Goal: Task Accomplishment & Management: Manage account settings

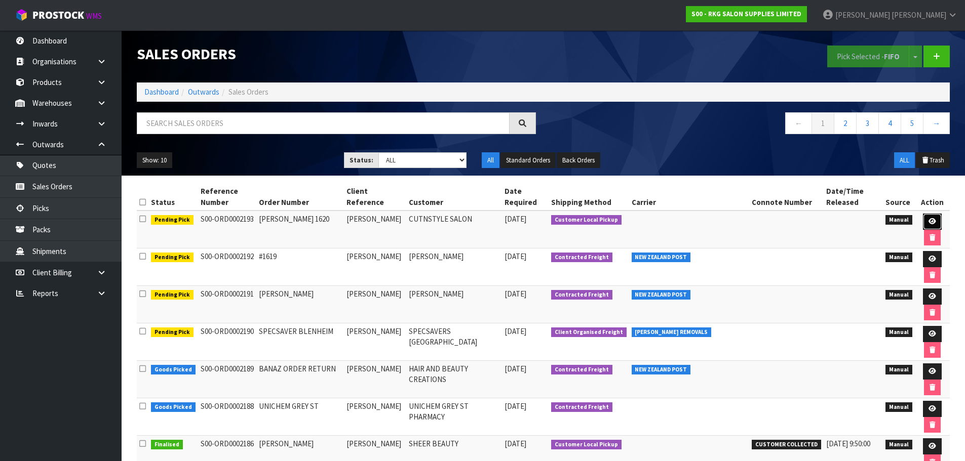
click at [933, 222] on icon at bounding box center [932, 221] width 8 height 7
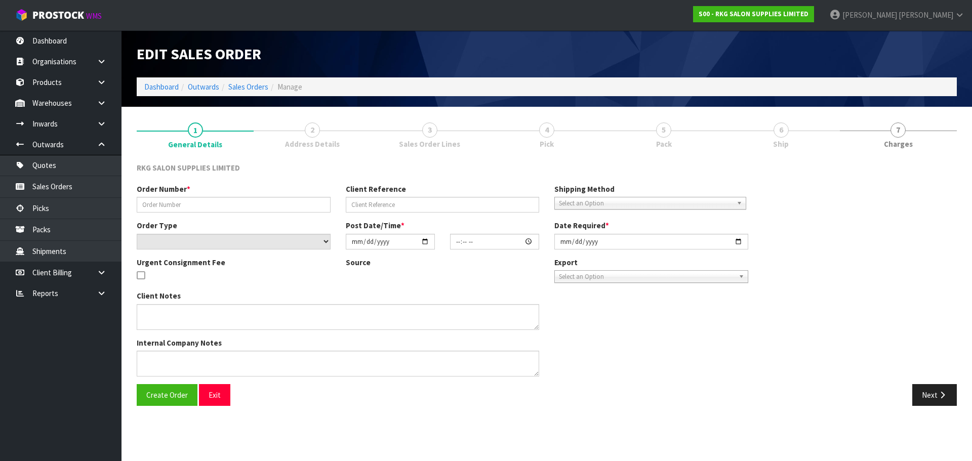
type input "RAVLEEN 1620"
type input "RAVLEEN THAPAR"
select select "number:0"
type input "2025-09-22"
type input "12:16:00.000"
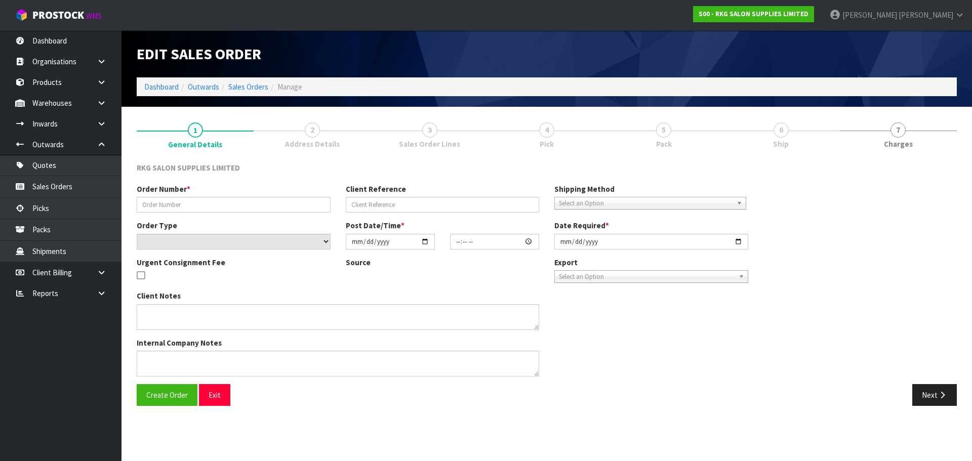
type input "2025-09-22"
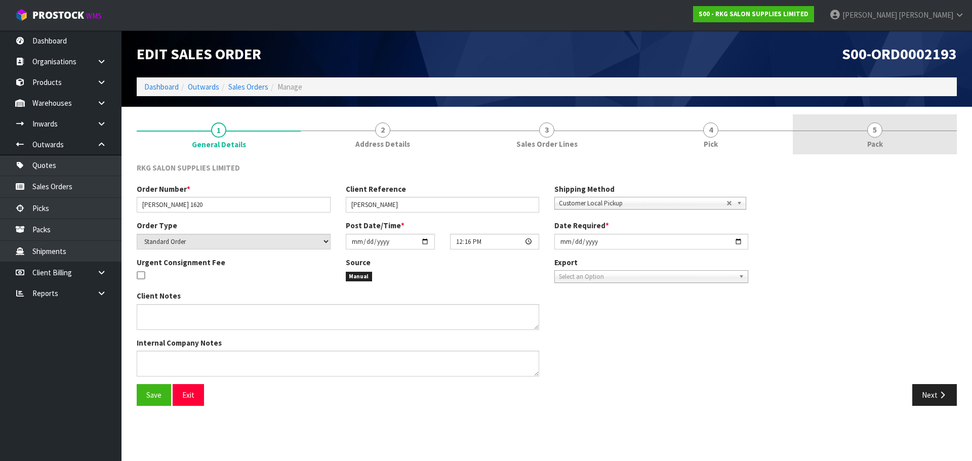
click at [875, 131] on span "5" at bounding box center [874, 130] width 15 height 15
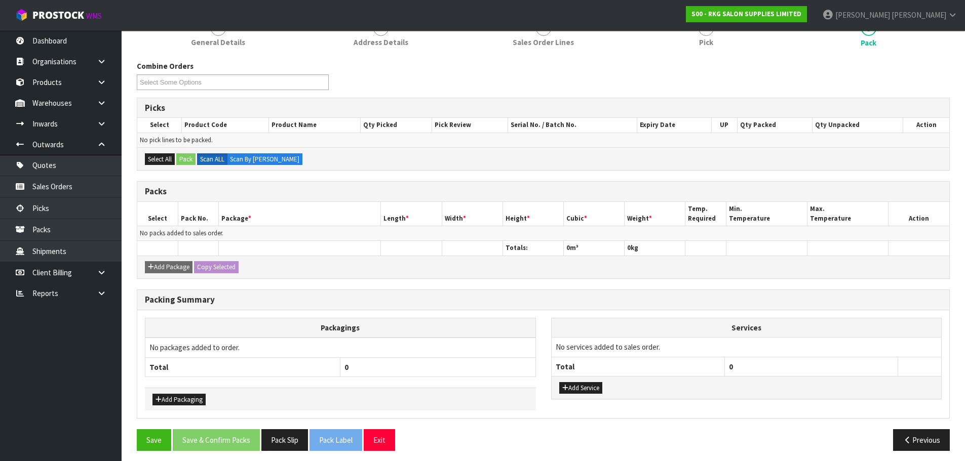
scroll to position [107, 0]
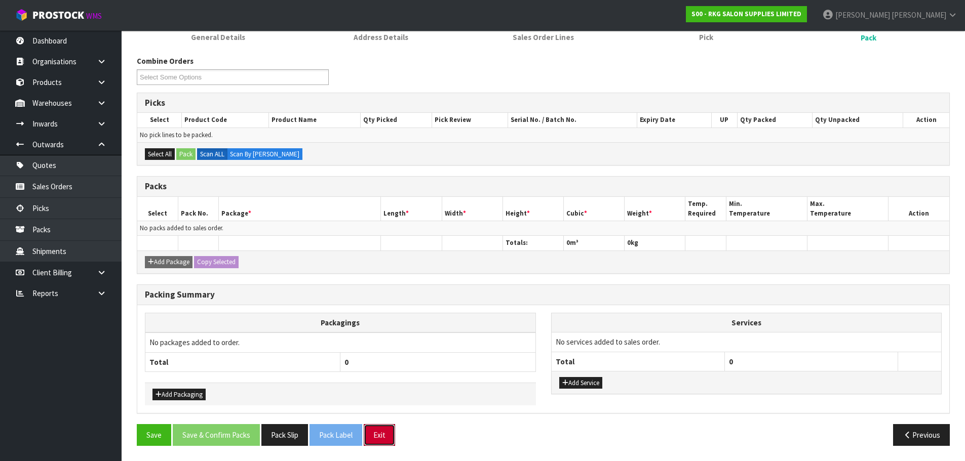
drag, startPoint x: 381, startPoint y: 436, endPoint x: 447, endPoint y: 308, distance: 144.0
click at [383, 430] on button "Exit" at bounding box center [379, 435] width 31 height 22
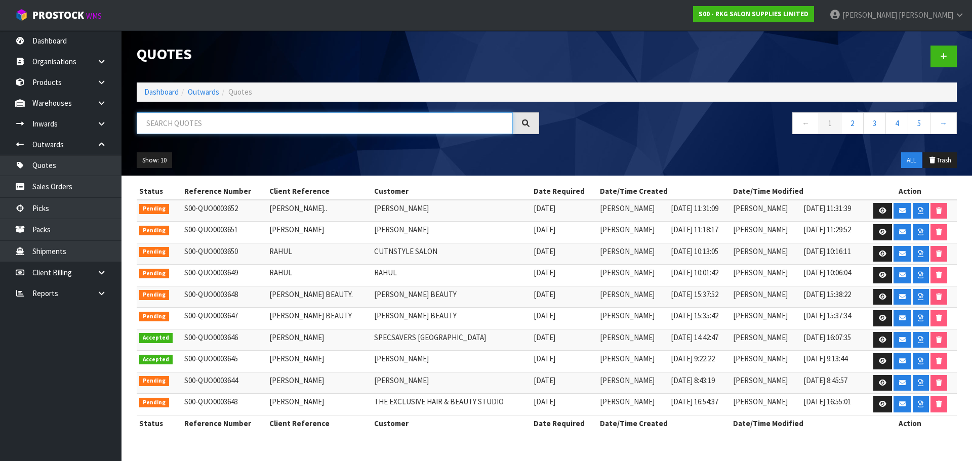
click at [222, 125] on input "text" at bounding box center [325, 123] width 376 height 22
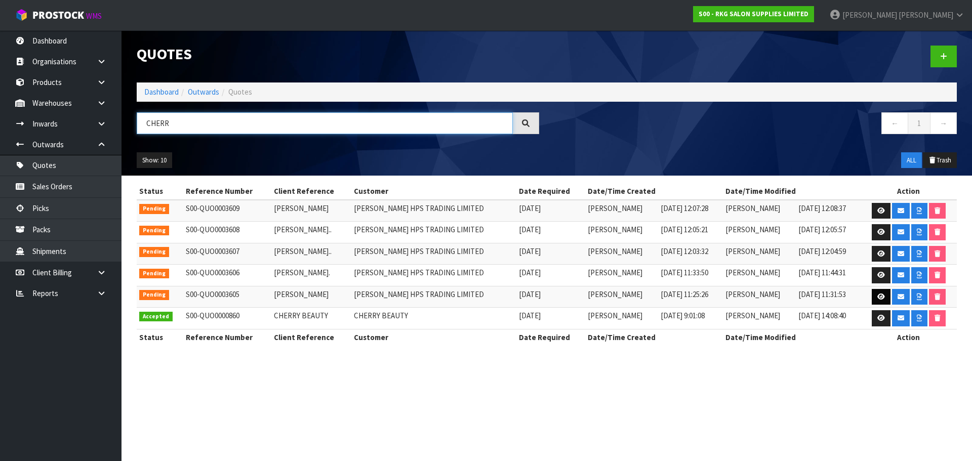
type input "CHERR"
click at [886, 300] on link at bounding box center [881, 297] width 19 height 16
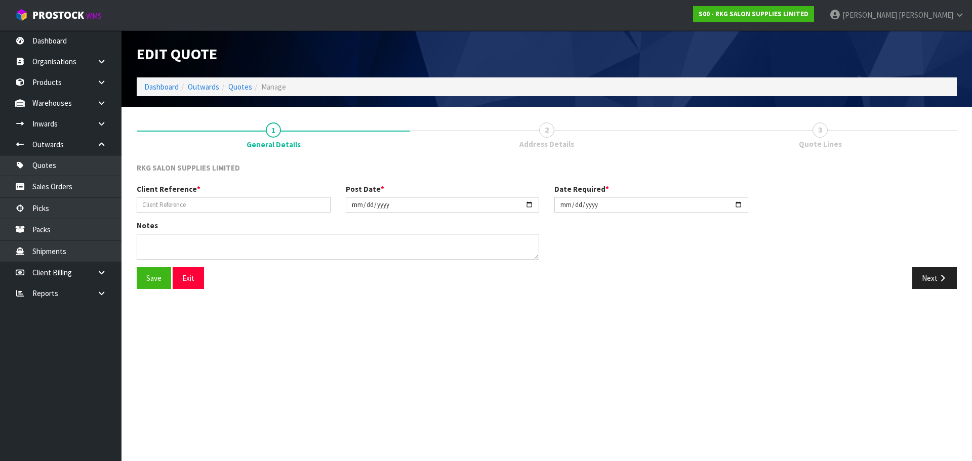
type input "CHERRY SANTOS"
type input "2025-09-12"
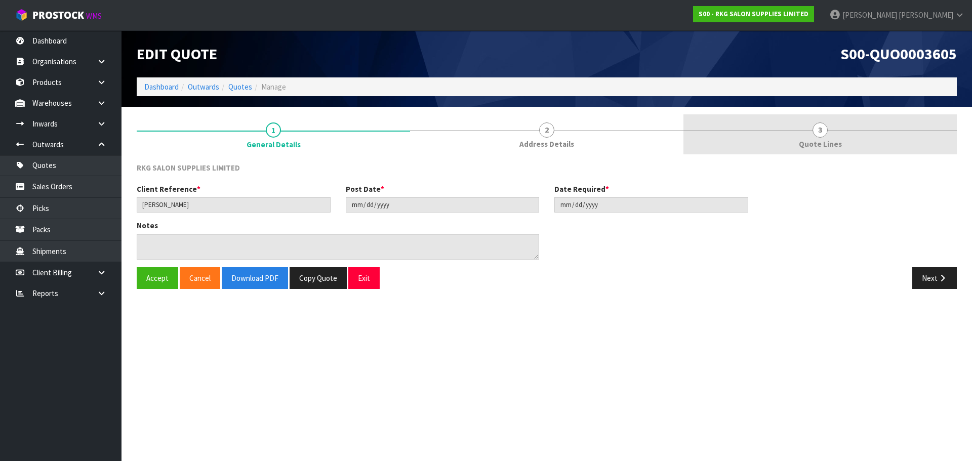
click at [811, 136] on link "3 Quote Lines" at bounding box center [820, 134] width 273 height 40
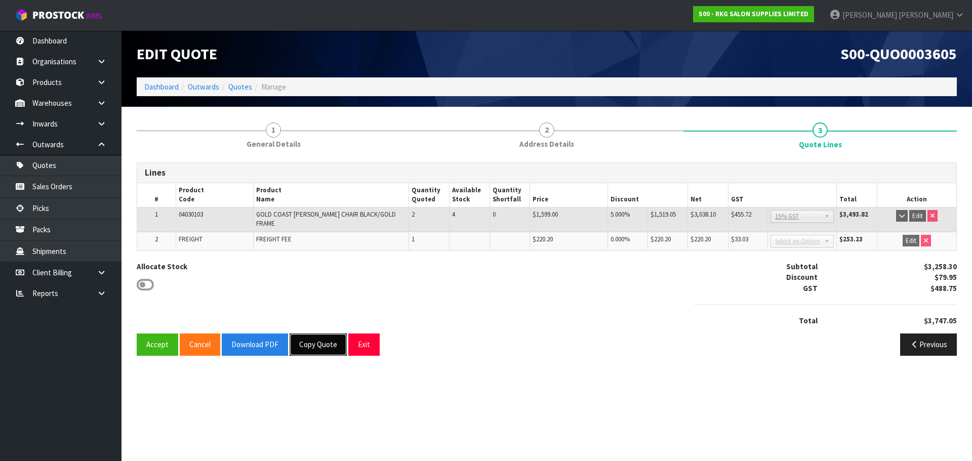
click at [324, 341] on button "Copy Quote" at bounding box center [318, 345] width 57 height 22
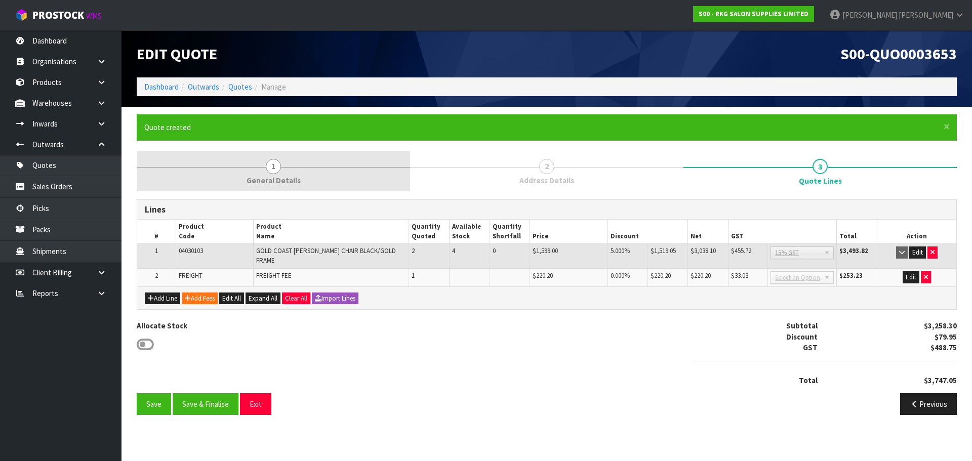
click at [266, 171] on link "1 General Details" at bounding box center [273, 171] width 273 height 40
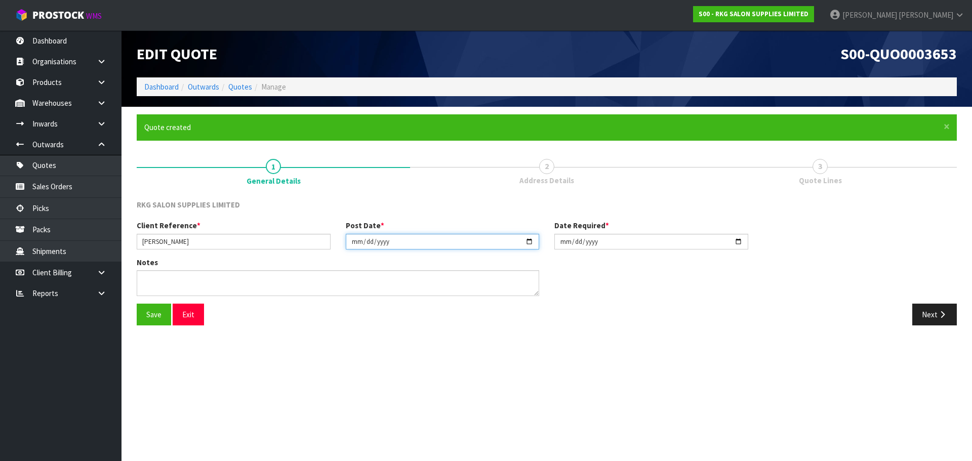
click at [532, 238] on input "2025-09-12" at bounding box center [443, 242] width 194 height 16
type input "[DATE]"
drag, startPoint x: 739, startPoint y: 242, endPoint x: 691, endPoint y: 307, distance: 81.2
click at [737, 243] on input "2025-09-12" at bounding box center [651, 242] width 194 height 16
type input "[DATE]"
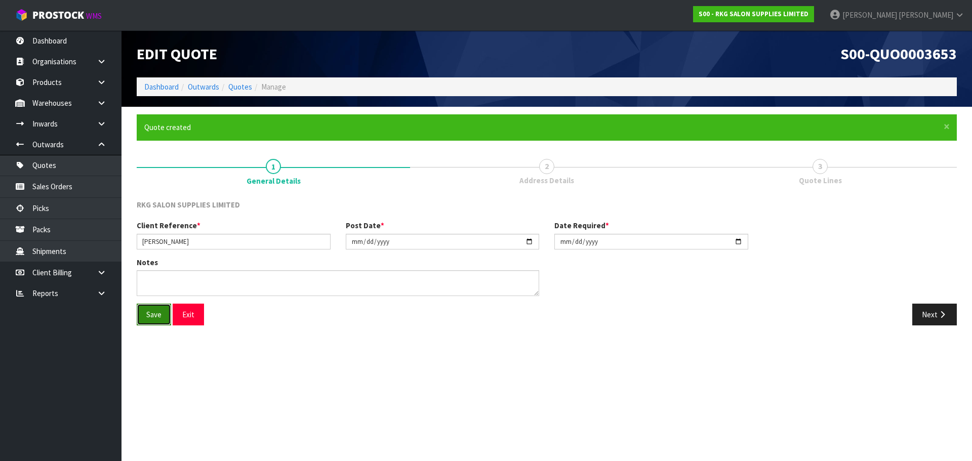
click at [160, 319] on button "Save" at bounding box center [154, 315] width 34 height 22
click at [934, 314] on button "Next" at bounding box center [934, 315] width 45 height 22
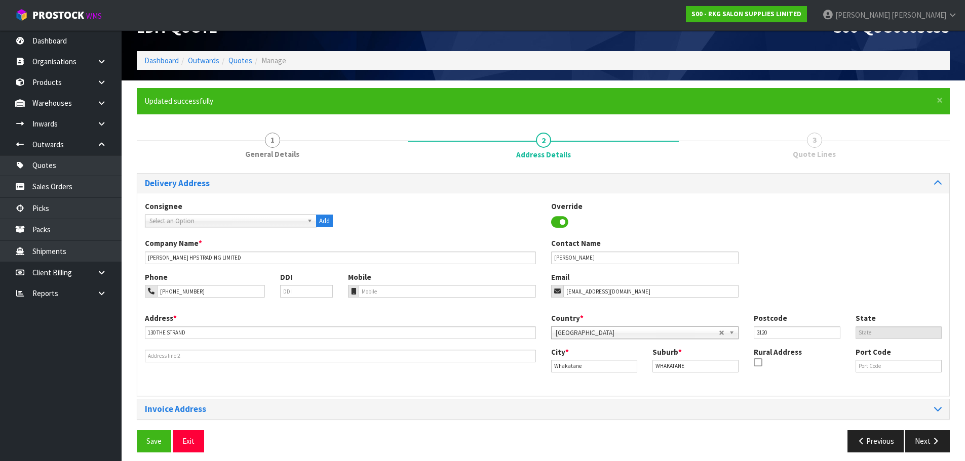
scroll to position [33, 0]
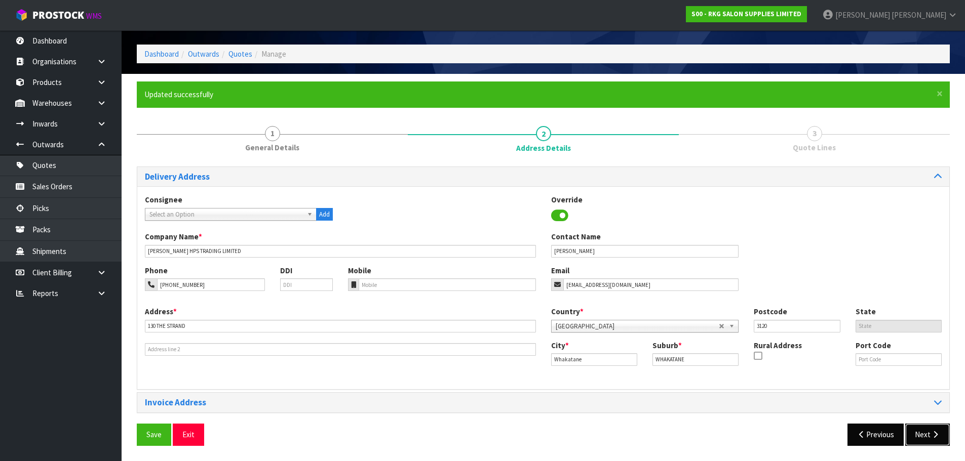
drag, startPoint x: 920, startPoint y: 439, endPoint x: 870, endPoint y: 427, distance: 52.1
click at [920, 439] on button "Next" at bounding box center [927, 435] width 45 height 22
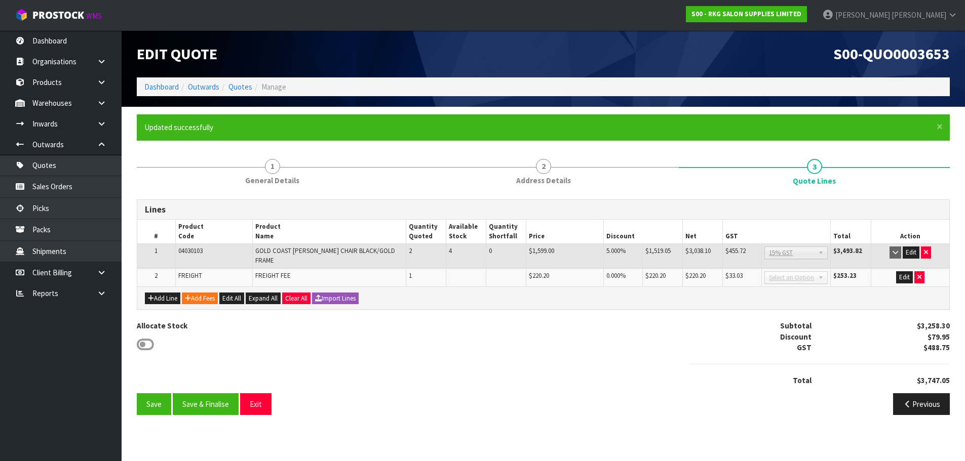
scroll to position [0, 0]
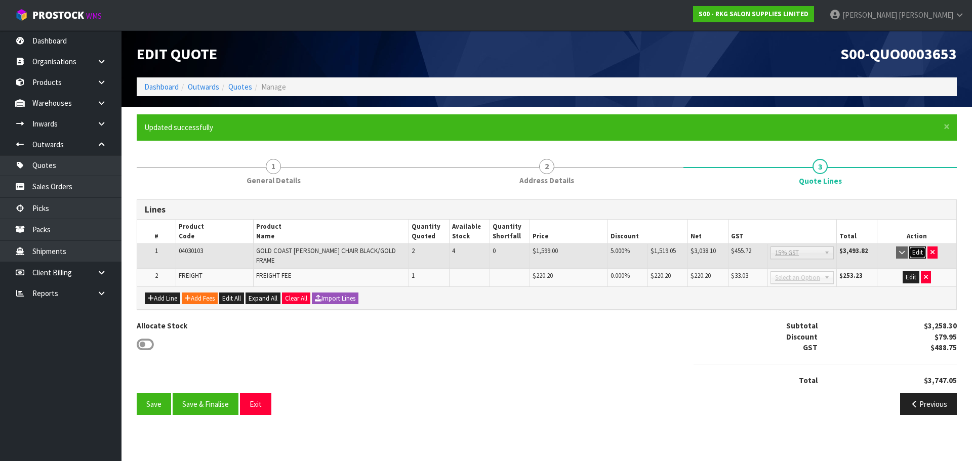
click at [918, 255] on button "Edit" at bounding box center [917, 253] width 17 height 12
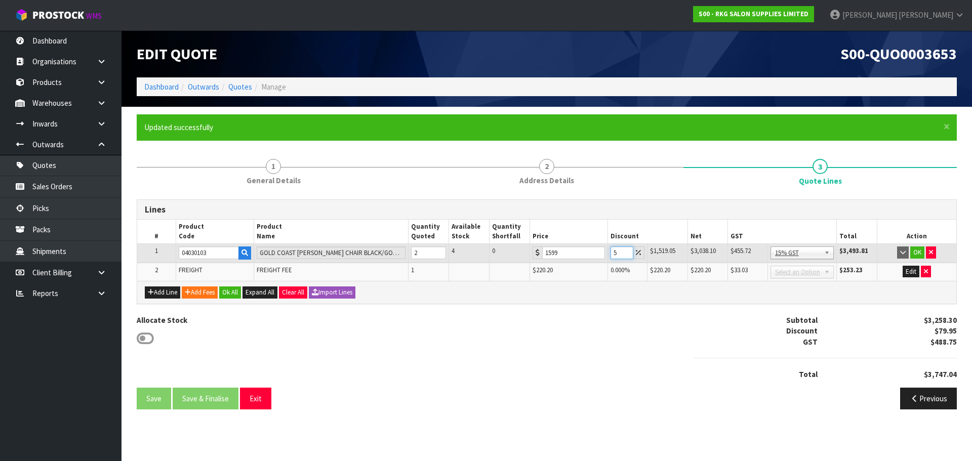
drag, startPoint x: 619, startPoint y: 254, endPoint x: 613, endPoint y: 254, distance: 6.6
click at [613, 254] on input "5" at bounding box center [622, 253] width 23 height 13
type input "10"
click at [915, 252] on button "OK" at bounding box center [917, 253] width 14 height 12
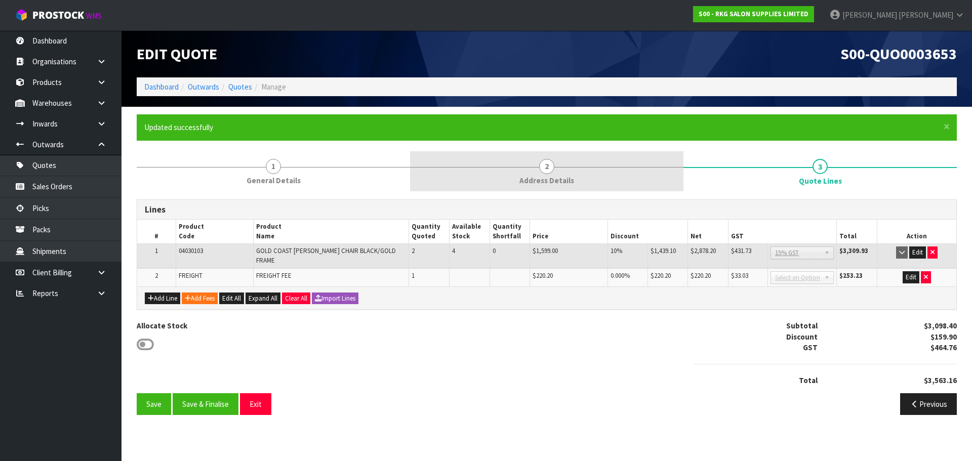
click at [546, 162] on span "2" at bounding box center [546, 166] width 15 height 15
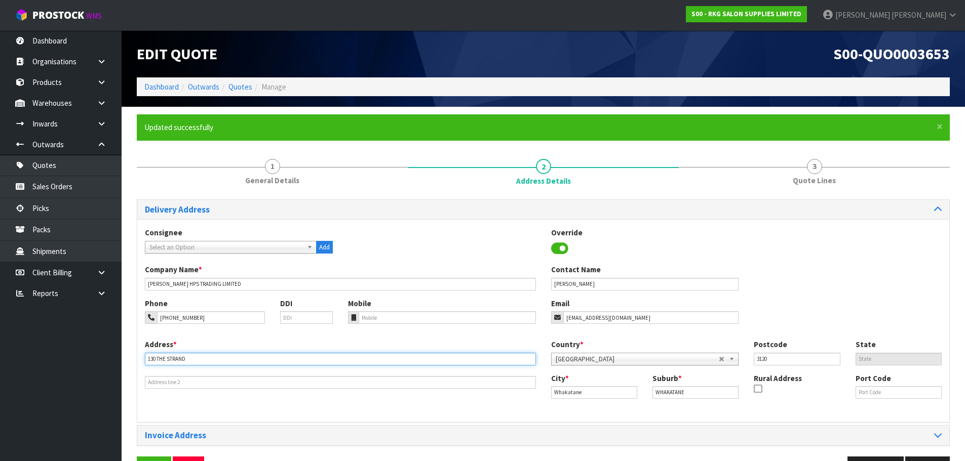
drag, startPoint x: 186, startPoint y: 358, endPoint x: 142, endPoint y: 357, distance: 44.6
click at [142, 357] on div "Address * 130 THE STRAND" at bounding box center [340, 364] width 406 height 50
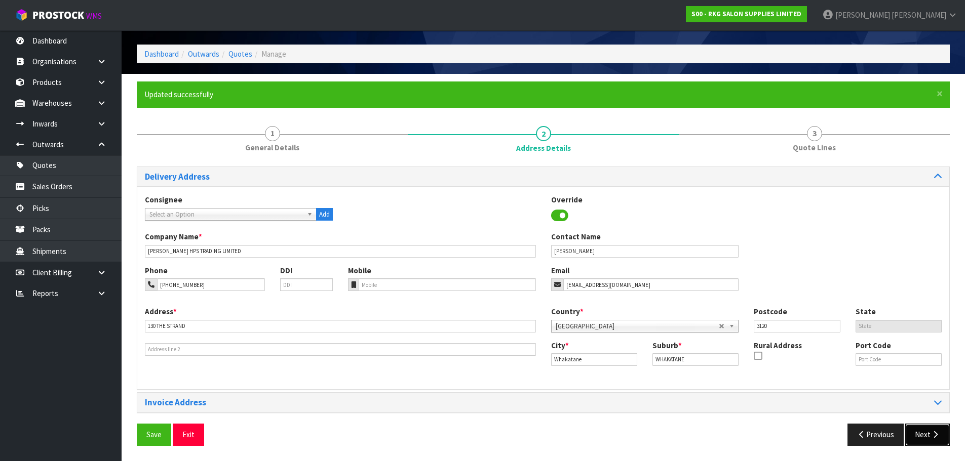
drag, startPoint x: 918, startPoint y: 437, endPoint x: 862, endPoint y: 421, distance: 58.4
click at [919, 437] on button "Next" at bounding box center [927, 435] width 45 height 22
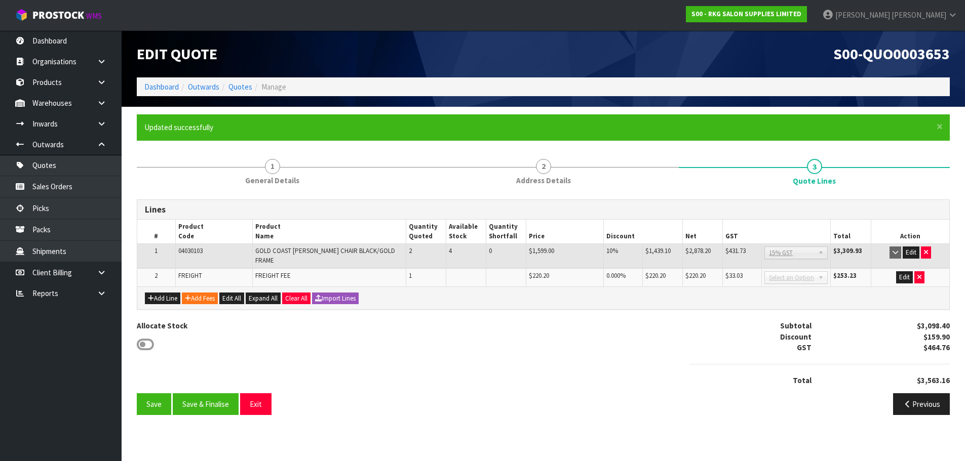
scroll to position [0, 0]
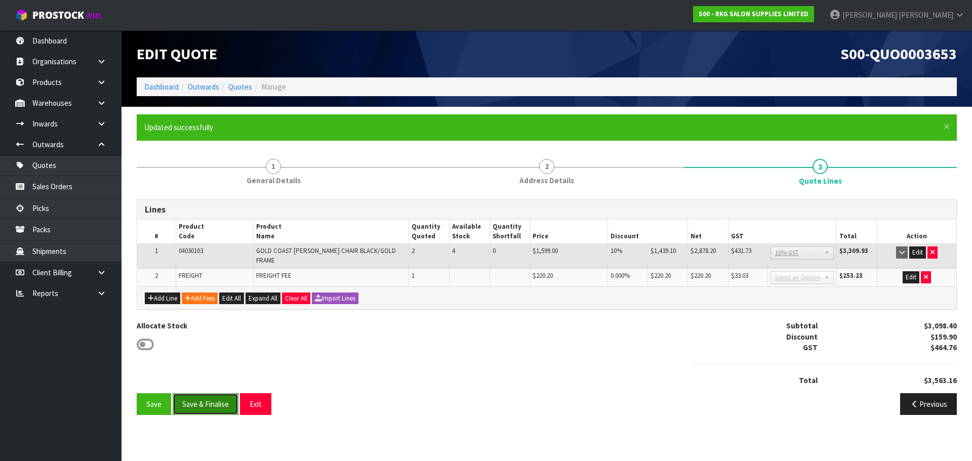
click at [210, 401] on button "Save & Finalise" at bounding box center [206, 404] width 66 height 22
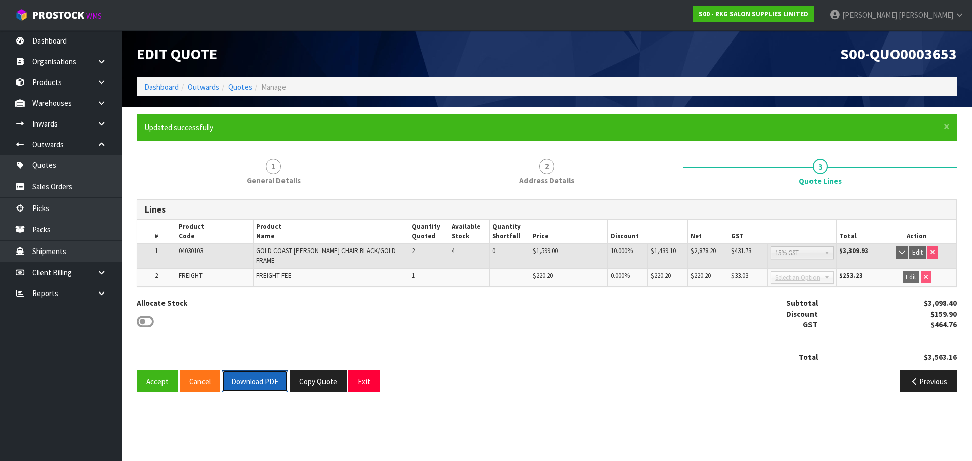
drag, startPoint x: 258, startPoint y: 380, endPoint x: 673, endPoint y: 258, distance: 432.2
click at [259, 378] on button "Download PDF" at bounding box center [255, 382] width 66 height 22
click at [358, 378] on button "Exit" at bounding box center [363, 382] width 31 height 22
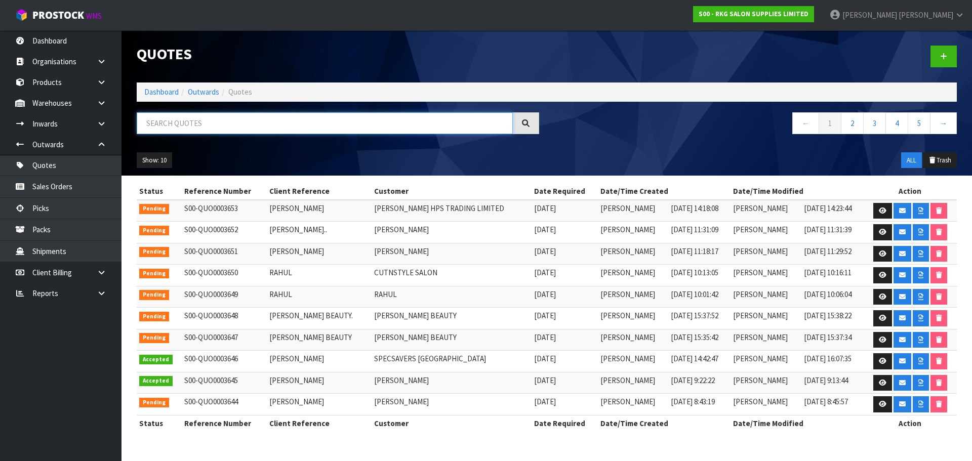
click at [249, 125] on input "text" at bounding box center [325, 123] width 376 height 22
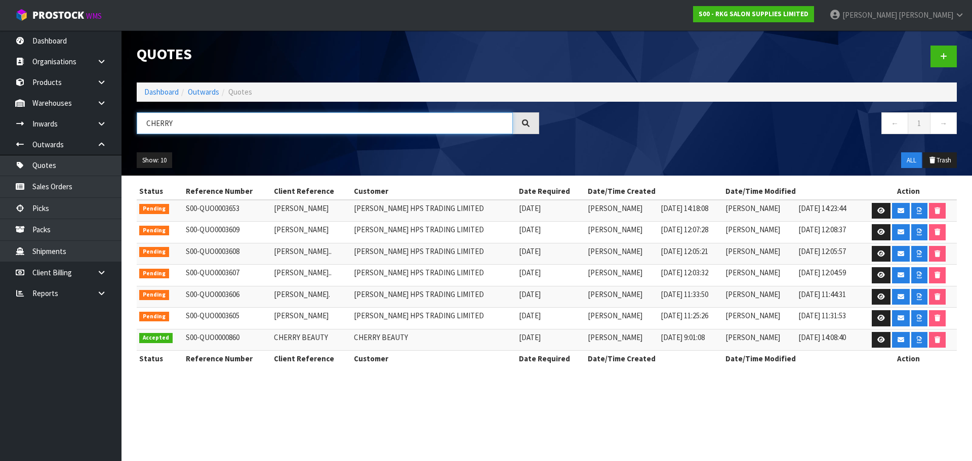
type input "CHERRY"
click at [879, 214] on icon at bounding box center [881, 211] width 8 height 7
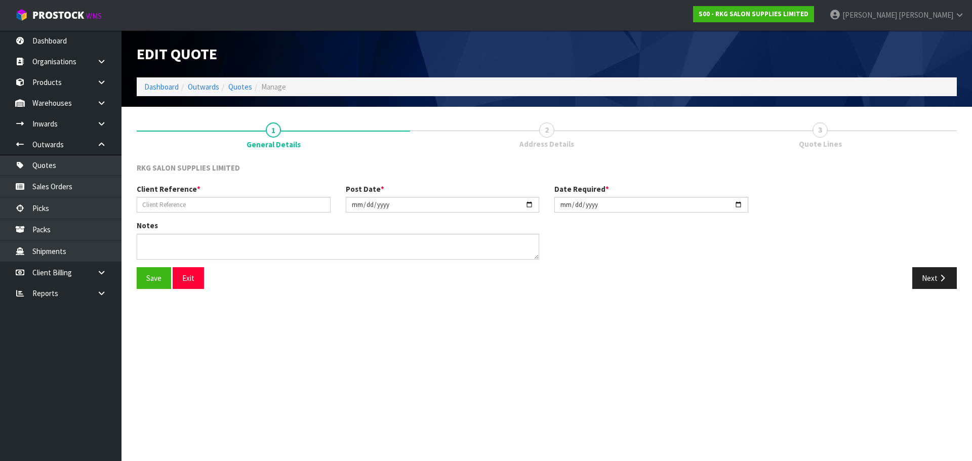
type input "CHERRY SANTOS"
type input "[DATE]"
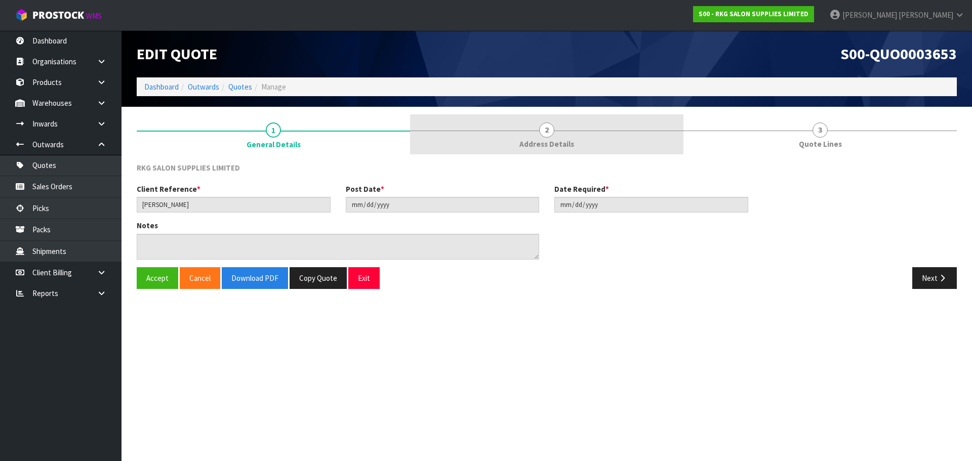
click at [551, 131] on span "2" at bounding box center [546, 130] width 15 height 15
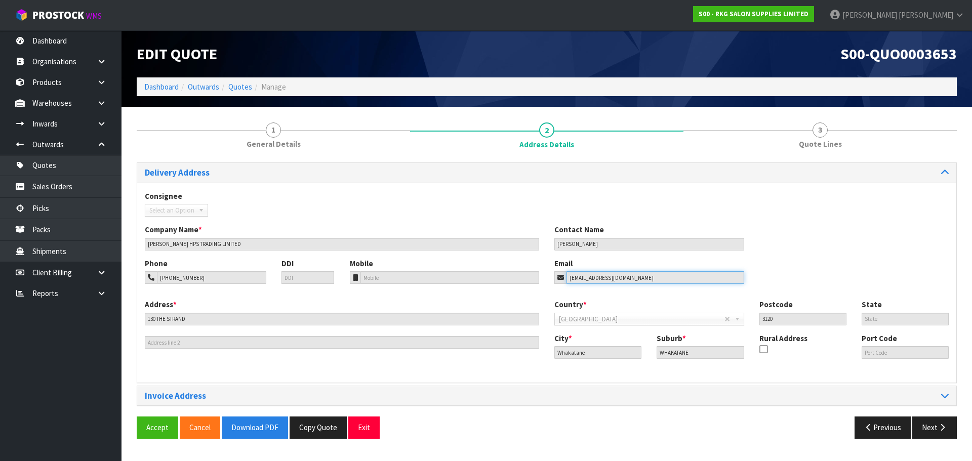
drag, startPoint x: 660, startPoint y: 279, endPoint x: 525, endPoint y: 280, distance: 134.7
click at [526, 280] on div "Phone 021-023-67518 DDI Mobile Email cherry.santos72@yahoo.co.nz" at bounding box center [546, 278] width 819 height 41
click at [363, 431] on button "Exit" at bounding box center [363, 428] width 31 height 22
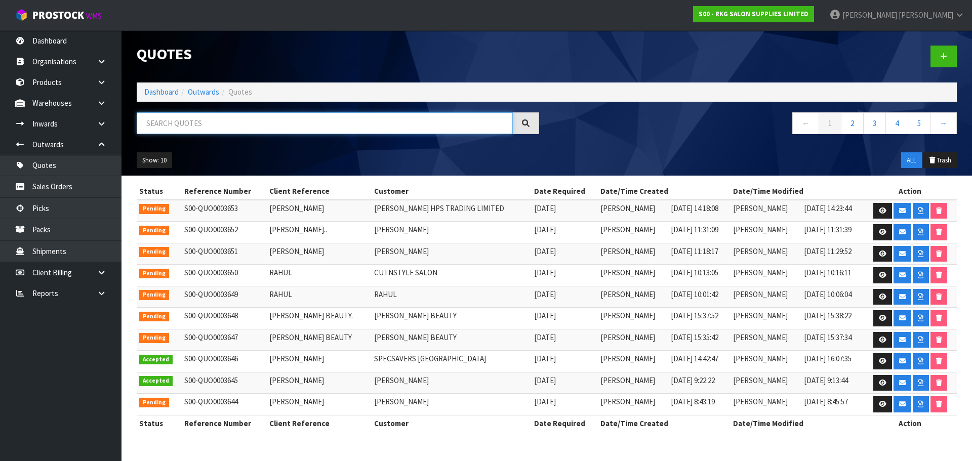
click at [203, 129] on input "text" at bounding box center [325, 123] width 376 height 22
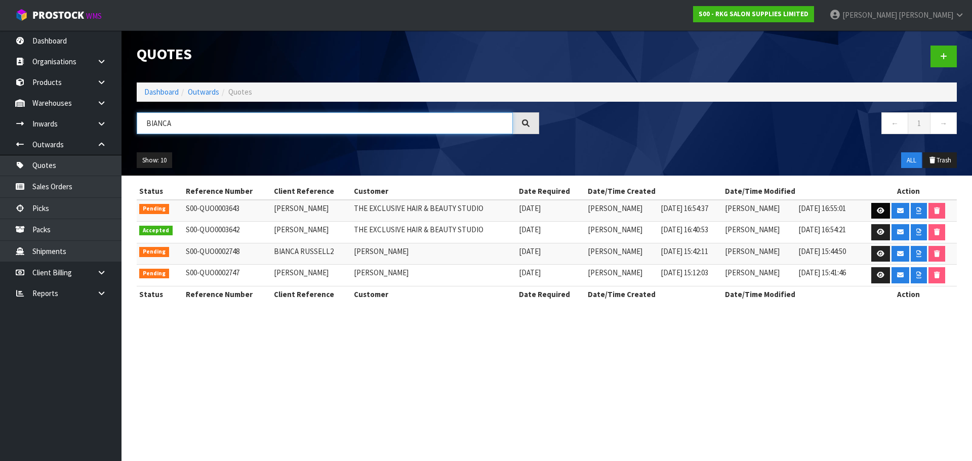
type input "BIANCA"
click at [882, 212] on icon at bounding box center [881, 211] width 8 height 7
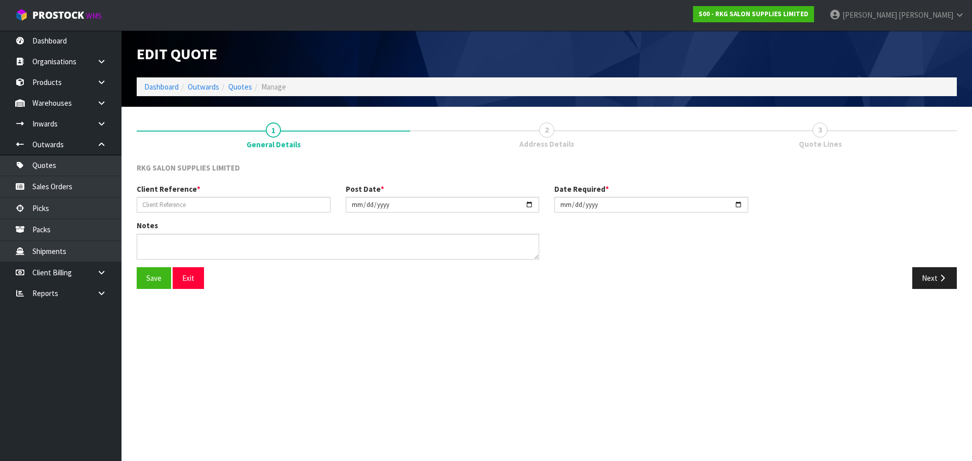
type input "BIANCA PRENTICE"
type input "2025-09-18"
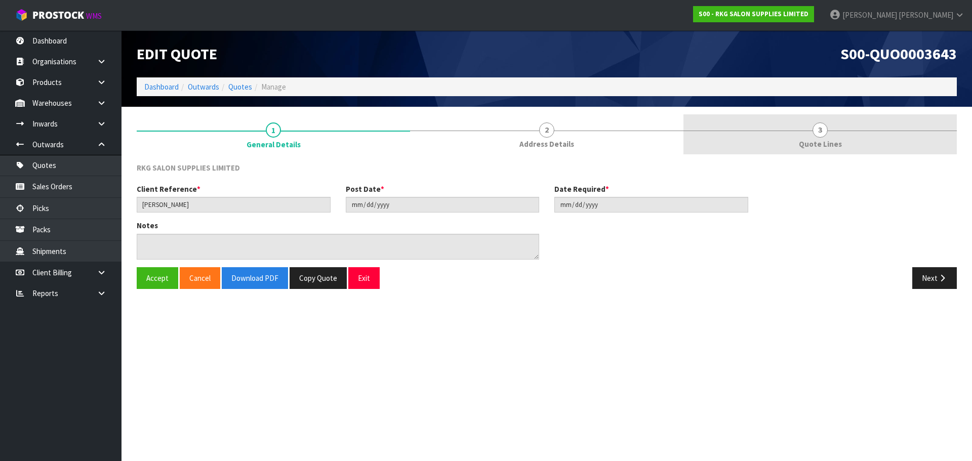
click at [822, 139] on span "Quote Lines" at bounding box center [820, 144] width 43 height 11
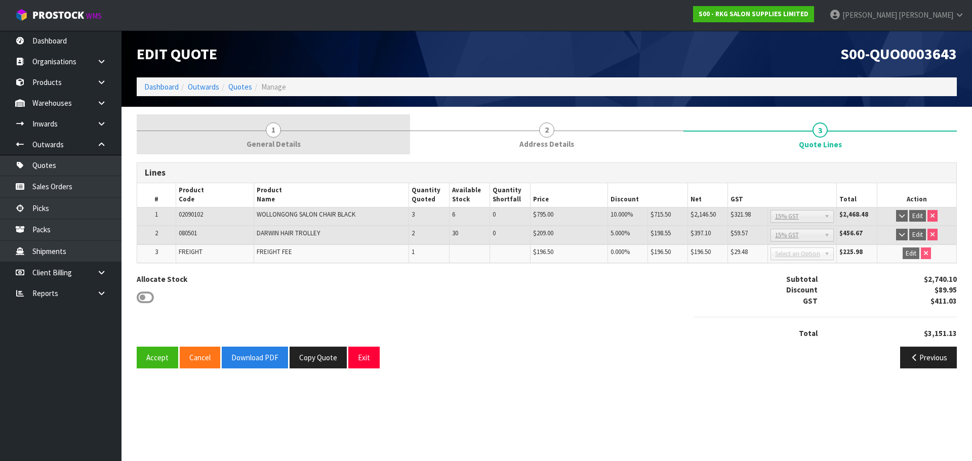
click at [272, 127] on span "1" at bounding box center [273, 130] width 15 height 15
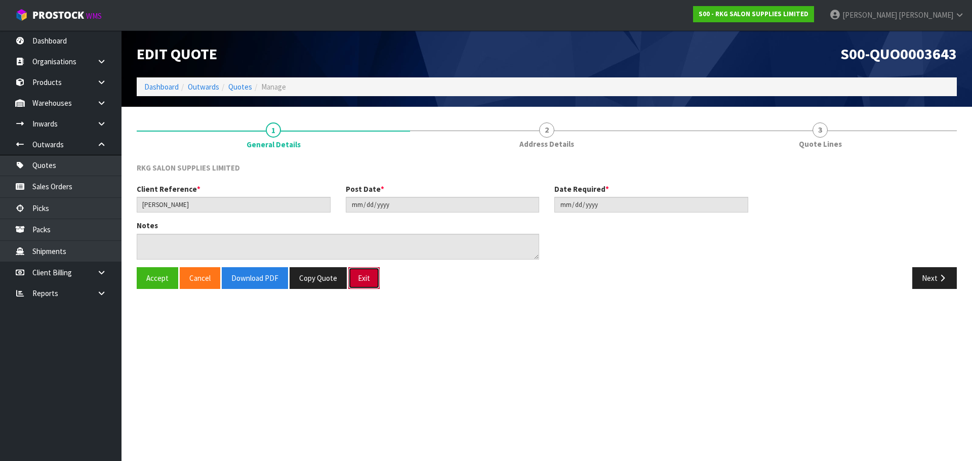
drag, startPoint x: 369, startPoint y: 283, endPoint x: 353, endPoint y: 275, distance: 17.2
click at [369, 283] on button "Exit" at bounding box center [363, 278] width 31 height 22
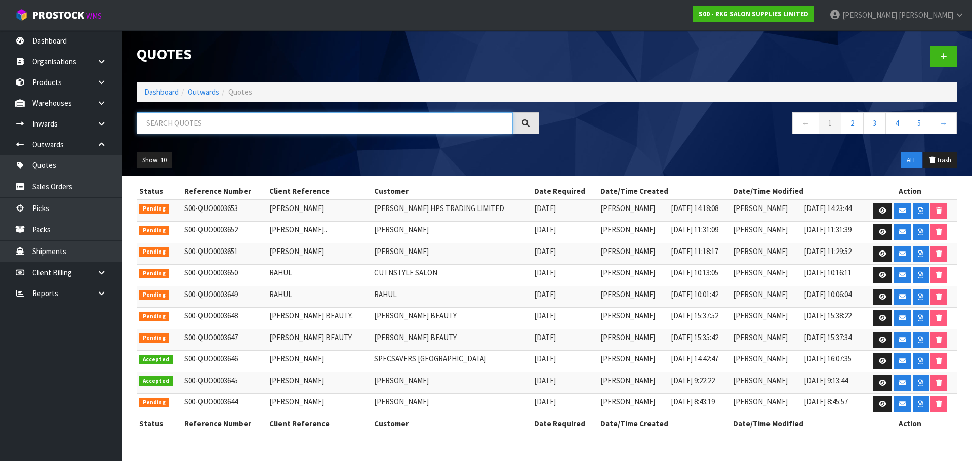
click at [159, 125] on input "text" at bounding box center [325, 123] width 376 height 22
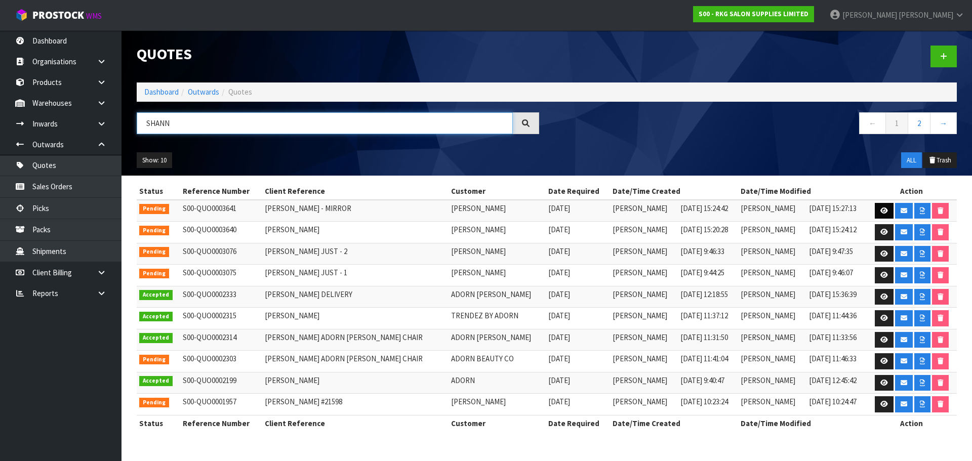
type input "SHANN"
click at [884, 209] on link at bounding box center [884, 211] width 19 height 16
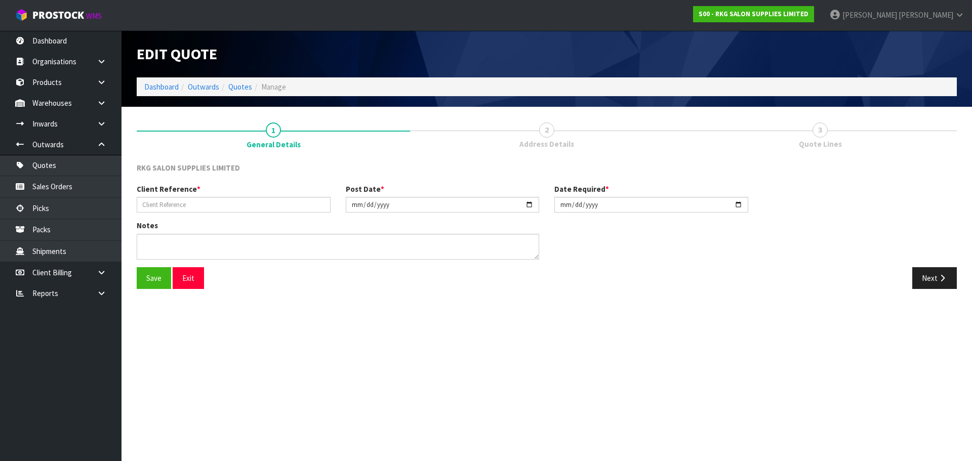
type input "SHANNON PACKER - MIRROR"
type input "2025-09-18"
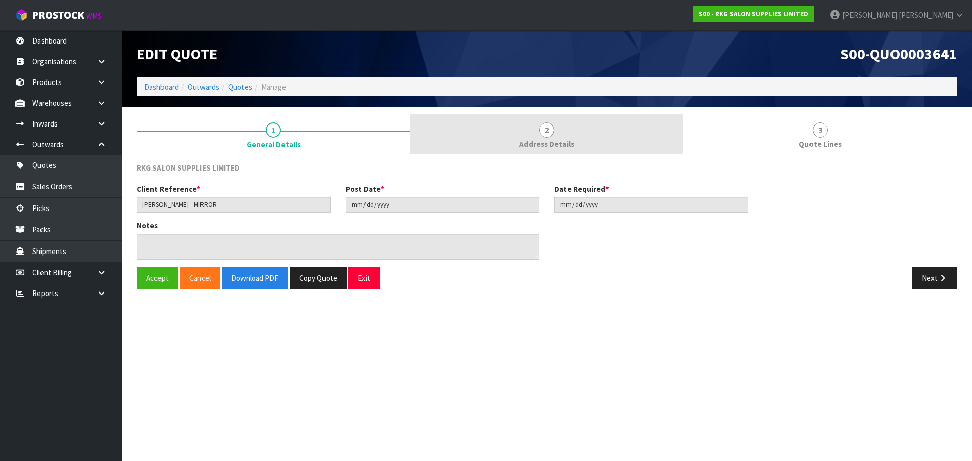
click at [543, 130] on span "2" at bounding box center [546, 130] width 15 height 15
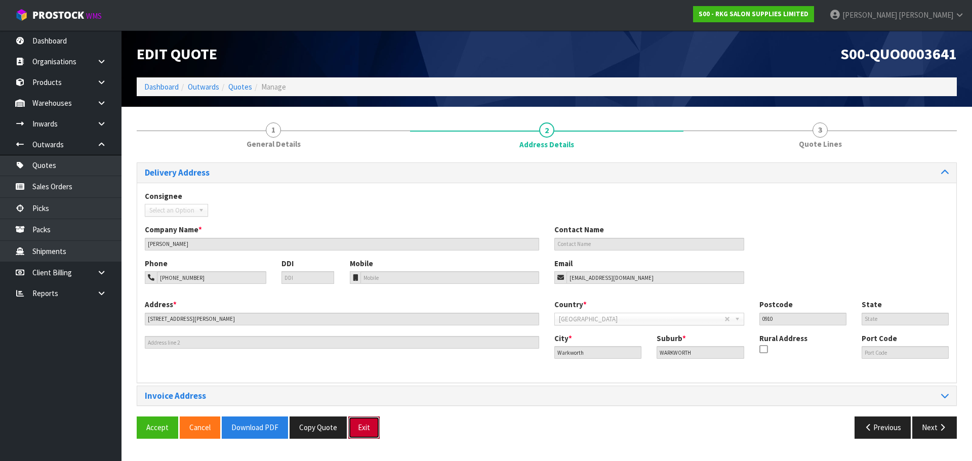
drag, startPoint x: 356, startPoint y: 424, endPoint x: 345, endPoint y: 382, distance: 44.1
click at [356, 425] on button "Exit" at bounding box center [363, 428] width 31 height 22
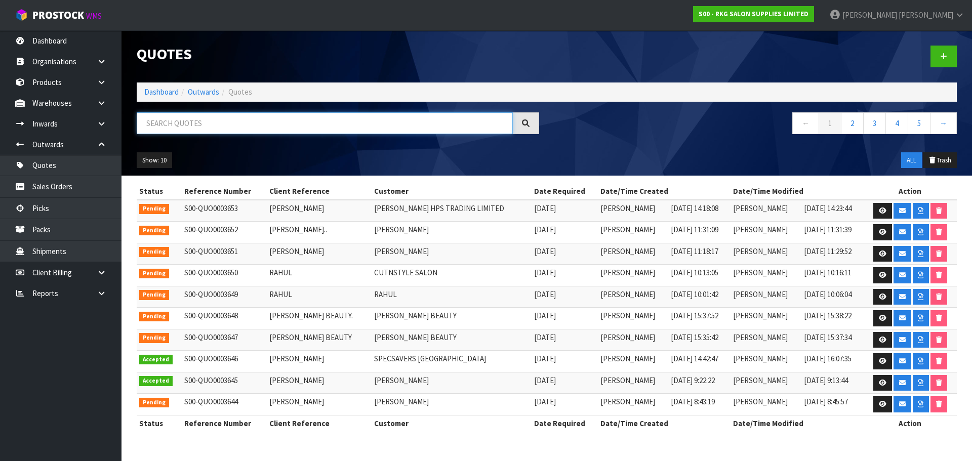
click at [163, 123] on input "text" at bounding box center [325, 123] width 376 height 22
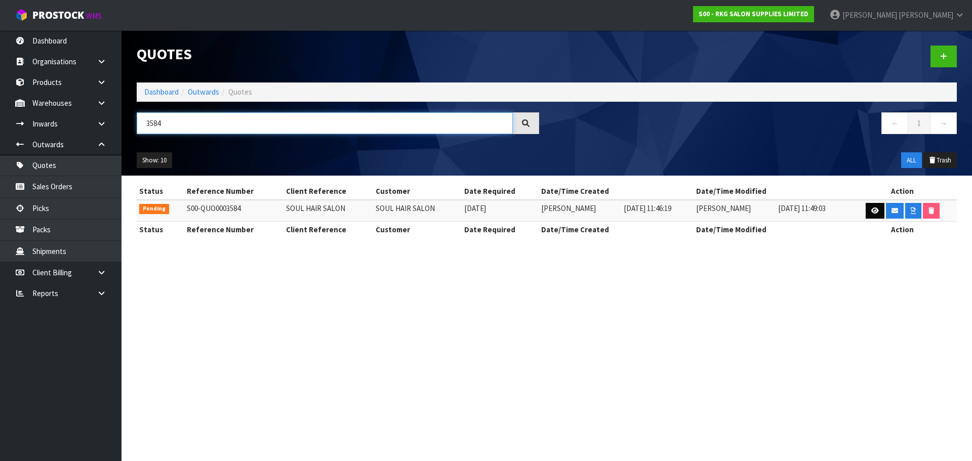
type input "3584"
click at [871, 211] on icon at bounding box center [875, 211] width 8 height 7
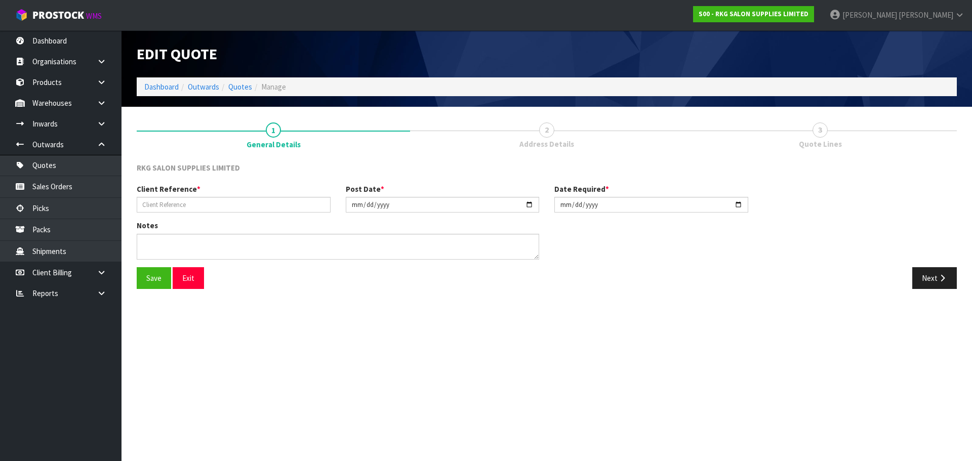
type input "SOUL HAIR SALON"
type input "2025-09-09"
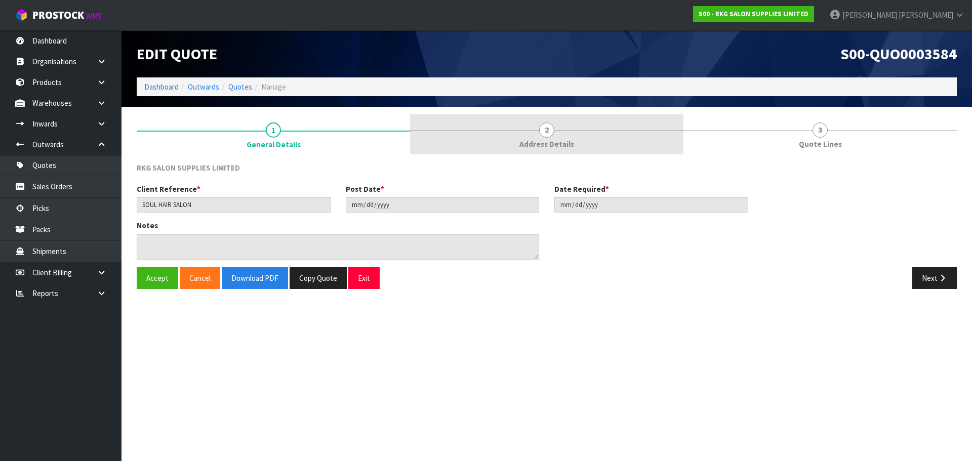
click at [549, 131] on span "2" at bounding box center [546, 130] width 15 height 15
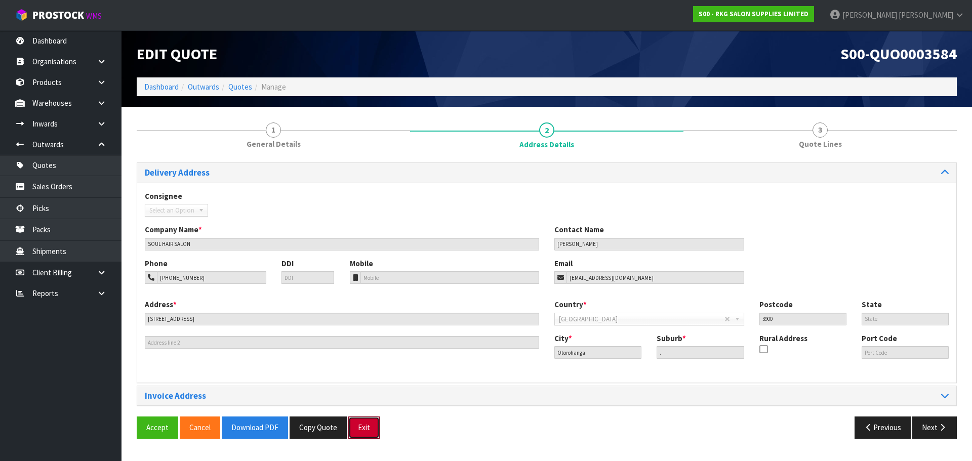
drag, startPoint x: 371, startPoint y: 425, endPoint x: 341, endPoint y: 372, distance: 61.2
click at [371, 425] on button "Exit" at bounding box center [363, 428] width 31 height 22
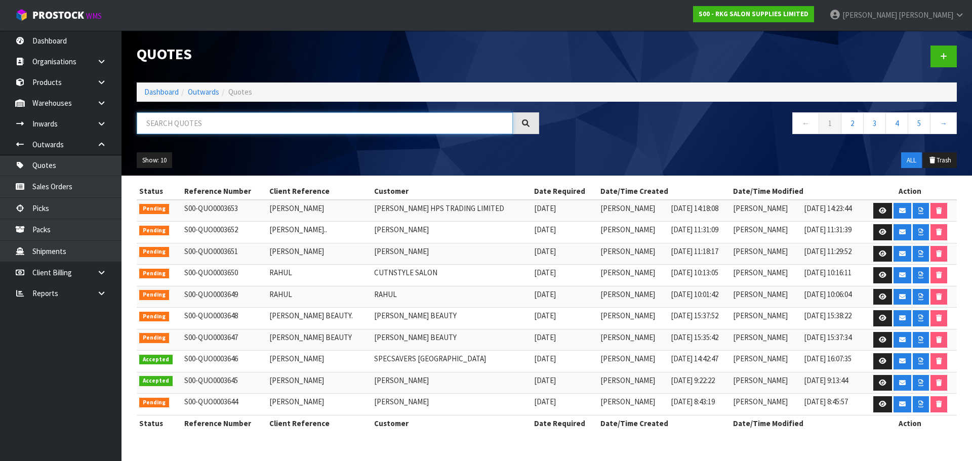
click at [175, 120] on input "text" at bounding box center [325, 123] width 376 height 22
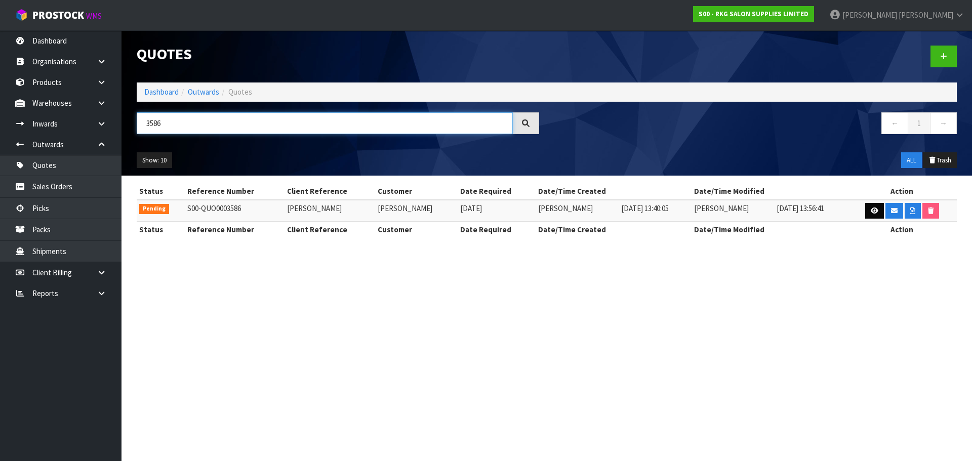
type input "3586"
click at [872, 211] on icon at bounding box center [875, 211] width 8 height 7
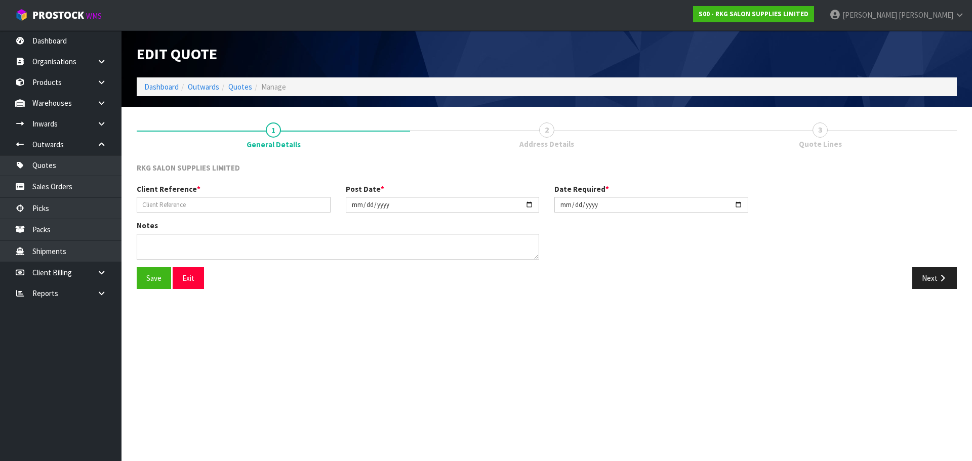
type input "JESSICA HARRIS"
type input "2025-09-09"
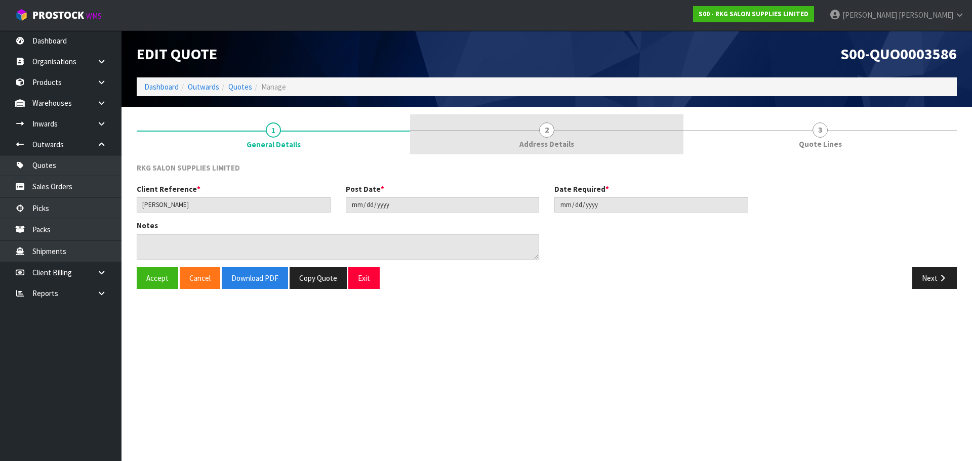
click at [548, 124] on span "2" at bounding box center [546, 130] width 15 height 15
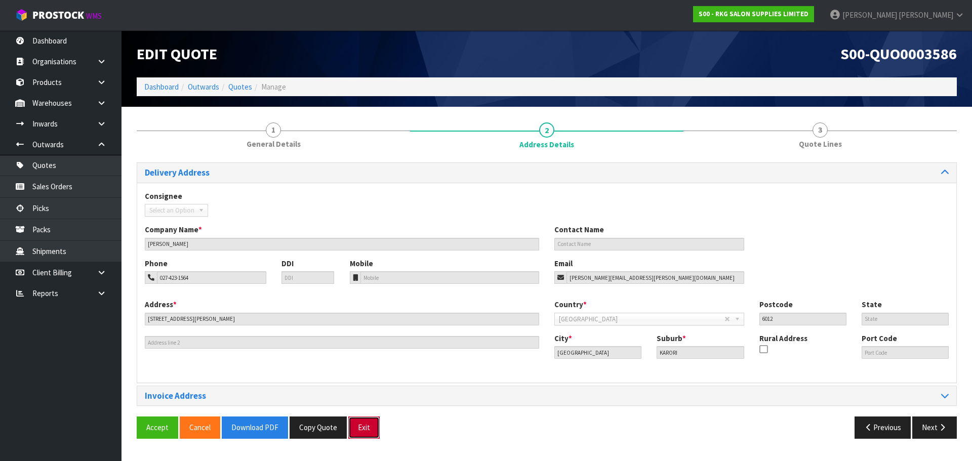
click at [364, 426] on button "Exit" at bounding box center [363, 428] width 31 height 22
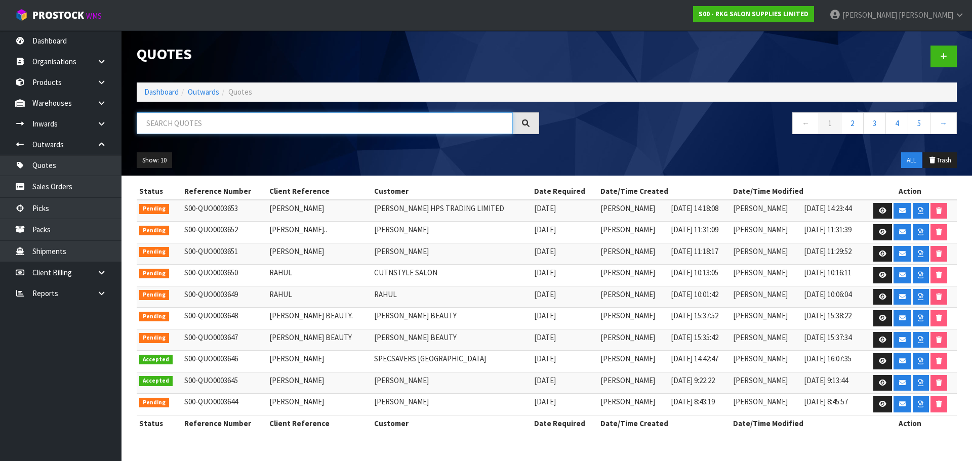
click at [183, 132] on input "text" at bounding box center [325, 123] width 376 height 22
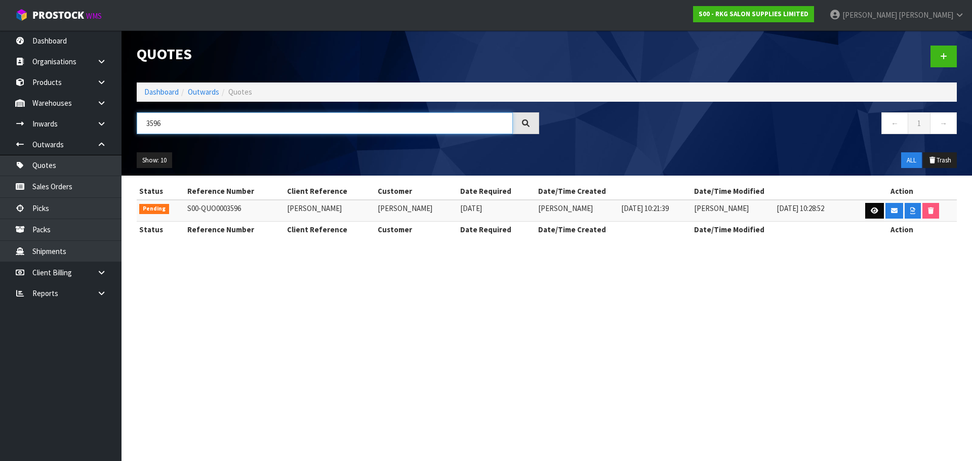
type input "3596"
click at [868, 211] on link at bounding box center [874, 211] width 19 height 16
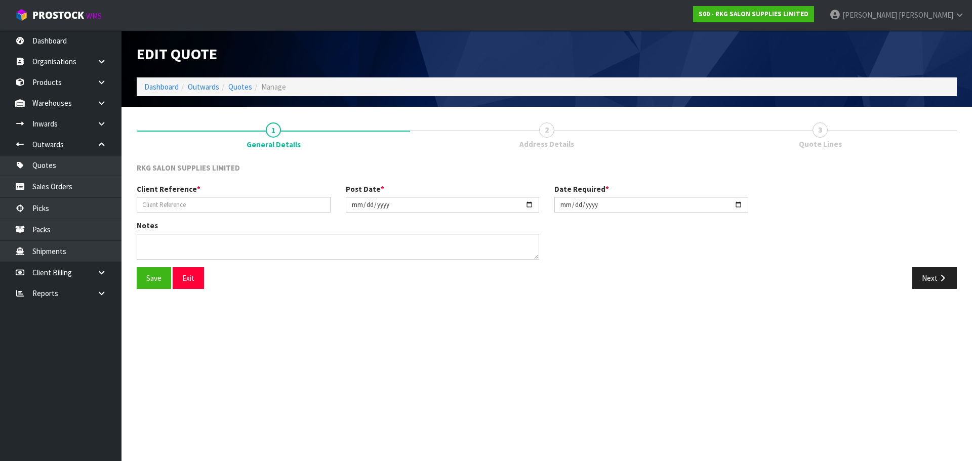
type input "HOLLY ANDERSON"
type input "2025-09-11"
type textarea "M2H"
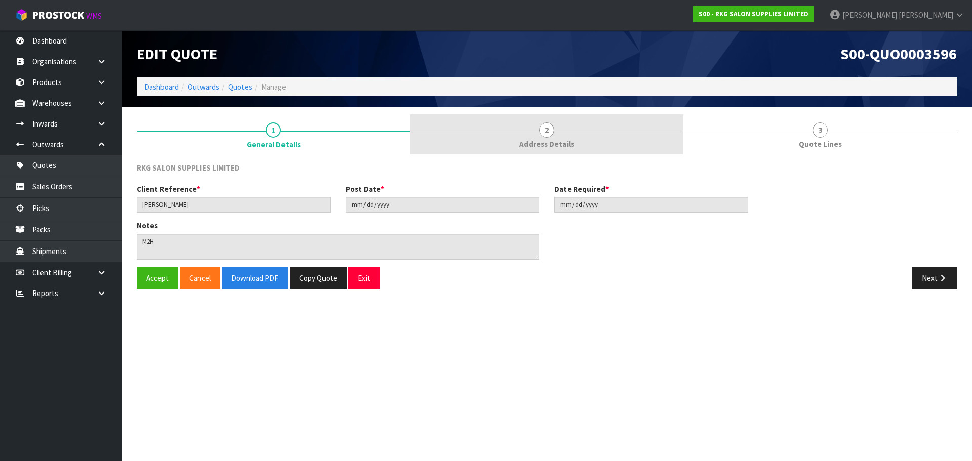
click at [543, 136] on span "2" at bounding box center [546, 130] width 15 height 15
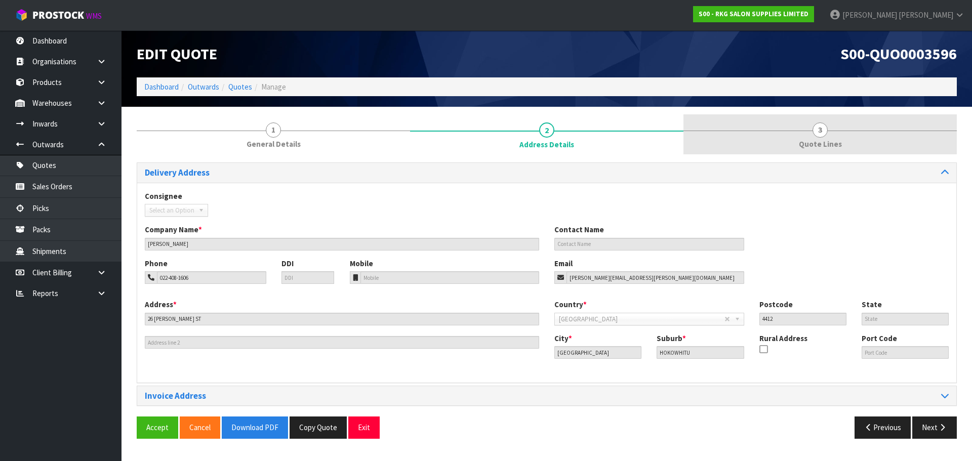
click at [820, 135] on span "3" at bounding box center [820, 130] width 15 height 15
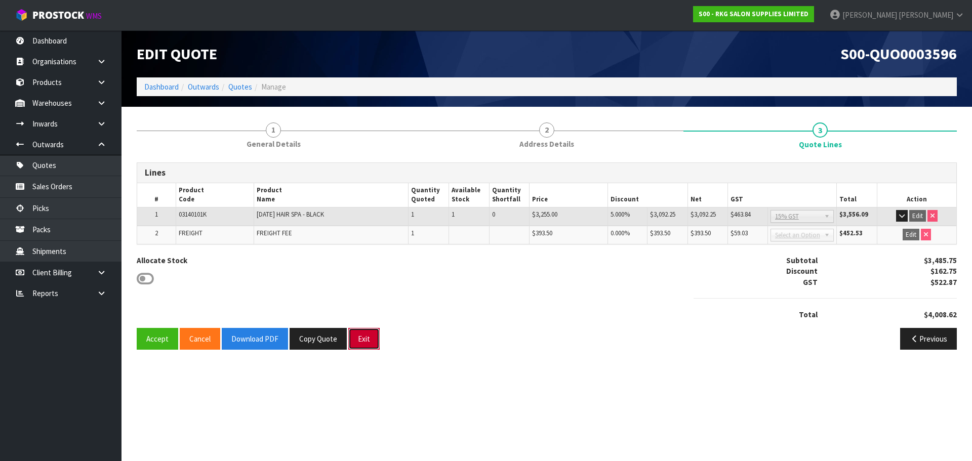
click at [362, 342] on button "Exit" at bounding box center [363, 339] width 31 height 22
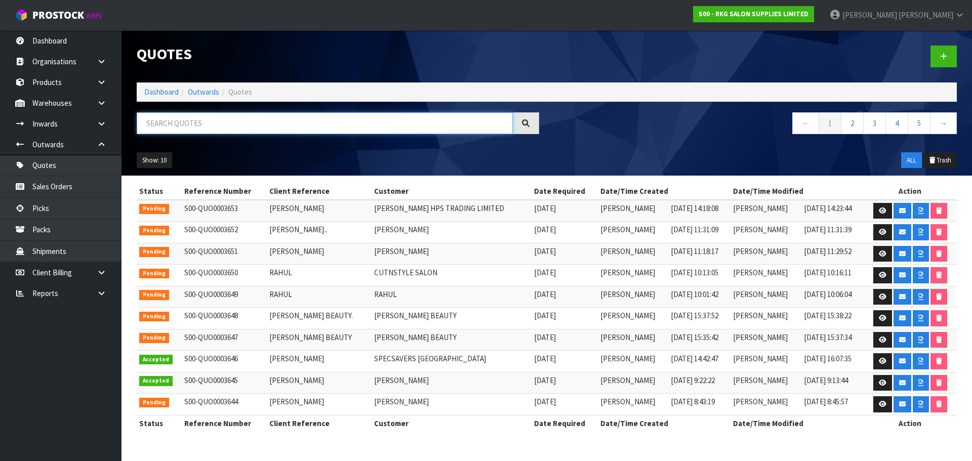
click at [189, 123] on input "text" at bounding box center [325, 123] width 376 height 22
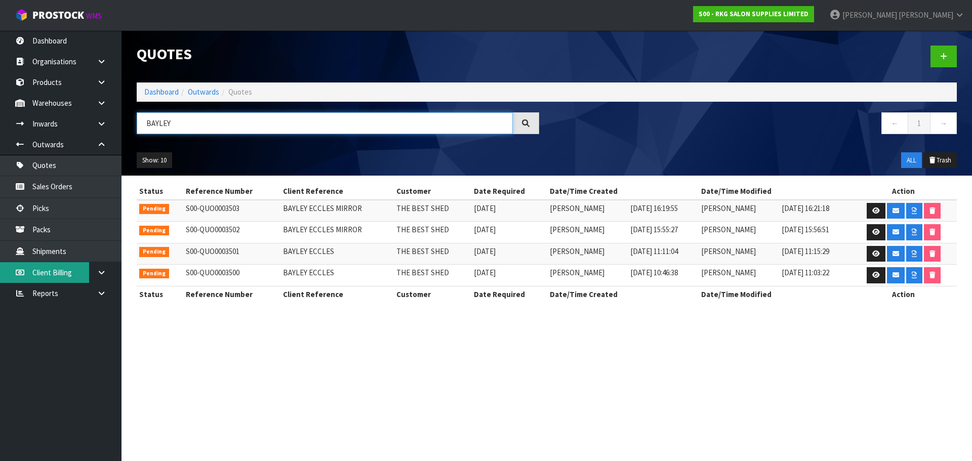
type input "BAYLEY"
drag, startPoint x: 177, startPoint y: 125, endPoint x: 131, endPoint y: 129, distance: 46.3
click at [131, 129] on div "BAYLEY" at bounding box center [338, 126] width 418 height 29
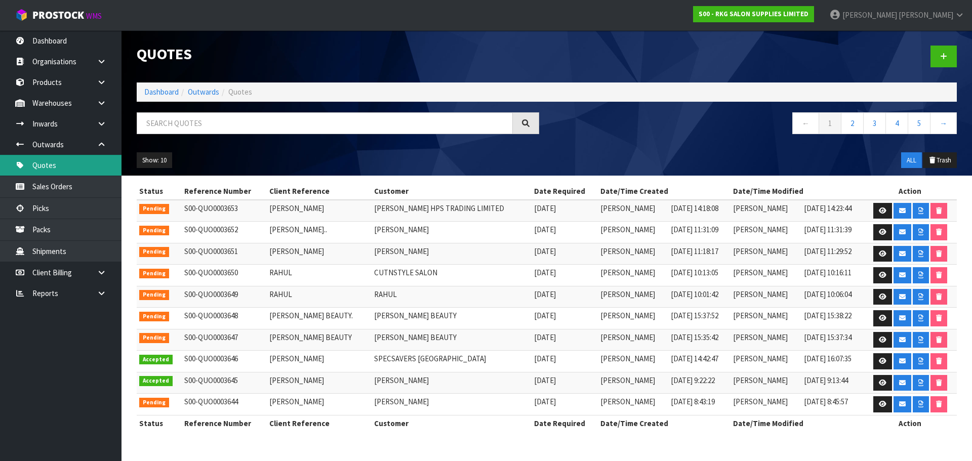
click at [48, 162] on link "Quotes" at bounding box center [61, 165] width 122 height 21
click at [91, 272] on link at bounding box center [105, 272] width 32 height 21
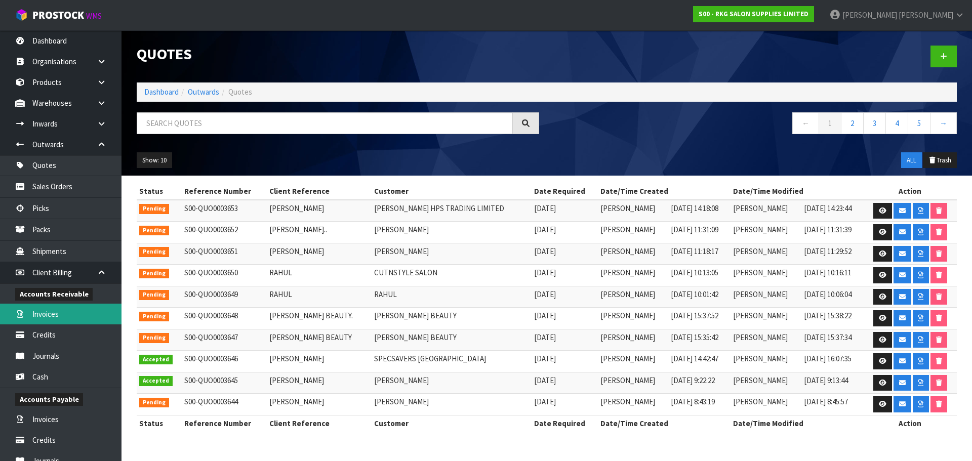
click at [45, 318] on link "Invoices" at bounding box center [61, 314] width 122 height 21
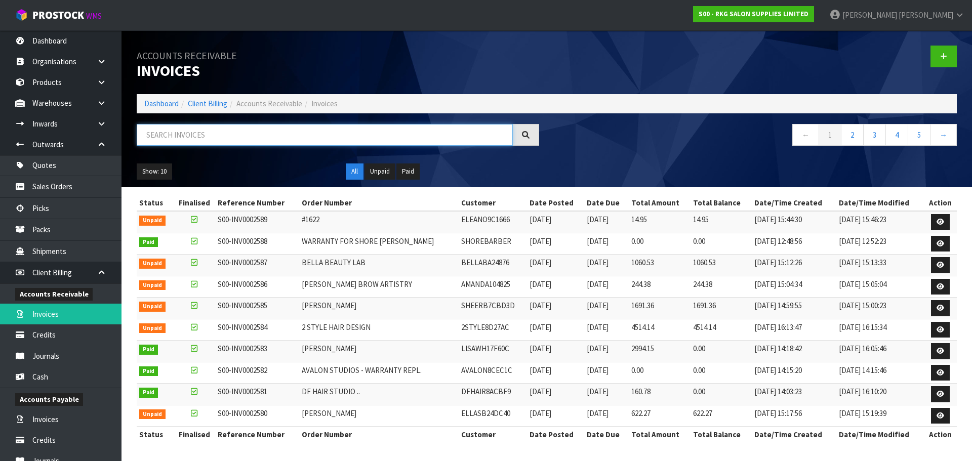
click at [207, 134] on input "text" at bounding box center [325, 135] width 376 height 22
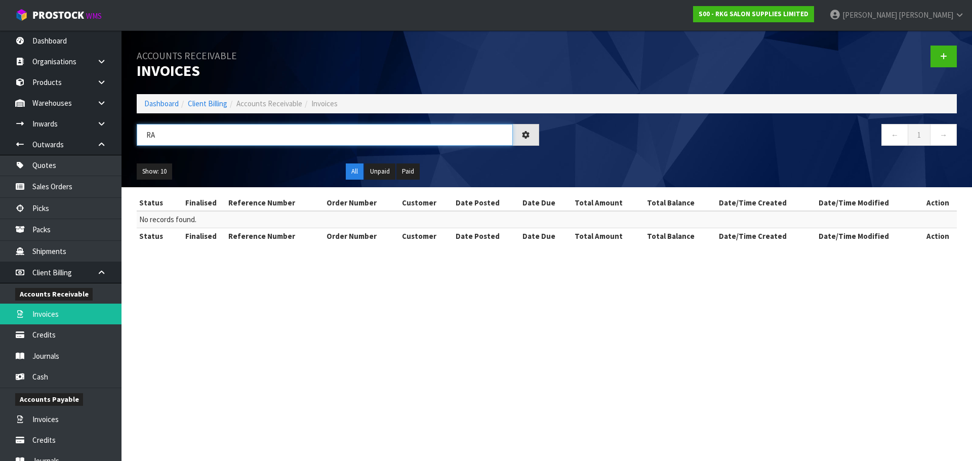
type input "R"
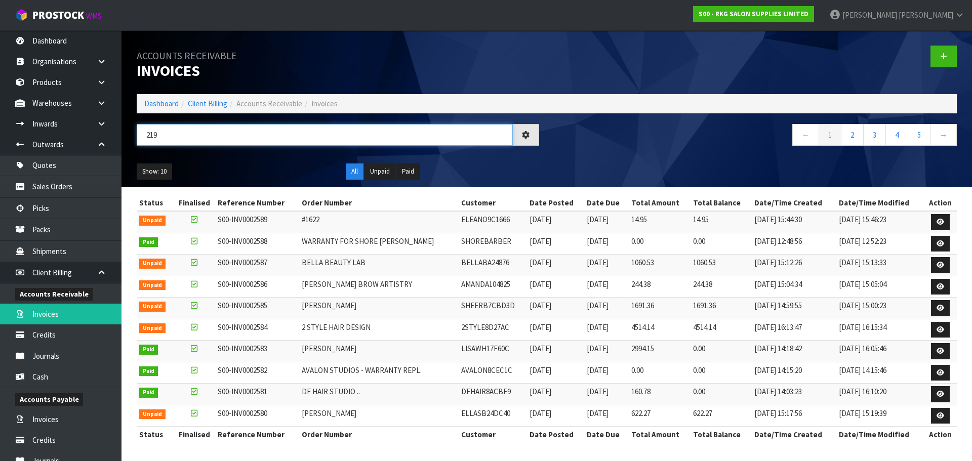
type input "2193"
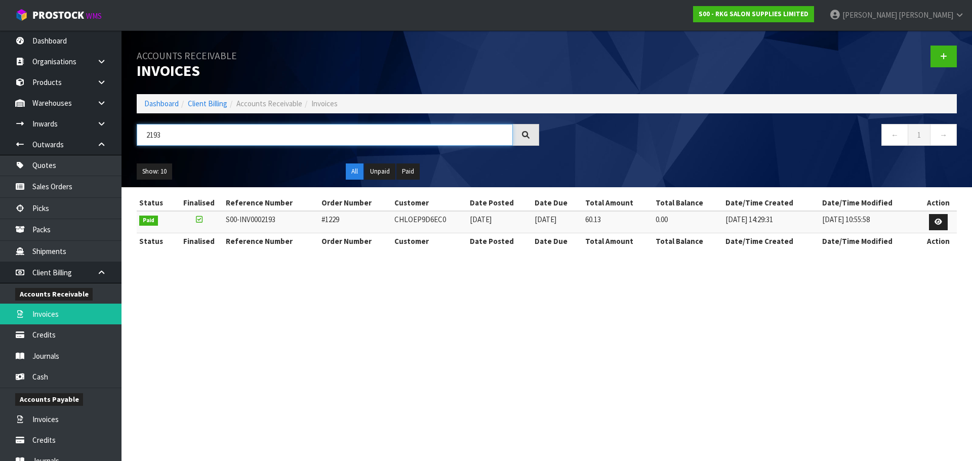
drag, startPoint x: 173, startPoint y: 134, endPoint x: 143, endPoint y: 137, distance: 30.0
click at [143, 137] on input "2193" at bounding box center [325, 135] width 376 height 22
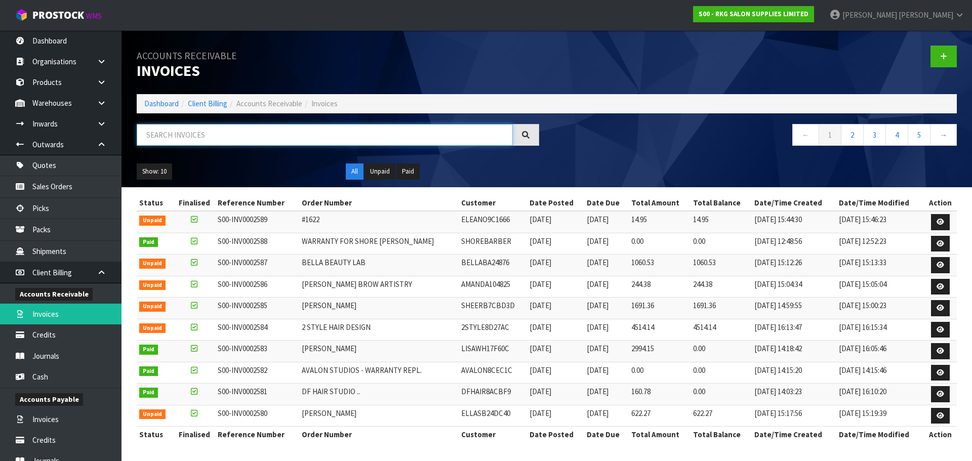
click at [154, 135] on input "text" at bounding box center [325, 135] width 376 height 22
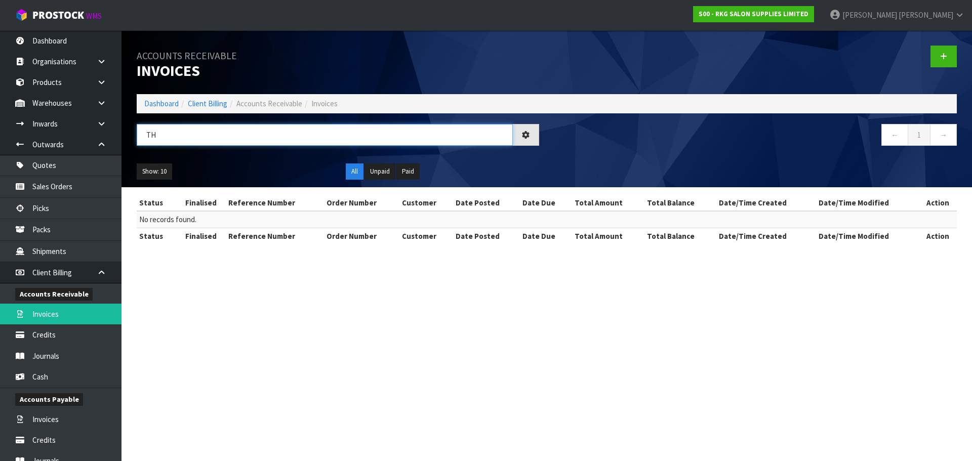
type input "T"
type input "R"
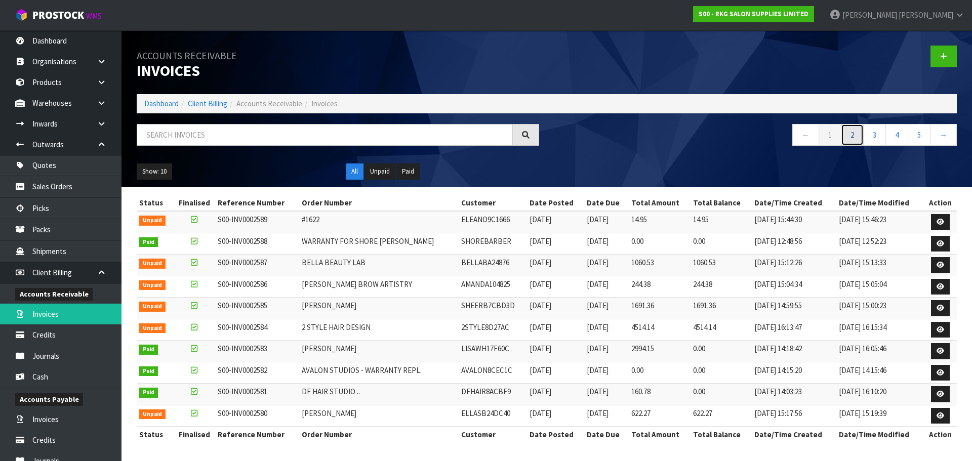
click at [855, 136] on link "2" at bounding box center [852, 135] width 23 height 22
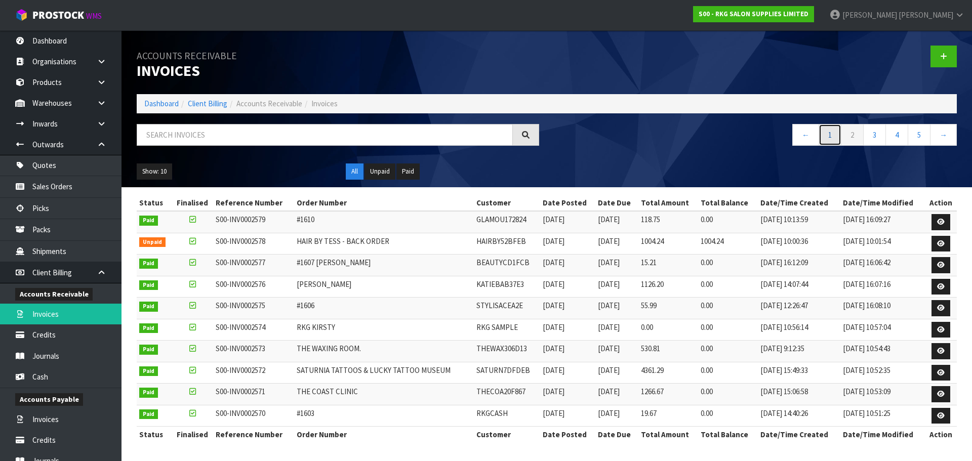
click at [830, 135] on link "1" at bounding box center [830, 135] width 23 height 22
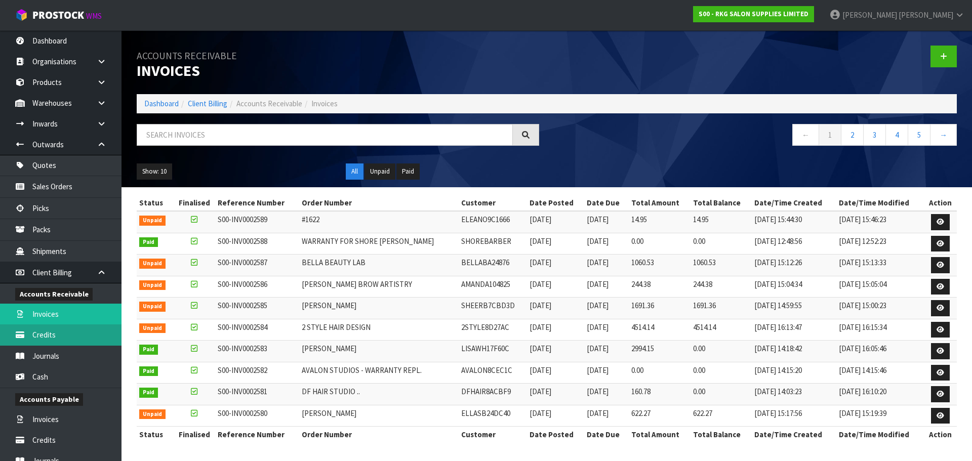
click at [34, 339] on link "Credits" at bounding box center [61, 335] width 122 height 21
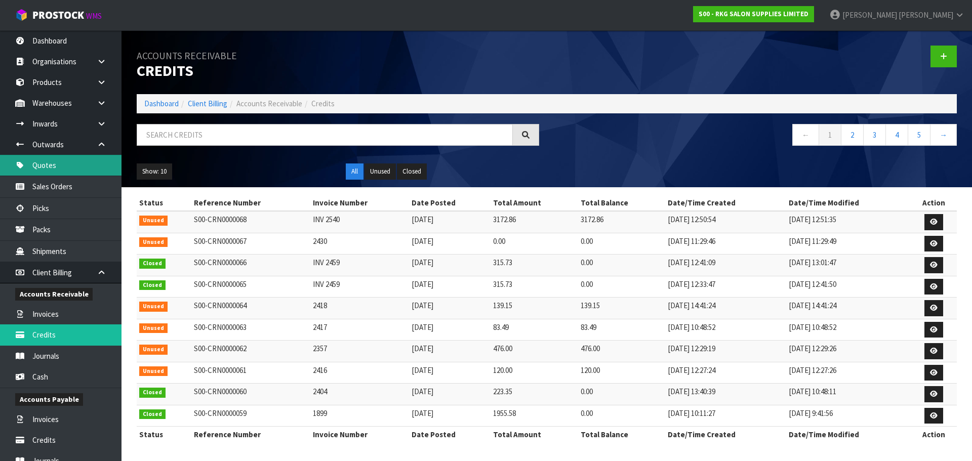
click at [53, 165] on link "Quotes" at bounding box center [61, 165] width 122 height 21
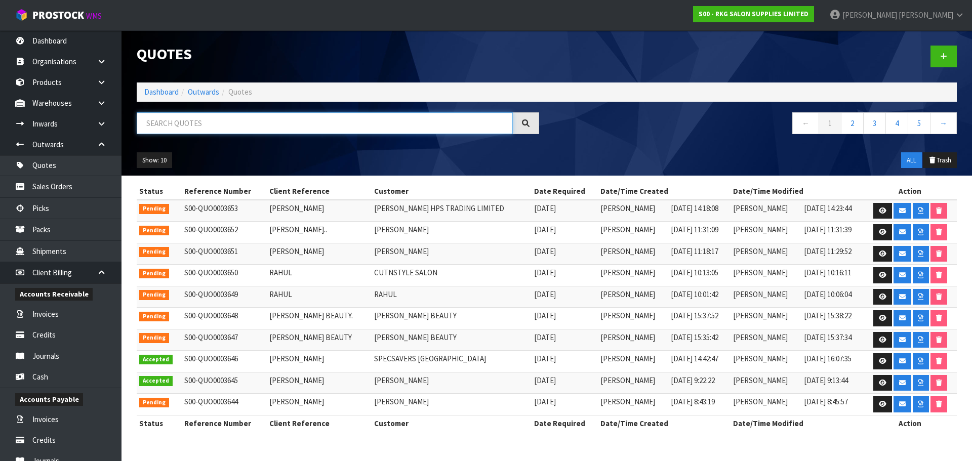
click at [190, 121] on input "text" at bounding box center [325, 123] width 376 height 22
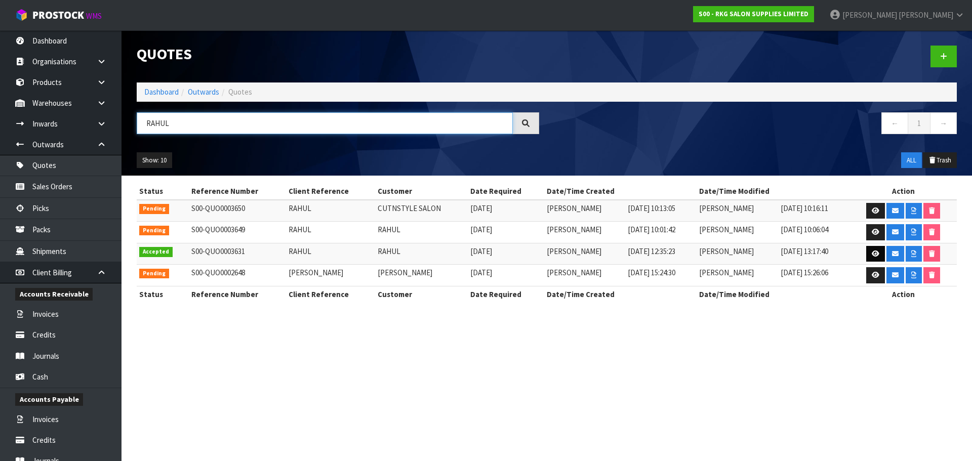
type input "RAHUL"
click at [872, 254] on icon at bounding box center [876, 254] width 8 height 7
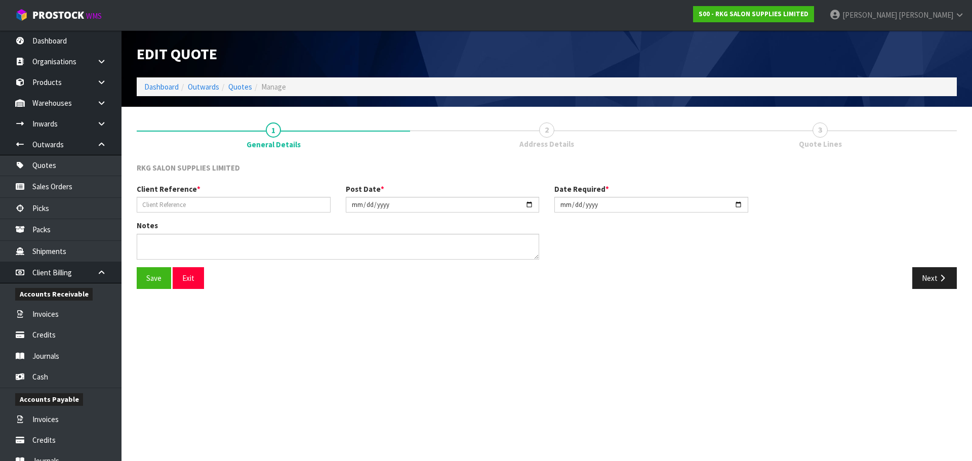
type input "RAHUL"
type input "[DATE]"
type textarea "FOR PICK UP"
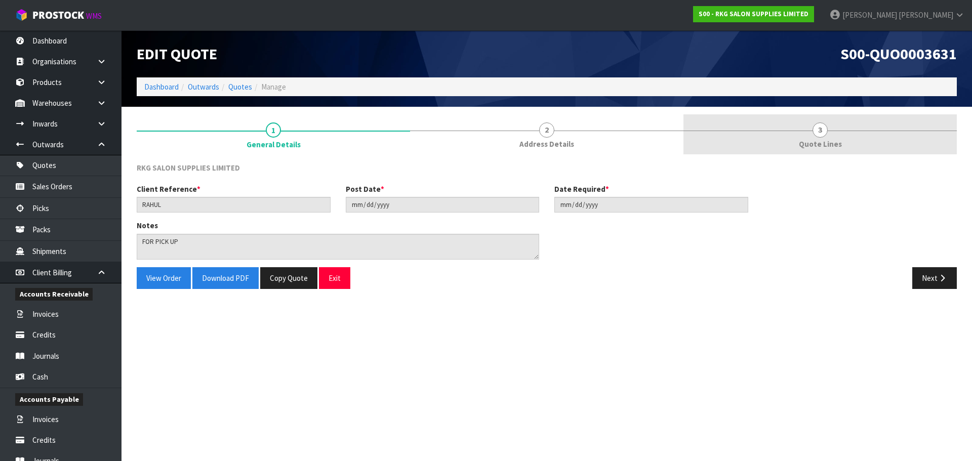
click at [818, 133] on span "3" at bounding box center [820, 130] width 15 height 15
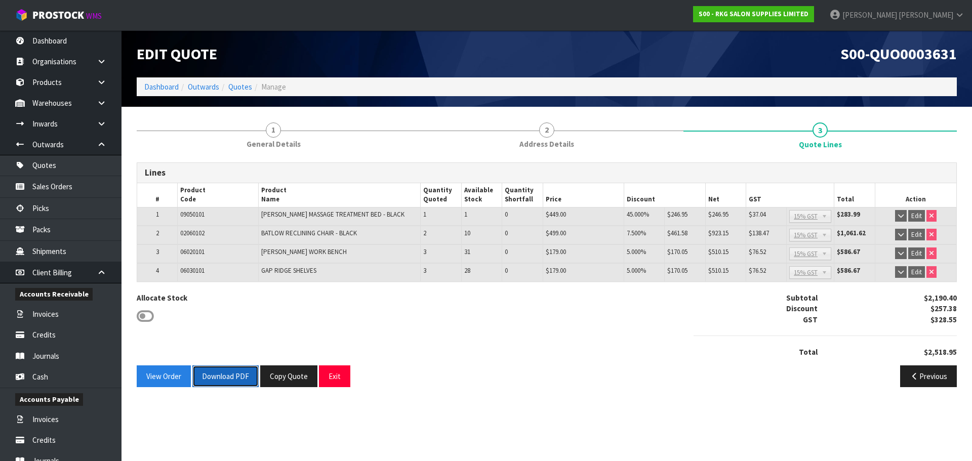
click at [227, 375] on button "Download PDF" at bounding box center [225, 377] width 66 height 22
click at [331, 377] on button "Exit" at bounding box center [334, 377] width 31 height 22
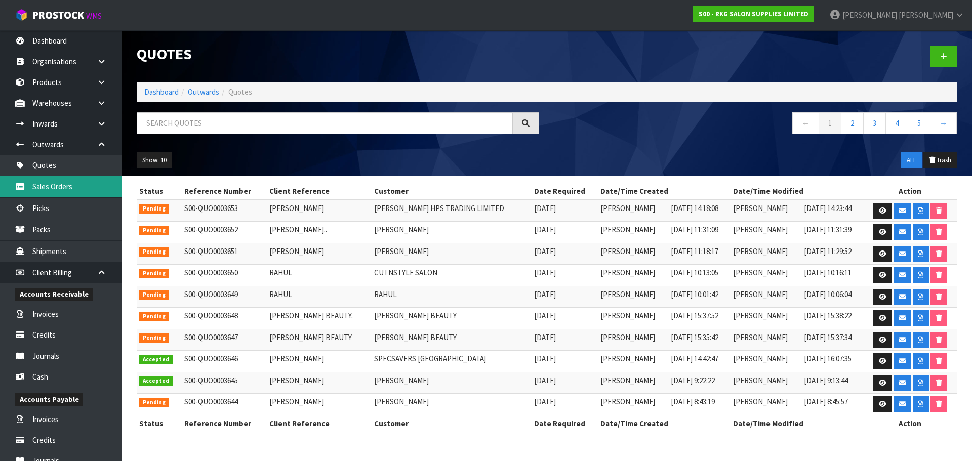
click at [45, 187] on link "Sales Orders" at bounding box center [61, 186] width 122 height 21
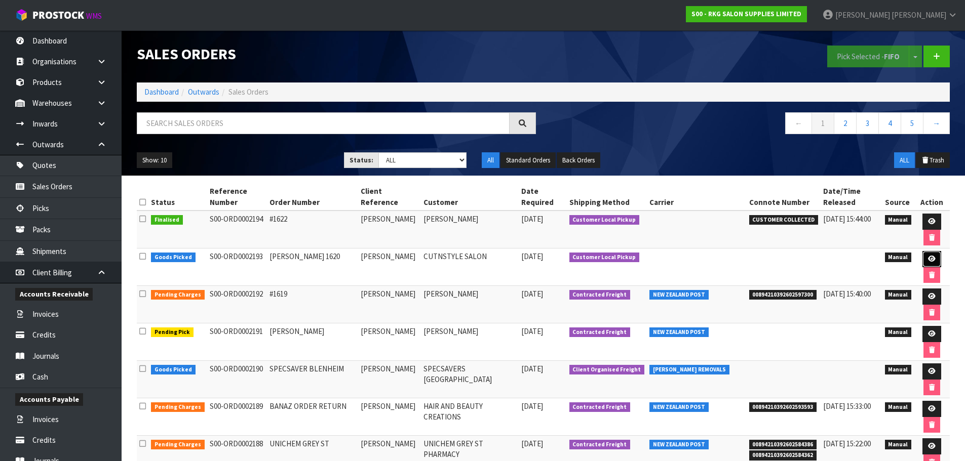
click at [924, 257] on link at bounding box center [931, 259] width 19 height 16
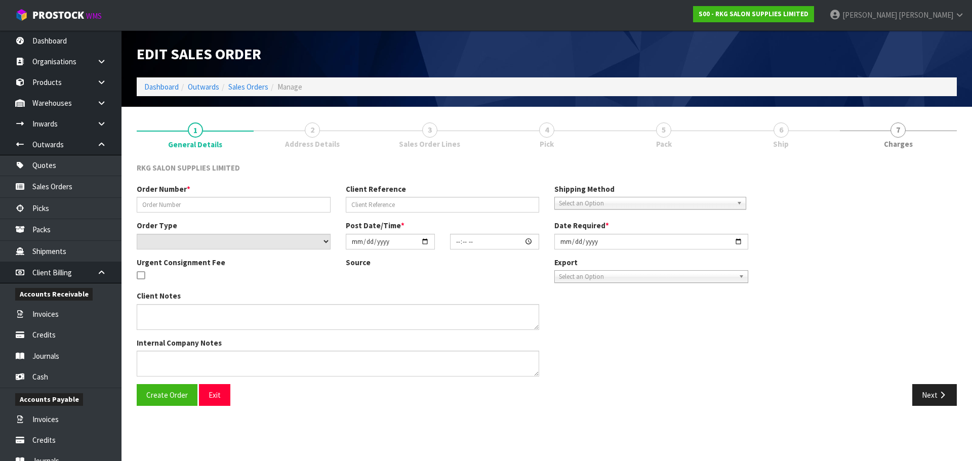
type input "[PERSON_NAME] 1620"
type input "[PERSON_NAME]"
select select "number:0"
type input "[DATE]"
type input "12:16:00.000"
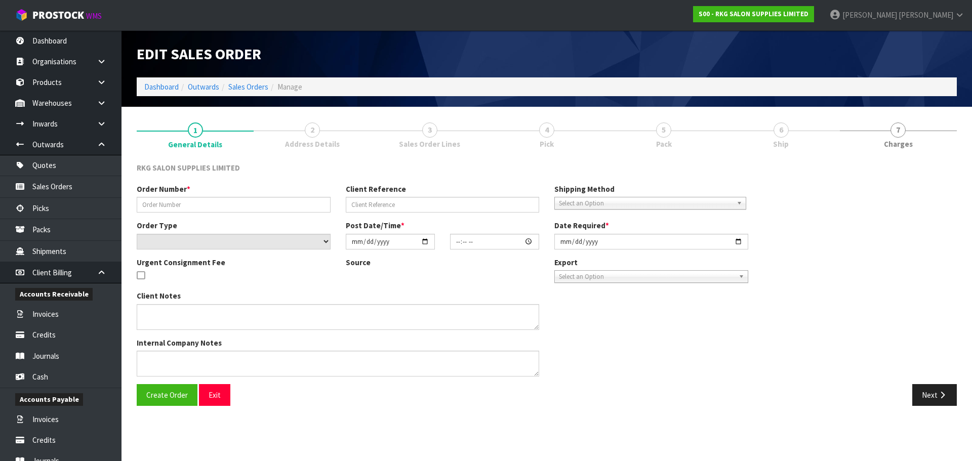
type input "[DATE]"
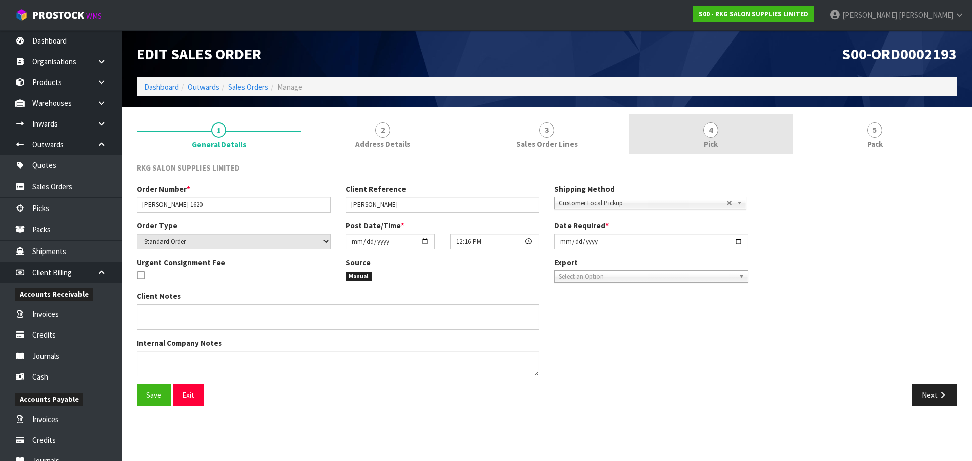
click at [709, 129] on span "4" at bounding box center [710, 130] width 15 height 15
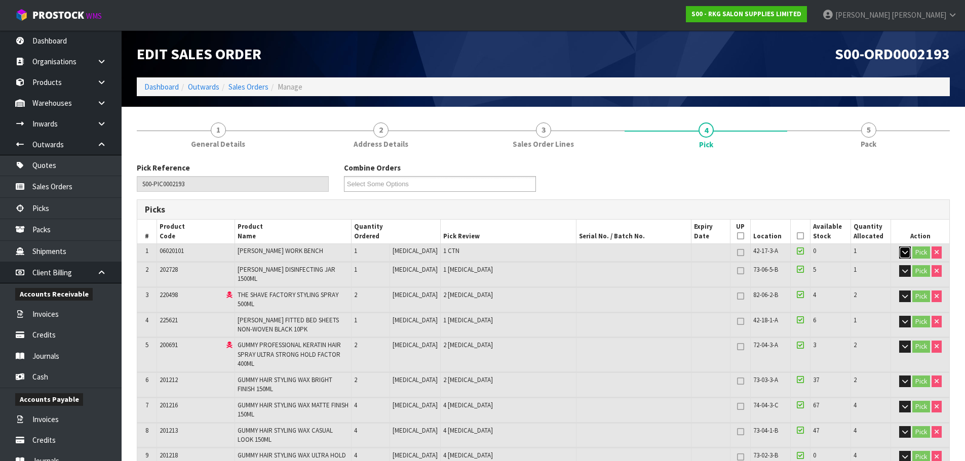
click at [904, 252] on icon "button" at bounding box center [905, 252] width 6 height 7
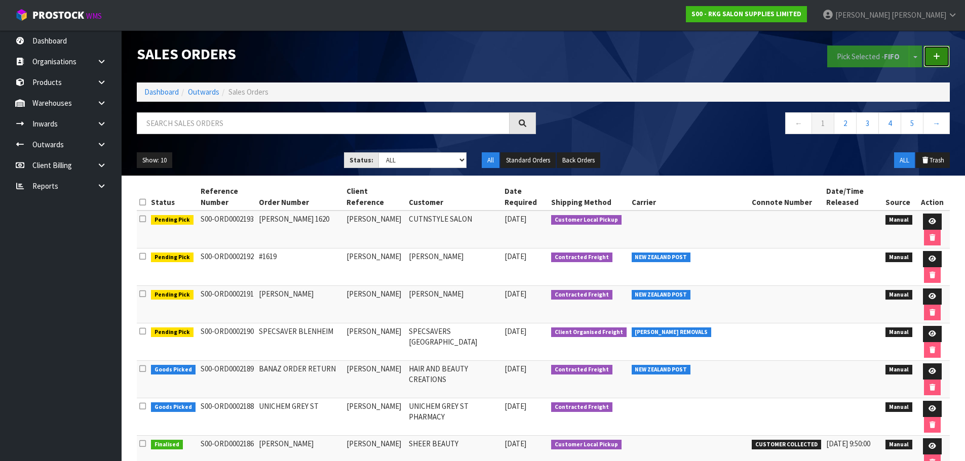
click at [936, 58] on icon at bounding box center [936, 57] width 7 height 8
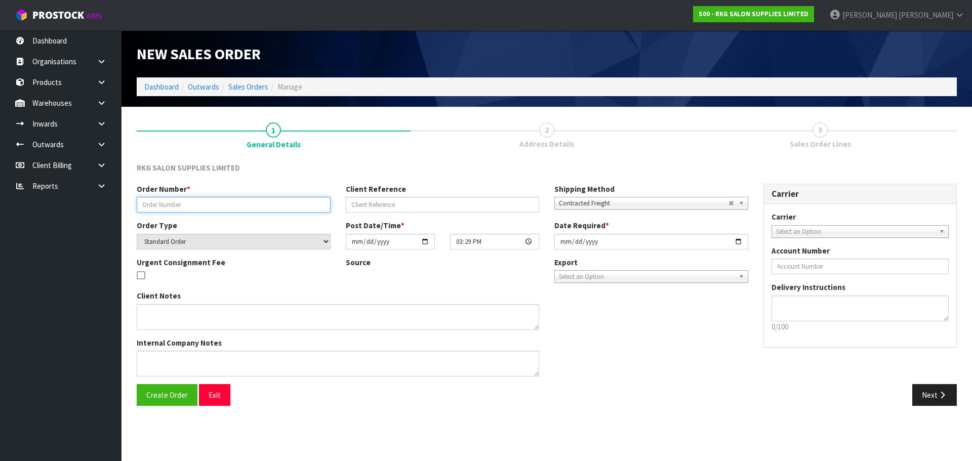
click at [186, 204] on input "text" at bounding box center [234, 205] width 194 height 16
drag, startPoint x: 206, startPoint y: 203, endPoint x: 118, endPoint y: 218, distance: 88.9
click at [118, 218] on body "Toggle navigation ProStock WMS S00 - RKG SALON SUPPLIES LIMITED [PERSON_NAME] L…" at bounding box center [486, 230] width 972 height 461
type input "W"
type input "#1622"
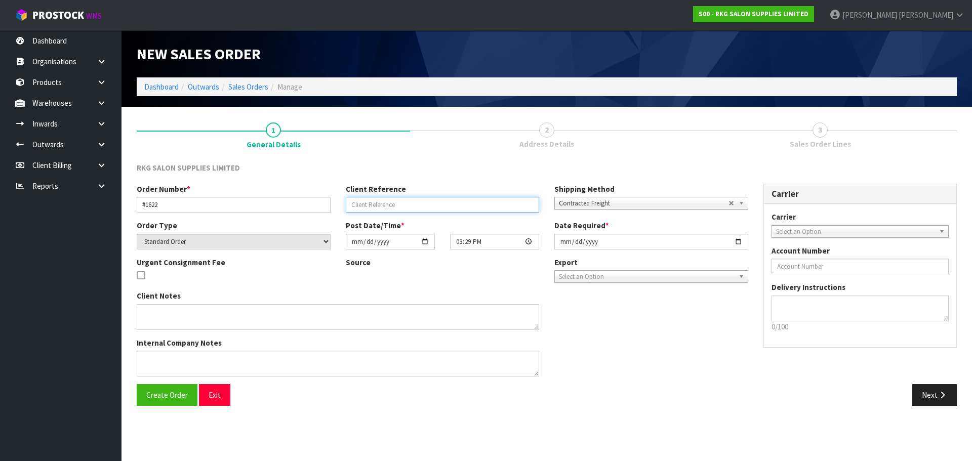
click at [357, 206] on input "text" at bounding box center [443, 205] width 194 height 16
type input "[PERSON_NAME]"
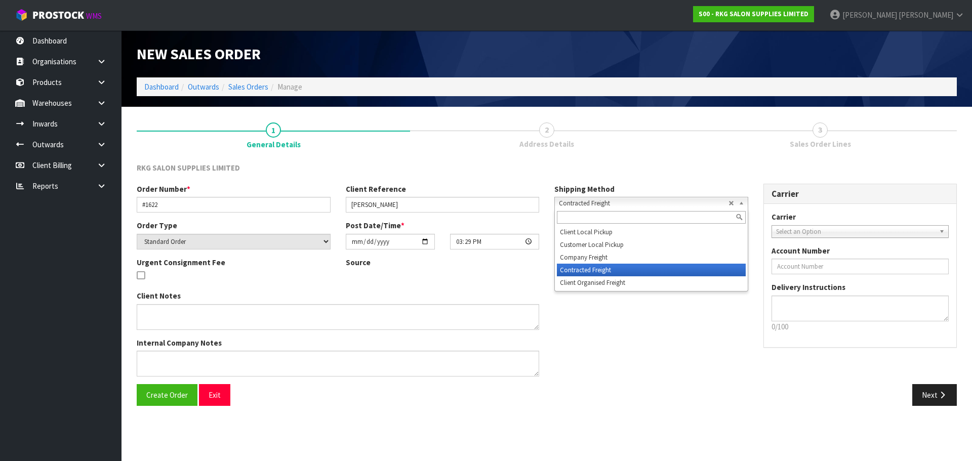
click at [573, 208] on span "Contracted Freight" at bounding box center [644, 203] width 170 height 12
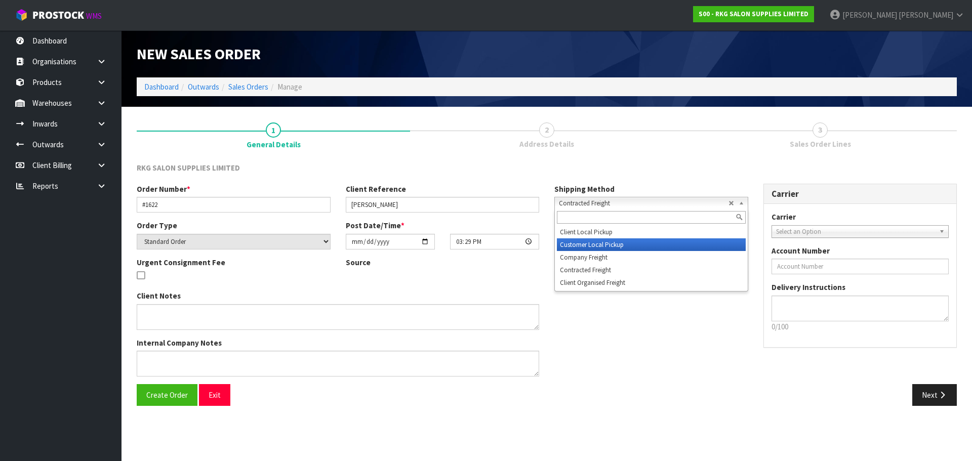
click at [576, 244] on li "Customer Local Pickup" at bounding box center [651, 244] width 189 height 13
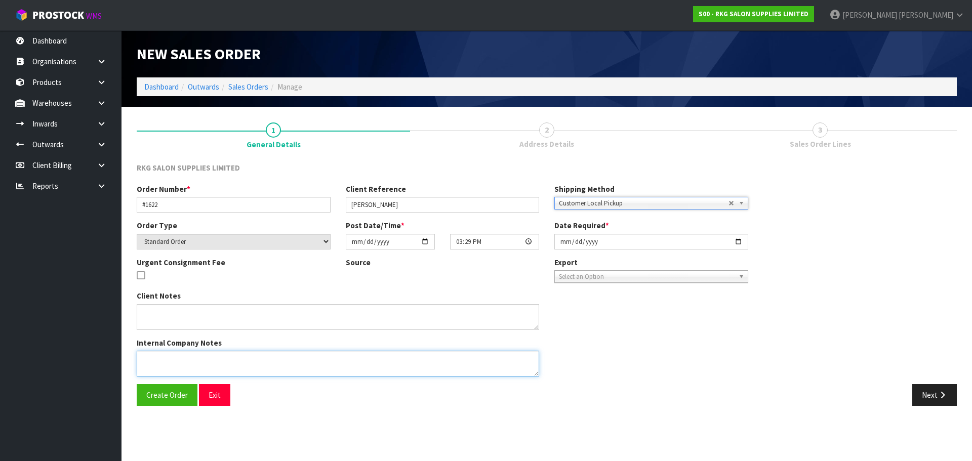
click at [210, 363] on textarea at bounding box center [338, 364] width 403 height 26
click at [144, 360] on textarea at bounding box center [338, 364] width 403 height 26
click at [142, 358] on textarea at bounding box center [338, 364] width 403 height 26
type textarea "[PERSON_NAME] ROUND BRUSH FOR ROD"
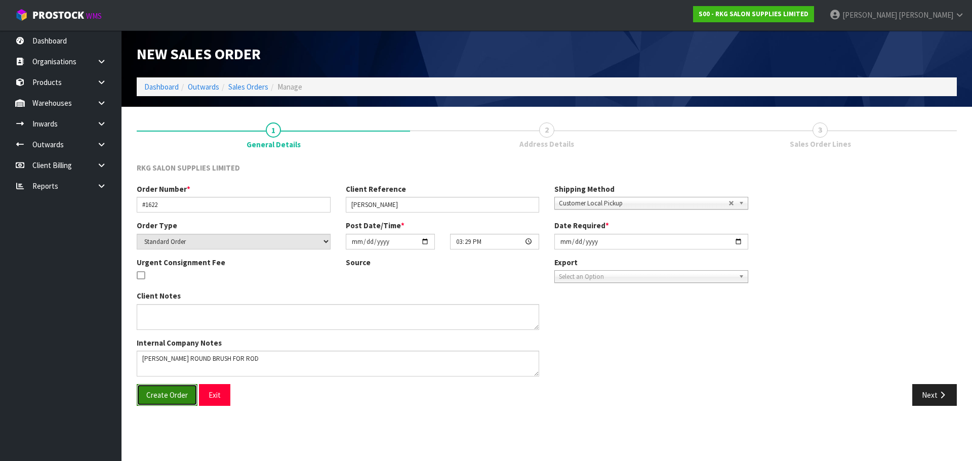
click at [152, 395] on span "Create Order" at bounding box center [167, 395] width 42 height 10
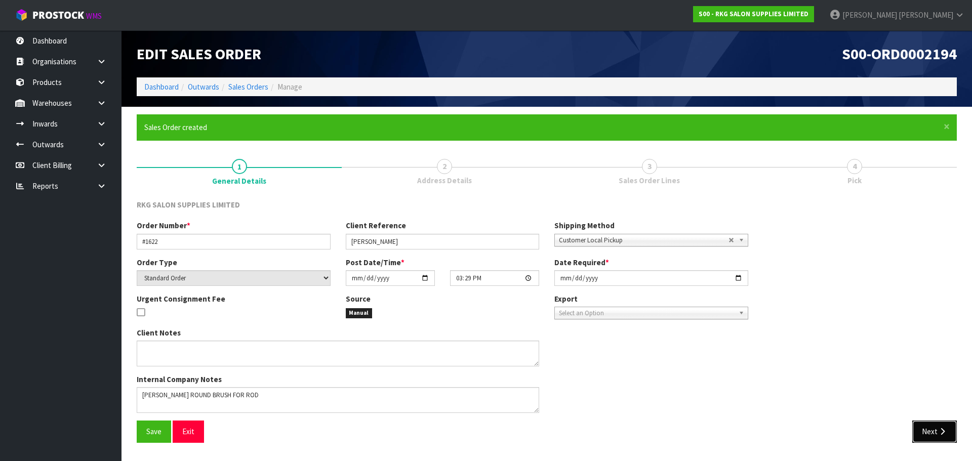
click at [926, 434] on button "Next" at bounding box center [934, 432] width 45 height 22
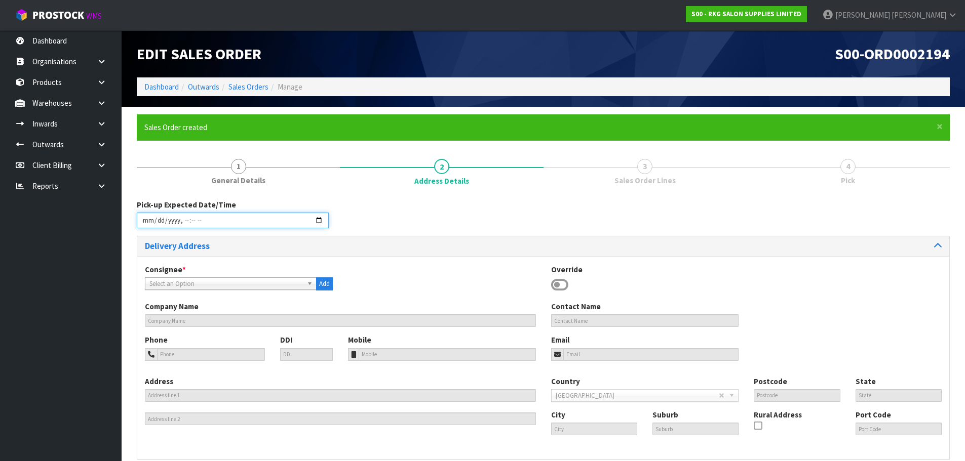
click at [315, 222] on input "datetime-local" at bounding box center [233, 221] width 192 height 16
type input "[DATE]T15:31"
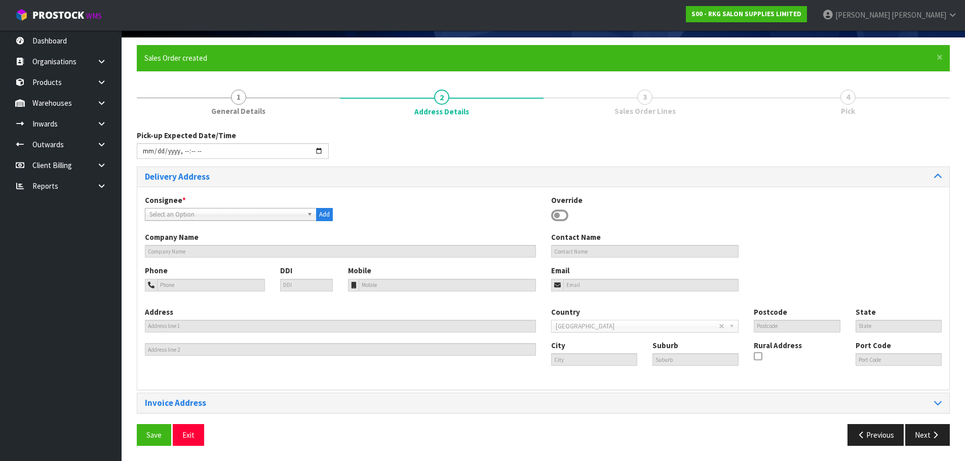
click at [557, 217] on icon at bounding box center [559, 215] width 17 height 15
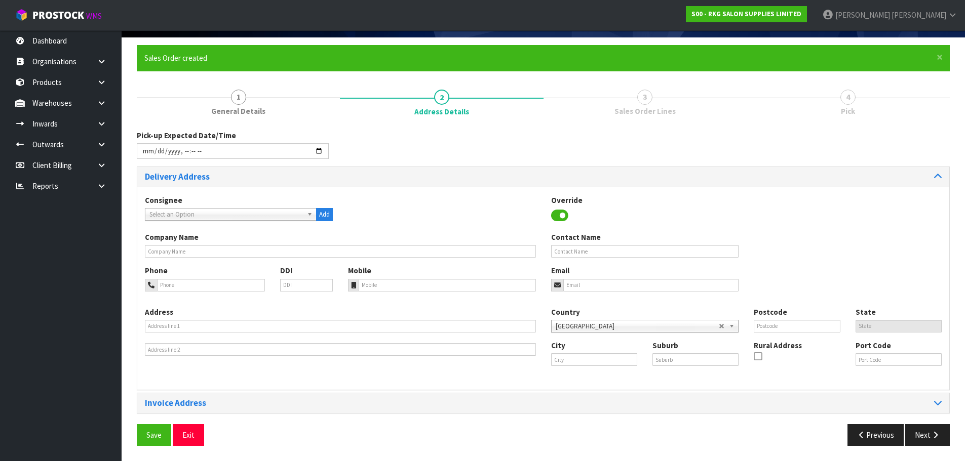
click at [307, 214] on b at bounding box center [311, 215] width 9 height 12
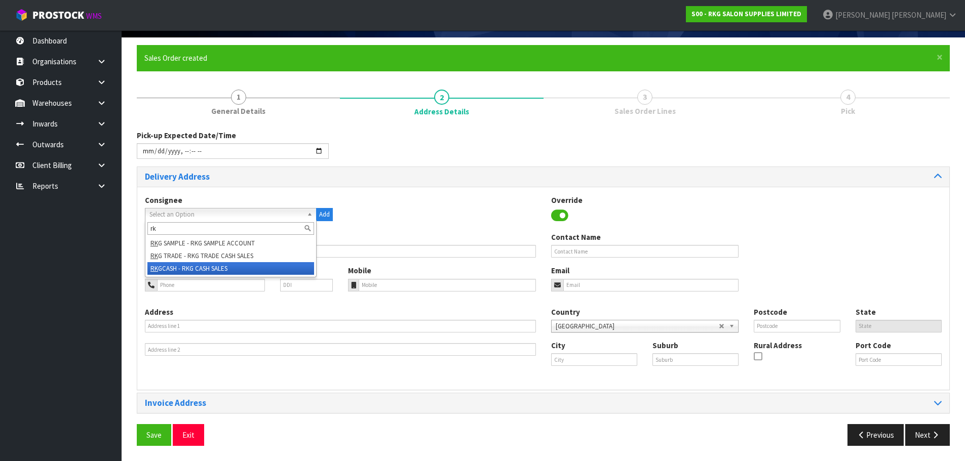
type input "rk"
click at [207, 268] on li "RK GCASH - RKG CASH SALES" at bounding box center [230, 268] width 167 height 13
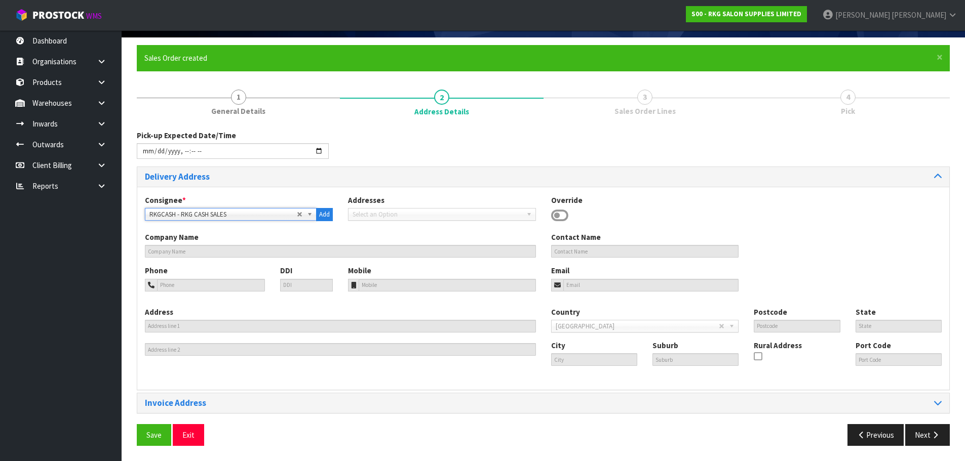
type input "CASH SALES"
type input "092726302"
type input "[EMAIL_ADDRESS][DOMAIN_NAME]"
type input "[STREET_ADDRESS]"
type input "2013"
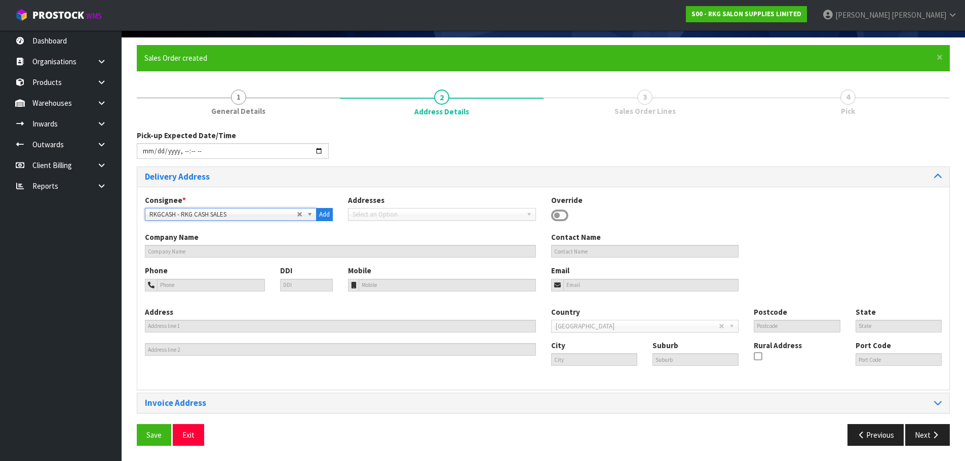
type input "[GEOGRAPHIC_DATA]"
type input "EAST TAMAKI"
click at [559, 214] on icon at bounding box center [559, 215] width 17 height 15
click at [556, 215] on icon at bounding box center [559, 215] width 17 height 15
click at [308, 213] on b at bounding box center [311, 215] width 9 height 12
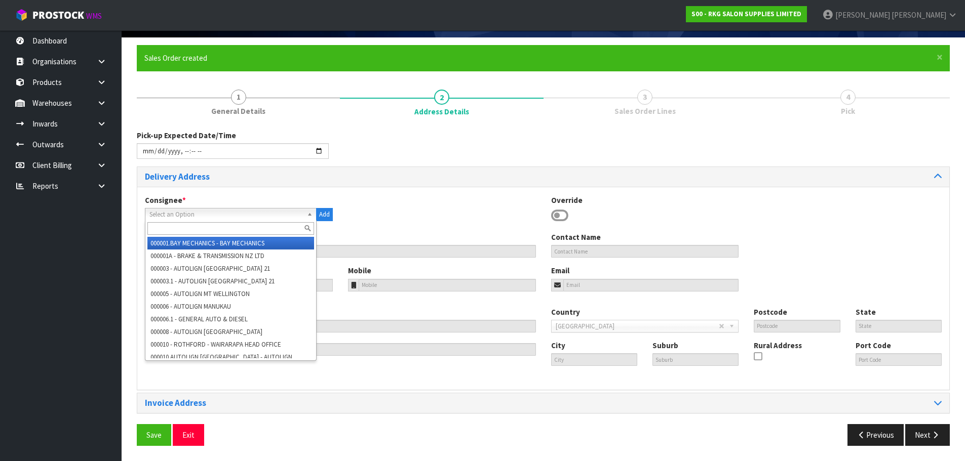
click at [399, 205] on div "Consignee * 000001.BAY MECHANICS - BAY MECHANICS 000001A - BRAKE & TRANSMISSION…" at bounding box center [543, 213] width 812 height 37
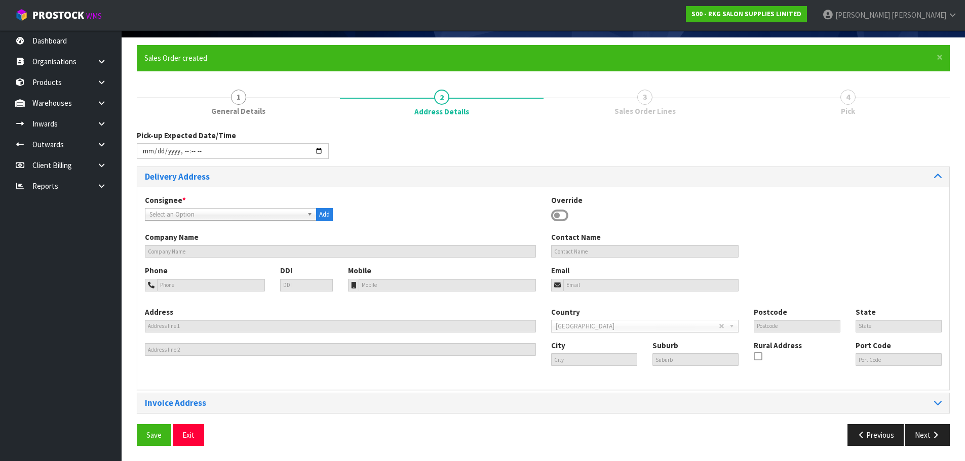
click at [557, 215] on icon at bounding box center [559, 215] width 17 height 15
drag, startPoint x: 868, startPoint y: 434, endPoint x: 842, endPoint y: 430, distance: 25.6
click at [868, 434] on button "Previous" at bounding box center [875, 435] width 57 height 22
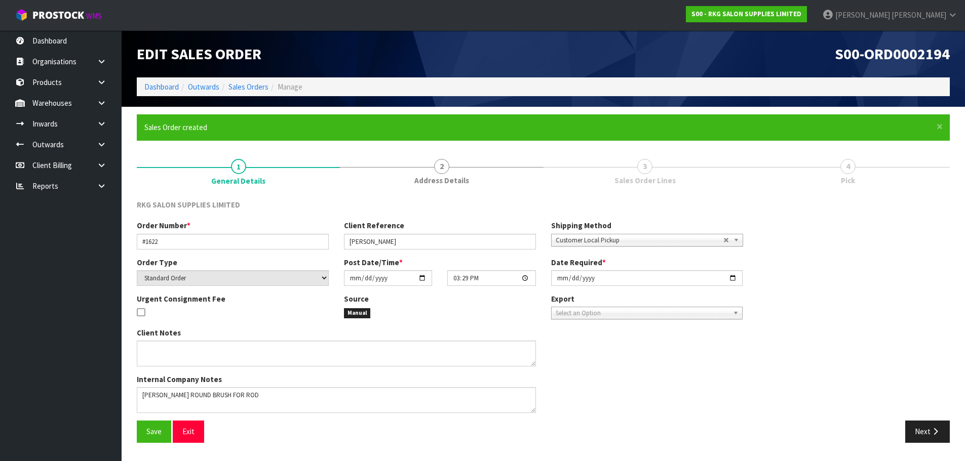
scroll to position [0, 0]
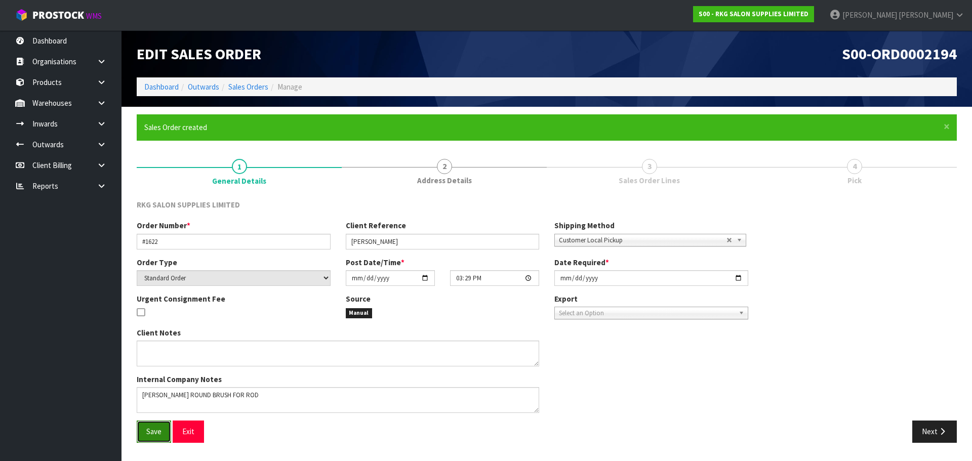
click at [158, 435] on span "Save" at bounding box center [153, 432] width 15 height 10
click at [925, 438] on button "Next" at bounding box center [934, 432] width 45 height 22
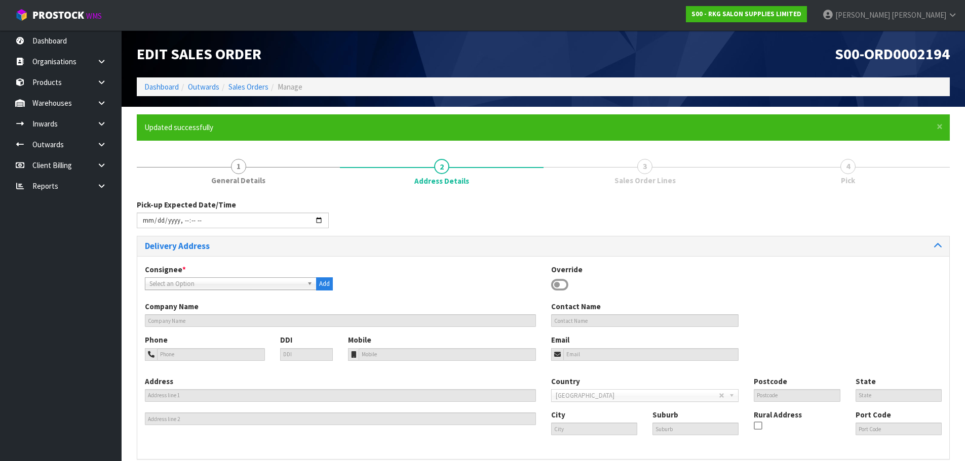
click at [561, 284] on icon at bounding box center [559, 284] width 17 height 15
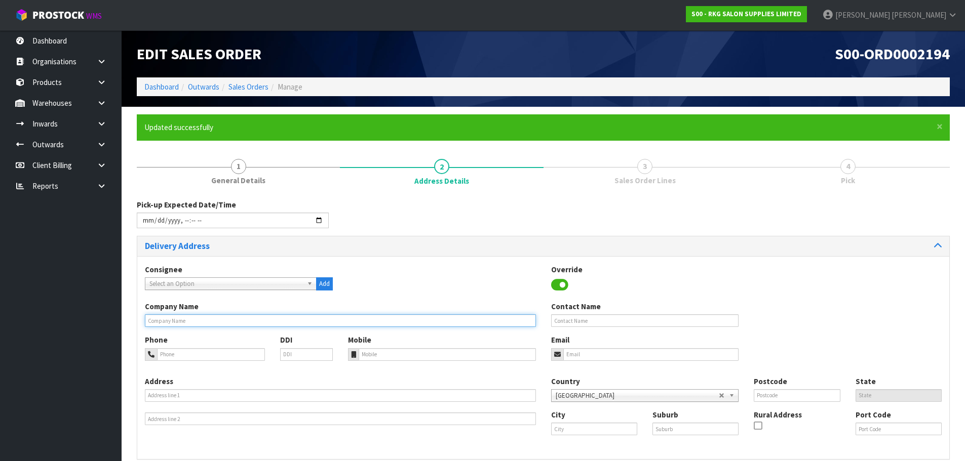
click at [224, 323] on input "text" at bounding box center [340, 320] width 391 height 13
type input "[PERSON_NAME]"
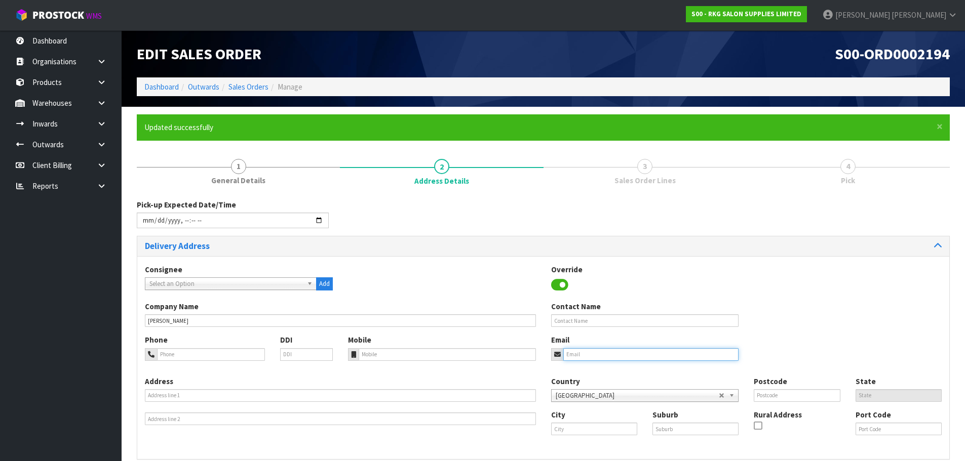
click at [577, 352] on input "email" at bounding box center [651, 354] width 176 height 13
type input "[EMAIL_ADDRESS][DOMAIN_NAME]"
type input "[PERSON_NAME] ."
type input "02102940715"
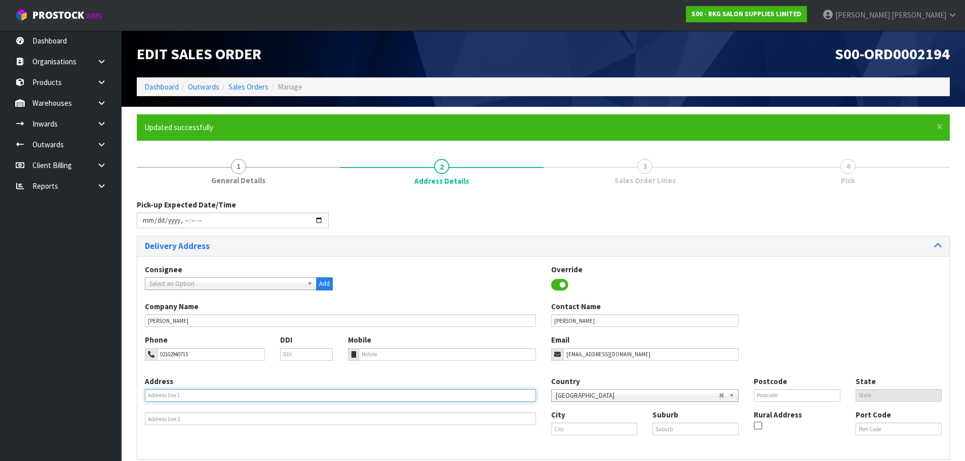
type input "[STREET_ADDRESS]"
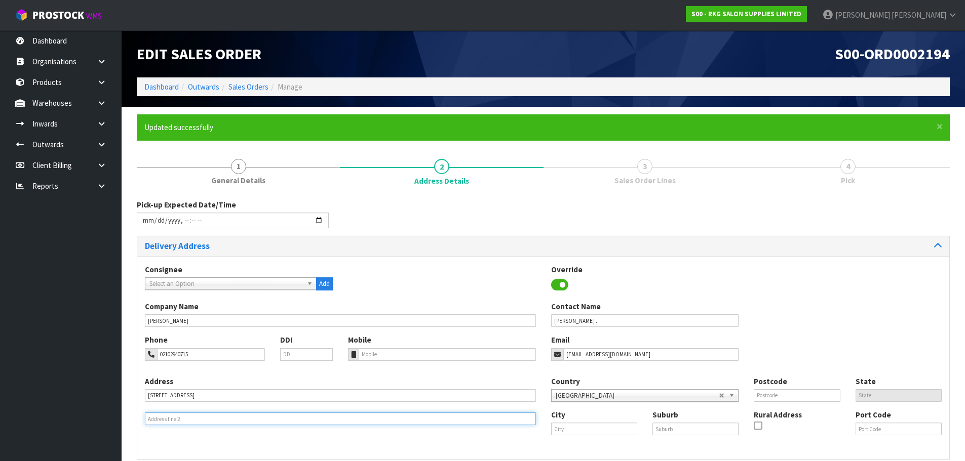
type input "OTARA"
type input "2023"
click at [673, 427] on input "text" at bounding box center [695, 429] width 86 height 13
type input "OTARA"
drag, startPoint x: 168, startPoint y: 416, endPoint x: 123, endPoint y: 422, distance: 45.5
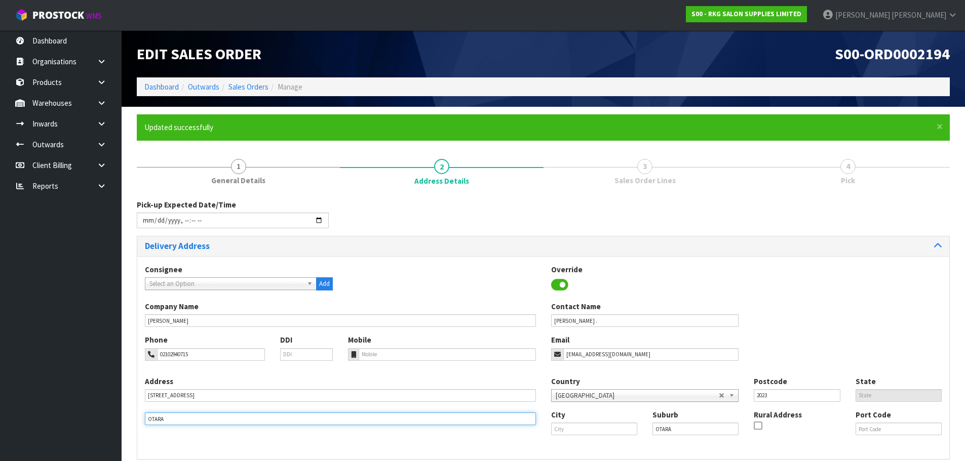
click at [123, 422] on section "× Close Updated successfully 1 General Details 2 Address Details 3 Sales Order …" at bounding box center [543, 318] width 843 height 423
click at [563, 427] on input "text" at bounding box center [594, 429] width 86 height 13
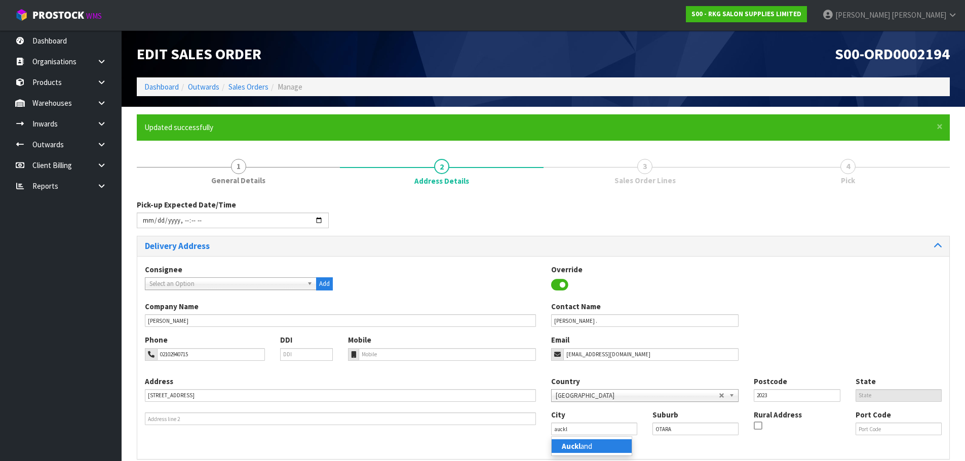
click at [574, 448] on strong "Auckl" at bounding box center [570, 447] width 19 height 10
type input "[GEOGRAPHIC_DATA]"
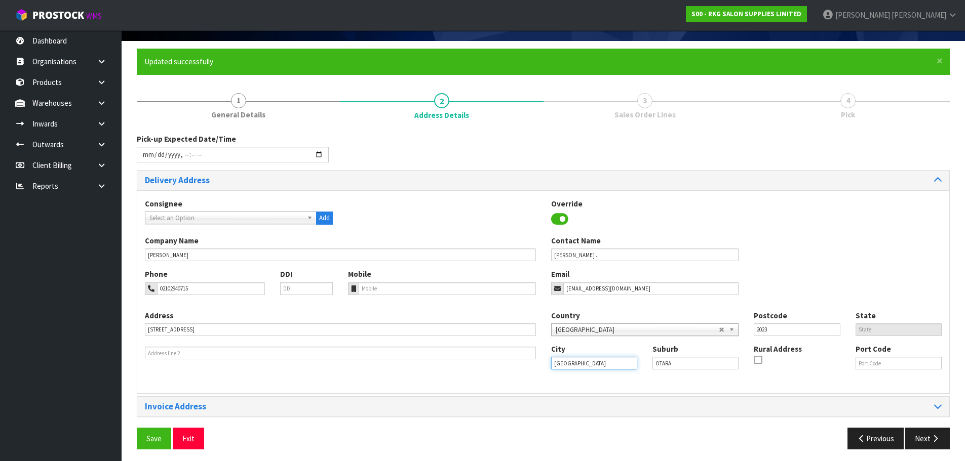
scroll to position [69, 0]
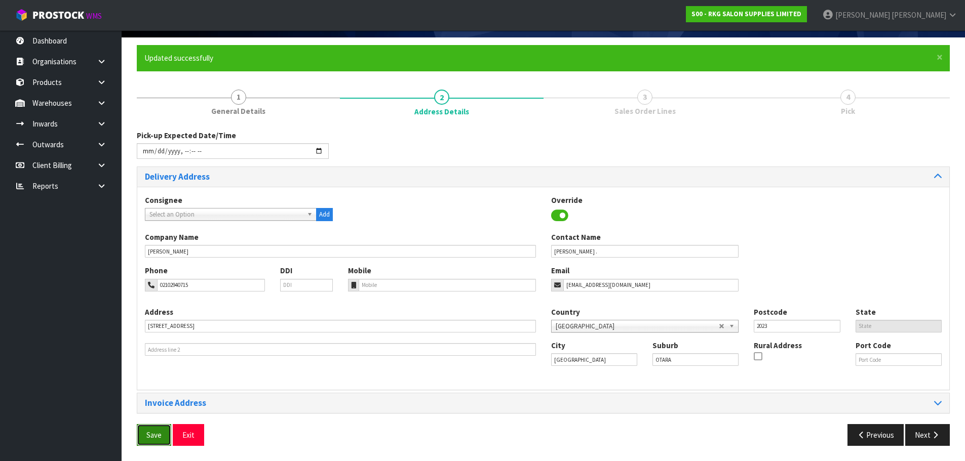
click at [151, 431] on span "Save" at bounding box center [153, 435] width 15 height 10
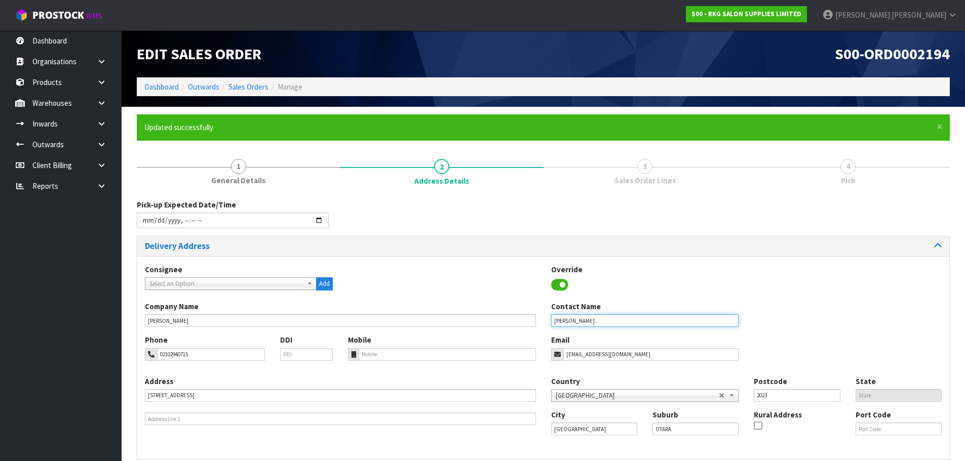
click at [595, 322] on input "[PERSON_NAME] ." at bounding box center [645, 320] width 188 height 13
type input "[PERSON_NAME]"
click at [617, 281] on div "Override" at bounding box center [644, 278] width 203 height 29
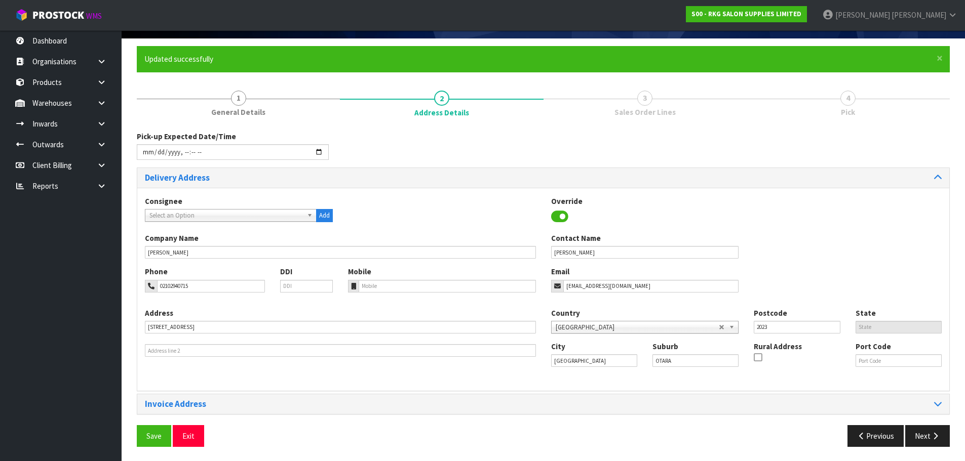
scroll to position [69, 0]
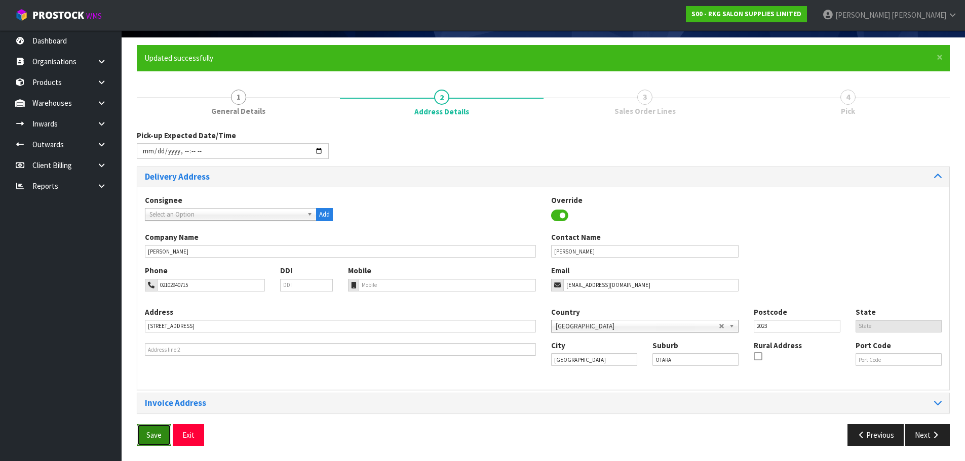
click at [155, 435] on span "Save" at bounding box center [153, 435] width 15 height 10
drag, startPoint x: 924, startPoint y: 439, endPoint x: 712, endPoint y: 356, distance: 227.5
click at [924, 439] on button "Next" at bounding box center [927, 435] width 45 height 22
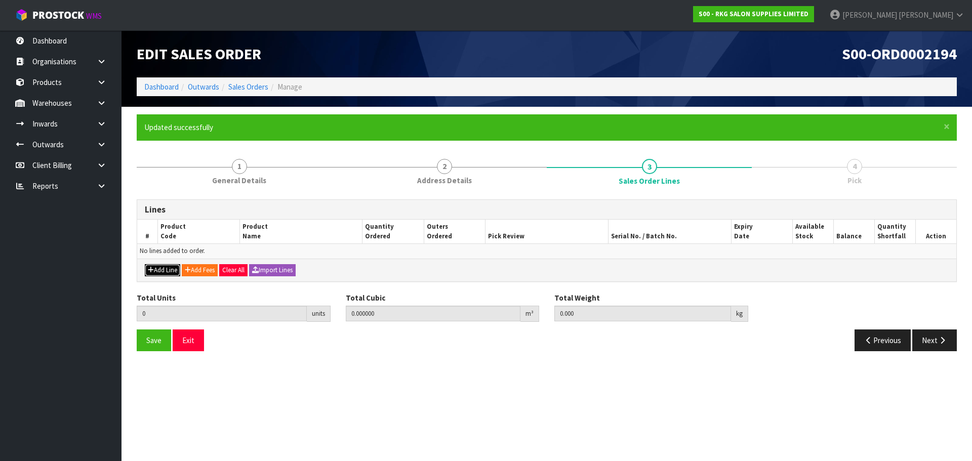
click at [168, 268] on button "Add Line" at bounding box center [162, 270] width 35 height 12
type input "0"
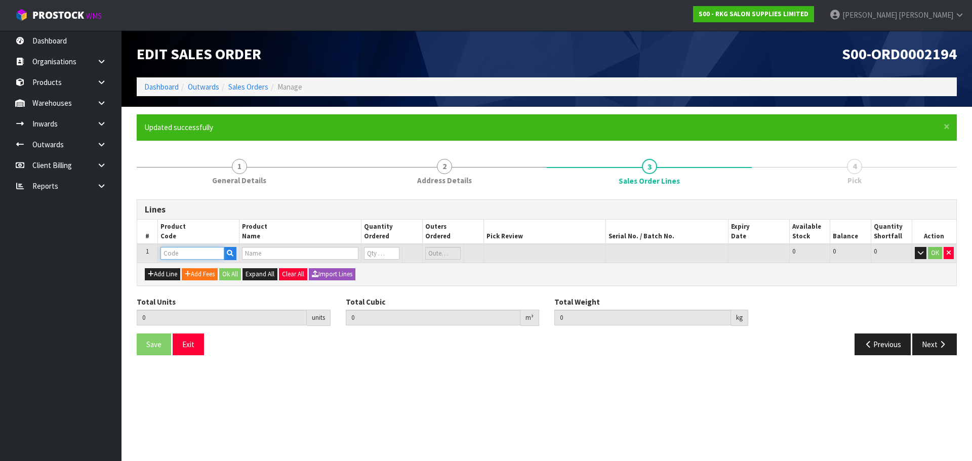
click at [184, 255] on input "text" at bounding box center [192, 253] width 64 height 13
type input "202731"
type input "0.000000"
type input "0.000"
type input "[PERSON_NAME] HAIR WAX HAIR FIBRE EXTEND AQUA 150ML"
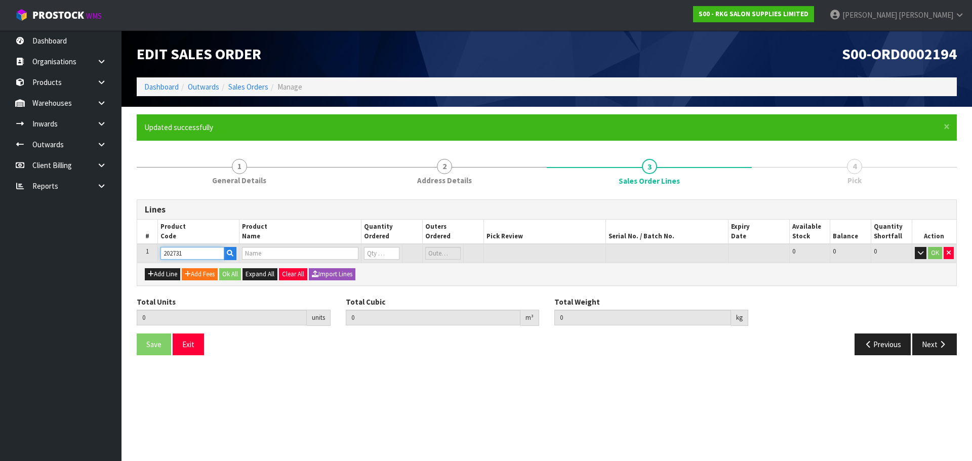
type input "0"
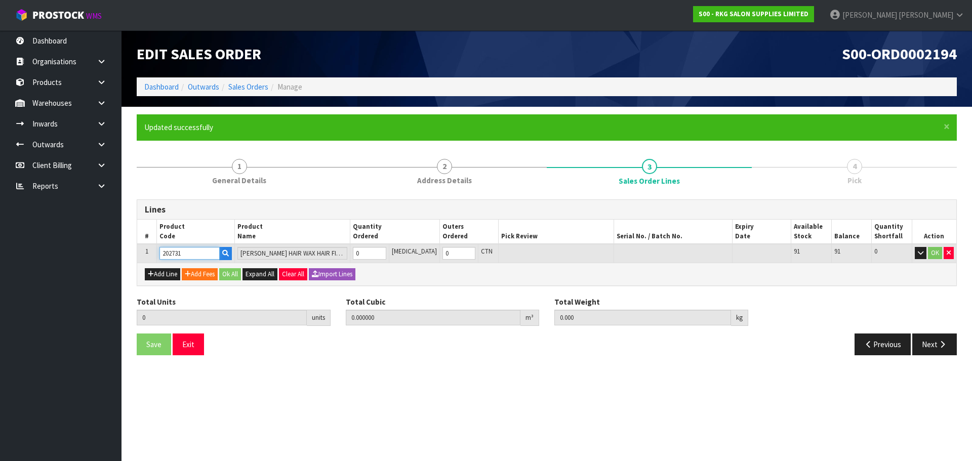
type input "202731"
type input "1"
type input "0.000405"
type input "0.2"
type input "1"
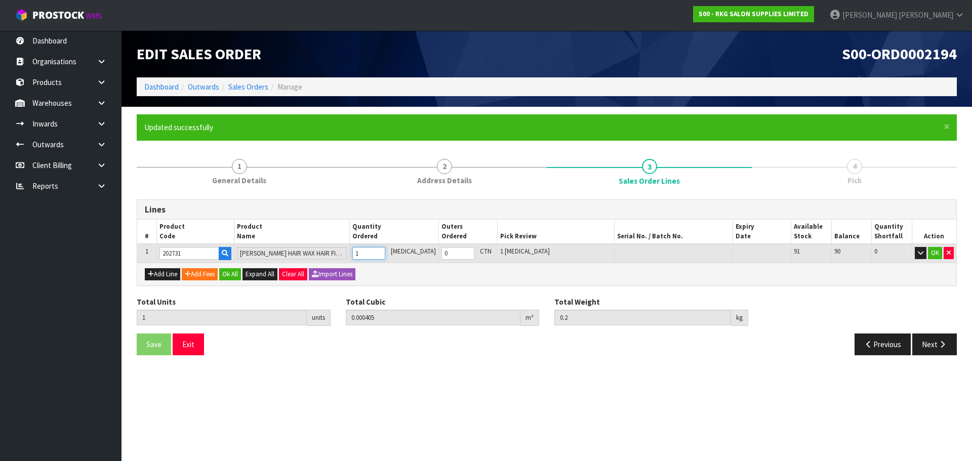
click at [385, 252] on input "1" at bounding box center [368, 253] width 33 height 13
type input "2"
type input "0.00081"
type input "0.4"
type input "2"
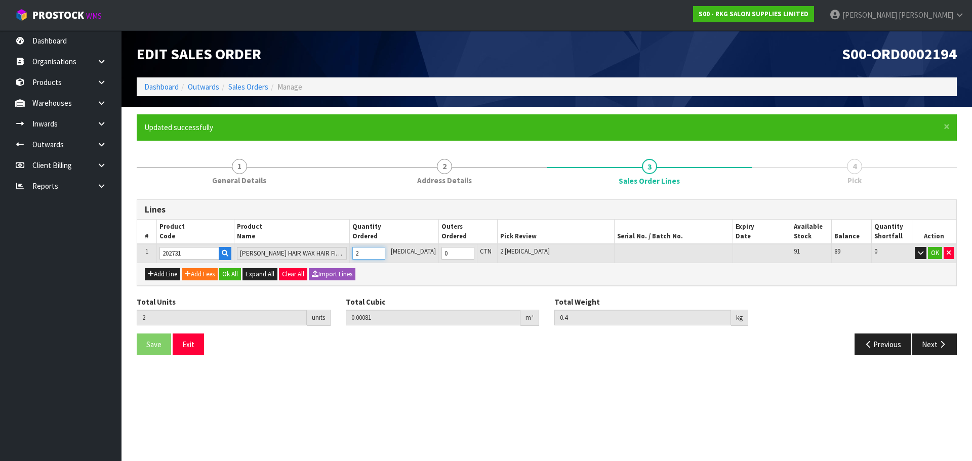
click at [385, 252] on input "2" at bounding box center [368, 253] width 33 height 13
click at [165, 275] on button "Add Line" at bounding box center [162, 274] width 35 height 12
type input "0"
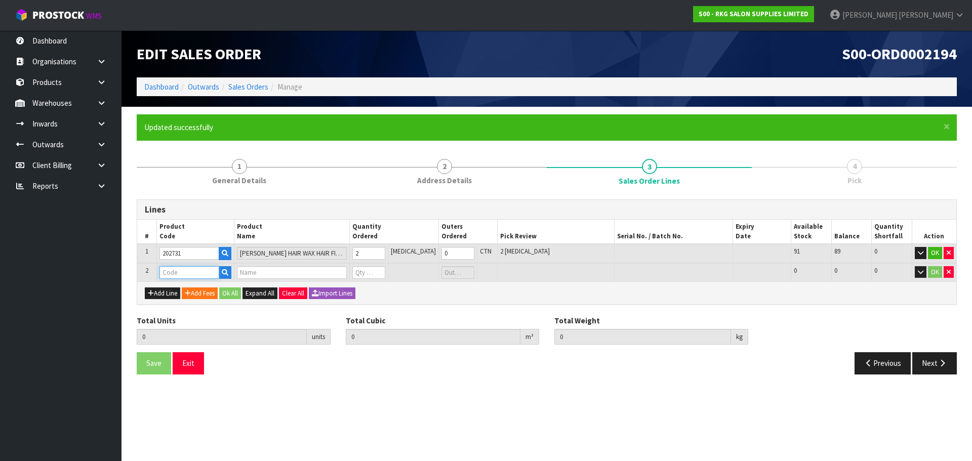
click at [173, 274] on input "text" at bounding box center [189, 272] width 60 height 13
type input "224605"
type input "2"
type input "0.00081"
type input "0.4"
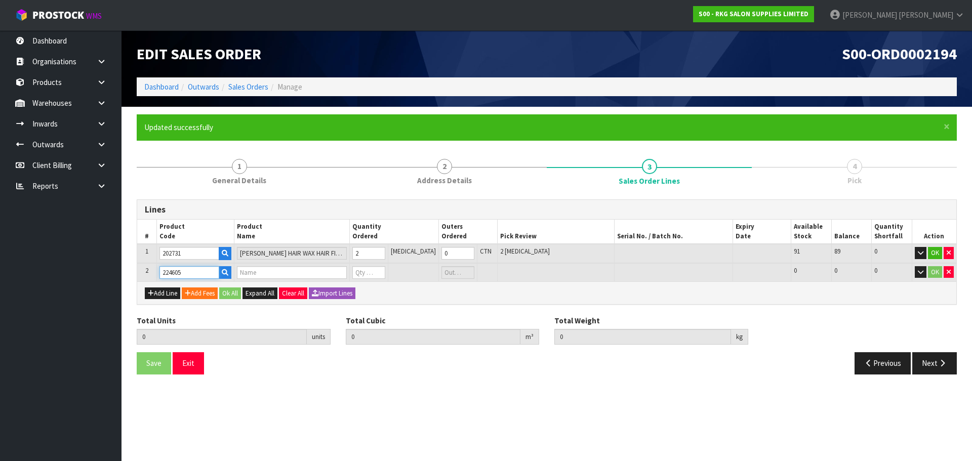
type input "[PERSON_NAME] PROFESSIONAL ROUND BRUSH S7001"
type input "0"
type input "224605"
type input "3"
type input "0.00141"
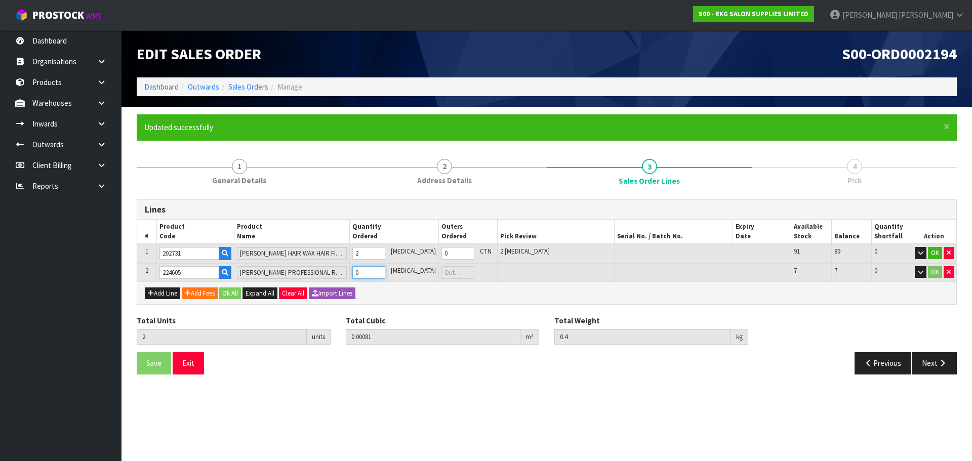
type input "0.54"
type input "1"
click at [385, 272] on input "1" at bounding box center [368, 272] width 33 height 13
click at [934, 251] on button "OK" at bounding box center [935, 253] width 14 height 12
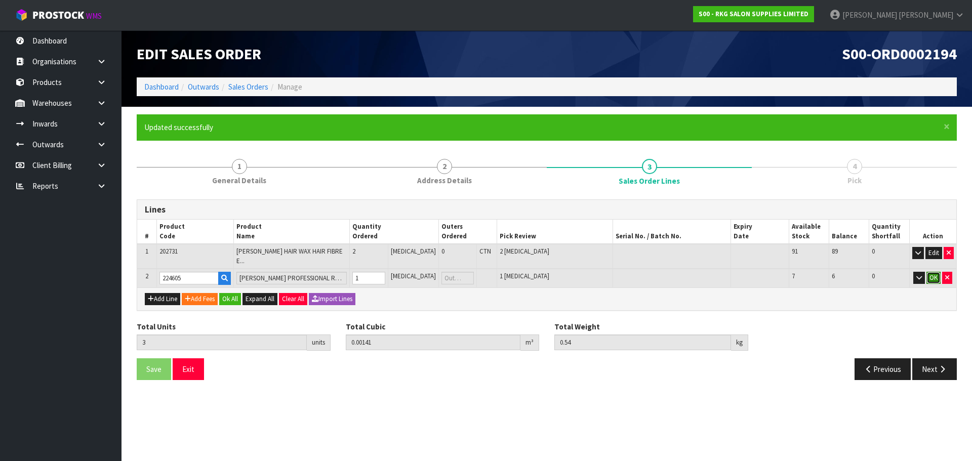
click at [934, 272] on button "OK" at bounding box center [934, 278] width 14 height 12
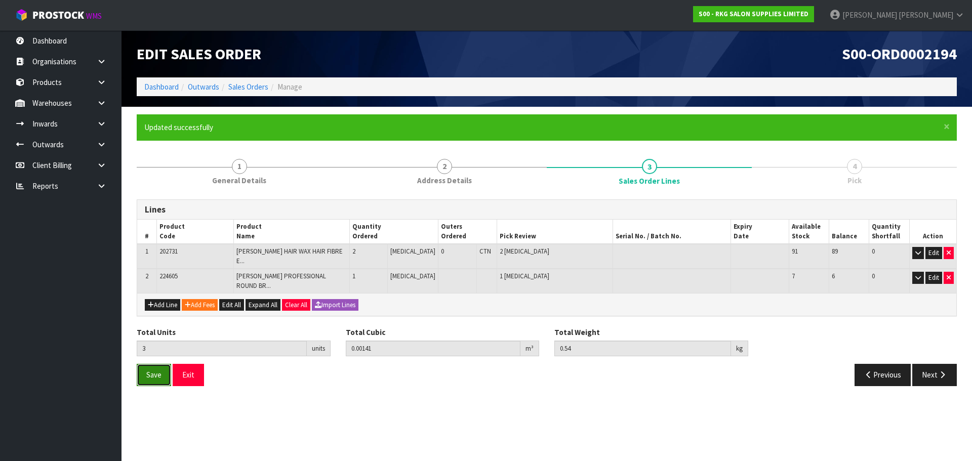
click at [158, 370] on span "Save" at bounding box center [153, 375] width 15 height 10
click at [939, 368] on button "Next" at bounding box center [934, 375] width 45 height 22
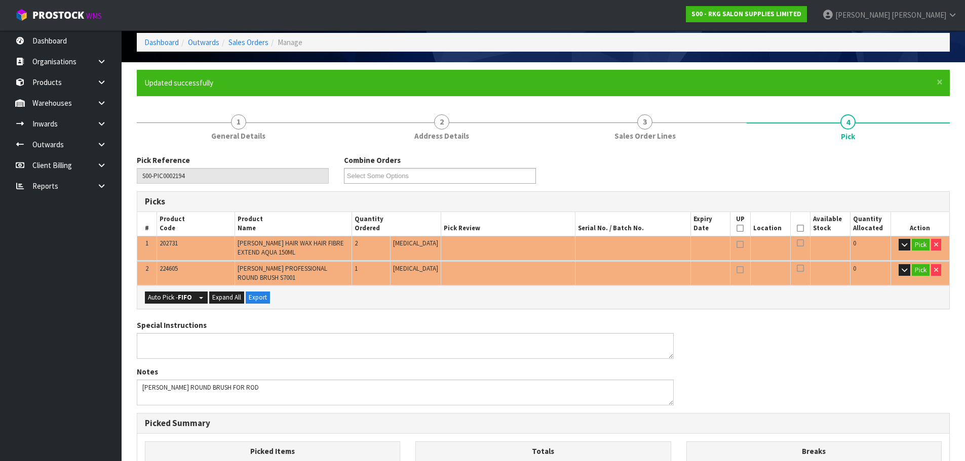
scroll to position [101, 0]
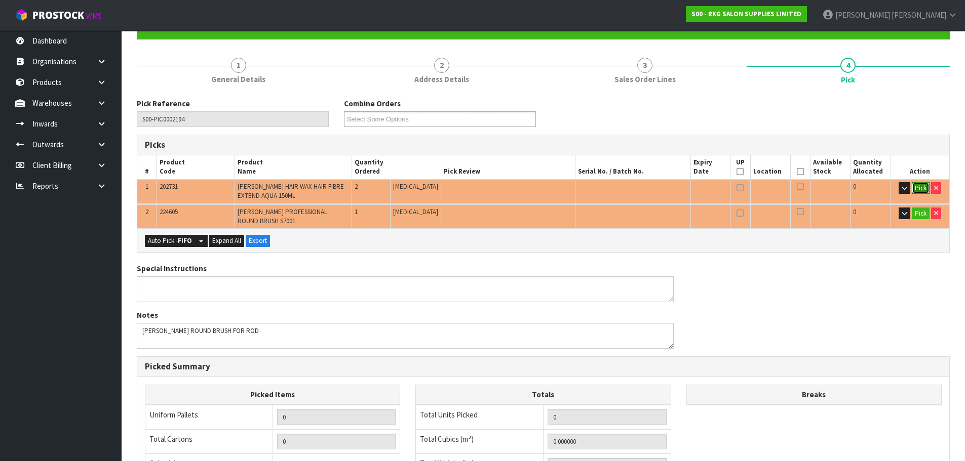
click at [916, 185] on button "Pick" at bounding box center [920, 188] width 18 height 12
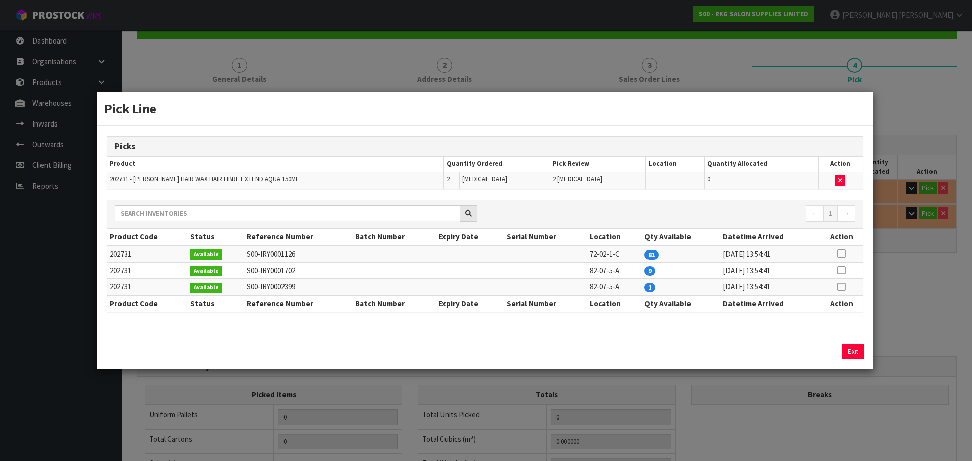
click at [839, 254] on icon at bounding box center [841, 254] width 8 height 1
click at [841, 288] on icon at bounding box center [841, 287] width 8 height 1
type input "1"
click at [814, 355] on button "Assign Pick" at bounding box center [819, 352] width 42 height 16
type input "Piece x 1"
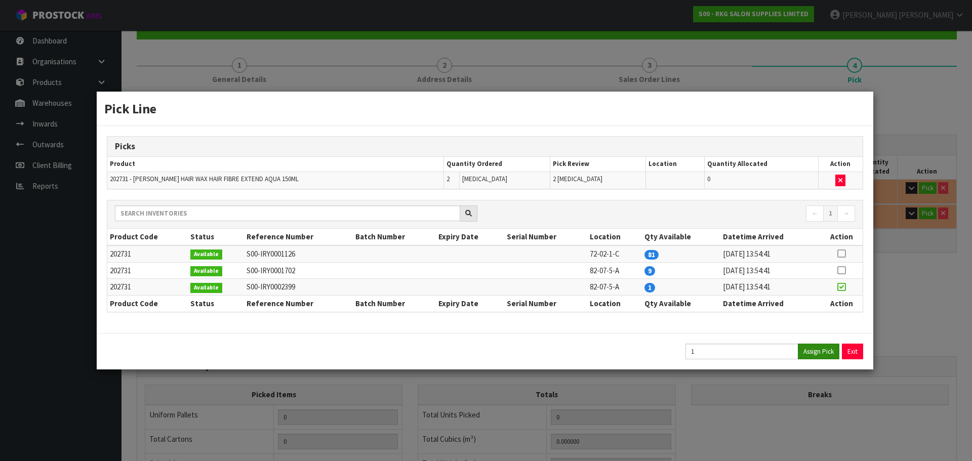
type input "1"
type input "0.000405"
type input "0.2"
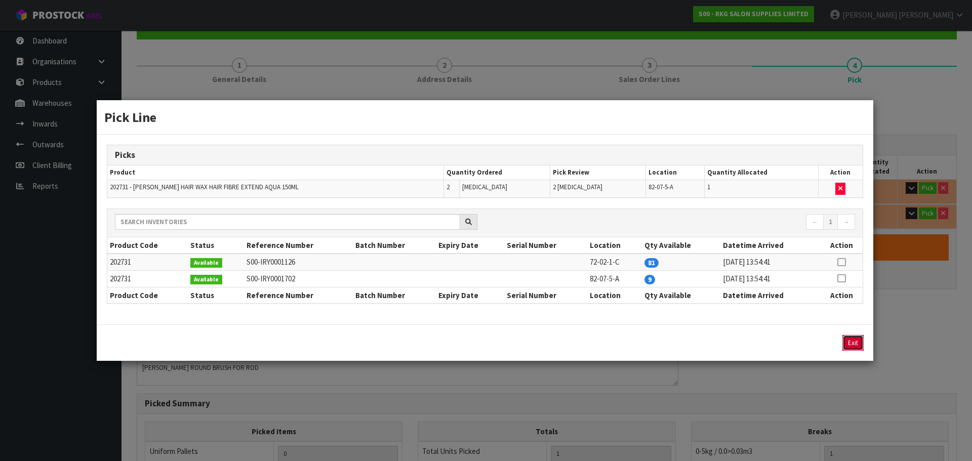
click at [852, 346] on button "Exit" at bounding box center [852, 343] width 21 height 16
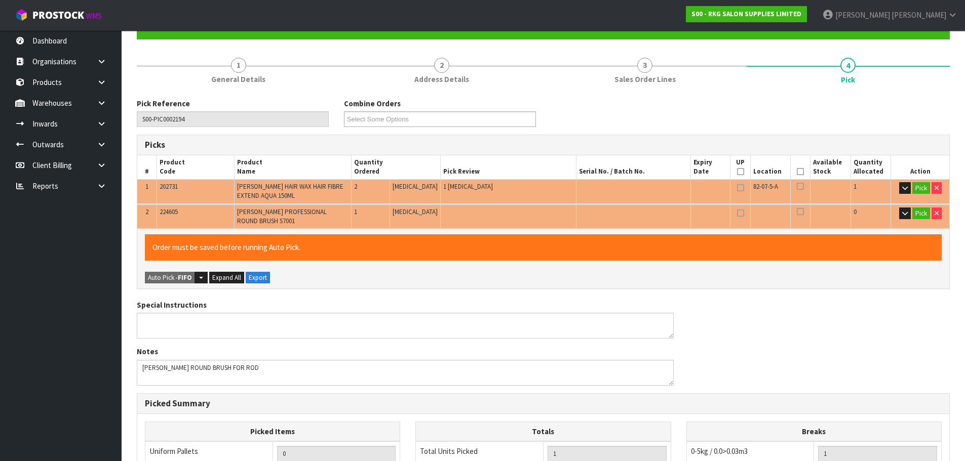
click at [797, 172] on icon at bounding box center [799, 172] width 7 height 1
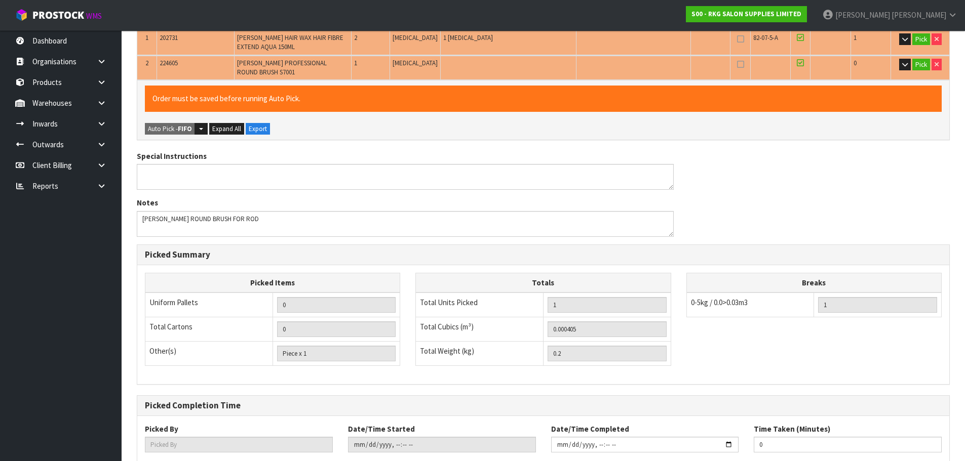
scroll to position [205, 0]
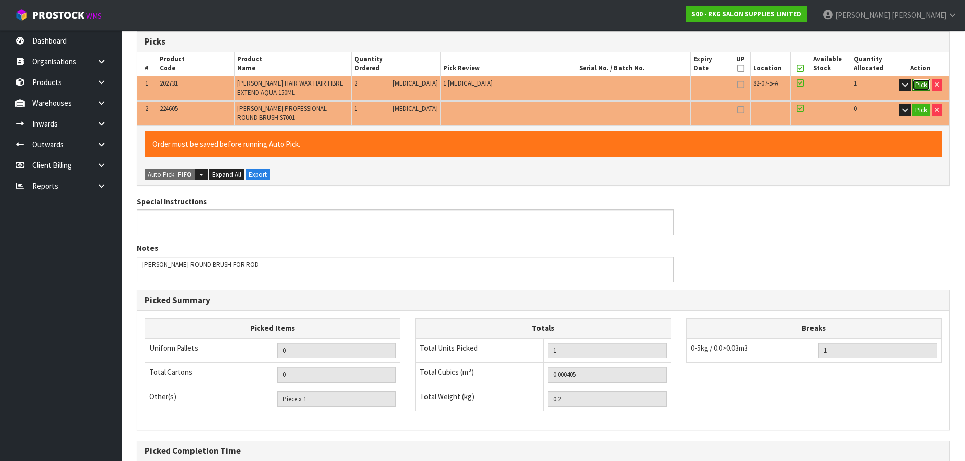
click at [919, 85] on button "Pick" at bounding box center [921, 85] width 18 height 12
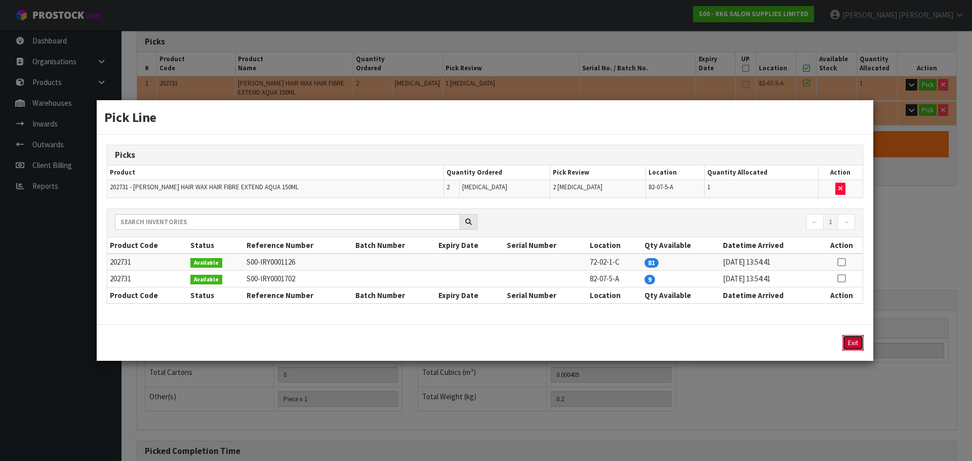
click at [850, 347] on button "Exit" at bounding box center [852, 343] width 21 height 16
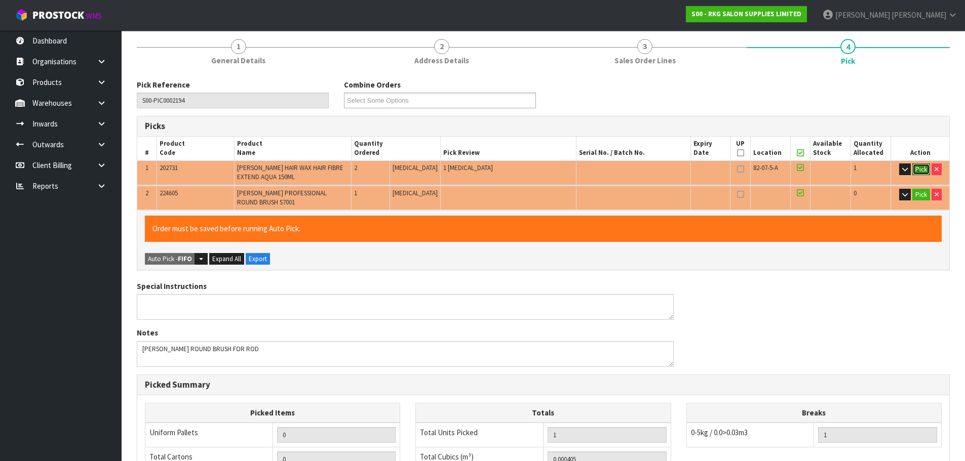
scroll to position [103, 0]
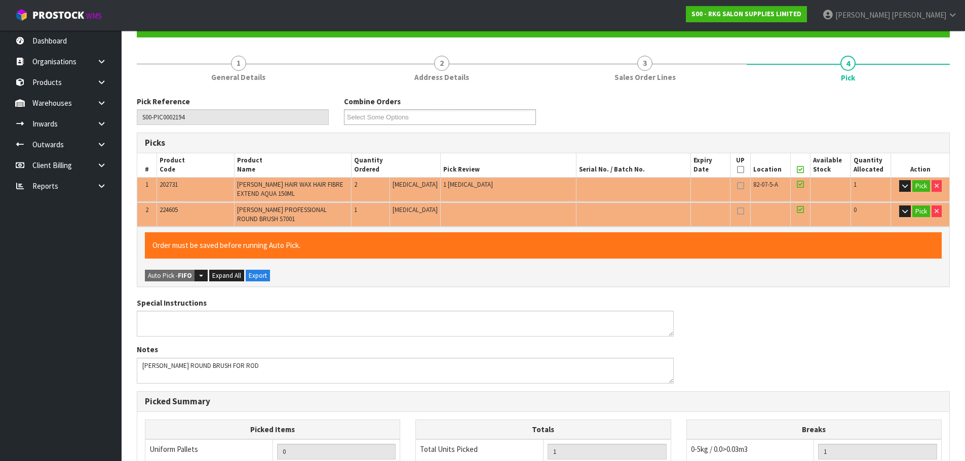
drag, startPoint x: 796, startPoint y: 168, endPoint x: 756, endPoint y: 262, distance: 101.7
click at [796, 170] on icon at bounding box center [799, 170] width 7 height 1
click at [919, 187] on button "Pick" at bounding box center [921, 186] width 18 height 12
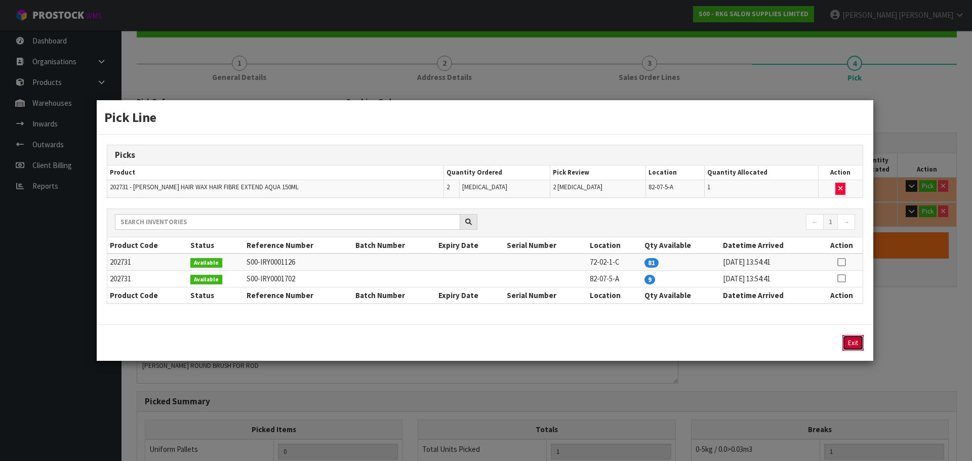
click at [850, 346] on button "Exit" at bounding box center [852, 343] width 21 height 16
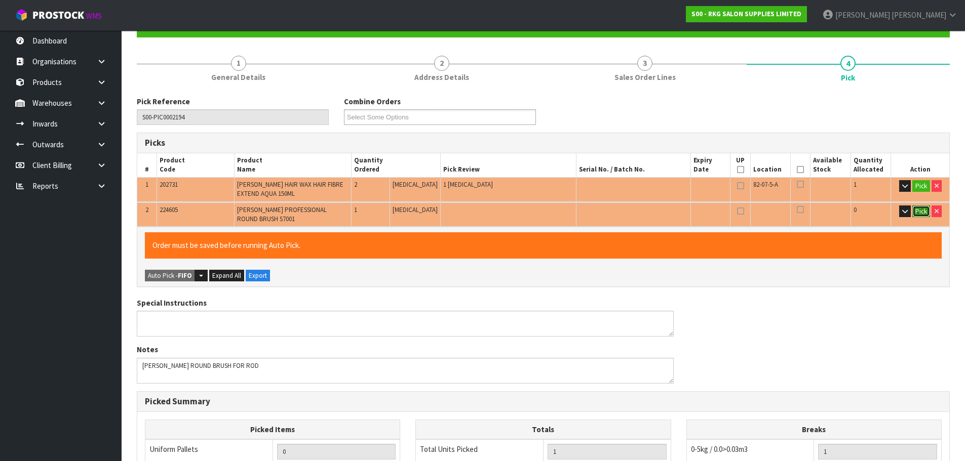
click at [920, 211] on button "Pick" at bounding box center [921, 212] width 18 height 12
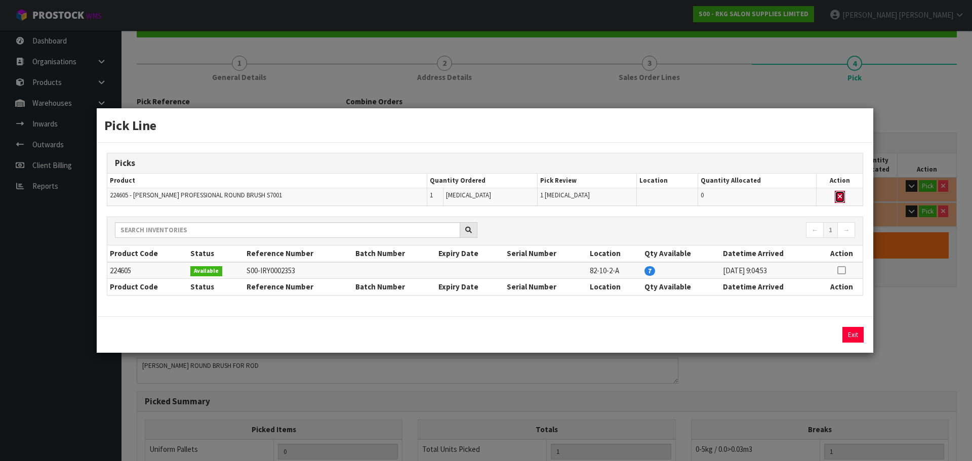
click at [838, 196] on icon "button" at bounding box center [840, 196] width 4 height 7
click at [844, 271] on icon at bounding box center [841, 270] width 8 height 1
click at [823, 334] on button "Assign Pick" at bounding box center [819, 335] width 42 height 16
type input "Piece x 2"
type input "2"
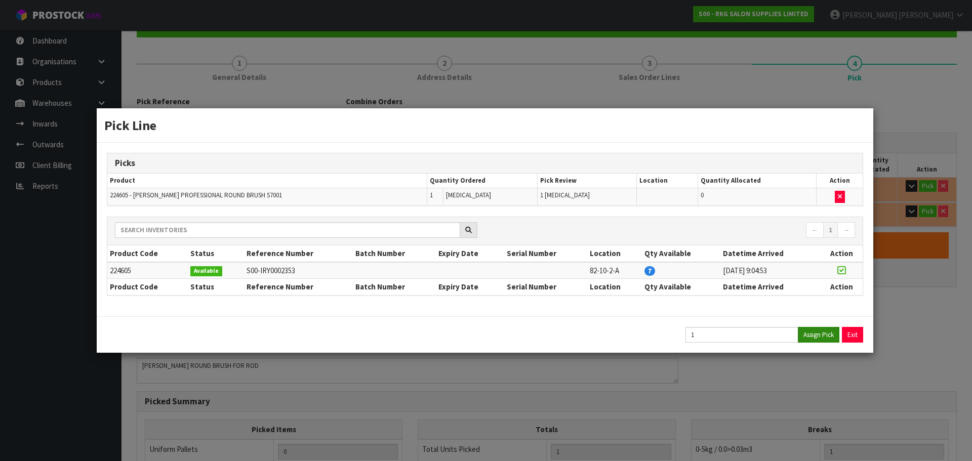
type input "0.001005"
type input "0.34"
click at [854, 334] on button "Exit" at bounding box center [852, 335] width 21 height 16
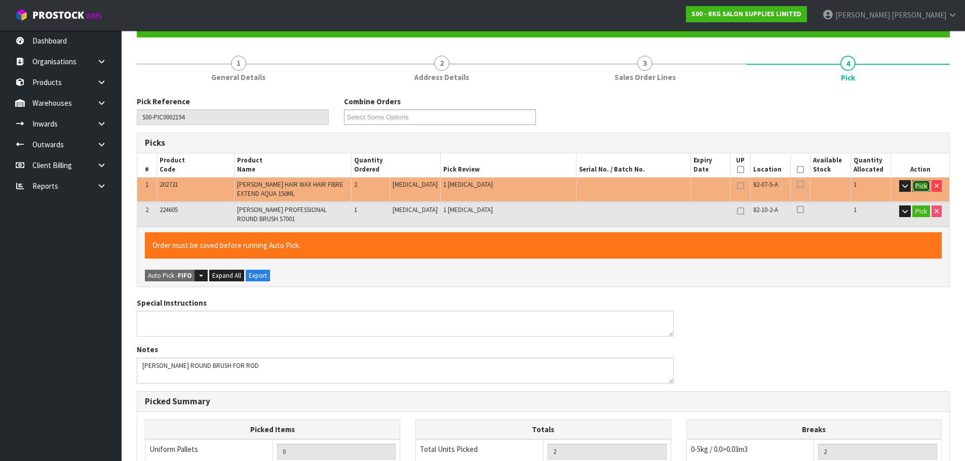
click at [920, 186] on button "Pick" at bounding box center [921, 186] width 18 height 12
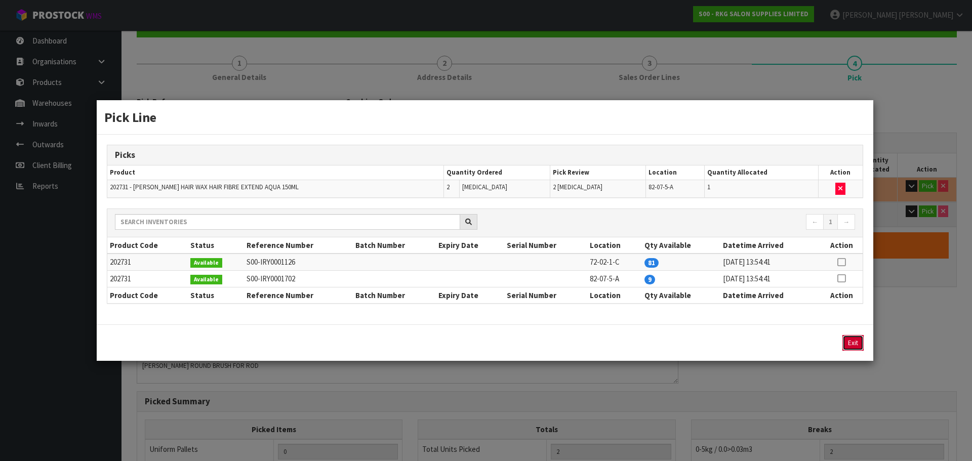
click at [851, 343] on button "Exit" at bounding box center [852, 343] width 21 height 16
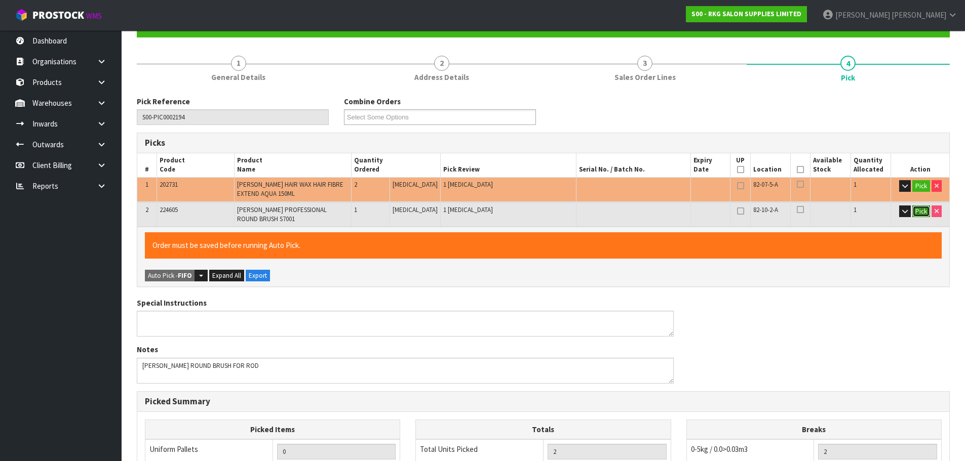
click at [919, 212] on button "Pick" at bounding box center [921, 212] width 18 height 12
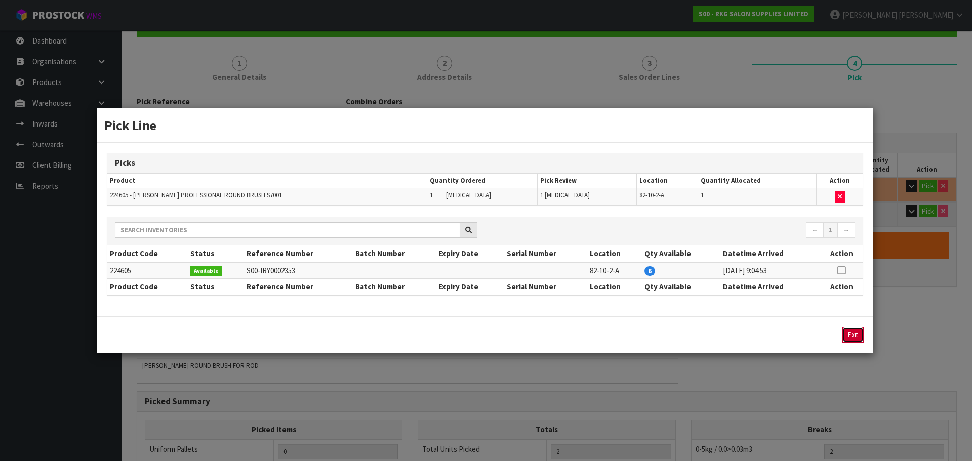
click at [853, 332] on button "Exit" at bounding box center [852, 335] width 21 height 16
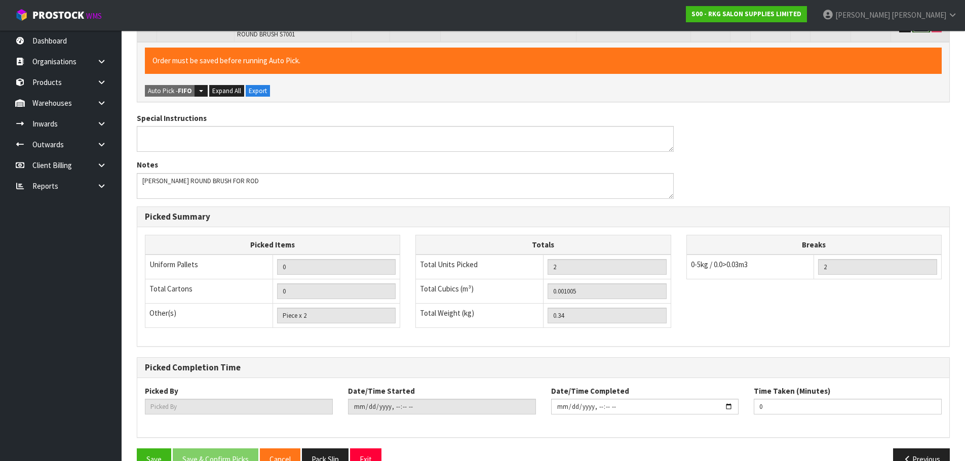
scroll to position [306, 0]
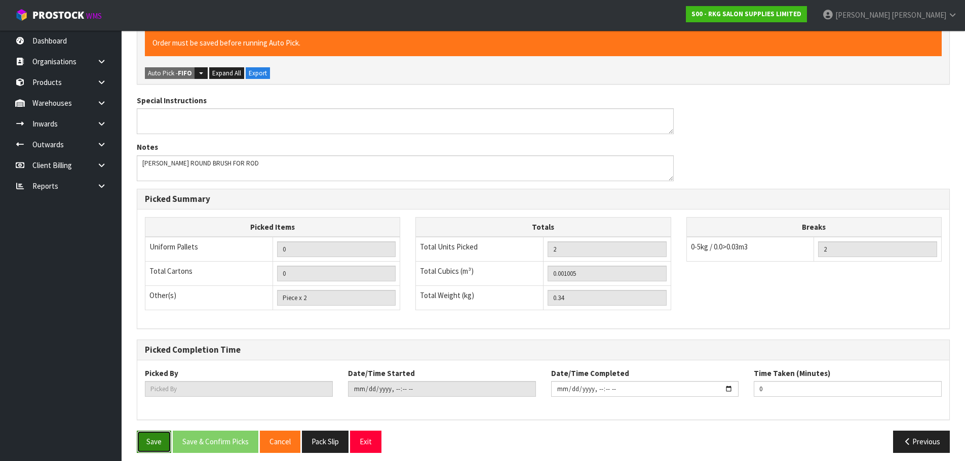
click at [154, 432] on button "Save" at bounding box center [154, 442] width 34 height 22
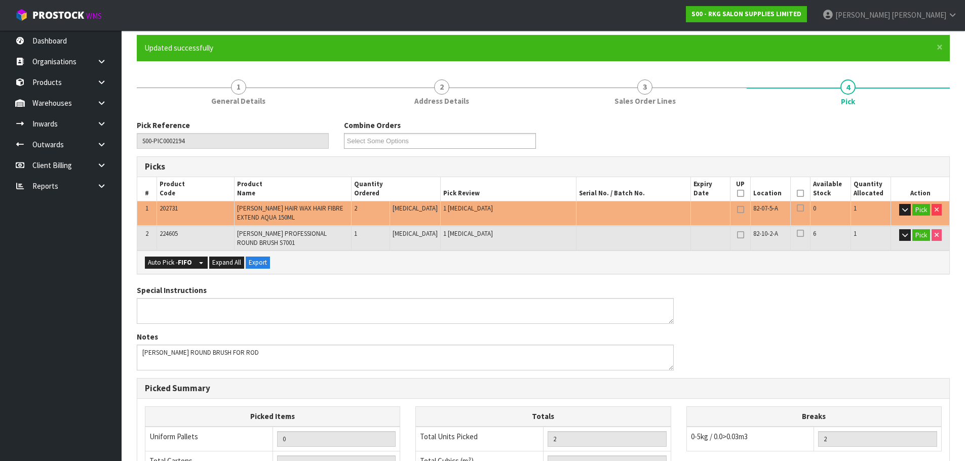
scroll to position [16, 0]
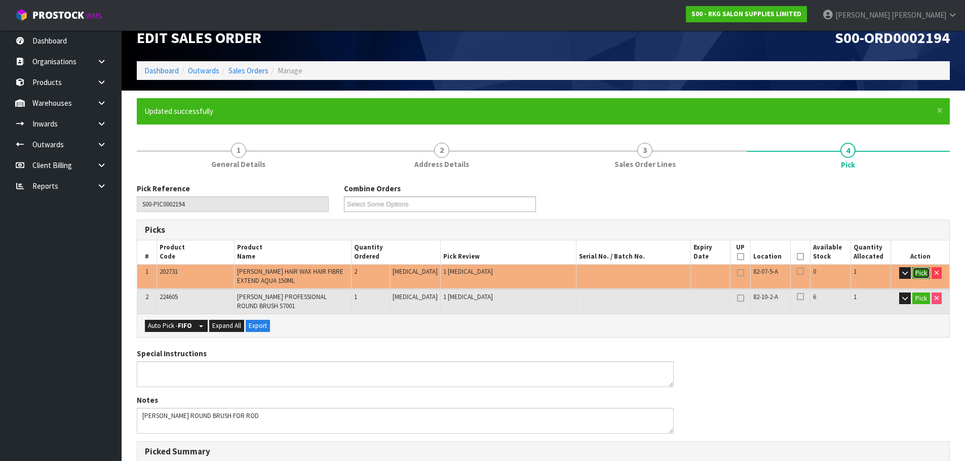
click at [917, 272] on button "Pick" at bounding box center [921, 273] width 18 height 12
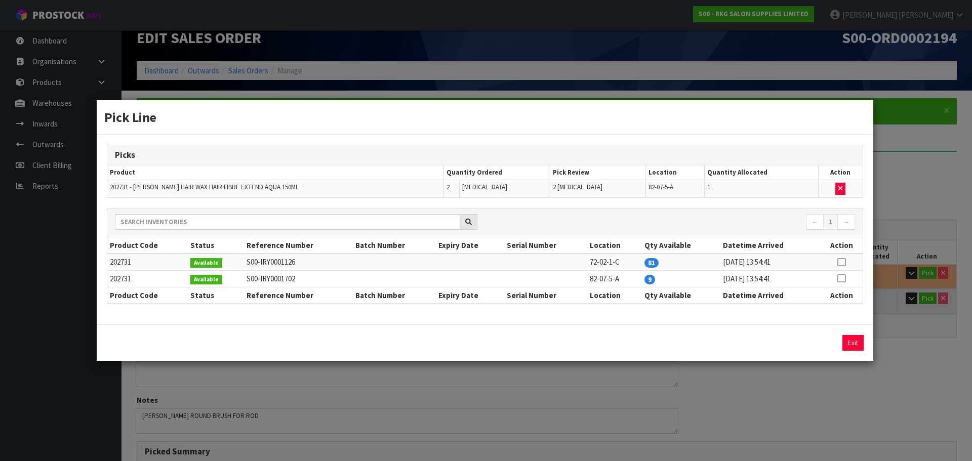
click at [842, 262] on icon at bounding box center [841, 262] width 8 height 1
click at [820, 342] on button "Assign Pick" at bounding box center [819, 343] width 42 height 16
type input "3"
type input "0.00141"
type input "0.54"
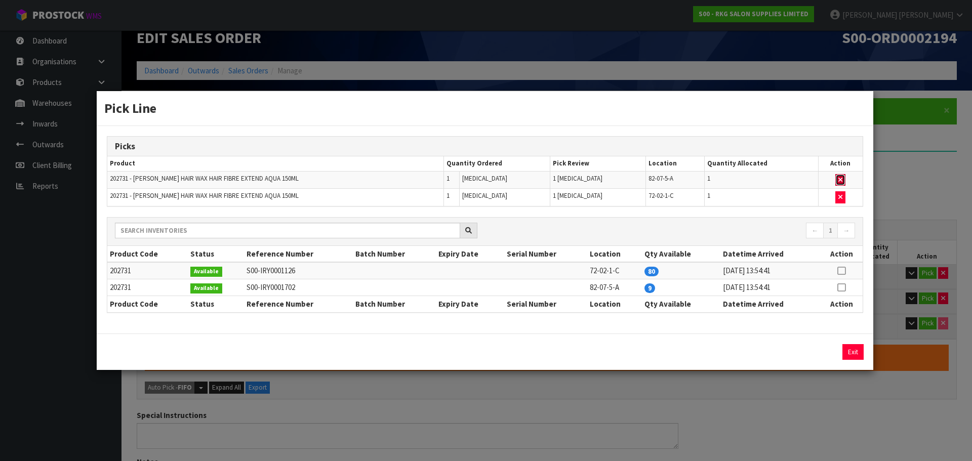
click at [838, 175] on button "button" at bounding box center [840, 180] width 10 height 12
type input "Piece x 1"
type input "2"
type input "0.001005"
type input "0.34"
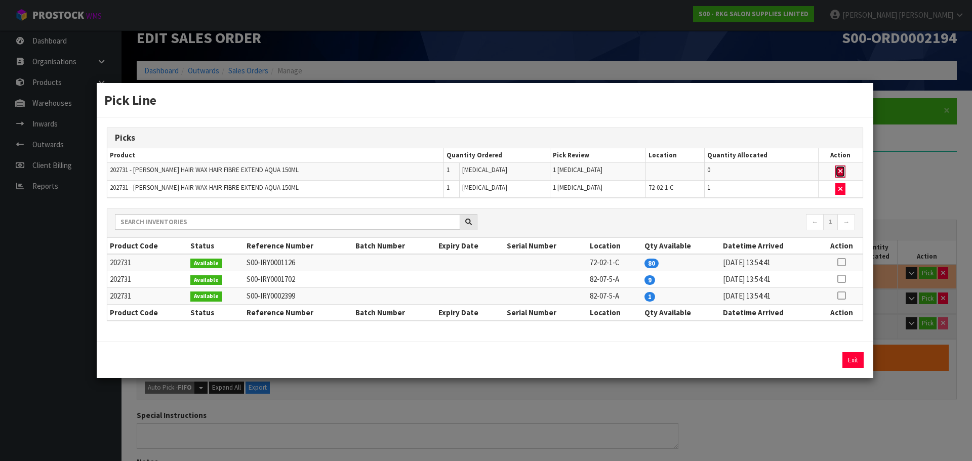
click at [839, 174] on icon "button" at bounding box center [840, 171] width 4 height 7
click at [835, 190] on button "button" at bounding box center [840, 189] width 10 height 12
type input "1"
type input "0.0006"
type input "0.14"
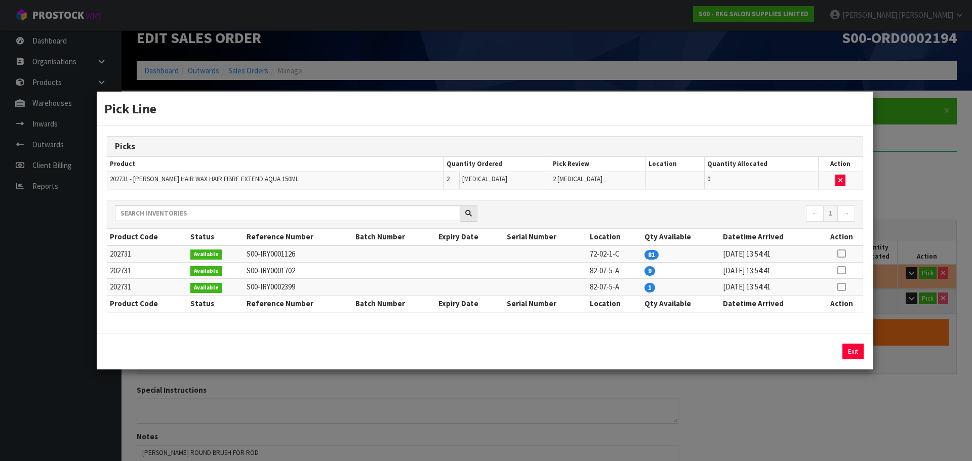
click at [843, 254] on icon at bounding box center [841, 254] width 8 height 1
click at [820, 352] on button "Assign Pick" at bounding box center [819, 352] width 42 height 16
type input "Piece x 3"
type input "3"
type input "0.00141"
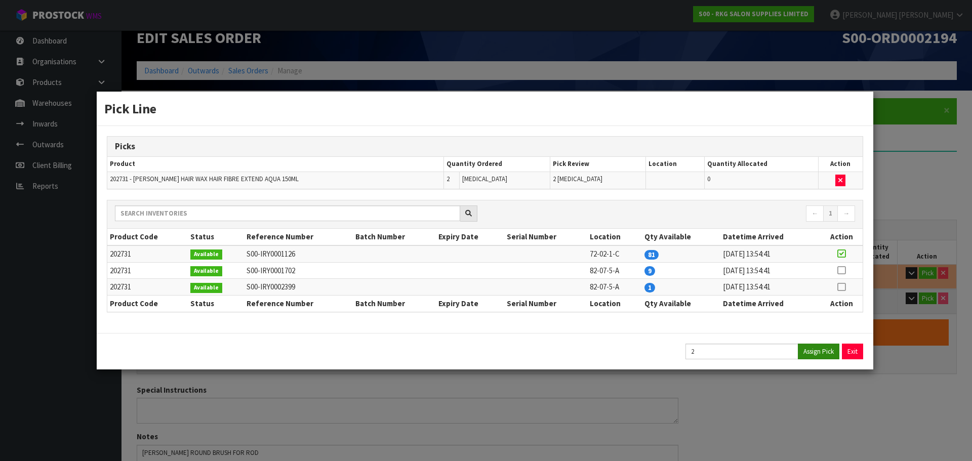
type input "0.54"
drag, startPoint x: 853, startPoint y: 352, endPoint x: 732, endPoint y: 320, distance: 125.1
click at [853, 352] on button "Exit" at bounding box center [852, 352] width 21 height 16
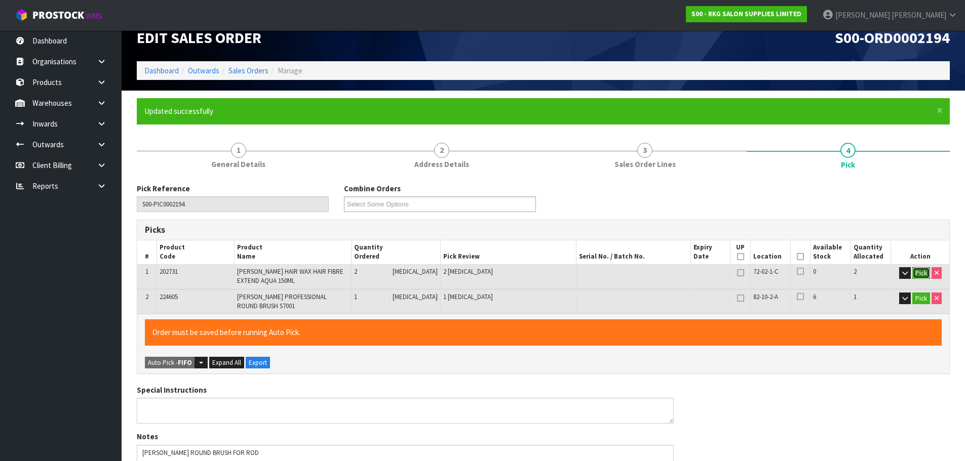
click at [920, 274] on button "Pick" at bounding box center [921, 273] width 18 height 12
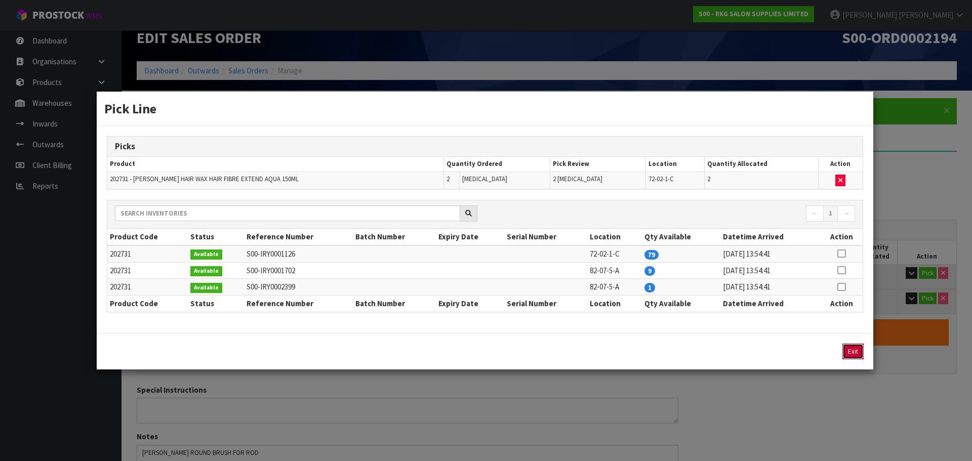
click at [858, 351] on button "Exit" at bounding box center [852, 352] width 21 height 16
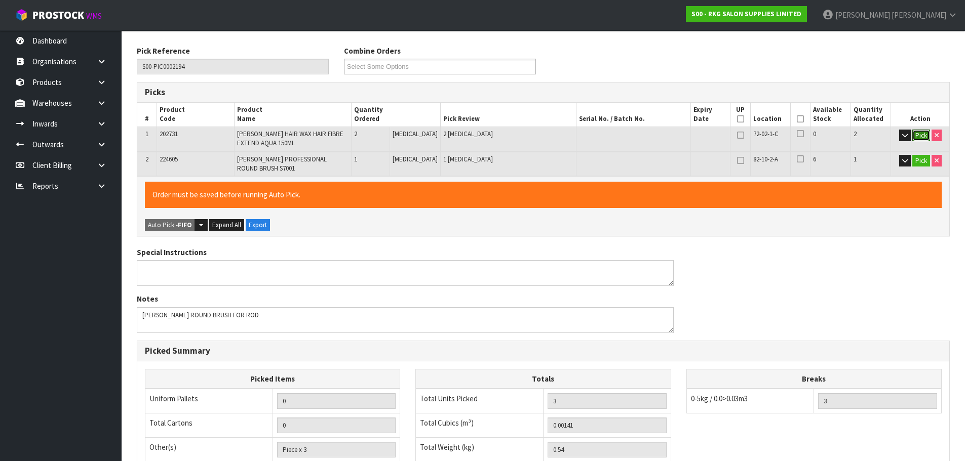
scroll to position [103, 0]
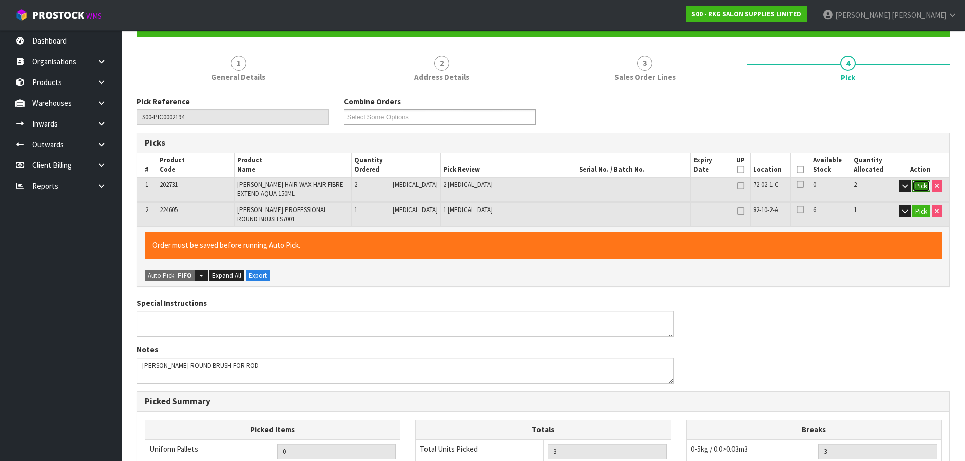
click at [920, 189] on button "Pick" at bounding box center [921, 186] width 18 height 12
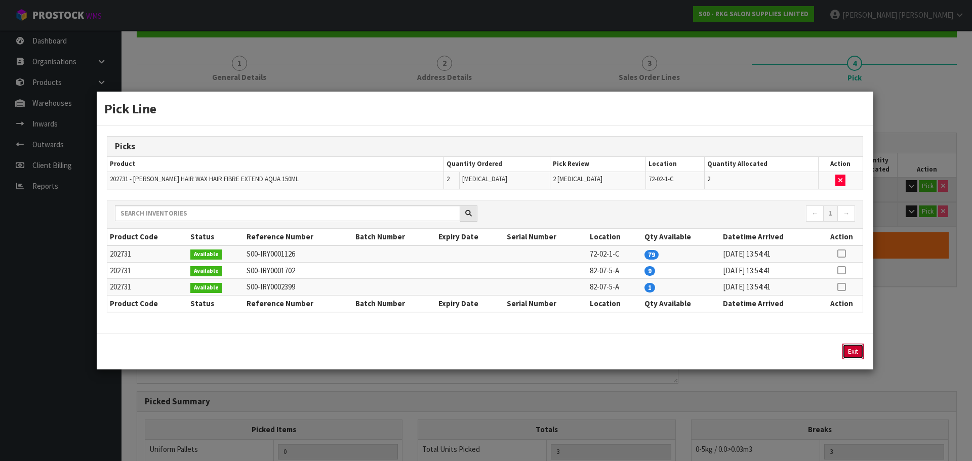
click at [853, 353] on button "Exit" at bounding box center [852, 352] width 21 height 16
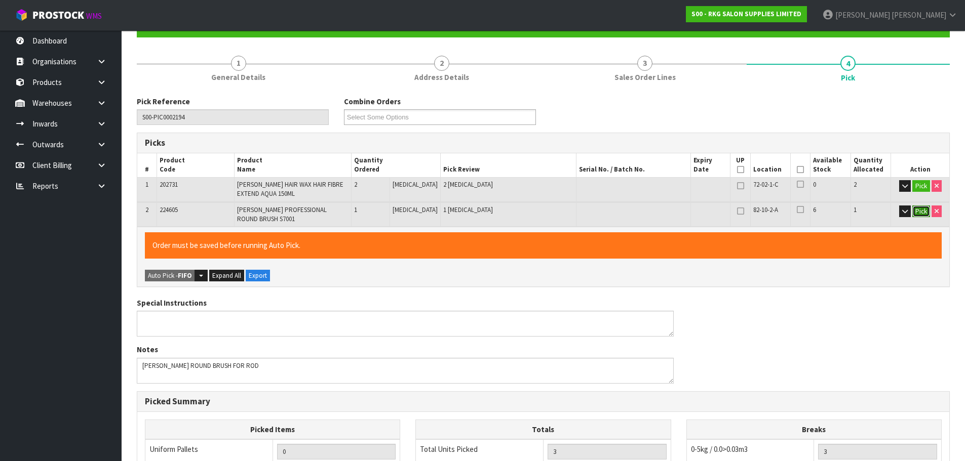
click at [915, 211] on button "Pick" at bounding box center [921, 212] width 18 height 12
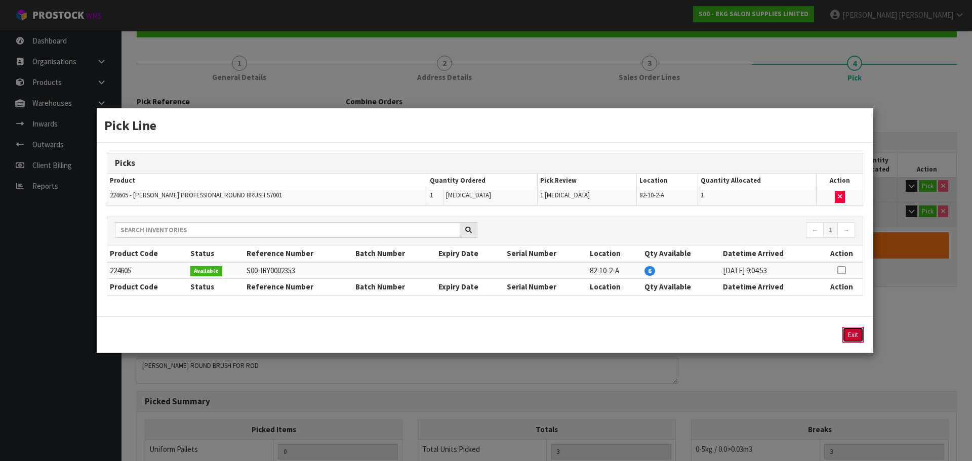
click at [853, 335] on button "Exit" at bounding box center [852, 335] width 21 height 16
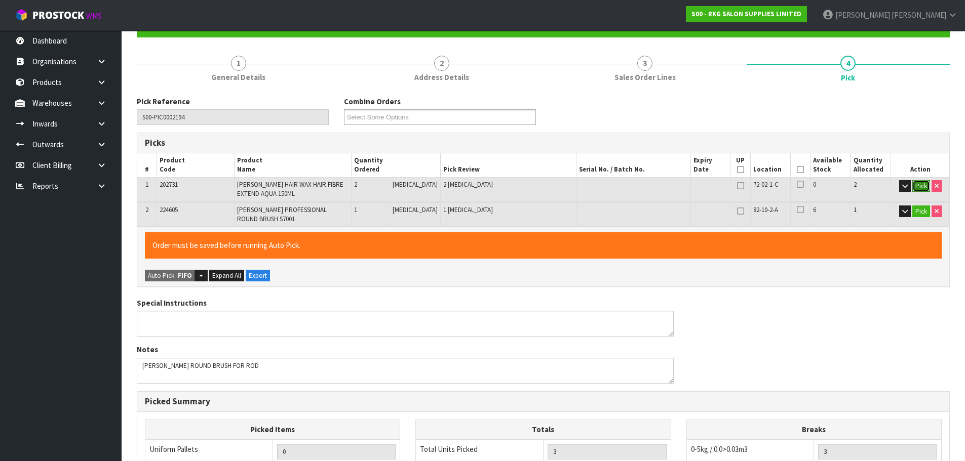
click at [915, 184] on button "Pick" at bounding box center [921, 186] width 18 height 12
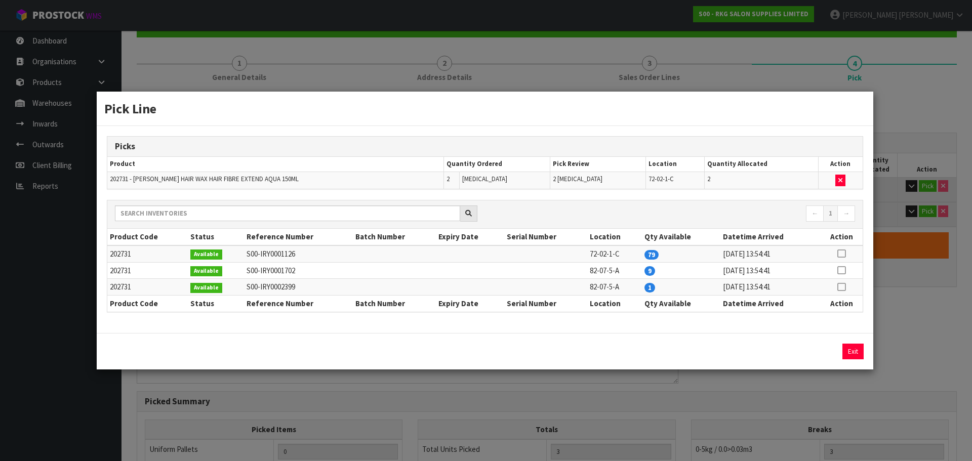
click at [838, 254] on icon at bounding box center [841, 254] width 8 height 1
click at [855, 354] on button "Exit" at bounding box center [852, 352] width 21 height 16
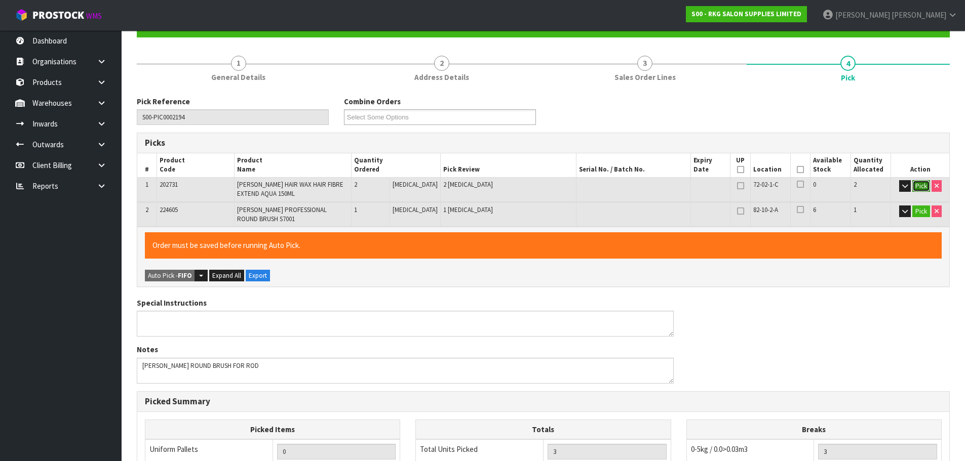
click at [919, 185] on button "Pick" at bounding box center [921, 186] width 18 height 12
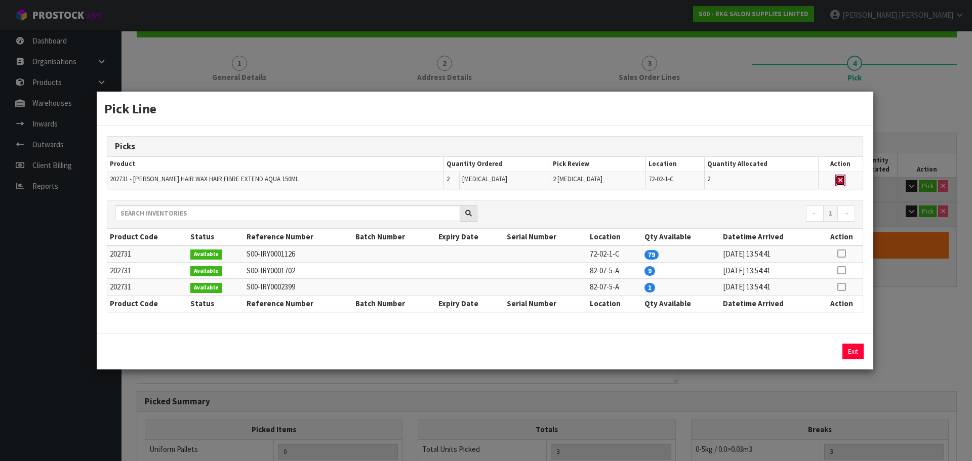
click at [841, 182] on button "button" at bounding box center [840, 181] width 10 height 12
type input "Piece x 1"
type input "1"
type input "0.0006"
type input "0.14"
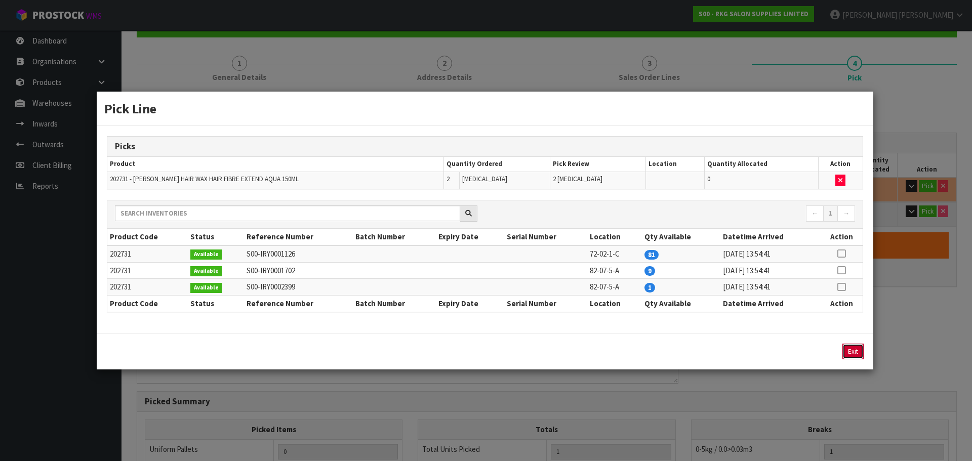
click at [854, 349] on button "Exit" at bounding box center [852, 352] width 21 height 16
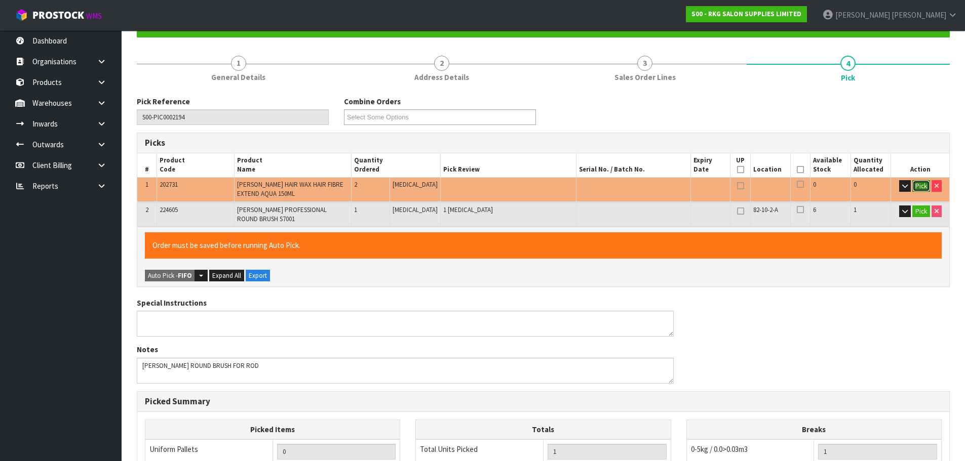
click at [918, 184] on button "Pick" at bounding box center [921, 186] width 18 height 12
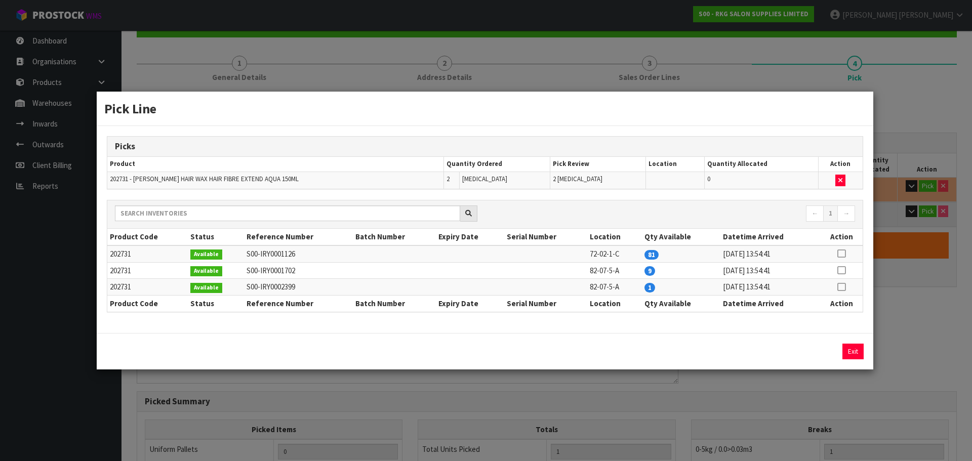
click at [839, 254] on icon at bounding box center [841, 254] width 8 height 1
click at [812, 351] on button "Assign Pick" at bounding box center [819, 352] width 42 height 16
type input "Piece x 3"
type input "3"
type input "0.00141"
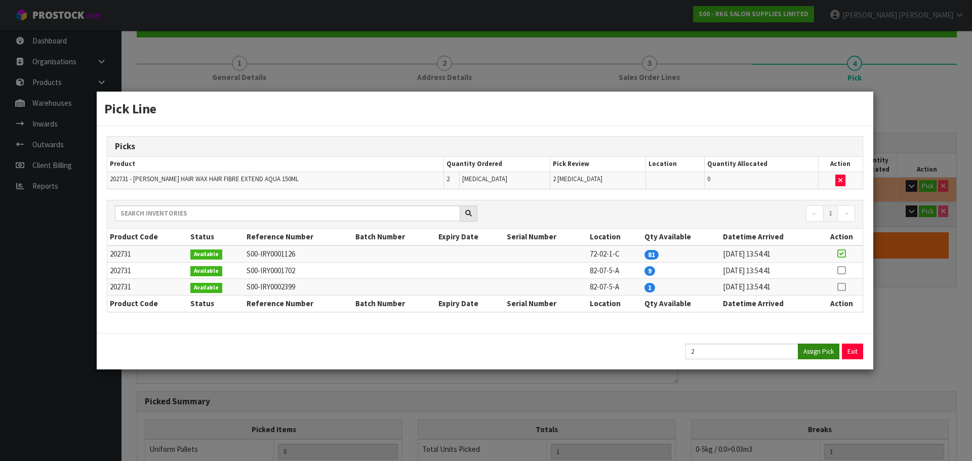
type input "0.54"
click at [850, 352] on button "Exit" at bounding box center [852, 352] width 21 height 16
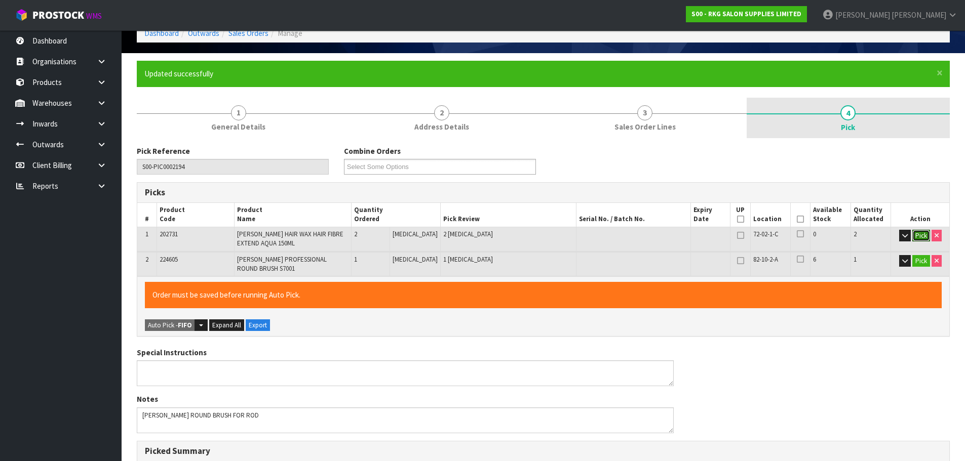
scroll to position [53, 0]
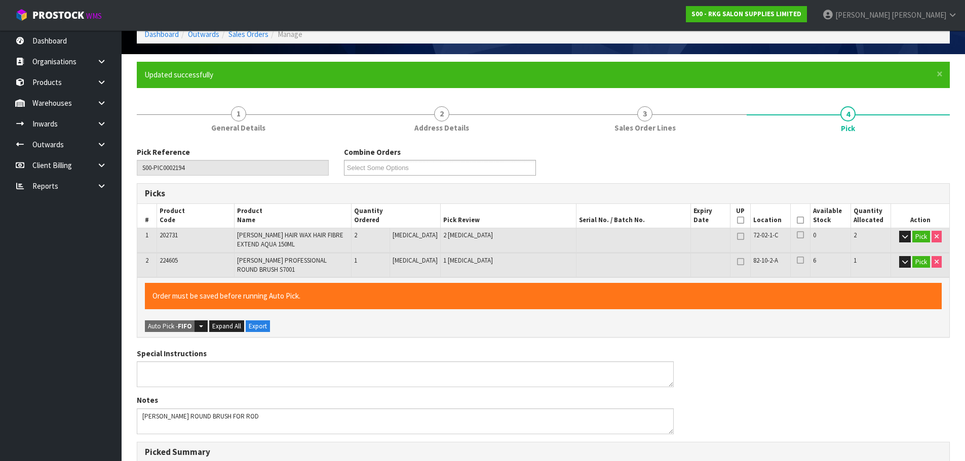
click at [797, 220] on icon at bounding box center [799, 220] width 7 height 1
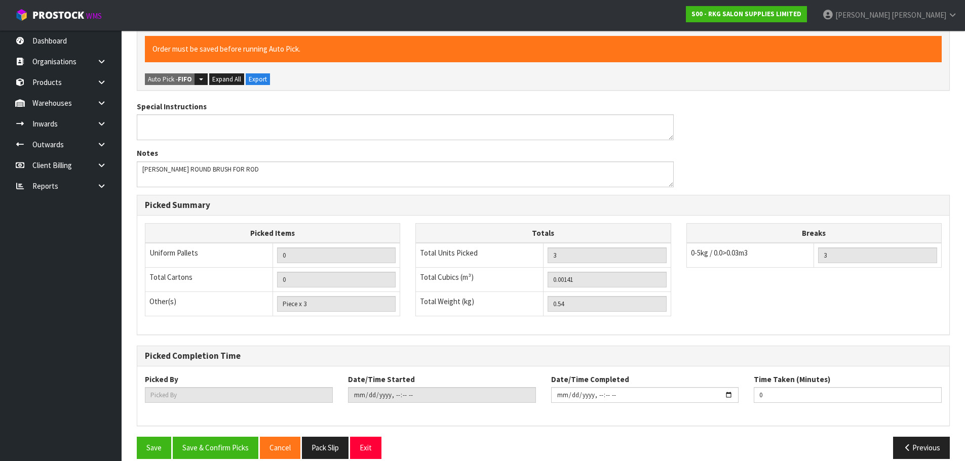
scroll to position [306, 0]
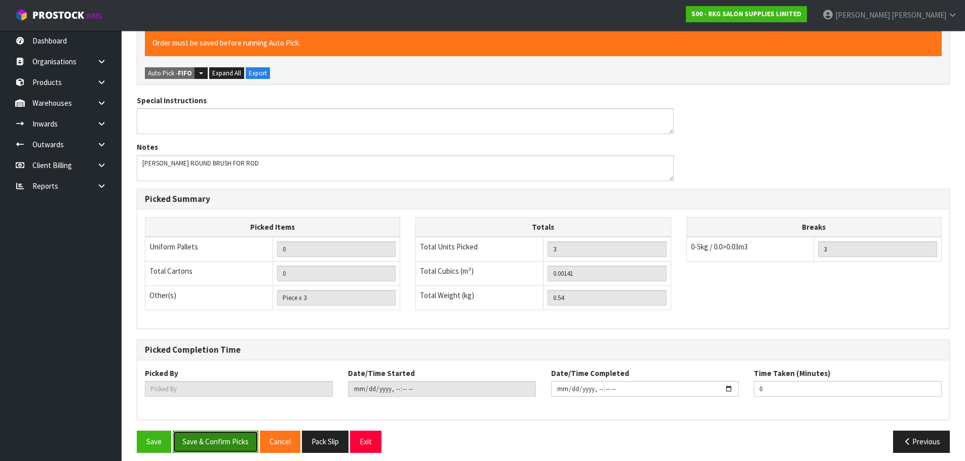
click at [222, 431] on button "Save & Confirm Picks" at bounding box center [216, 442] width 86 height 22
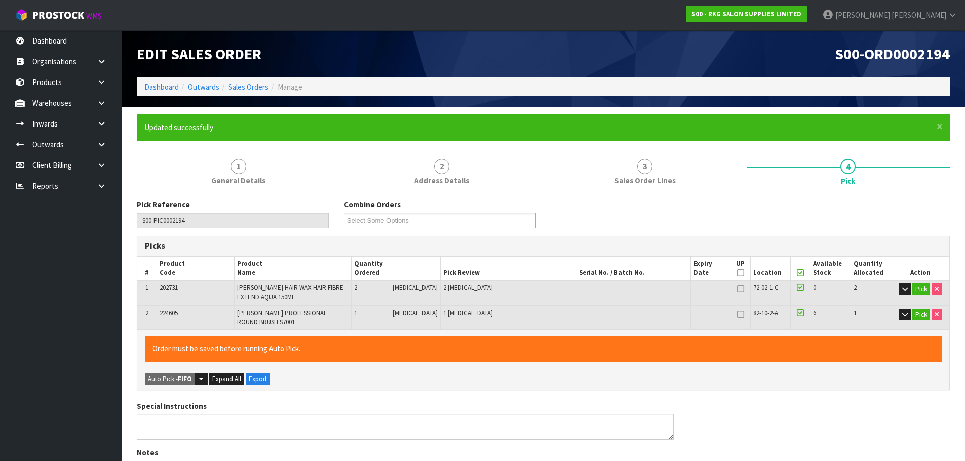
type input "[PERSON_NAME]"
type input "[DATE]T15:36:24"
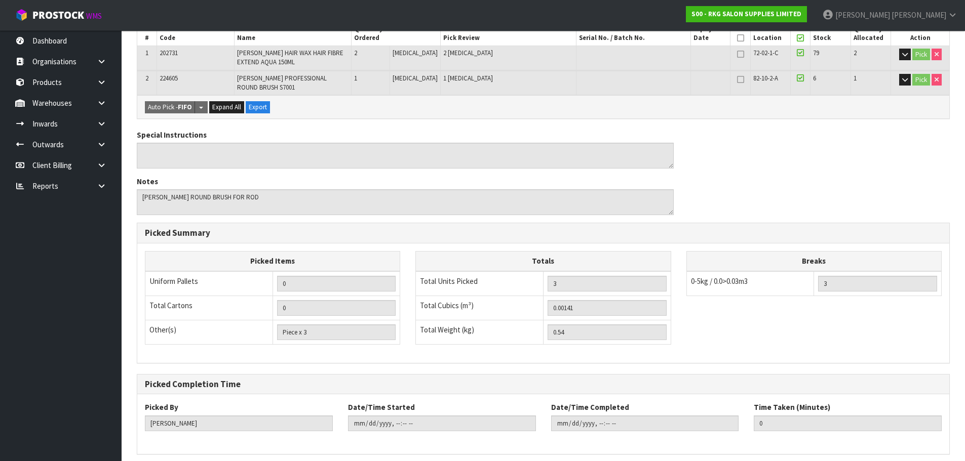
scroll to position [269, 0]
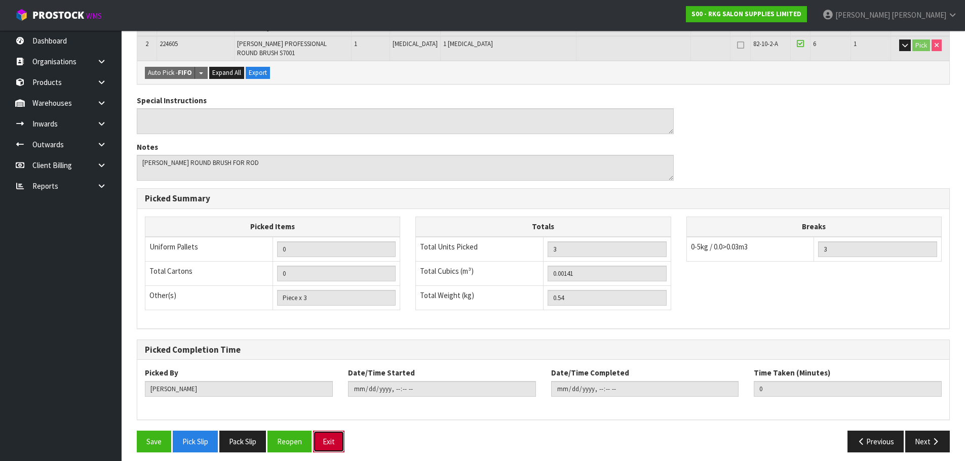
click at [336, 435] on button "Exit" at bounding box center [328, 442] width 31 height 22
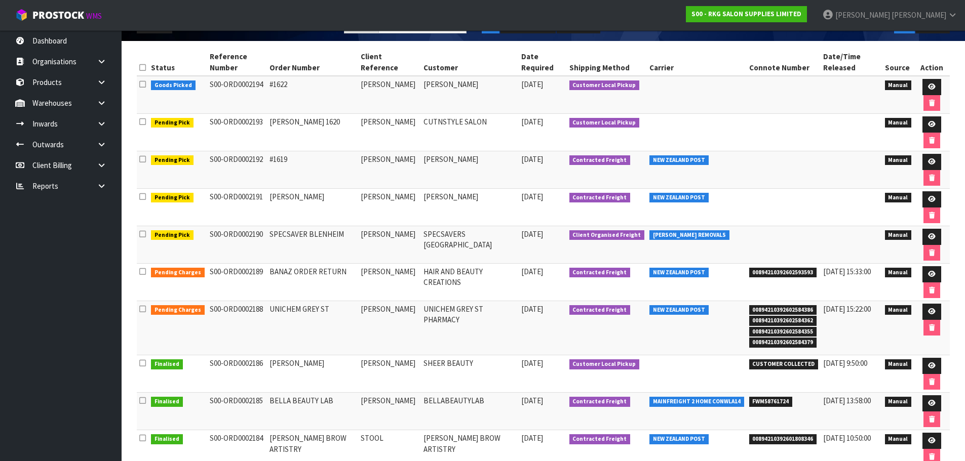
scroll to position [85, 0]
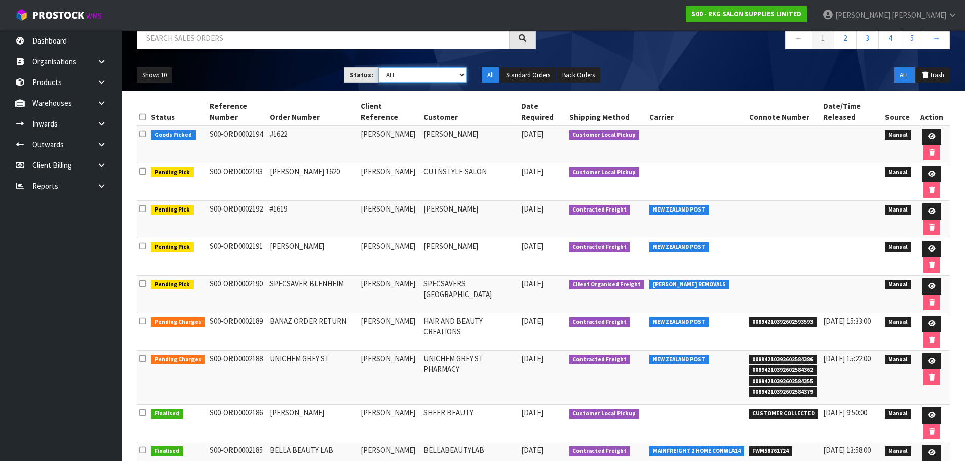
click at [461, 72] on select "Draft Pending Allocated Pending Pick Goods Picked Goods Packed Pending Charges …" at bounding box center [422, 75] width 88 height 16
click at [378, 67] on select "Draft Pending Allocated Pending Pick Goods Picked Goods Packed Pending Charges …" at bounding box center [422, 75] width 88 height 16
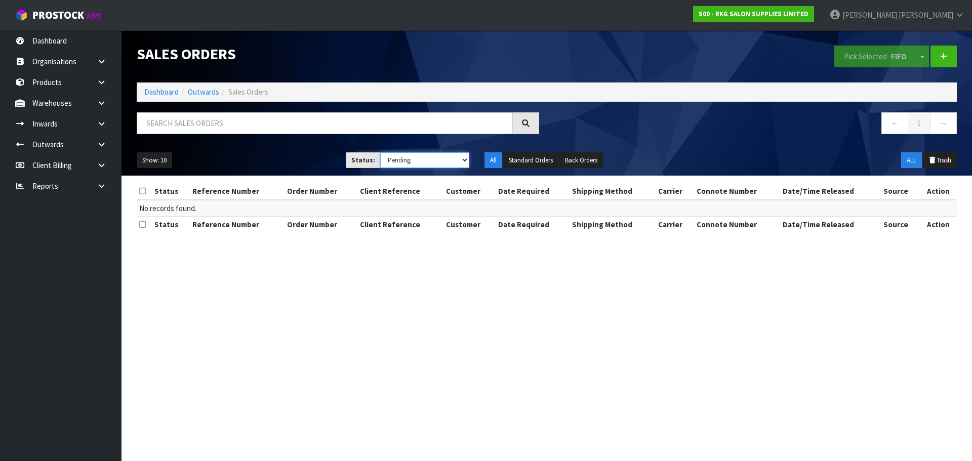
click at [465, 160] on select "Draft Pending Allocated Pending Pick Goods Picked Goods Packed Pending Charges …" at bounding box center [425, 160] width 90 height 16
select select "string:ALL"
click at [380, 152] on select "Draft Pending Allocated Pending Pick Goods Picked Goods Packed Pending Charges …" at bounding box center [425, 160] width 90 height 16
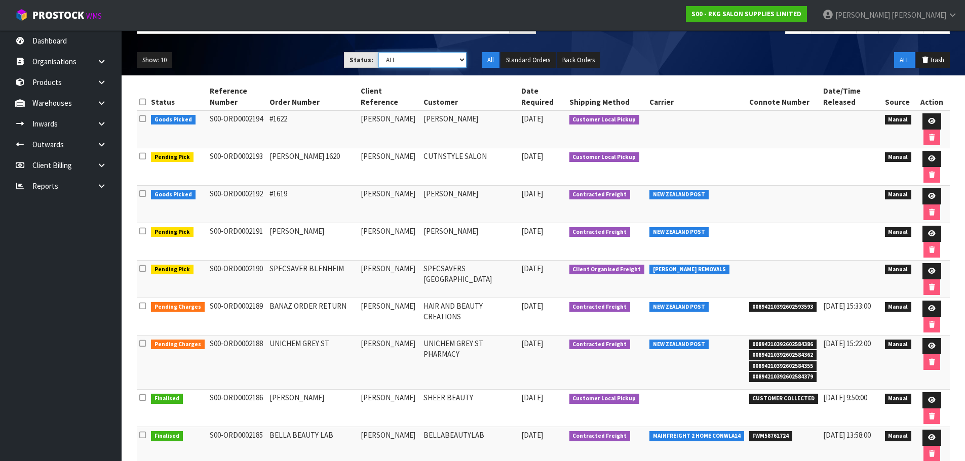
scroll to position [101, 0]
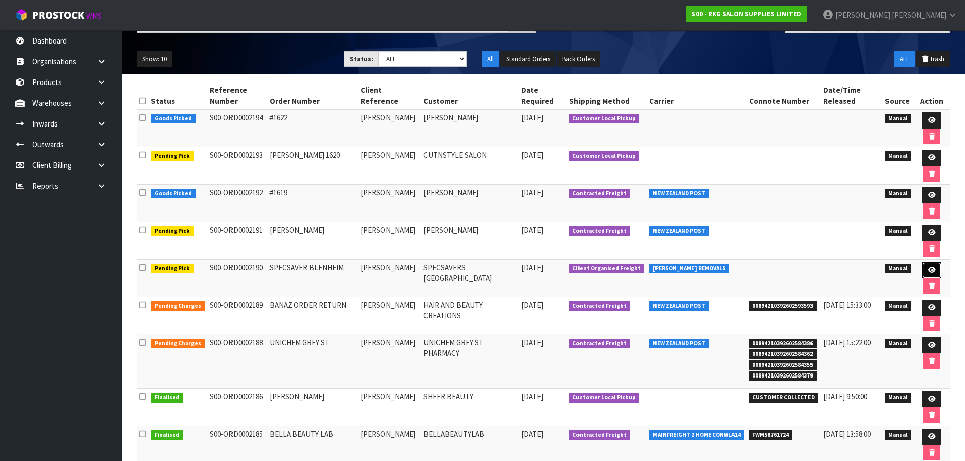
click at [931, 271] on icon at bounding box center [932, 270] width 8 height 7
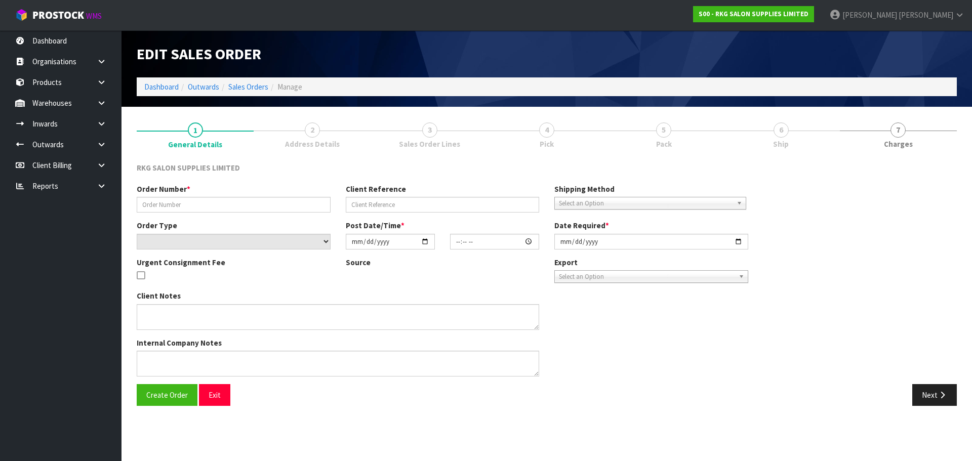
type input "SPECSAVER BLENHEIM"
type input "[PERSON_NAME]"
select select "number:0"
type input "[DATE]"
type input "00:00:00.000"
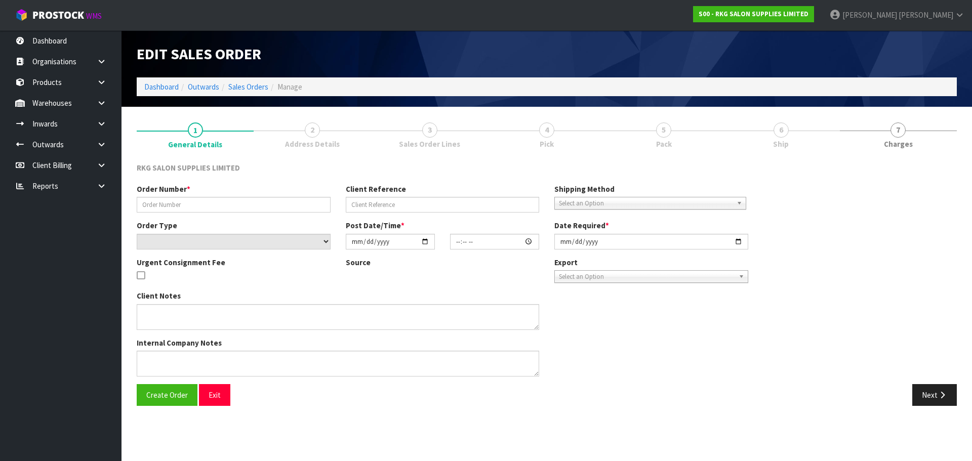
type input "[DATE]"
type textarea "CONROYS JOB #2977901 PICK UP [DATE] FULLY ASSEMBLED BED -PLEASE GET FROM SHOWRO…"
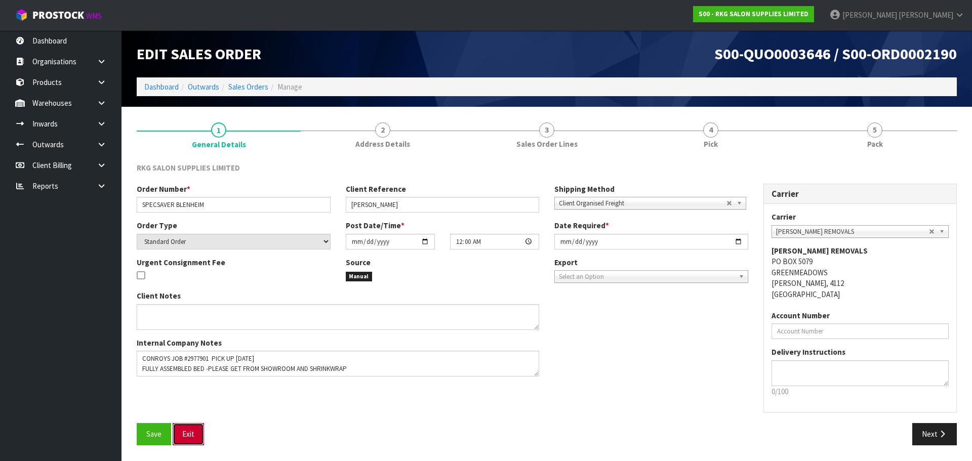
click at [187, 439] on button "Exit" at bounding box center [188, 434] width 31 height 22
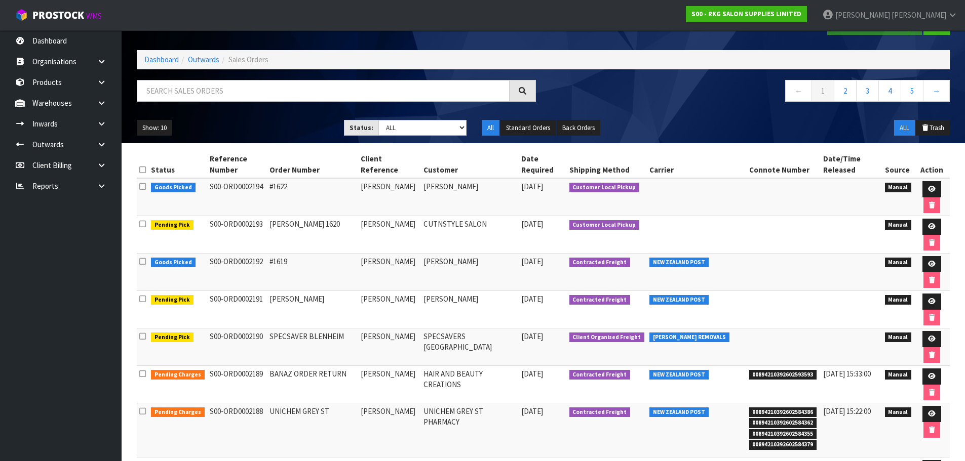
scroll to position [51, 0]
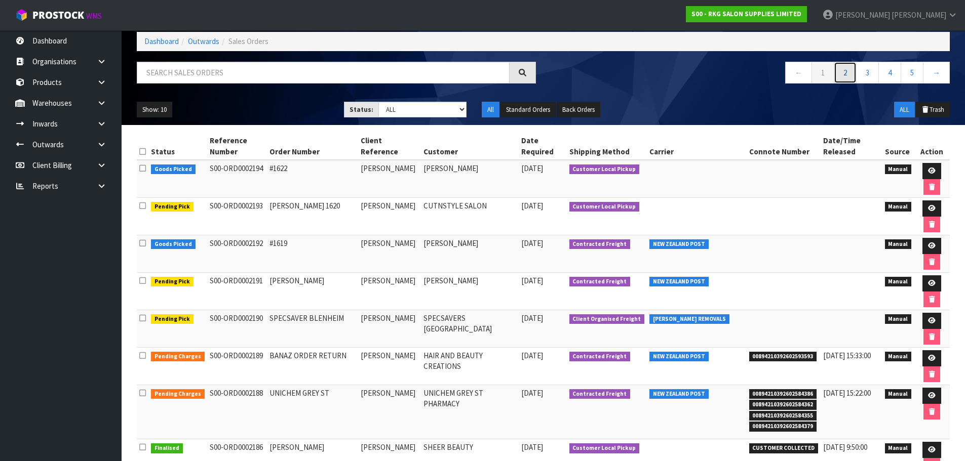
click at [845, 76] on link "2" at bounding box center [844, 73] width 23 height 22
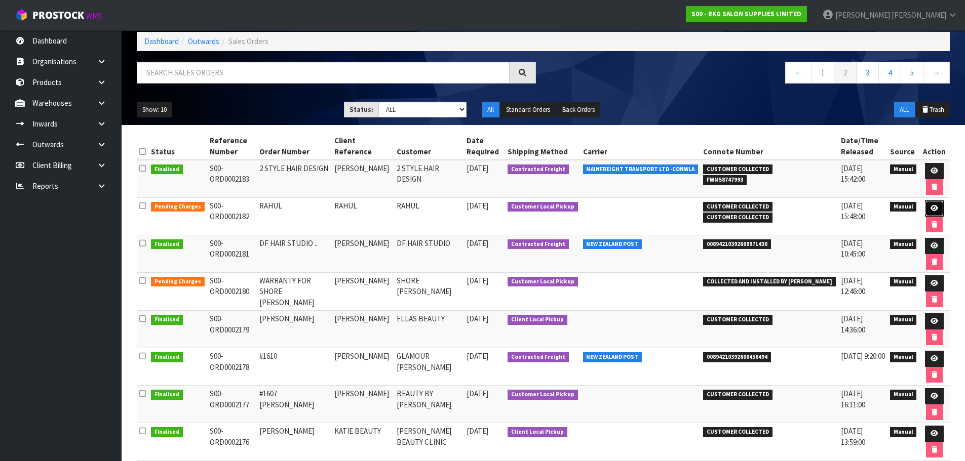
click at [931, 211] on icon at bounding box center [934, 208] width 8 height 7
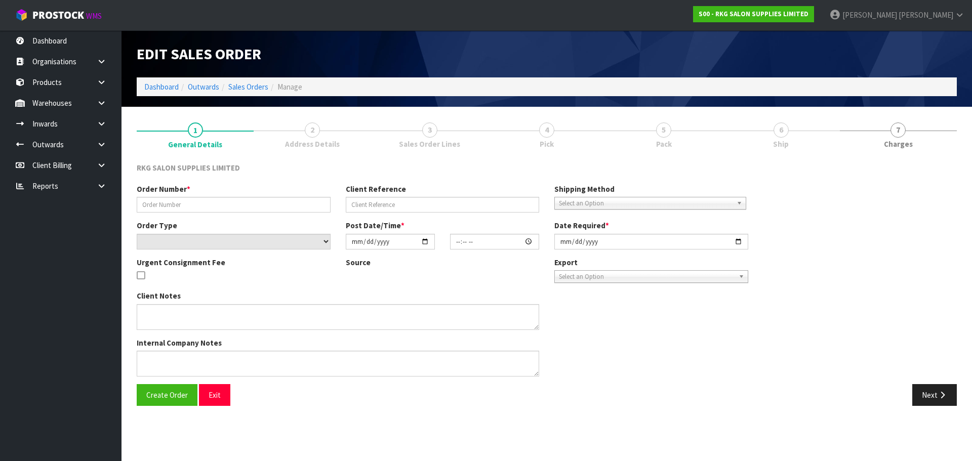
type input "RAHUL"
select select "number:0"
type input "[DATE]"
type input "13:30:00.000"
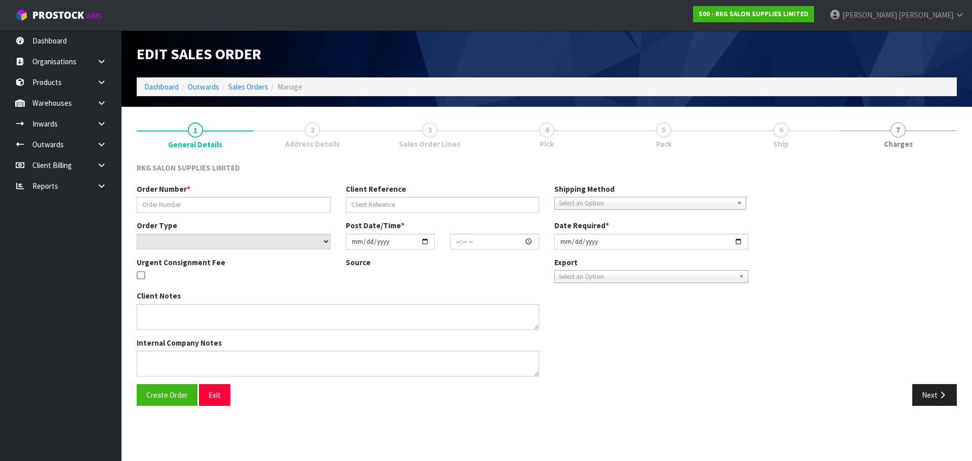
type input "[DATE]"
type textarea "FOR PICK UP THIS AFTERNOON 3-4PM - PAID"
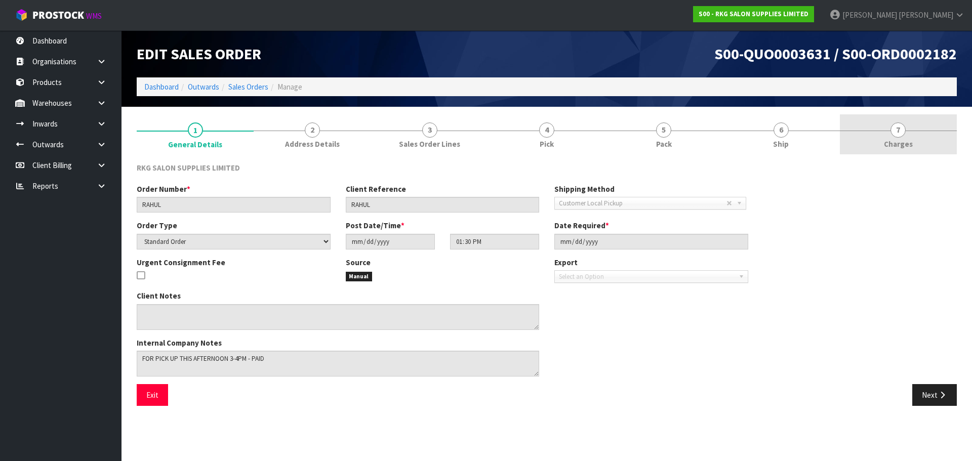
drag, startPoint x: 894, startPoint y: 129, endPoint x: 884, endPoint y: 140, distance: 14.7
click at [894, 130] on span "7" at bounding box center [898, 130] width 15 height 15
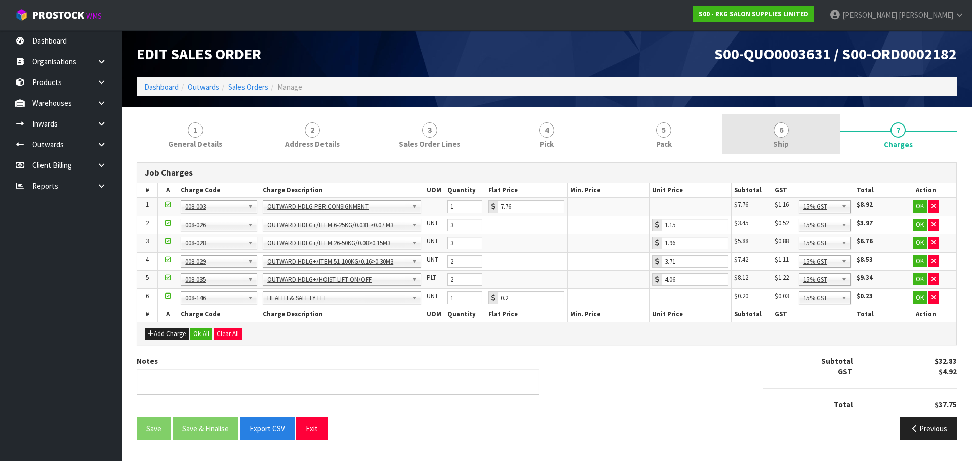
click at [780, 132] on span "6" at bounding box center [781, 130] width 15 height 15
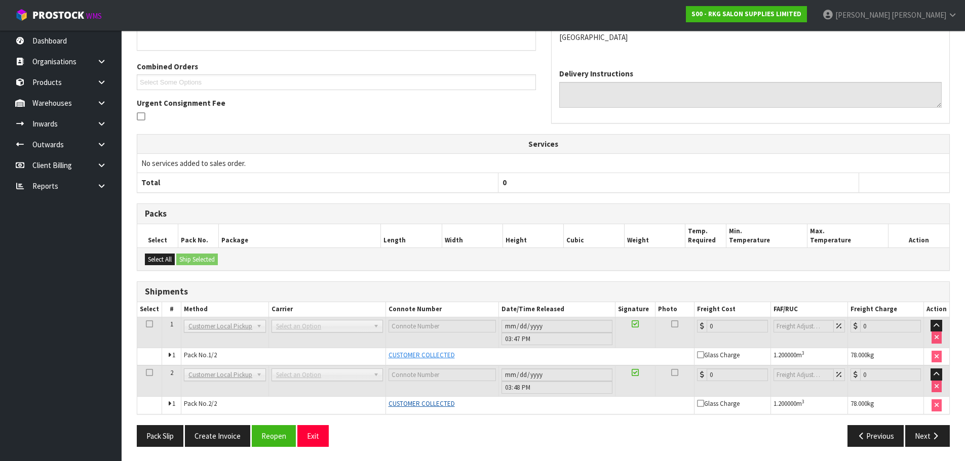
scroll to position [204, 0]
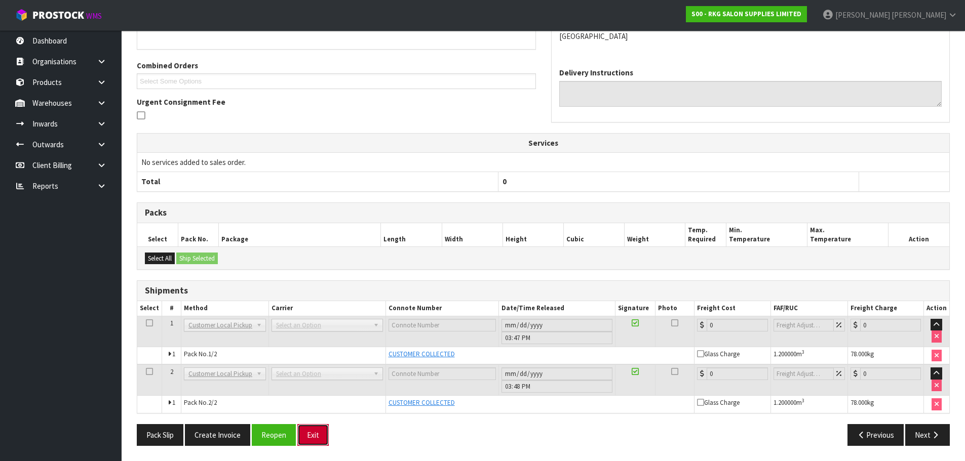
click at [313, 437] on button "Exit" at bounding box center [312, 435] width 31 height 22
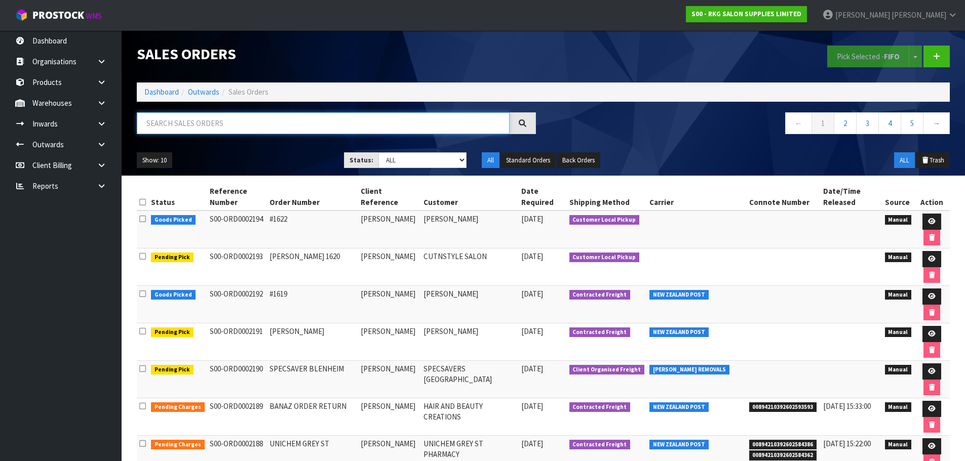
click at [159, 121] on input "text" at bounding box center [323, 123] width 373 height 22
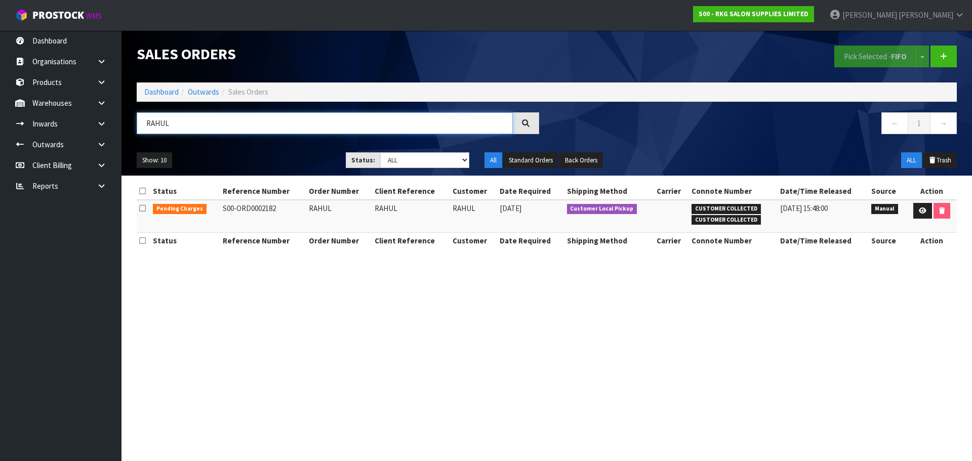
type input "RAHUL"
click at [99, 183] on icon at bounding box center [102, 186] width 10 height 8
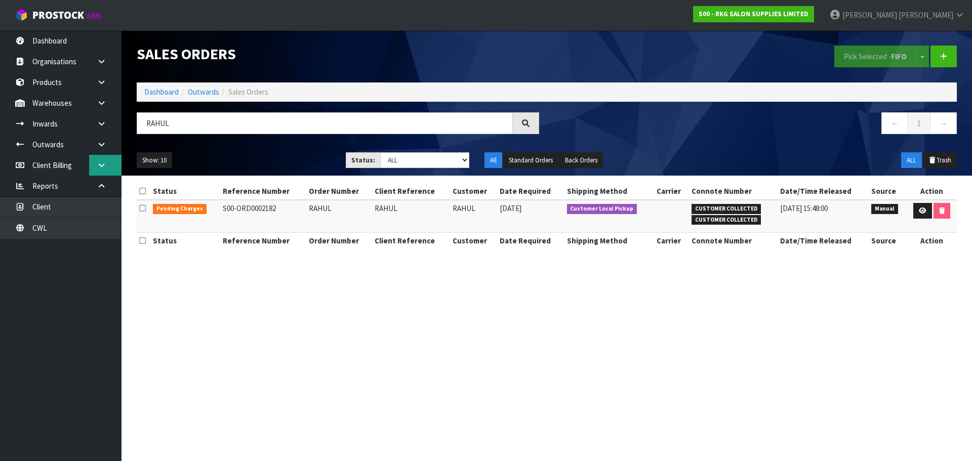
click at [102, 165] on icon at bounding box center [102, 166] width 10 height 8
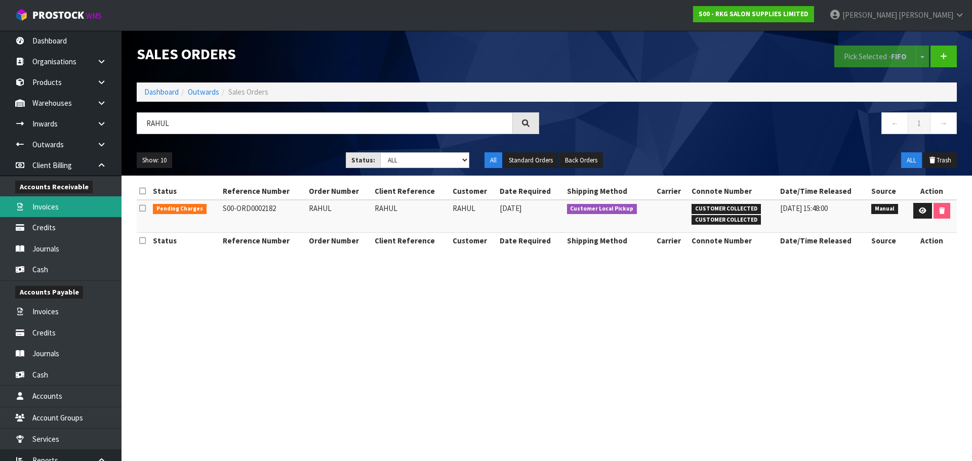
click at [48, 210] on link "Invoices" at bounding box center [61, 206] width 122 height 21
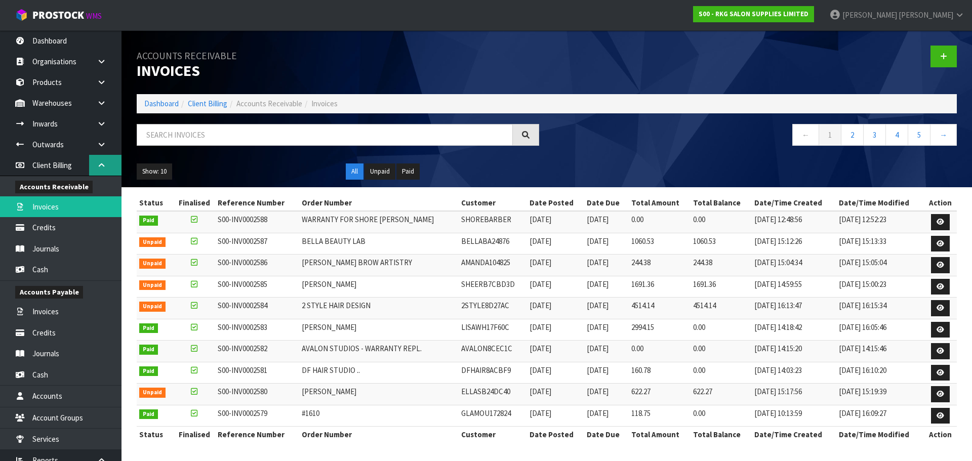
click at [102, 169] on link at bounding box center [105, 165] width 32 height 21
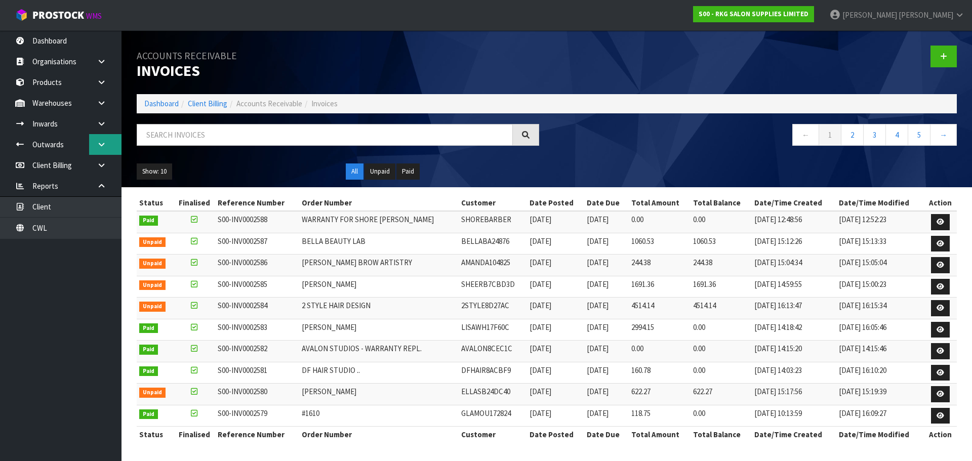
click at [100, 144] on icon at bounding box center [102, 145] width 10 height 8
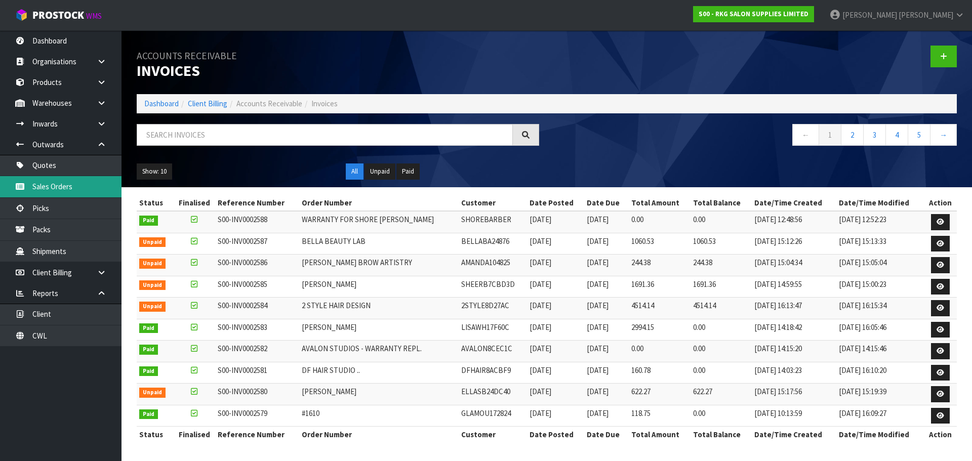
click at [51, 191] on link "Sales Orders" at bounding box center [61, 186] width 122 height 21
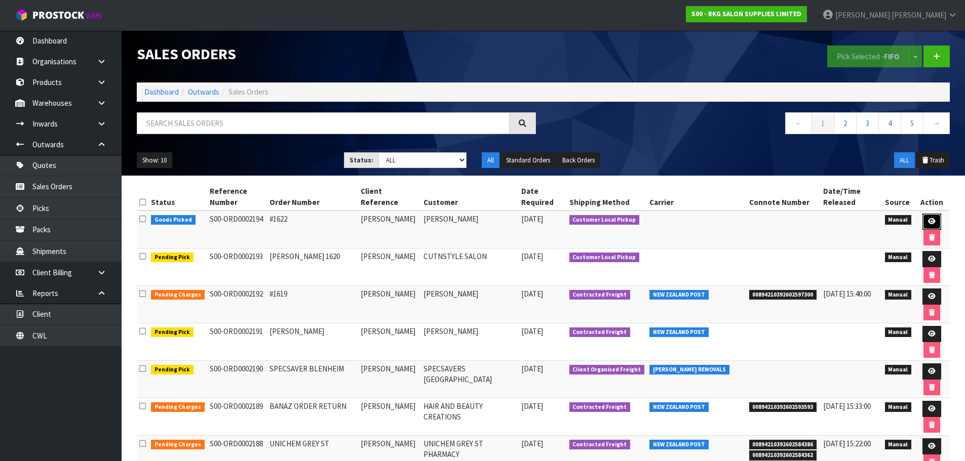
click at [931, 226] on link at bounding box center [931, 222] width 19 height 16
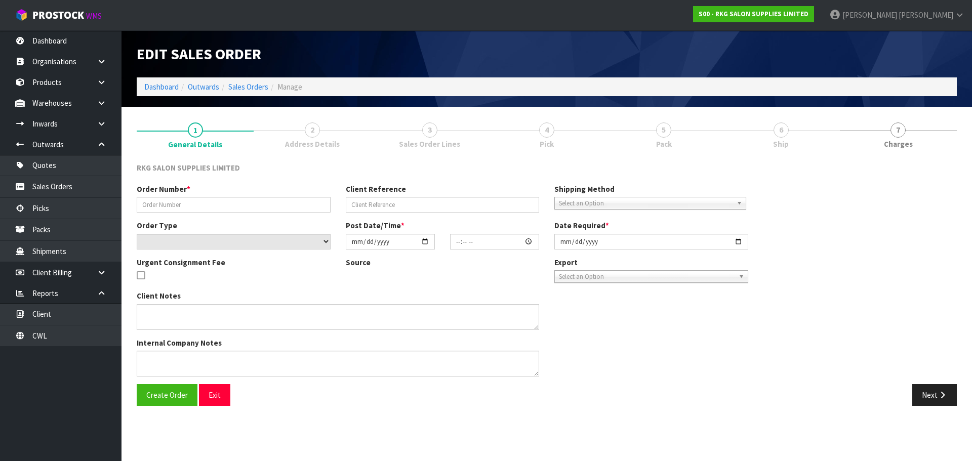
type input "#1622"
type input "[PERSON_NAME]"
select select "number:0"
type input "[DATE]"
type input "15:29:00.000"
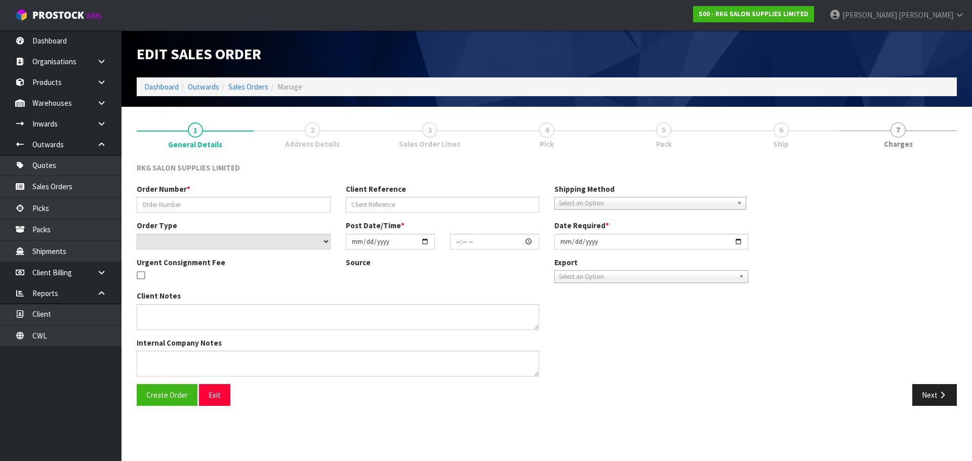
type input "[DATE]"
type textarea "[PERSON_NAME] ROUND BRUSH FOR ROD"
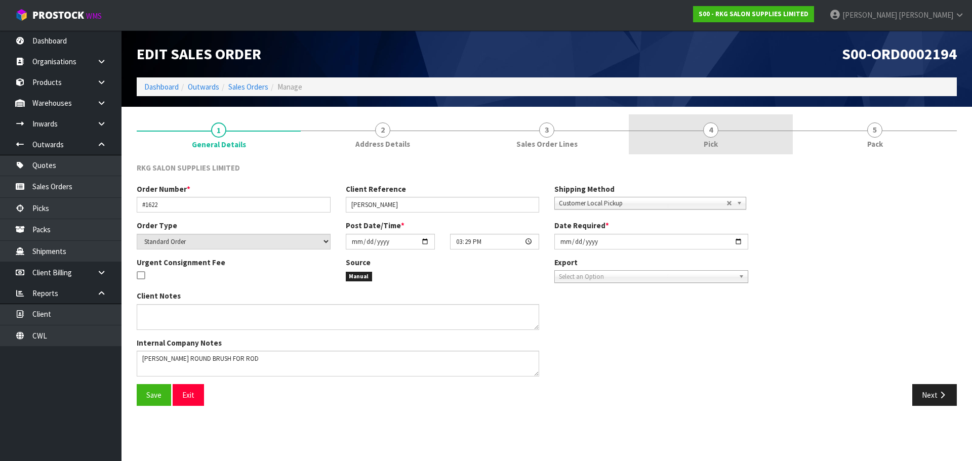
click at [708, 135] on span "4" at bounding box center [710, 130] width 15 height 15
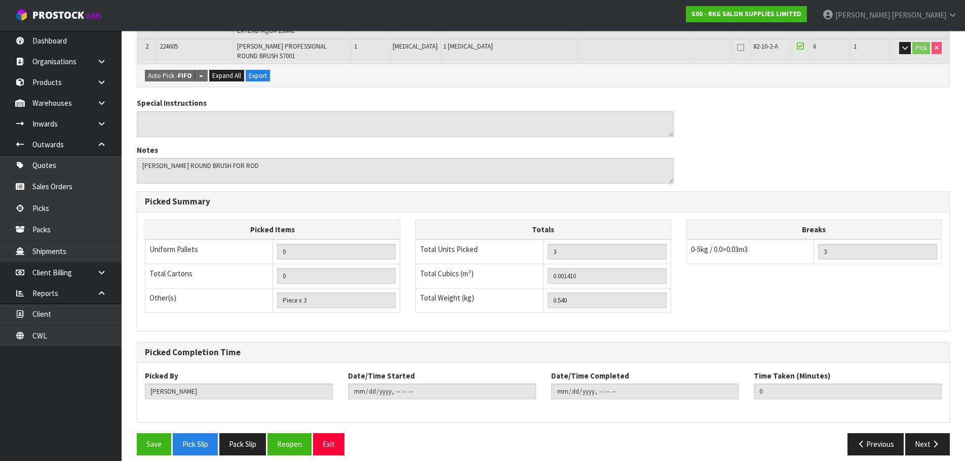
scroll to position [232, 0]
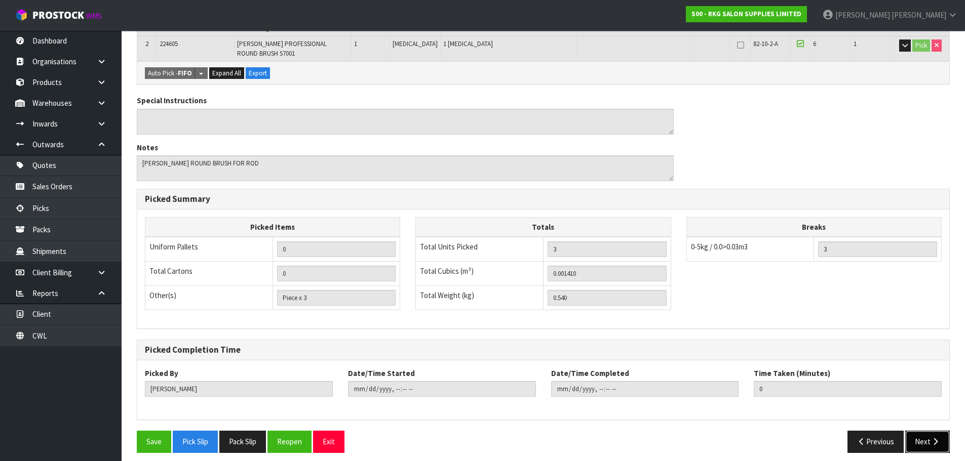
drag, startPoint x: 916, startPoint y: 435, endPoint x: 907, endPoint y: 433, distance: 9.5
click at [915, 435] on button "Next" at bounding box center [927, 442] width 45 height 22
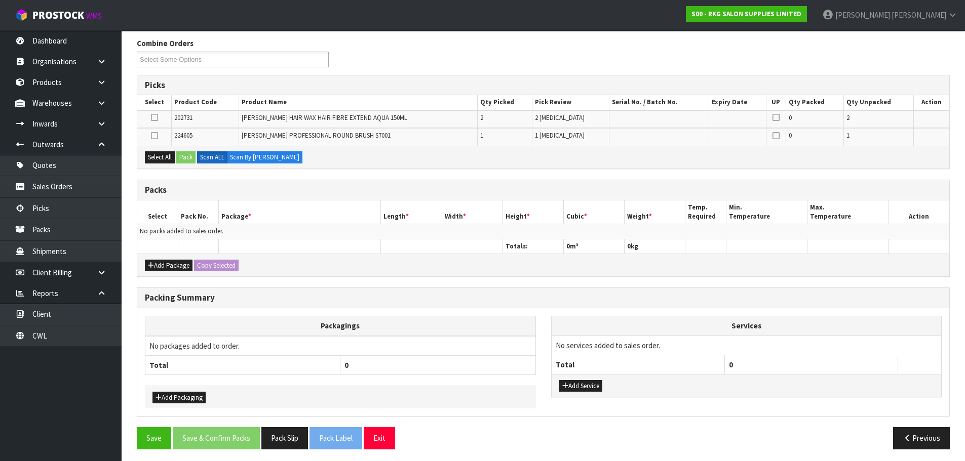
scroll to position [128, 0]
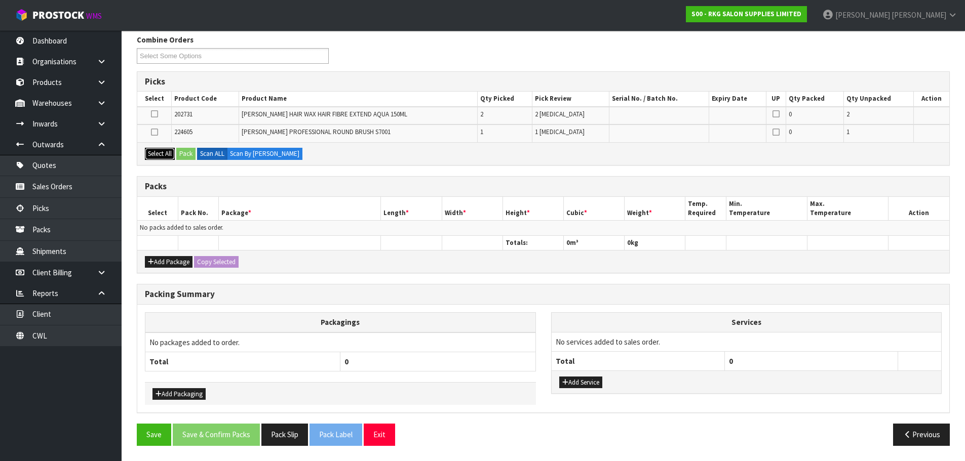
click at [153, 154] on button "Select All" at bounding box center [160, 154] width 30 height 12
click at [185, 155] on button "Pack" at bounding box center [185, 154] width 19 height 12
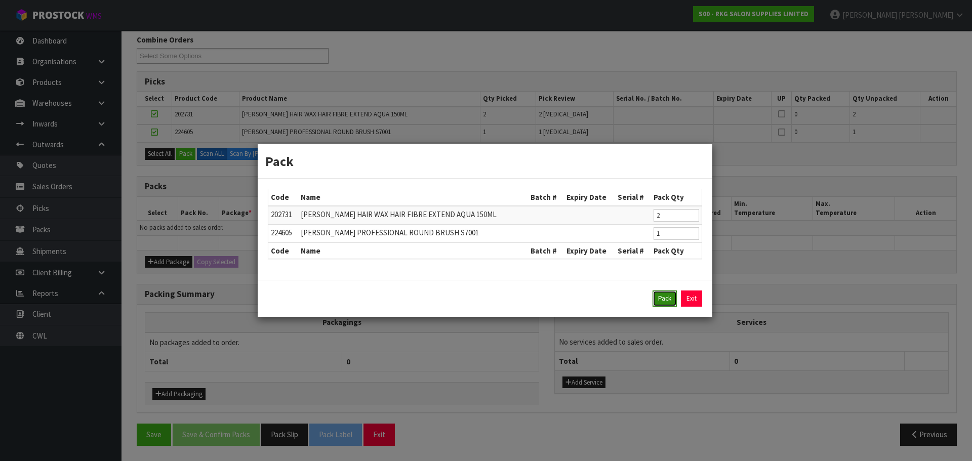
click at [662, 298] on button "Pack" at bounding box center [665, 299] width 24 height 16
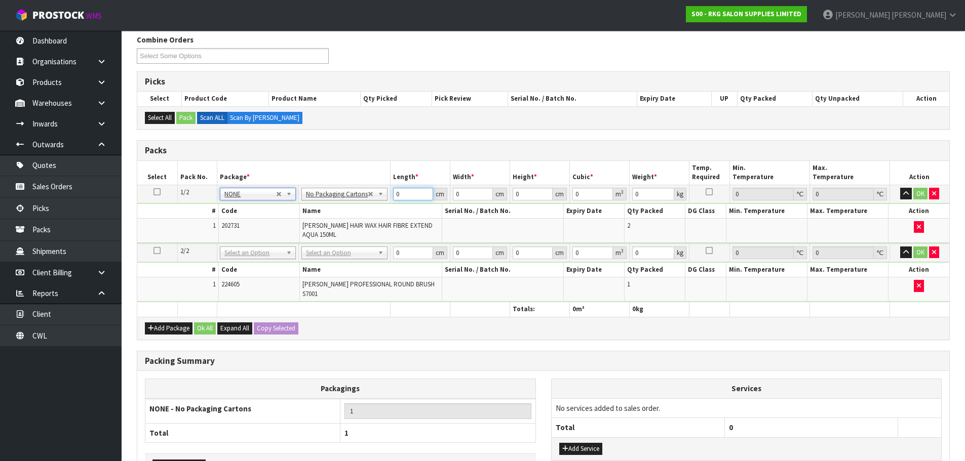
drag, startPoint x: 402, startPoint y: 194, endPoint x: 387, endPoint y: 195, distance: 15.2
click at [387, 195] on tr "1/2 NONE 007-001 007-002 007-004 007-009 007-013 007-014 007-015 007-017 007-01…" at bounding box center [543, 194] width 812 height 18
type input "1"
drag, startPoint x: 473, startPoint y: 197, endPoint x: 441, endPoint y: 198, distance: 31.9
click at [441, 198] on tr "1/2 NONE 007-001 007-002 007-004 007-009 007-013 007-014 007-015 007-017 007-01…" at bounding box center [543, 194] width 812 height 18
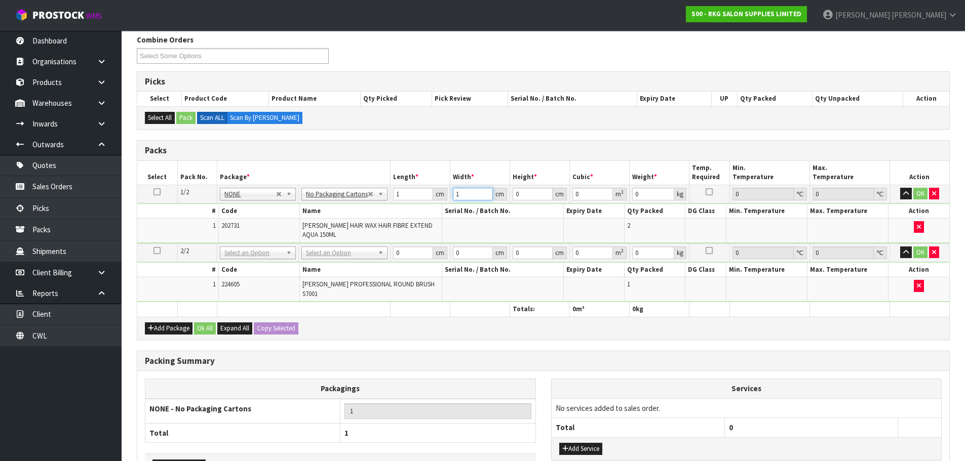
type input "1"
drag, startPoint x: 527, startPoint y: 191, endPoint x: 499, endPoint y: 196, distance: 27.7
click at [499, 196] on tr "1/2 NONE 007-001 007-002 007-004 007-009 007-013 007-014 007-015 007-017 007-01…" at bounding box center [543, 194] width 812 height 18
type input "1"
type input "0.000001"
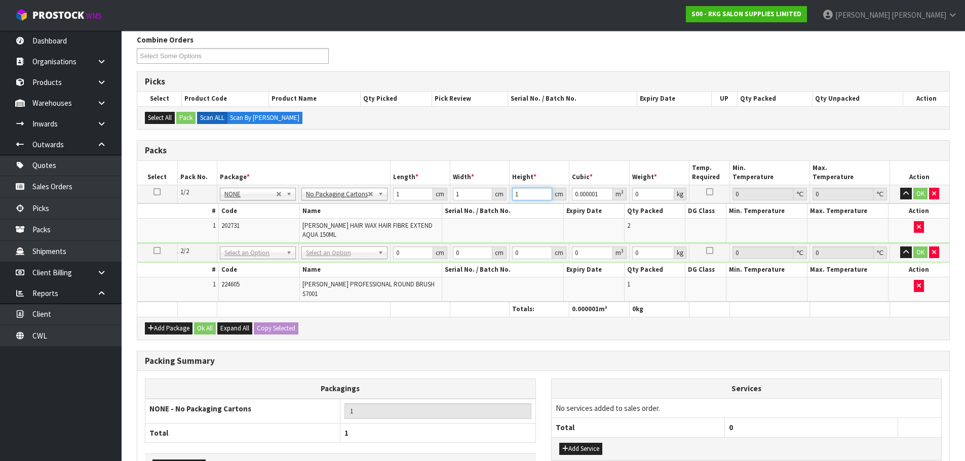
type input "1"
drag, startPoint x: 637, startPoint y: 188, endPoint x: 624, endPoint y: 192, distance: 14.3
click at [624, 192] on tr "1/2 NONE 007-001 007-002 007-004 007-009 007-013 007-014 007-015 007-017 007-01…" at bounding box center [543, 194] width 812 height 18
type input "1"
click at [924, 192] on button "OK" at bounding box center [920, 194] width 14 height 12
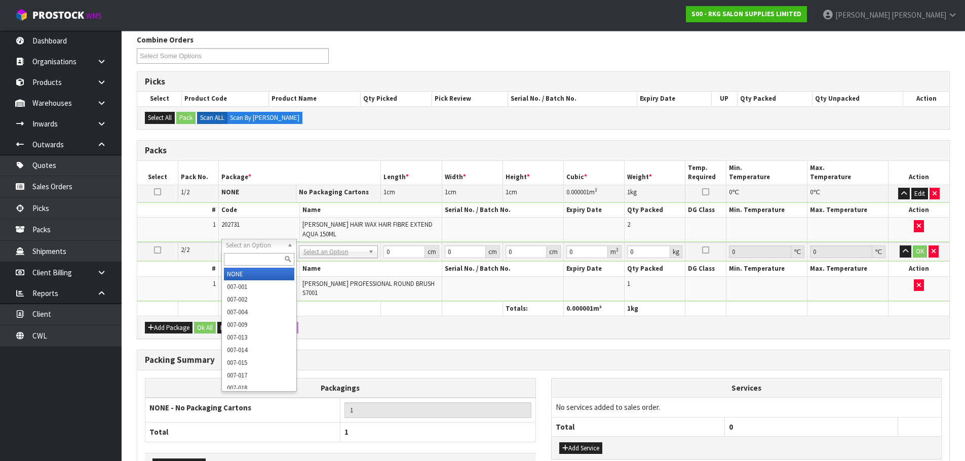
type input "2"
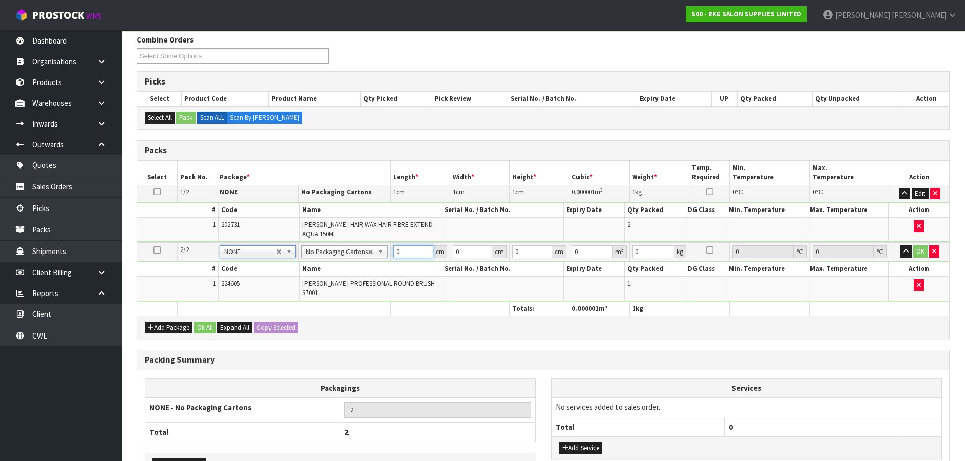
drag, startPoint x: 398, startPoint y: 242, endPoint x: 382, endPoint y: 247, distance: 17.3
click at [382, 247] on tr "2/2 NONE 007-001 007-002 007-004 007-009 007-013 007-014 007-015 007-017 007-01…" at bounding box center [543, 252] width 812 height 19
type input "1"
drag, startPoint x: 462, startPoint y: 244, endPoint x: 451, endPoint y: 245, distance: 11.2
click at [453, 246] on input "1" at bounding box center [473, 252] width 40 height 13
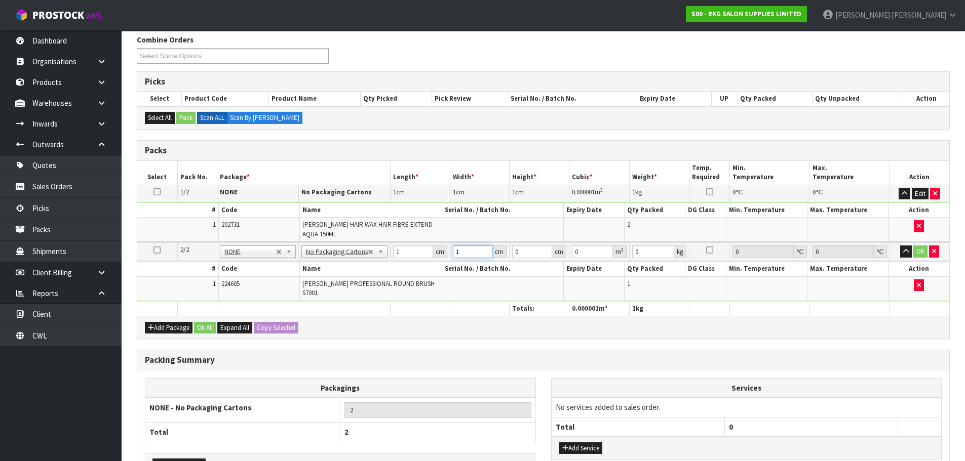
type input "1"
drag, startPoint x: 520, startPoint y: 251, endPoint x: 497, endPoint y: 254, distance: 23.5
click at [498, 253] on tr "2/2 NONE 007-001 007-002 007-004 007-009 007-013 007-014 007-015 007-017 007-01…" at bounding box center [543, 252] width 812 height 19
type input "1"
type input "0.000001"
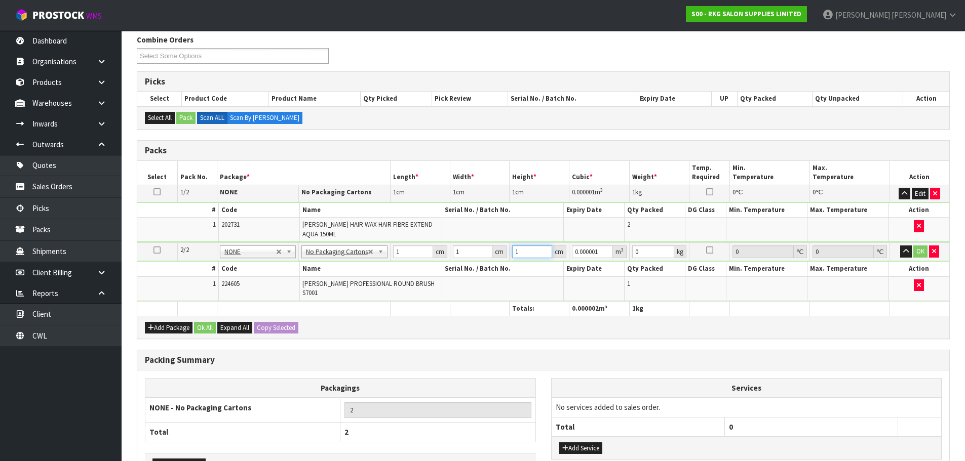
type input "1"
drag, startPoint x: 645, startPoint y: 242, endPoint x: 622, endPoint y: 244, distance: 22.4
click at [622, 244] on tr "2/2 NONE 007-001 007-002 007-004 007-009 007-013 007-014 007-015 007-017 007-01…" at bounding box center [543, 252] width 812 height 19
type input "1"
drag, startPoint x: 917, startPoint y: 244, endPoint x: 691, endPoint y: 281, distance: 229.3
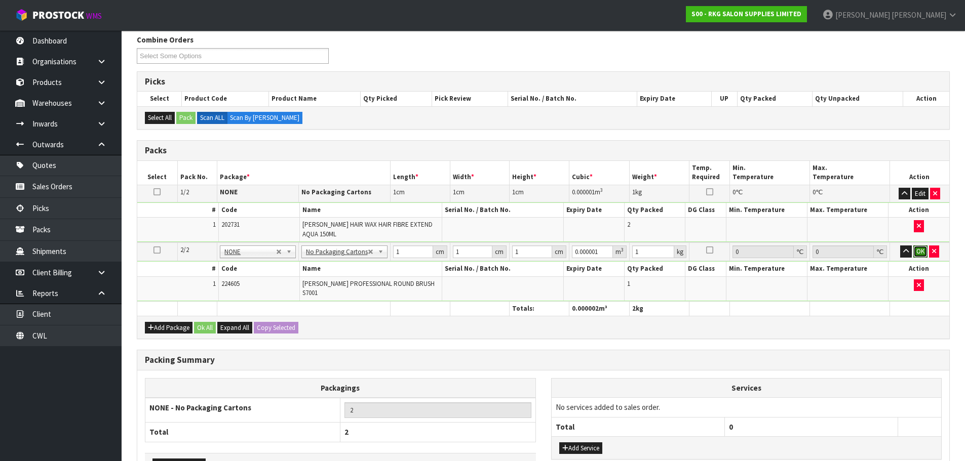
click at [917, 246] on button "OK" at bounding box center [920, 252] width 14 height 12
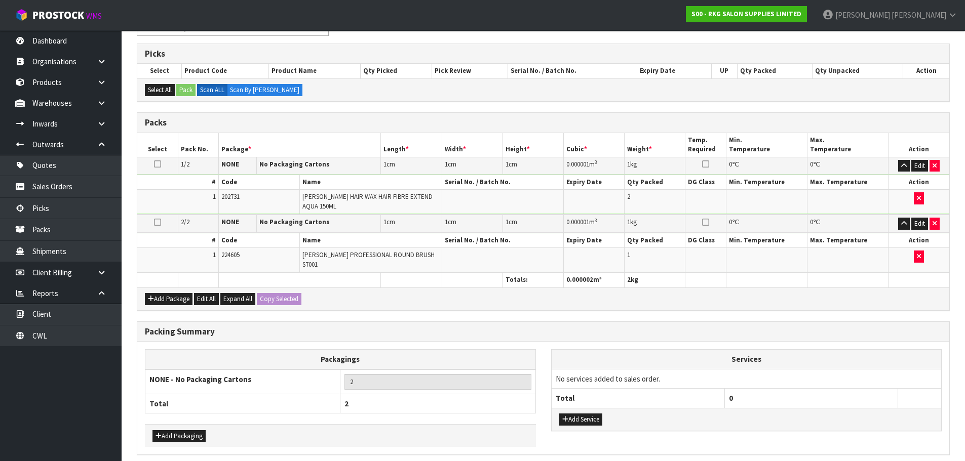
scroll to position [184, 0]
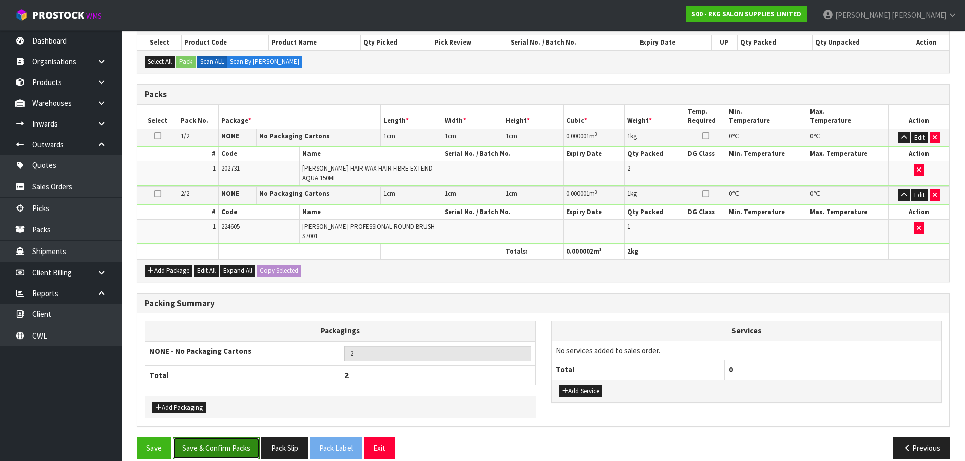
click at [207, 437] on button "Save & Confirm Packs" at bounding box center [216, 448] width 87 height 22
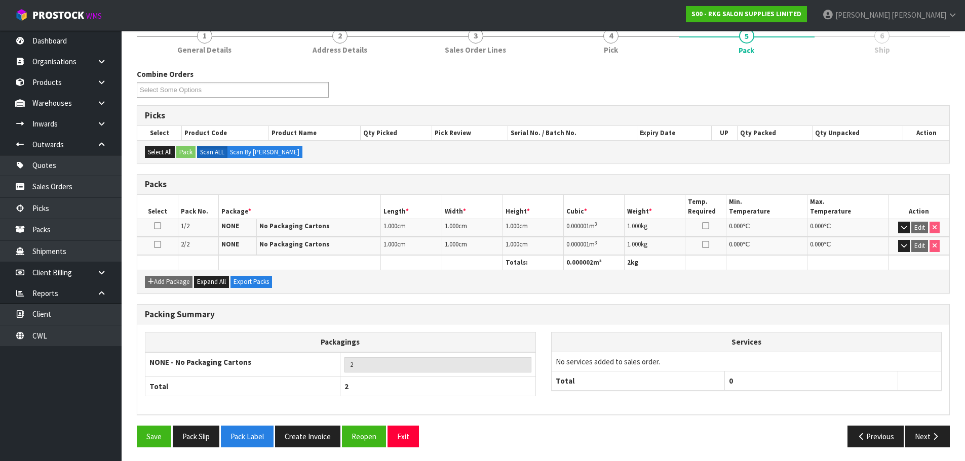
scroll to position [132, 0]
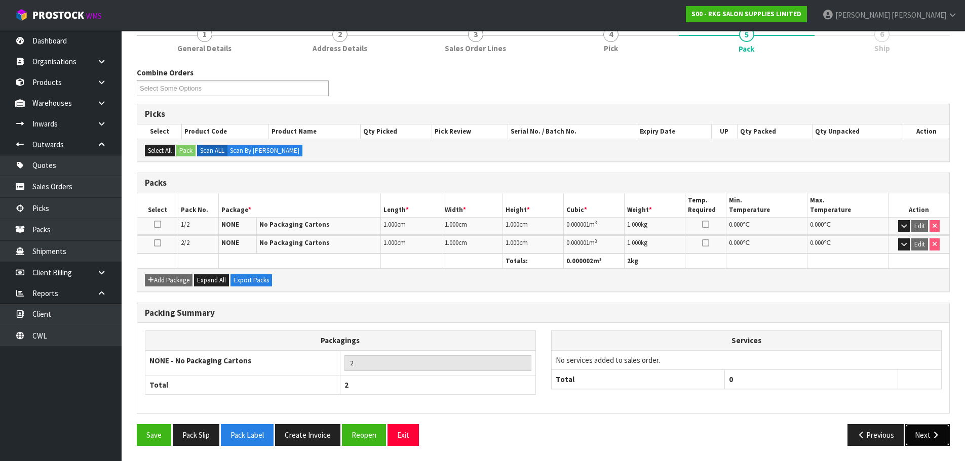
click at [927, 437] on button "Next" at bounding box center [927, 435] width 45 height 22
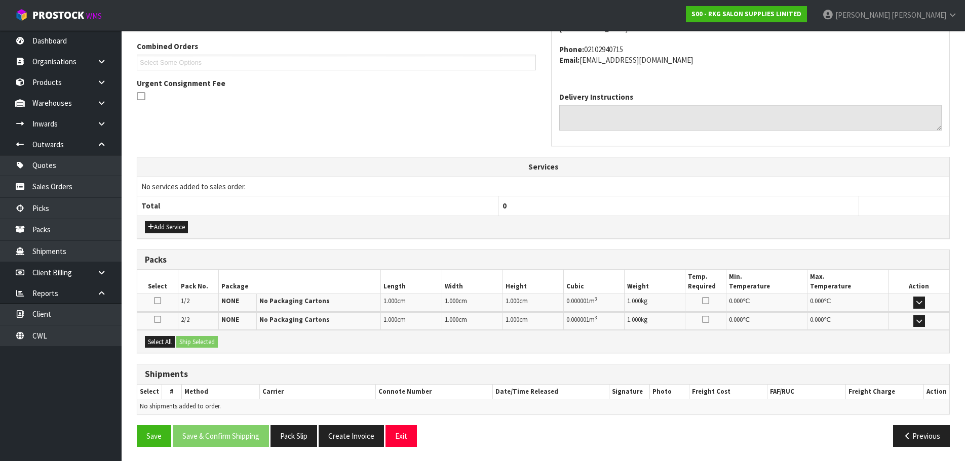
scroll to position [260, 0]
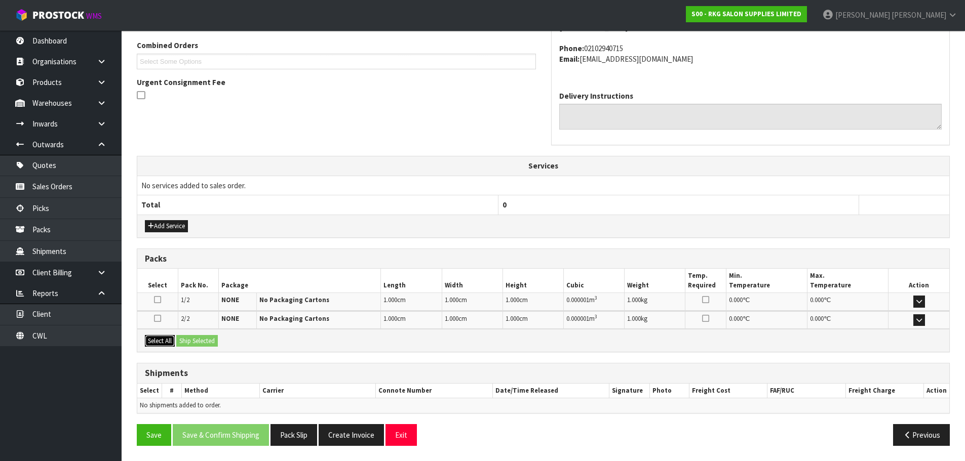
click at [153, 343] on button "Select All" at bounding box center [160, 341] width 30 height 12
click at [208, 343] on button "Ship Selected" at bounding box center [197, 341] width 42 height 12
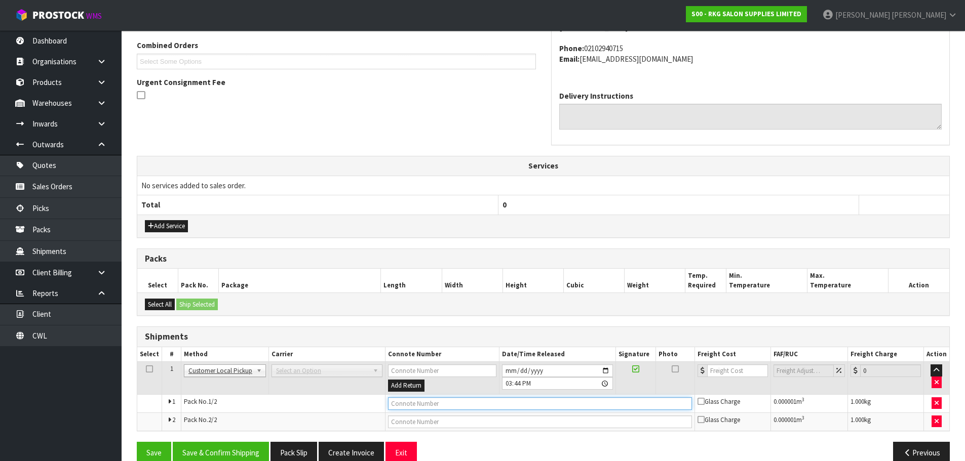
click at [399, 407] on input "text" at bounding box center [540, 403] width 304 height 13
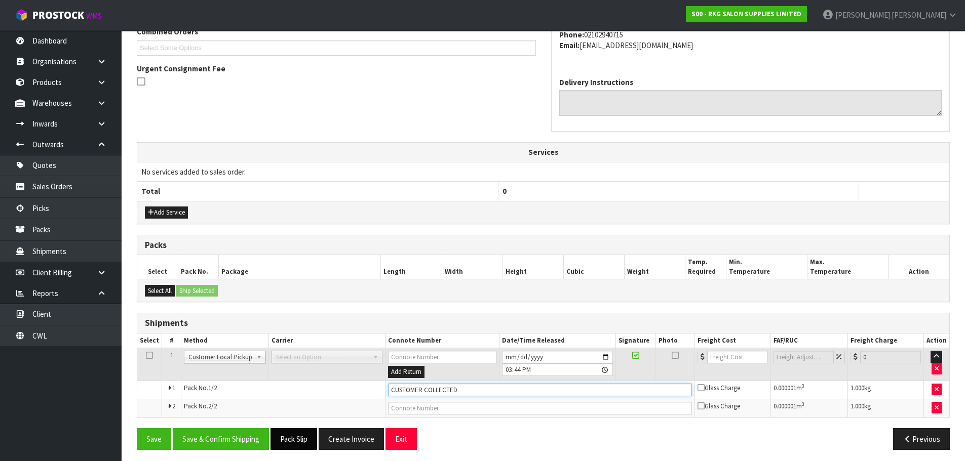
scroll to position [278, 0]
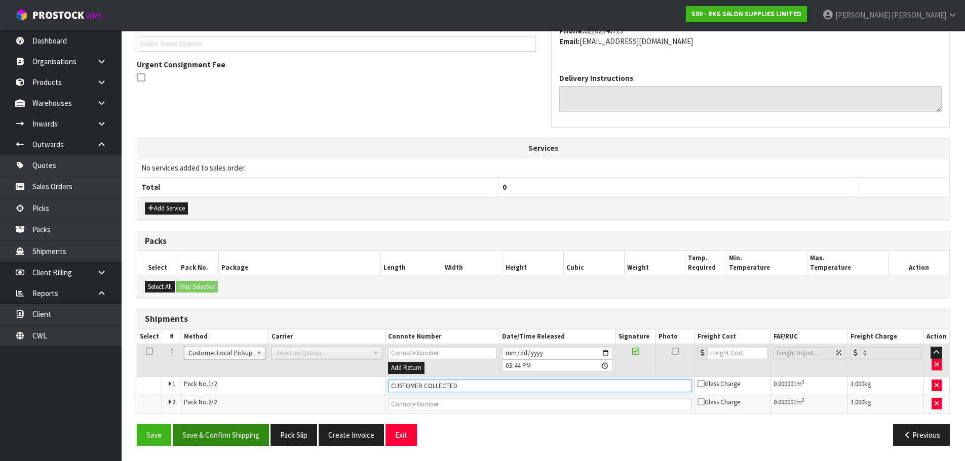
type input "CUSTOMER COLLECTED"
click at [223, 435] on button "Save & Confirm Shipping" at bounding box center [221, 435] width 96 height 22
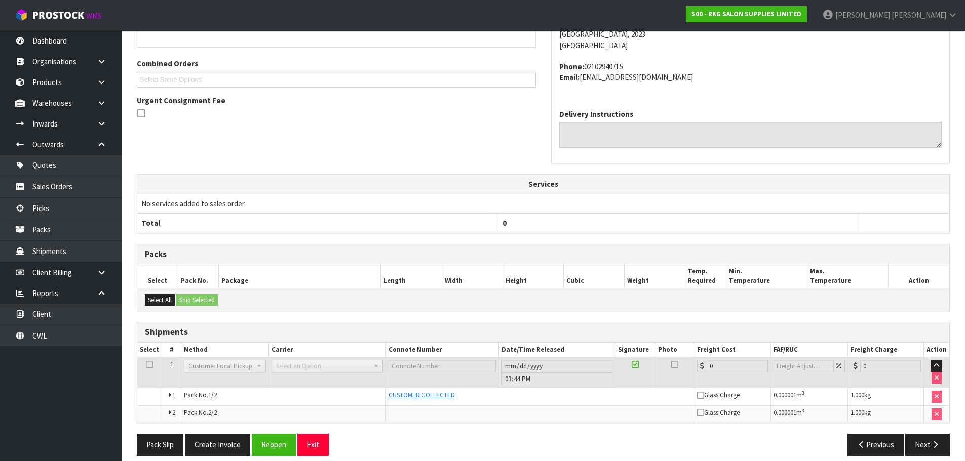
scroll to position [252, 0]
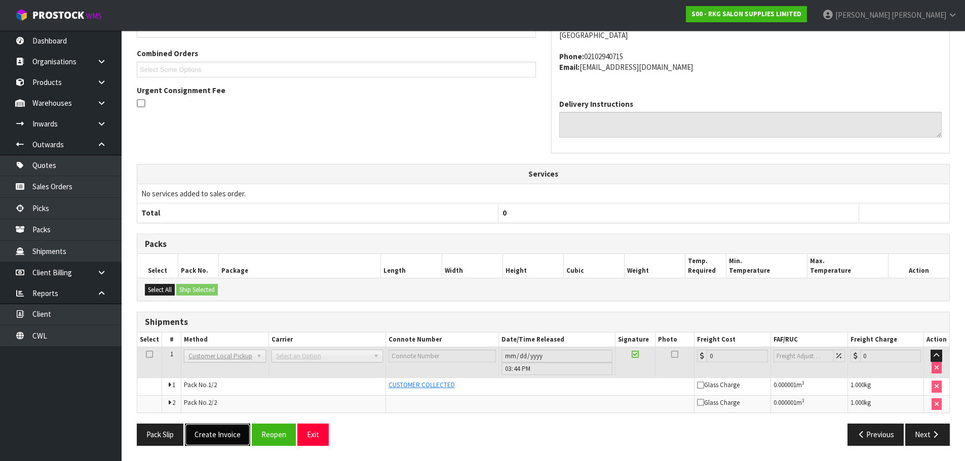
click at [222, 432] on button "Create Invoice" at bounding box center [217, 435] width 65 height 22
drag, startPoint x: 215, startPoint y: 439, endPoint x: 217, endPoint y: 435, distance: 5.2
click at [214, 439] on button "View Invoice" at bounding box center [214, 435] width 59 height 22
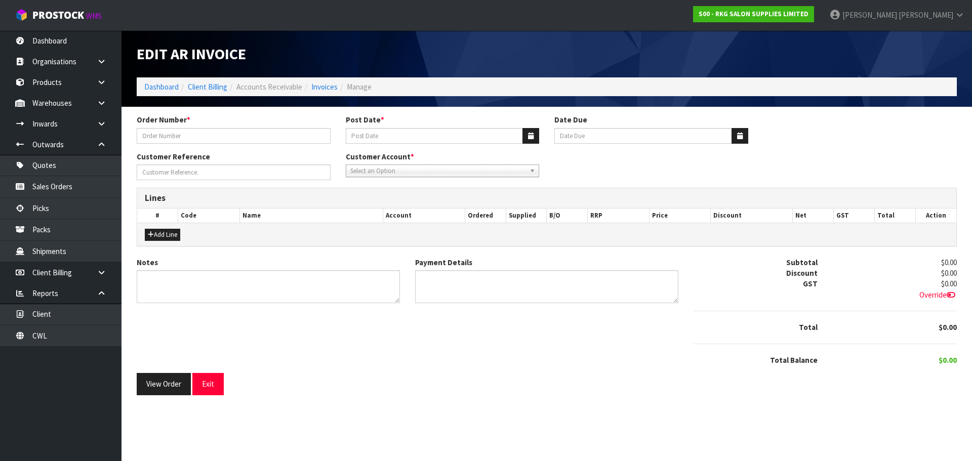
type input "#1622"
type input "[DATE]"
type input "[PERSON_NAME]"
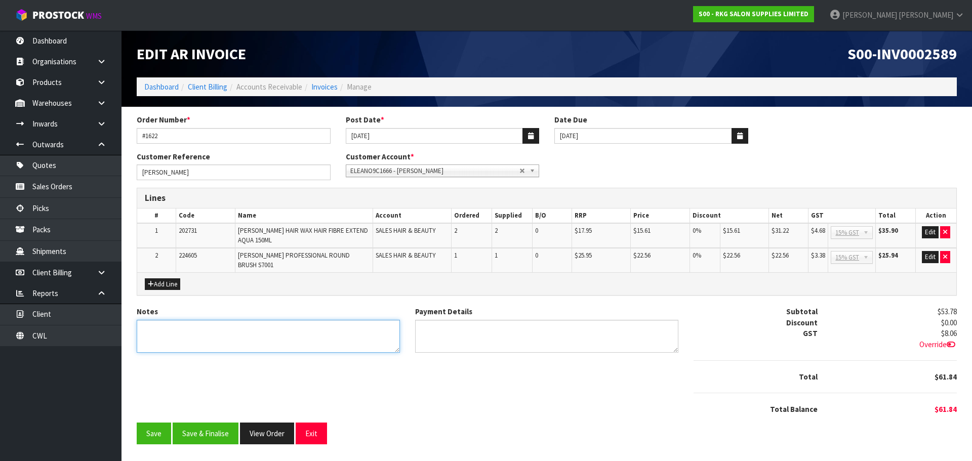
click at [162, 320] on textarea "Notes" at bounding box center [268, 336] width 263 height 33
type textarea "[PERSON_NAME] WAXES HAIR BRUSH"
click at [930, 253] on button "Edit" at bounding box center [930, 257] width 17 height 12
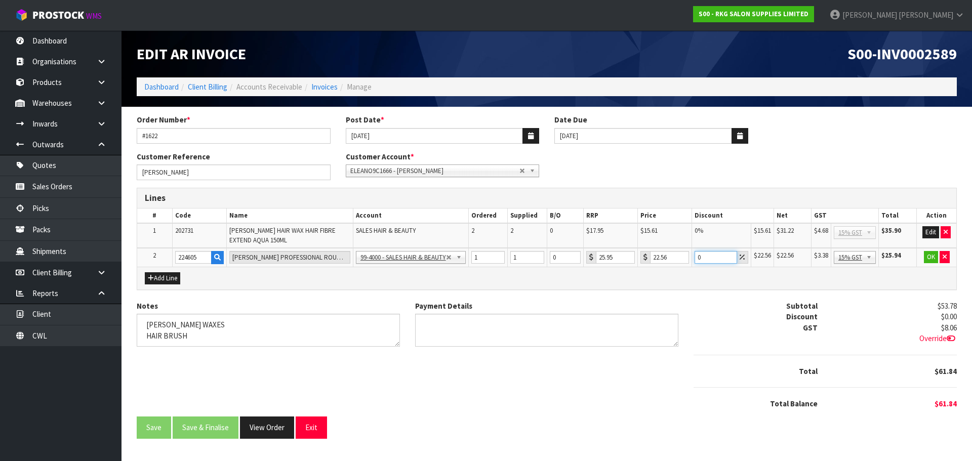
drag, startPoint x: 705, startPoint y: 256, endPoint x: 696, endPoint y: 257, distance: 8.7
click at [696, 257] on input "0" at bounding box center [716, 257] width 43 height 13
type input "100"
click at [931, 258] on button "OK" at bounding box center [931, 257] width 14 height 12
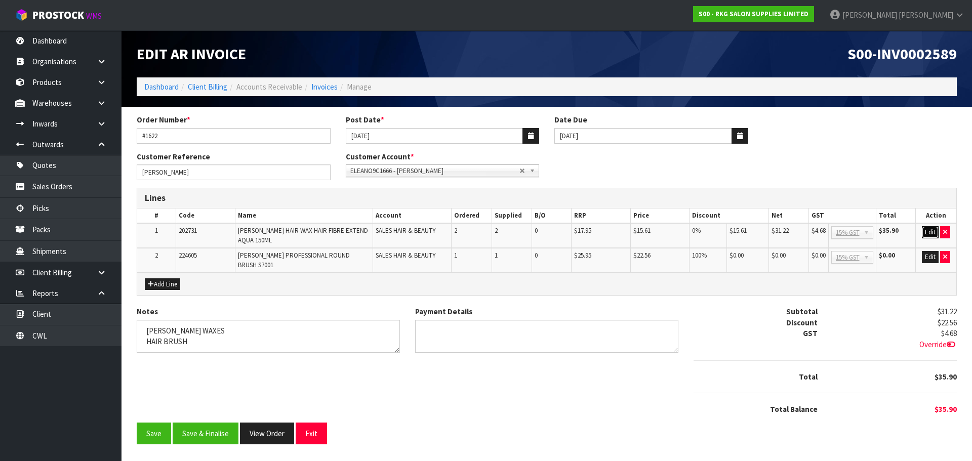
click at [931, 234] on button "Edit" at bounding box center [930, 232] width 17 height 12
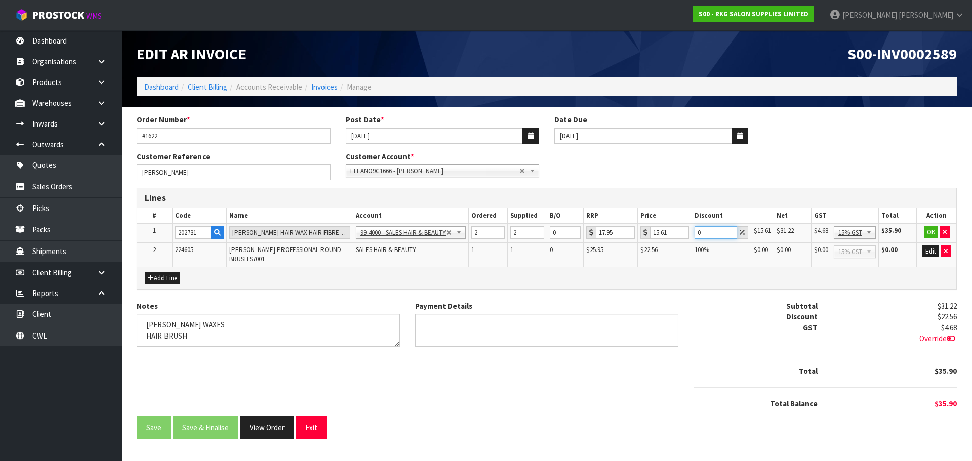
drag, startPoint x: 704, startPoint y: 234, endPoint x: 694, endPoint y: 234, distance: 10.6
click at [694, 234] on td "0" at bounding box center [721, 232] width 59 height 19
drag, startPoint x: 707, startPoint y: 231, endPoint x: 693, endPoint y: 232, distance: 14.3
click at [693, 232] on td "6.5" at bounding box center [721, 232] width 59 height 19
drag, startPoint x: 705, startPoint y: 231, endPoint x: 694, endPoint y: 234, distance: 11.5
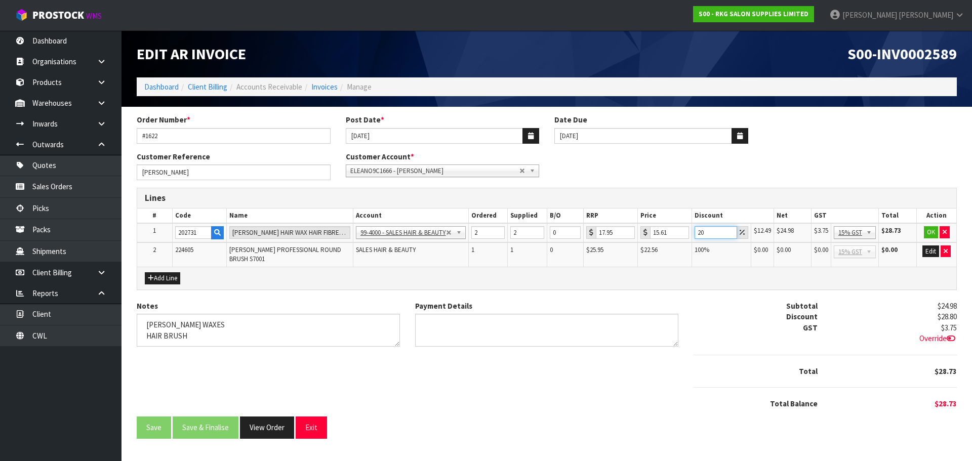
click at [695, 234] on input "20" at bounding box center [716, 232] width 43 height 13
drag, startPoint x: 705, startPoint y: 230, endPoint x: 696, endPoint y: 235, distance: 10.6
click at [696, 235] on input "30" at bounding box center [716, 232] width 43 height 13
drag, startPoint x: 704, startPoint y: 235, endPoint x: 696, endPoint y: 235, distance: 8.1
click at [696, 235] on input "40" at bounding box center [718, 232] width 44 height 13
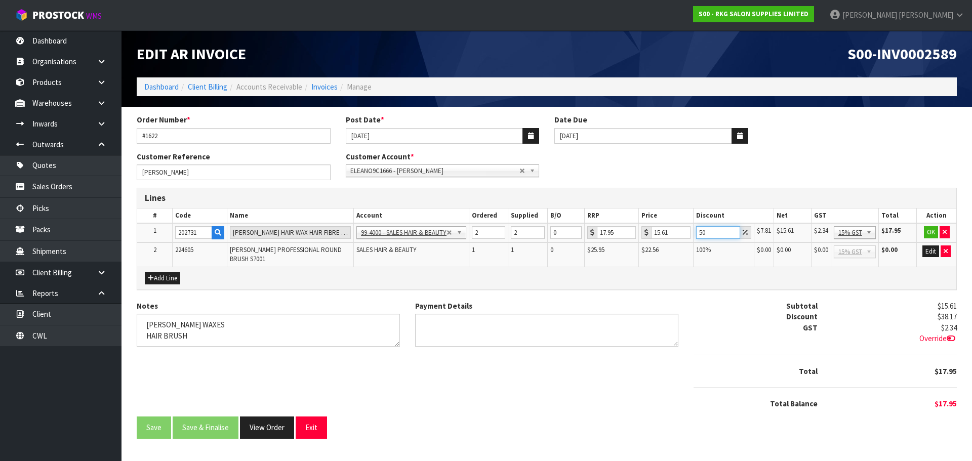
drag, startPoint x: 707, startPoint y: 232, endPoint x: 686, endPoint y: 235, distance: 21.0
click at [686, 235] on tr "1 202731 [PERSON_NAME] HAIR WAX HAIR FIBRE EXTEND AQUA 150ML 99-1100 - SALES -A…" at bounding box center [546, 232] width 819 height 19
type input "0"
drag, startPoint x: 674, startPoint y: 234, endPoint x: 646, endPoint y: 237, distance: 28.5
click at [646, 237] on div "15.61" at bounding box center [664, 232] width 49 height 13
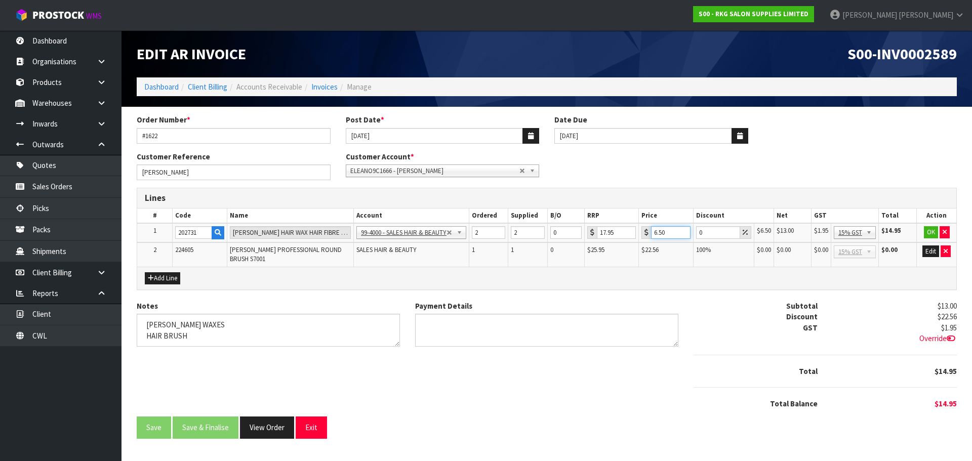
type input "6.50"
click at [922, 233] on td "OK" at bounding box center [936, 232] width 39 height 19
click at [933, 235] on button "OK" at bounding box center [931, 232] width 14 height 12
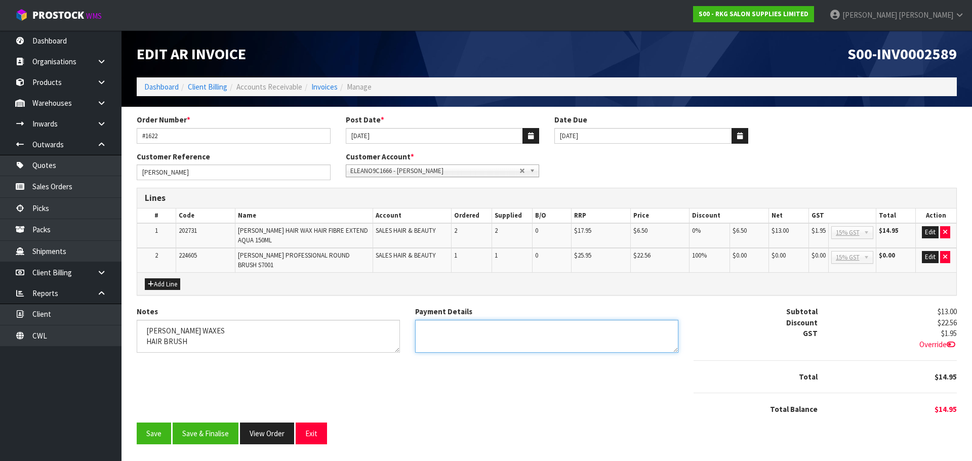
click at [437, 320] on textarea "Payment Details" at bounding box center [546, 336] width 263 height 33
type textarea "EFTPOS"
click at [217, 329] on textarea "Notes" at bounding box center [268, 336] width 263 height 33
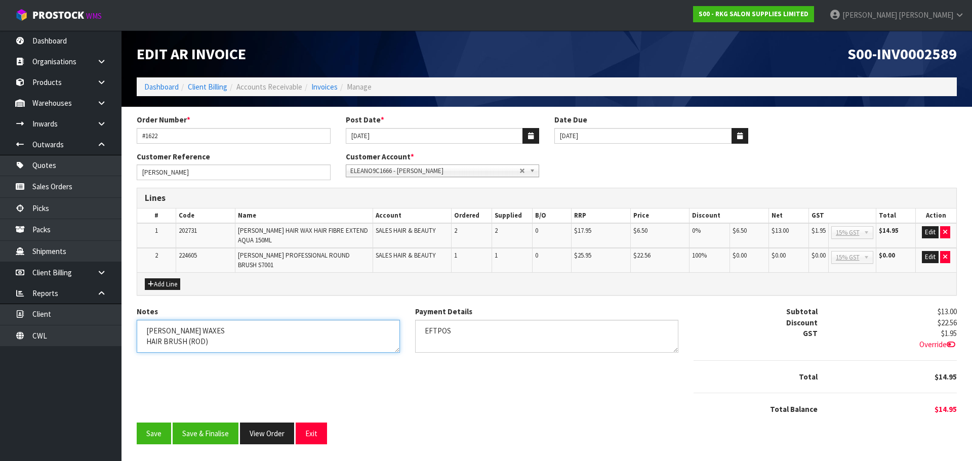
click at [212, 320] on textarea "Notes" at bounding box center [268, 336] width 263 height 33
type textarea "[PERSON_NAME] (CUSTOMER) HAIR BRUSH (ROD)"
click at [479, 320] on textarea "Payment Details" at bounding box center [546, 336] width 263 height 33
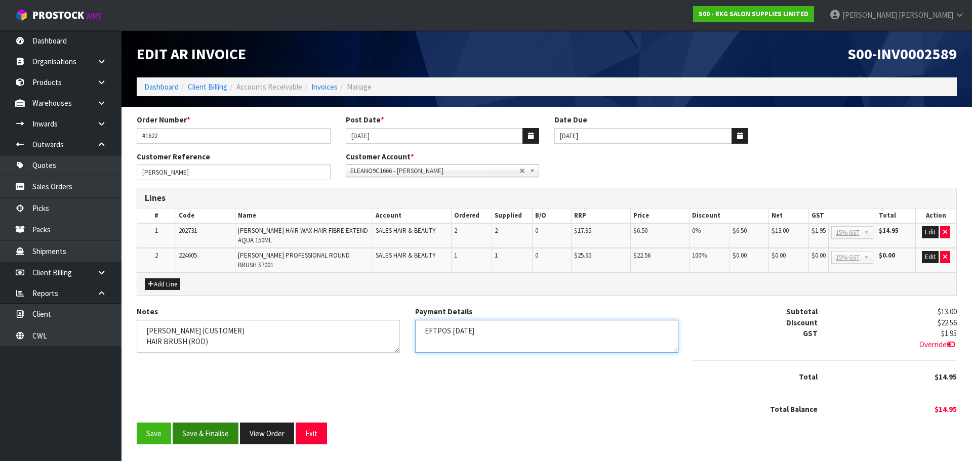
type textarea "EFTPOS [DATE]"
click at [209, 423] on button "Save & Finalise" at bounding box center [206, 434] width 66 height 22
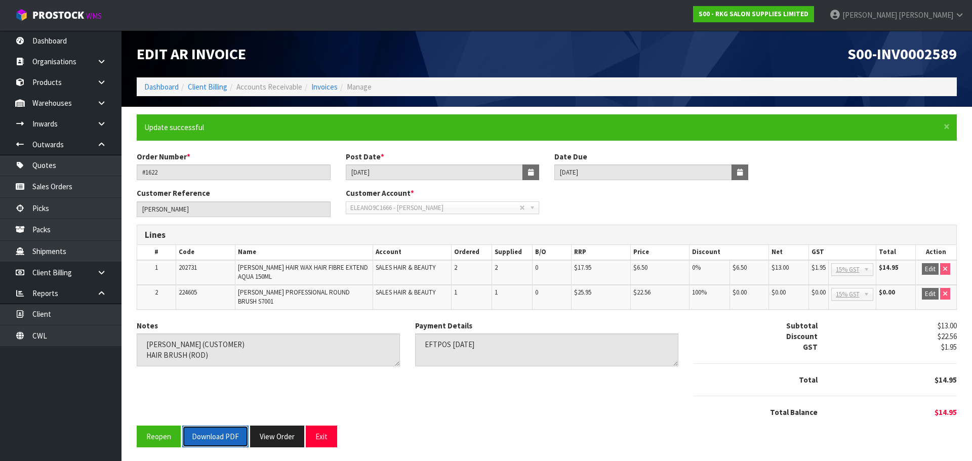
click at [214, 426] on button "Download PDF" at bounding box center [215, 437] width 66 height 22
click at [327, 429] on button "Exit" at bounding box center [321, 437] width 31 height 22
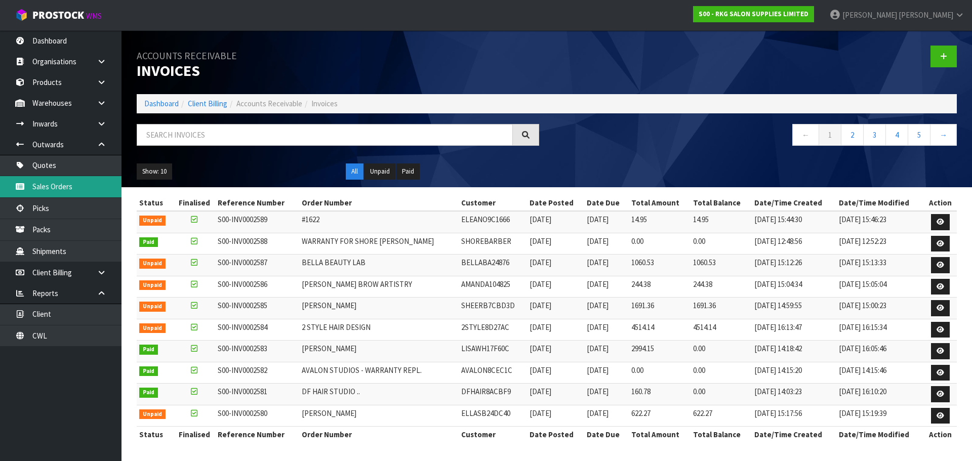
click at [53, 186] on link "Sales Orders" at bounding box center [61, 186] width 122 height 21
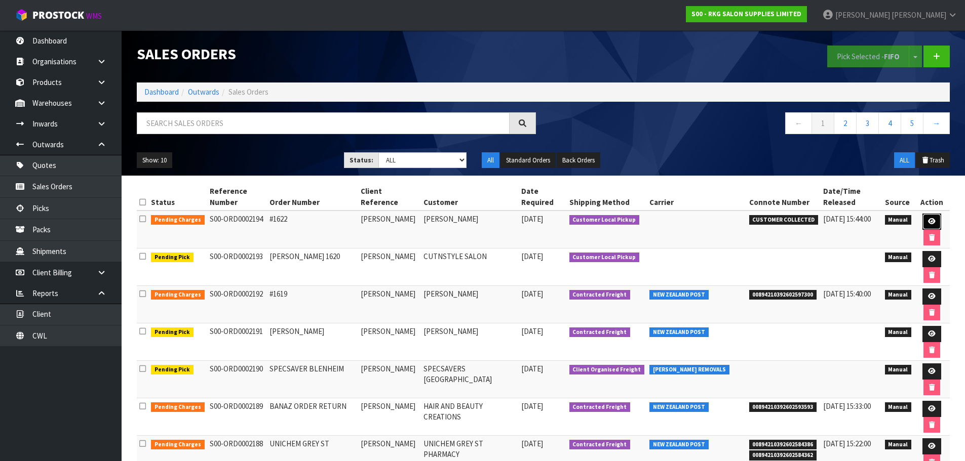
click at [931, 221] on icon at bounding box center [932, 221] width 8 height 7
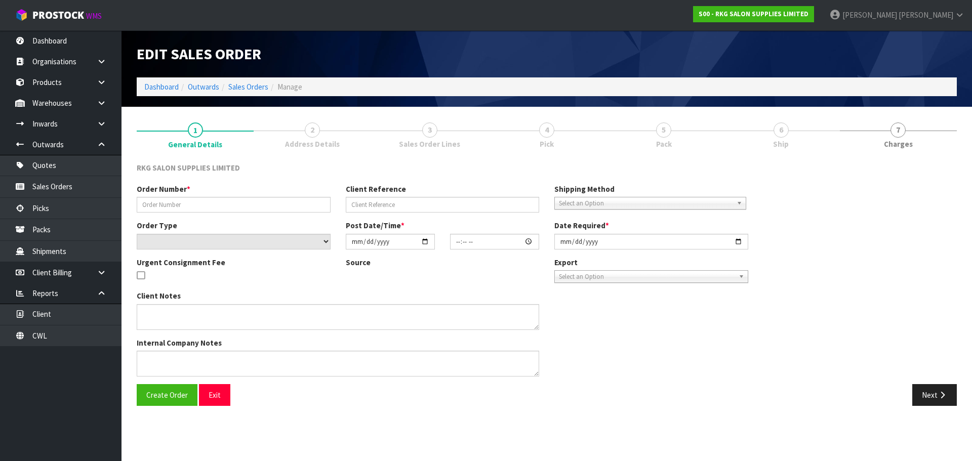
type input "#1622"
type input "[PERSON_NAME]"
select select "number:0"
type input "[DATE]"
type input "15:29:00.000"
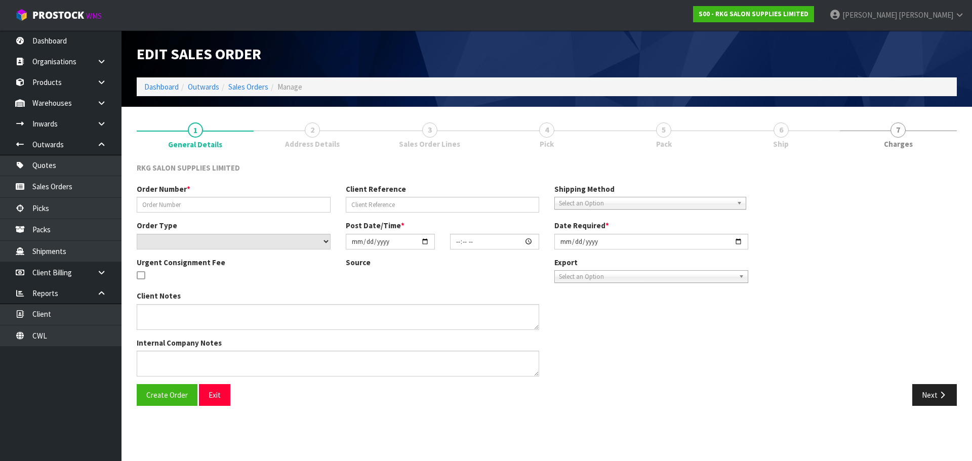
type input "[DATE]"
type textarea "[PERSON_NAME] ROUND BRUSH FOR ROD"
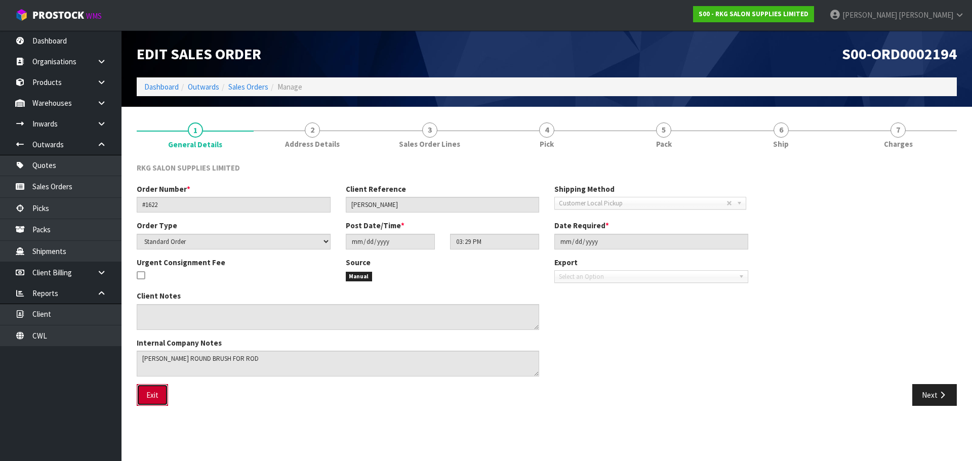
click at [153, 400] on button "Exit" at bounding box center [152, 395] width 31 height 22
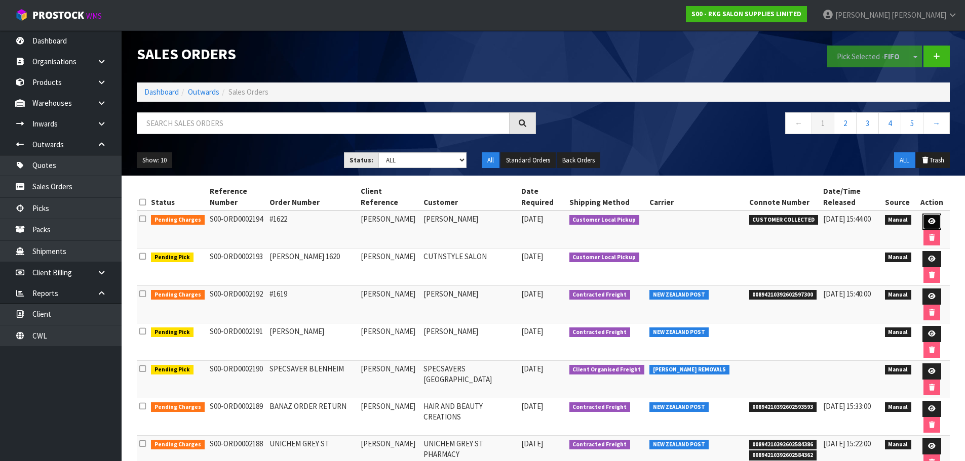
click at [931, 223] on icon at bounding box center [932, 221] width 8 height 7
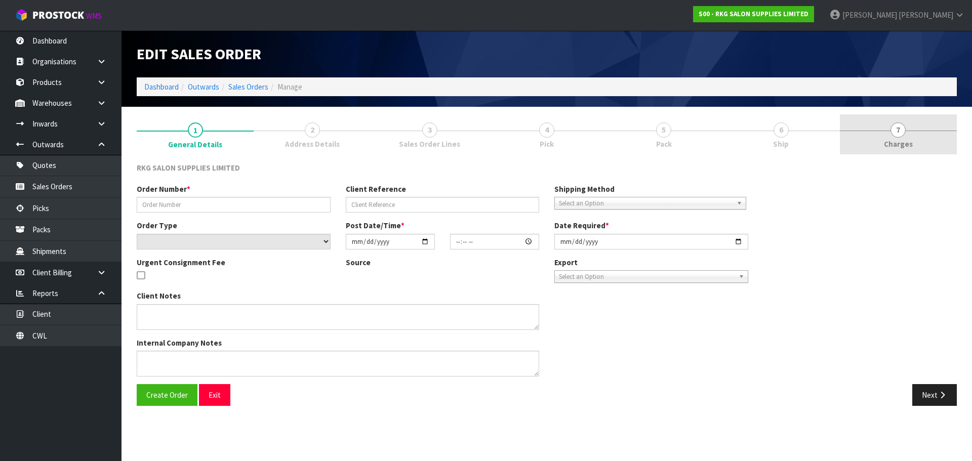
type input "#1622"
type input "[PERSON_NAME]"
select select "number:0"
type input "[DATE]"
type input "15:29:00.000"
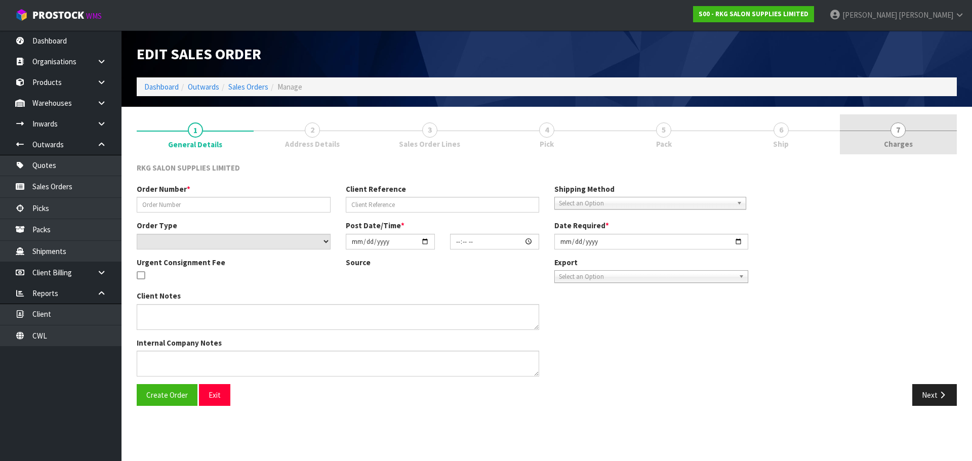
type input "[DATE]"
type textarea "[PERSON_NAME] ROUND BRUSH FOR ROD"
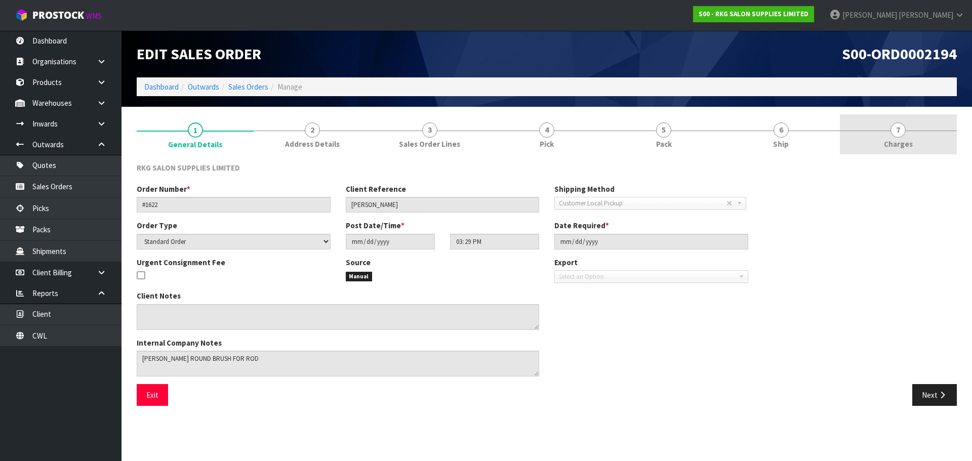
click at [898, 135] on span "7" at bounding box center [898, 130] width 15 height 15
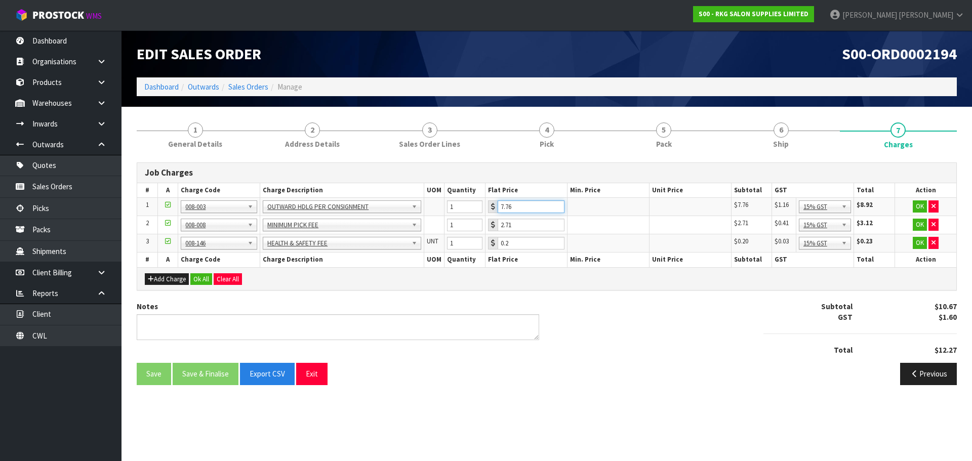
drag, startPoint x: 524, startPoint y: 206, endPoint x: 493, endPoint y: 211, distance: 31.3
click at [493, 211] on div "7.76" at bounding box center [526, 206] width 76 height 13
type input "3.50"
click at [919, 208] on button "OK" at bounding box center [920, 206] width 14 height 12
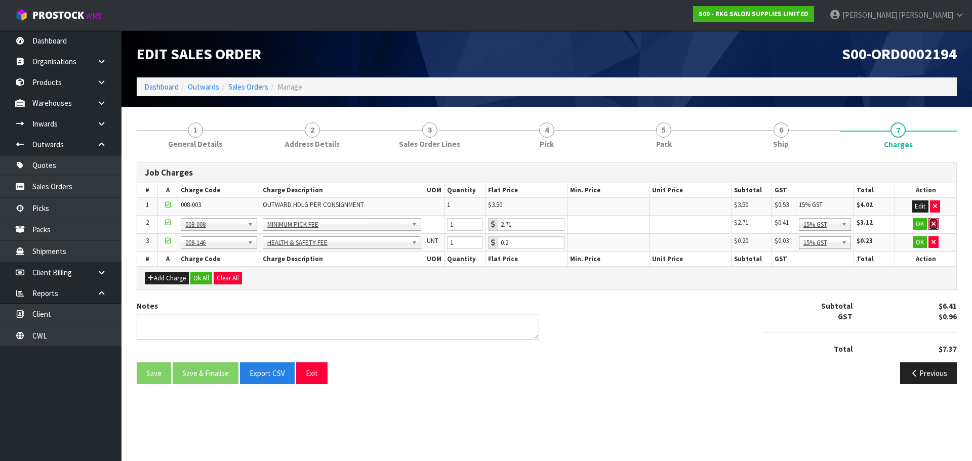
click at [934, 224] on icon "button" at bounding box center [934, 224] width 4 height 7
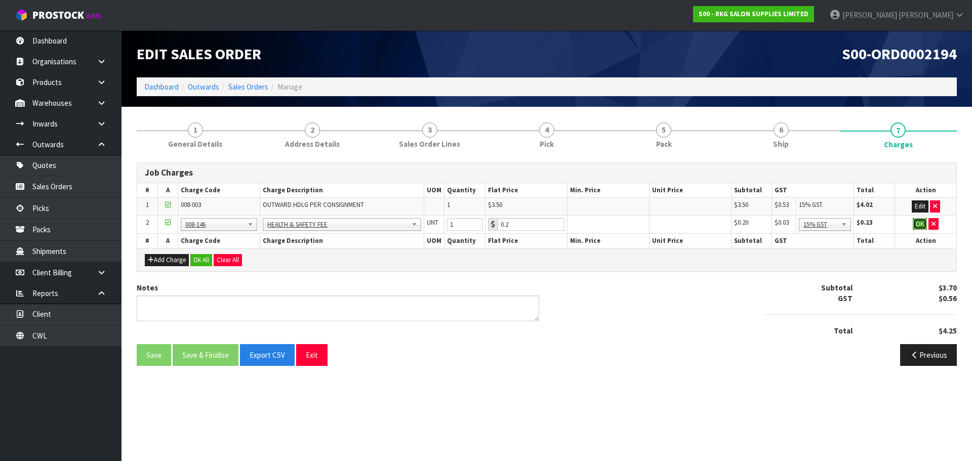
click at [920, 225] on button "OK" at bounding box center [920, 224] width 14 height 12
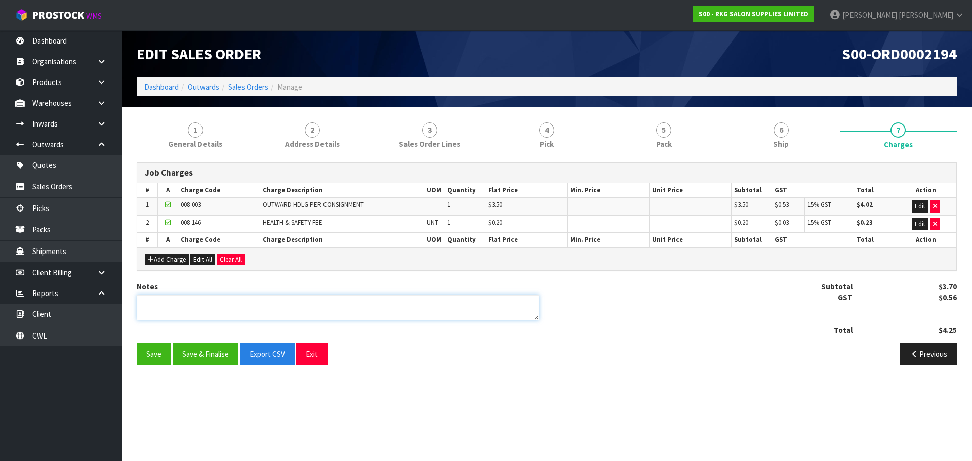
click at [206, 308] on textarea at bounding box center [338, 308] width 403 height 26
type textarea "PICKED BY [PERSON_NAME]"
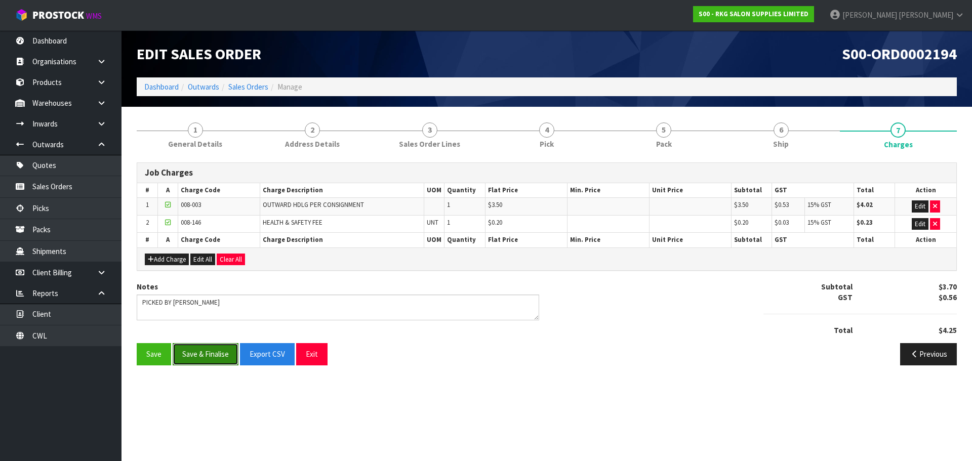
click at [210, 353] on button "Save & Finalise" at bounding box center [206, 354] width 66 height 22
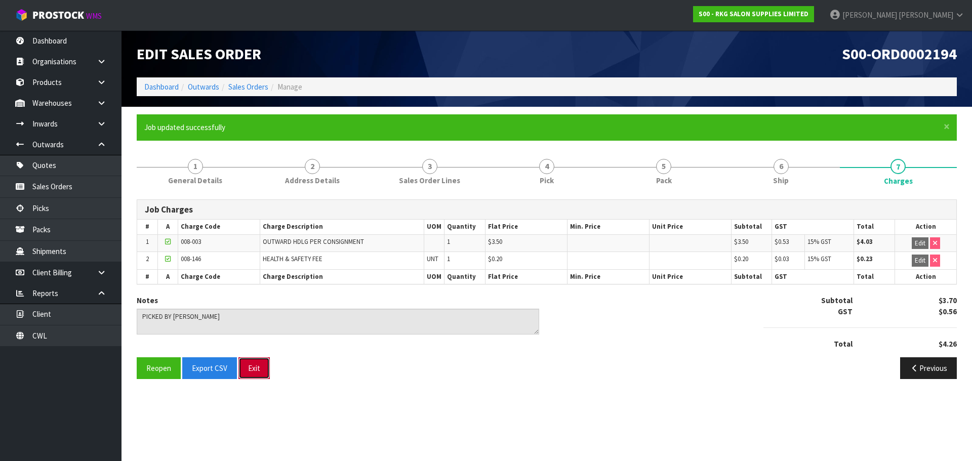
click at [249, 367] on button "Exit" at bounding box center [253, 368] width 31 height 22
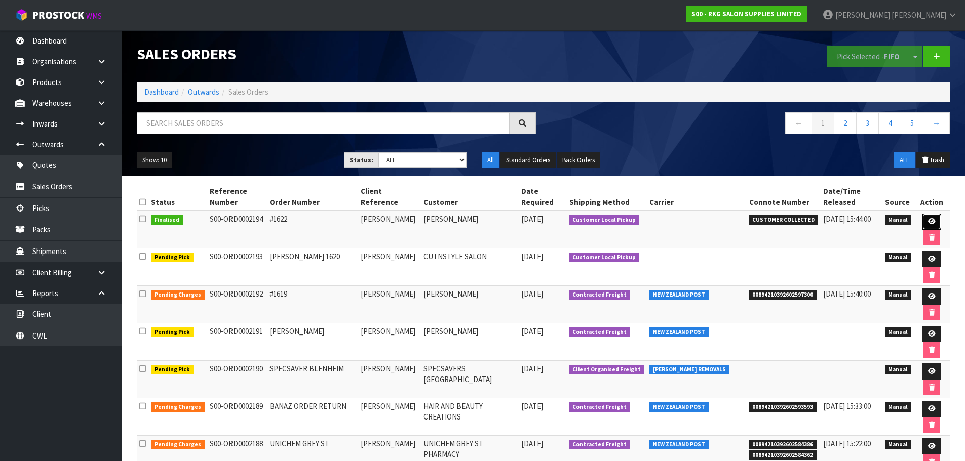
click at [931, 221] on icon at bounding box center [932, 221] width 8 height 7
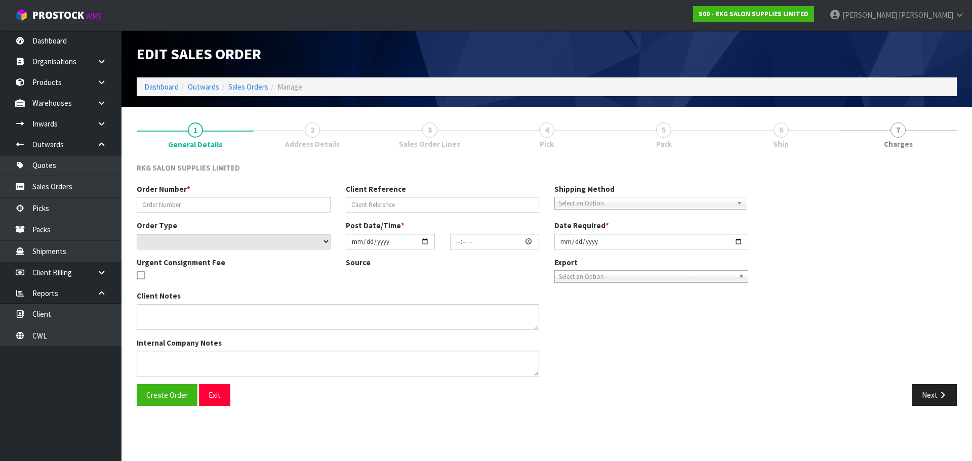
type input "#1622"
type input "[PERSON_NAME]"
select select "number:0"
type input "[DATE]"
type input "15:29:00.000"
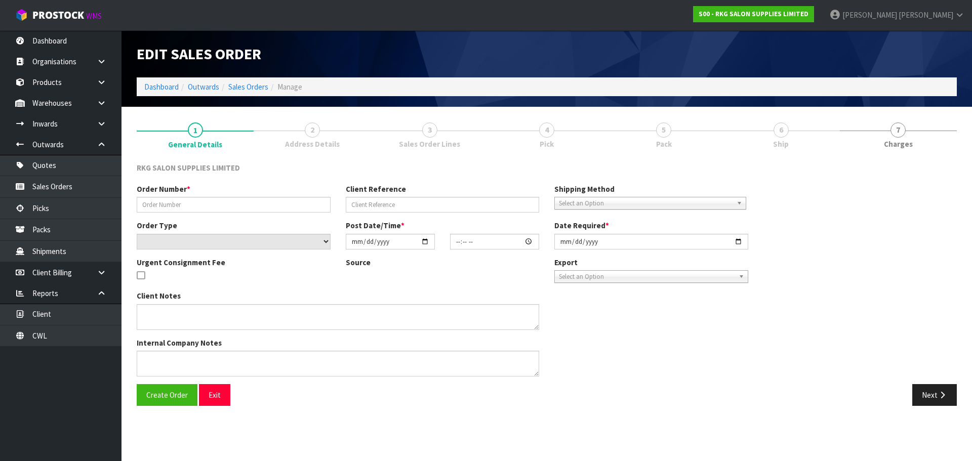
type input "[DATE]"
type textarea "[PERSON_NAME] ROUND BRUSH FOR ROD"
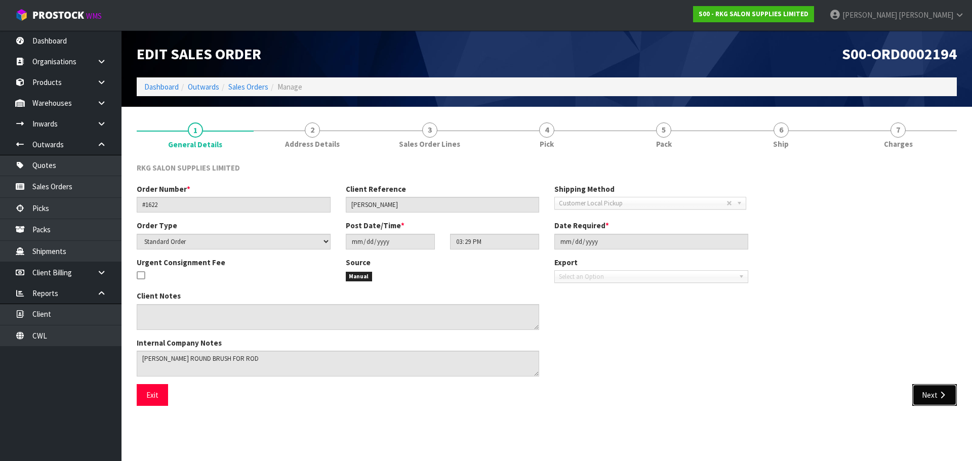
click at [926, 396] on button "Next" at bounding box center [934, 395] width 45 height 22
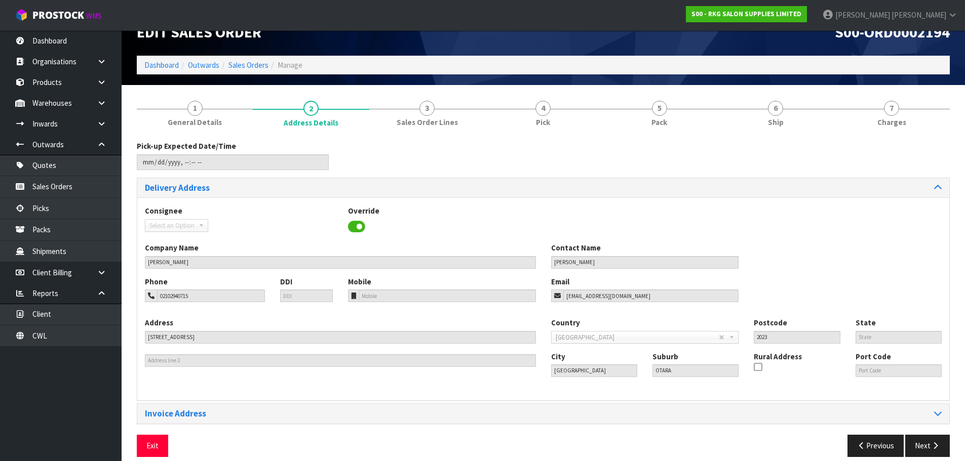
scroll to position [33, 0]
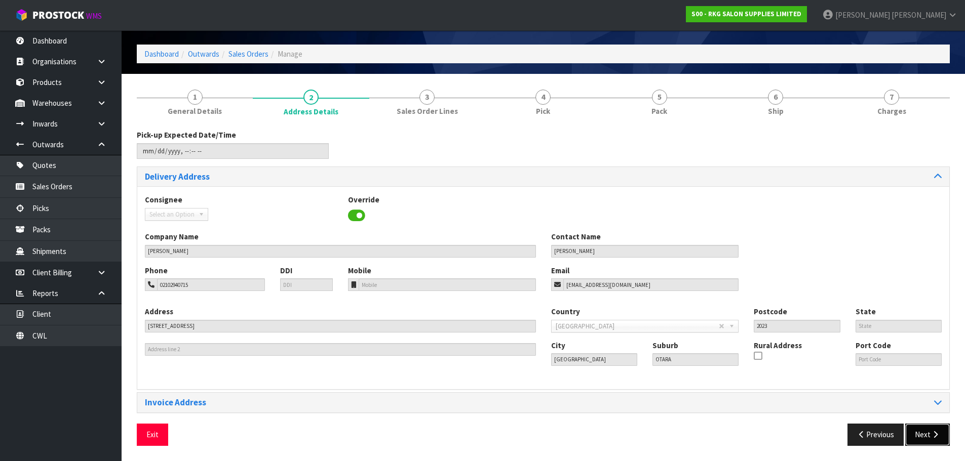
click at [927, 437] on button "Next" at bounding box center [927, 435] width 45 height 22
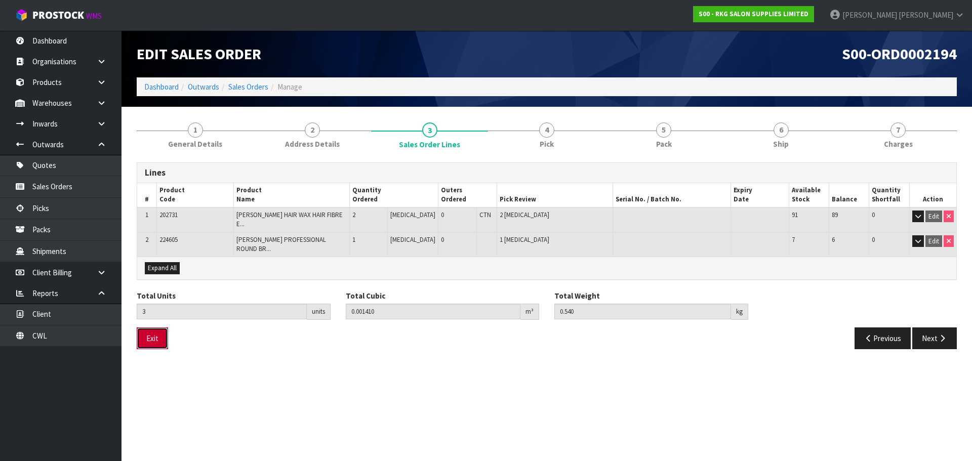
click at [148, 328] on button "Exit" at bounding box center [152, 339] width 31 height 22
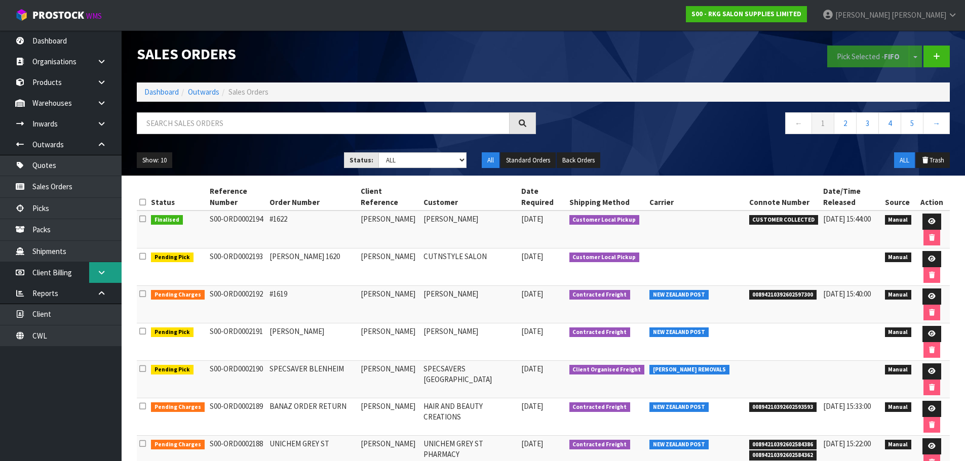
click at [98, 270] on icon at bounding box center [102, 273] width 10 height 8
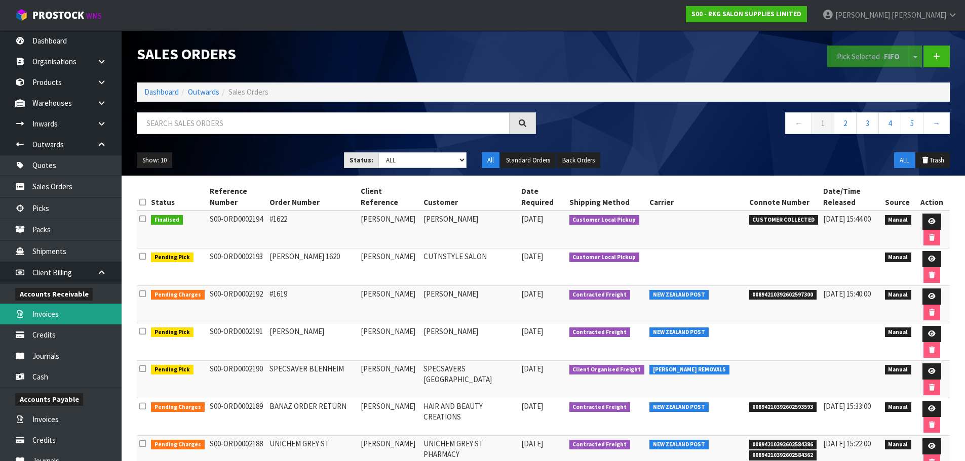
drag, startPoint x: 41, startPoint y: 311, endPoint x: 287, endPoint y: 303, distance: 246.2
click at [42, 311] on link "Invoices" at bounding box center [61, 314] width 122 height 21
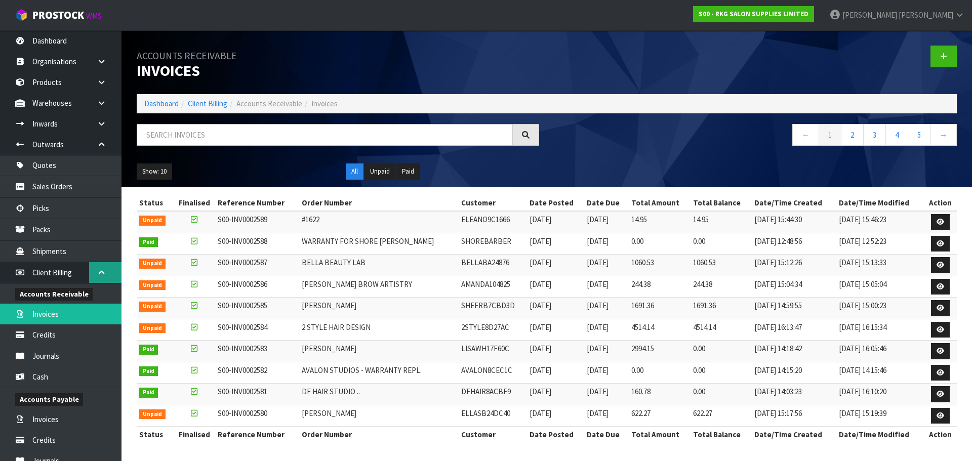
click at [101, 275] on icon at bounding box center [102, 273] width 10 height 8
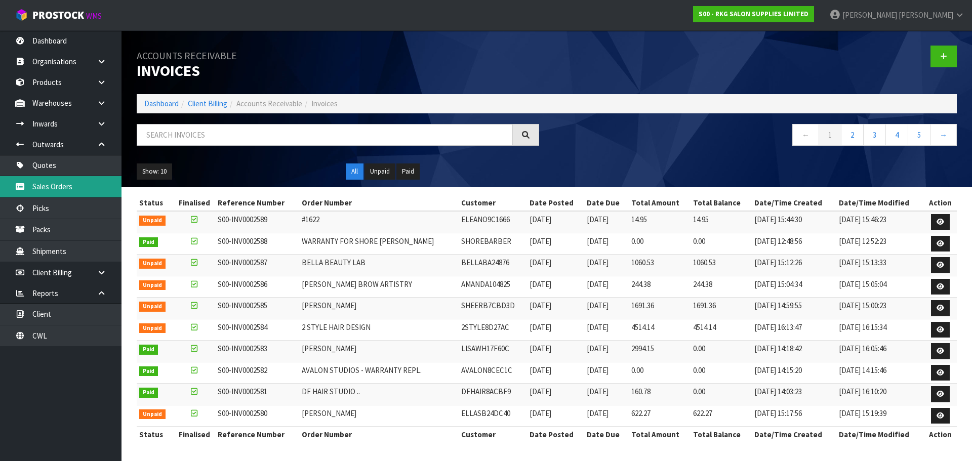
click at [45, 184] on link "Sales Orders" at bounding box center [61, 186] width 122 height 21
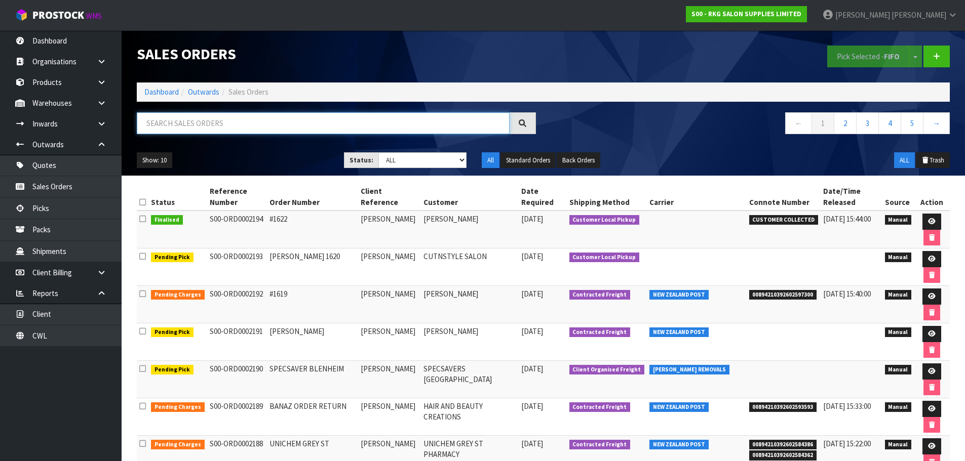
click at [178, 121] on input "text" at bounding box center [323, 123] width 373 height 22
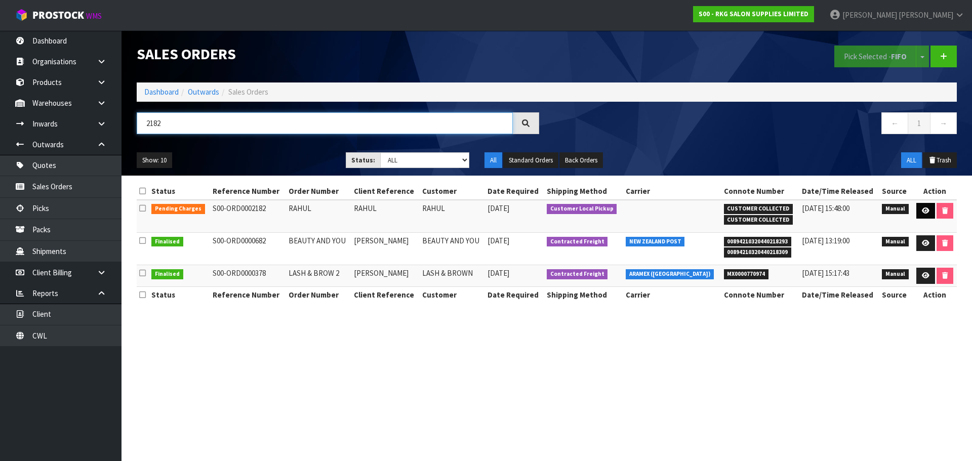
type input "2182"
drag, startPoint x: 923, startPoint y: 210, endPoint x: 906, endPoint y: 211, distance: 16.8
click at [923, 210] on icon at bounding box center [926, 211] width 8 height 7
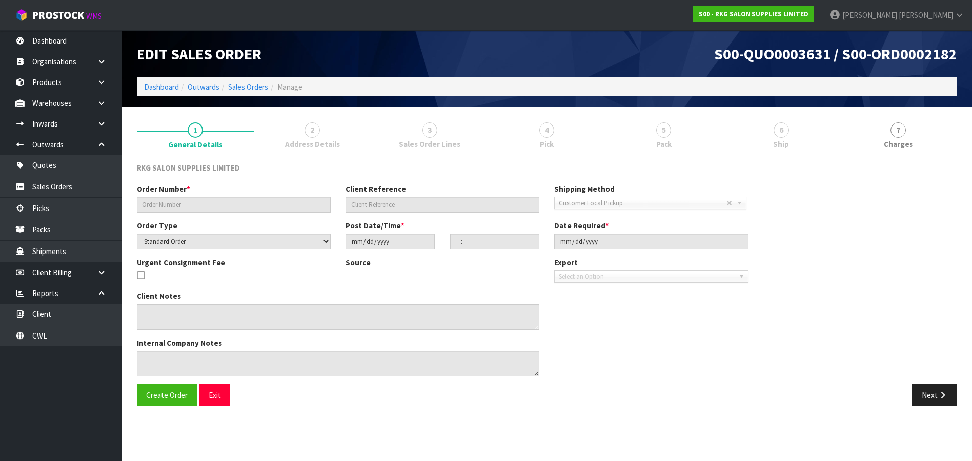
type input "RAHUL"
select select "number:0"
type input "[DATE]"
type input "13:30:00.000"
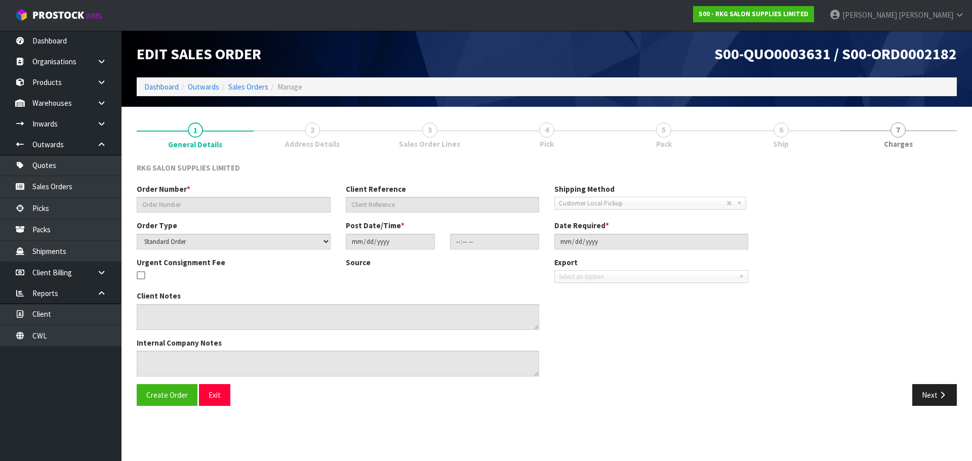
type input "[DATE]"
type textarea "FOR PICK UP THIS AFTERNOON 3-4PM - PAID"
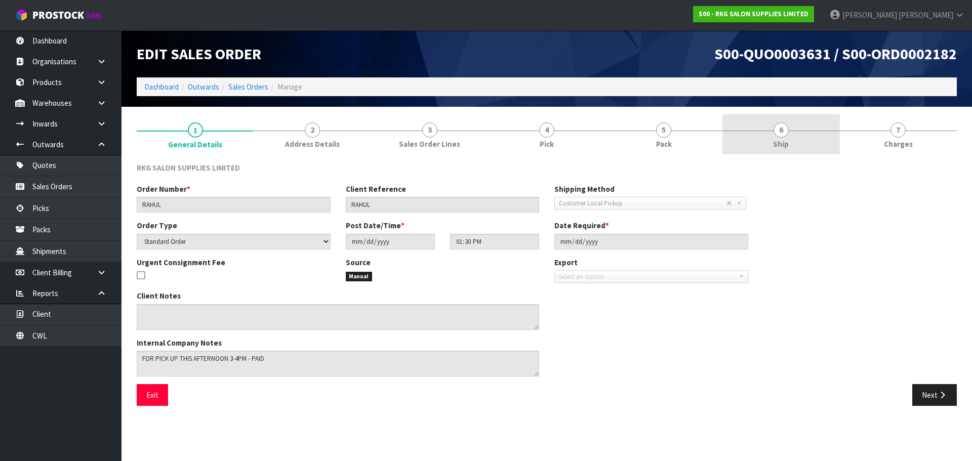
click at [779, 133] on span "6" at bounding box center [781, 130] width 15 height 15
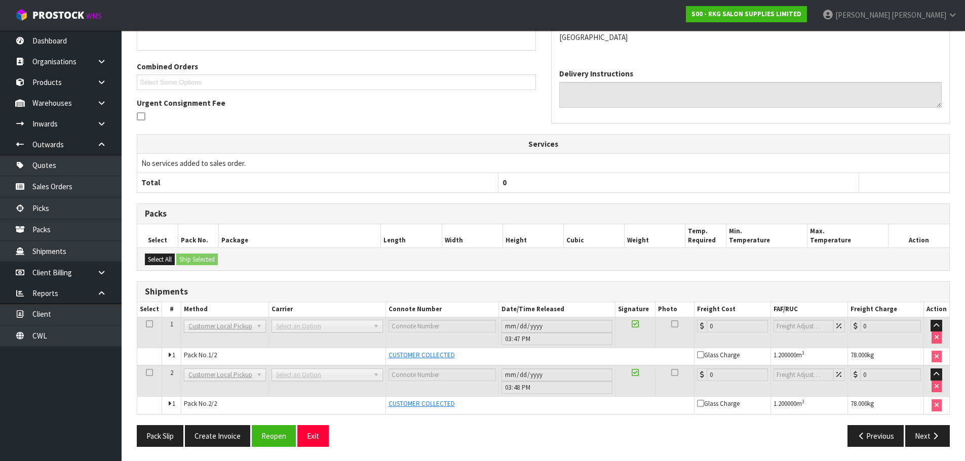
scroll to position [204, 0]
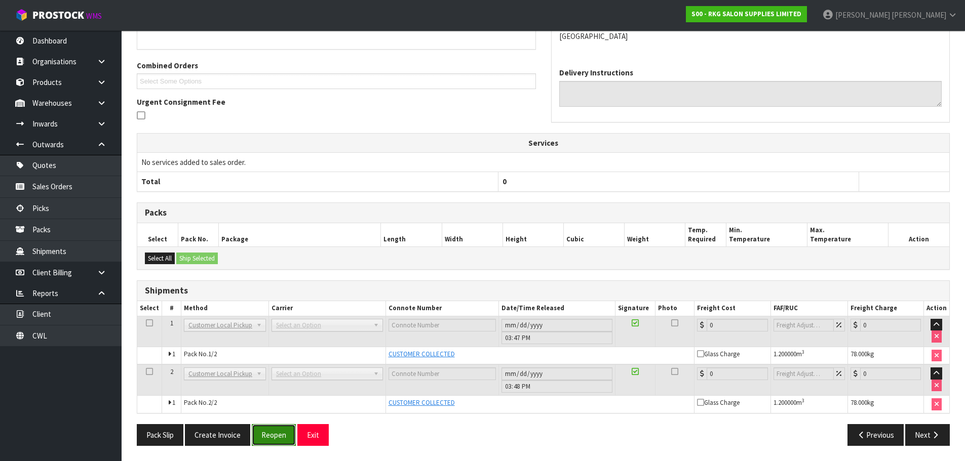
drag, startPoint x: 280, startPoint y: 432, endPoint x: 475, endPoint y: 303, distance: 233.1
click at [281, 431] on button "Reopen" at bounding box center [274, 435] width 44 height 22
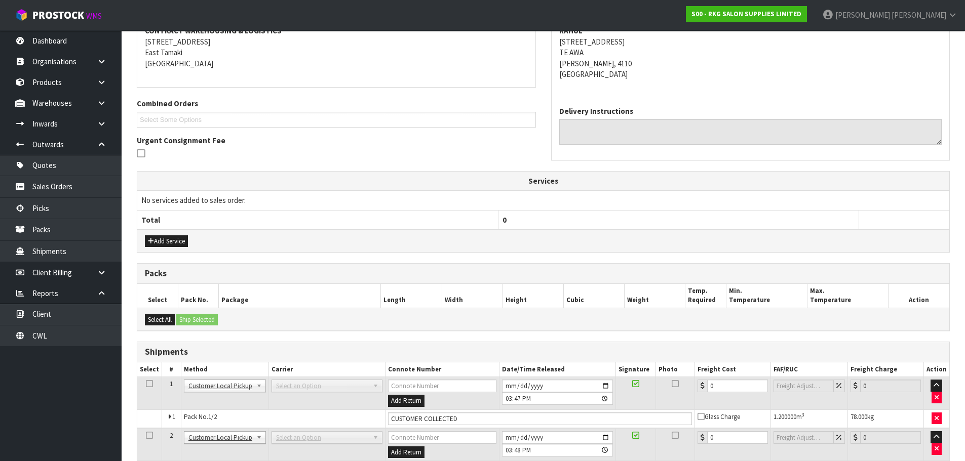
scroll to position [268, 0]
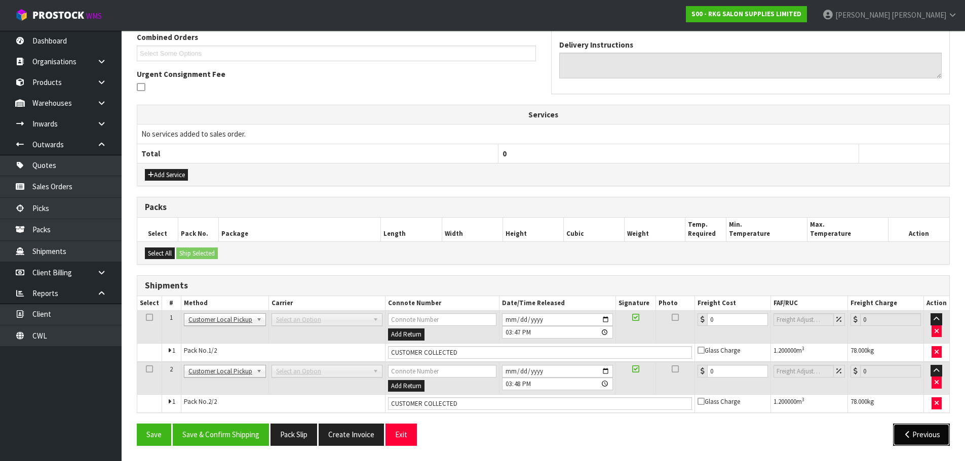
click at [905, 438] on icon "button" at bounding box center [907, 435] width 10 height 8
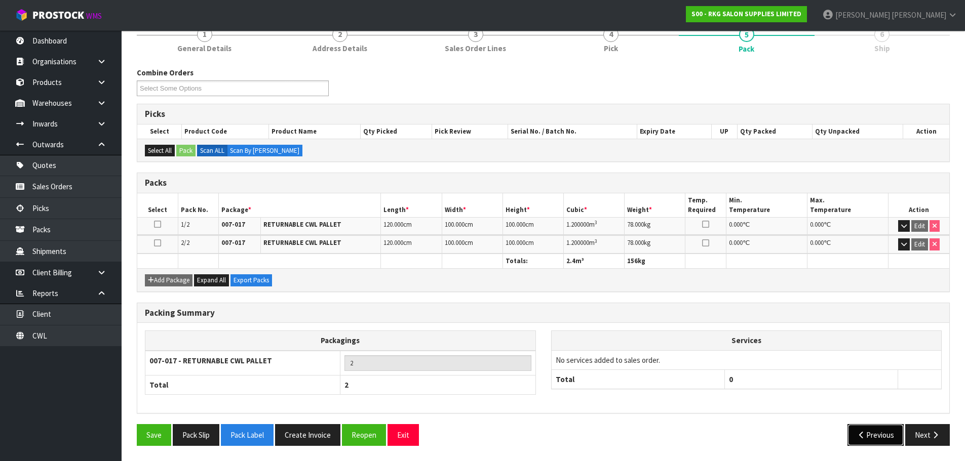
click at [859, 435] on icon "button" at bounding box center [862, 435] width 10 height 8
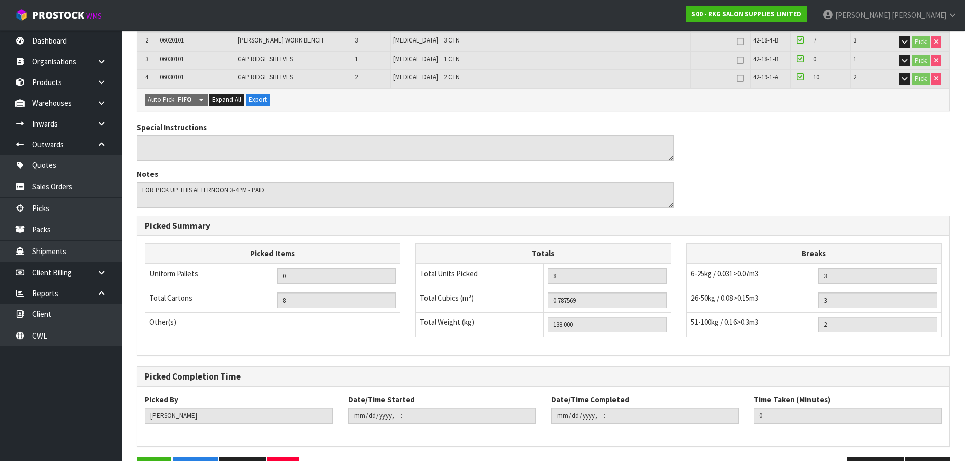
scroll to position [299, 0]
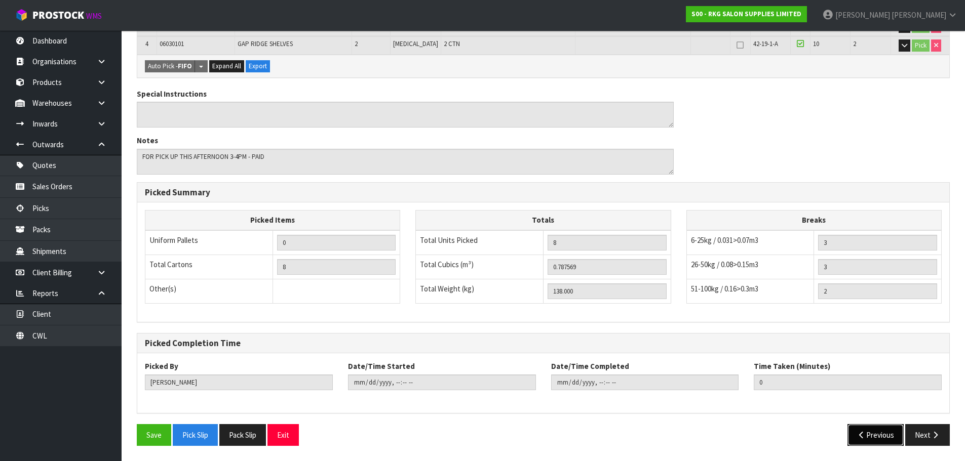
click at [854, 435] on button "Previous" at bounding box center [875, 435] width 57 height 22
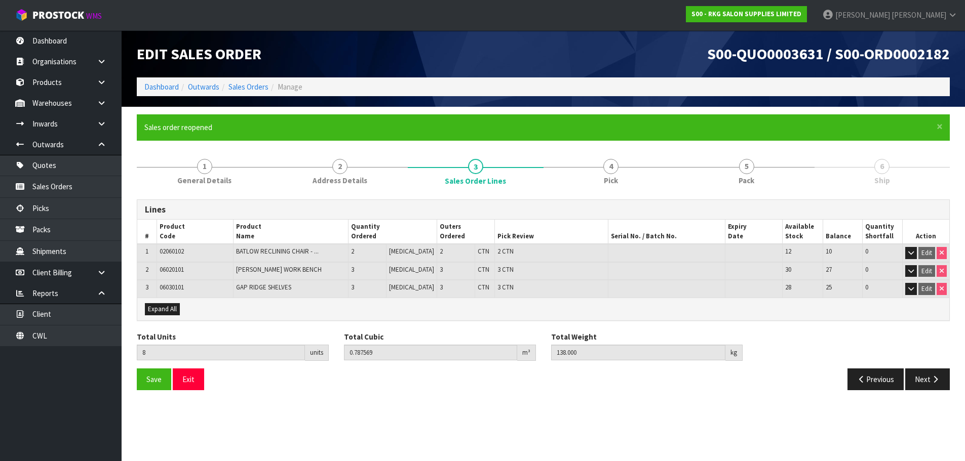
scroll to position [0, 0]
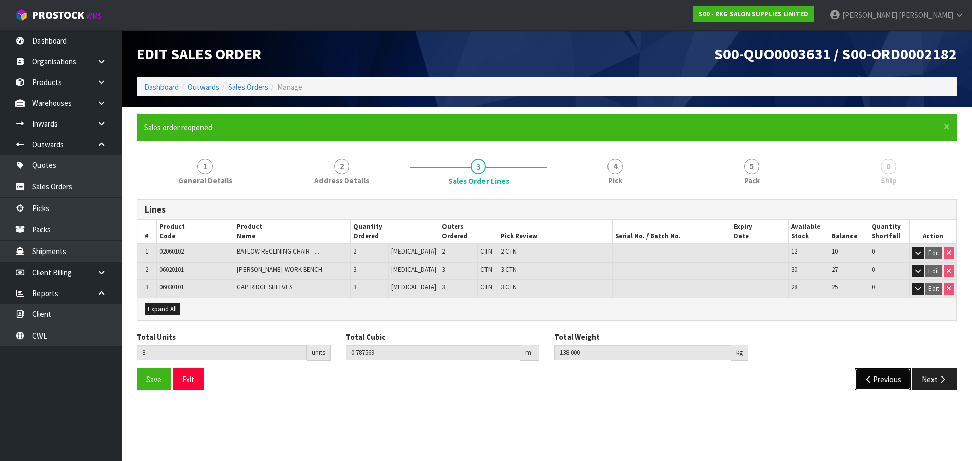
click at [864, 381] on icon "button" at bounding box center [869, 380] width 10 height 8
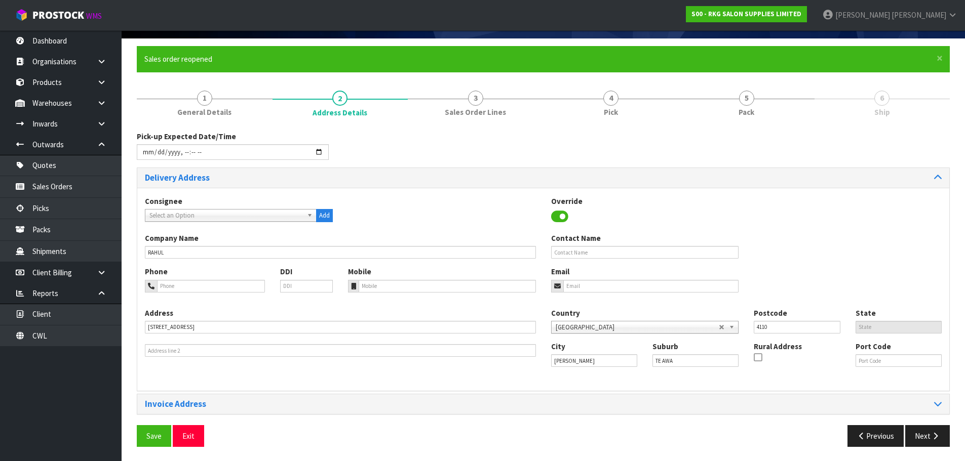
scroll to position [69, 0]
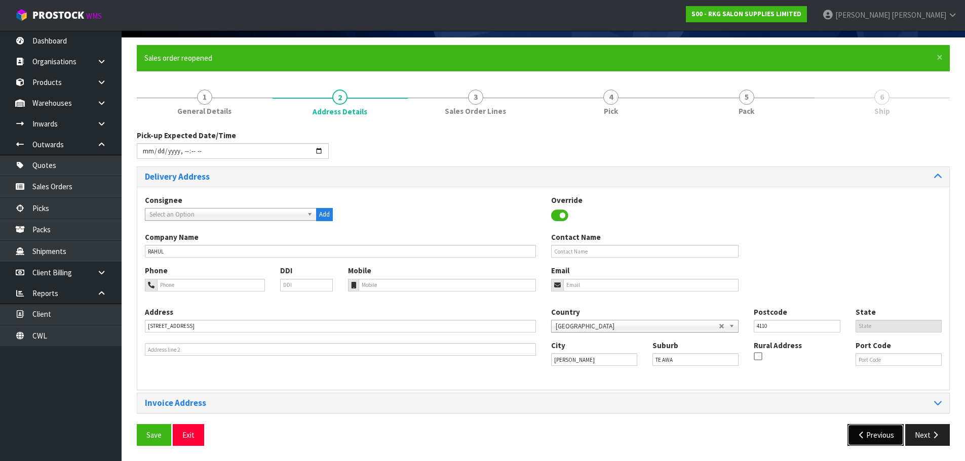
click at [861, 435] on icon "button" at bounding box center [862, 435] width 10 height 8
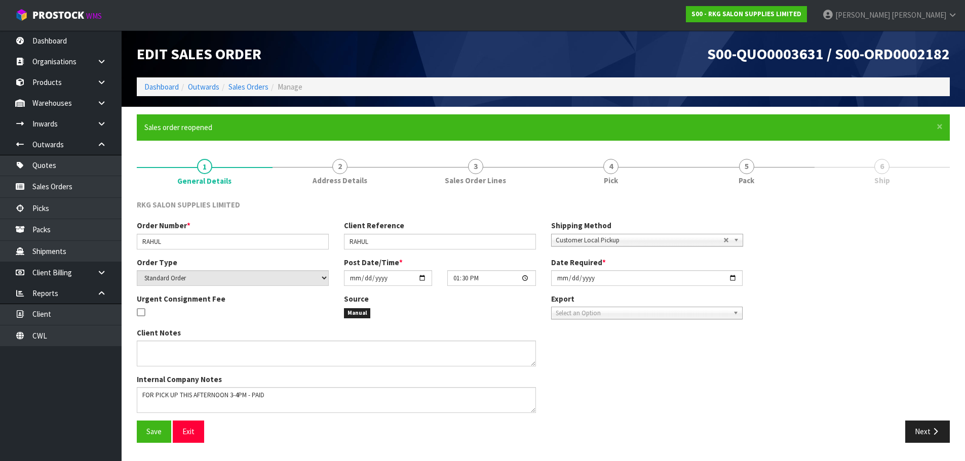
scroll to position [0, 0]
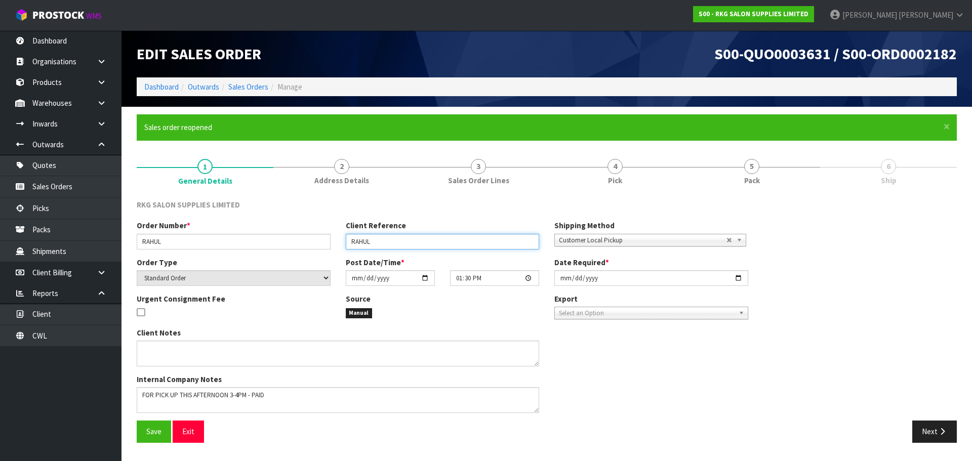
drag, startPoint x: 391, startPoint y: 240, endPoint x: 347, endPoint y: 247, distance: 44.5
click at [347, 247] on input "RAHUL" at bounding box center [443, 242] width 194 height 16
click at [393, 244] on input "RAHUL" at bounding box center [443, 242] width 194 height 16
type input "[PERSON_NAME]"
drag, startPoint x: 147, startPoint y: 429, endPoint x: 286, endPoint y: 424, distance: 138.3
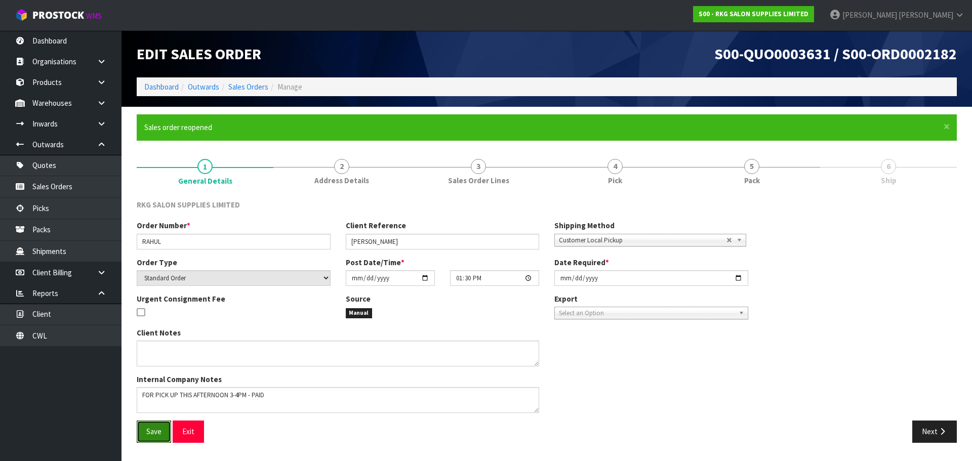
click at [148, 430] on span "Save" at bounding box center [153, 432] width 15 height 10
click at [934, 433] on button "Next" at bounding box center [934, 432] width 45 height 22
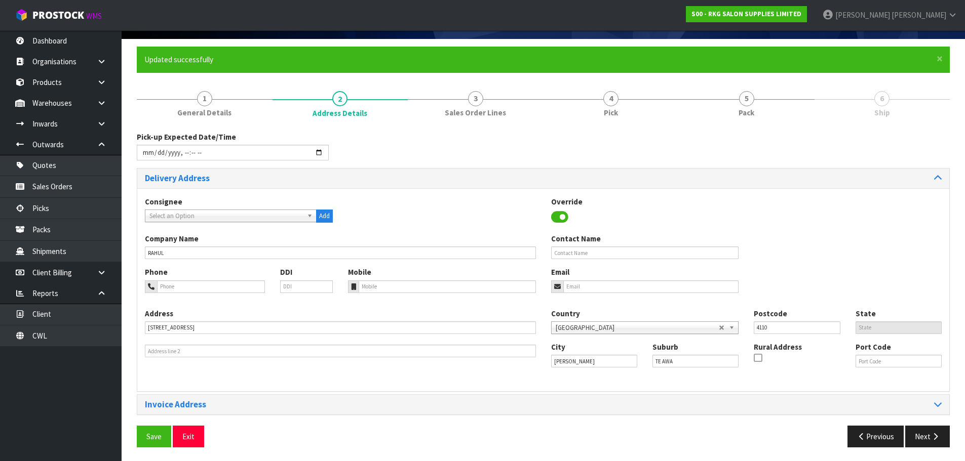
scroll to position [69, 0]
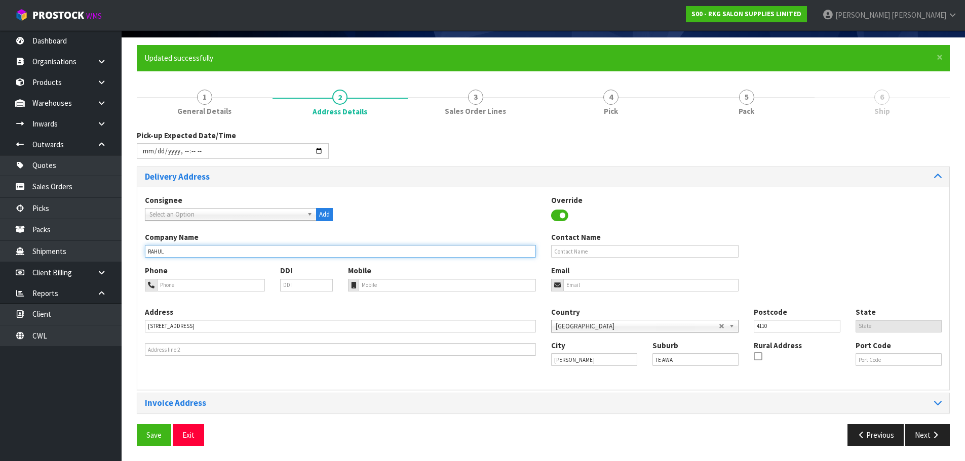
drag, startPoint x: 199, startPoint y: 251, endPoint x: 141, endPoint y: 256, distance: 57.9
click at [141, 256] on div "Company Name [PERSON_NAME]" at bounding box center [340, 245] width 406 height 26
type input "CUTNSTYLE SALON"
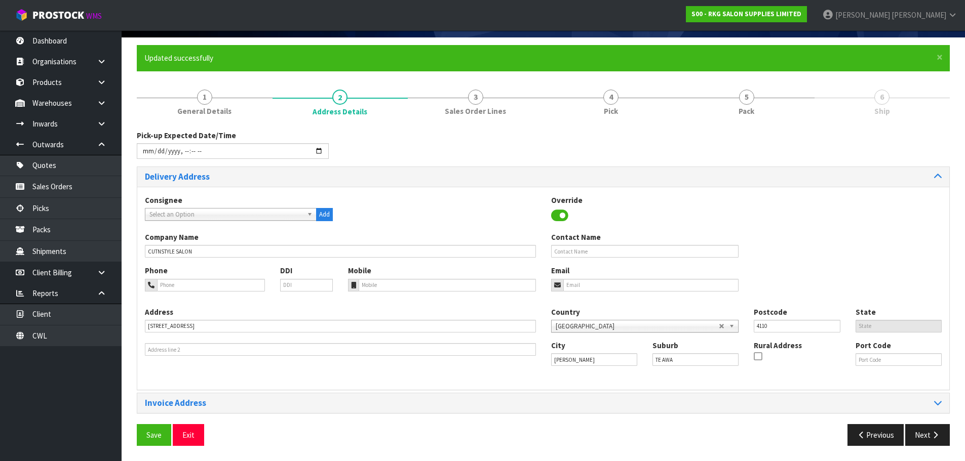
click at [402, 220] on div "Consignee 000001.BAY MECHANICS - BAY MECHANICS 000001A - BRAKE & TRANSMISSION N…" at bounding box center [543, 213] width 812 height 37
click at [578, 253] on input "text" at bounding box center [645, 251] width 188 height 13
type input "[PERSON_NAME]"
click at [503, 204] on div "Consignee 000001.BAY MECHANICS - BAY MECHANICS 000001A - BRAKE & TRANSMISSION N…" at bounding box center [543, 213] width 812 height 37
click at [173, 284] on input "tel" at bounding box center [211, 285] width 108 height 13
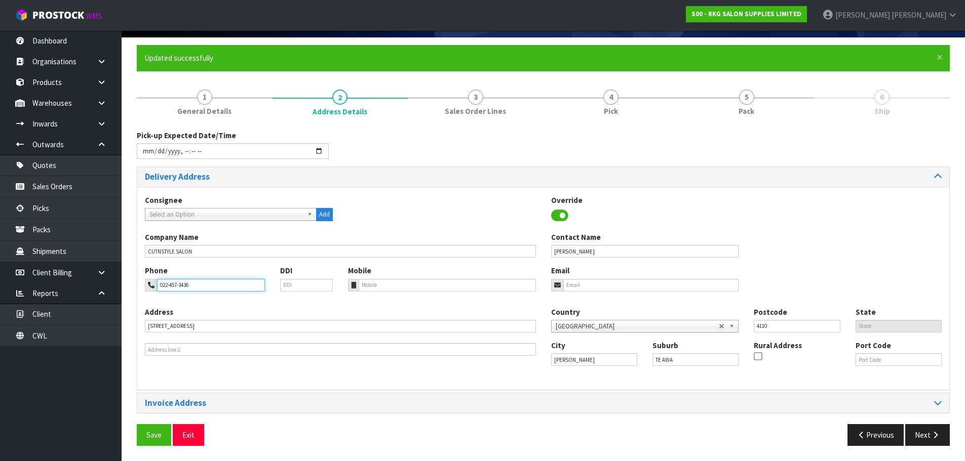
type input "022-457-3436"
click at [575, 283] on input "email" at bounding box center [651, 285] width 176 height 13
type input "[EMAIL_ADDRESS][DOMAIN_NAME]"
click at [818, 237] on div "Company Name CUTNSTYLE SALON Contact Name [PERSON_NAME]" at bounding box center [543, 248] width 812 height 33
click at [151, 436] on span "Save" at bounding box center [153, 435] width 15 height 10
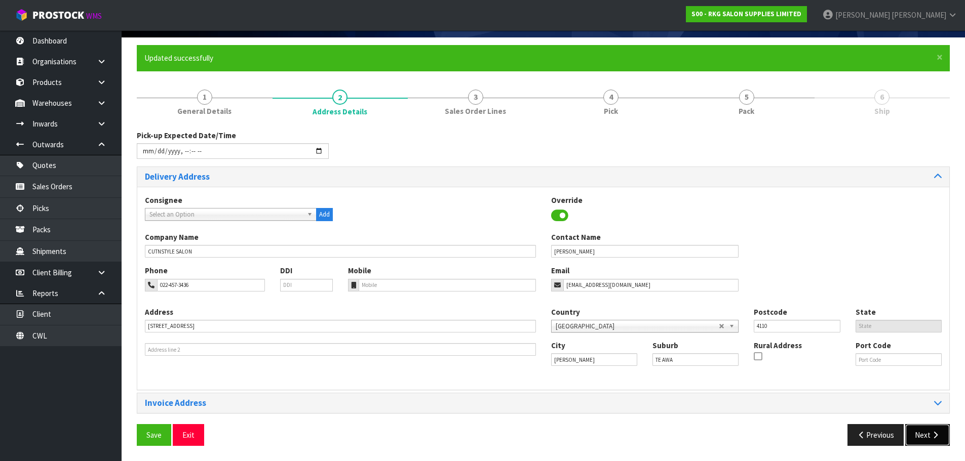
click at [920, 433] on button "Next" at bounding box center [927, 435] width 45 height 22
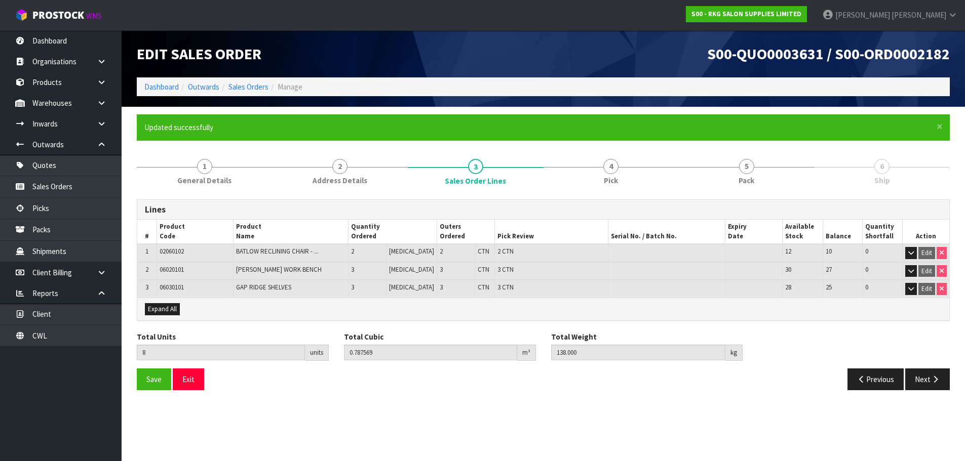
scroll to position [0, 0]
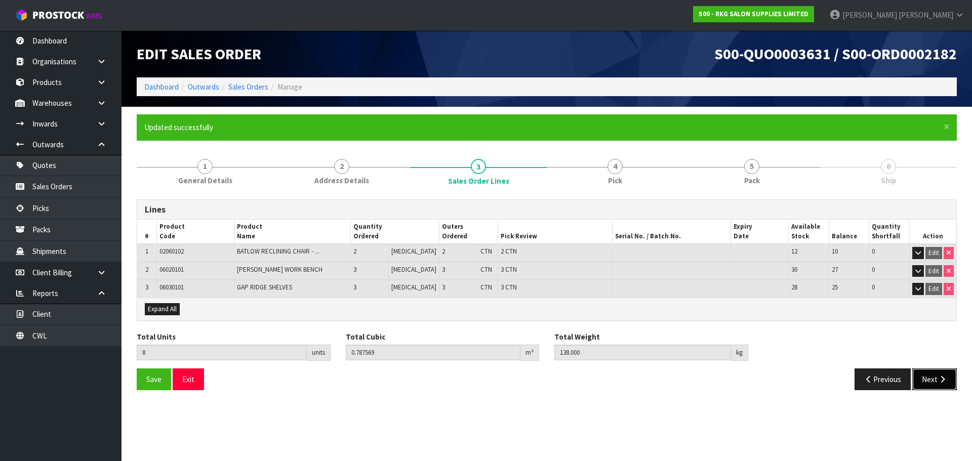
drag, startPoint x: 937, startPoint y: 383, endPoint x: 920, endPoint y: 385, distance: 17.3
click at [937, 383] on button "Next" at bounding box center [934, 380] width 45 height 22
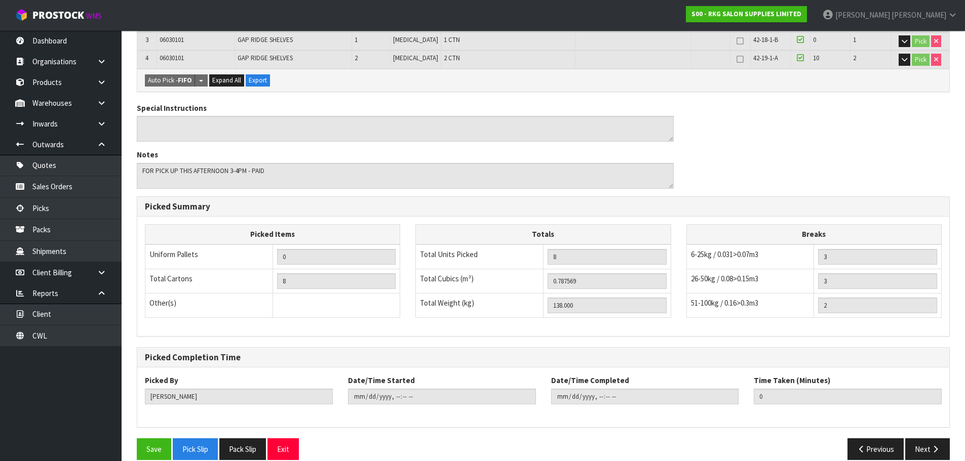
scroll to position [299, 0]
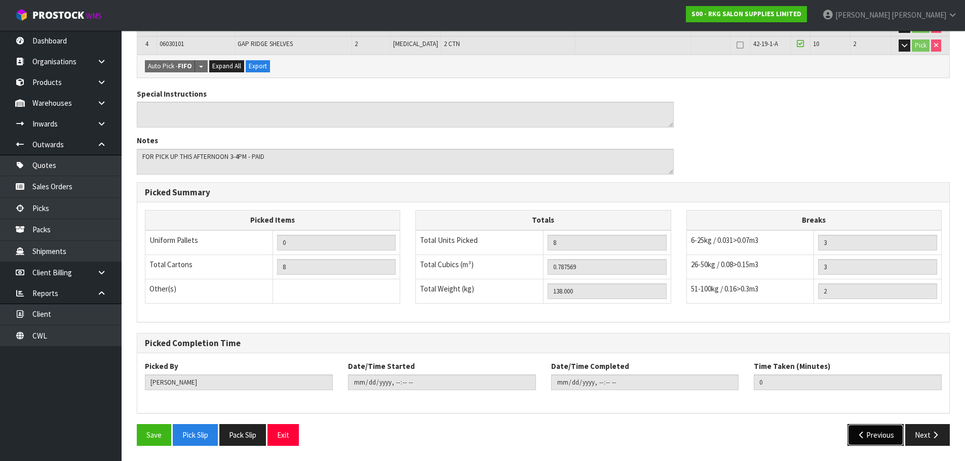
click at [871, 440] on button "Previous" at bounding box center [875, 435] width 57 height 22
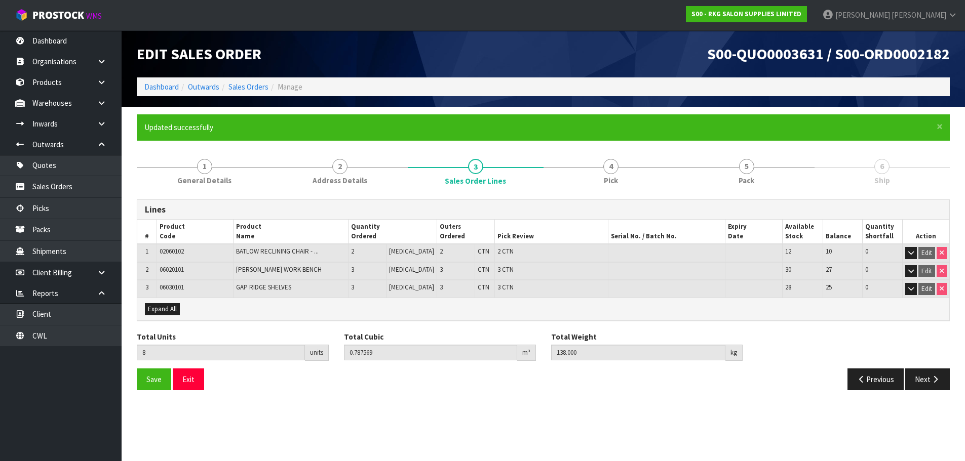
scroll to position [0, 0]
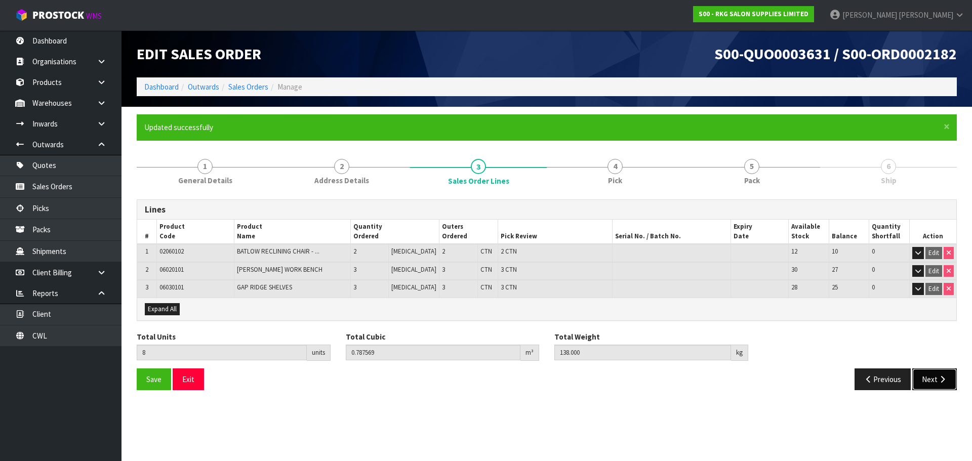
drag, startPoint x: 935, startPoint y: 381, endPoint x: 843, endPoint y: 381, distance: 92.1
click at [934, 381] on button "Next" at bounding box center [934, 380] width 45 height 22
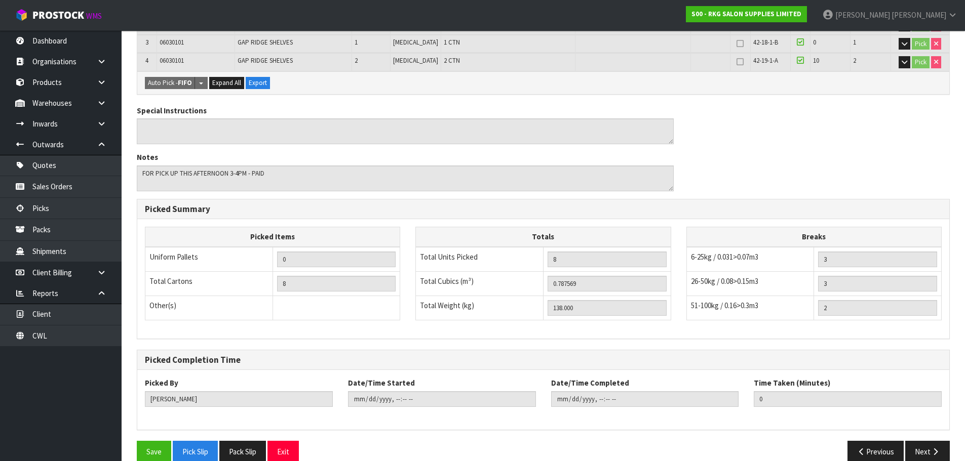
scroll to position [299, 0]
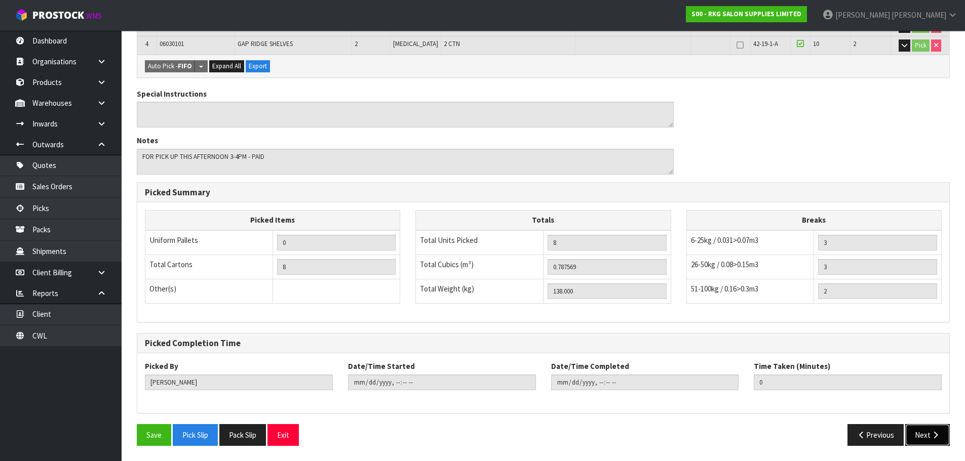
drag, startPoint x: 931, startPoint y: 438, endPoint x: 904, endPoint y: 428, distance: 29.3
click at [931, 438] on icon "button" at bounding box center [935, 435] width 10 height 8
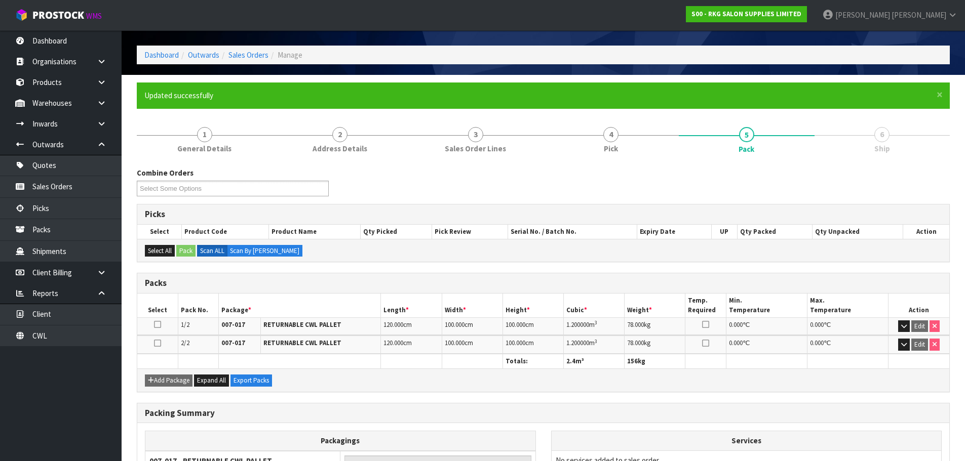
scroll to position [31, 0]
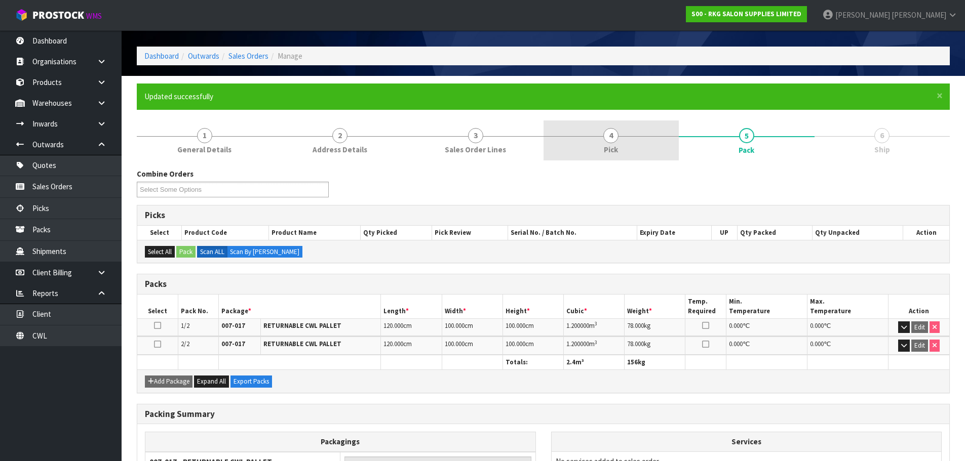
click at [618, 140] on link "4 Pick" at bounding box center [611, 141] width 136 height 40
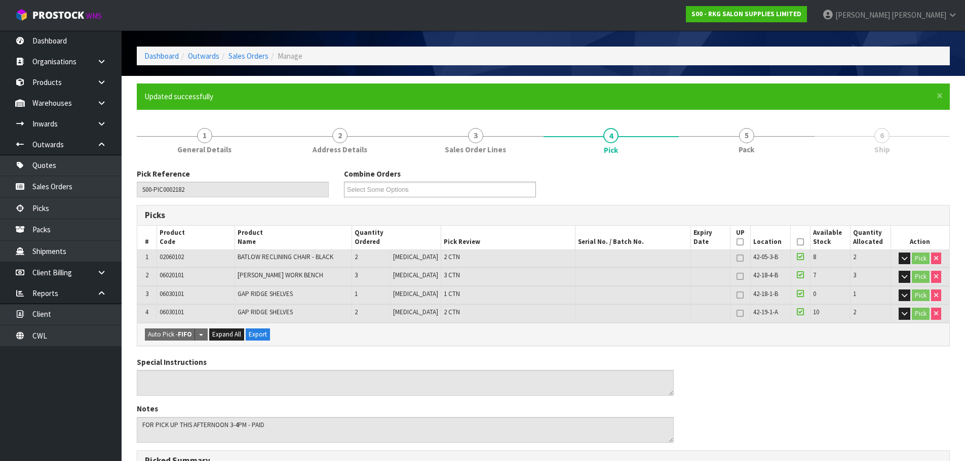
click at [797, 242] on icon at bounding box center [799, 242] width 7 height 1
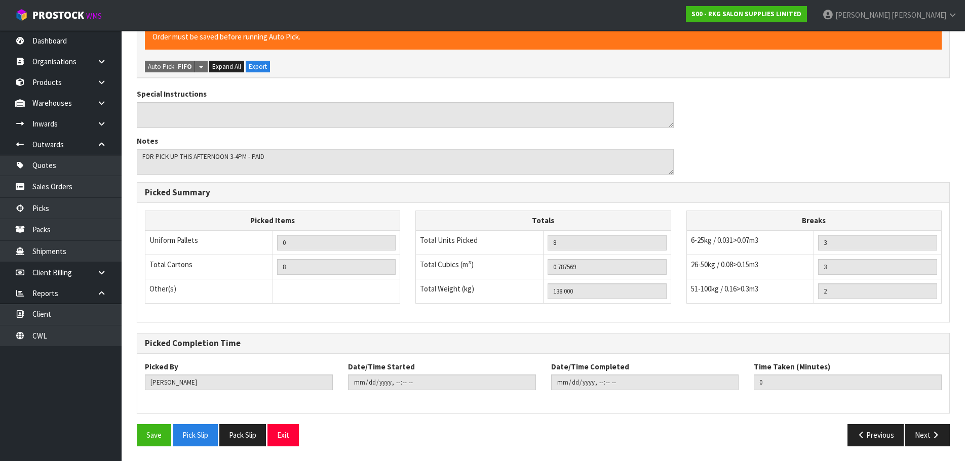
scroll to position [336, 0]
click at [149, 433] on button "Save" at bounding box center [154, 435] width 34 height 22
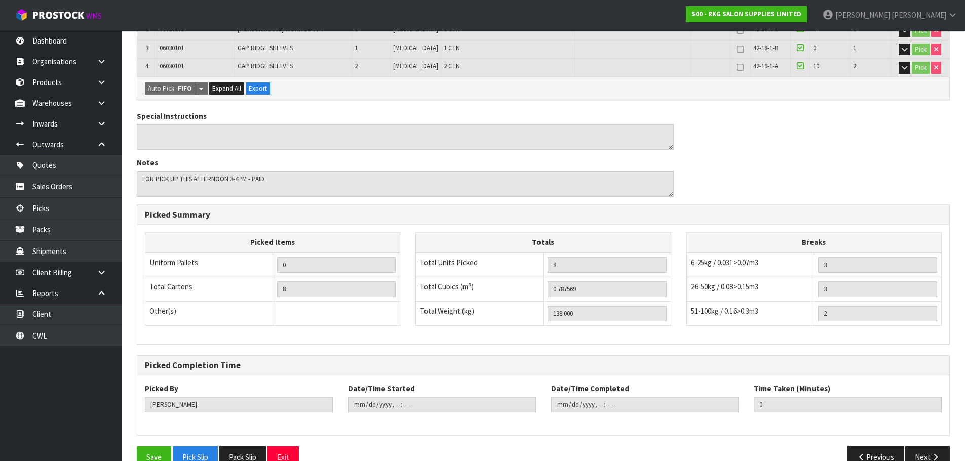
scroll to position [299, 0]
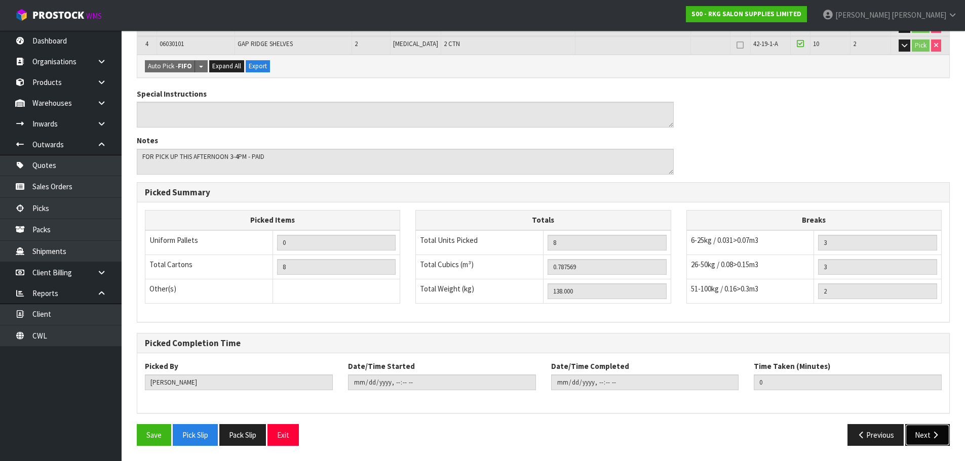
drag, startPoint x: 931, startPoint y: 438, endPoint x: 881, endPoint y: 426, distance: 50.5
click at [930, 438] on button "Next" at bounding box center [927, 435] width 45 height 22
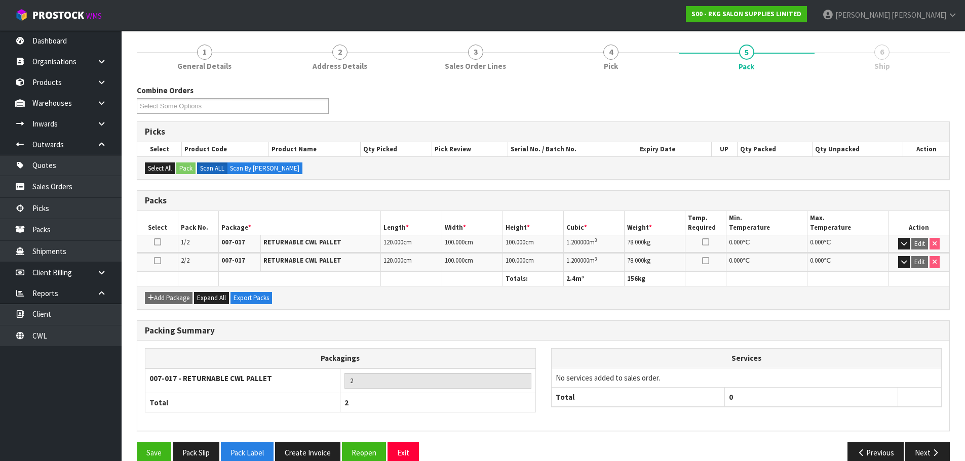
scroll to position [132, 0]
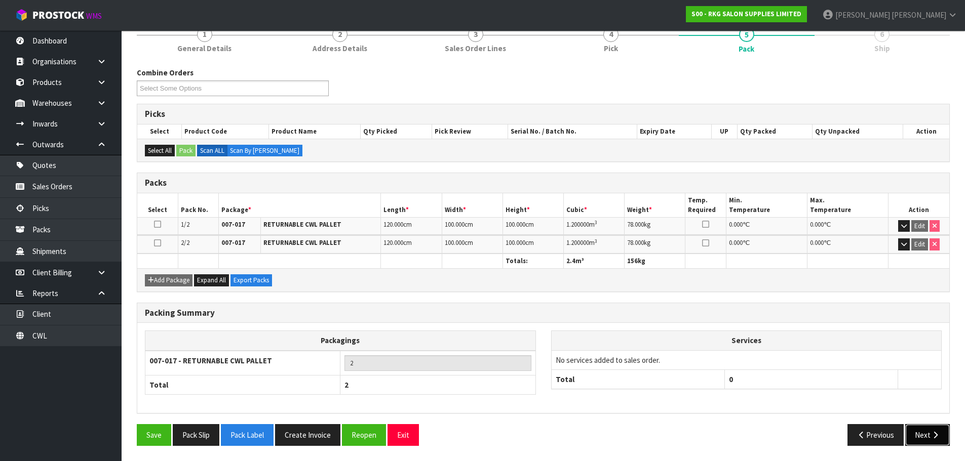
drag, startPoint x: 926, startPoint y: 435, endPoint x: 816, endPoint y: 406, distance: 113.7
click at [926, 435] on button "Next" at bounding box center [927, 435] width 45 height 22
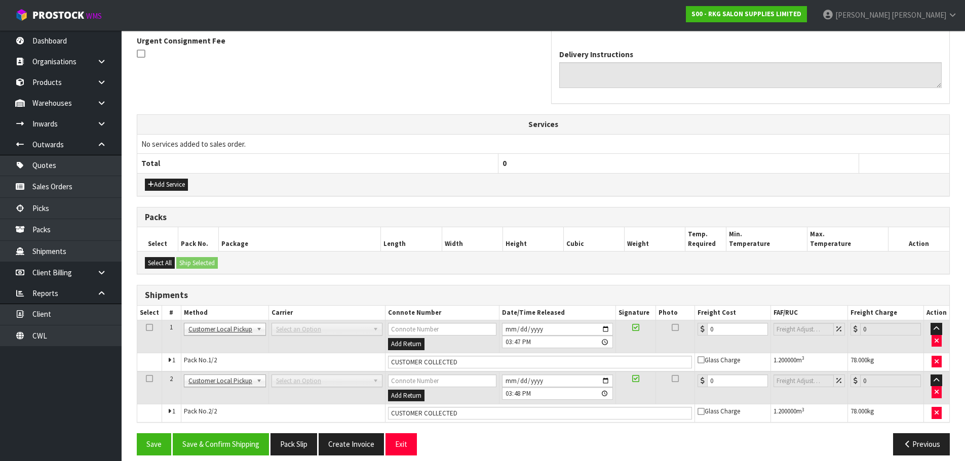
scroll to position [311, 0]
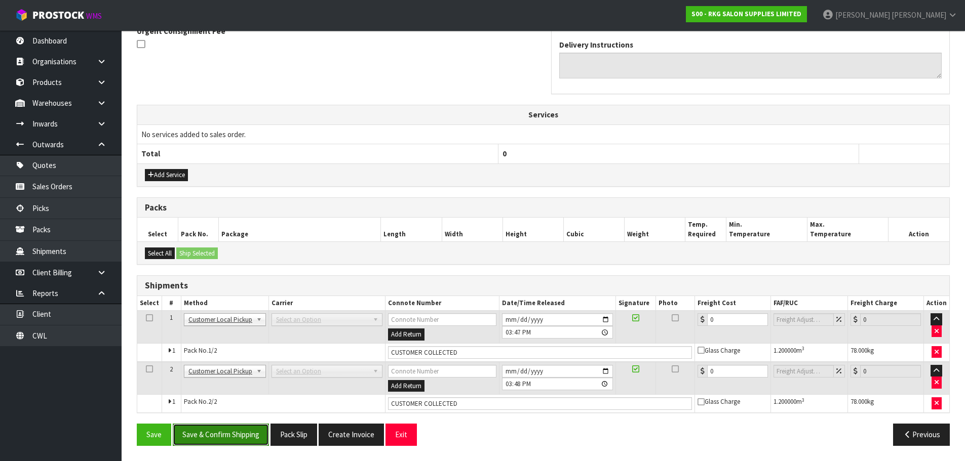
click at [221, 435] on button "Save & Confirm Shipping" at bounding box center [221, 435] width 96 height 22
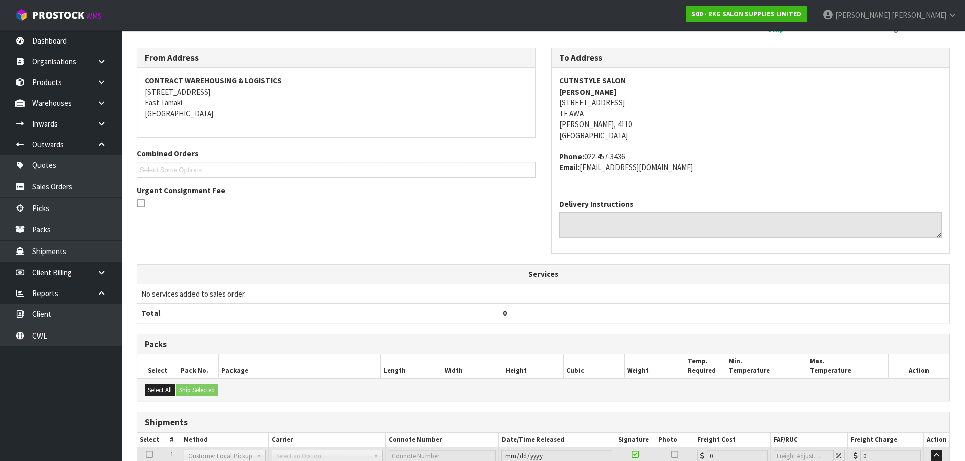
scroll to position [284, 0]
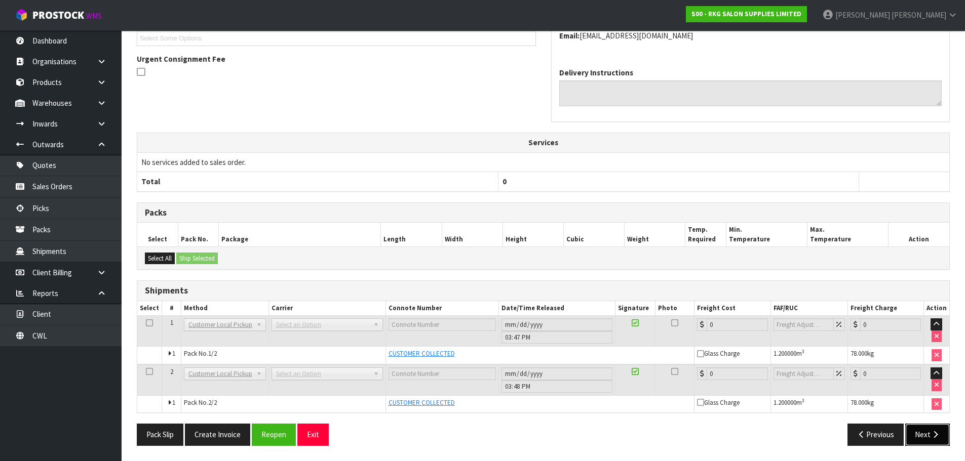
click at [929, 433] on button "Next" at bounding box center [927, 435] width 45 height 22
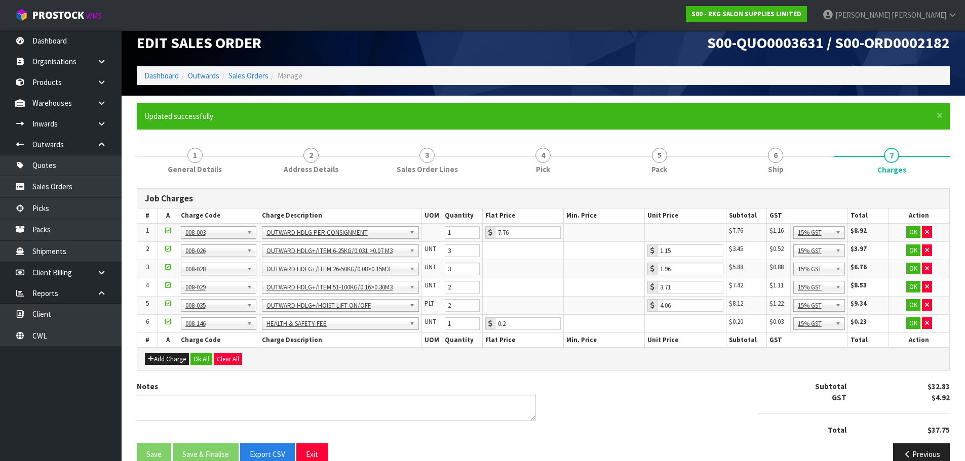
scroll to position [0, 0]
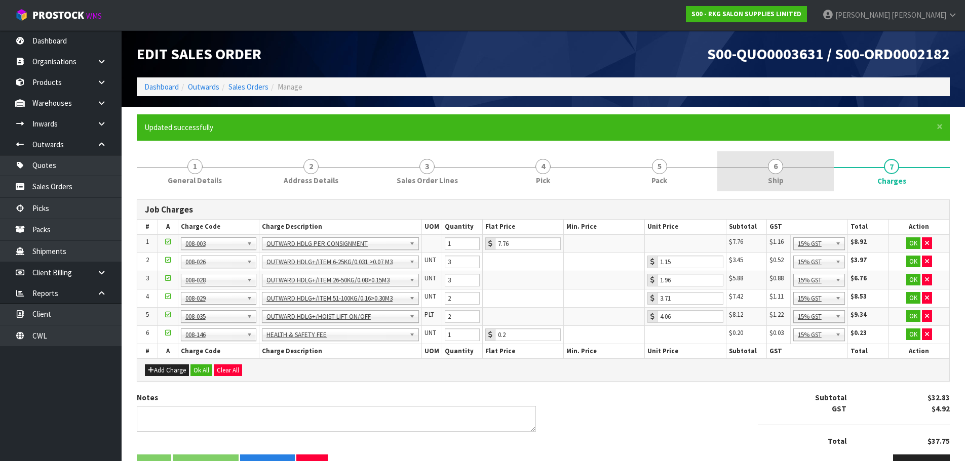
click at [783, 168] on link "6 Ship" at bounding box center [775, 171] width 116 height 40
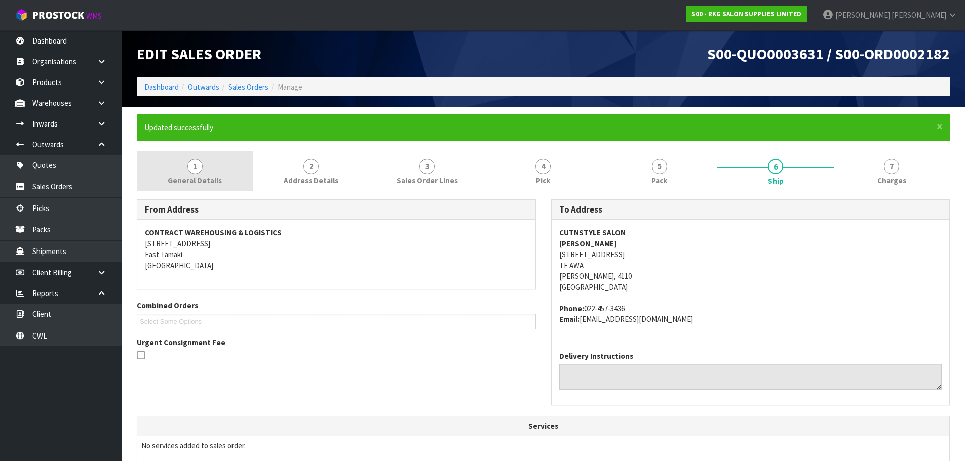
click at [189, 168] on span "1" at bounding box center [194, 166] width 15 height 15
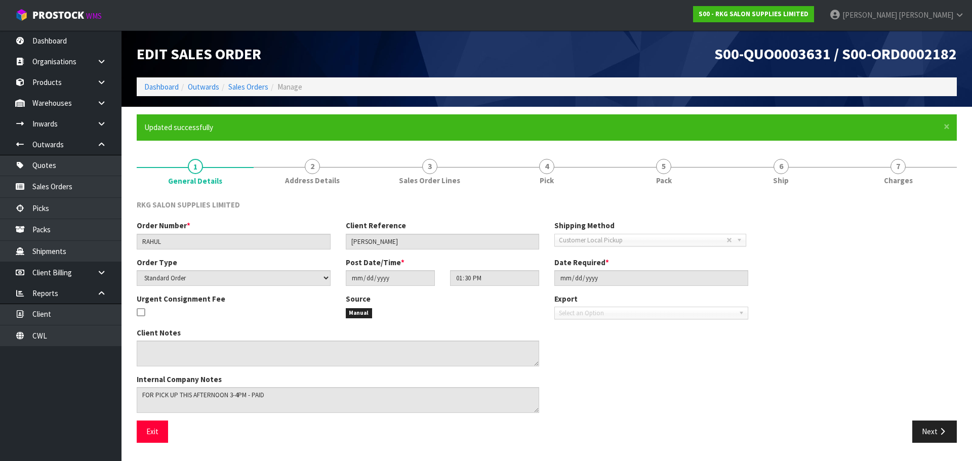
click at [549, 172] on span "4" at bounding box center [546, 166] width 15 height 15
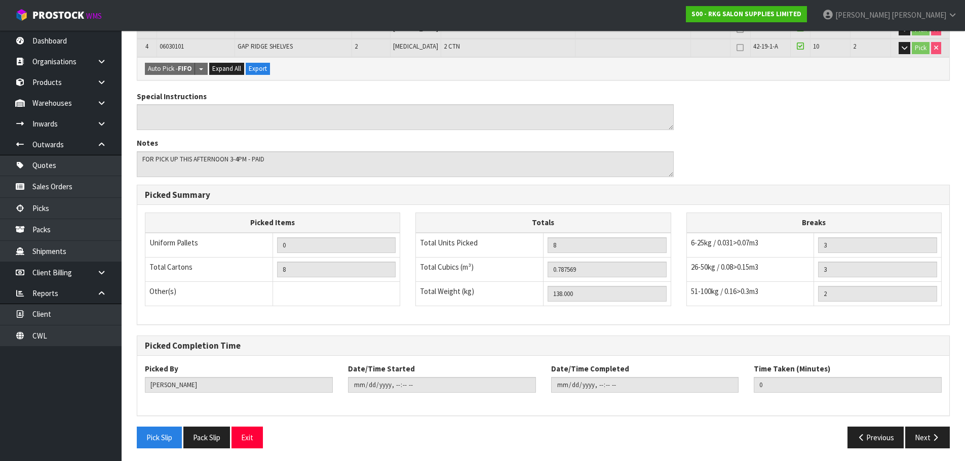
scroll to position [299, 0]
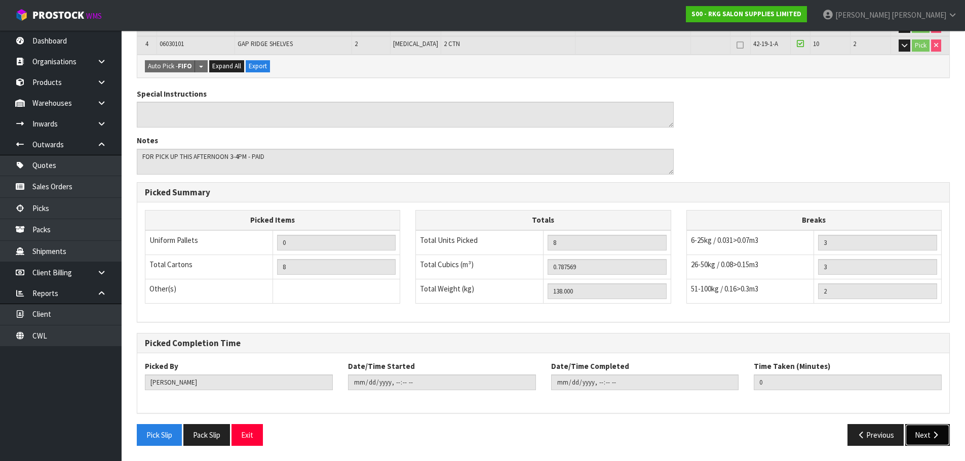
click at [931, 439] on button "Next" at bounding box center [927, 435] width 45 height 22
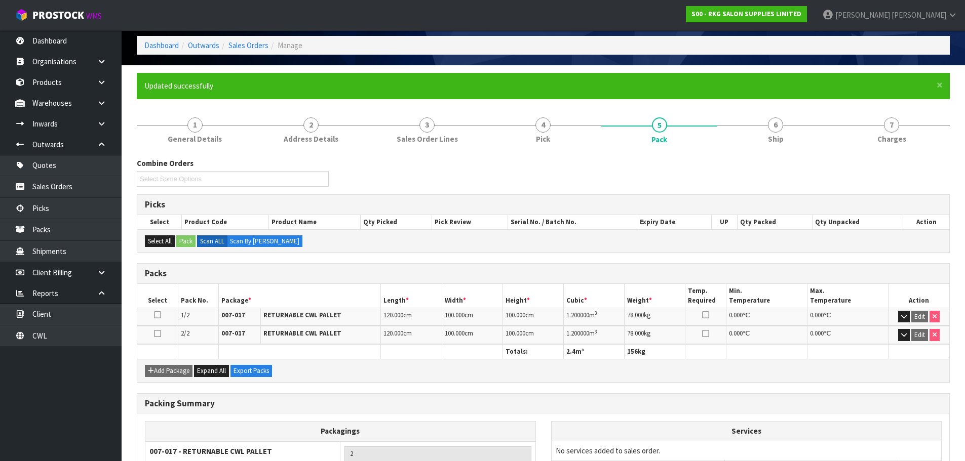
scroll to position [132, 0]
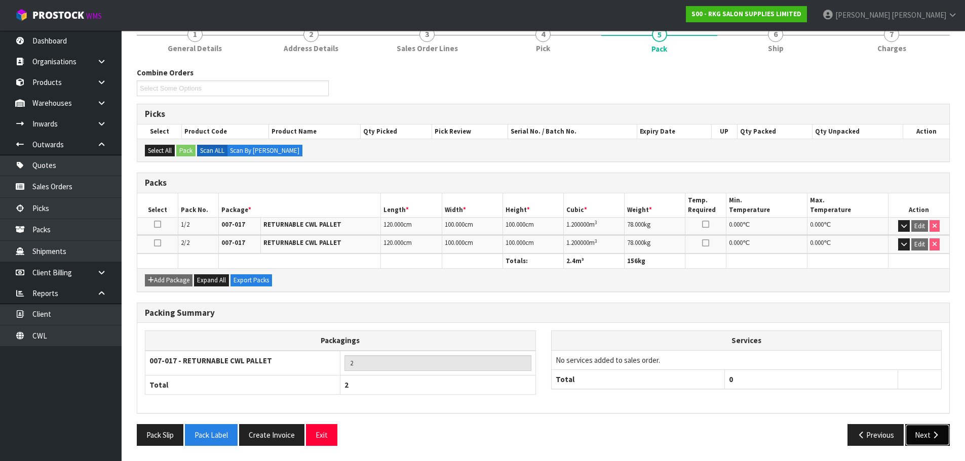
click at [914, 435] on button "Next" at bounding box center [927, 435] width 45 height 22
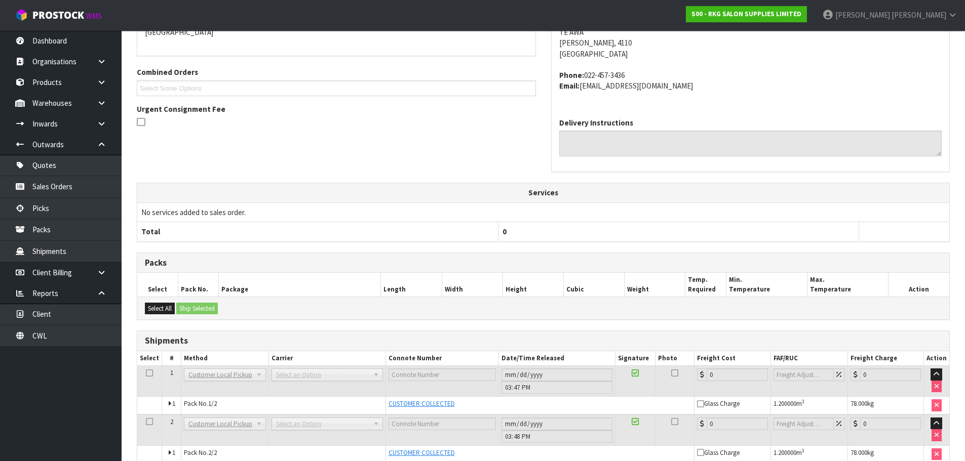
scroll to position [284, 0]
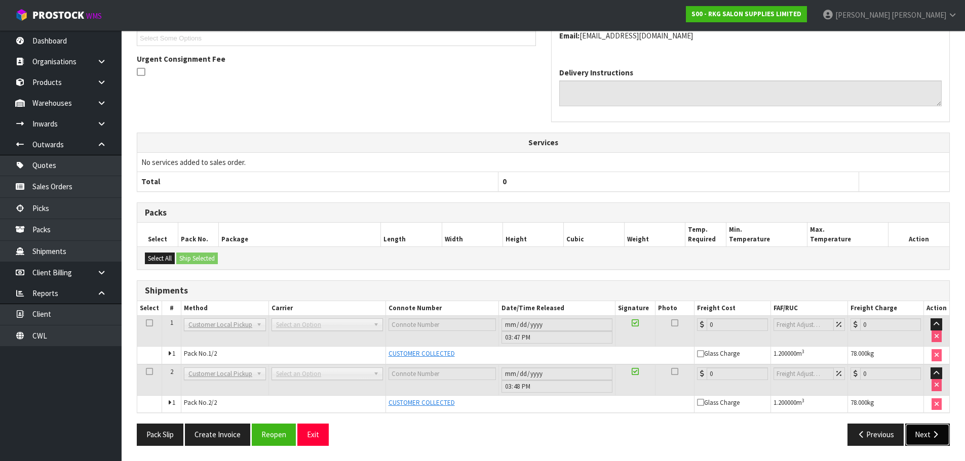
click at [930, 433] on icon "button" at bounding box center [935, 435] width 10 height 8
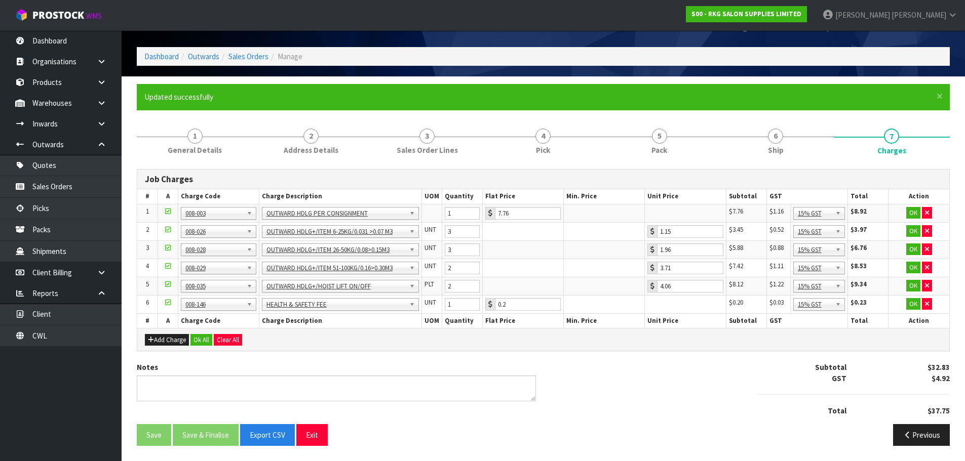
scroll to position [0, 0]
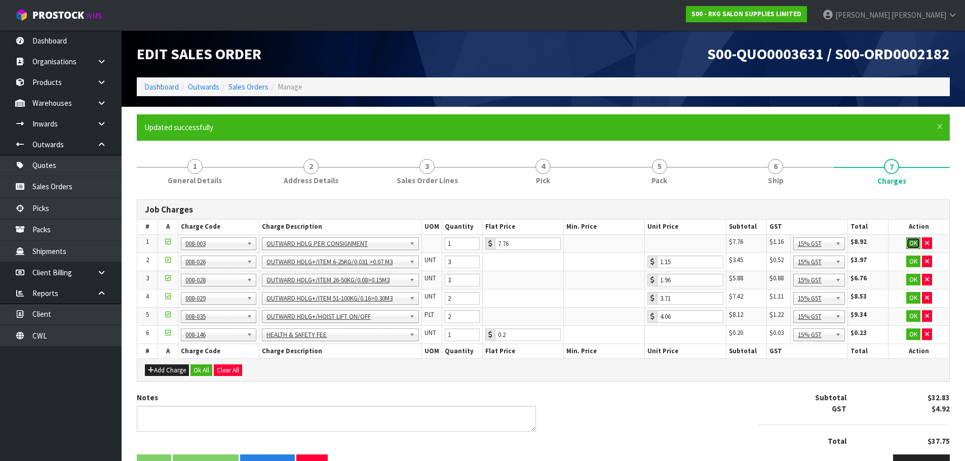
click at [911, 243] on button "OK" at bounding box center [913, 243] width 14 height 12
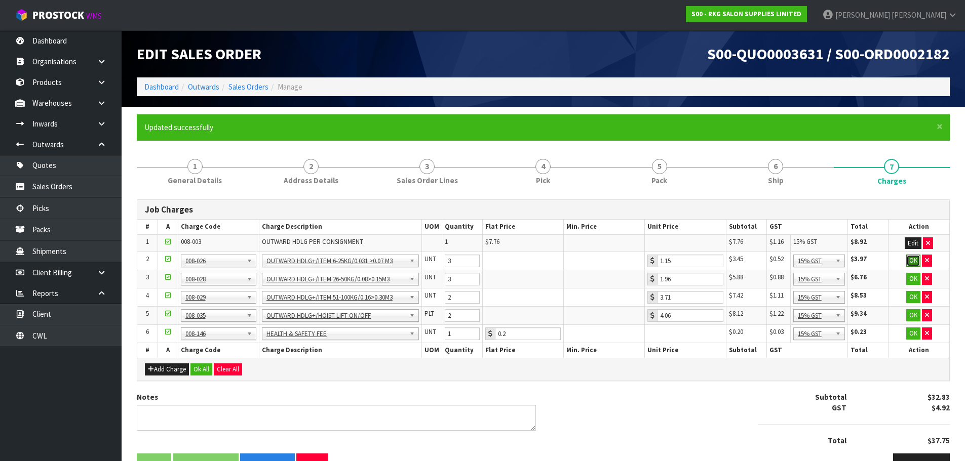
click at [911, 260] on button "OK" at bounding box center [913, 261] width 14 height 12
click at [908, 278] on button "OK" at bounding box center [913, 278] width 14 height 12
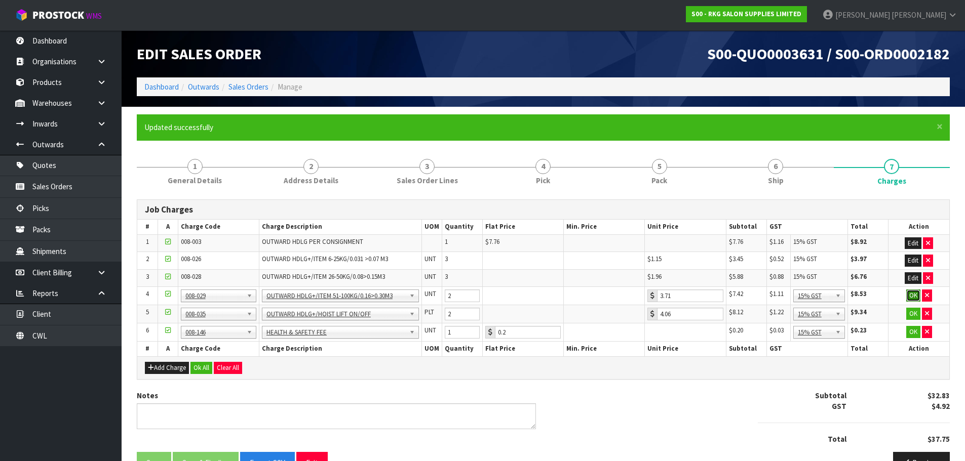
click at [914, 297] on button "OK" at bounding box center [913, 296] width 14 height 12
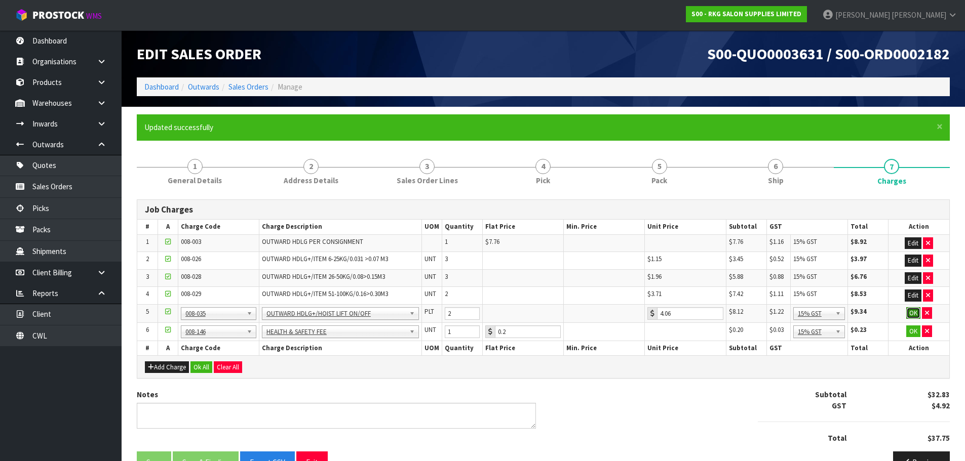
click at [909, 313] on button "OK" at bounding box center [913, 313] width 14 height 12
click at [912, 332] on button "OK" at bounding box center [913, 331] width 14 height 12
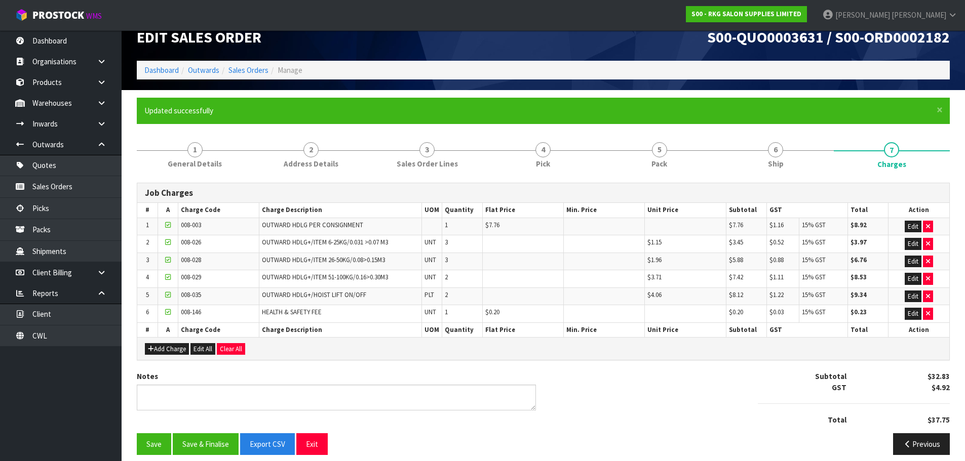
scroll to position [26, 0]
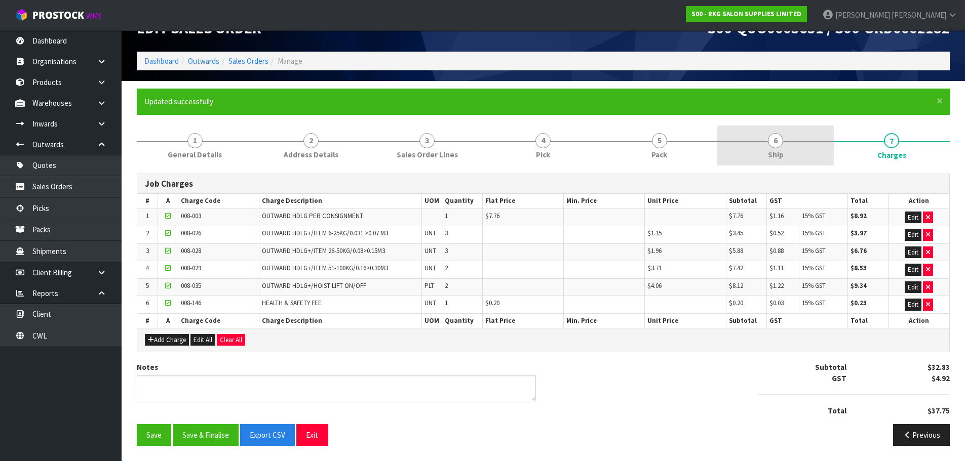
click at [781, 142] on span "6" at bounding box center [775, 140] width 15 height 15
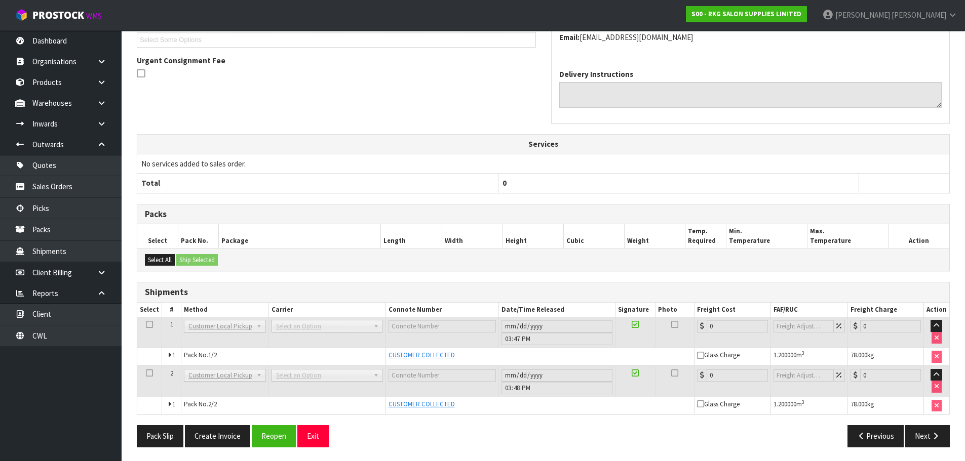
scroll to position [284, 0]
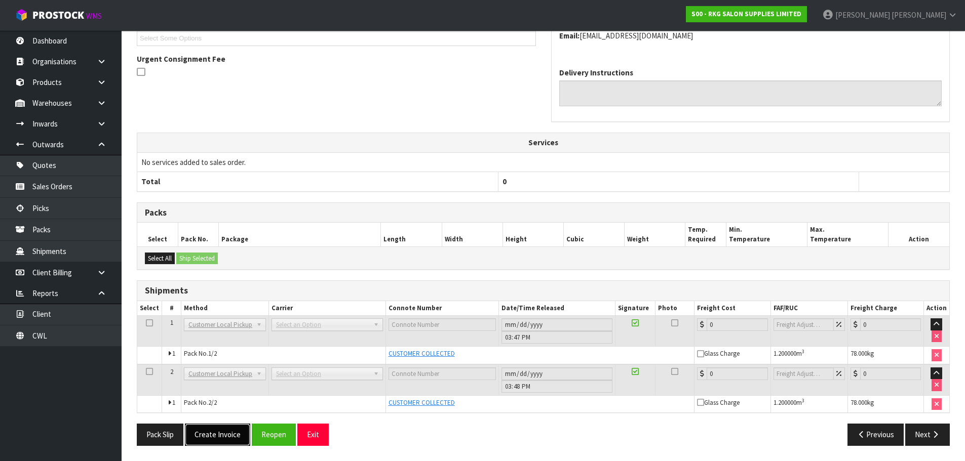
click at [213, 437] on button "Create Invoice" at bounding box center [217, 435] width 65 height 22
click at [224, 437] on button "View Invoice" at bounding box center [214, 435] width 59 height 22
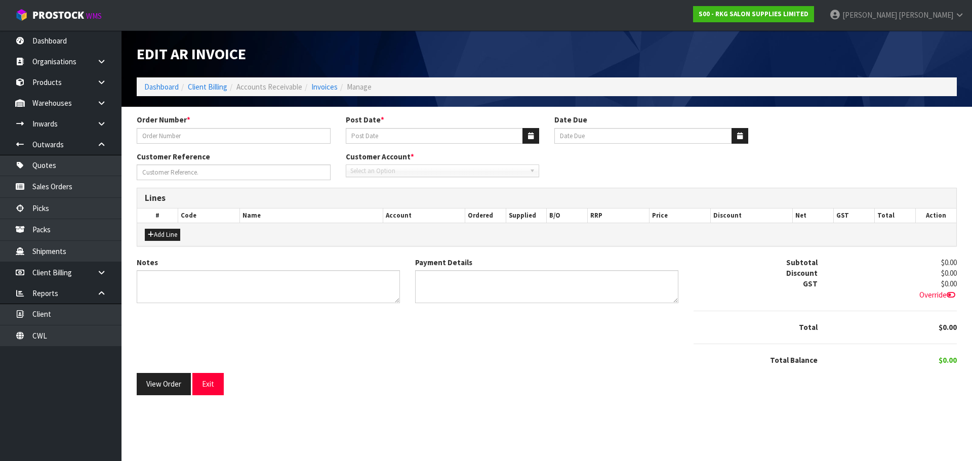
type input "RAHUL"
type input "[DATE]"
type input "[PERSON_NAME]"
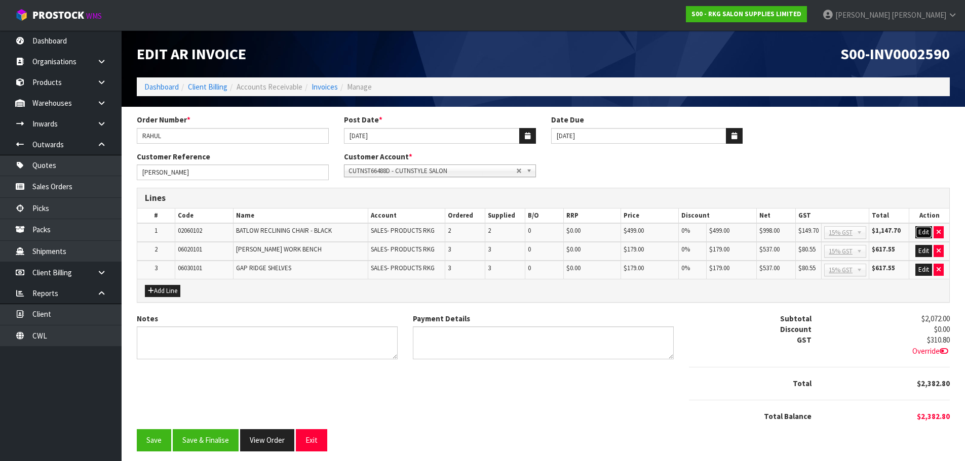
click at [922, 230] on button "Edit" at bounding box center [923, 232] width 17 height 12
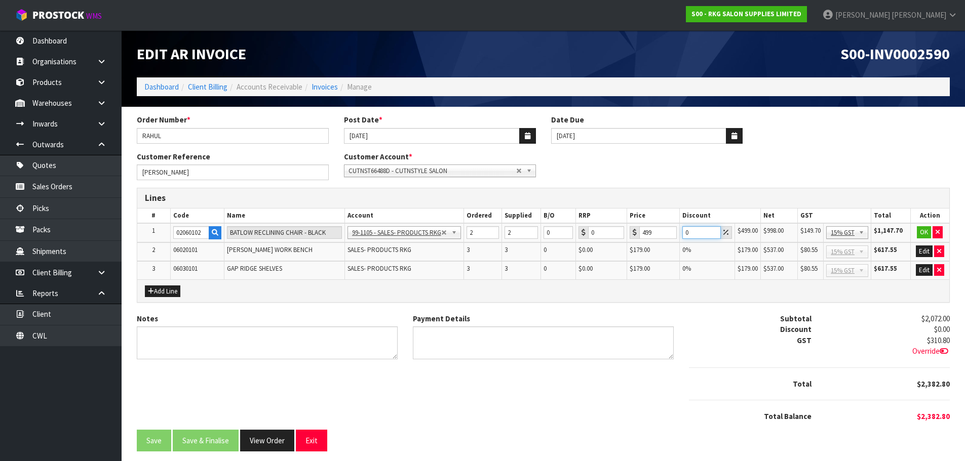
drag, startPoint x: 688, startPoint y: 230, endPoint x: 678, endPoint y: 231, distance: 9.6
click at [679, 231] on td "0" at bounding box center [706, 232] width 55 height 19
type input "7.5"
click at [919, 232] on button "OK" at bounding box center [923, 232] width 14 height 12
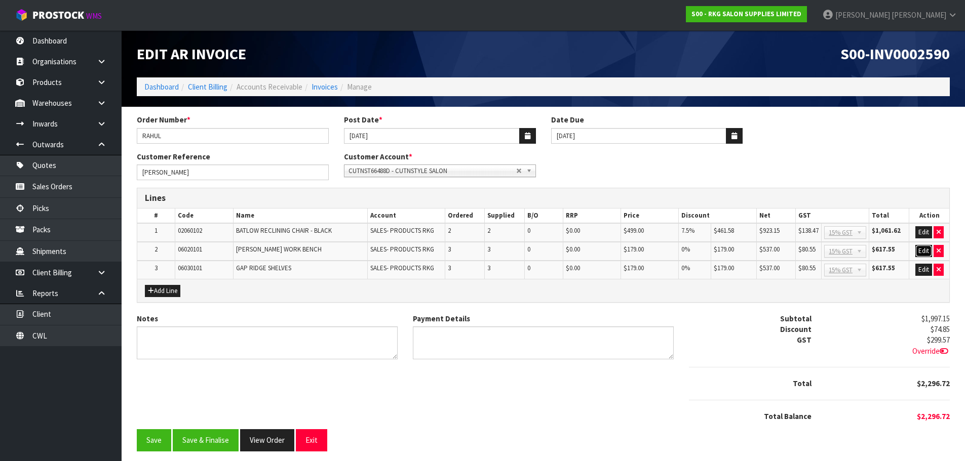
click at [920, 250] on button "Edit" at bounding box center [923, 251] width 17 height 12
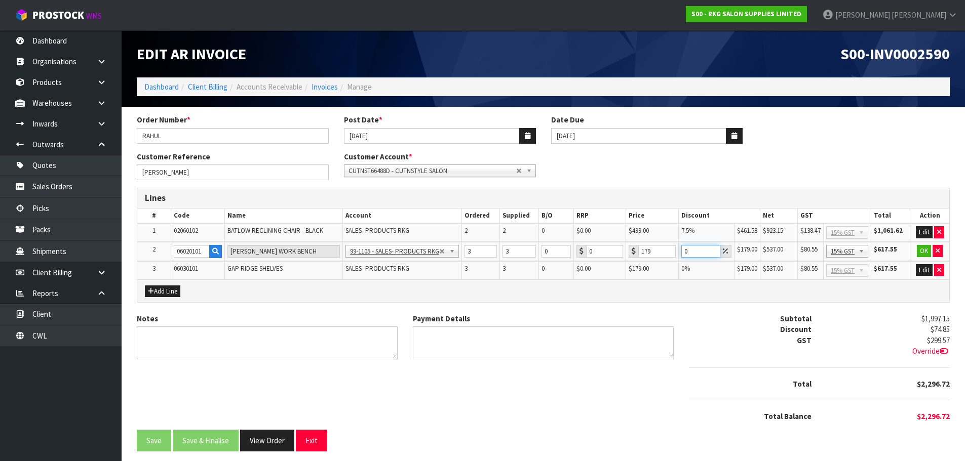
drag, startPoint x: 690, startPoint y: 249, endPoint x: 680, endPoint y: 249, distance: 9.6
click at [680, 249] on td "0" at bounding box center [706, 251] width 56 height 19
type input "5"
click at [923, 250] on button "OK" at bounding box center [923, 251] width 14 height 12
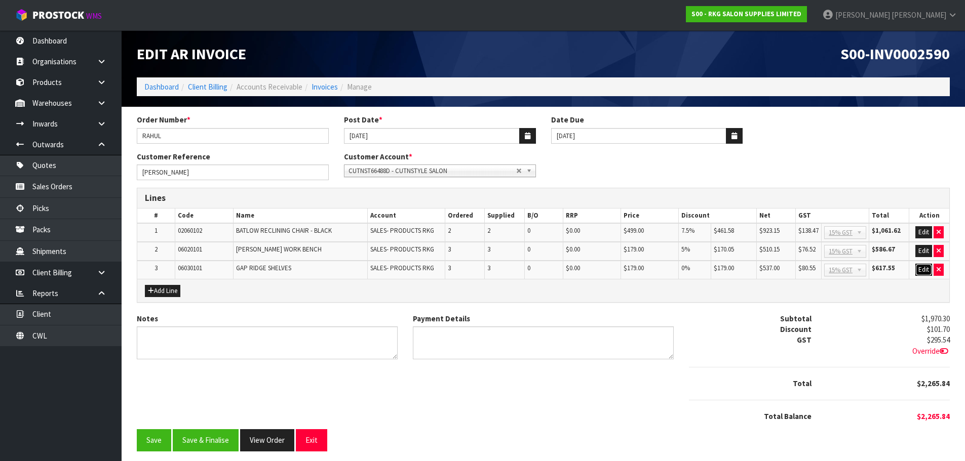
click at [923, 270] on button "Edit" at bounding box center [923, 270] width 17 height 12
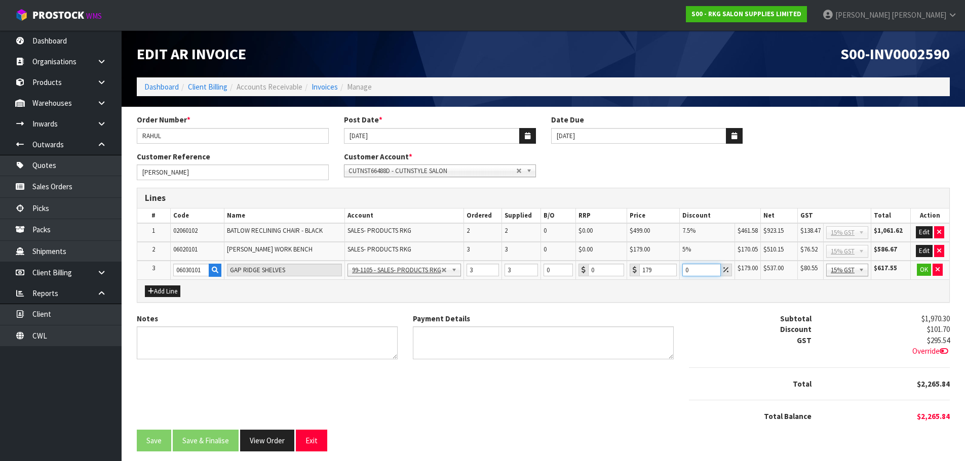
drag, startPoint x: 695, startPoint y: 269, endPoint x: 679, endPoint y: 271, distance: 15.3
click at [679, 271] on td "0" at bounding box center [706, 270] width 55 height 19
type input "5"
click at [922, 270] on button "OK" at bounding box center [923, 270] width 14 height 12
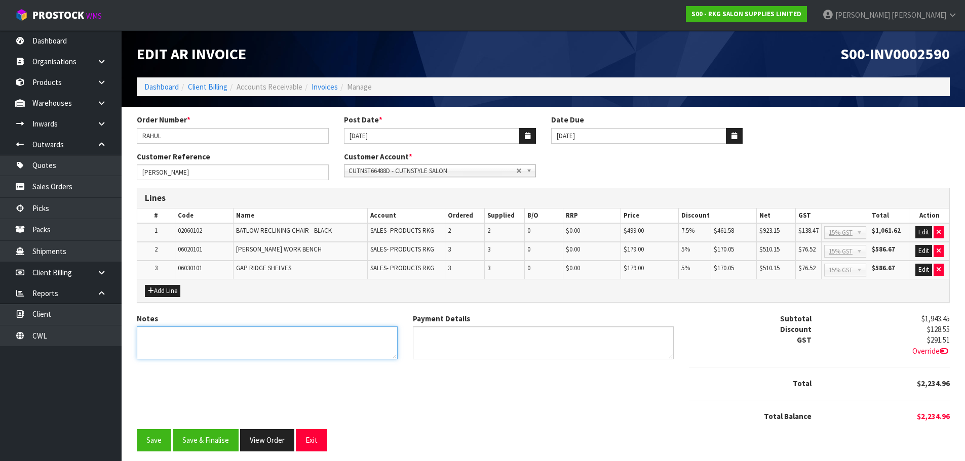
click at [230, 340] on textarea "Notes" at bounding box center [267, 343] width 261 height 33
type textarea "THANK YOU FOR YOUR ORDER. COLLECTED."
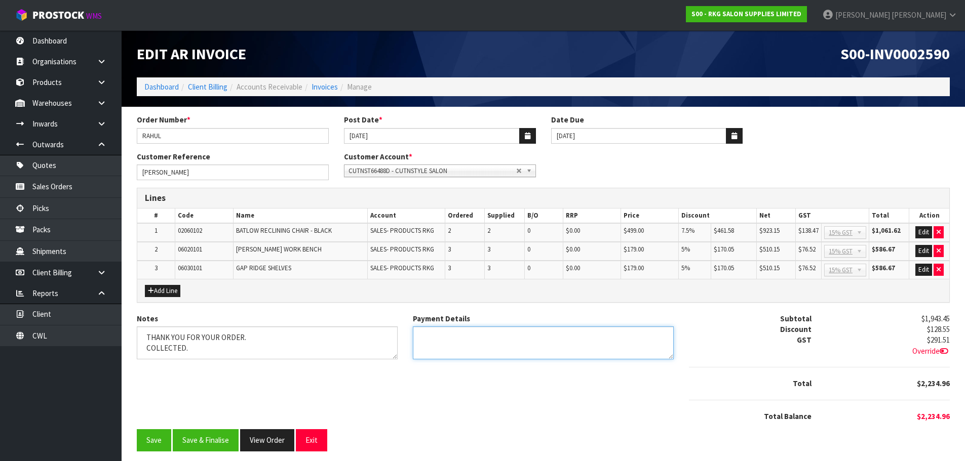
click at [440, 339] on textarea "Payment Details" at bounding box center [543, 343] width 261 height 33
click at [503, 339] on textarea "Payment Details" at bounding box center [543, 343] width 261 height 33
type textarea "EFTPOS [DATE]"
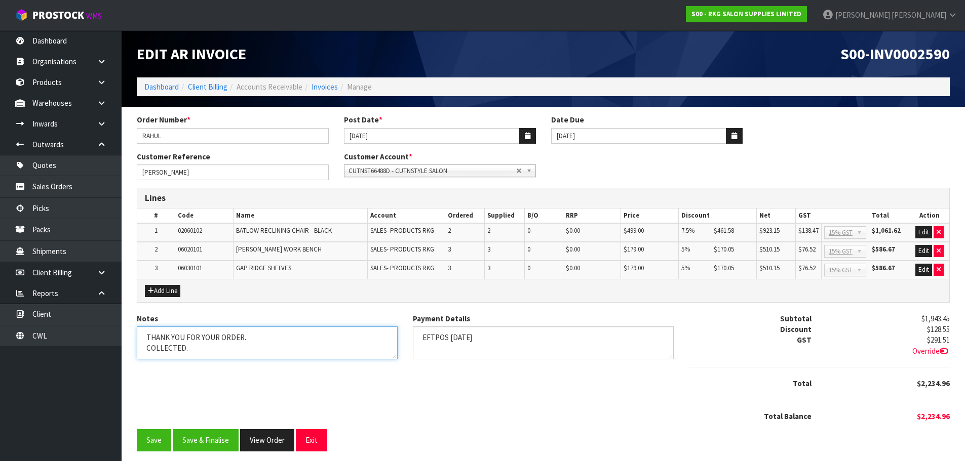
click at [264, 336] on textarea "Notes" at bounding box center [267, 343] width 261 height 33
click at [183, 348] on textarea "Notes" at bounding box center [267, 343] width 261 height 33
click at [186, 343] on textarea "Notes" at bounding box center [267, 343] width 261 height 33
click at [146, 356] on textarea "Notes" at bounding box center [267, 343] width 261 height 33
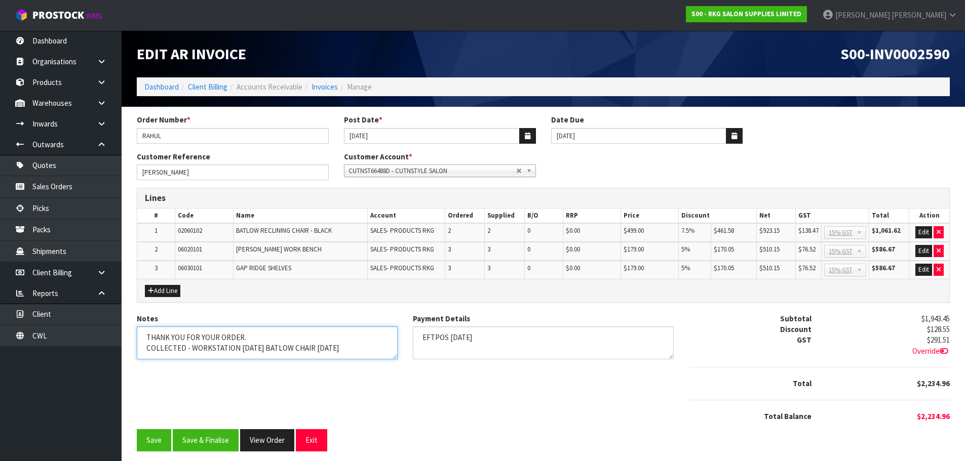
scroll to position [0, 0]
click at [310, 348] on textarea "Notes" at bounding box center [267, 343] width 261 height 33
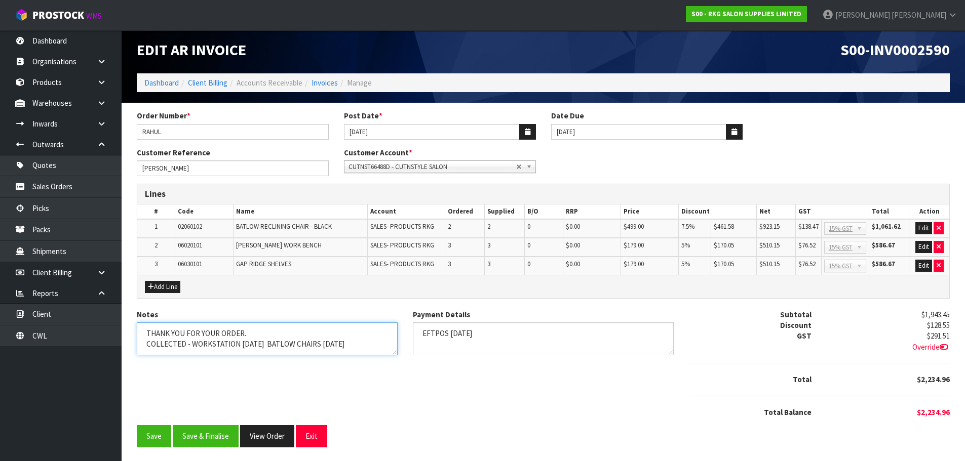
scroll to position [6, 0]
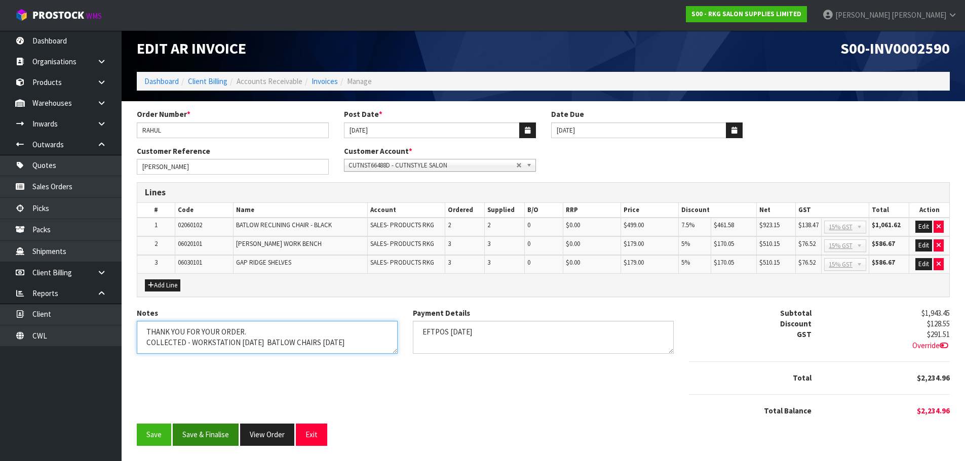
type textarea "THANK YOU FOR YOUR ORDER. COLLECTED - WORKSTATION [DATE] BATLOW CHAIRS [DATE]"
click at [205, 438] on button "Save & Finalise" at bounding box center [206, 435] width 66 height 22
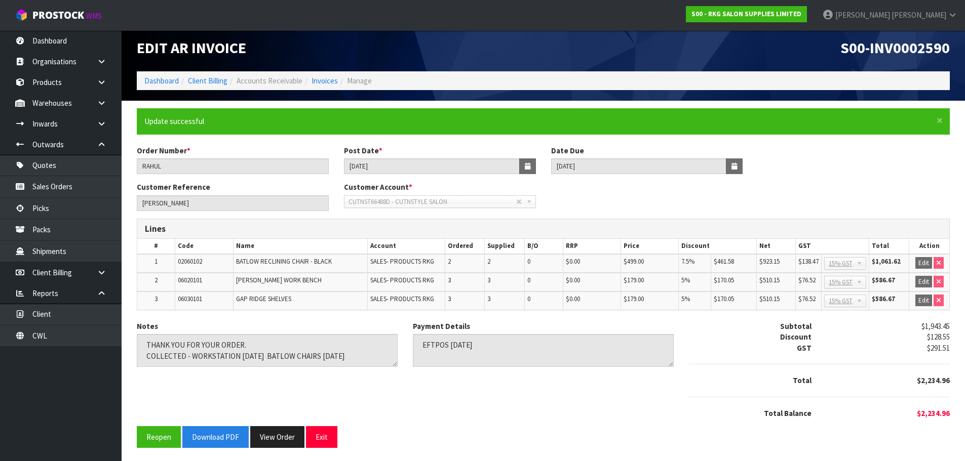
scroll to position [8, 0]
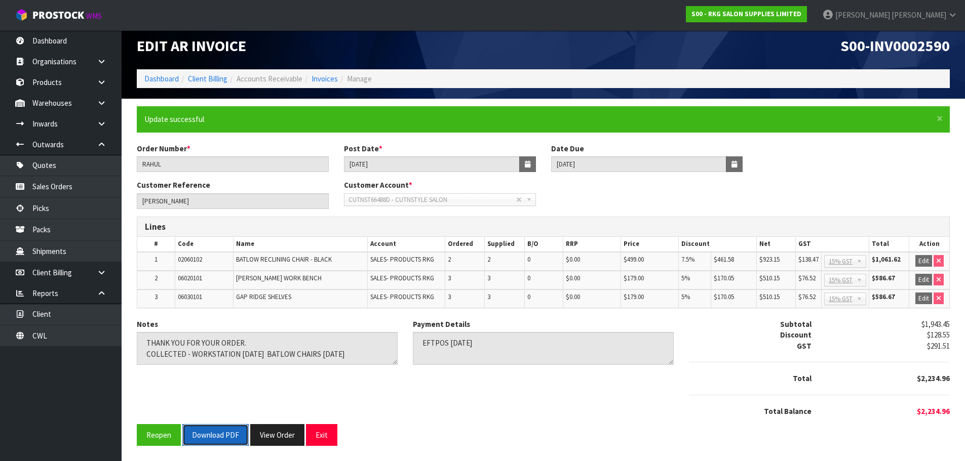
click at [208, 437] on button "Download PDF" at bounding box center [215, 435] width 66 height 22
click at [317, 433] on button "Exit" at bounding box center [321, 435] width 31 height 22
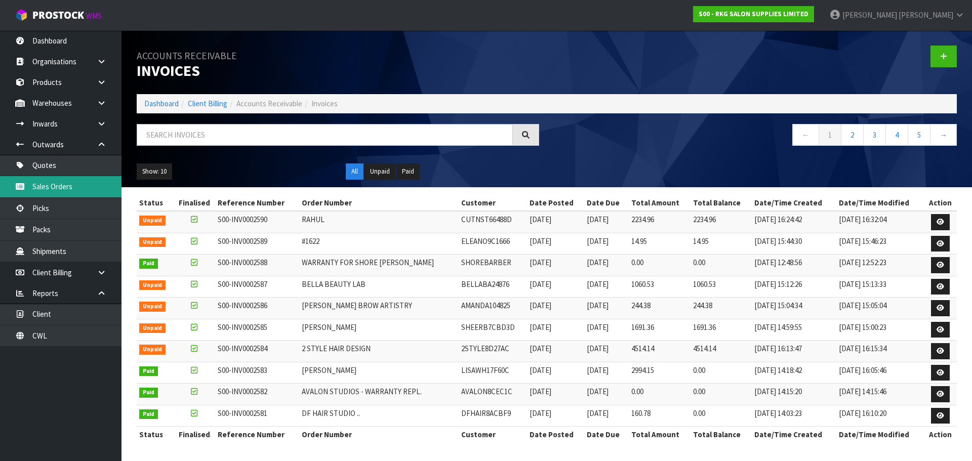
click at [59, 184] on link "Sales Orders" at bounding box center [61, 186] width 122 height 21
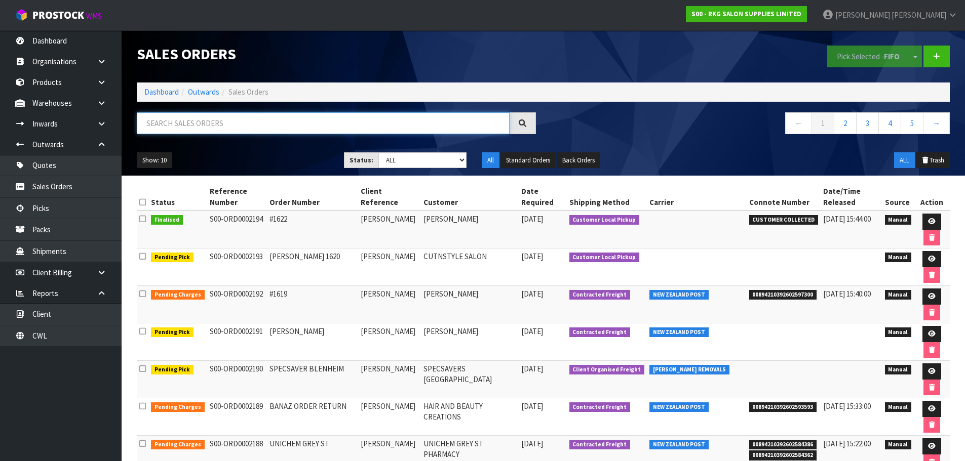
click at [165, 125] on input "text" at bounding box center [323, 123] width 373 height 22
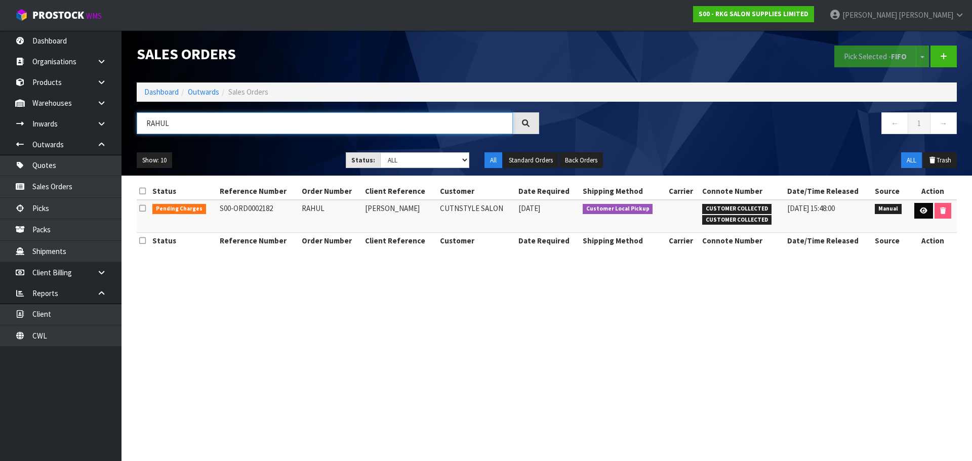
type input "RAHUL"
click at [921, 210] on icon at bounding box center [924, 211] width 8 height 7
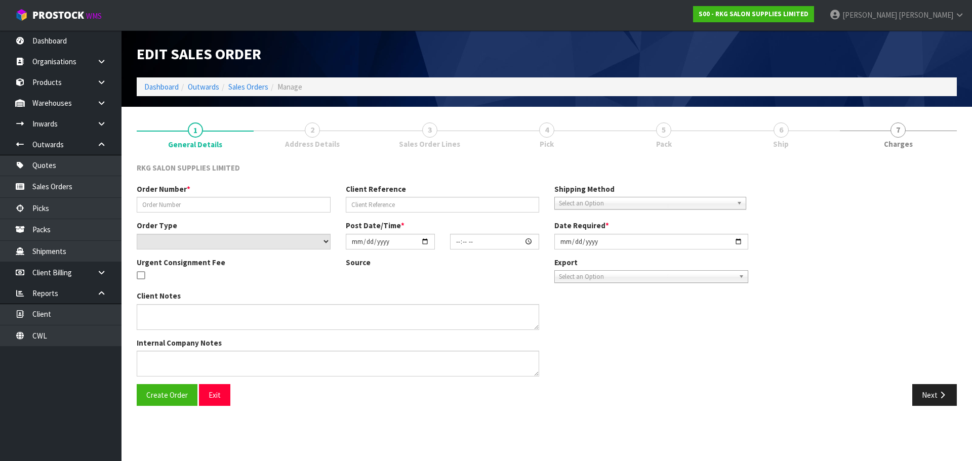
type input "RAHUL"
type input "[PERSON_NAME]"
select select "number:0"
type input "[DATE]"
type input "13:30:00.000"
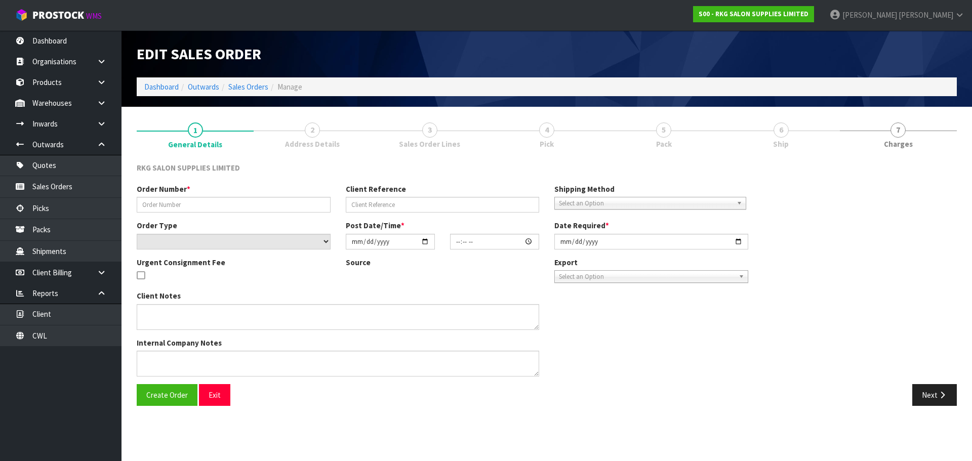
type input "[DATE]"
type textarea "FOR PICK UP THIS AFTERNOON 3-4PM - PAID"
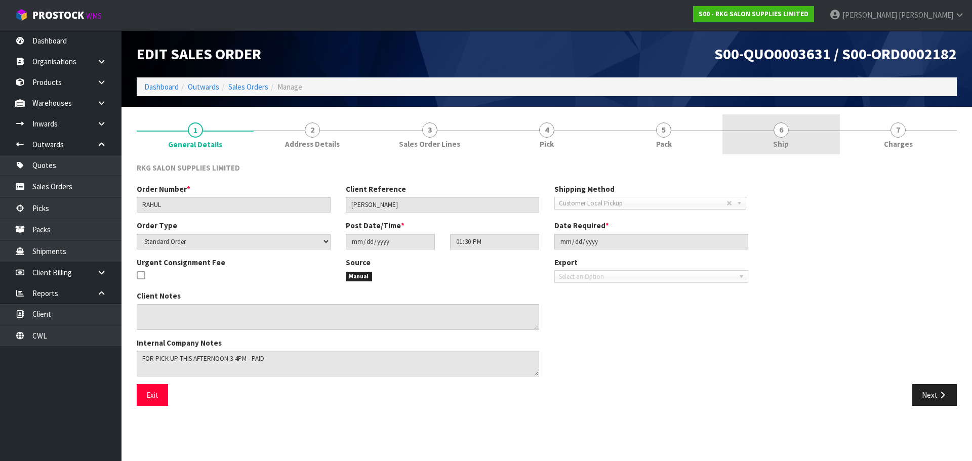
click at [783, 139] on span "Ship" at bounding box center [781, 144] width 16 height 11
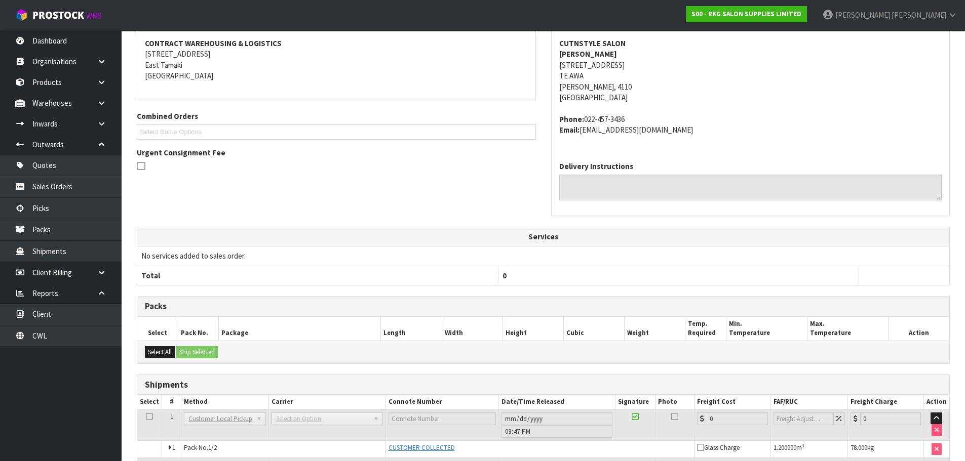
scroll to position [247, 0]
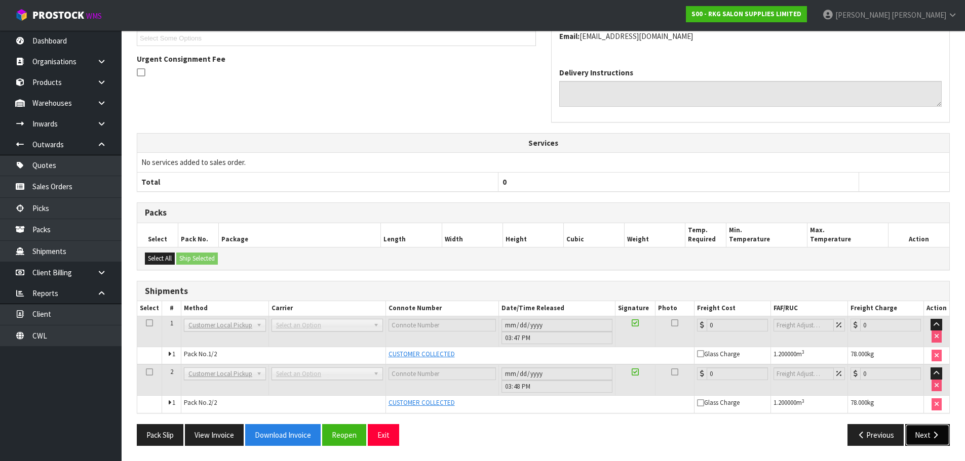
click at [922, 435] on button "Next" at bounding box center [927, 435] width 45 height 22
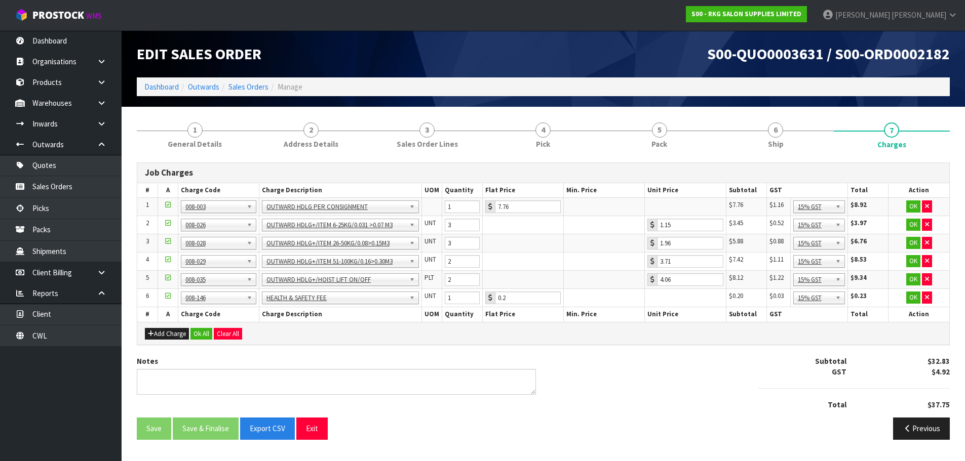
scroll to position [0, 0]
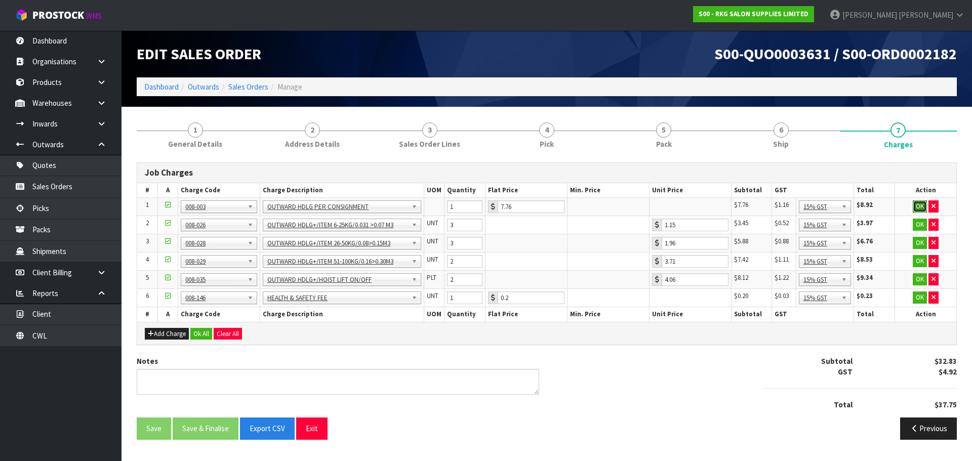
click at [920, 207] on button "OK" at bounding box center [920, 206] width 14 height 12
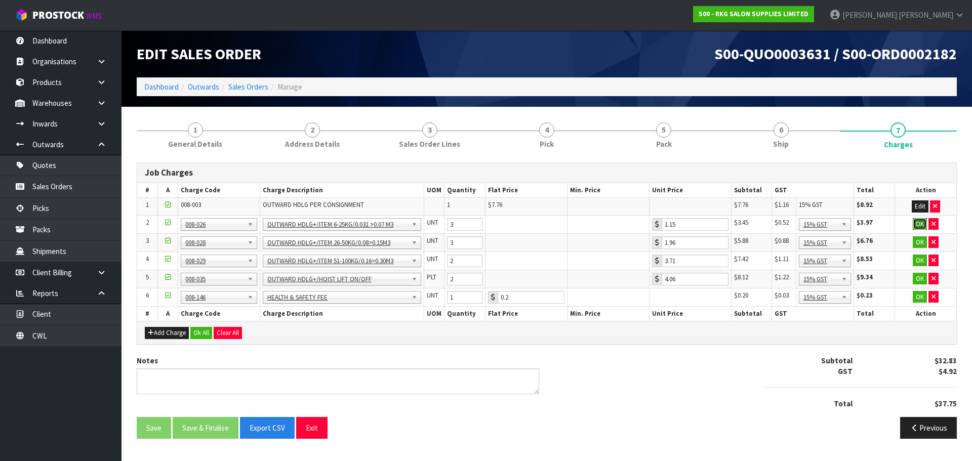
click at [918, 224] on button "OK" at bounding box center [920, 224] width 14 height 12
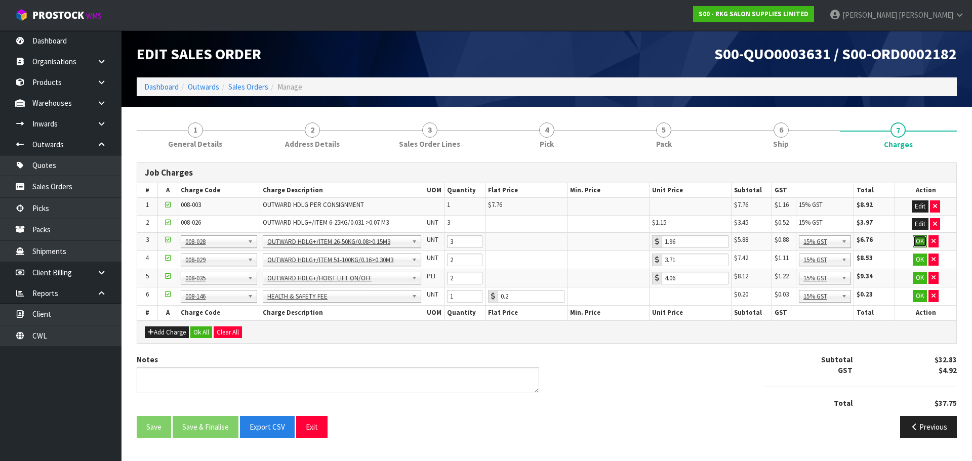
click at [919, 239] on button "OK" at bounding box center [920, 241] width 14 height 12
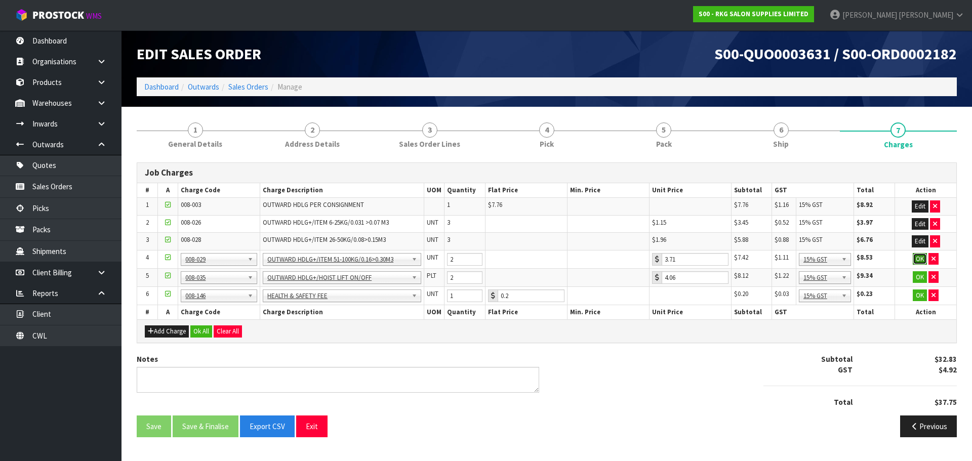
click at [919, 260] on button "OK" at bounding box center [920, 259] width 14 height 12
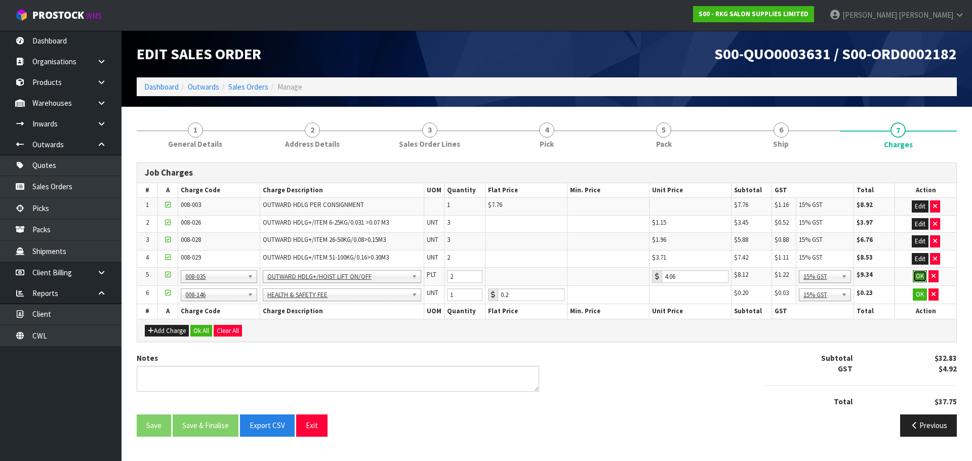
click at [920, 279] on button "OK" at bounding box center [920, 276] width 14 height 12
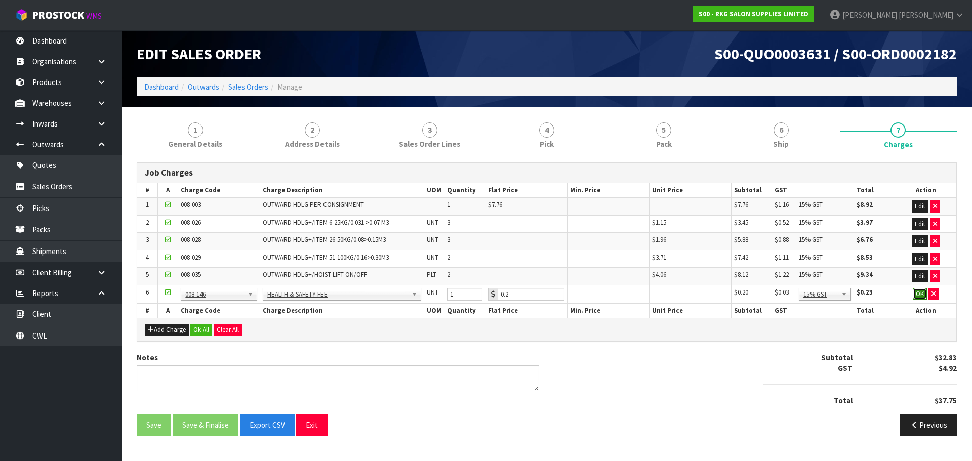
click at [916, 292] on button "OK" at bounding box center [920, 294] width 14 height 12
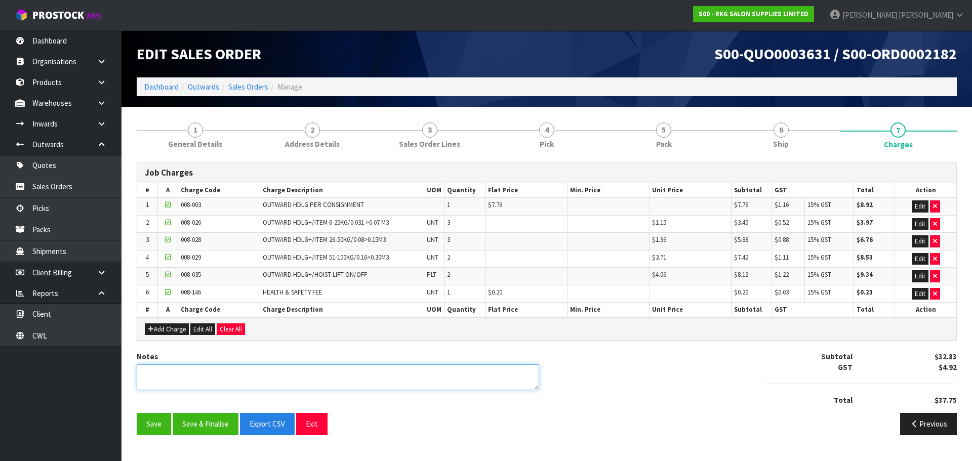
click at [201, 371] on textarea at bounding box center [338, 378] width 403 height 26
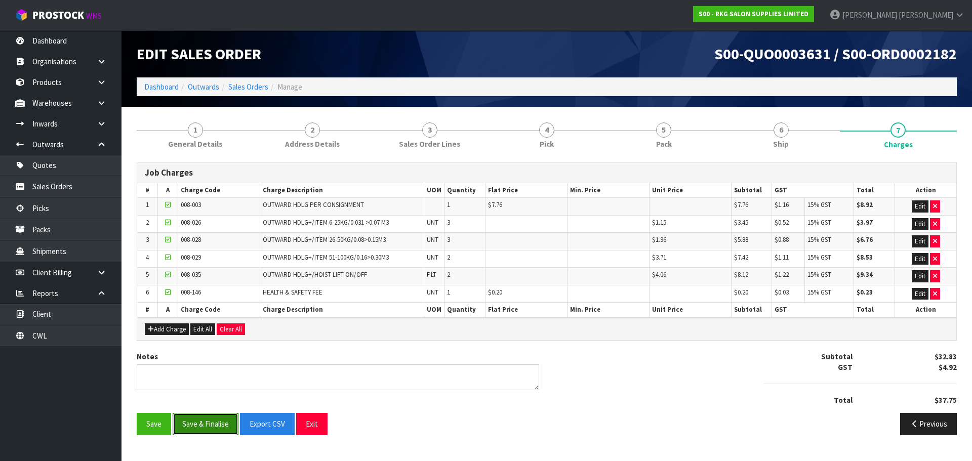
click at [199, 422] on button "Save & Finalise" at bounding box center [206, 424] width 66 height 22
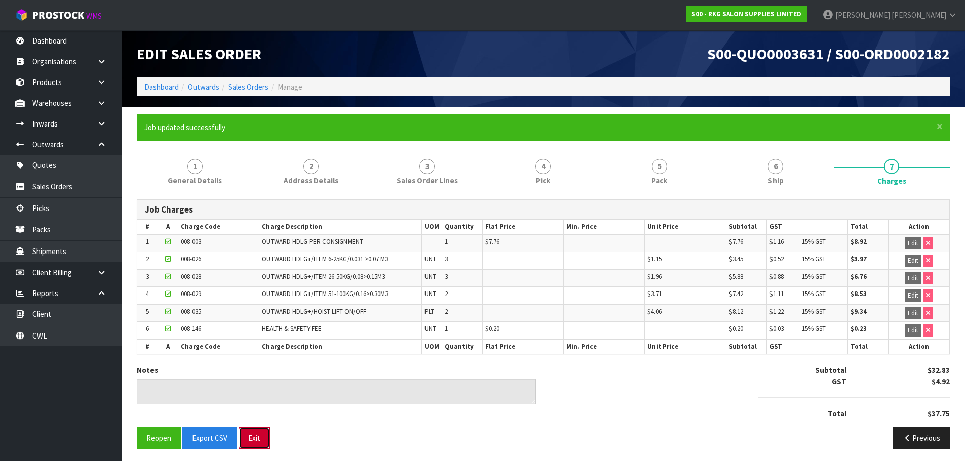
click at [256, 440] on button "Exit" at bounding box center [253, 438] width 31 height 22
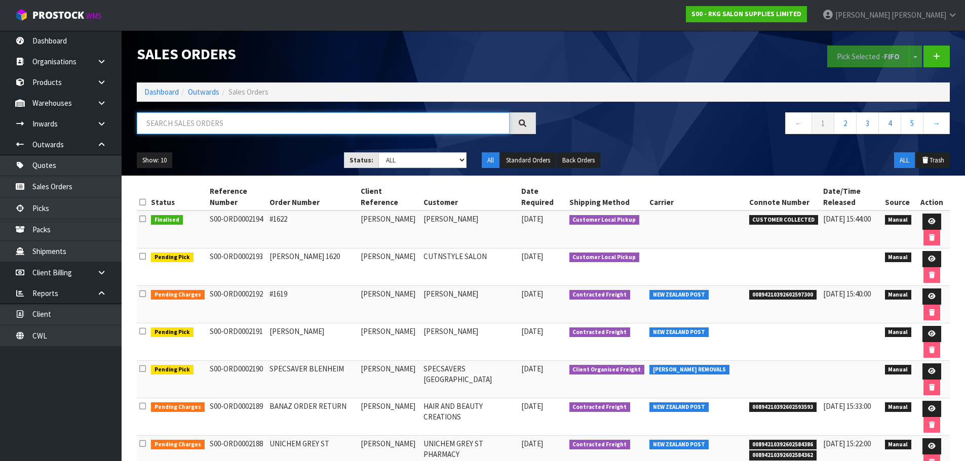
click at [211, 124] on input "text" at bounding box center [323, 123] width 373 height 22
type input "2182"
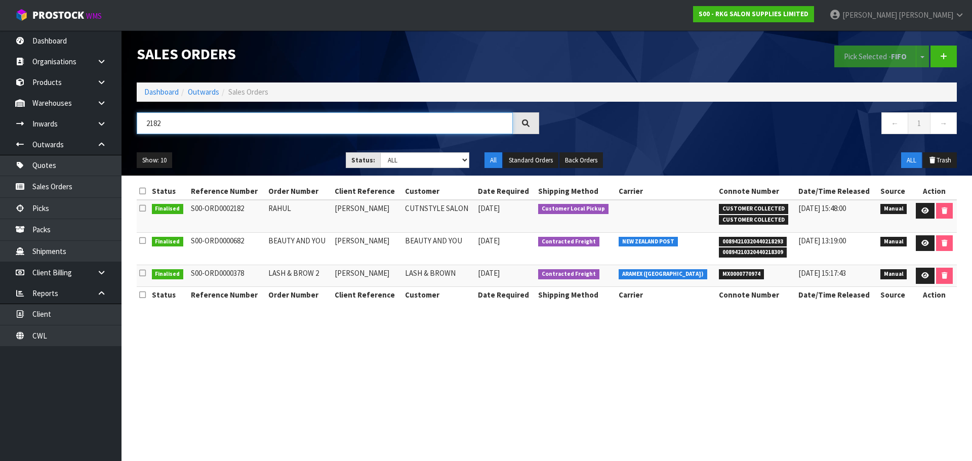
drag, startPoint x: 161, startPoint y: 129, endPoint x: 145, endPoint y: 131, distance: 15.9
click at [145, 131] on input "2182" at bounding box center [325, 123] width 376 height 22
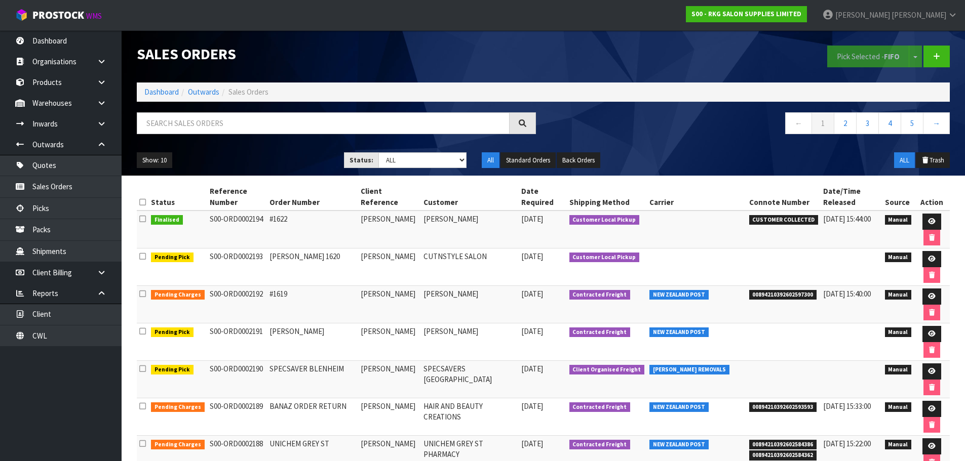
click at [941, 257] on td at bounding box center [931, 267] width 36 height 37
click at [934, 260] on link at bounding box center [931, 259] width 19 height 16
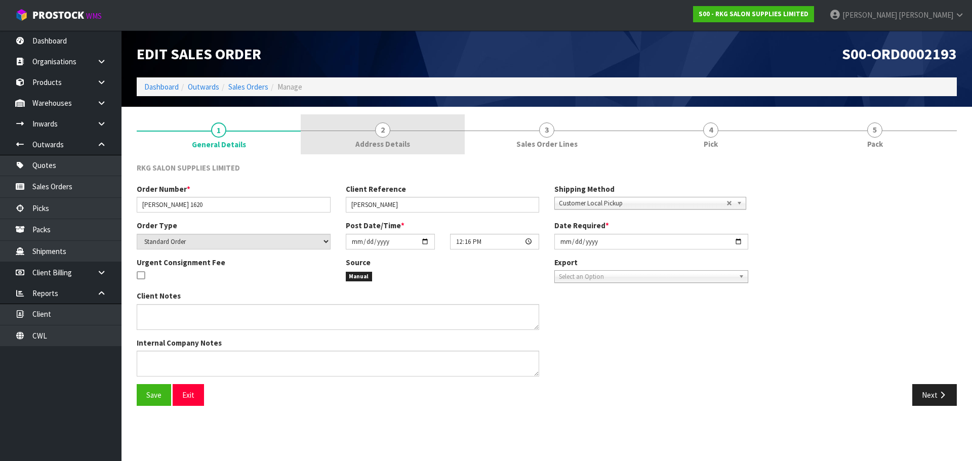
click at [388, 134] on span "2" at bounding box center [382, 130] width 15 height 15
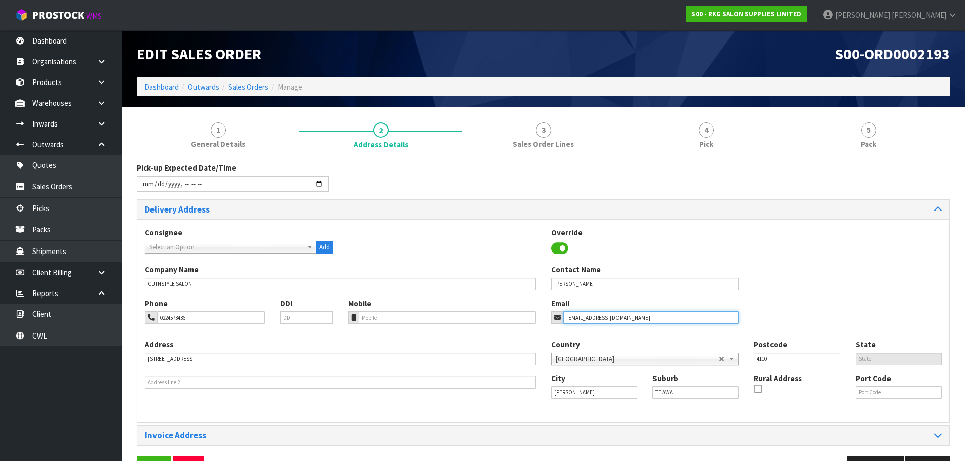
drag, startPoint x: 590, startPoint y: 318, endPoint x: 538, endPoint y: 318, distance: 52.1
click at [538, 318] on div "Phone 0224573436 DDI Mobile Email [EMAIL_ADDRESS][DOMAIN_NAME]" at bounding box center [543, 318] width 812 height 41
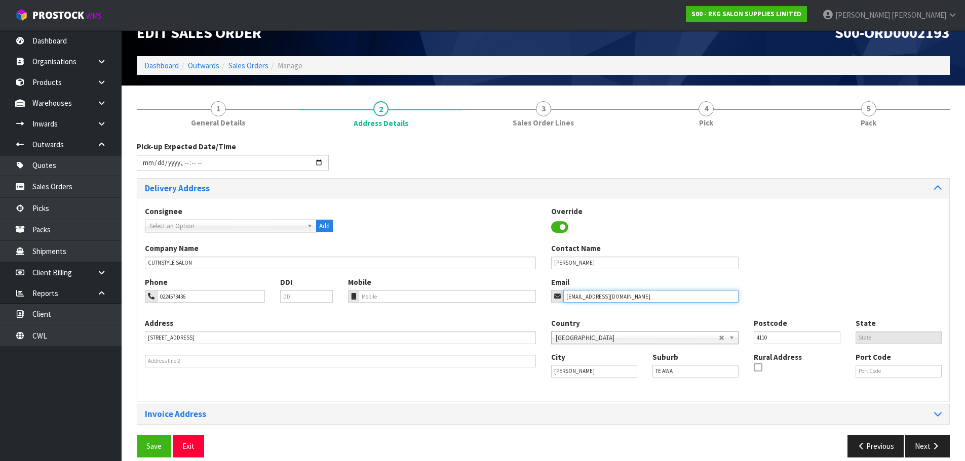
scroll to position [33, 0]
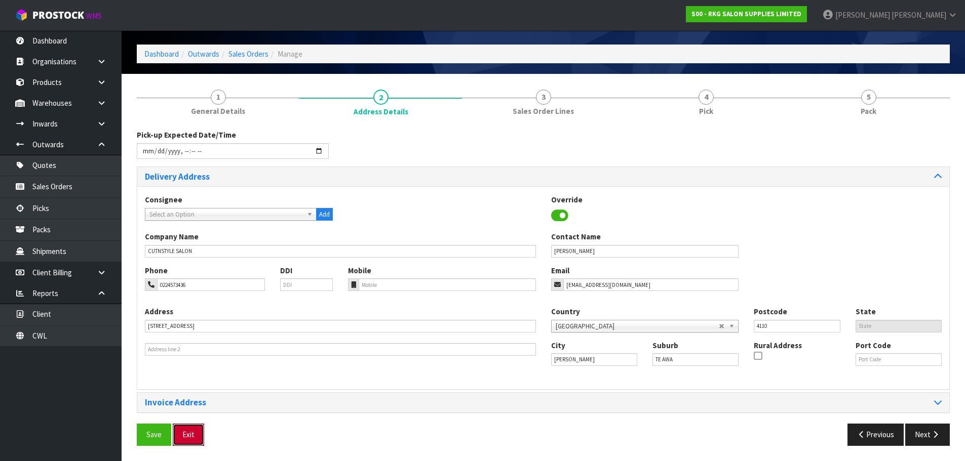
drag, startPoint x: 198, startPoint y: 435, endPoint x: 226, endPoint y: 396, distance: 47.9
click at [198, 435] on button "Exit" at bounding box center [188, 435] width 31 height 22
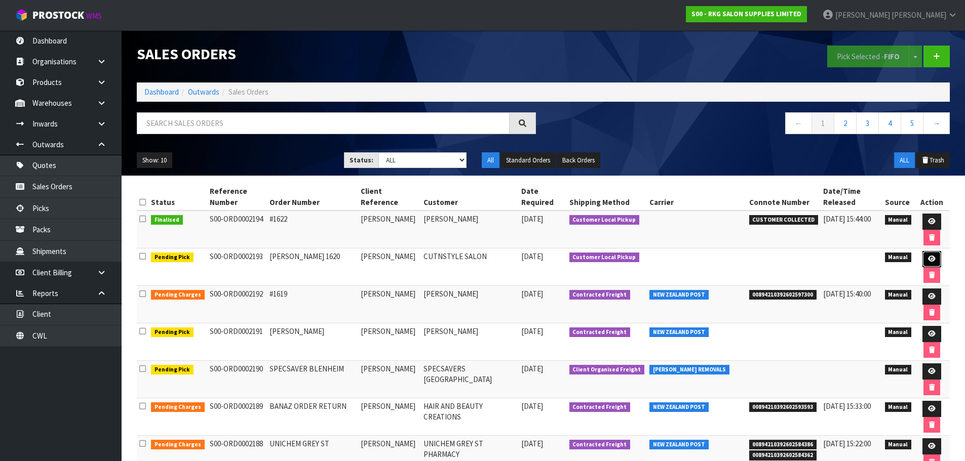
click at [928, 257] on icon at bounding box center [932, 259] width 8 height 7
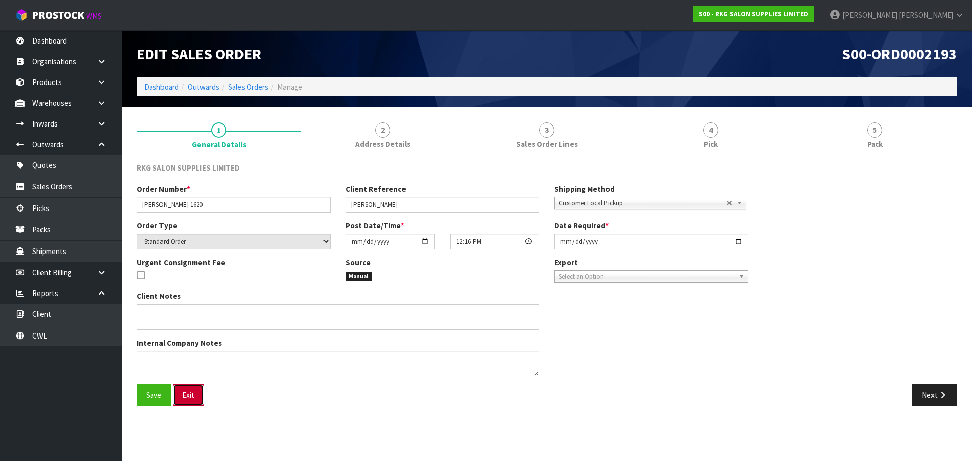
click at [190, 399] on button "Exit" at bounding box center [188, 395] width 31 height 22
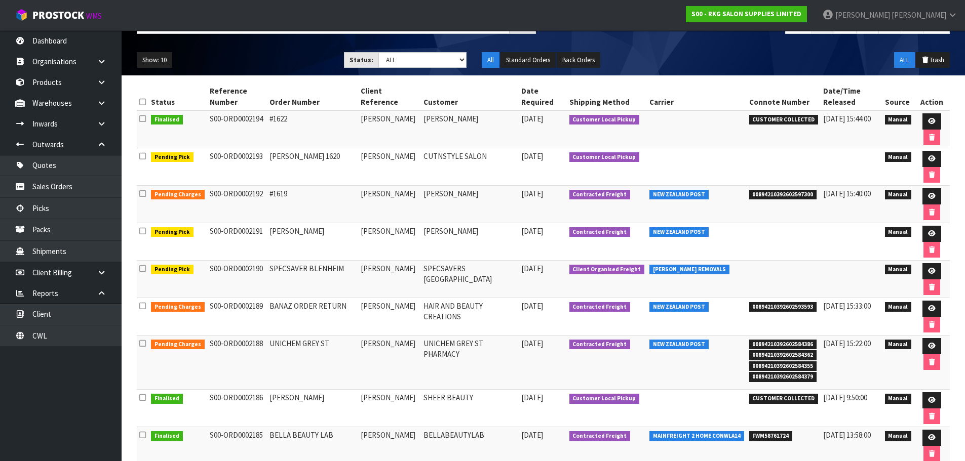
scroll to position [101, 0]
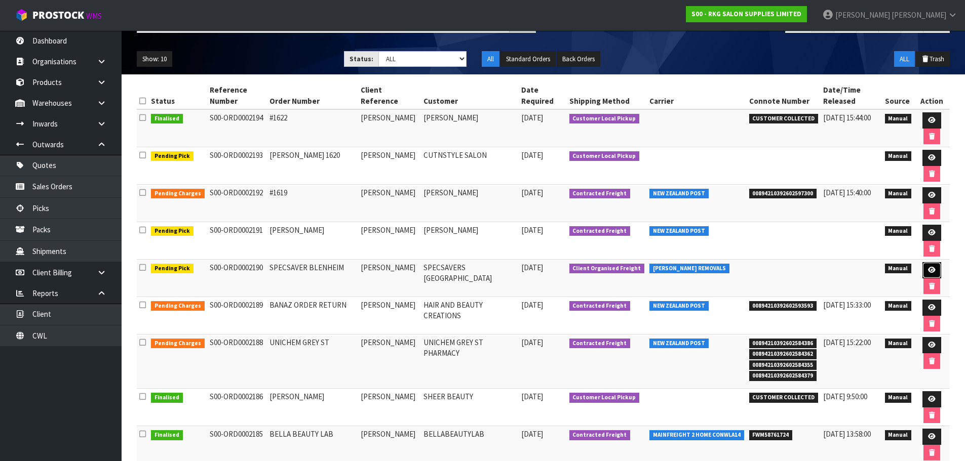
click at [928, 270] on icon at bounding box center [932, 270] width 8 height 7
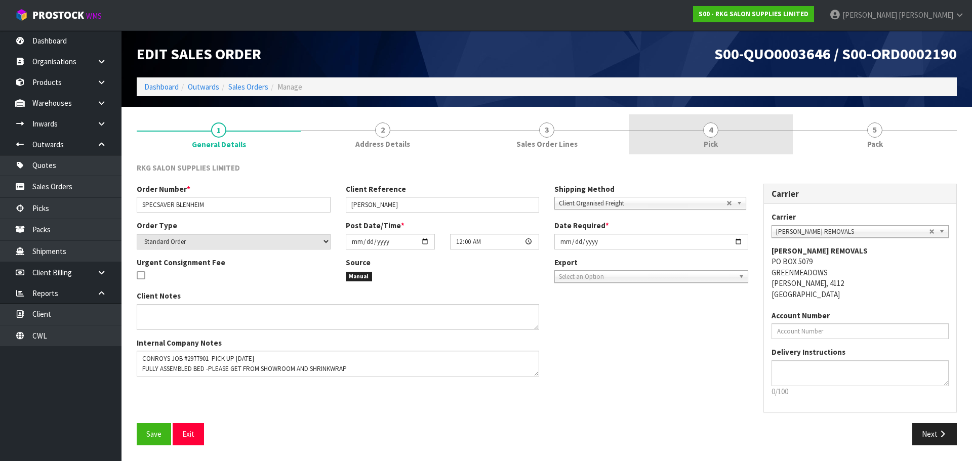
click at [704, 128] on span "4" at bounding box center [710, 130] width 15 height 15
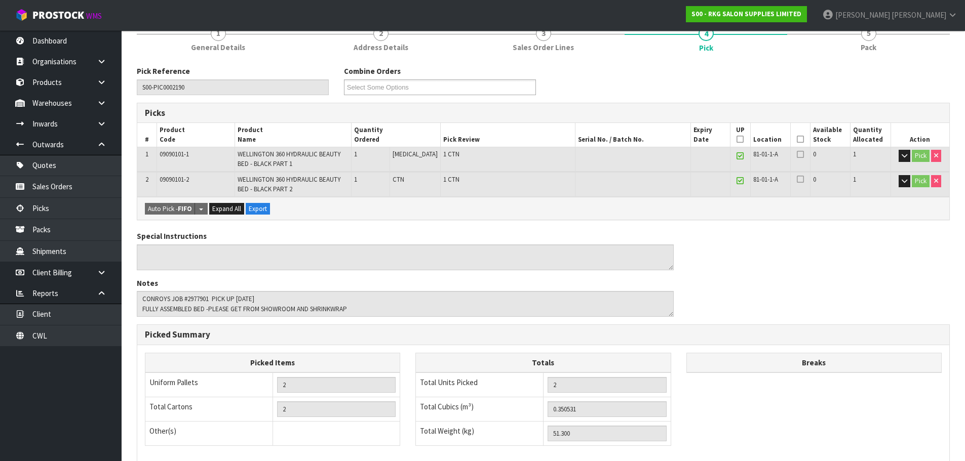
scroll to position [101, 0]
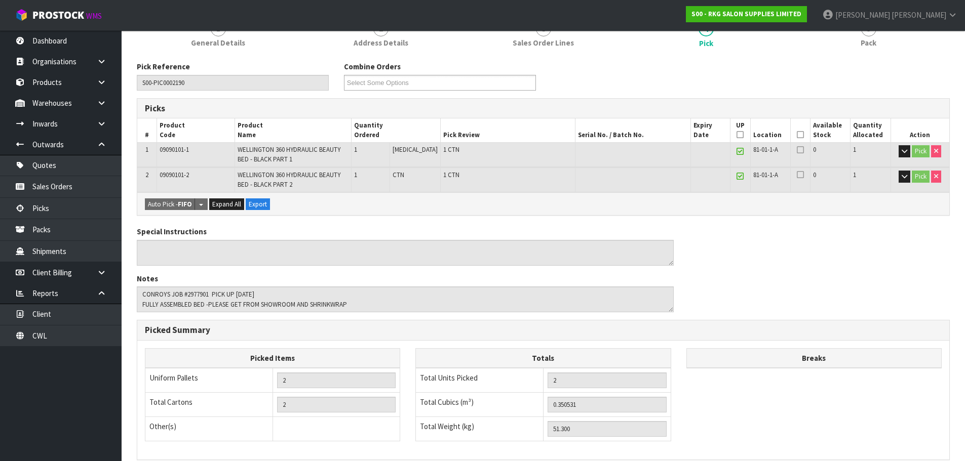
click at [798, 135] on icon at bounding box center [799, 135] width 7 height 1
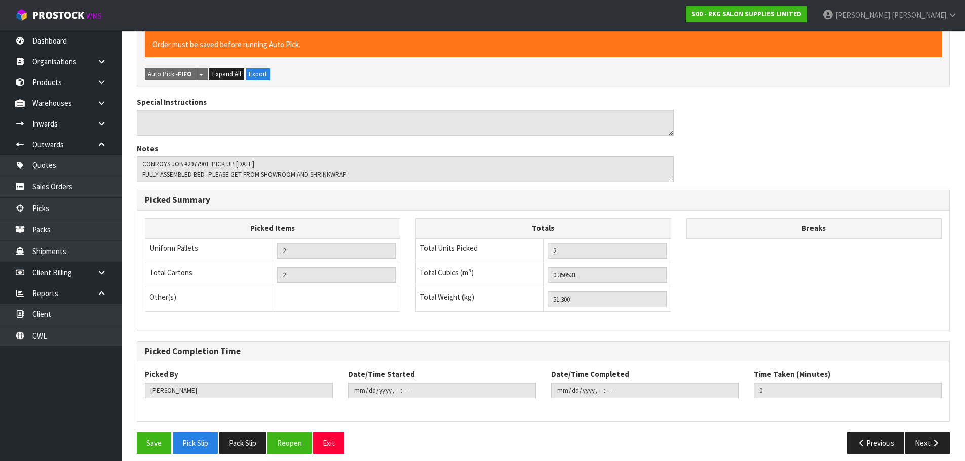
scroll to position [276, 0]
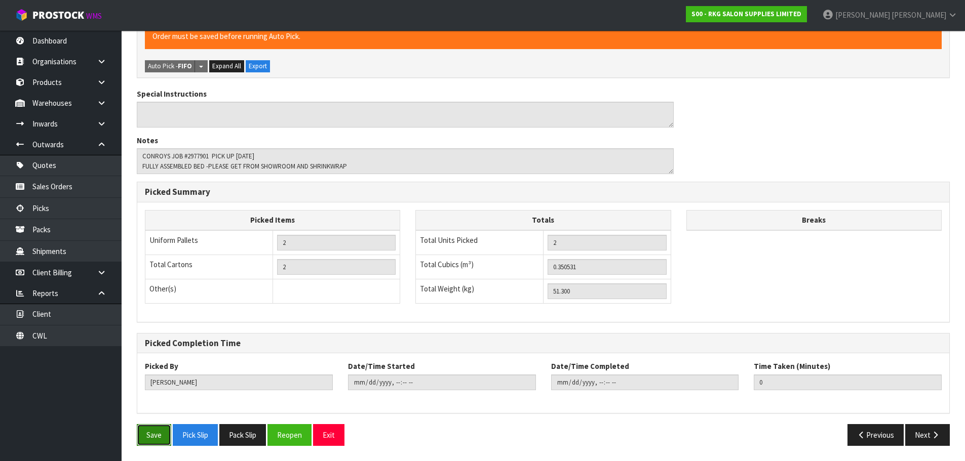
click at [153, 436] on button "Save" at bounding box center [154, 435] width 34 height 22
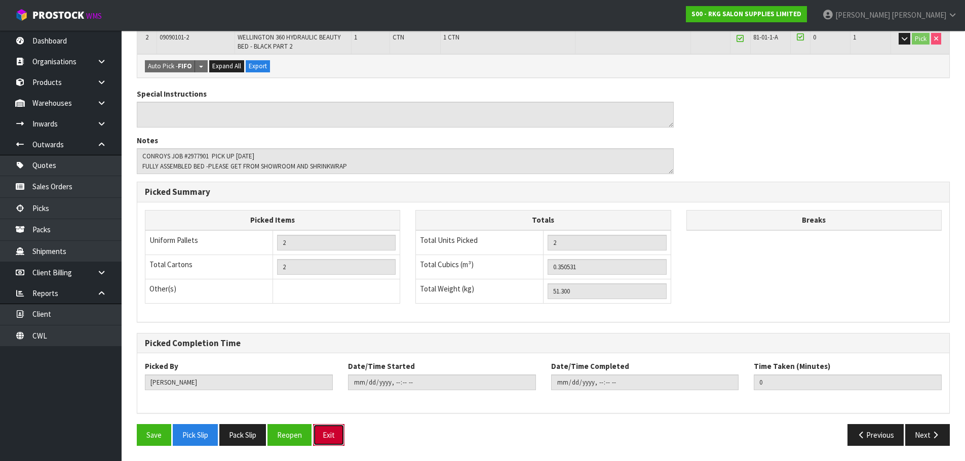
click at [322, 438] on button "Exit" at bounding box center [328, 435] width 31 height 22
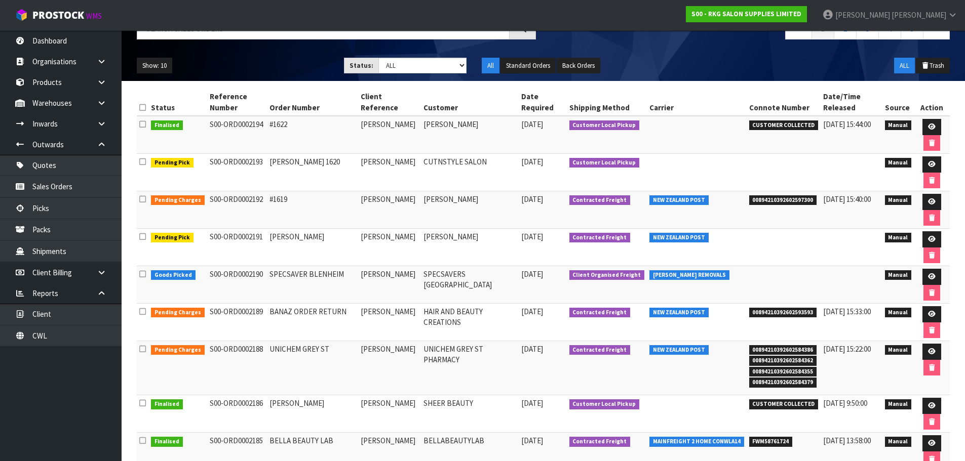
scroll to position [85, 0]
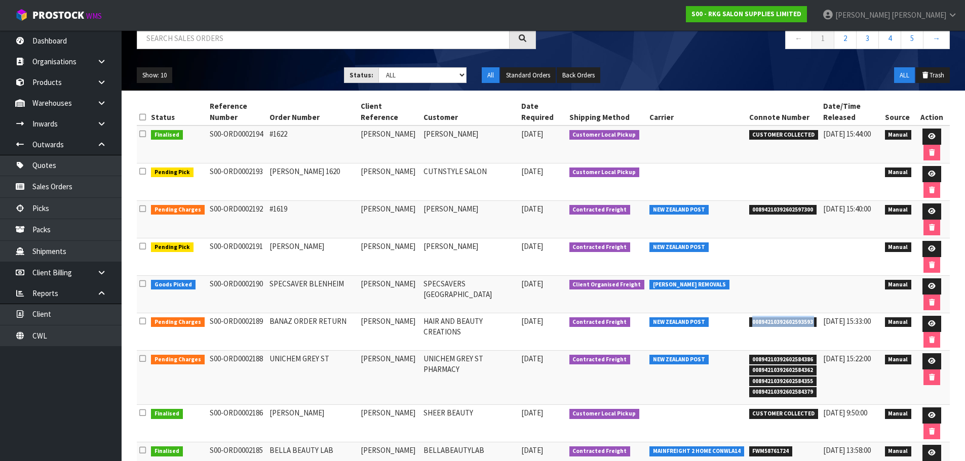
drag, startPoint x: 747, startPoint y: 323, endPoint x: 817, endPoint y: 318, distance: 69.5
click at [817, 318] on tr "Pending Charges S00-ORD0002189 BANAZ ORDER RETURN [PERSON_NAME] HAIR AND BEAUTY…" at bounding box center [543, 331] width 813 height 37
copy tr "00894210392602593593"
click at [925, 177] on link at bounding box center [931, 174] width 19 height 16
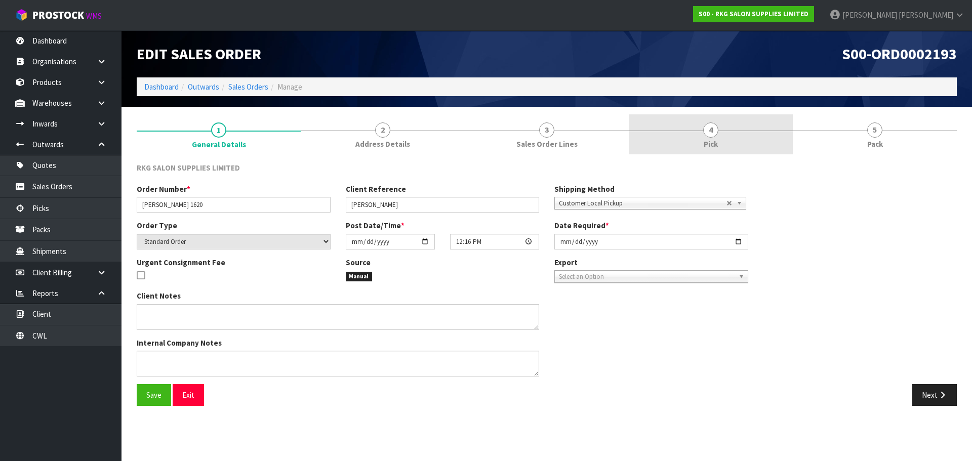
click at [713, 130] on span "4" at bounding box center [710, 130] width 15 height 15
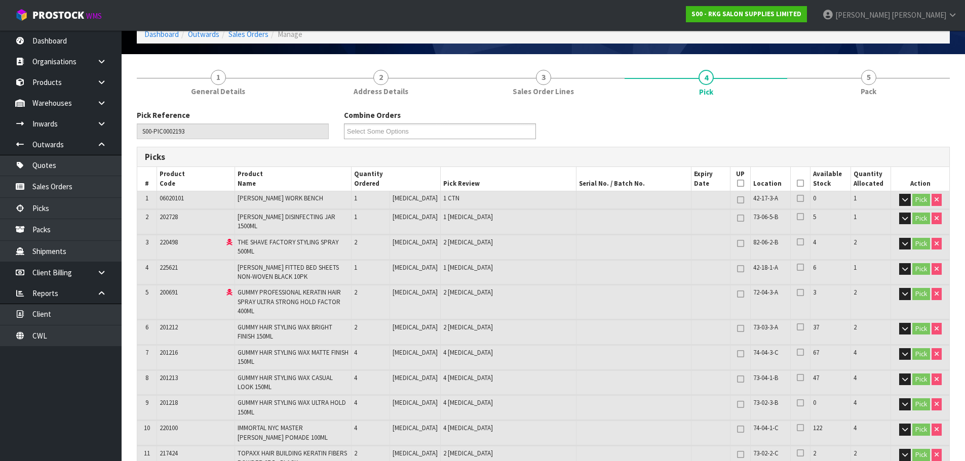
scroll to position [110, 0]
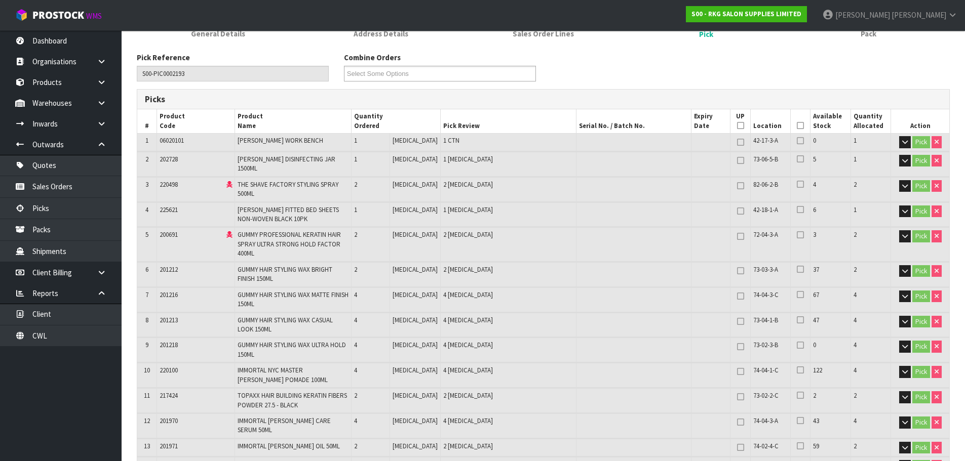
click at [797, 126] on icon at bounding box center [799, 126] width 7 height 1
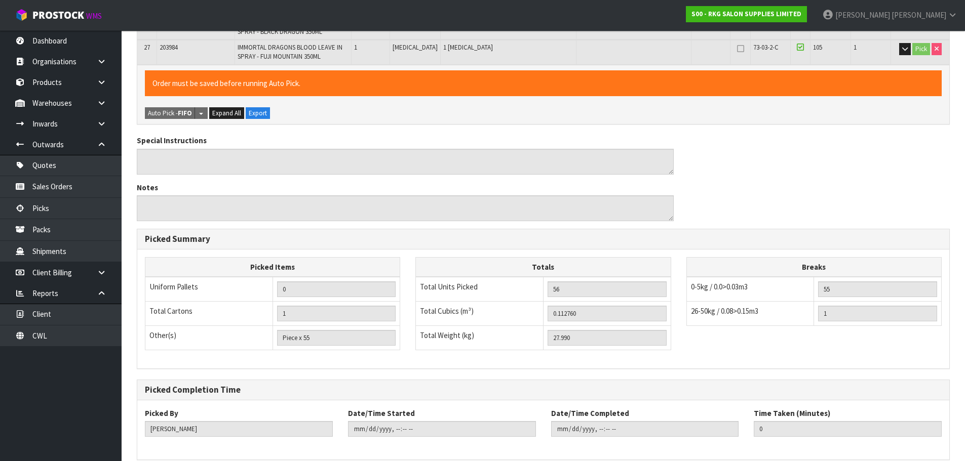
scroll to position [856, 0]
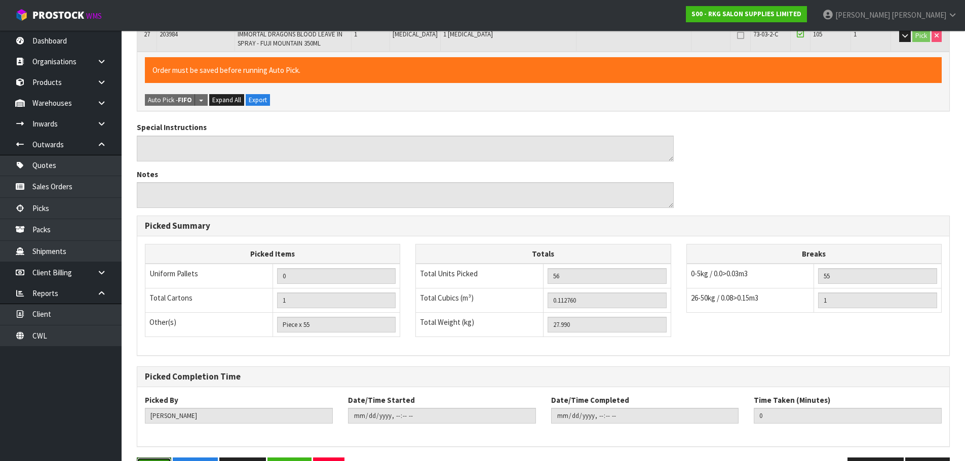
drag, startPoint x: 150, startPoint y: 431, endPoint x: 182, endPoint y: 409, distance: 38.6
click at [151, 458] on button "Save" at bounding box center [154, 469] width 34 height 22
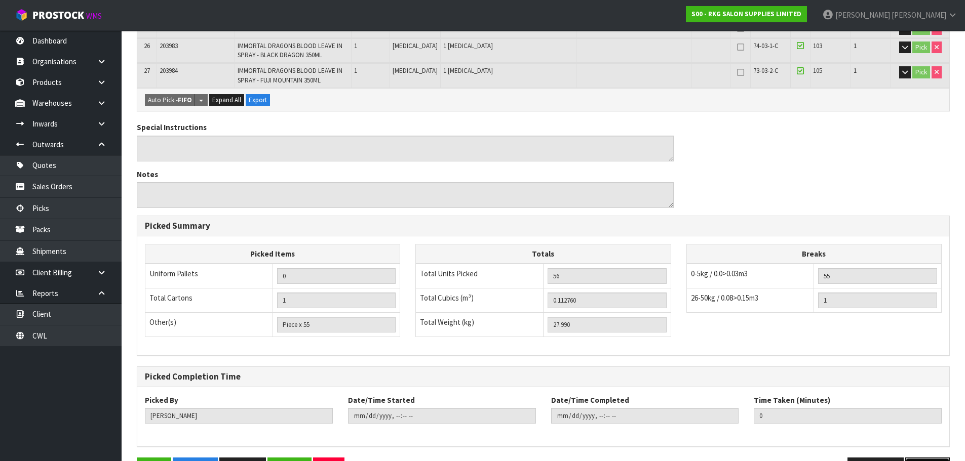
click at [913, 458] on button "Next" at bounding box center [927, 469] width 45 height 22
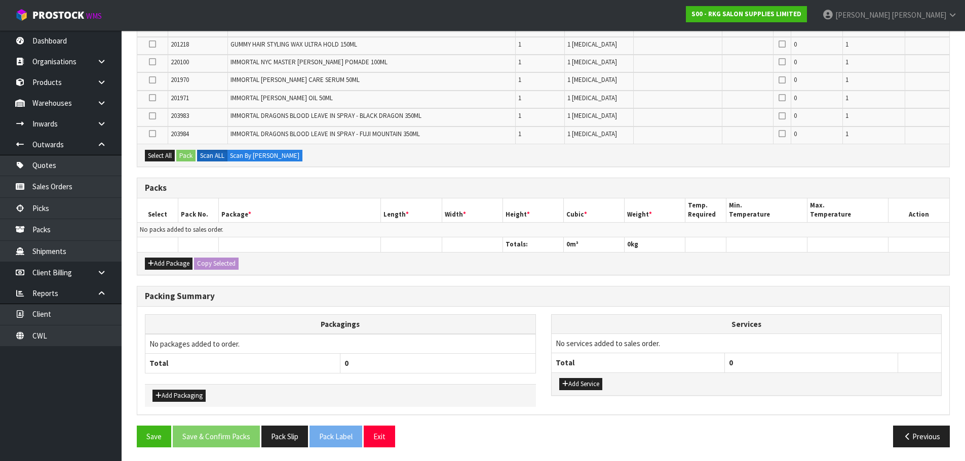
scroll to position [613, 0]
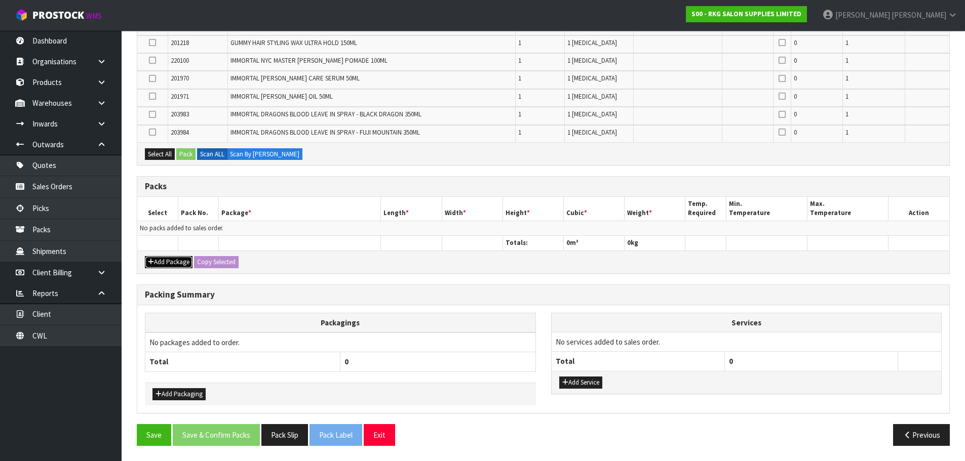
click at [166, 262] on button "Add Package" at bounding box center [169, 262] width 48 height 12
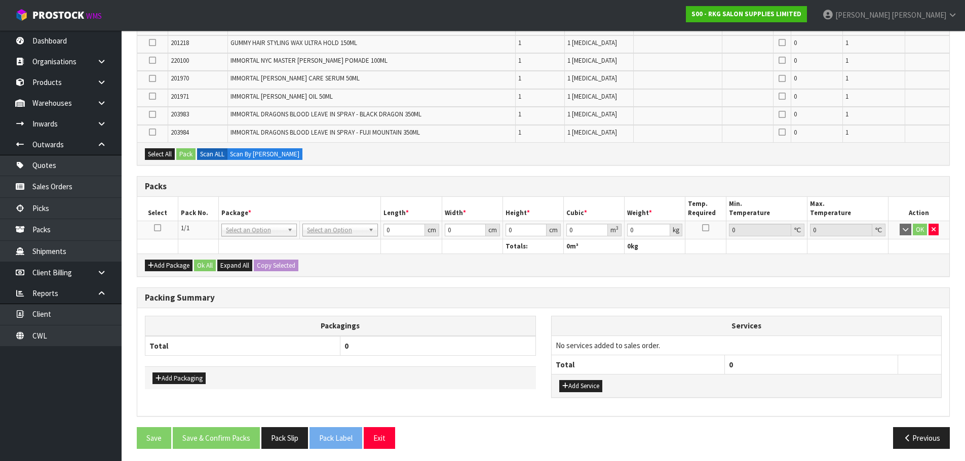
click at [155, 228] on icon at bounding box center [157, 228] width 7 height 1
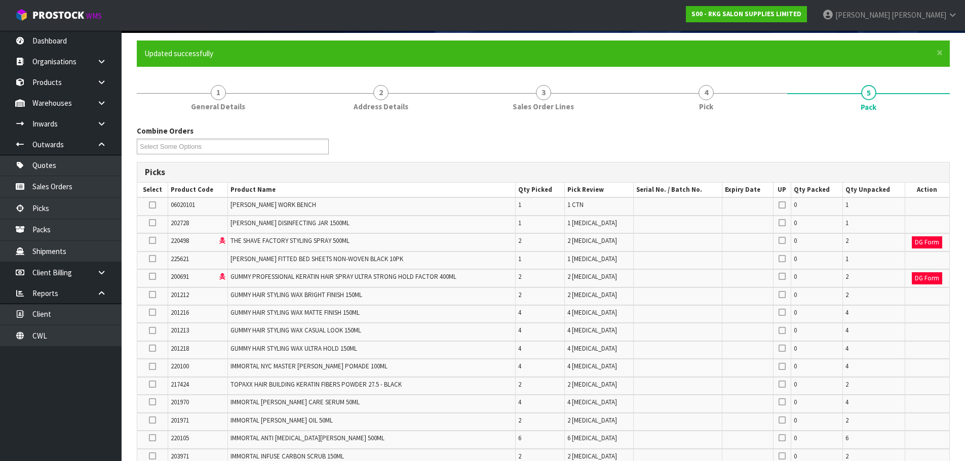
scroll to position [56, 0]
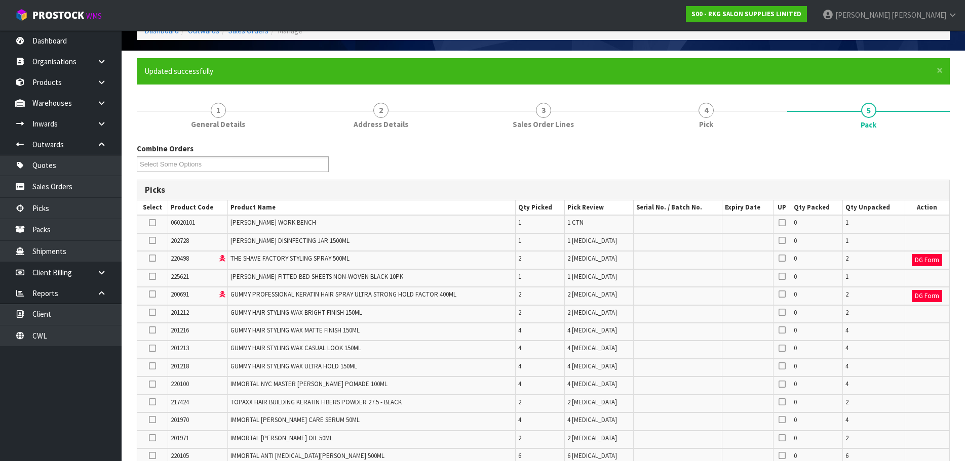
click at [151, 223] on icon at bounding box center [152, 223] width 7 height 1
click at [0, 0] on input "checkbox" at bounding box center [0, 0] width 0 height 0
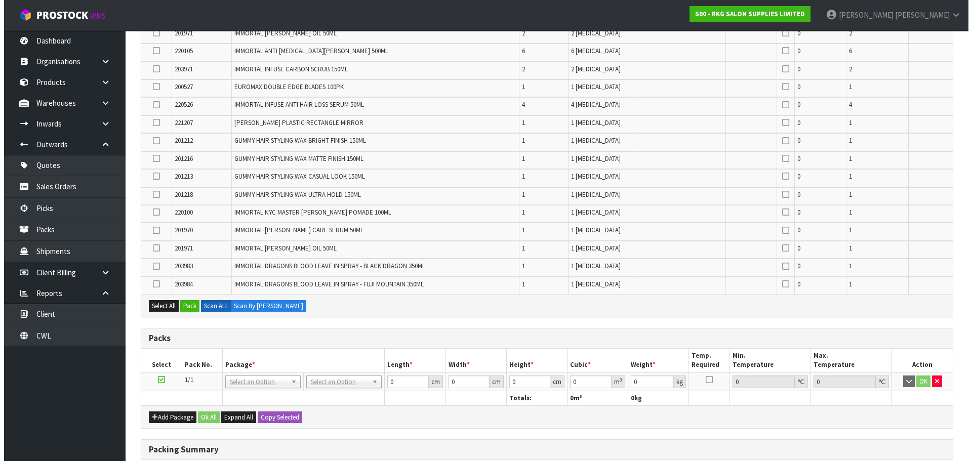
scroll to position [613, 0]
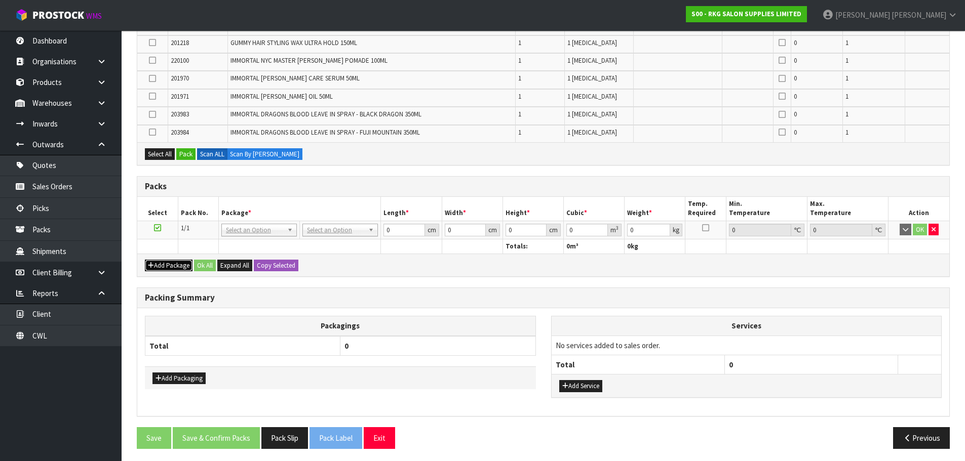
click at [168, 266] on button "Add Package" at bounding box center [169, 266] width 48 height 12
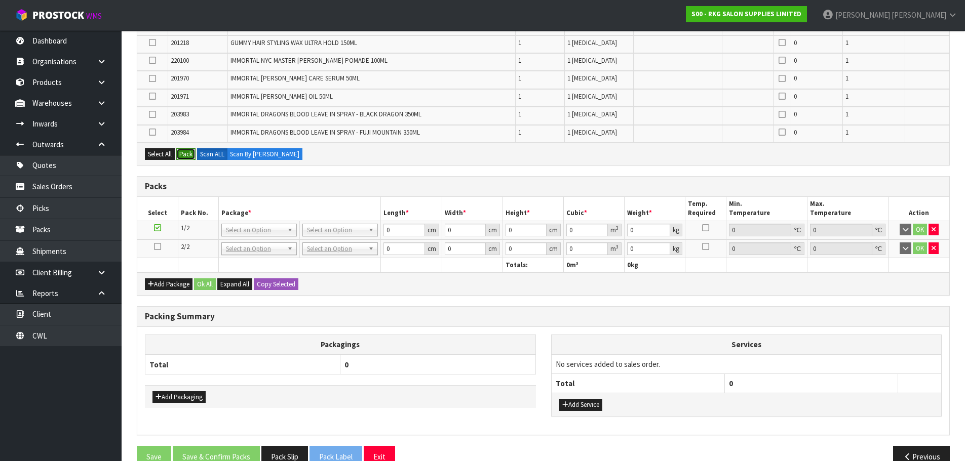
click at [189, 154] on button "Pack" at bounding box center [185, 154] width 19 height 12
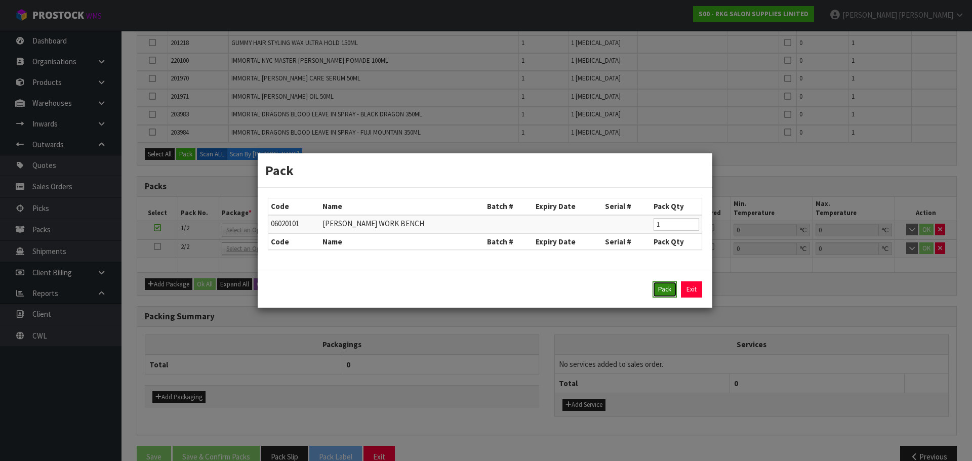
click at [669, 290] on button "Pack" at bounding box center [665, 290] width 24 height 16
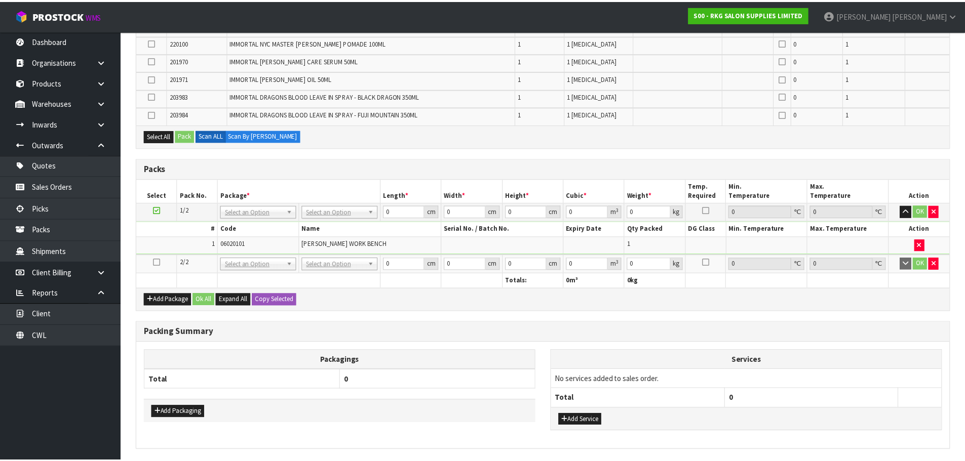
scroll to position [595, 0]
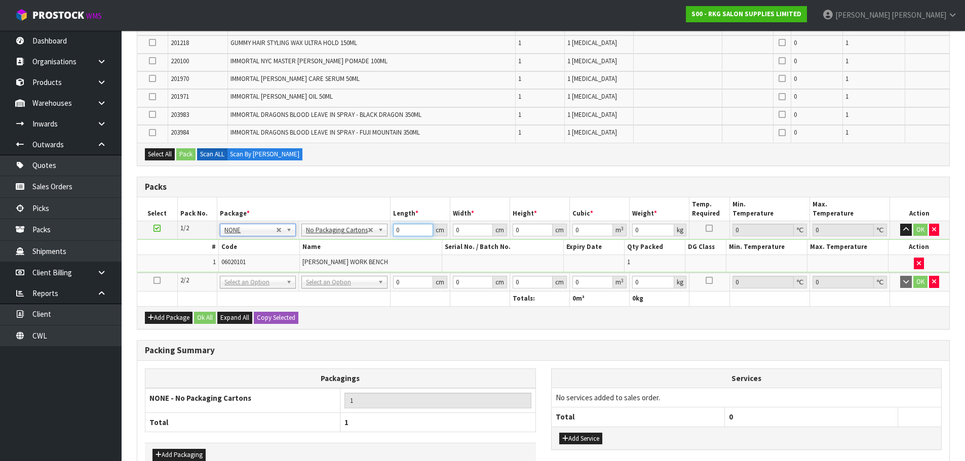
drag, startPoint x: 404, startPoint y: 230, endPoint x: 384, endPoint y: 233, distance: 19.4
click at [384, 233] on tr "1/2 NONE 007-001 007-002 007-004 007-009 007-013 007-014 007-015 007-017 007-01…" at bounding box center [543, 230] width 812 height 18
click at [918, 229] on button "OK" at bounding box center [920, 230] width 14 height 12
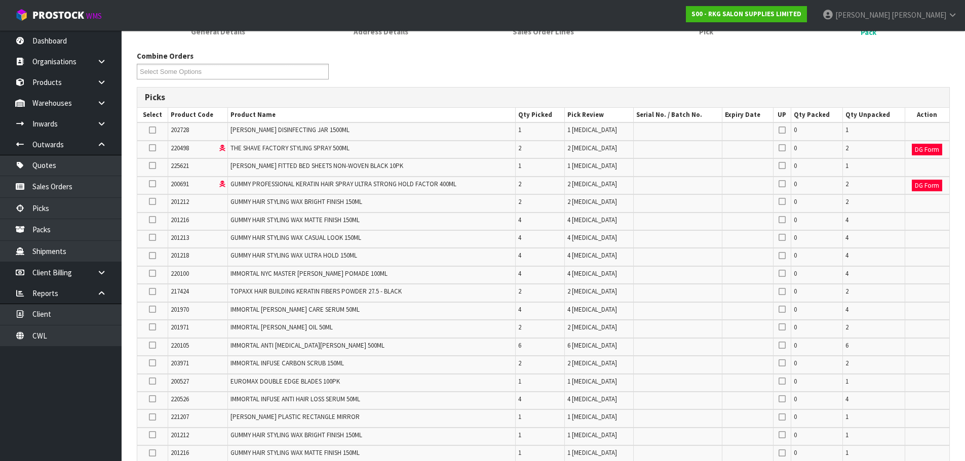
scroll to position [139, 0]
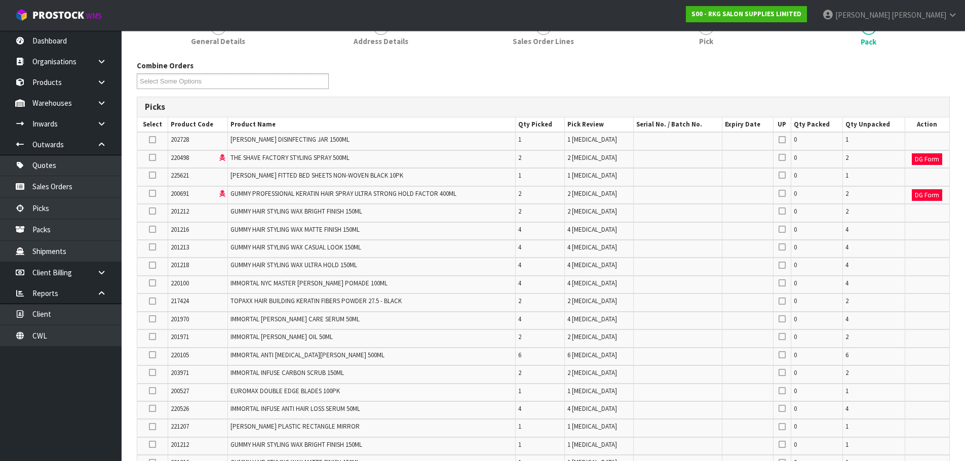
click at [152, 140] on icon at bounding box center [152, 140] width 7 height 1
click at [0, 0] on input "checkbox" at bounding box center [0, 0] width 0 height 0
click at [152, 158] on icon at bounding box center [152, 157] width 7 height 1
click at [0, 0] on input "checkbox" at bounding box center [0, 0] width 0 height 0
click at [150, 176] on icon at bounding box center [152, 175] width 7 height 1
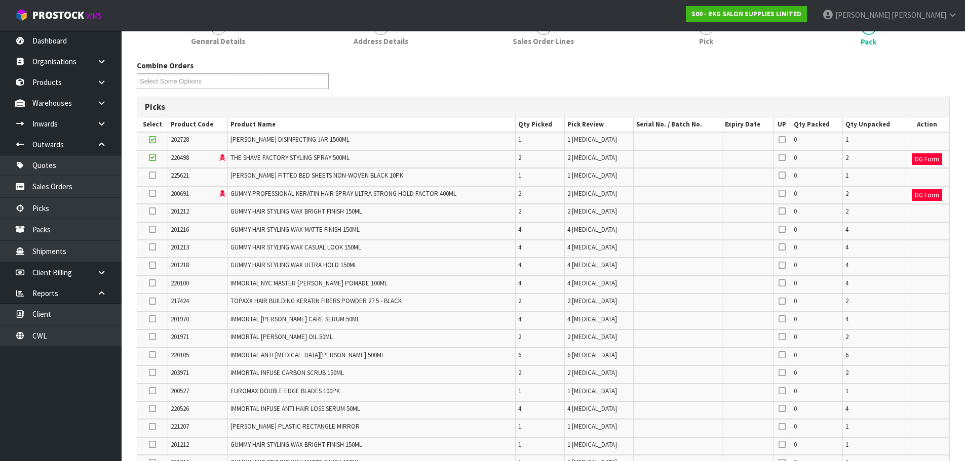
click at [0, 0] on input "checkbox" at bounding box center [0, 0] width 0 height 0
click at [153, 193] on icon at bounding box center [152, 193] width 7 height 1
click at [0, 0] on input "checkbox" at bounding box center [0, 0] width 0 height 0
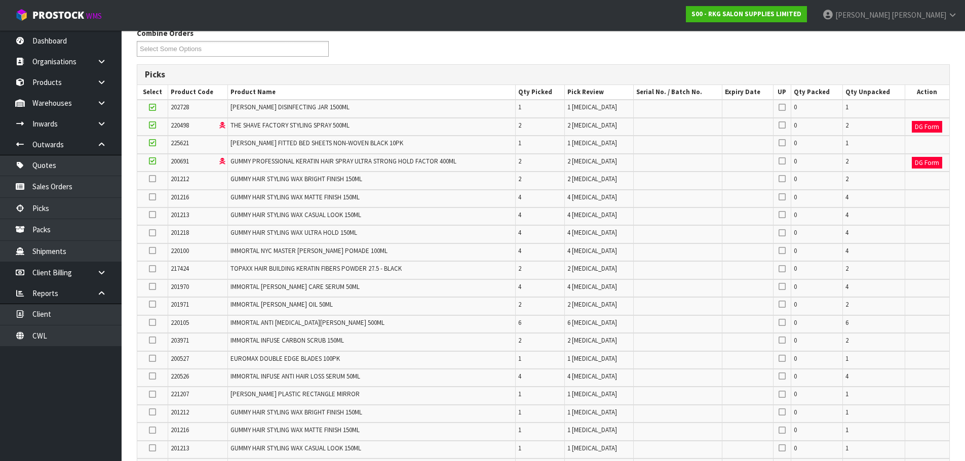
scroll to position [190, 0]
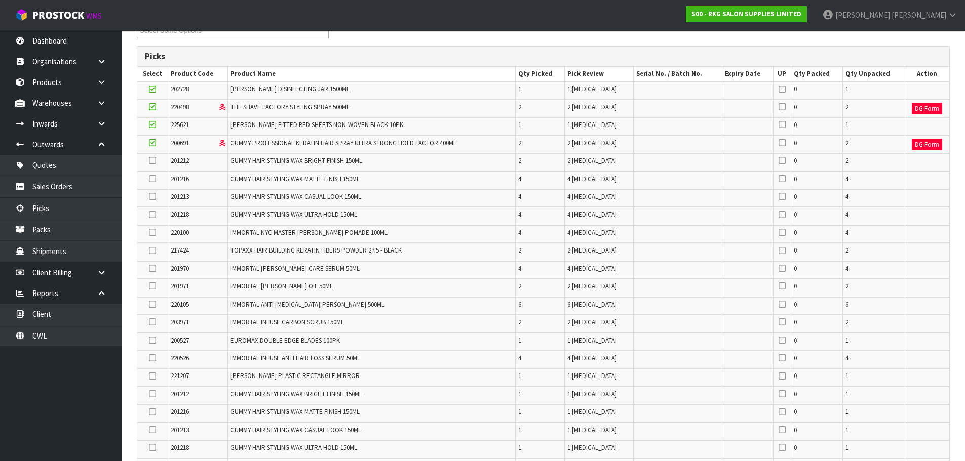
click at [149, 159] on label at bounding box center [152, 160] width 7 height 9
click at [0, 0] on input "checkbox" at bounding box center [0, 0] width 0 height 0
click at [151, 174] on td at bounding box center [152, 181] width 30 height 18
click at [152, 179] on icon at bounding box center [152, 179] width 7 height 1
click at [0, 0] on input "checkbox" at bounding box center [0, 0] width 0 height 0
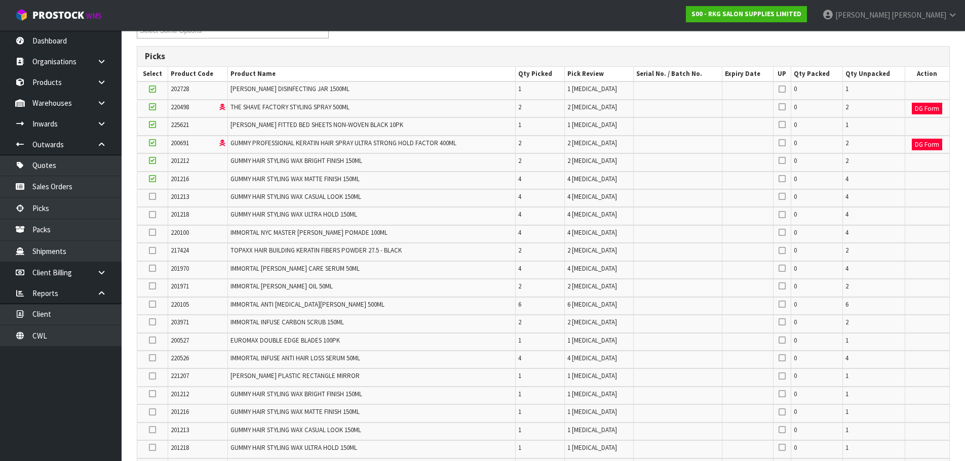
click at [152, 196] on icon at bounding box center [152, 196] width 7 height 1
click at [0, 0] on input "checkbox" at bounding box center [0, 0] width 0 height 0
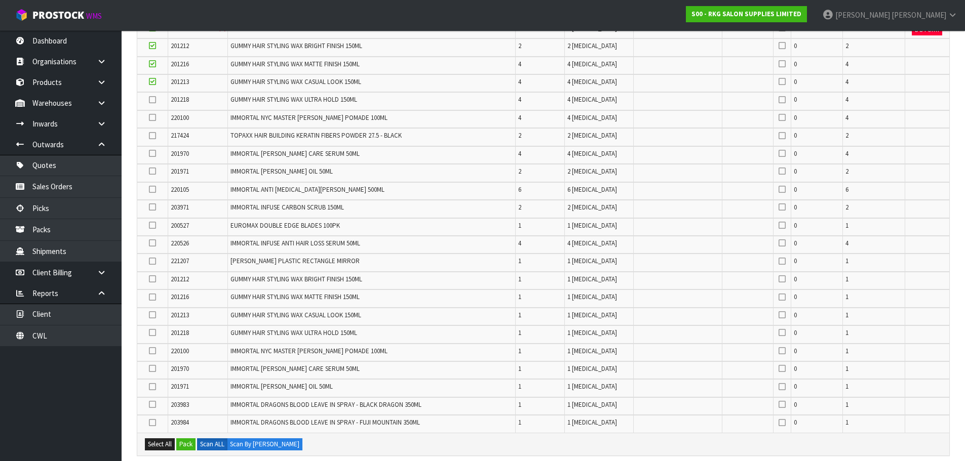
scroll to position [342, 0]
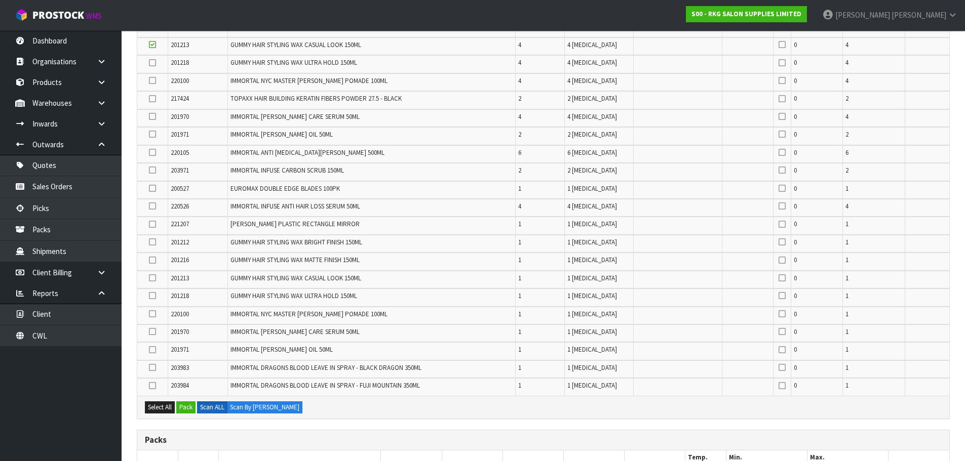
click at [149, 63] on icon at bounding box center [152, 63] width 7 height 1
click at [0, 0] on input "checkbox" at bounding box center [0, 0] width 0 height 0
click at [149, 81] on icon at bounding box center [152, 81] width 7 height 1
click at [0, 0] on input "checkbox" at bounding box center [0, 0] width 0 height 0
click at [149, 99] on icon at bounding box center [152, 99] width 7 height 1
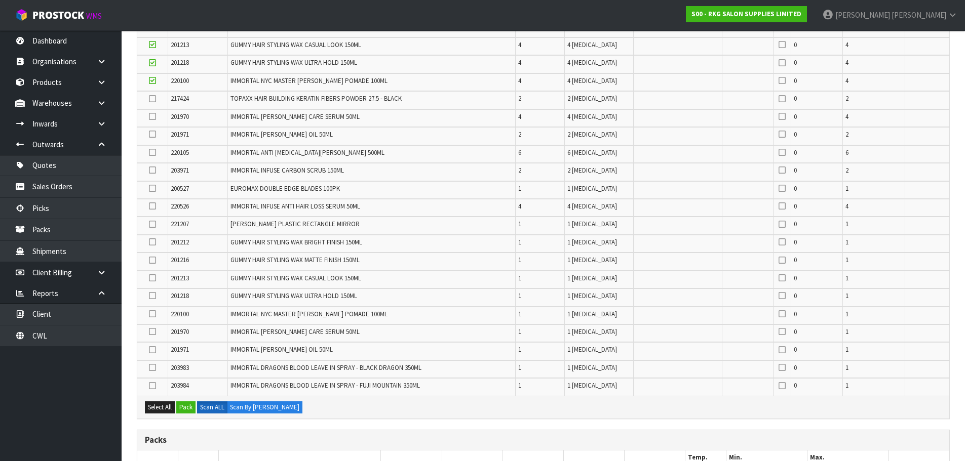
click at [0, 0] on input "checkbox" at bounding box center [0, 0] width 0 height 0
click at [152, 116] on icon at bounding box center [152, 116] width 7 height 1
click at [0, 0] on input "checkbox" at bounding box center [0, 0] width 0 height 0
click at [152, 135] on icon at bounding box center [152, 134] width 7 height 1
click at [0, 0] on input "checkbox" at bounding box center [0, 0] width 0 height 0
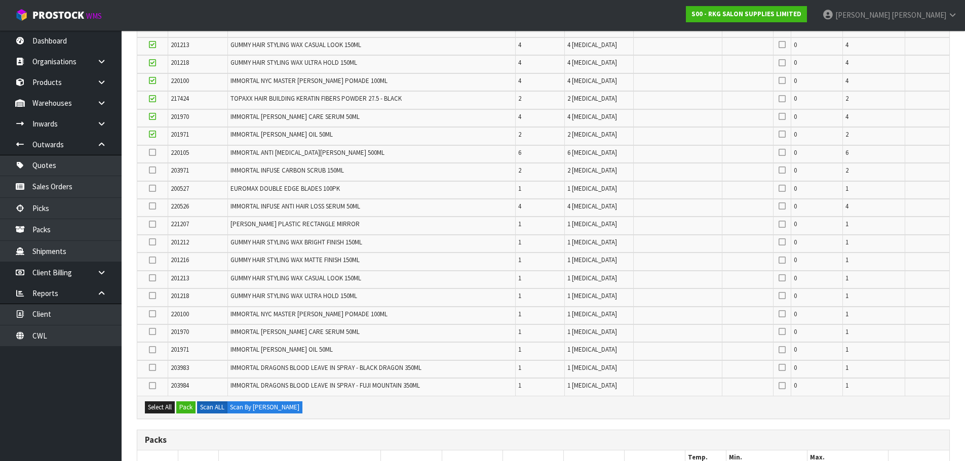
click at [152, 158] on td at bounding box center [152, 154] width 30 height 18
click at [152, 152] on icon at bounding box center [152, 152] width 7 height 1
click at [0, 0] on input "checkbox" at bounding box center [0, 0] width 0 height 0
click at [152, 171] on icon at bounding box center [152, 170] width 7 height 1
click at [0, 0] on input "checkbox" at bounding box center [0, 0] width 0 height 0
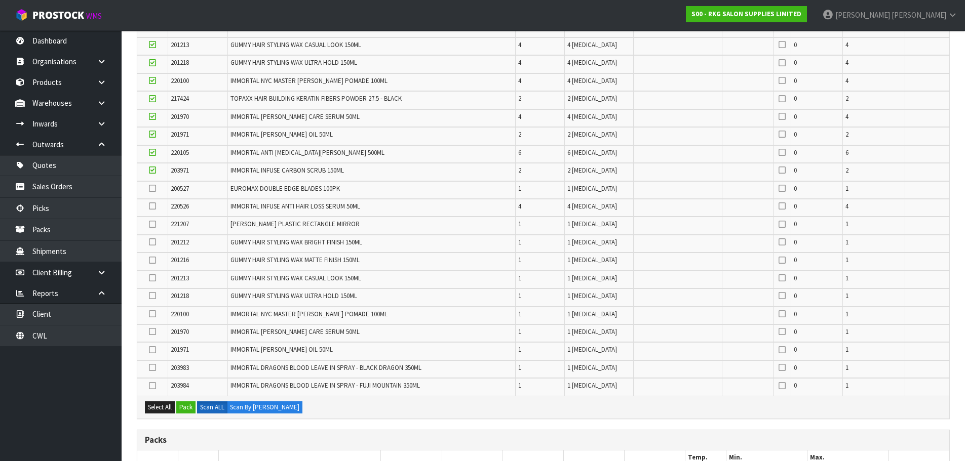
click at [150, 189] on icon at bounding box center [152, 188] width 7 height 1
click at [0, 0] on input "checkbox" at bounding box center [0, 0] width 0 height 0
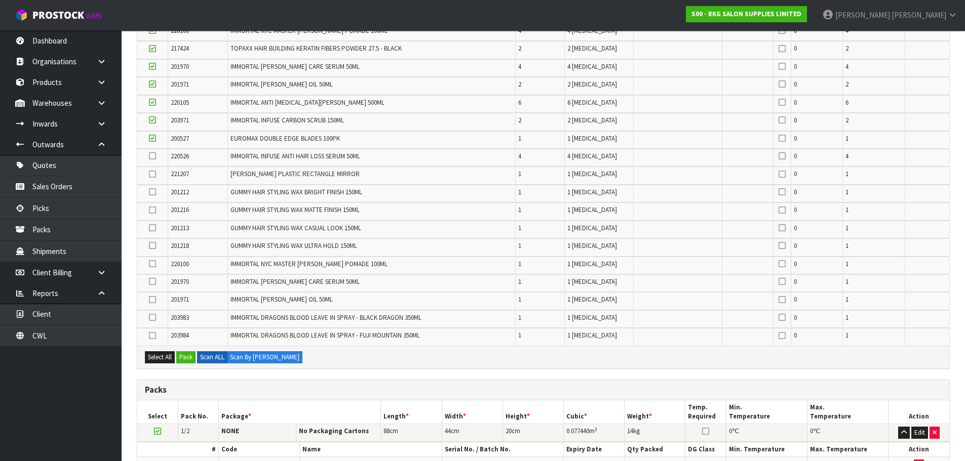
scroll to position [392, 0]
click at [150, 155] on icon at bounding box center [152, 155] width 7 height 1
click at [0, 0] on input "checkbox" at bounding box center [0, 0] width 0 height 0
click at [153, 174] on icon at bounding box center [152, 174] width 7 height 1
click at [0, 0] on input "checkbox" at bounding box center [0, 0] width 0 height 0
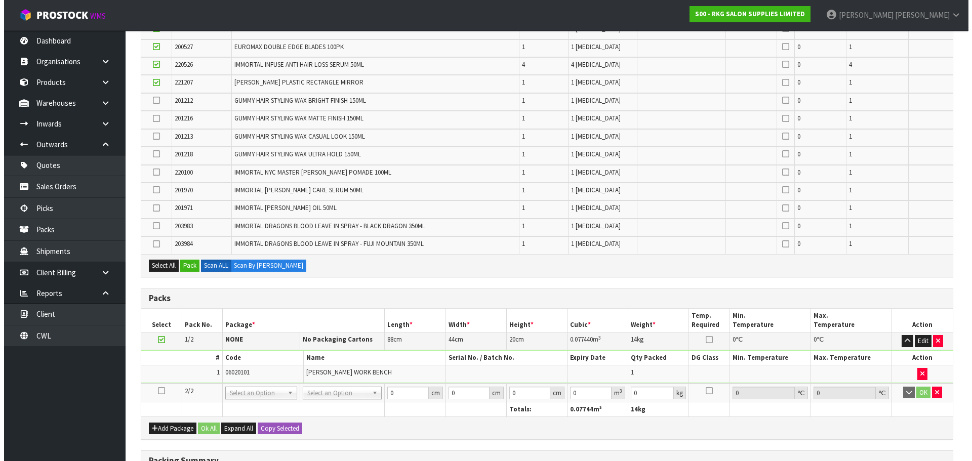
scroll to position [494, 0]
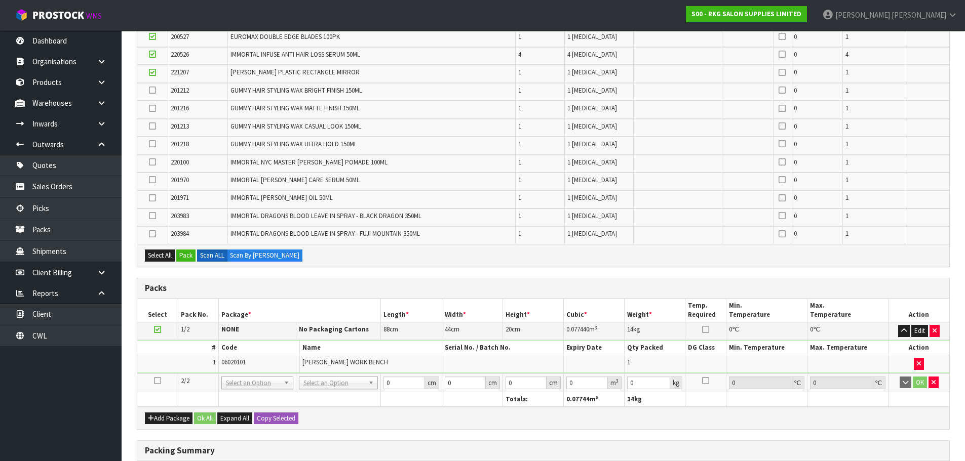
click at [159, 381] on icon at bounding box center [157, 381] width 7 height 1
click at [186, 258] on button "Pack" at bounding box center [185, 256] width 19 height 12
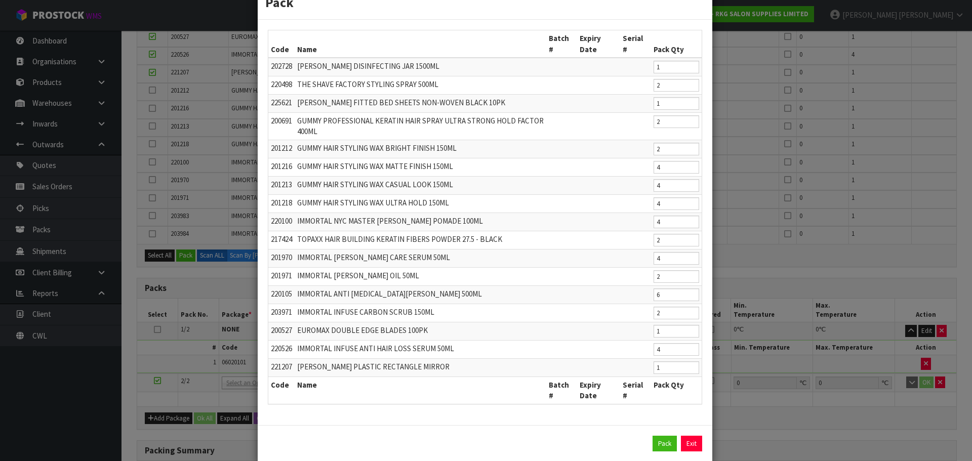
scroll to position [47, 0]
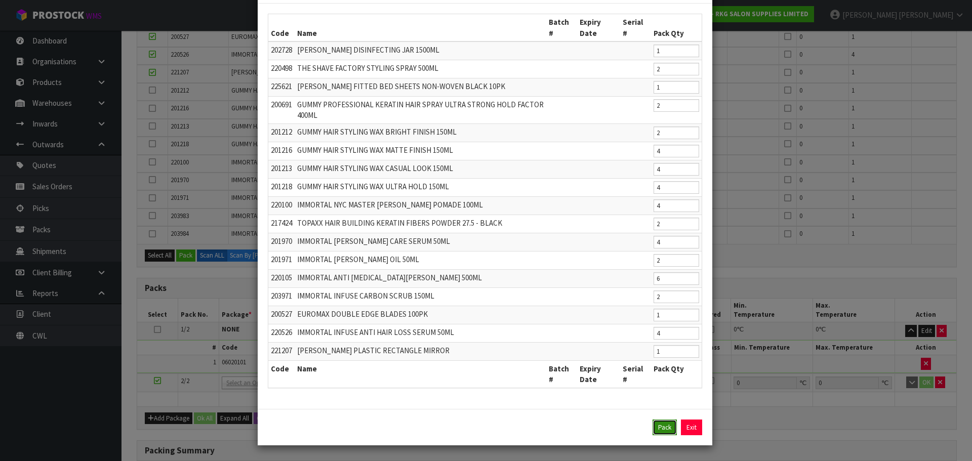
click at [656, 429] on button "Pack" at bounding box center [665, 428] width 24 height 16
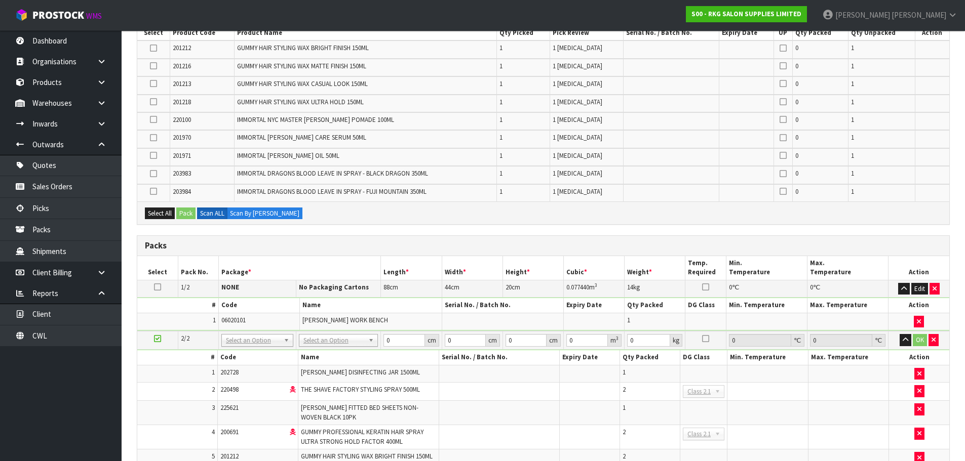
scroll to position [290, 0]
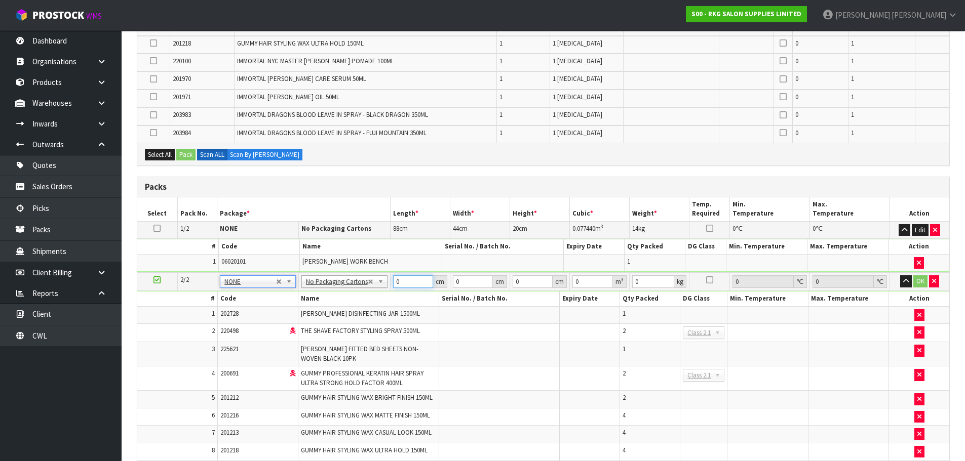
drag, startPoint x: 405, startPoint y: 282, endPoint x: 387, endPoint y: 285, distance: 18.4
click at [387, 285] on tr "2/2 NONE 007-001 007-002 007-004 007-009 007-013 007-014 007-015 007-017 007-01…" at bounding box center [543, 281] width 812 height 19
click at [924, 279] on button "OK" at bounding box center [920, 281] width 14 height 12
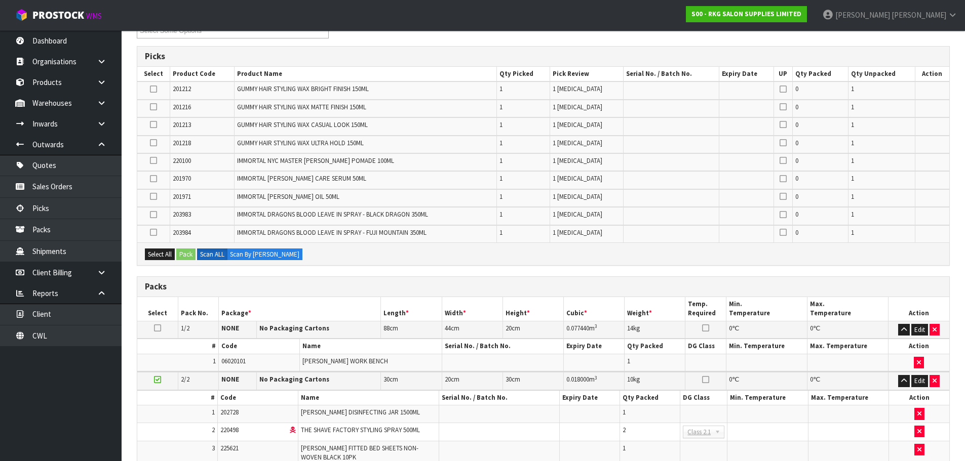
scroll to position [138, 0]
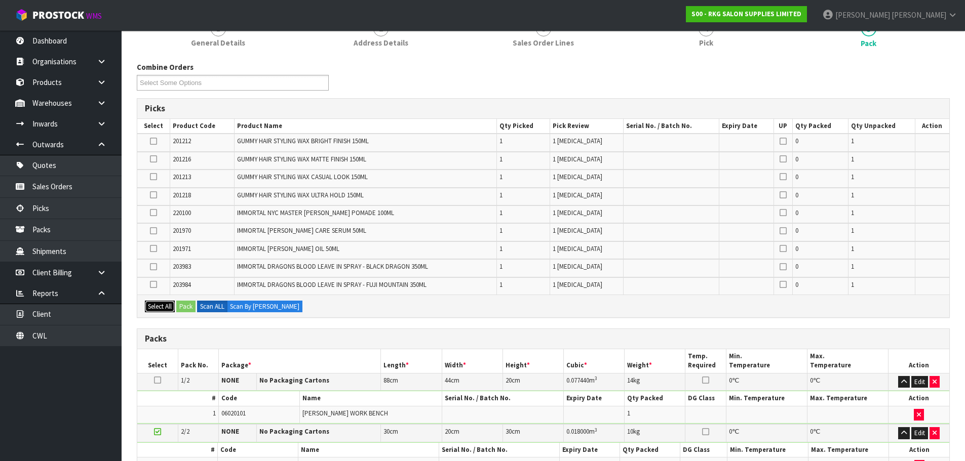
click at [159, 303] on button "Select All" at bounding box center [160, 307] width 30 height 12
click at [183, 308] on button "Pack" at bounding box center [185, 307] width 19 height 12
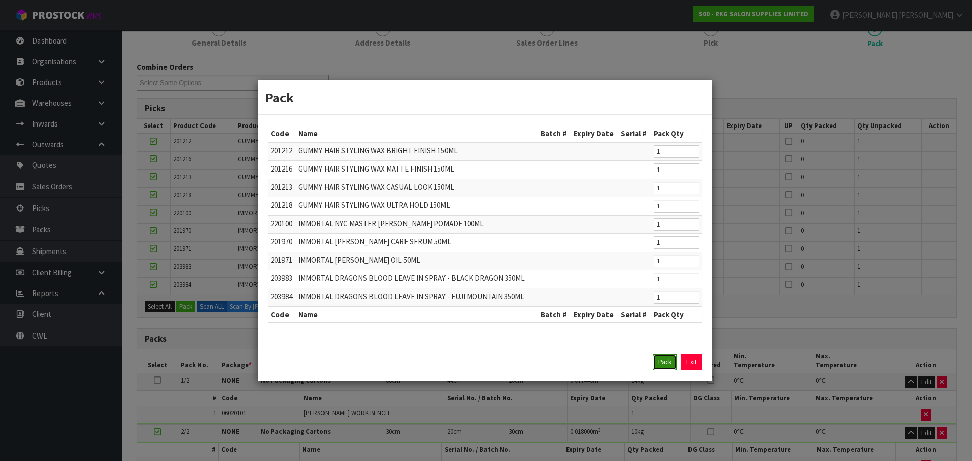
click at [659, 363] on button "Pack" at bounding box center [665, 362] width 24 height 16
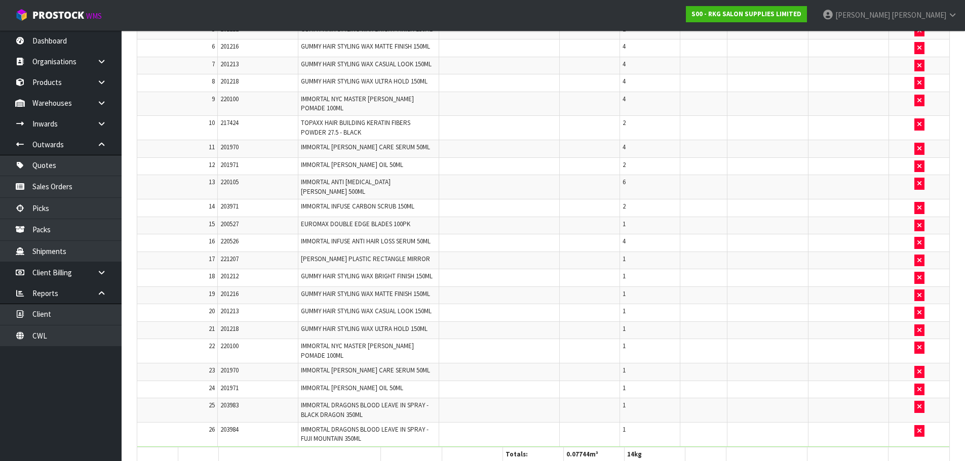
scroll to position [644, 0]
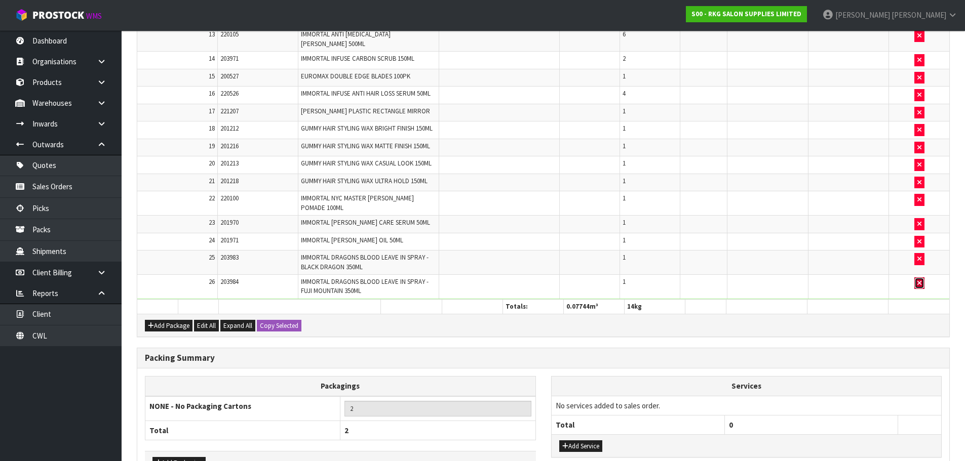
click at [919, 280] on icon "button" at bounding box center [919, 283] width 4 height 7
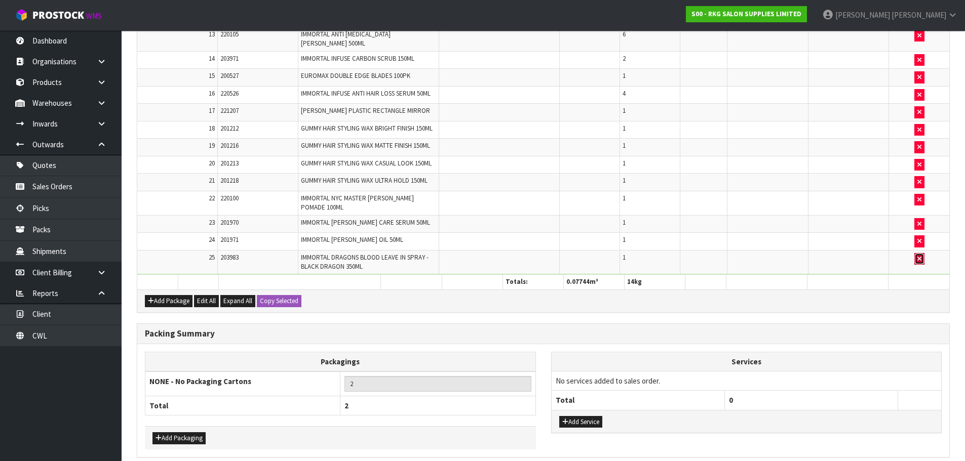
click at [921, 253] on button "button" at bounding box center [919, 259] width 10 height 12
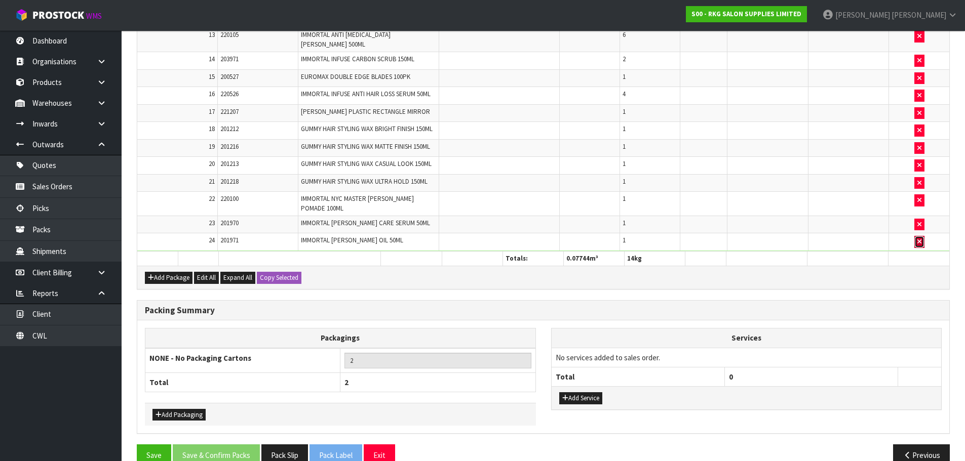
click at [917, 238] on icon "button" at bounding box center [919, 241] width 4 height 7
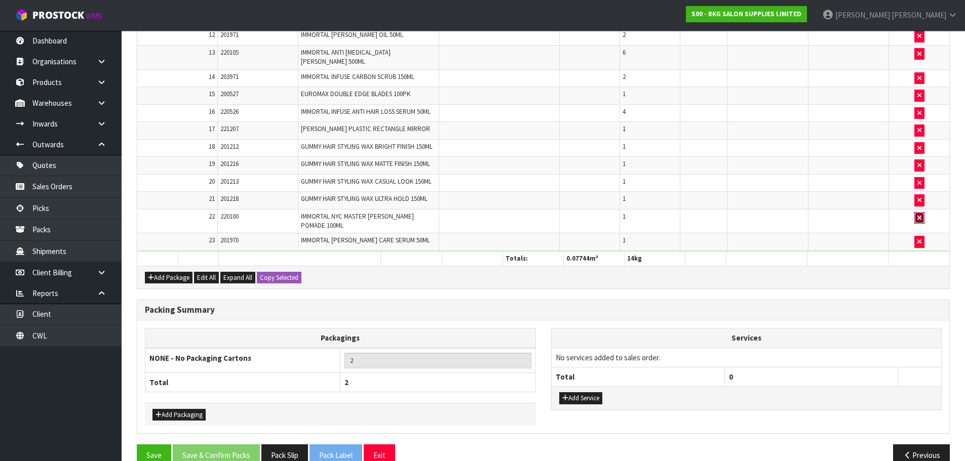
click at [917, 215] on icon "button" at bounding box center [919, 218] width 4 height 7
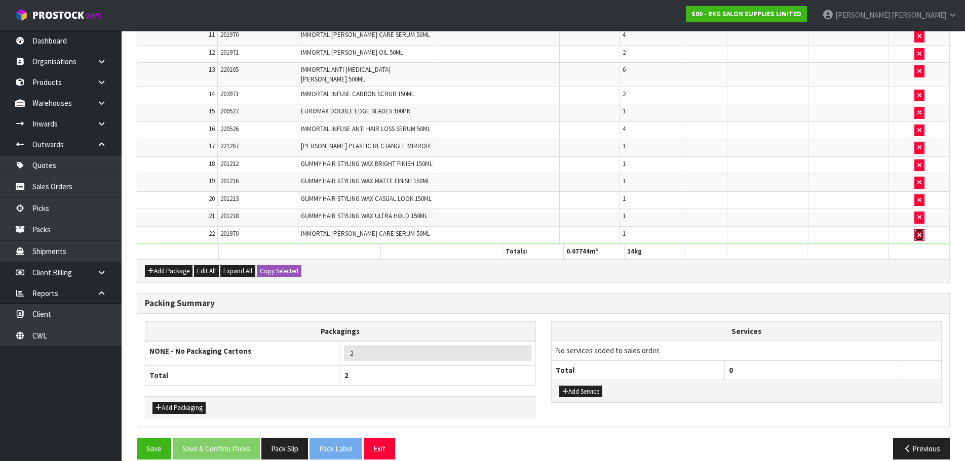
click at [917, 232] on icon "button" at bounding box center [919, 235] width 4 height 7
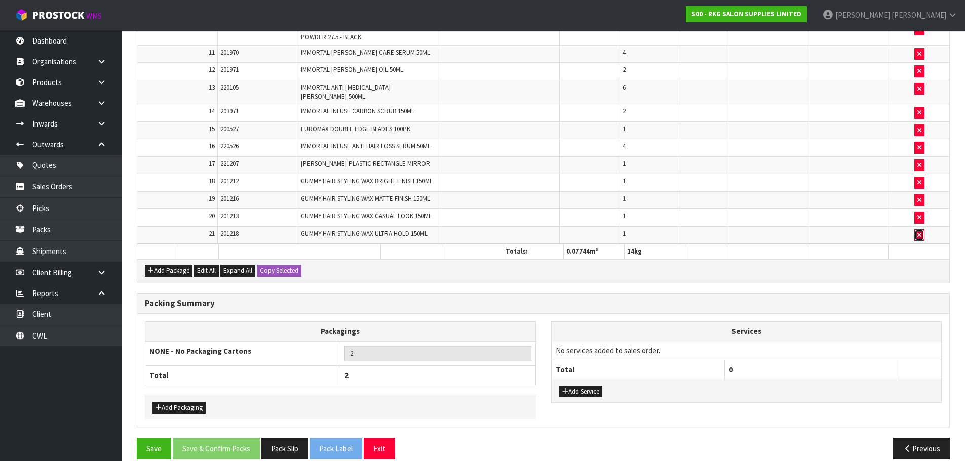
click at [919, 232] on icon "button" at bounding box center [919, 235] width 4 height 7
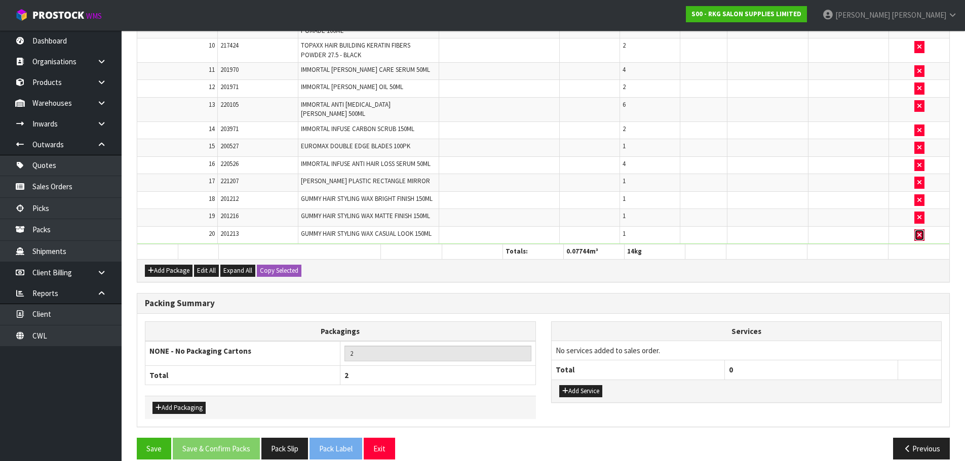
click at [919, 232] on icon "button" at bounding box center [919, 235] width 4 height 7
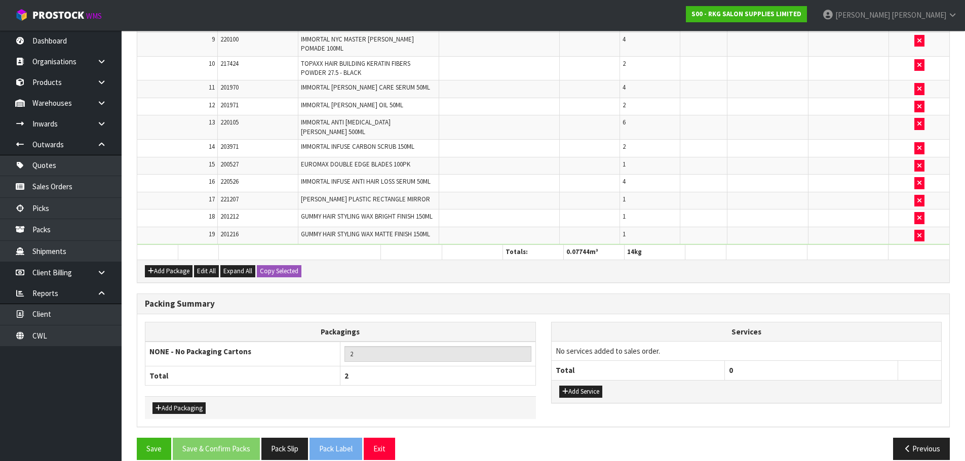
scroll to position [682, 0]
click at [919, 232] on icon "button" at bounding box center [919, 235] width 4 height 7
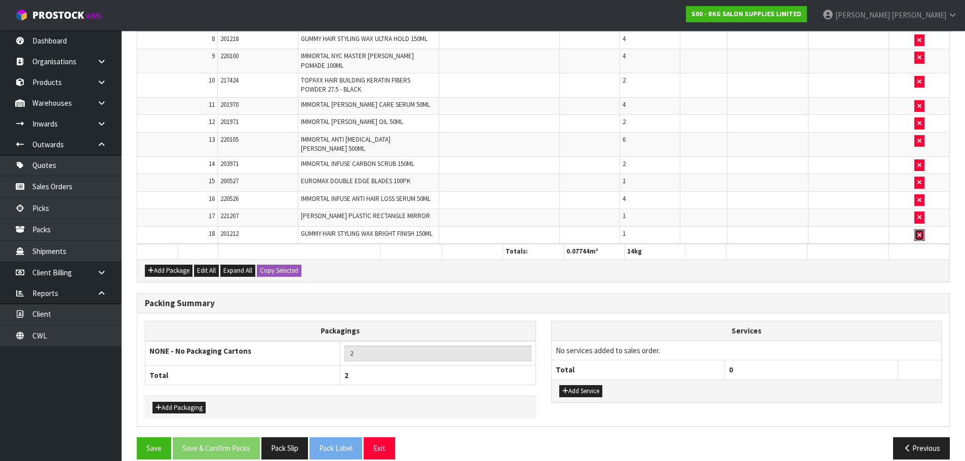
click at [917, 232] on icon "button" at bounding box center [919, 235] width 4 height 7
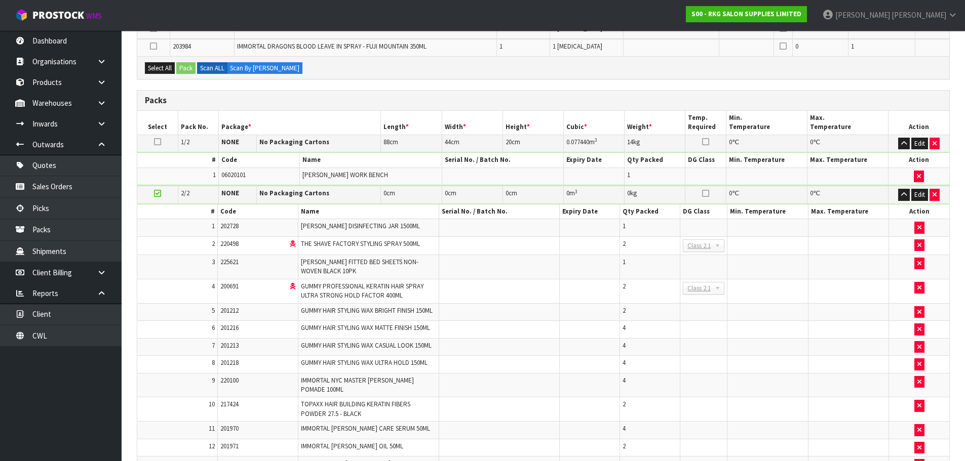
scroll to position [329, 0]
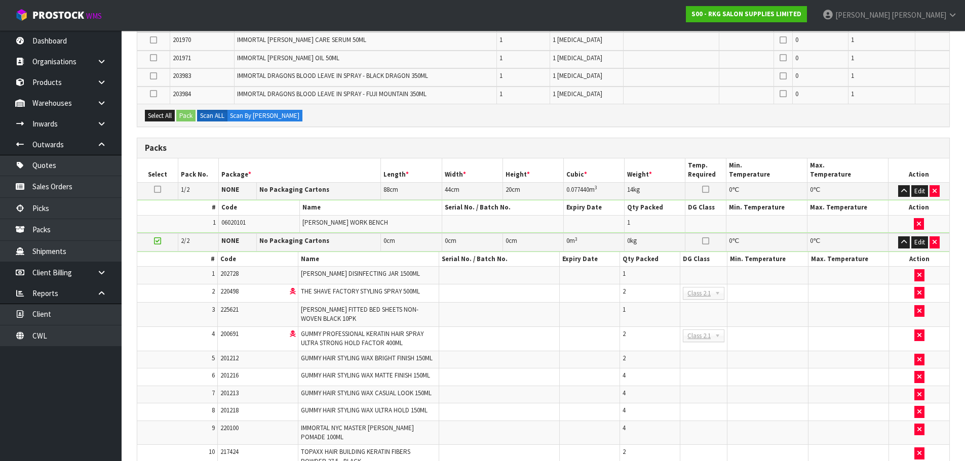
click at [157, 242] on icon at bounding box center [157, 241] width 7 height 1
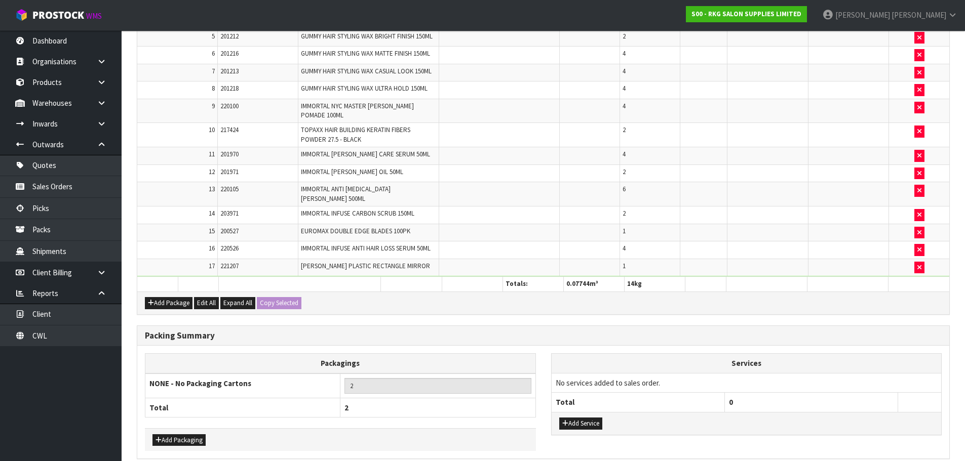
scroll to position [683, 0]
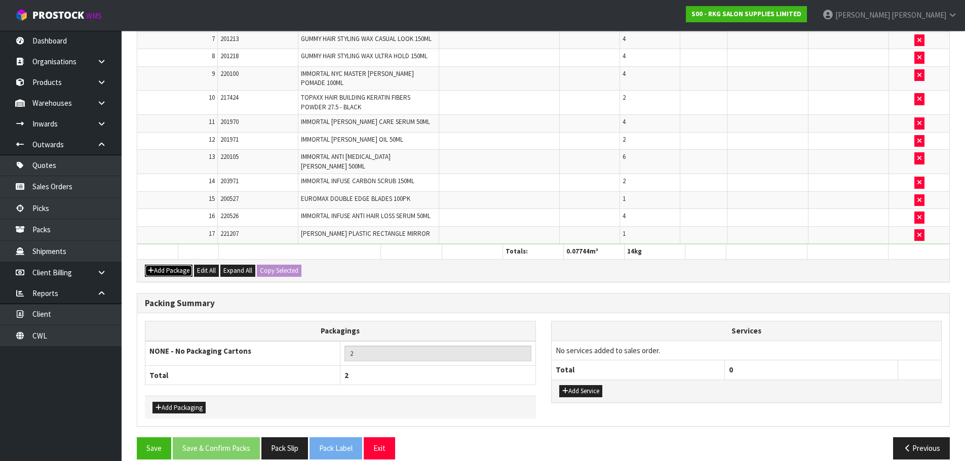
click at [171, 265] on button "Add Package" at bounding box center [169, 271] width 48 height 12
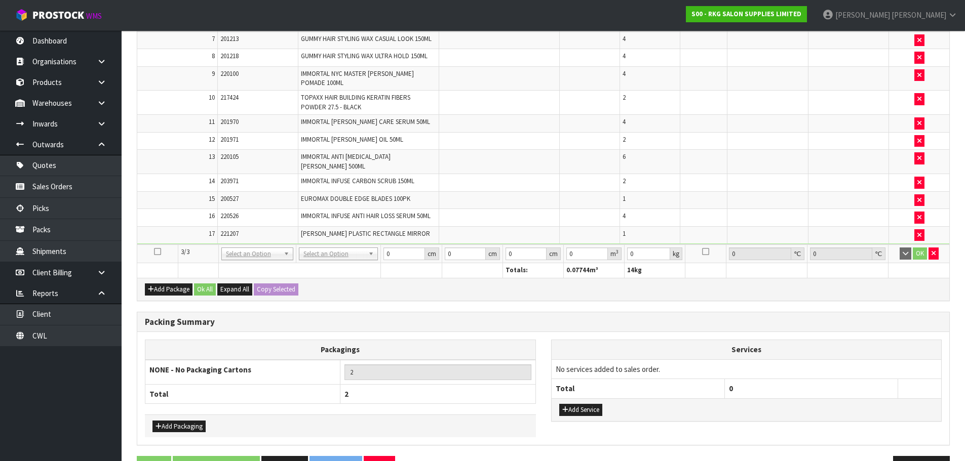
click at [155, 252] on icon at bounding box center [157, 252] width 7 height 1
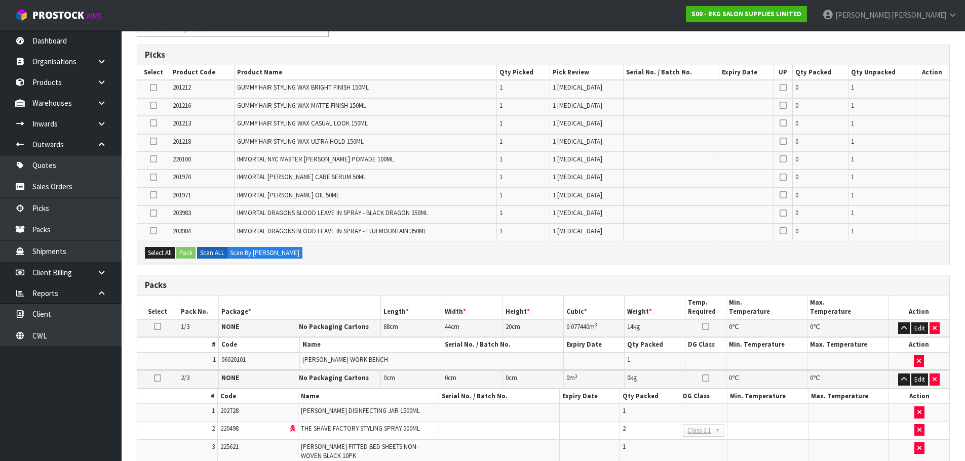
scroll to position [177, 0]
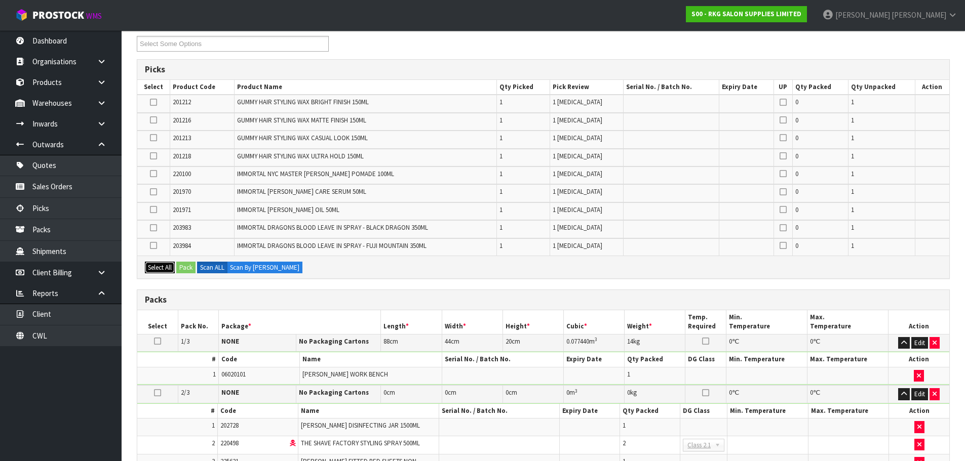
drag, startPoint x: 157, startPoint y: 265, endPoint x: 185, endPoint y: 271, distance: 28.0
click at [158, 266] on button "Select All" at bounding box center [160, 268] width 30 height 12
click at [187, 268] on button "Pack" at bounding box center [185, 268] width 19 height 12
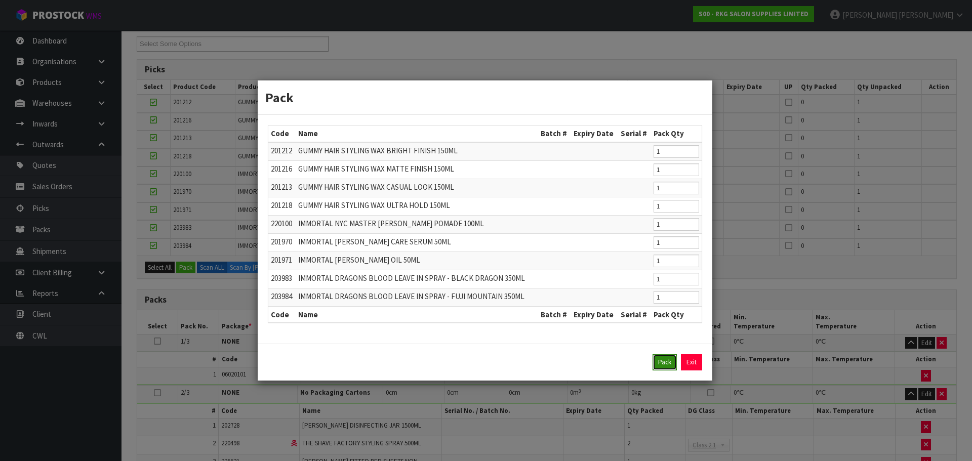
click at [659, 368] on button "Pack" at bounding box center [665, 362] width 24 height 16
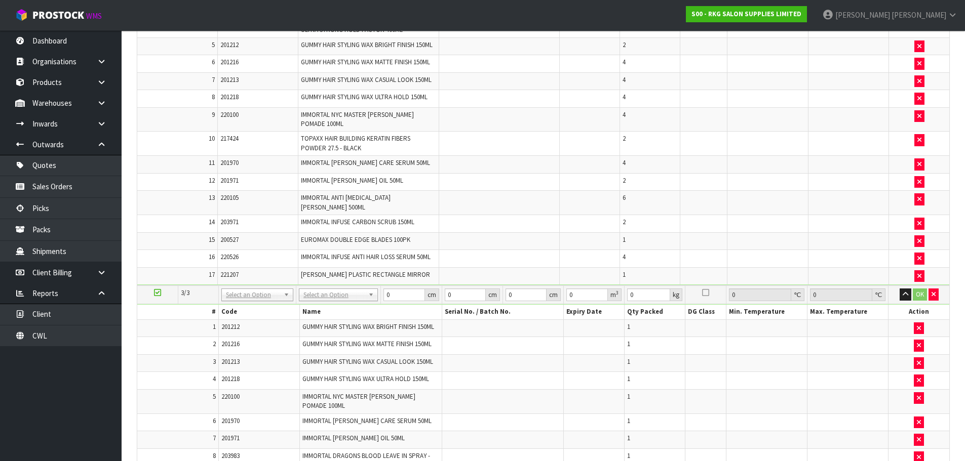
scroll to position [582, 0]
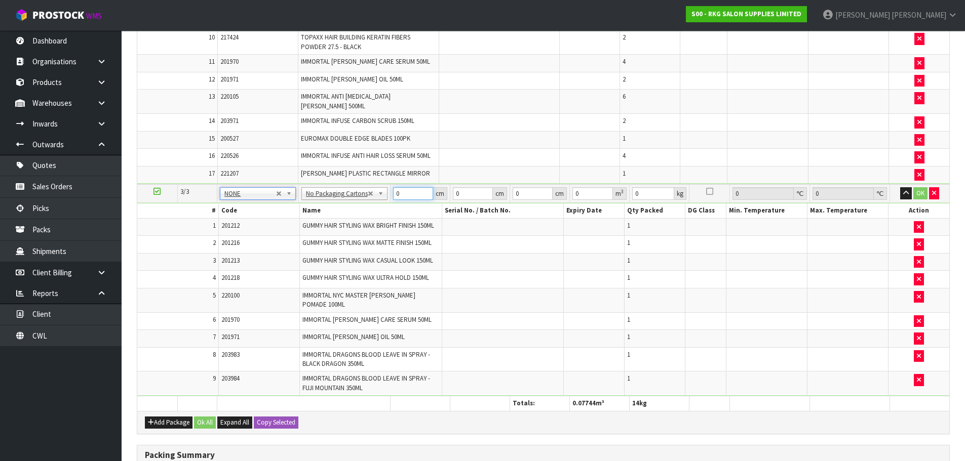
drag, startPoint x: 394, startPoint y: 182, endPoint x: 381, endPoint y: 183, distance: 13.2
click at [381, 184] on tr "3/3 NONE 007-001 007-002 007-004 007-009 007-013 007-014 007-015 007-017 007-01…" at bounding box center [543, 193] width 812 height 19
click at [390, 184] on td "30 cm" at bounding box center [420, 193] width 60 height 19
click at [632, 187] on input "0" at bounding box center [653, 193] width 42 height 13
click at [920, 187] on button "OK" at bounding box center [920, 193] width 14 height 12
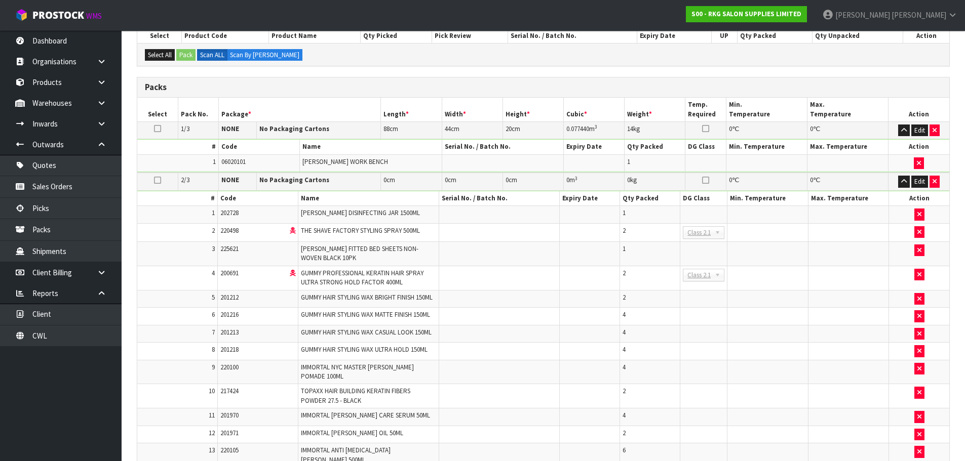
scroll to position [227, 0]
click at [916, 185] on button "Edit" at bounding box center [919, 182] width 17 height 12
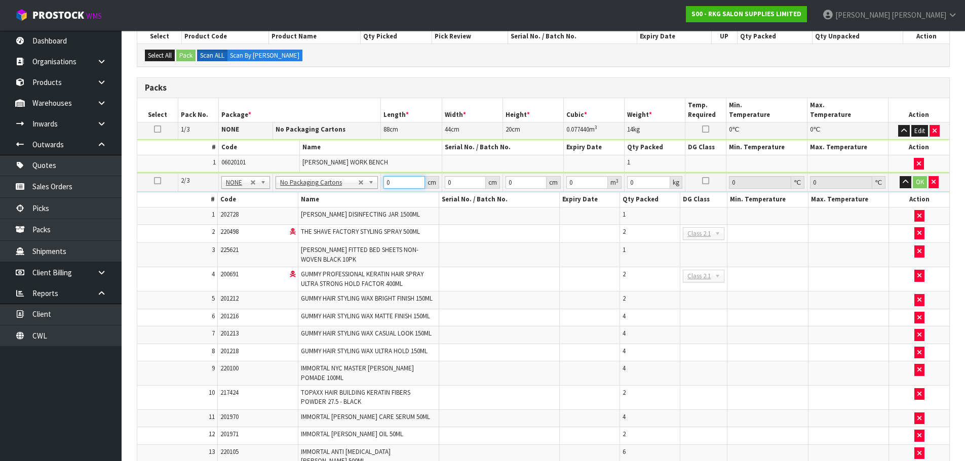
drag, startPoint x: 392, startPoint y: 177, endPoint x: 368, endPoint y: 180, distance: 25.0
click at [368, 180] on tr "2/3 NONE 007-001 007-002 007-004 007-009 007-013 007-014 007-015 007-017 007-01…" at bounding box center [543, 182] width 812 height 19
drag, startPoint x: 460, startPoint y: 183, endPoint x: 441, endPoint y: 183, distance: 18.7
click at [442, 183] on td "30 cm" at bounding box center [472, 182] width 61 height 19
drag, startPoint x: 521, startPoint y: 183, endPoint x: 509, endPoint y: 183, distance: 11.7
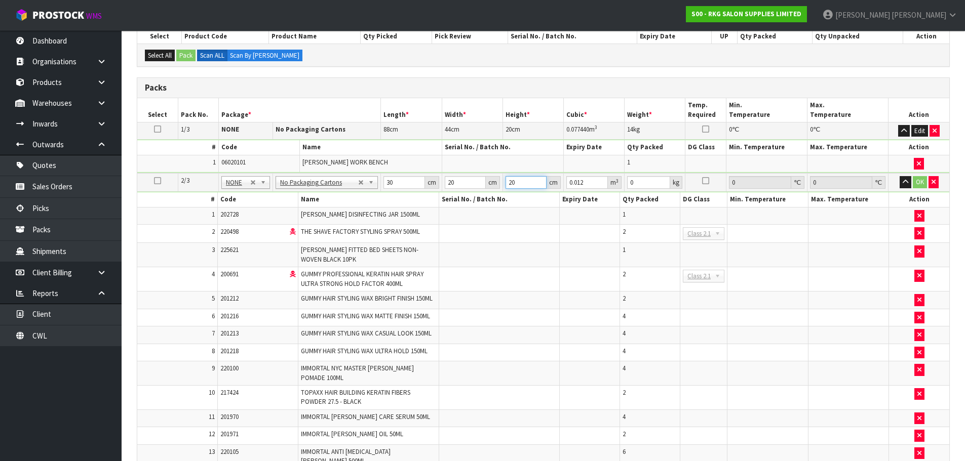
click at [509, 183] on input "20" at bounding box center [525, 182] width 41 height 13
drag, startPoint x: 409, startPoint y: 182, endPoint x: 383, endPoint y: 186, distance: 26.1
click at [383, 186] on input "30" at bounding box center [403, 182] width 41 height 13
drag, startPoint x: 456, startPoint y: 180, endPoint x: 448, endPoint y: 181, distance: 8.2
click at [448, 181] on input "15" at bounding box center [465, 182] width 41 height 13
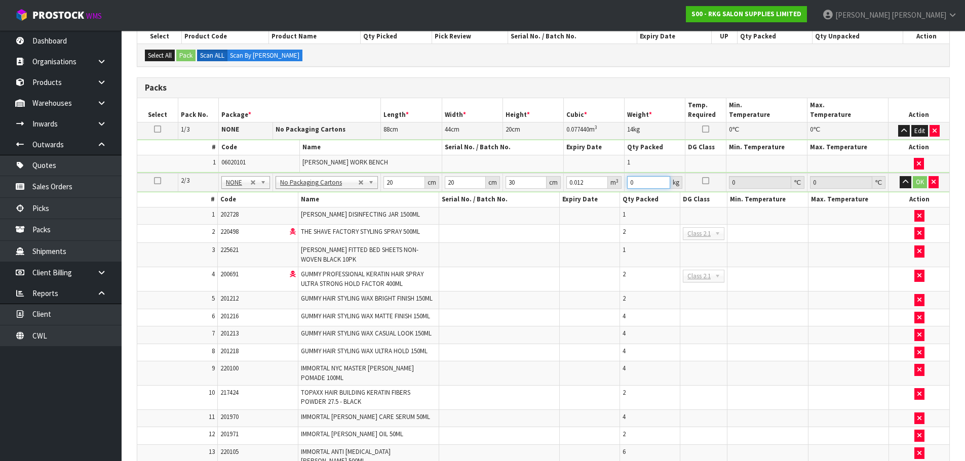
drag, startPoint x: 635, startPoint y: 181, endPoint x: 624, endPoint y: 183, distance: 11.3
click at [624, 183] on td "0 kg" at bounding box center [654, 182] width 61 height 19
click at [922, 182] on button "OK" at bounding box center [919, 182] width 14 height 12
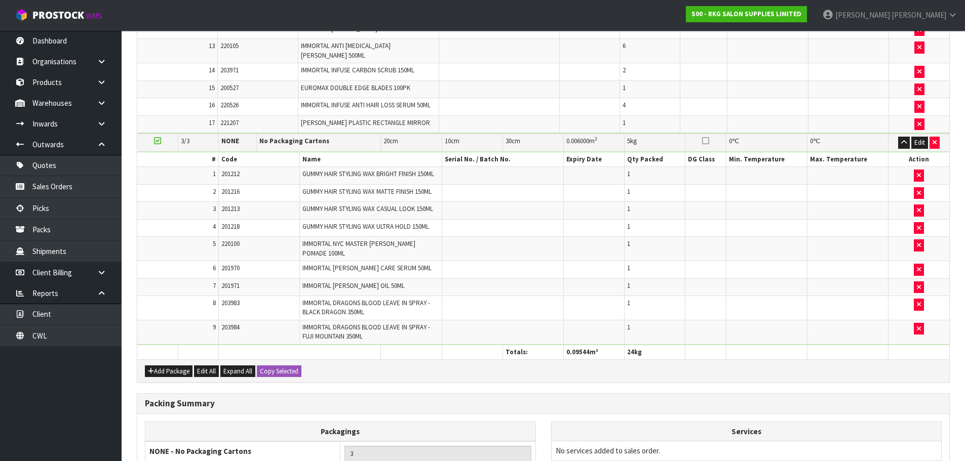
scroll to position [726, 0]
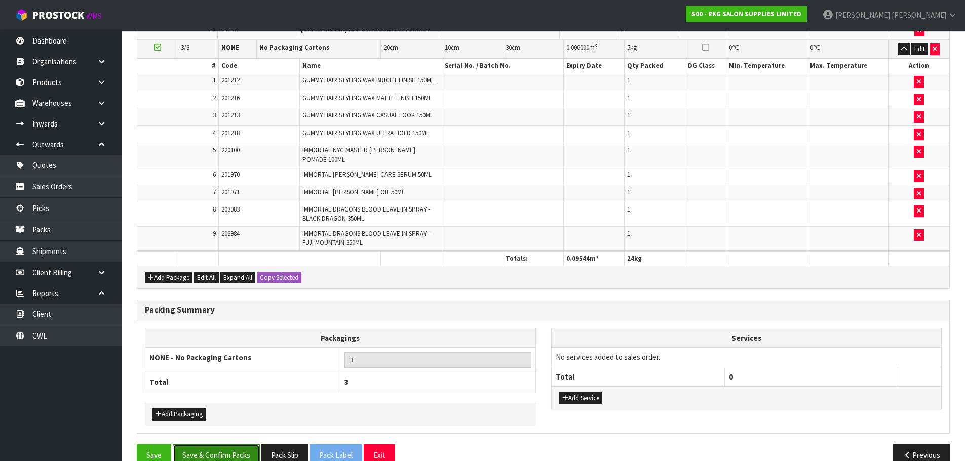
click at [209, 445] on button "Save & Confirm Packs" at bounding box center [216, 456] width 87 height 22
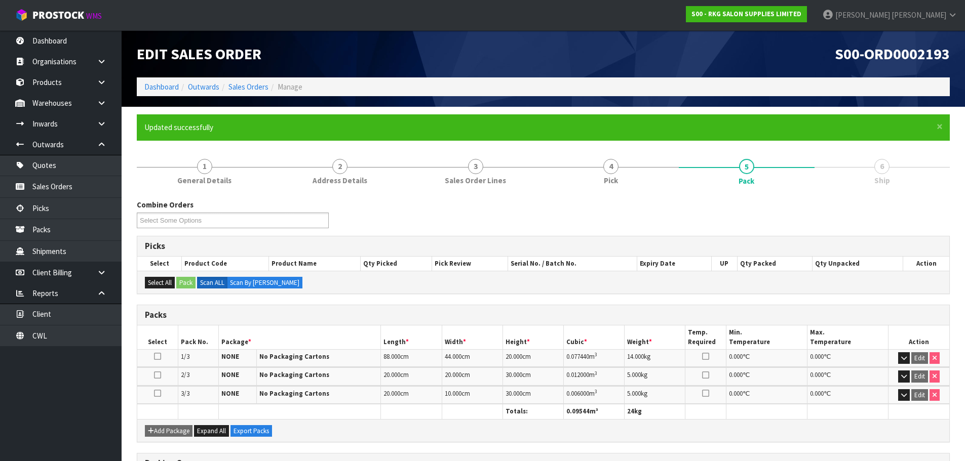
scroll to position [151, 0]
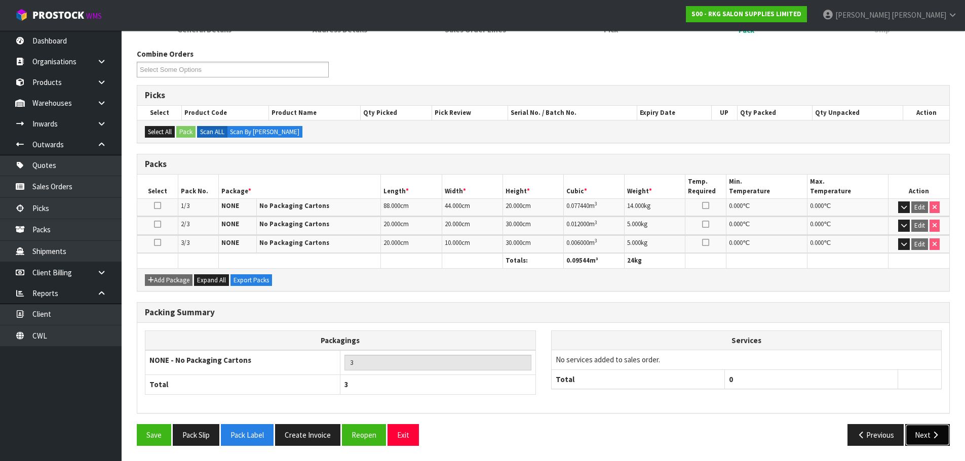
click at [922, 436] on button "Next" at bounding box center [927, 435] width 45 height 22
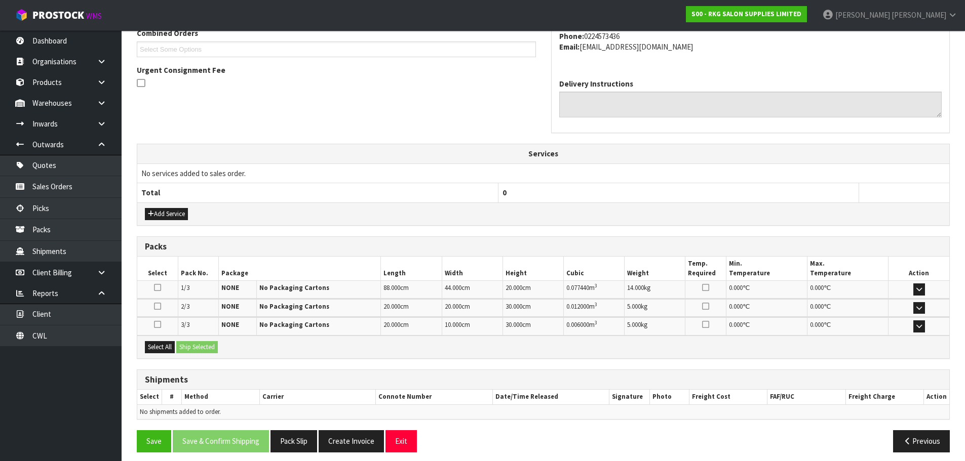
scroll to position [279, 0]
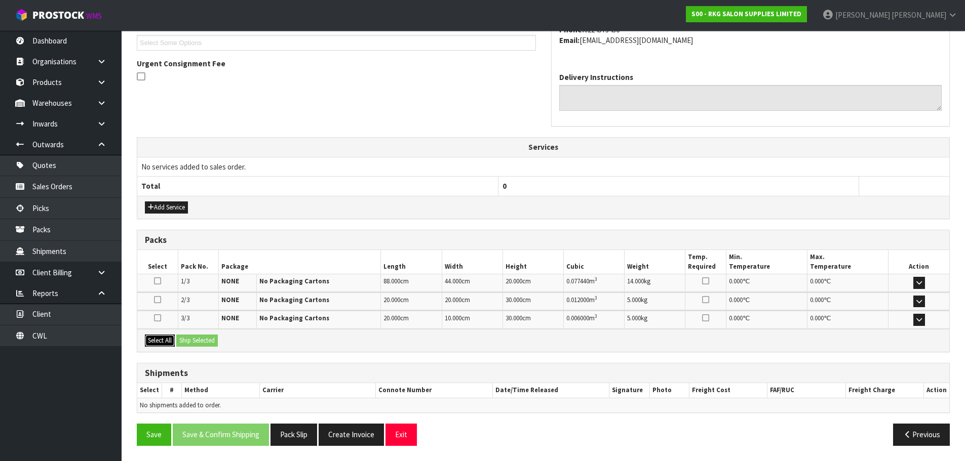
click at [156, 342] on button "Select All" at bounding box center [160, 341] width 30 height 12
click at [196, 341] on button "Ship Selected" at bounding box center [197, 341] width 42 height 12
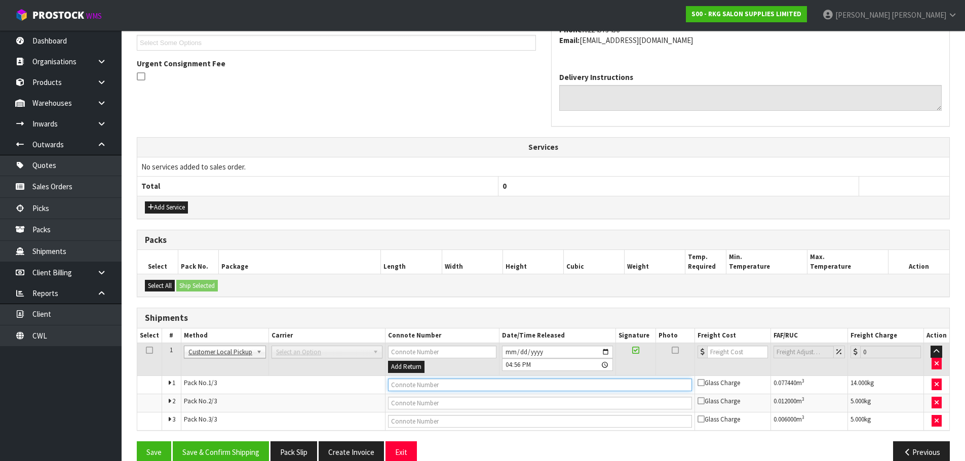
click at [411, 387] on input "text" at bounding box center [540, 385] width 304 height 13
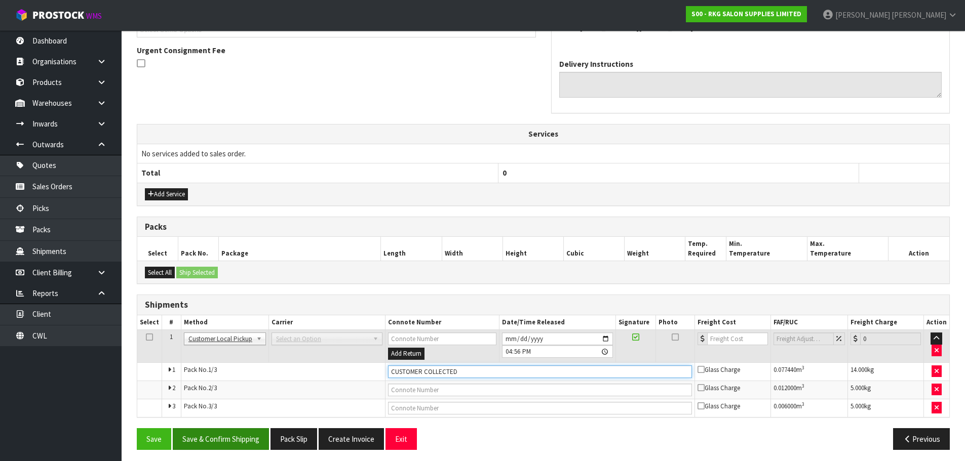
scroll to position [296, 0]
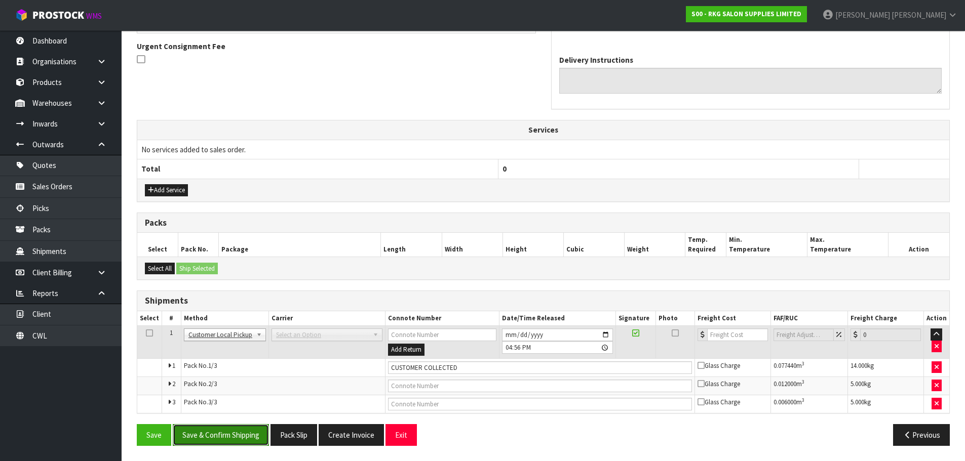
click at [233, 436] on button "Save & Confirm Shipping" at bounding box center [221, 435] width 96 height 22
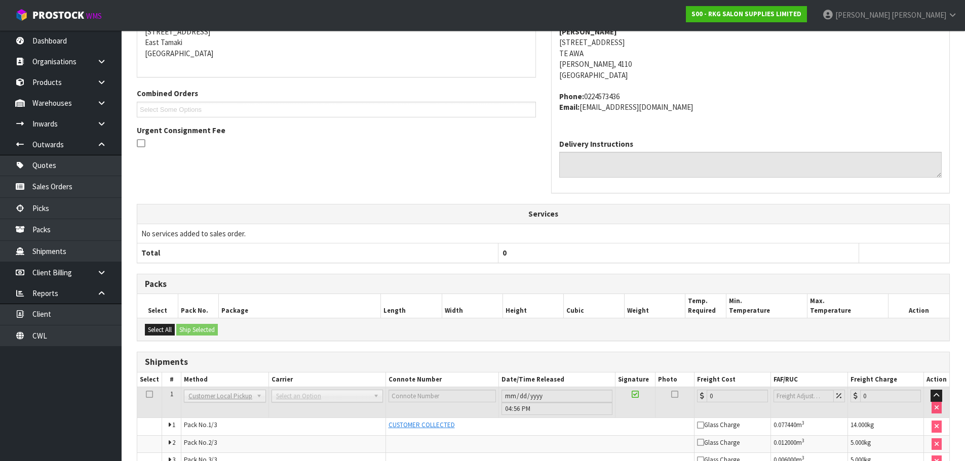
scroll to position [269, 0]
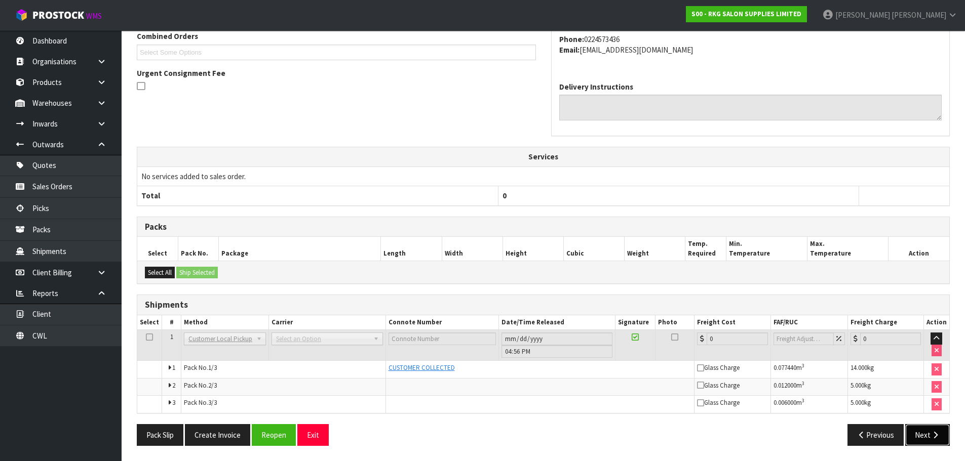
click at [925, 437] on button "Next" at bounding box center [927, 435] width 45 height 22
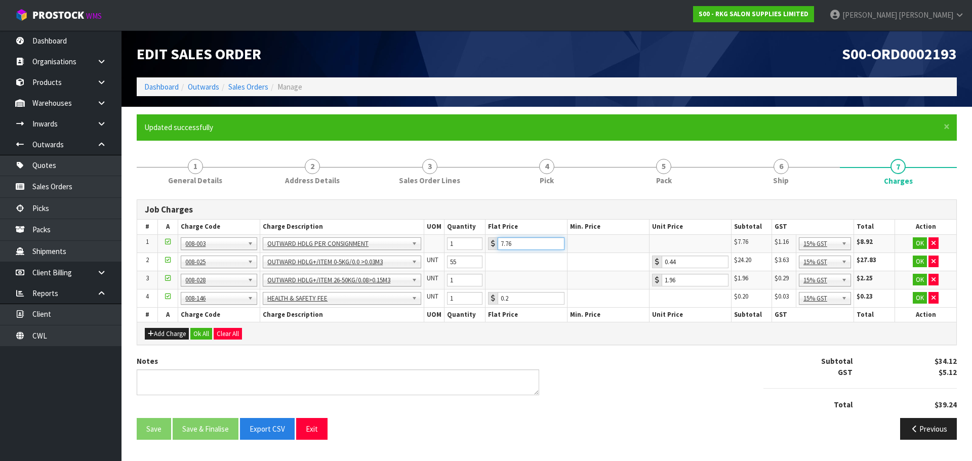
drag, startPoint x: 522, startPoint y: 241, endPoint x: 496, endPoint y: 246, distance: 26.3
click at [496, 246] on div "7.76" at bounding box center [526, 243] width 76 height 13
click at [918, 244] on button "OK" at bounding box center [920, 243] width 14 height 12
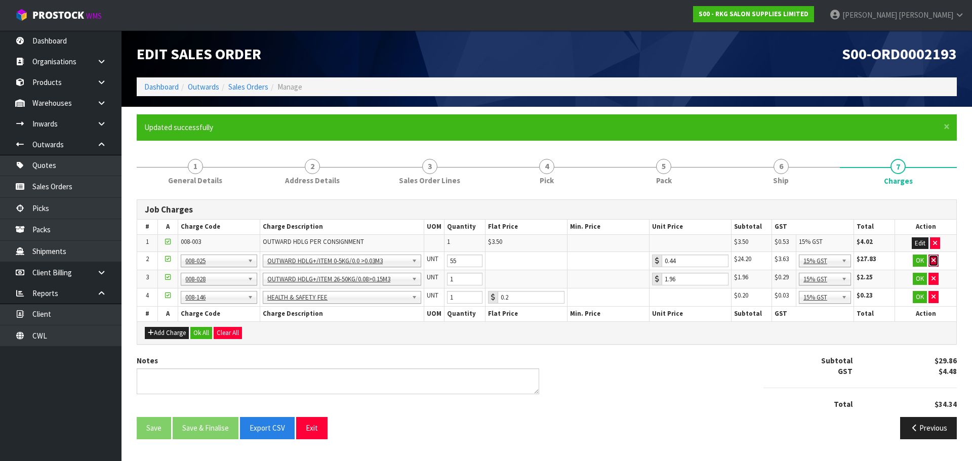
click at [934, 263] on icon "button" at bounding box center [934, 260] width 4 height 7
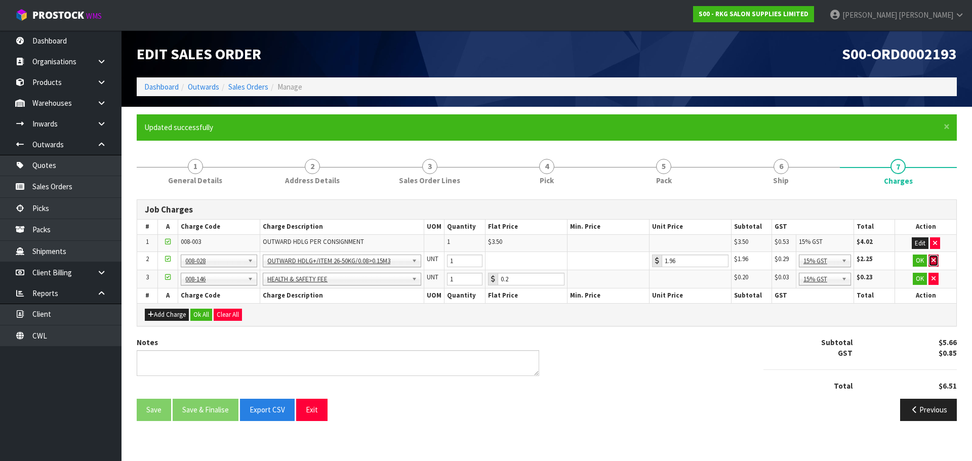
click at [932, 261] on icon "button" at bounding box center [934, 260] width 4 height 7
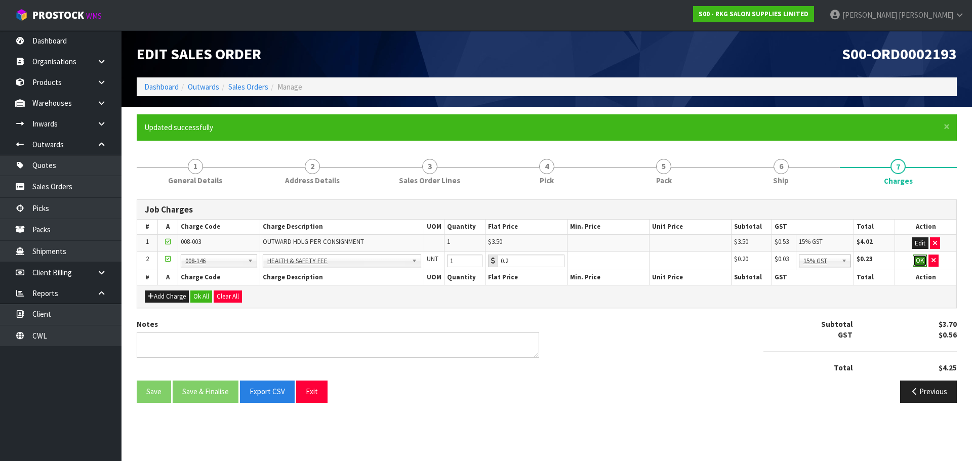
click at [917, 261] on button "OK" at bounding box center [920, 261] width 14 height 12
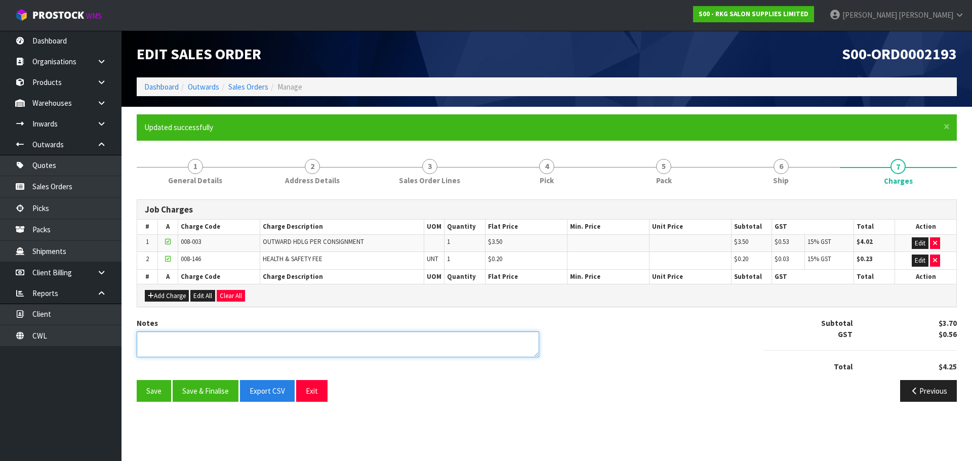
click at [245, 338] on textarea at bounding box center [338, 345] width 403 height 26
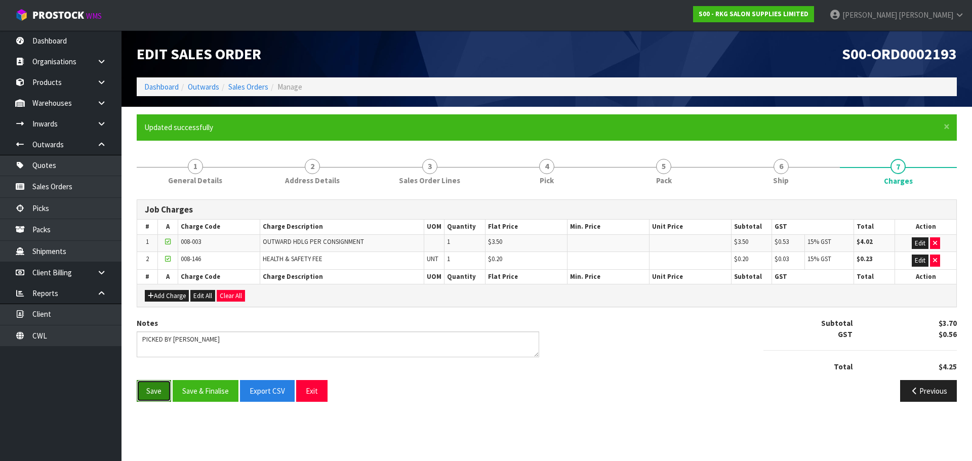
click at [158, 394] on button "Save" at bounding box center [154, 391] width 34 height 22
click at [779, 171] on span "6" at bounding box center [781, 166] width 15 height 15
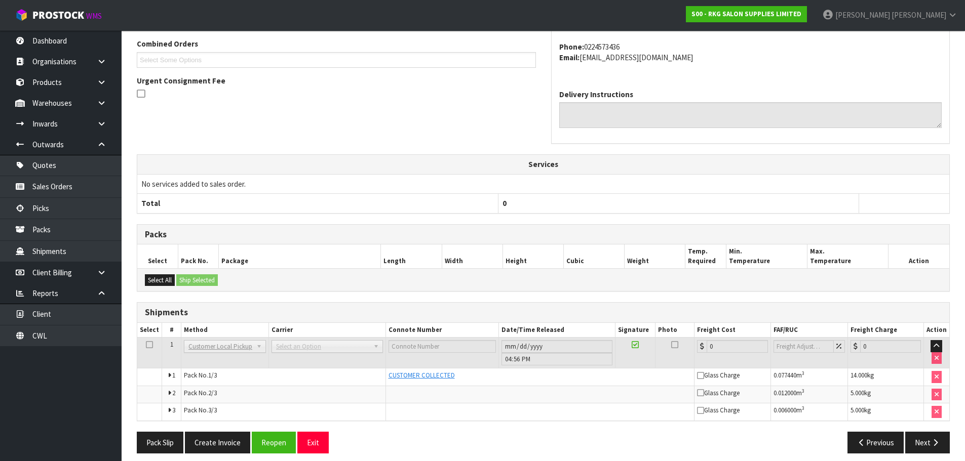
scroll to position [269, 0]
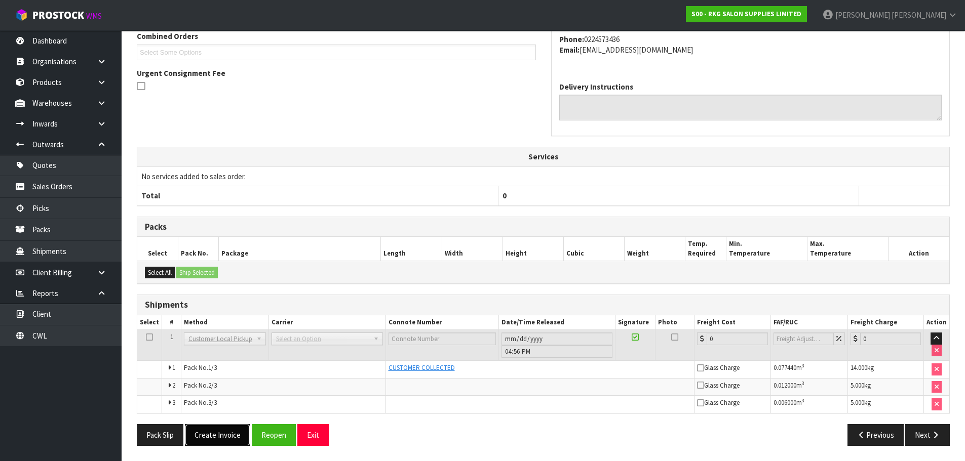
click at [222, 436] on button "Create Invoice" at bounding box center [217, 435] width 65 height 22
drag, startPoint x: 227, startPoint y: 437, endPoint x: 318, endPoint y: 325, distance: 145.1
click at [227, 435] on button "View Invoice" at bounding box center [214, 435] width 59 height 22
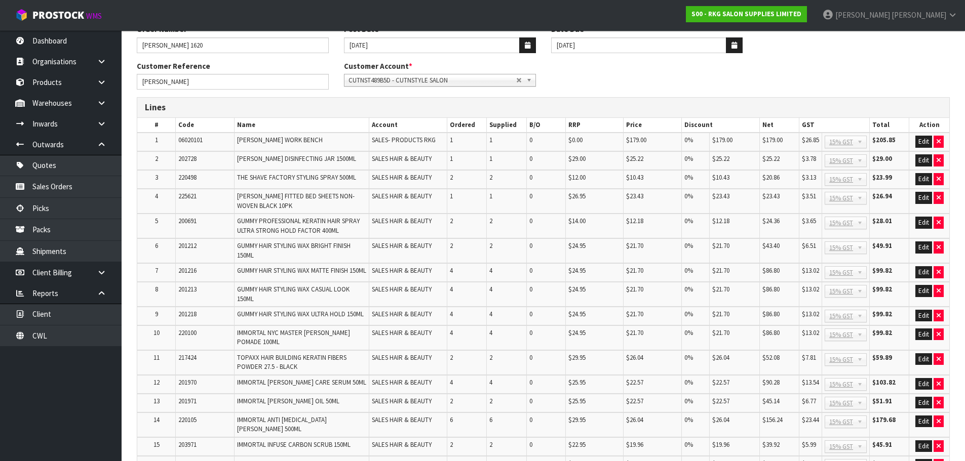
scroll to position [101, 0]
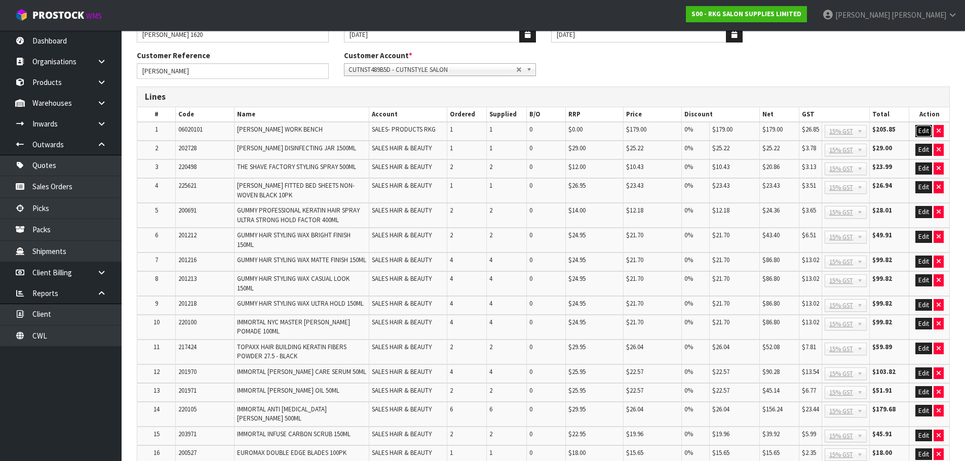
click at [925, 132] on button "Edit" at bounding box center [923, 131] width 17 height 12
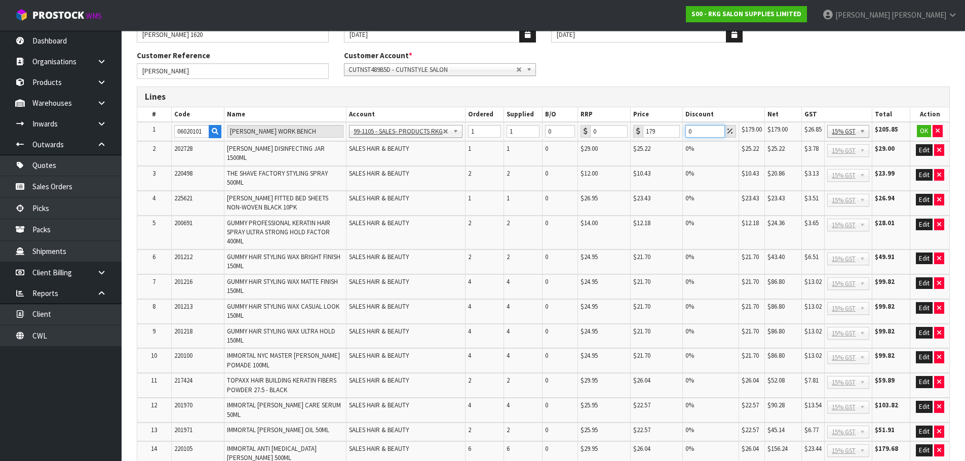
drag, startPoint x: 693, startPoint y: 133, endPoint x: 684, endPoint y: 134, distance: 8.7
click at [684, 134] on td "0" at bounding box center [711, 131] width 56 height 19
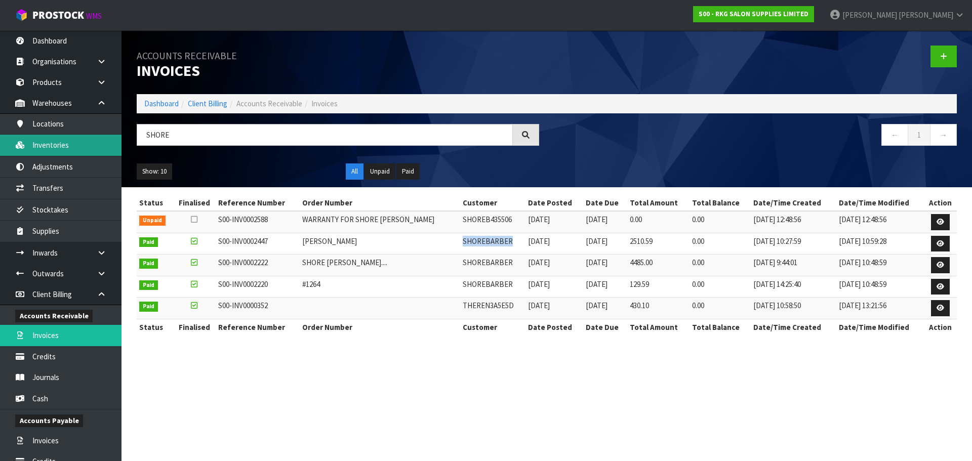
click at [49, 146] on link "Inventories" at bounding box center [61, 145] width 122 height 21
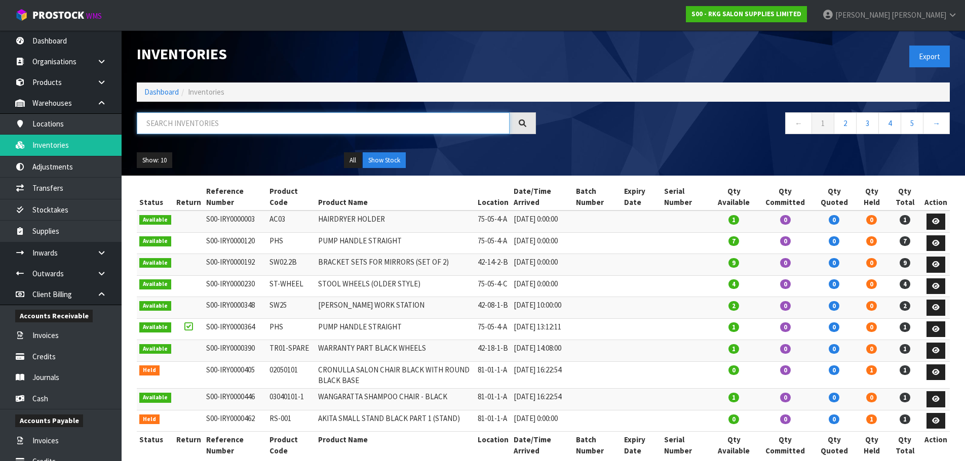
click at [176, 126] on input "text" at bounding box center [323, 123] width 373 height 22
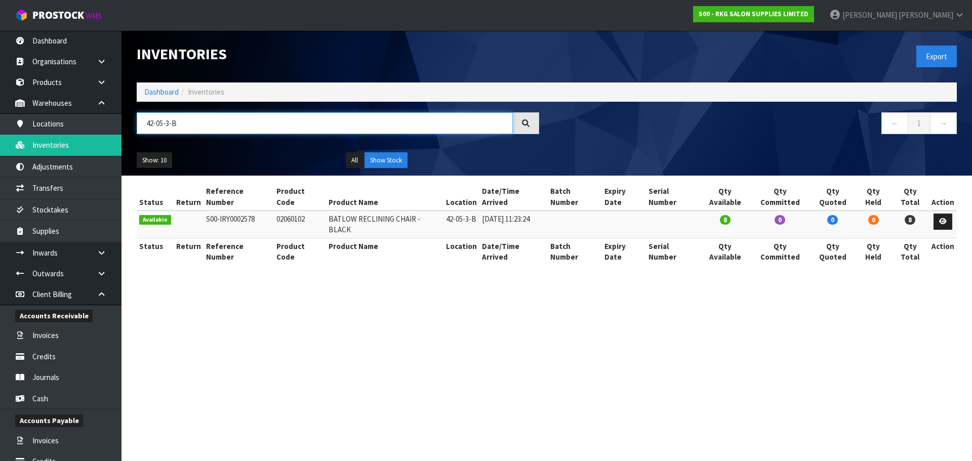
drag, startPoint x: 182, startPoint y: 126, endPoint x: 145, endPoint y: 130, distance: 36.7
click at [145, 130] on input "42-05-3-B" at bounding box center [325, 123] width 376 height 22
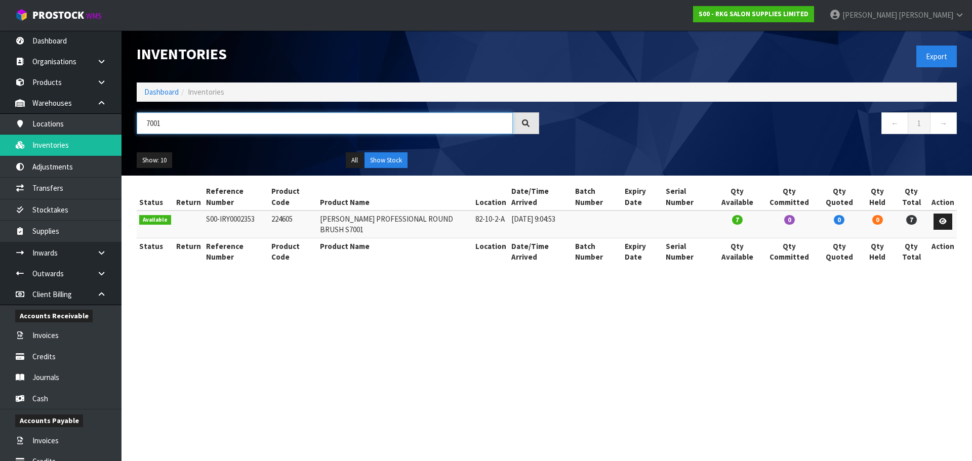
drag, startPoint x: 177, startPoint y: 124, endPoint x: 145, endPoint y: 130, distance: 32.5
click at [145, 130] on input "7001" at bounding box center [325, 123] width 376 height 22
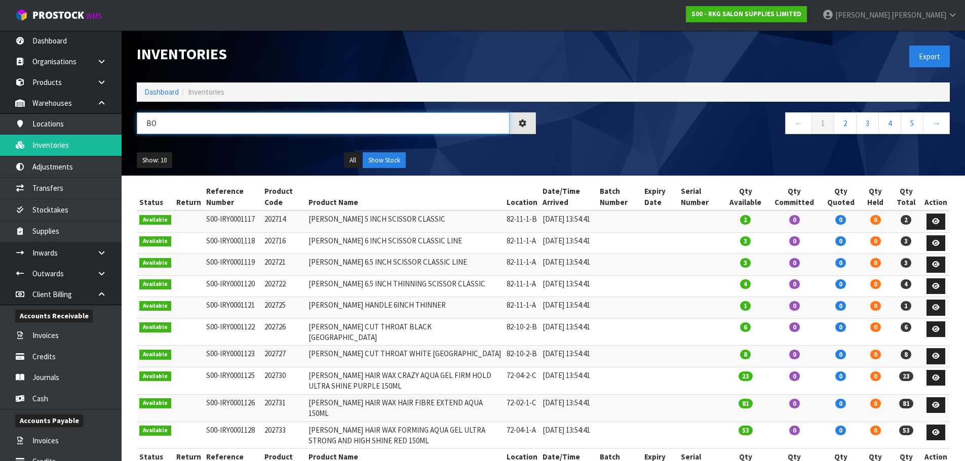
type input "B"
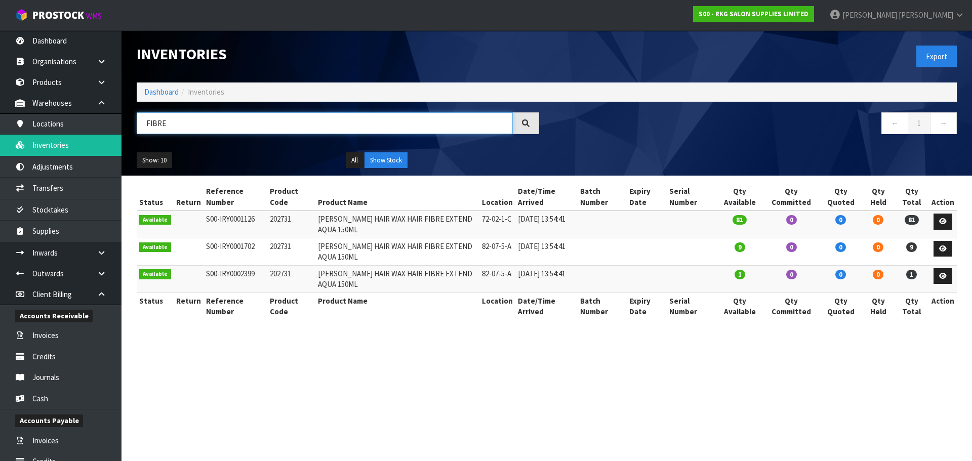
drag, startPoint x: 182, startPoint y: 130, endPoint x: 139, endPoint y: 132, distance: 43.1
click at [139, 132] on input "FIBRE" at bounding box center [325, 123] width 376 height 22
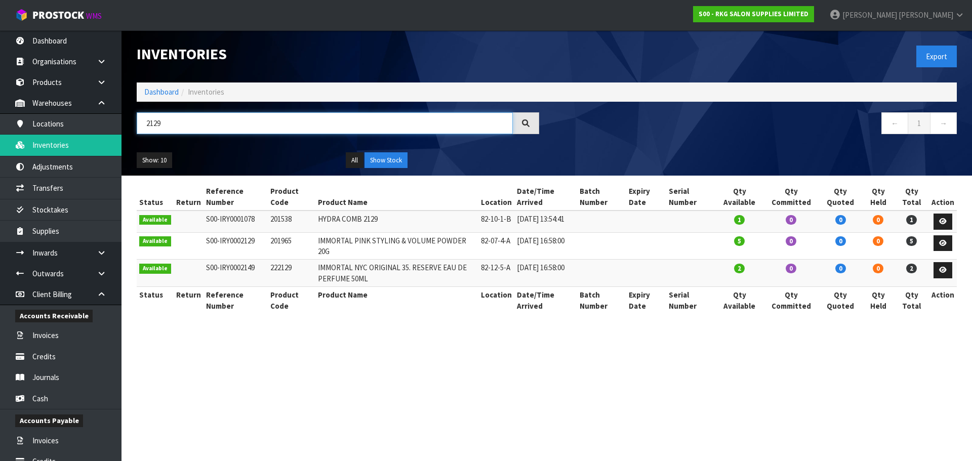
drag, startPoint x: 200, startPoint y: 125, endPoint x: 136, endPoint y: 126, distance: 64.3
click at [136, 126] on div "2129" at bounding box center [338, 126] width 418 height 29
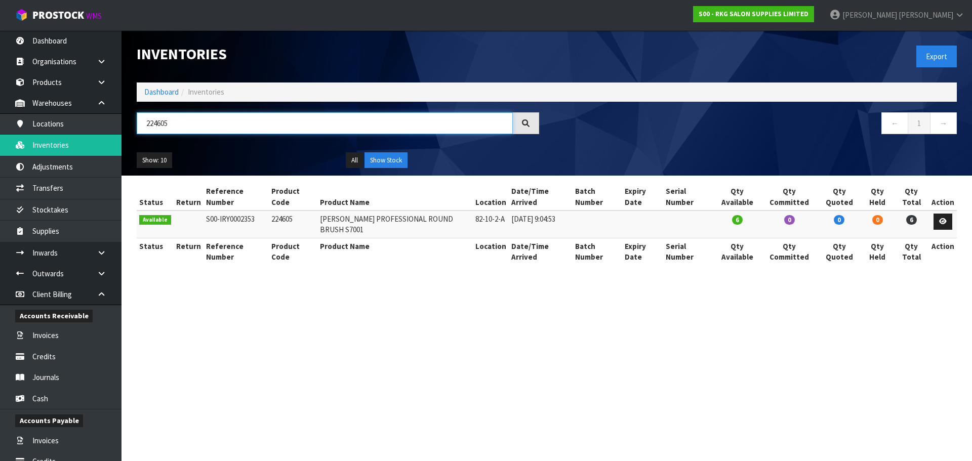
type input "224605"
drag, startPoint x: 189, startPoint y: 124, endPoint x: 145, endPoint y: 129, distance: 43.8
click at [145, 129] on input "224605" at bounding box center [325, 123] width 376 height 22
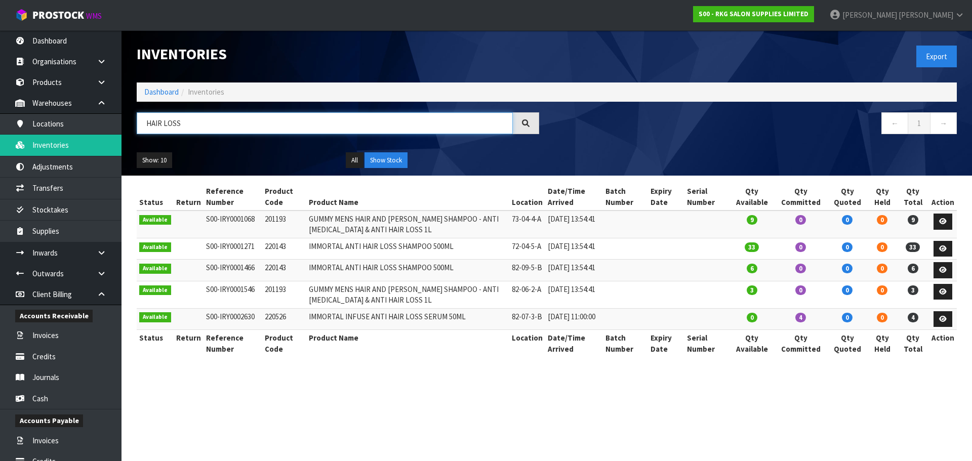
drag, startPoint x: 191, startPoint y: 124, endPoint x: 144, endPoint y: 133, distance: 47.6
click at [144, 133] on input "HAIR LOSS" at bounding box center [325, 123] width 376 height 22
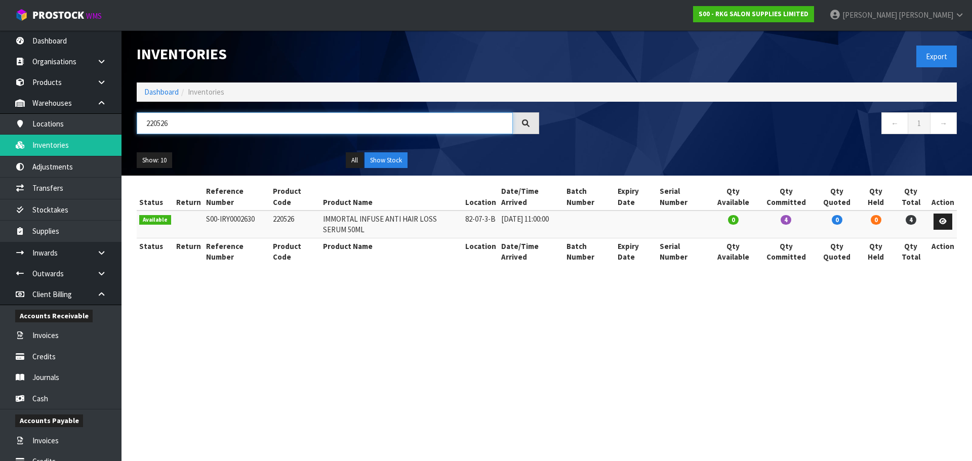
drag, startPoint x: 177, startPoint y: 123, endPoint x: 129, endPoint y: 125, distance: 48.1
click at [129, 125] on div "220526" at bounding box center [338, 126] width 418 height 29
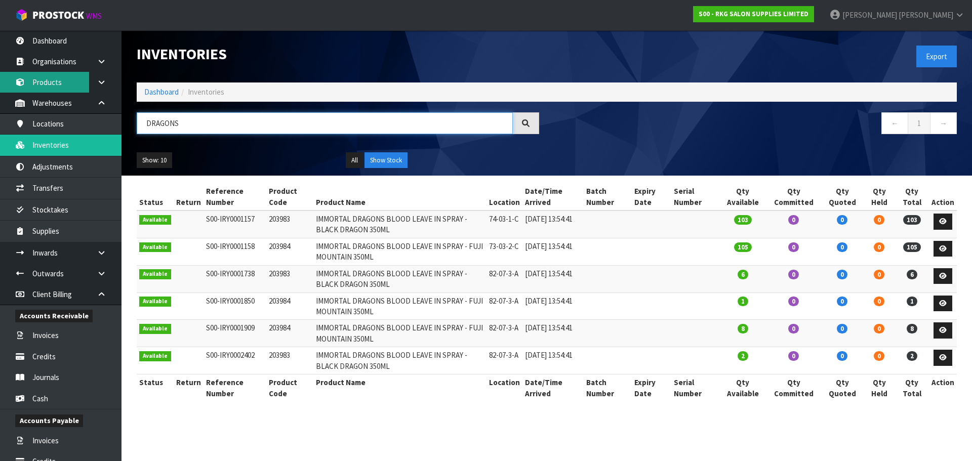
type input "DRAGONS"
click at [48, 82] on link "Products" at bounding box center [61, 82] width 122 height 21
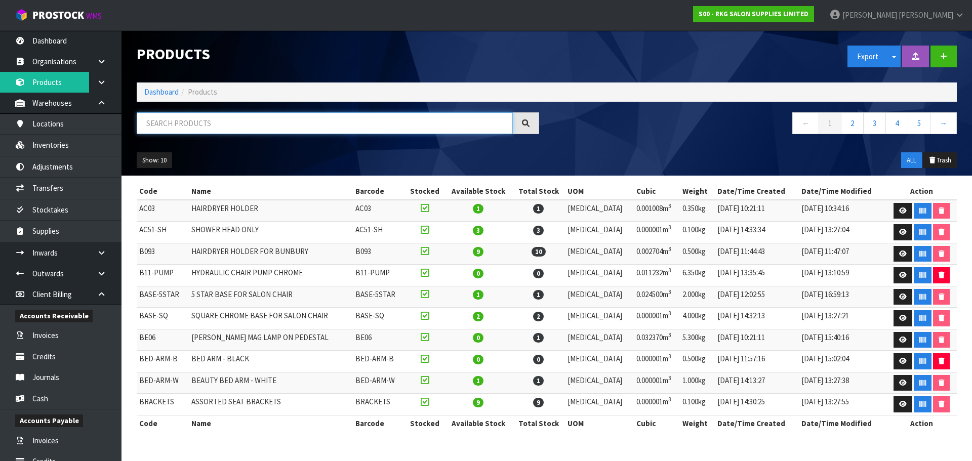
click at [169, 121] on input "text" at bounding box center [325, 123] width 376 height 22
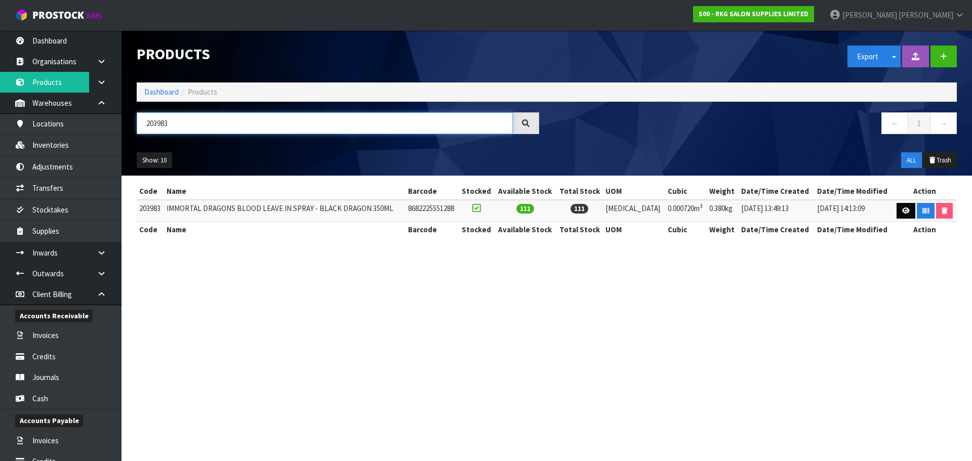
type input "203983"
click at [904, 212] on icon at bounding box center [906, 211] width 8 height 7
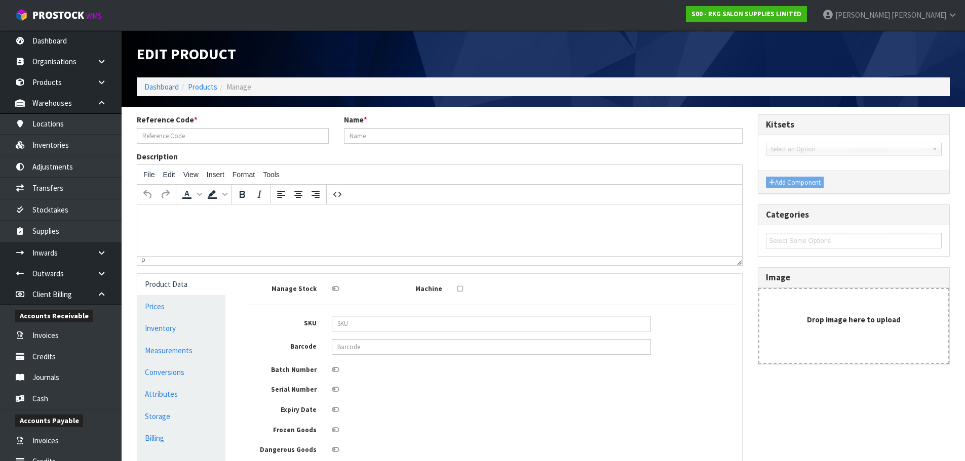
type input "203983"
type input "IMMORTAL DRAGONS BLOOD LEAVE IN SPRAY - BLACK DRAGON 350ML"
type input "8682225551288"
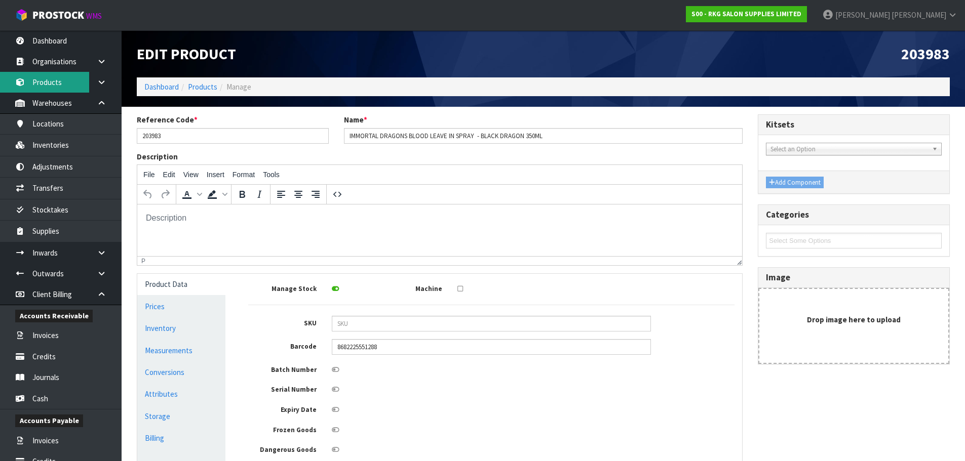
click at [41, 81] on link "Products" at bounding box center [61, 82] width 122 height 21
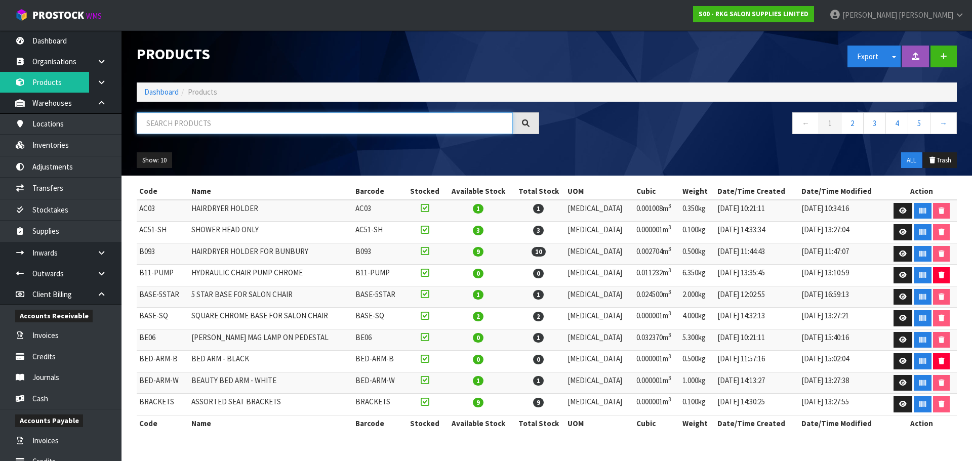
click at [167, 123] on input "text" at bounding box center [325, 123] width 376 height 22
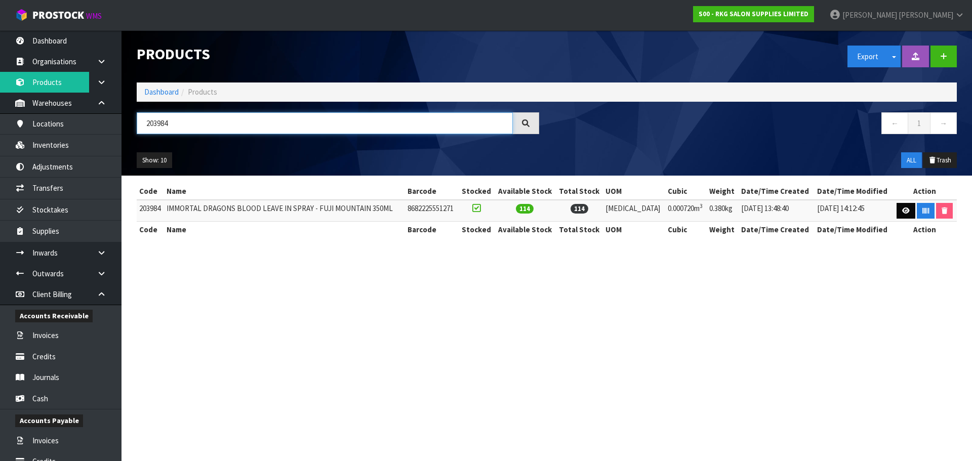
type input "203984"
click at [905, 208] on icon at bounding box center [906, 211] width 8 height 7
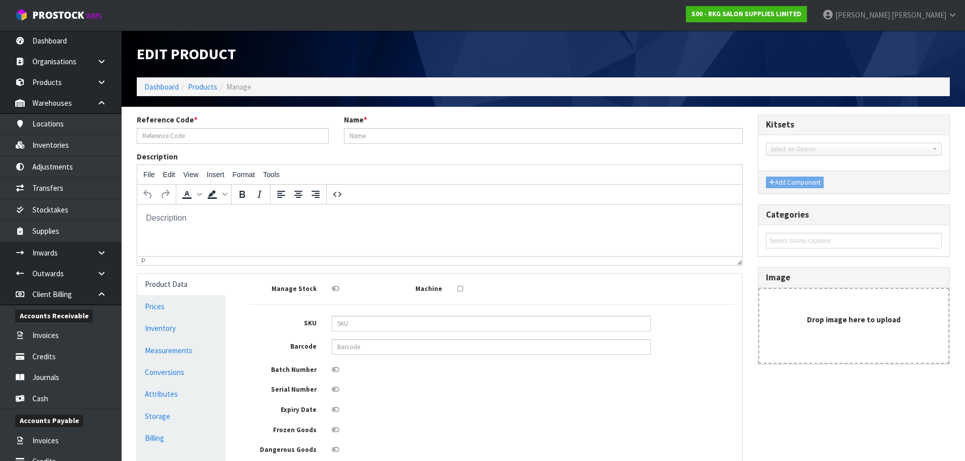
type input "203984"
type input "IMMORTAL DRAGONS BLOOD LEAVE IN SPRAY - FUJI MOUNTAIN 350ML"
type input "8682225551271"
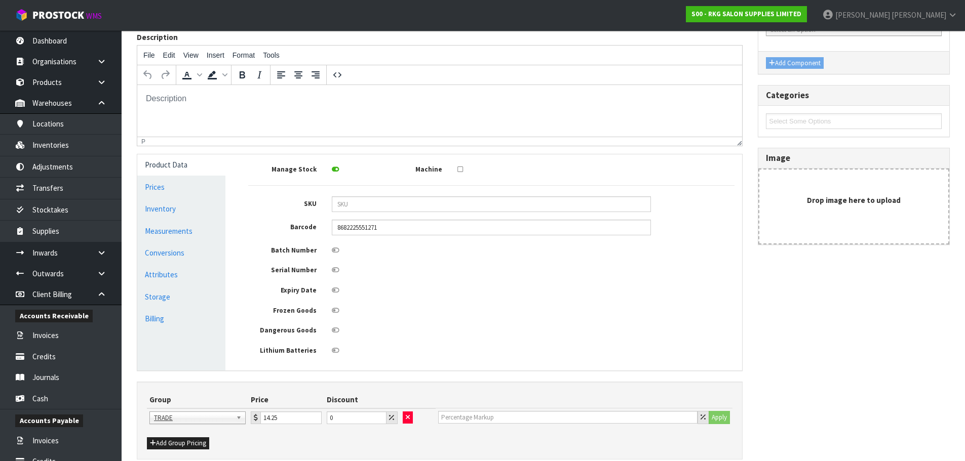
scroll to position [101, 0]
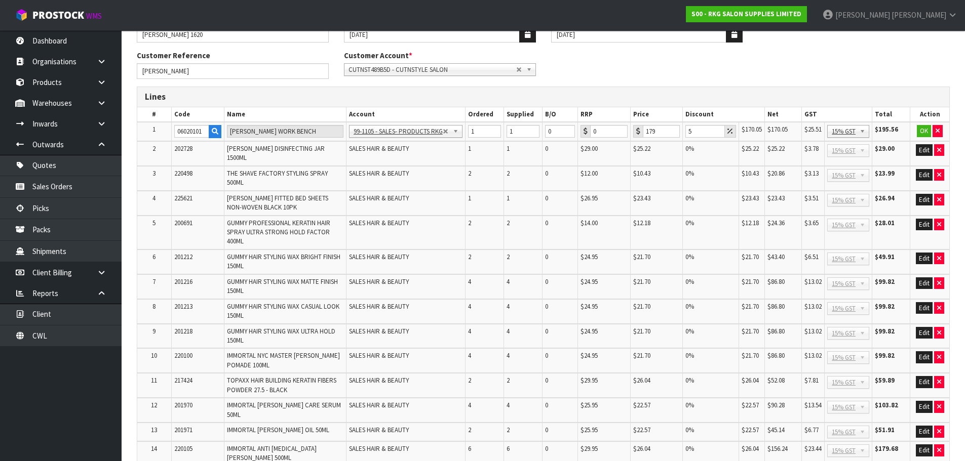
scroll to position [101, 0]
type input "5"
click at [922, 131] on button "OK" at bounding box center [923, 131] width 14 height 12
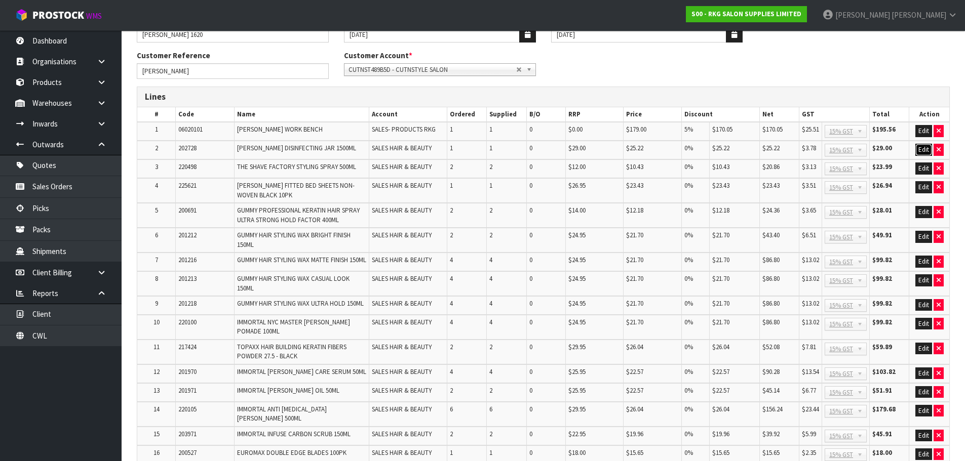
click at [920, 150] on button "Edit" at bounding box center [923, 150] width 17 height 12
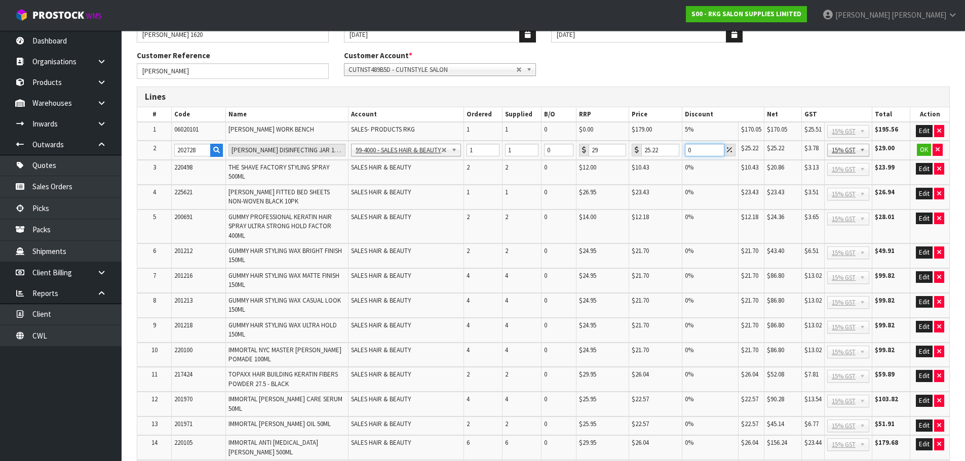
drag, startPoint x: 694, startPoint y: 150, endPoint x: 678, endPoint y: 150, distance: 15.2
click at [678, 150] on tr "2 202728 BOB DISINFECTING JAR 1500ML 99-1100 - SALES -ADMIN 99-1105 - SALES- PR…" at bounding box center [543, 150] width 812 height 19
drag, startPoint x: 702, startPoint y: 149, endPoint x: 683, endPoint y: 152, distance: 20.0
click at [683, 152] on td "20.18" at bounding box center [710, 150] width 56 height 19
type input "0"
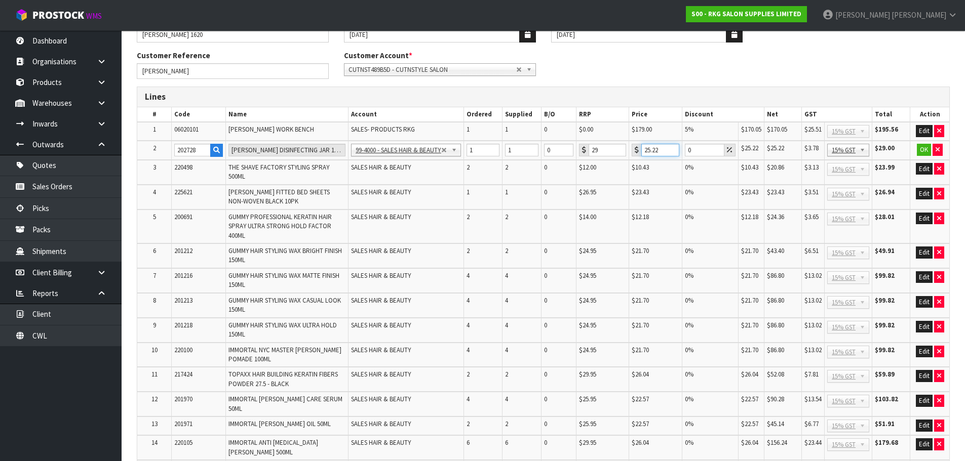
drag, startPoint x: 662, startPoint y: 149, endPoint x: 638, endPoint y: 151, distance: 23.9
click at [638, 151] on div "25.22" at bounding box center [655, 150] width 48 height 13
type input "20.18"
click at [926, 152] on button "OK" at bounding box center [923, 150] width 14 height 12
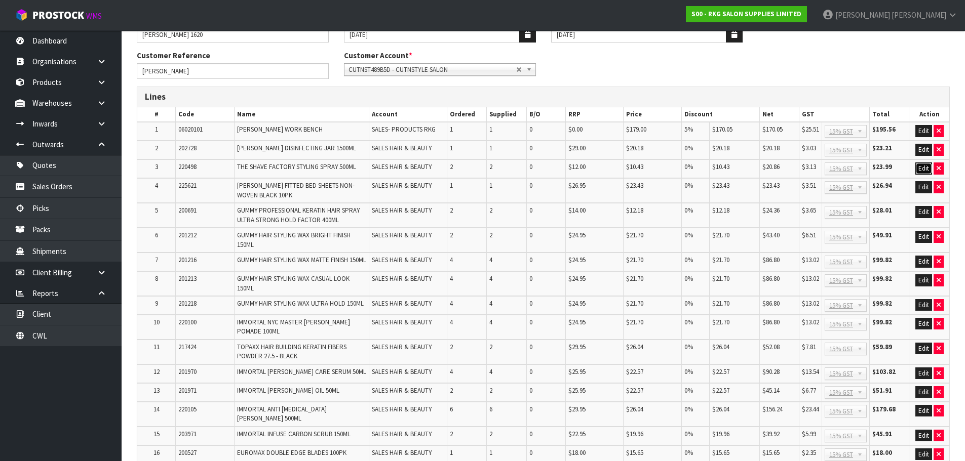
click at [922, 167] on button "Edit" at bounding box center [923, 169] width 17 height 12
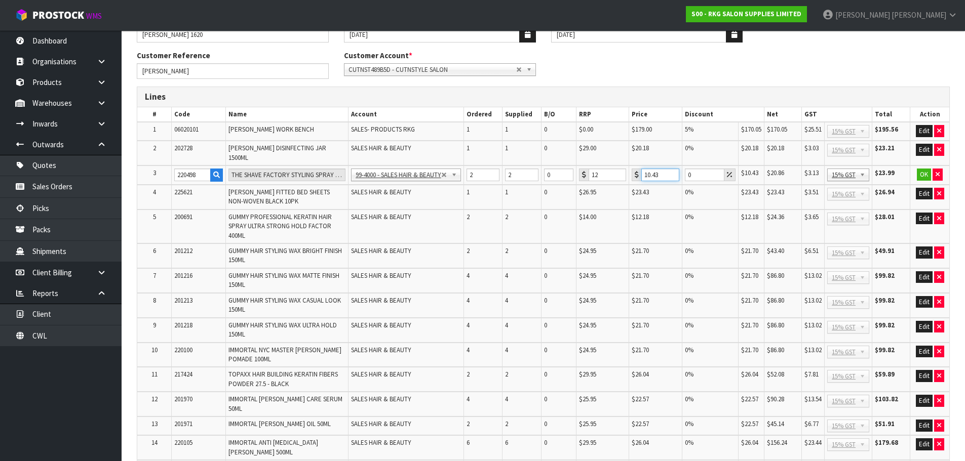
drag, startPoint x: 663, startPoint y: 169, endPoint x: 637, endPoint y: 169, distance: 25.3
click at [637, 169] on div "10.43" at bounding box center [655, 175] width 48 height 13
type input "8.34"
click at [924, 170] on button "OK" at bounding box center [923, 175] width 14 height 12
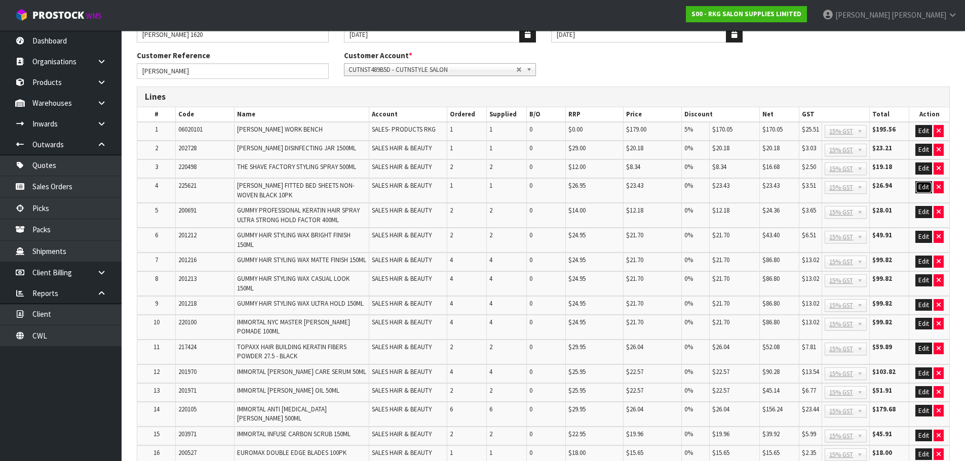
click at [920, 188] on button "Edit" at bounding box center [923, 187] width 17 height 12
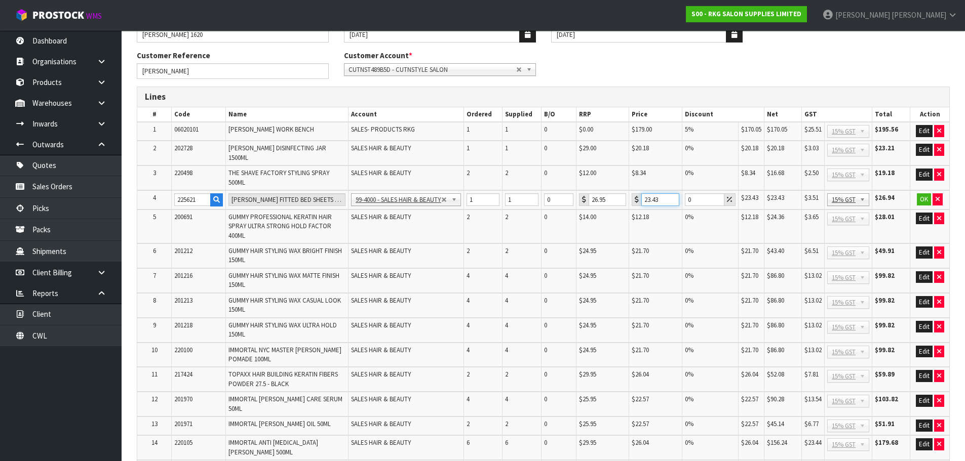
drag, startPoint x: 661, startPoint y: 191, endPoint x: 631, endPoint y: 193, distance: 29.9
click at [631, 193] on div "23.43" at bounding box center [655, 199] width 48 height 13
type input "2"
type input "21.56"
click at [918, 193] on button "OK" at bounding box center [923, 199] width 14 height 12
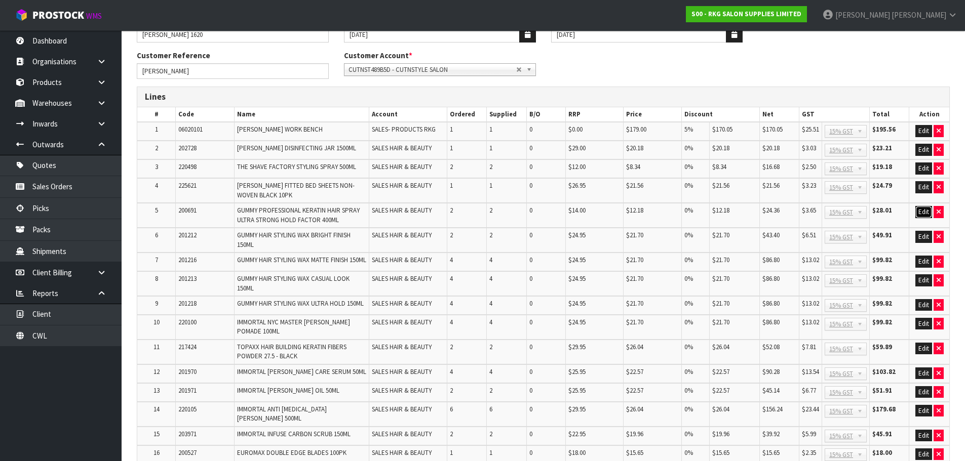
click at [921, 210] on button "Edit" at bounding box center [923, 212] width 17 height 12
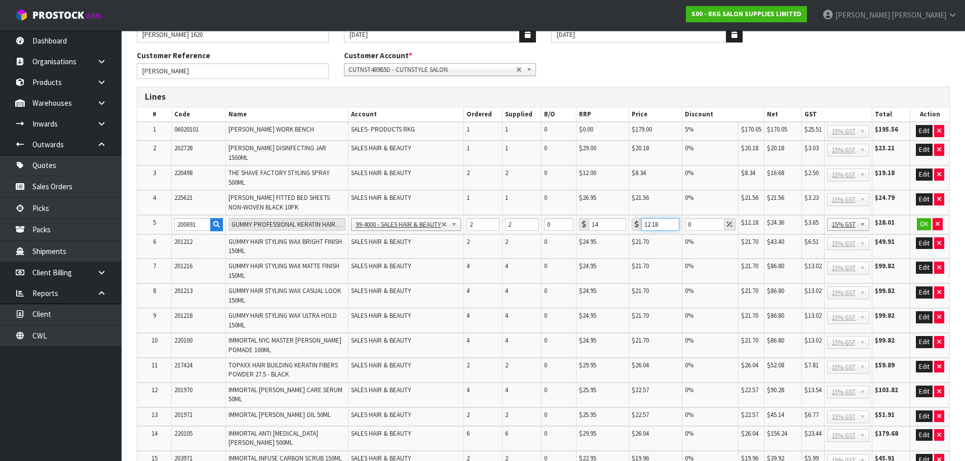
drag, startPoint x: 659, startPoint y: 218, endPoint x: 638, endPoint y: 218, distance: 20.8
click at [638, 218] on div "12.18" at bounding box center [655, 224] width 48 height 13
type input "9.73"
click at [925, 220] on button "OK" at bounding box center [923, 224] width 14 height 12
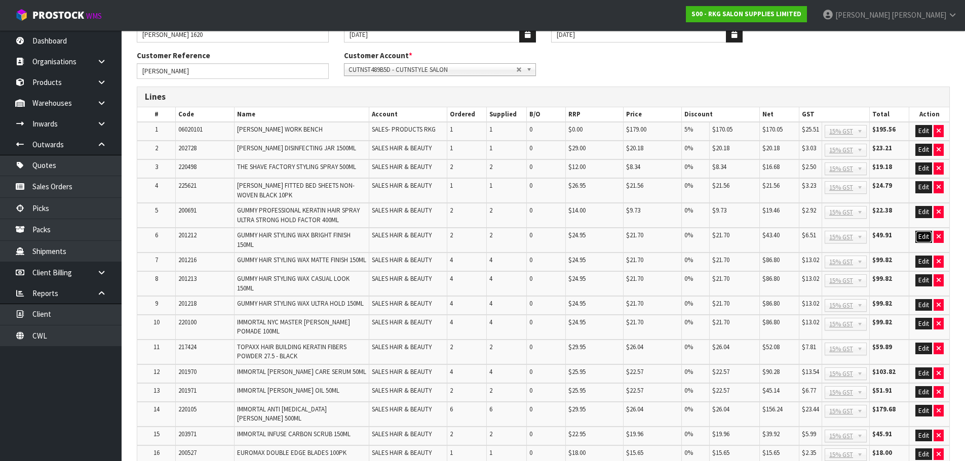
click at [922, 236] on button "Edit" at bounding box center [923, 237] width 17 height 12
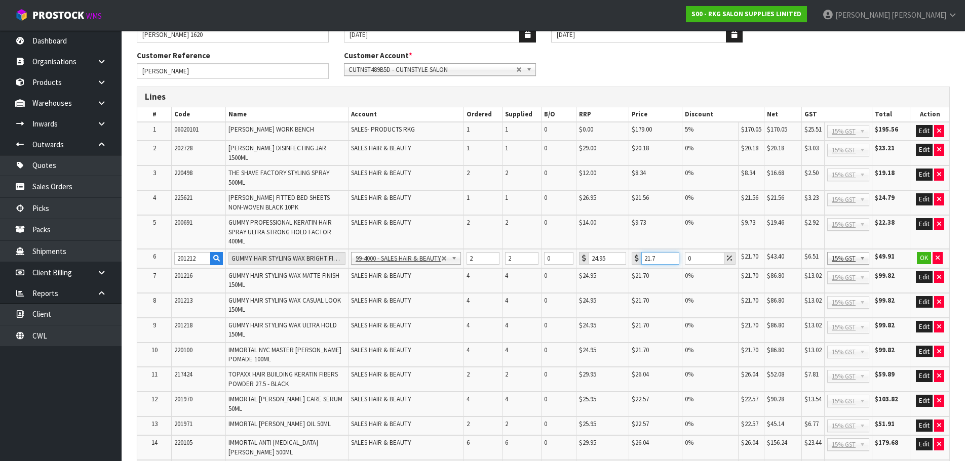
drag, startPoint x: 659, startPoint y: 252, endPoint x: 637, endPoint y: 252, distance: 21.3
click at [637, 252] on div "21.7" at bounding box center [655, 258] width 48 height 13
type input "12.49"
click at [924, 254] on button "OK" at bounding box center [923, 258] width 14 height 12
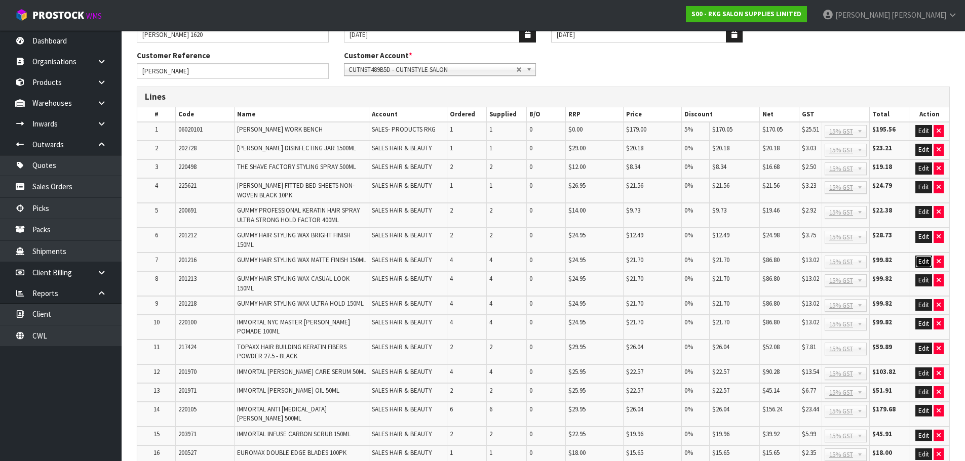
click at [919, 261] on button "Edit" at bounding box center [923, 262] width 17 height 12
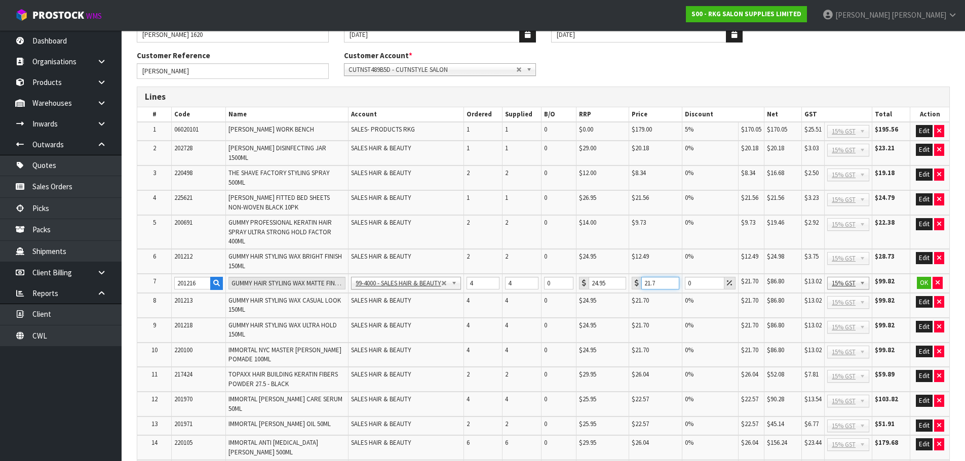
drag, startPoint x: 662, startPoint y: 277, endPoint x: 637, endPoint y: 277, distance: 24.8
click at [637, 277] on div "21.7" at bounding box center [655, 283] width 48 height 13
type input "8"
click at [920, 277] on button "OK" at bounding box center [923, 283] width 14 height 12
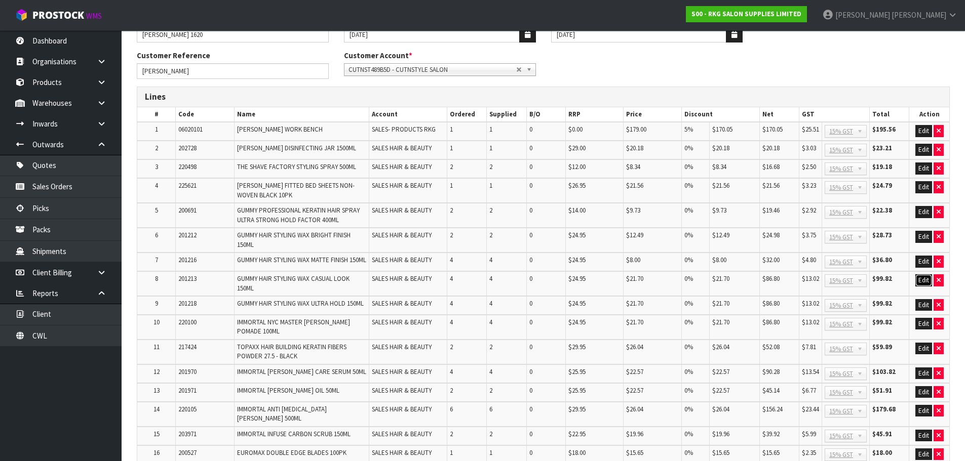
click at [920, 285] on button "Edit" at bounding box center [923, 280] width 17 height 12
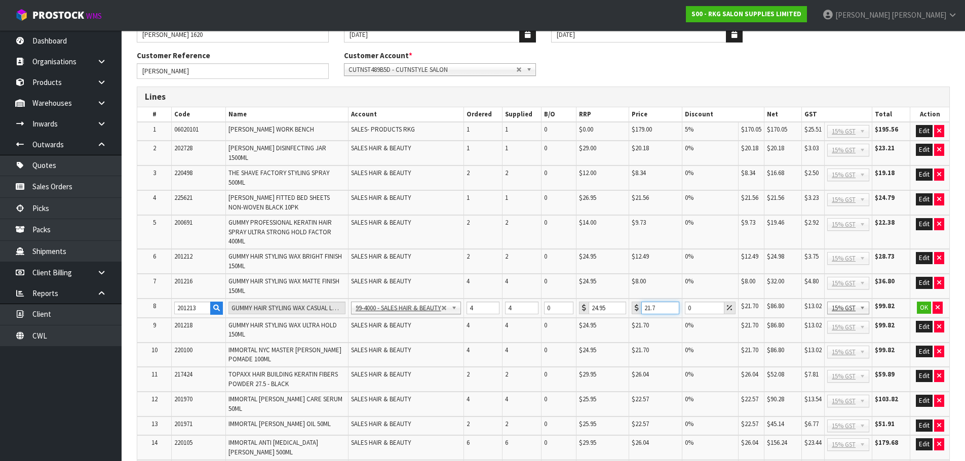
drag, startPoint x: 658, startPoint y: 302, endPoint x: 637, endPoint y: 302, distance: 20.8
click at [637, 302] on div "21.7" at bounding box center [655, 308] width 48 height 13
type input "8"
click at [920, 302] on button "OK" at bounding box center [923, 308] width 14 height 12
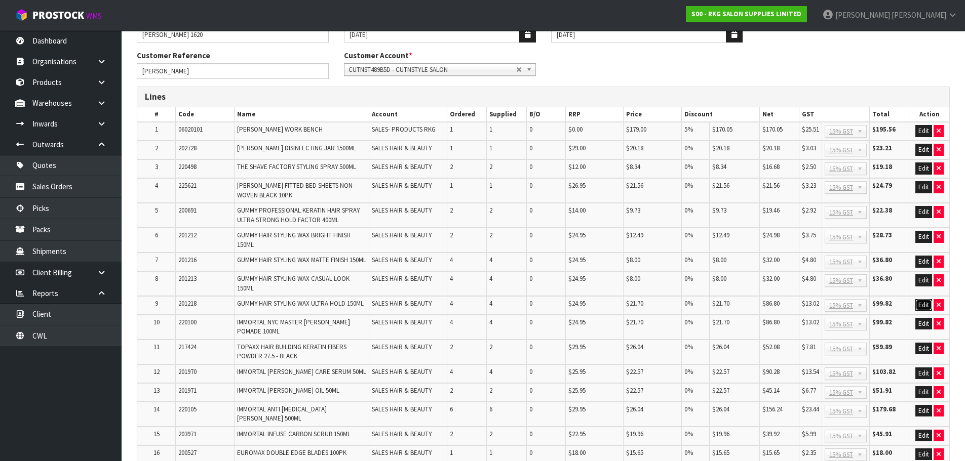
click at [920, 311] on button "Edit" at bounding box center [923, 305] width 17 height 12
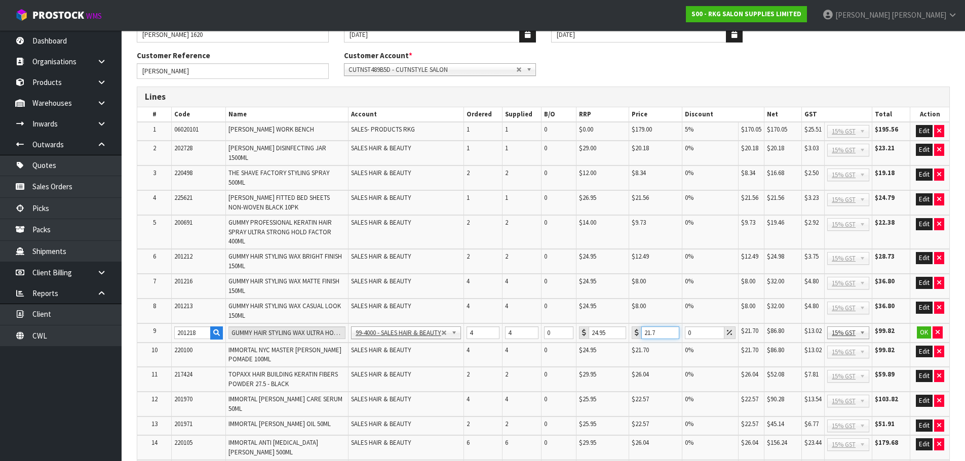
drag, startPoint x: 659, startPoint y: 328, endPoint x: 636, endPoint y: 328, distance: 22.8
click at [636, 328] on div "21.7" at bounding box center [655, 333] width 48 height 13
type input "8"
click at [924, 327] on button "OK" at bounding box center [923, 333] width 14 height 12
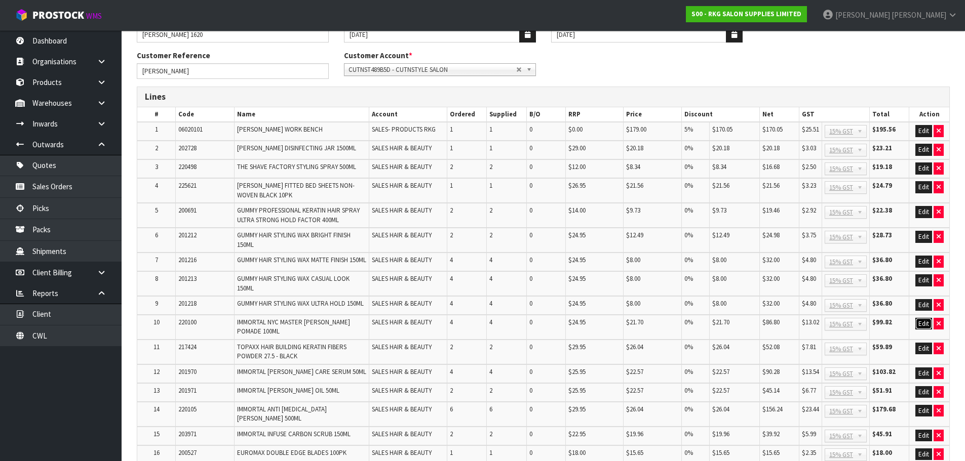
click at [918, 329] on button "Edit" at bounding box center [923, 324] width 17 height 12
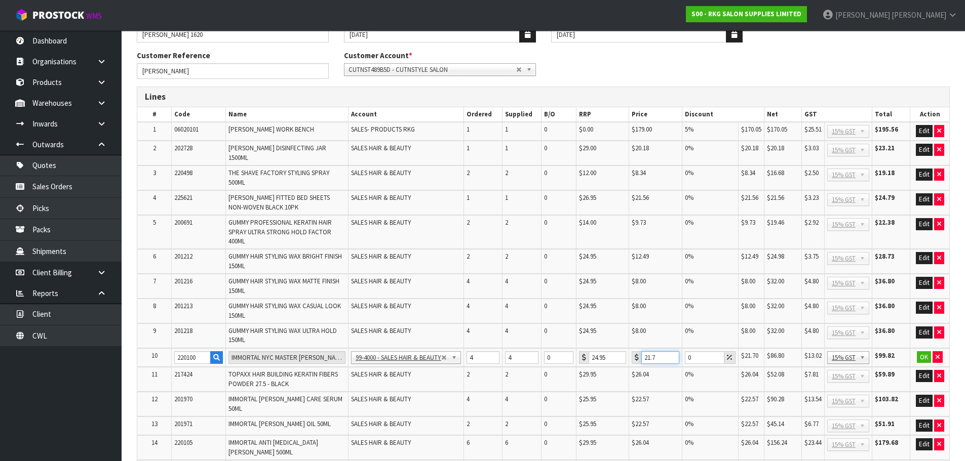
drag, startPoint x: 658, startPoint y: 352, endPoint x: 634, endPoint y: 351, distance: 23.8
click at [634, 351] on div "21.7" at bounding box center [655, 357] width 48 height 13
type input "12.10"
click at [920, 351] on button "OK" at bounding box center [923, 357] width 14 height 12
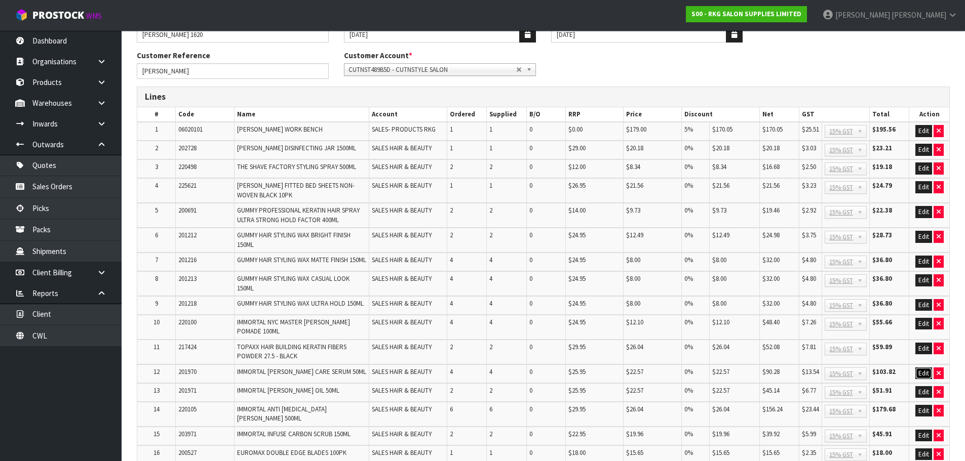
click at [919, 372] on button "Edit" at bounding box center [923, 374] width 17 height 12
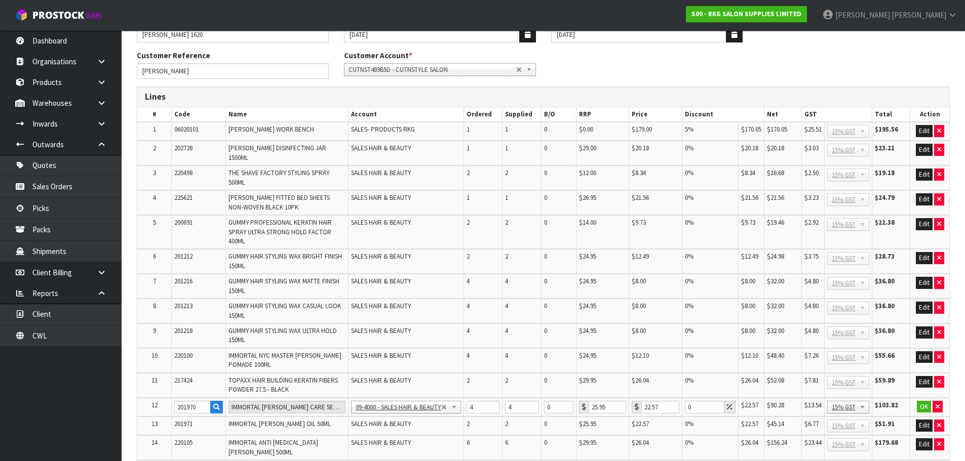
scroll to position [152, 0]
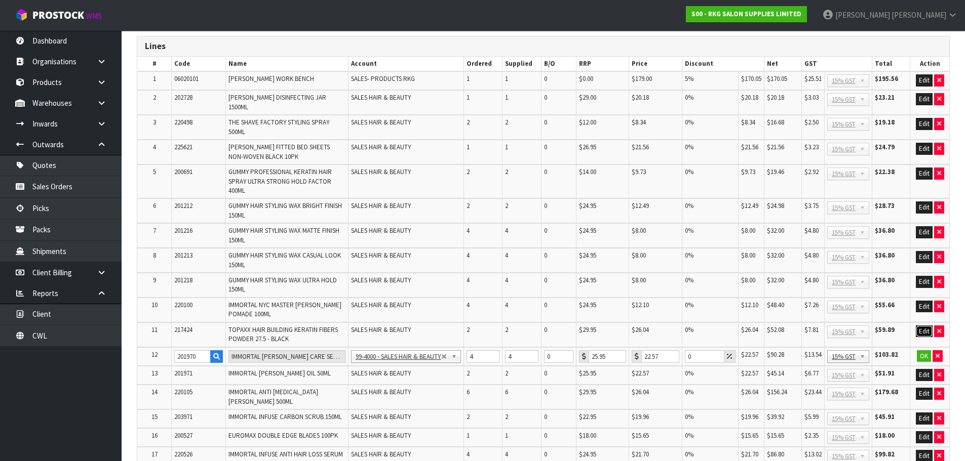
click at [921, 327] on button "Edit" at bounding box center [923, 332] width 17 height 12
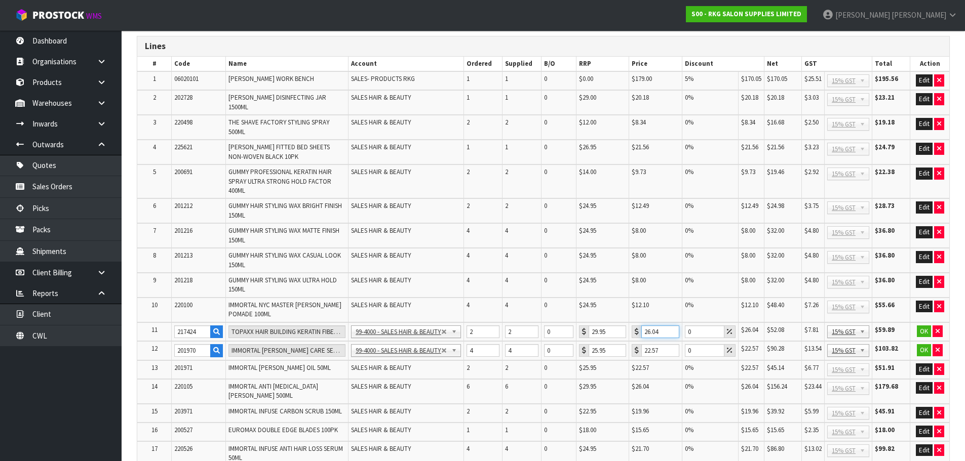
drag, startPoint x: 660, startPoint y: 325, endPoint x: 637, endPoint y: 325, distance: 23.3
click at [637, 326] on div "26.04" at bounding box center [655, 332] width 48 height 13
type input "20"
click at [921, 326] on button "OK" at bounding box center [923, 332] width 14 height 12
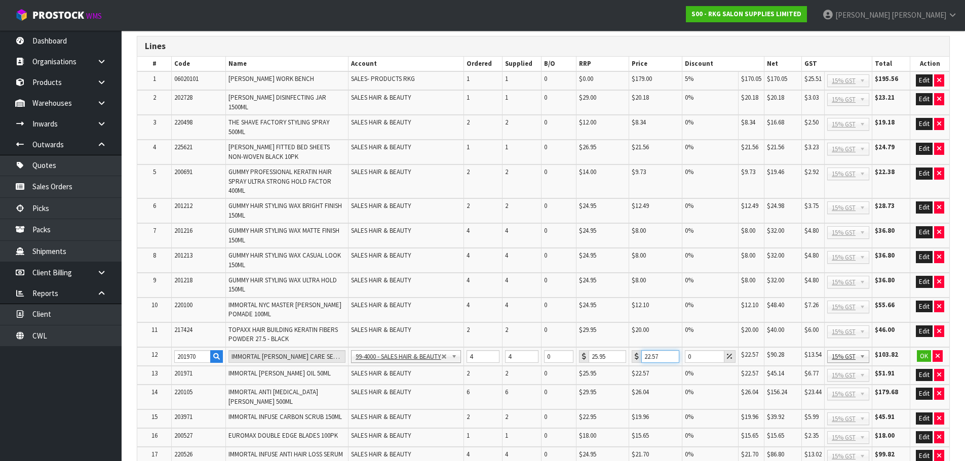
drag, startPoint x: 661, startPoint y: 352, endPoint x: 636, endPoint y: 352, distance: 24.8
click at [637, 352] on div "22.57" at bounding box center [655, 356] width 48 height 13
type input "13.20"
click at [924, 350] on button "OK" at bounding box center [923, 356] width 14 height 12
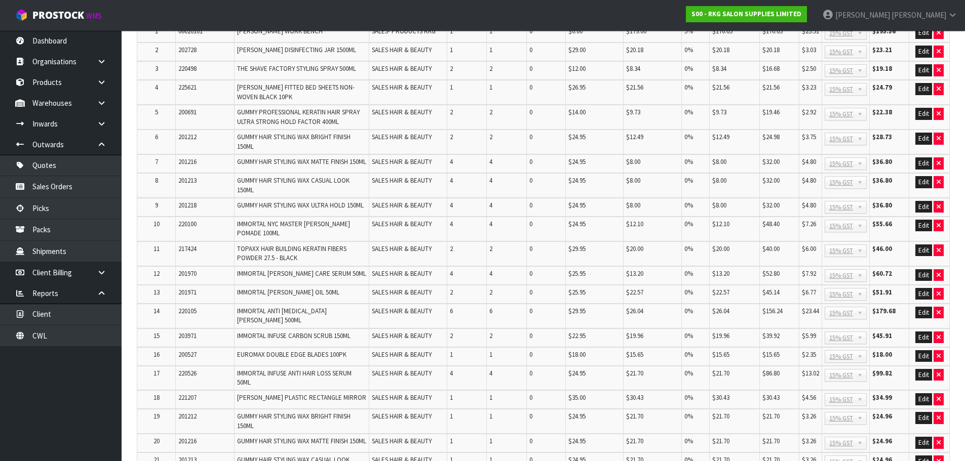
scroll to position [253, 0]
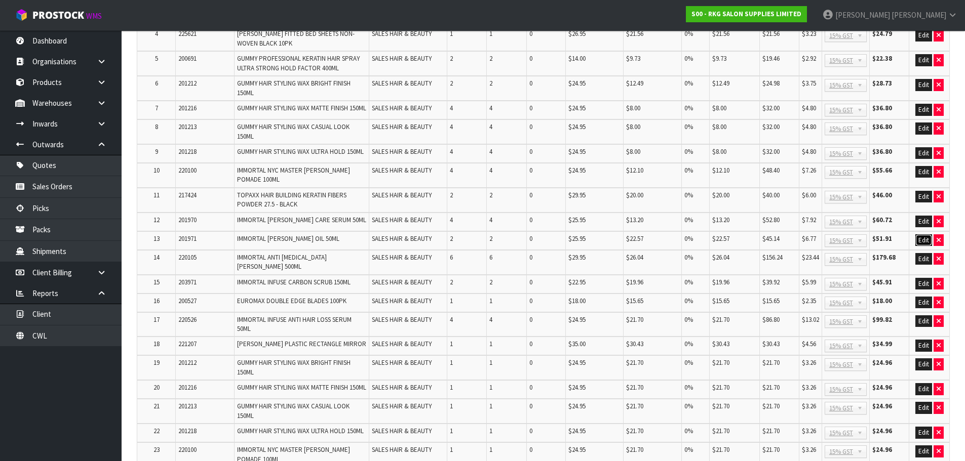
click at [921, 242] on button "Edit" at bounding box center [923, 240] width 17 height 12
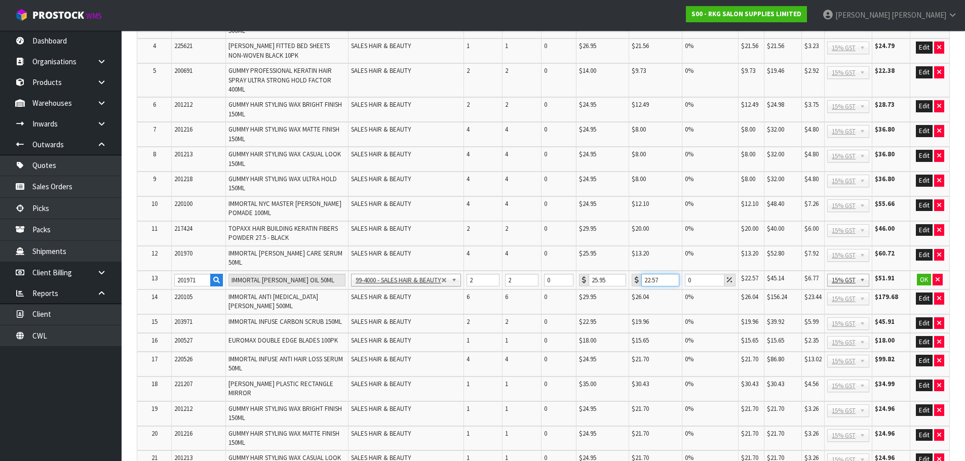
drag, startPoint x: 663, startPoint y: 265, endPoint x: 639, endPoint y: 268, distance: 24.5
click at [639, 274] on div "22.57" at bounding box center [655, 280] width 48 height 13
type input "13.20"
click at [922, 274] on button "OK" at bounding box center [923, 280] width 14 height 12
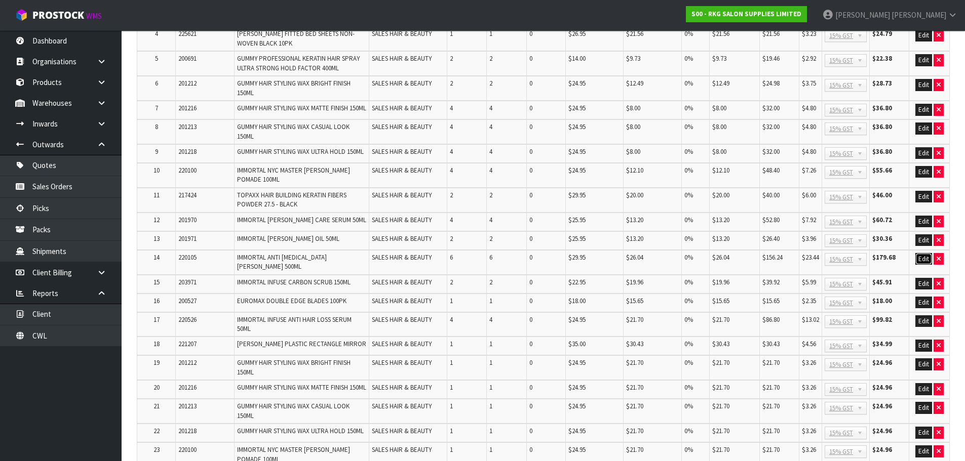
click at [928, 259] on button "Edit" at bounding box center [923, 259] width 17 height 12
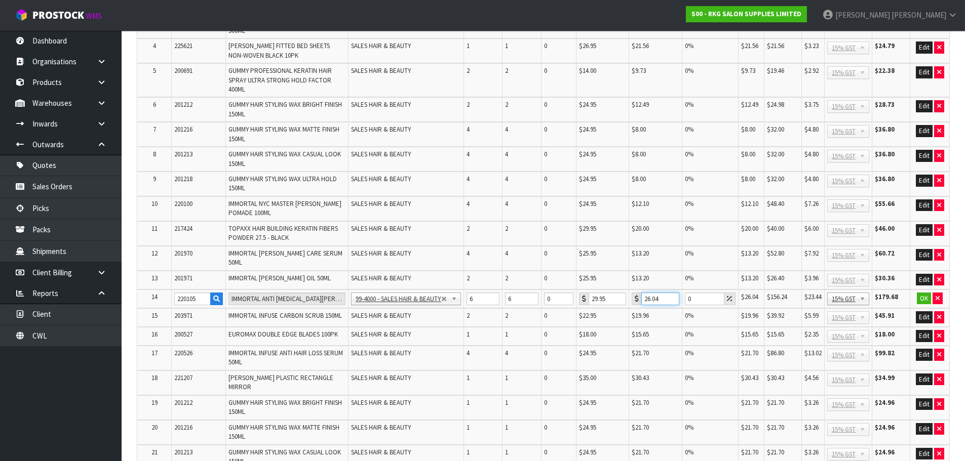
drag, startPoint x: 657, startPoint y: 286, endPoint x: 635, endPoint y: 286, distance: 21.8
click at [635, 293] on div "26.04" at bounding box center [655, 299] width 48 height 13
type input "13.22"
click at [920, 293] on button "OK" at bounding box center [923, 299] width 14 height 12
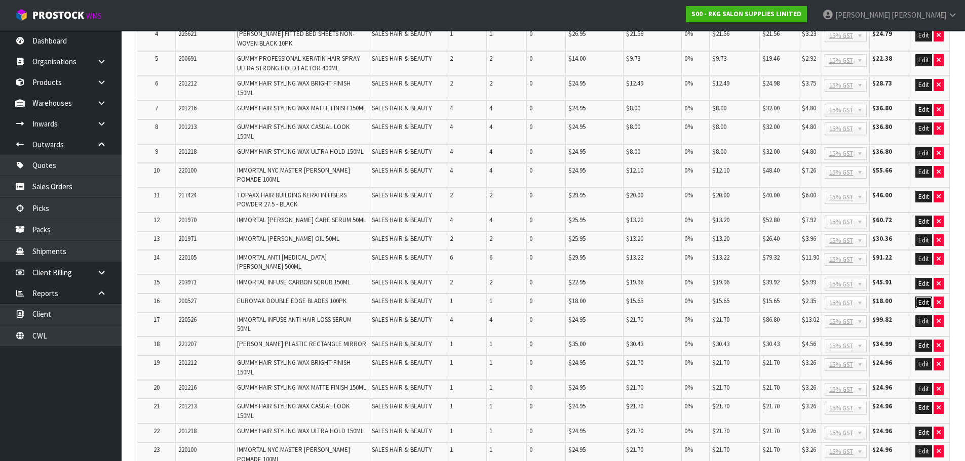
click at [919, 297] on button "Edit" at bounding box center [923, 303] width 17 height 12
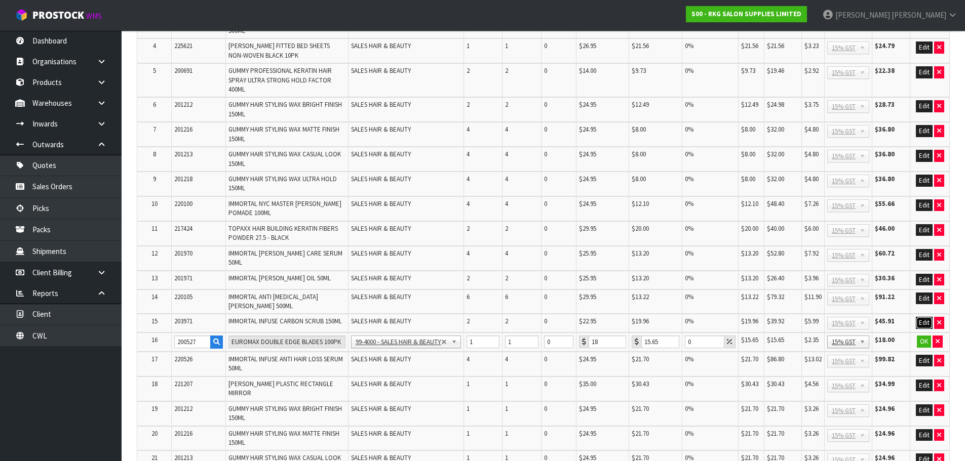
click at [918, 317] on button "Edit" at bounding box center [923, 323] width 17 height 12
drag, startPoint x: 659, startPoint y: 312, endPoint x: 637, endPoint y: 312, distance: 21.8
click at [637, 317] on div "19.96" at bounding box center [655, 323] width 48 height 13
type input "11"
click at [919, 317] on button "OK" at bounding box center [923, 323] width 14 height 12
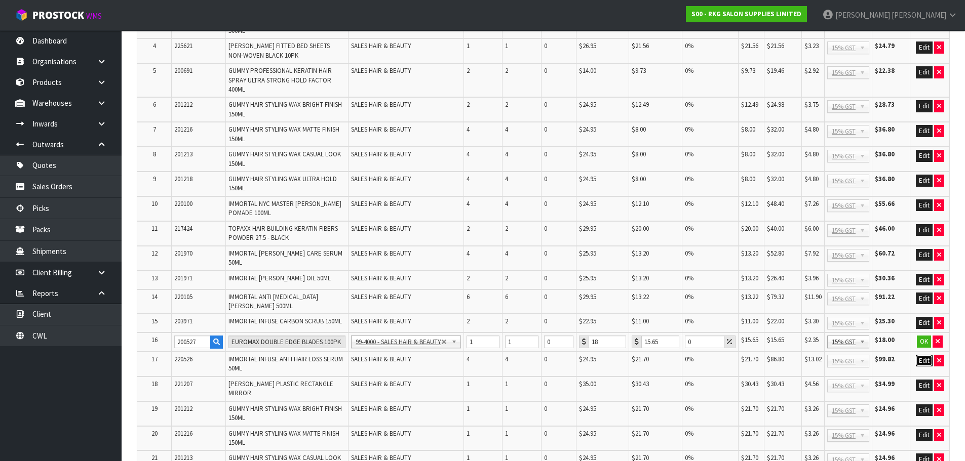
click at [920, 355] on button "Edit" at bounding box center [923, 361] width 17 height 12
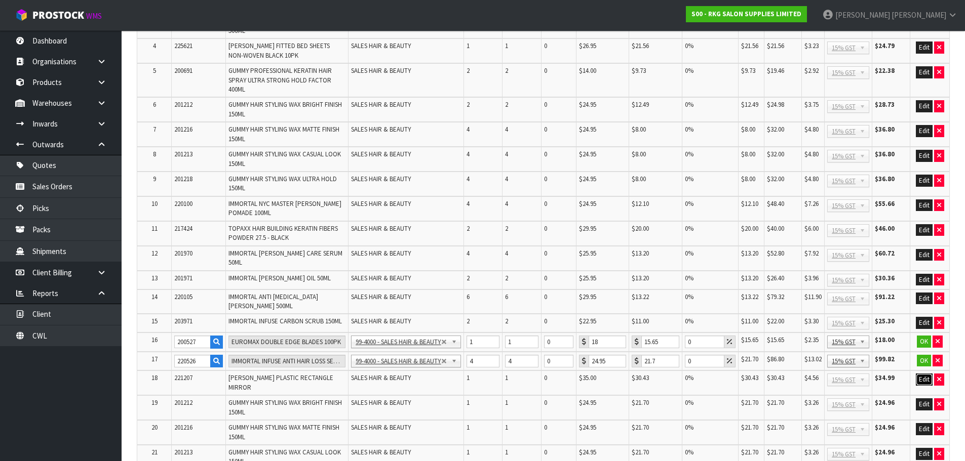
click at [921, 374] on button "Edit" at bounding box center [923, 380] width 17 height 12
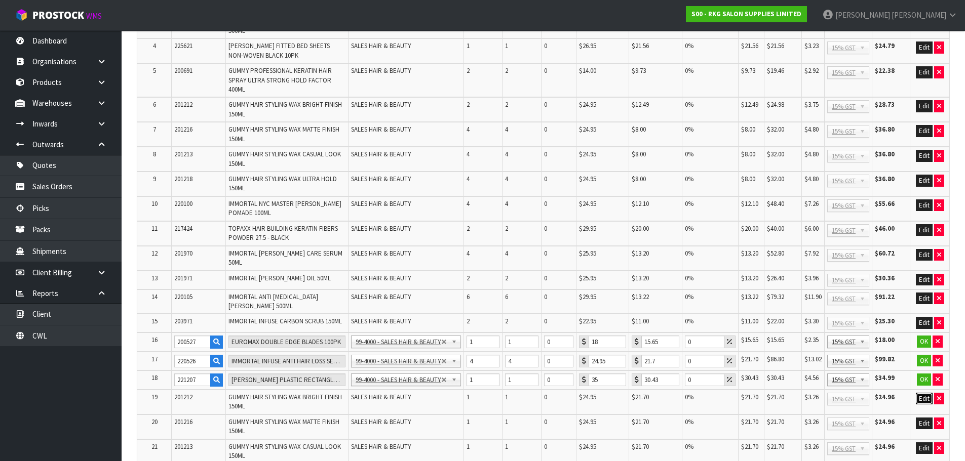
click at [921, 393] on button "Edit" at bounding box center [923, 399] width 17 height 12
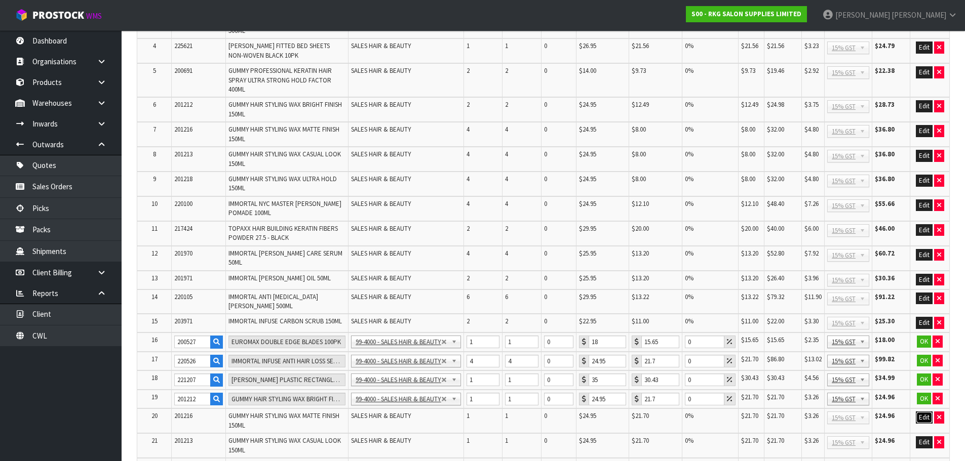
click at [921, 412] on button "Edit" at bounding box center [923, 418] width 17 height 12
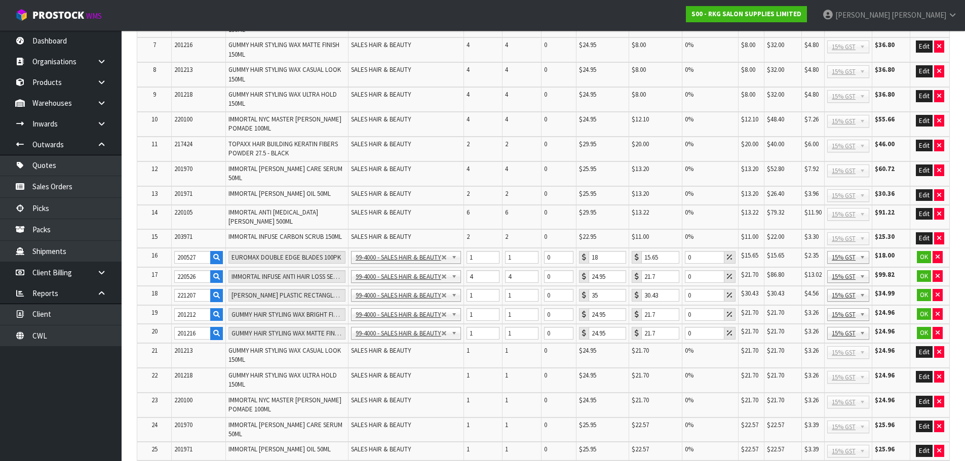
scroll to position [354, 0]
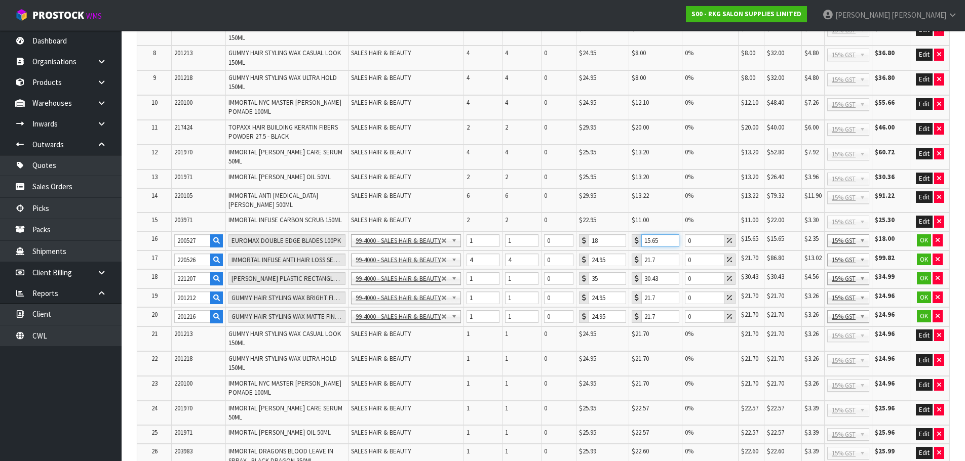
drag, startPoint x: 659, startPoint y: 230, endPoint x: 639, endPoint y: 230, distance: 20.3
click at [639, 234] on div "15.65" at bounding box center [655, 240] width 48 height 13
type input "12.52"
click at [928, 234] on button "OK" at bounding box center [923, 240] width 14 height 12
drag, startPoint x: 660, startPoint y: 249, endPoint x: 639, endPoint y: 249, distance: 21.3
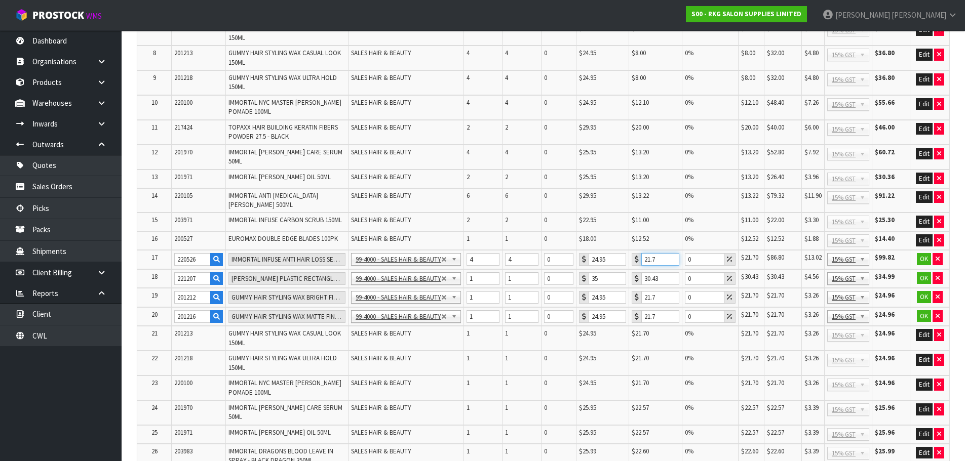
click at [639, 253] on div "21.7" at bounding box center [655, 259] width 48 height 13
type input "12.10"
click at [924, 253] on button "OK" at bounding box center [923, 259] width 14 height 12
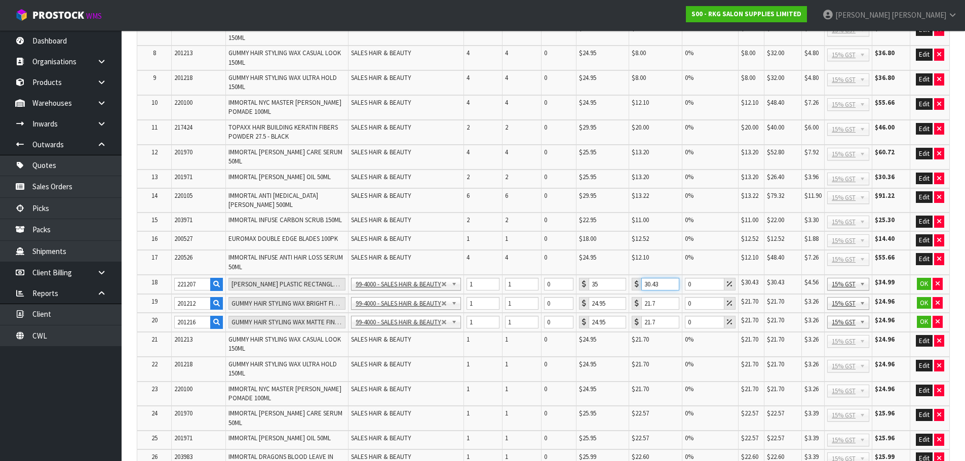
drag, startPoint x: 663, startPoint y: 270, endPoint x: 637, endPoint y: 273, distance: 26.0
click at [637, 278] on div "30.43" at bounding box center [655, 284] width 48 height 13
type input "2"
type input "24.34"
click at [922, 278] on button "OK" at bounding box center [923, 284] width 14 height 12
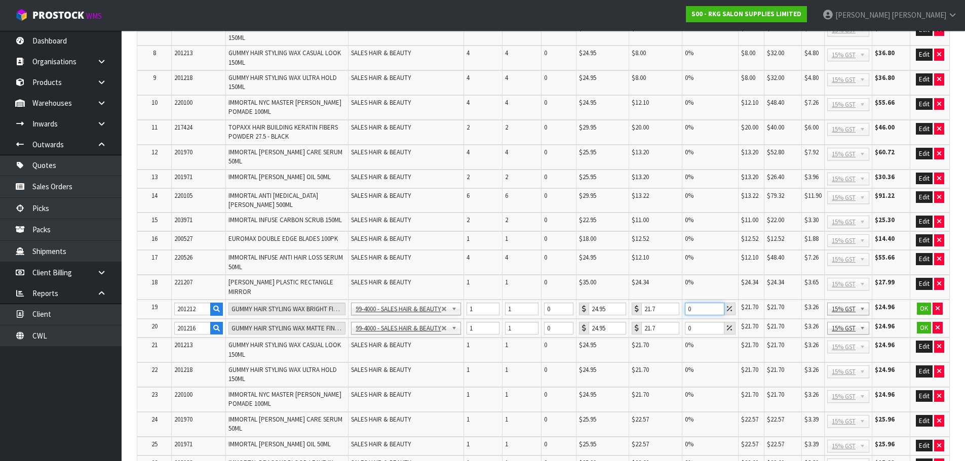
drag, startPoint x: 697, startPoint y: 291, endPoint x: 680, endPoint y: 291, distance: 17.2
click at [680, 300] on tr "19 201212 GUMMY HAIR STYLING WAX BRIGHT FINISH 150ML 99-1100 - SALES -ADMIN 99-…" at bounding box center [543, 309] width 812 height 19
type input "100"
click at [926, 303] on button "OK" at bounding box center [923, 309] width 14 height 12
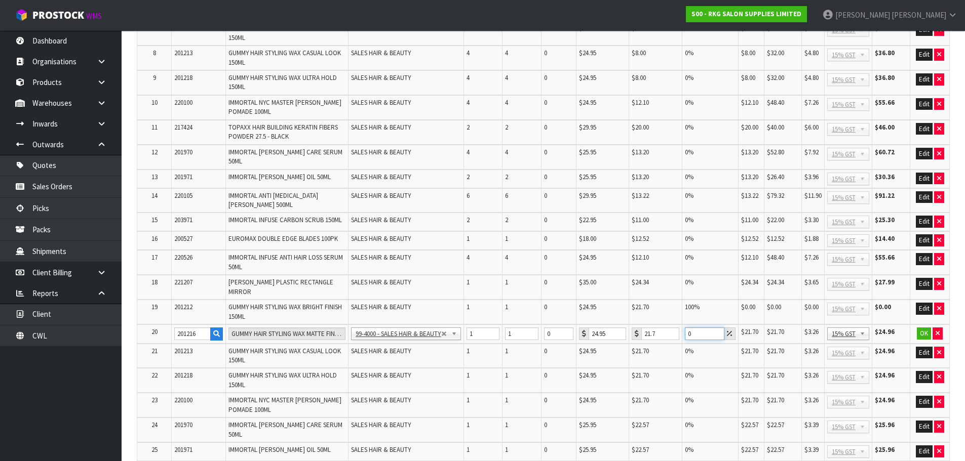
drag, startPoint x: 697, startPoint y: 318, endPoint x: 676, endPoint y: 317, distance: 20.8
click at [676, 325] on tr "20 201216 GUMMY HAIR STYLING WAX MATTE FINISH 150ML 99-1100 - SALES -ADMIN 99-1…" at bounding box center [543, 334] width 812 height 19
type input "100"
click at [919, 328] on button "OK" at bounding box center [923, 334] width 14 height 12
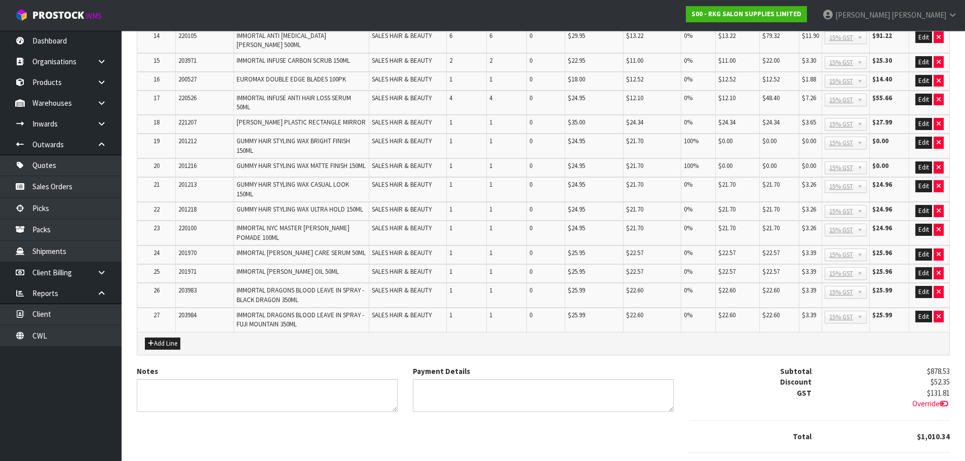
scroll to position [491, 0]
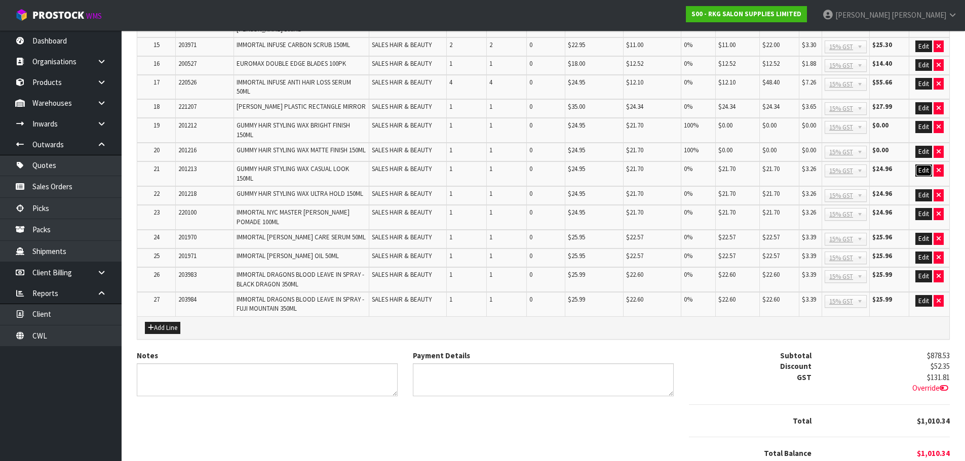
click at [920, 172] on button "Edit" at bounding box center [923, 171] width 17 height 12
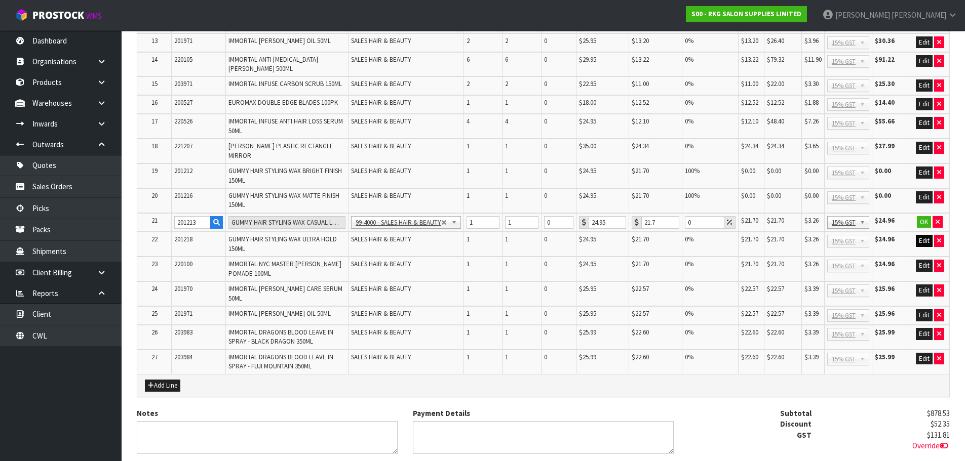
scroll to position [518, 0]
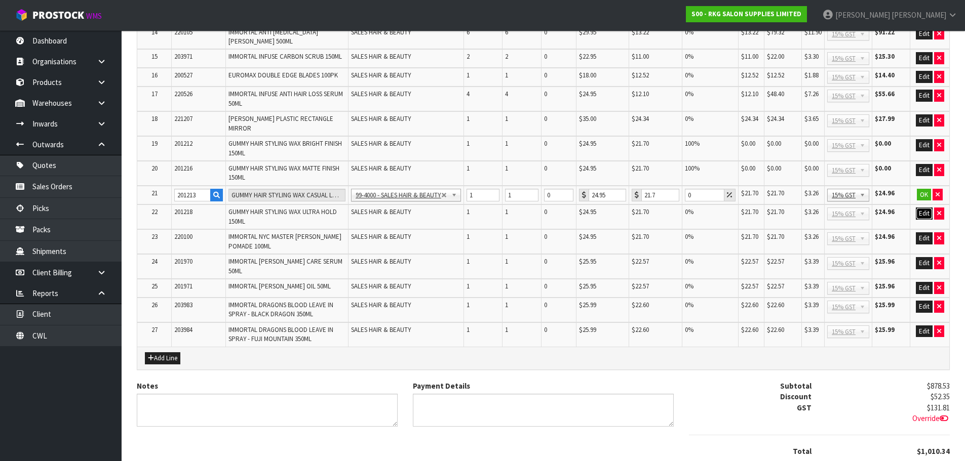
click at [923, 208] on button "Edit" at bounding box center [923, 214] width 17 height 12
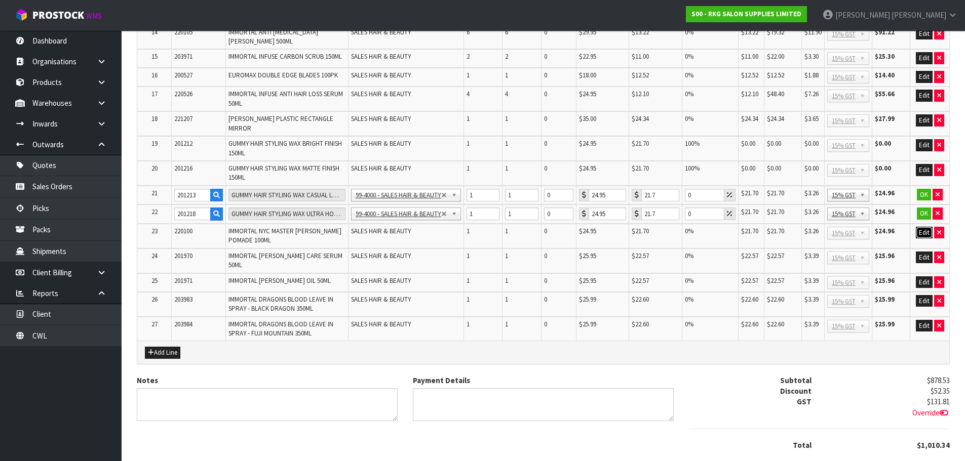
click at [922, 227] on button "Edit" at bounding box center [923, 233] width 17 height 12
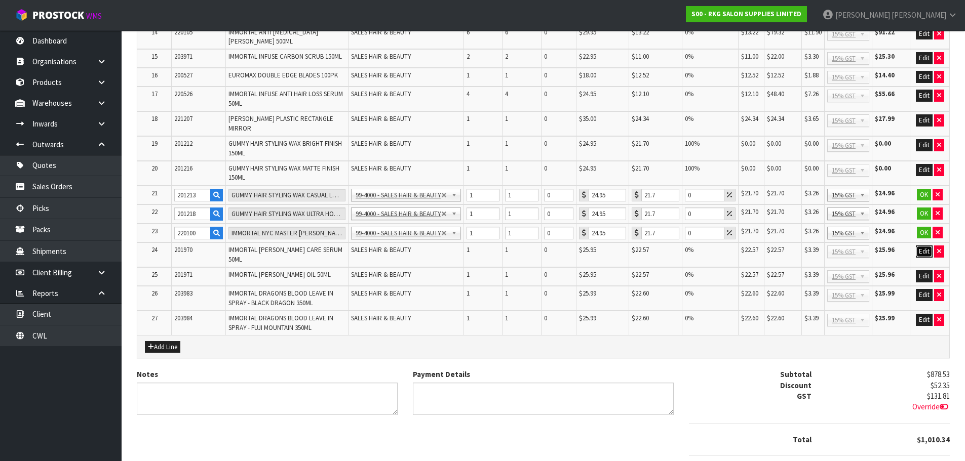
click at [923, 246] on button "Edit" at bounding box center [923, 252] width 17 height 12
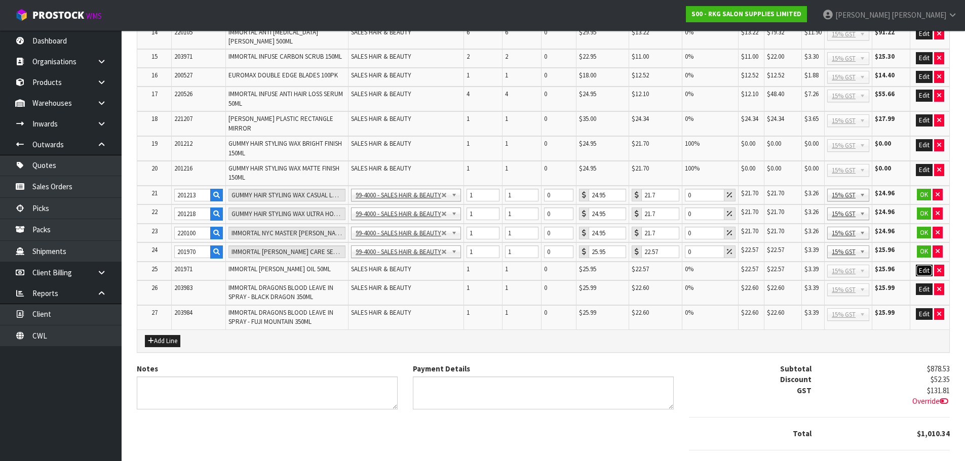
click at [921, 265] on button "Edit" at bounding box center [923, 271] width 17 height 12
click at [925, 284] on button "Edit" at bounding box center [923, 290] width 17 height 12
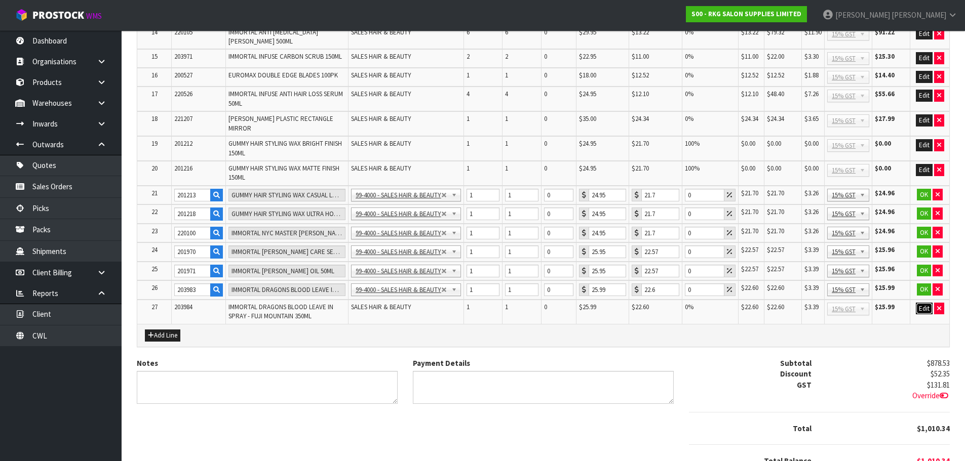
click at [925, 303] on button "Edit" at bounding box center [923, 309] width 17 height 12
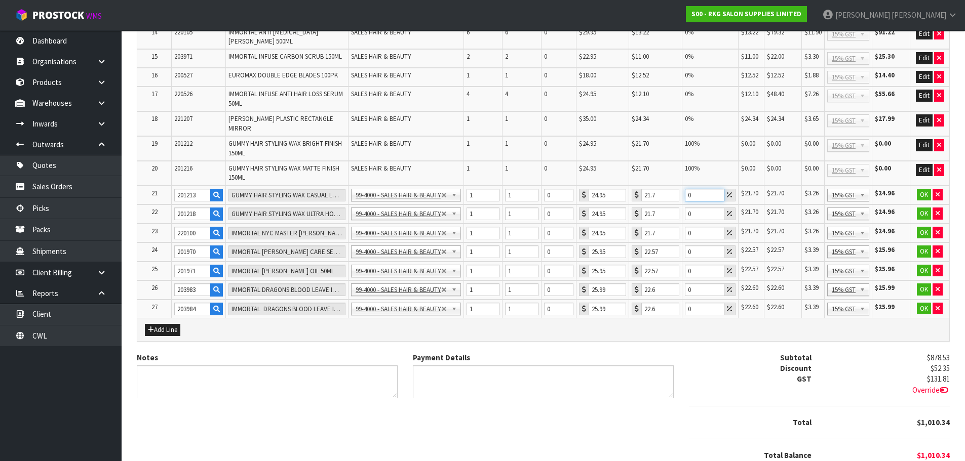
drag, startPoint x: 689, startPoint y: 177, endPoint x: 683, endPoint y: 177, distance: 6.6
click at [683, 186] on td "0" at bounding box center [710, 195] width 56 height 19
type input "100"
drag, startPoint x: 695, startPoint y: 192, endPoint x: 681, endPoint y: 194, distance: 13.8
click at [682, 205] on td "0" at bounding box center [710, 214] width 56 height 19
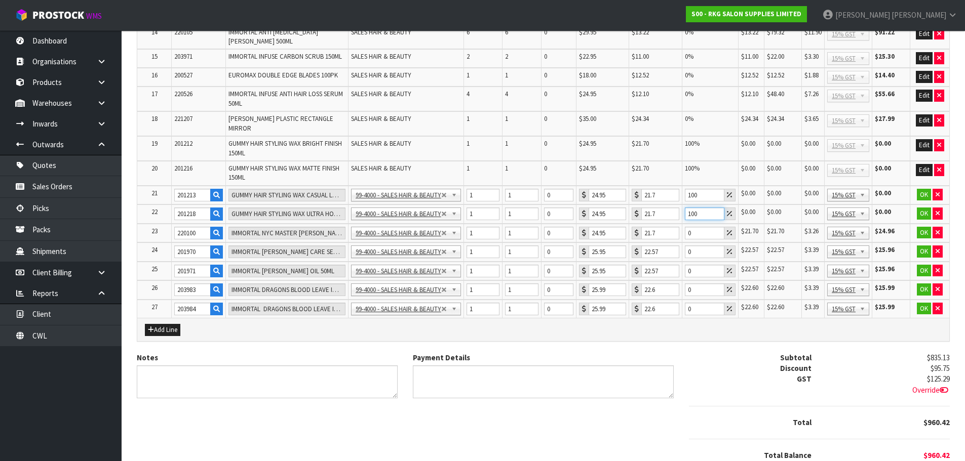
type input "100"
drag, startPoint x: 694, startPoint y: 212, endPoint x: 674, endPoint y: 216, distance: 19.8
click at [674, 224] on tr "23 220100 IMMORTAL NYC MASTER CLAY POMADE 100ML 99-1100 - SALES -ADMIN 99-1105 …" at bounding box center [543, 233] width 812 height 19
type input "100"
drag, startPoint x: 700, startPoint y: 231, endPoint x: 685, endPoint y: 234, distance: 15.9
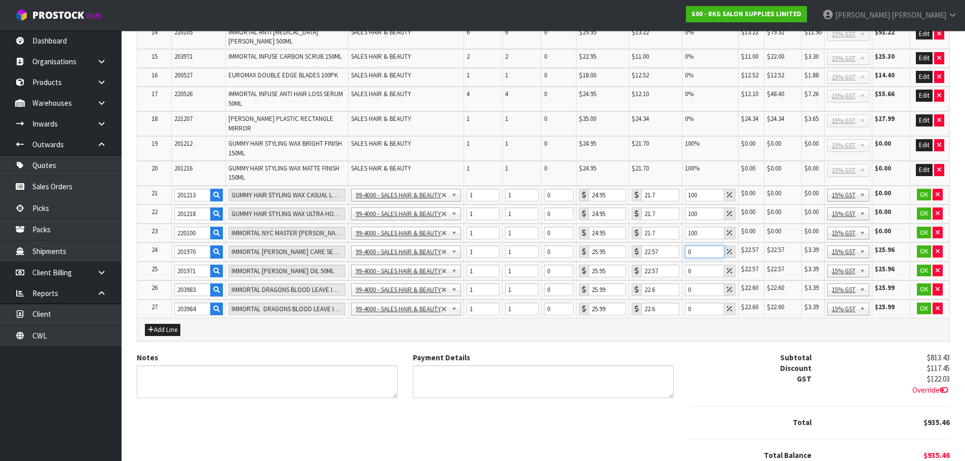
click at [685, 246] on input "0" at bounding box center [704, 252] width 39 height 13
type input "100"
drag, startPoint x: 684, startPoint y: 252, endPoint x: 677, endPoint y: 253, distance: 6.7
click at [677, 262] on tr "25 201971 IMMORTAL BEARD OIL 50ML 99-1100 - SALES -ADMIN 99-1105 - SALES- PRODU…" at bounding box center [543, 271] width 812 height 19
type input "100"
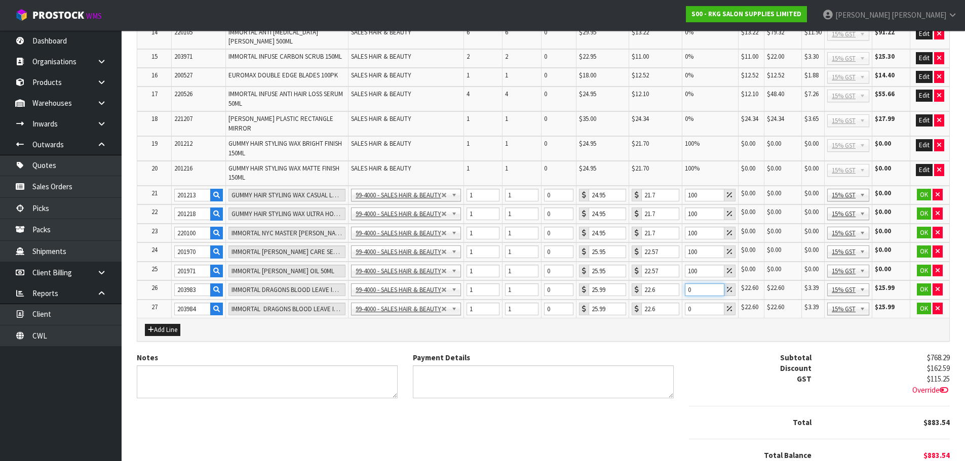
drag, startPoint x: 701, startPoint y: 270, endPoint x: 685, endPoint y: 270, distance: 16.2
click at [685, 284] on input "0" at bounding box center [704, 290] width 39 height 13
type input "100"
drag, startPoint x: 698, startPoint y: 296, endPoint x: 683, endPoint y: 296, distance: 15.7
click at [683, 300] on td "0" at bounding box center [710, 309] width 56 height 19
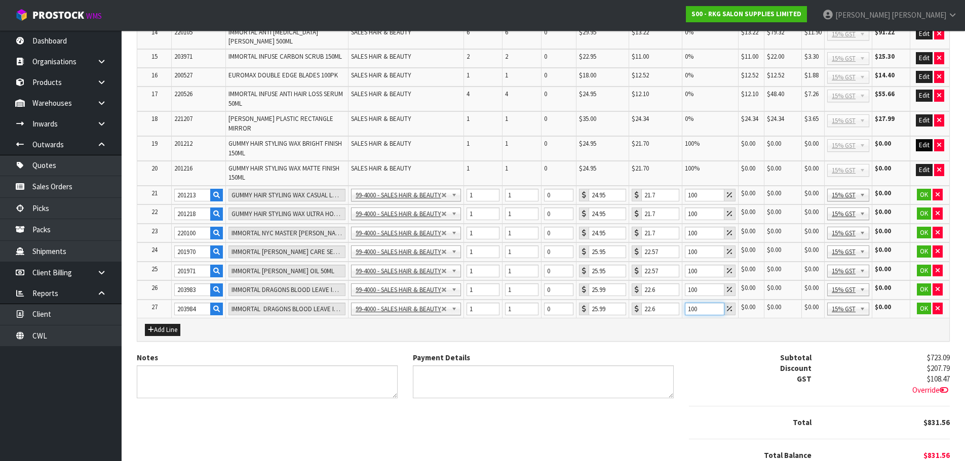
type input "100"
click at [917, 139] on button "Edit" at bounding box center [923, 145] width 17 height 12
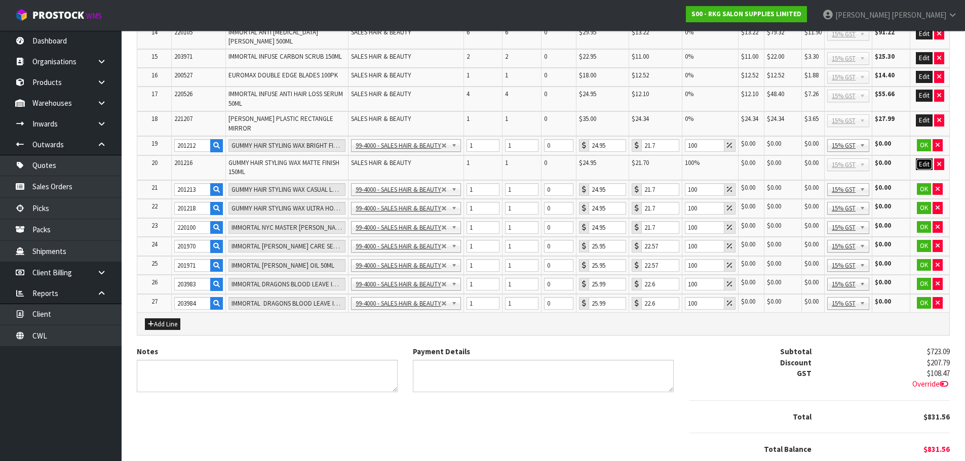
click at [921, 158] on button "Edit" at bounding box center [923, 164] width 17 height 12
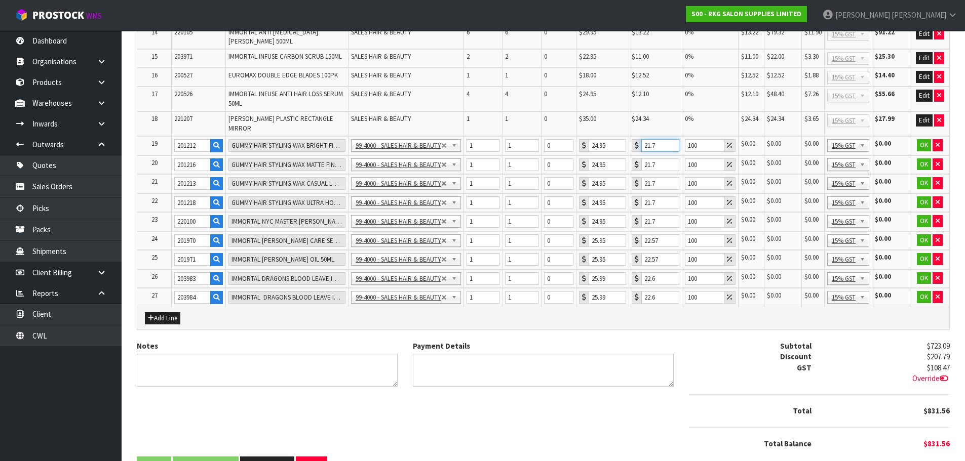
drag, startPoint x: 657, startPoint y: 129, endPoint x: 641, endPoint y: 129, distance: 15.7
click at [641, 139] on input "21.7" at bounding box center [660, 145] width 38 height 13
type input "8"
drag, startPoint x: 659, startPoint y: 144, endPoint x: 643, endPoint y: 146, distance: 16.4
click at [643, 158] on input "21.7" at bounding box center [660, 164] width 38 height 13
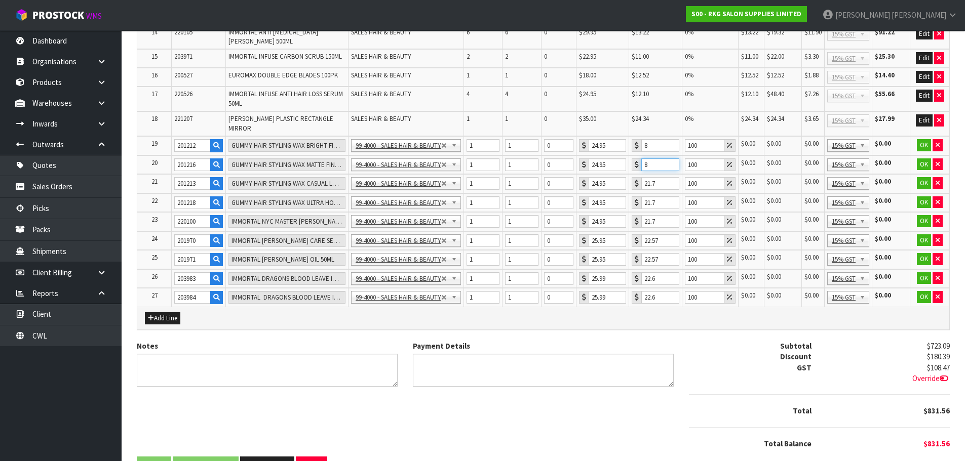
type input "8"
drag, startPoint x: 661, startPoint y: 166, endPoint x: 637, endPoint y: 167, distance: 23.8
click at [637, 177] on div "21.7" at bounding box center [655, 183] width 48 height 13
type input "8"
drag, startPoint x: 657, startPoint y: 186, endPoint x: 639, endPoint y: 187, distance: 18.3
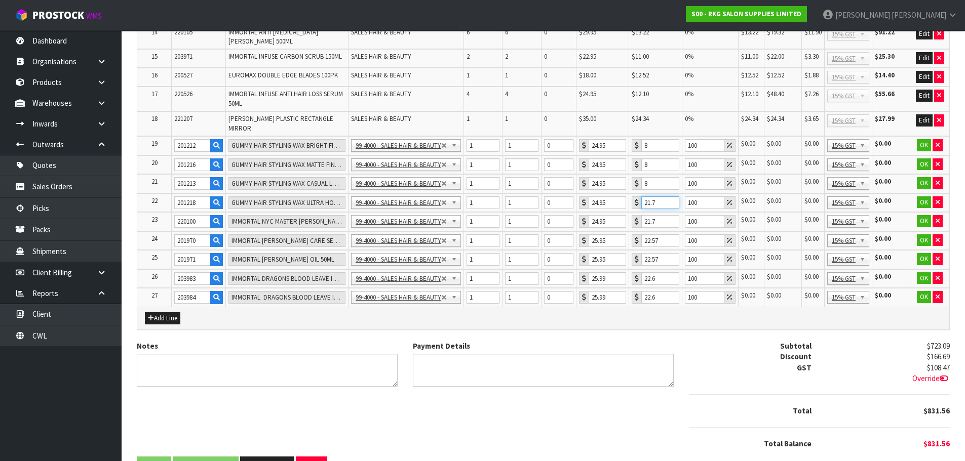
click at [639, 196] on div "21.7" at bounding box center [655, 202] width 48 height 13
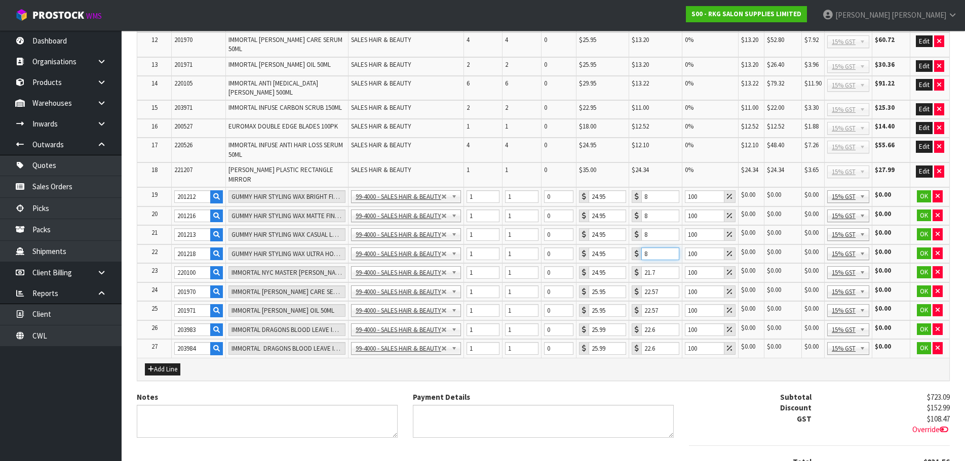
scroll to position [467, 0]
type input "8"
drag, startPoint x: 659, startPoint y: 253, endPoint x: 638, endPoint y: 256, distance: 21.5
click at [638, 266] on div "21.7" at bounding box center [655, 272] width 48 height 13
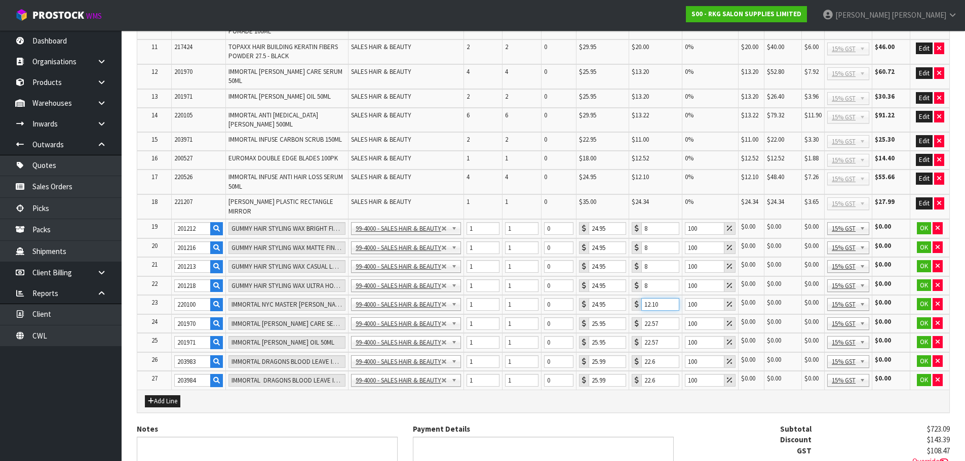
scroll to position [417, 0]
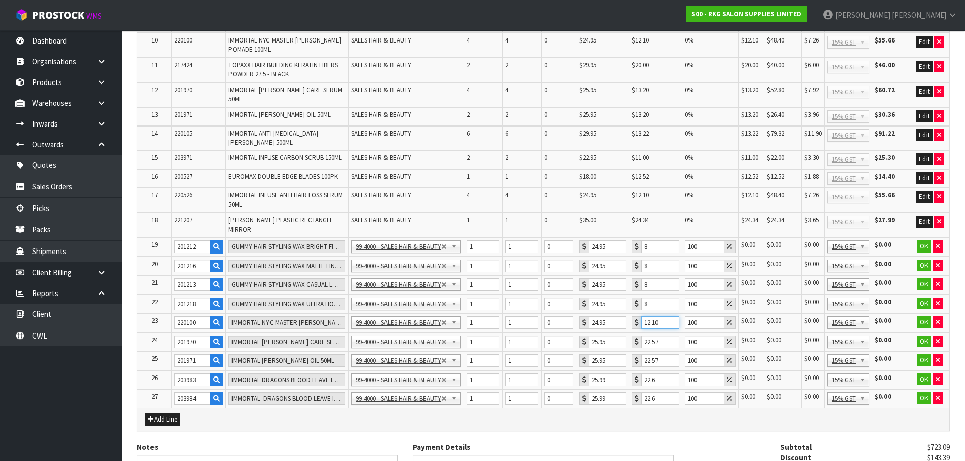
type input "12.10"
drag, startPoint x: 659, startPoint y: 323, endPoint x: 640, endPoint y: 326, distance: 19.0
click at [641, 336] on input "22.57" at bounding box center [660, 342] width 38 height 13
type input "13.20"
drag, startPoint x: 662, startPoint y: 339, endPoint x: 639, endPoint y: 344, distance: 22.7
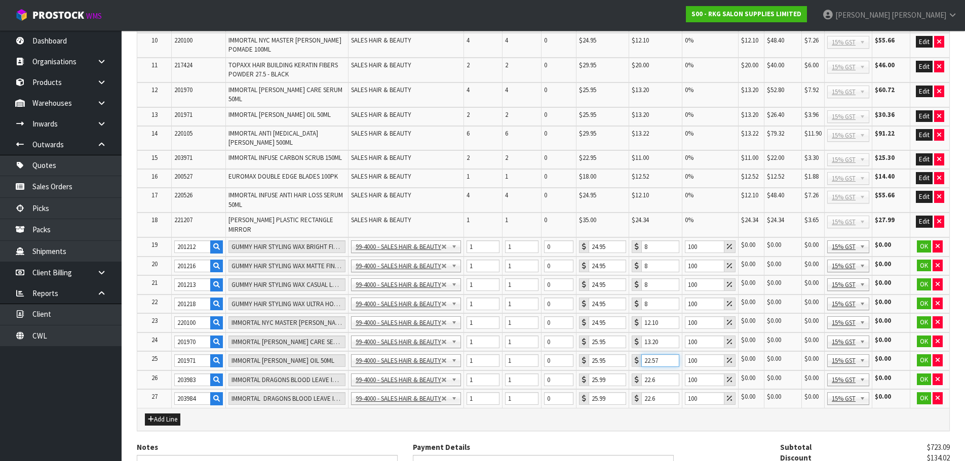
click at [639, 354] on div "22.57" at bounding box center [655, 360] width 48 height 13
type input "13.20"
drag, startPoint x: 661, startPoint y: 362, endPoint x: 495, endPoint y: 240, distance: 206.1
click at [639, 374] on div "22.6" at bounding box center [655, 380] width 48 height 13
type input "14.25"
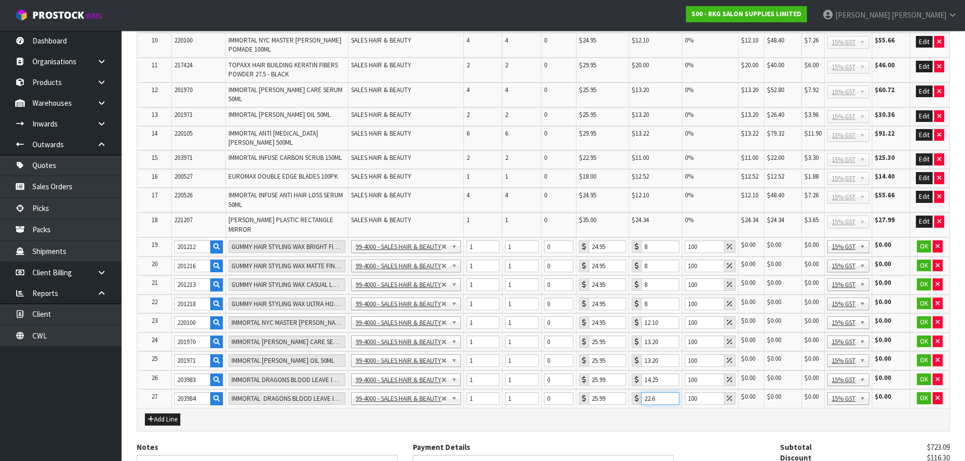
drag, startPoint x: 659, startPoint y: 378, endPoint x: 631, endPoint y: 382, distance: 28.1
click at [631, 392] on div "22.6" at bounding box center [655, 398] width 48 height 13
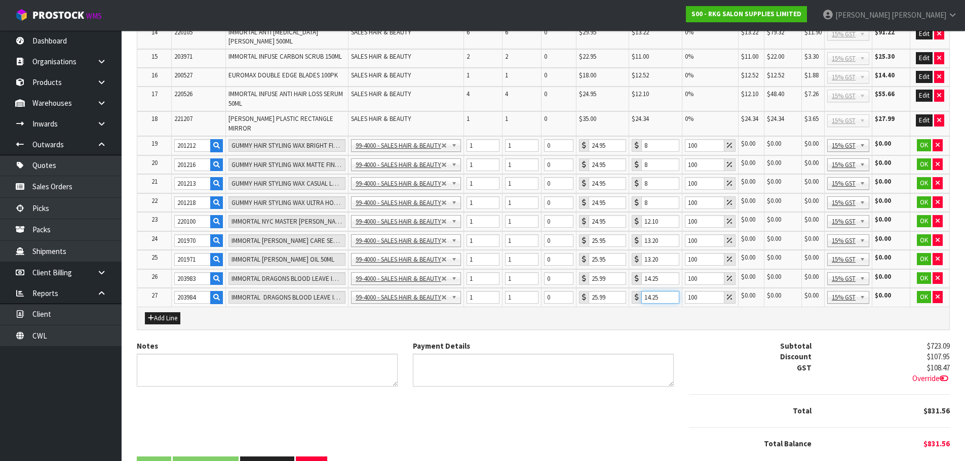
scroll to position [467, 0]
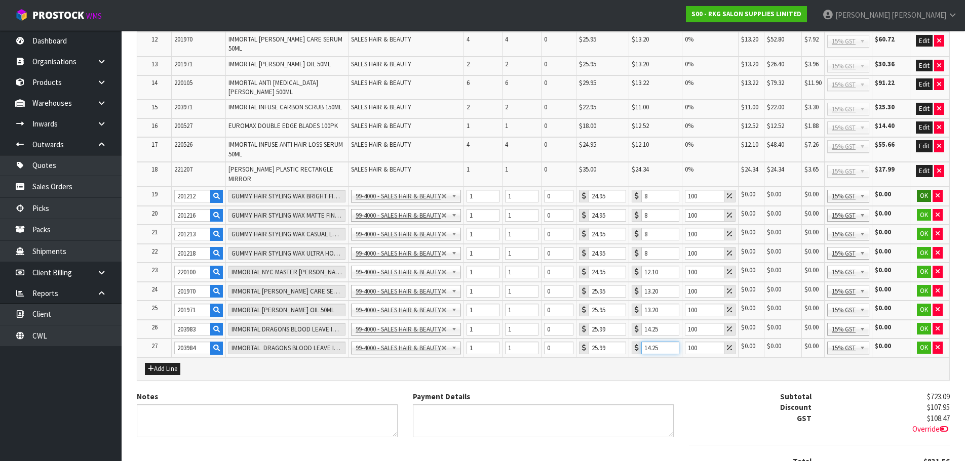
type input "14.25"
click at [922, 190] on button "OK" at bounding box center [923, 196] width 14 height 12
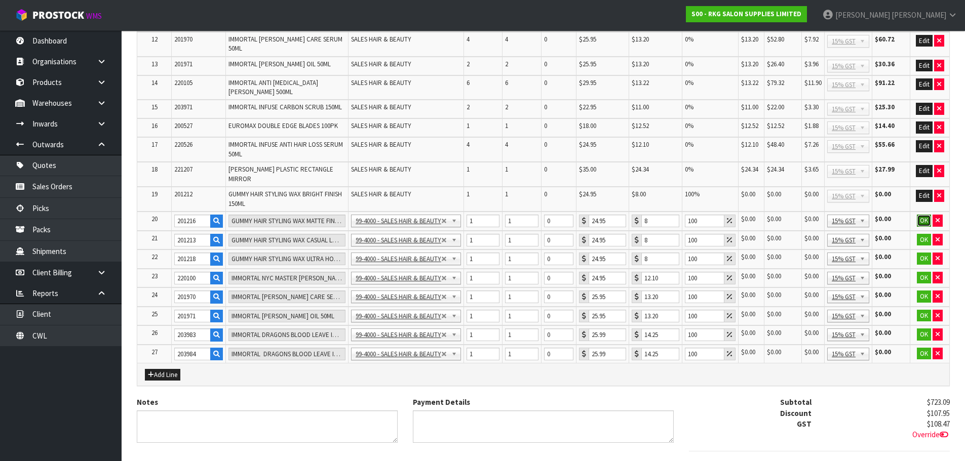
click at [925, 215] on button "OK" at bounding box center [923, 221] width 14 height 12
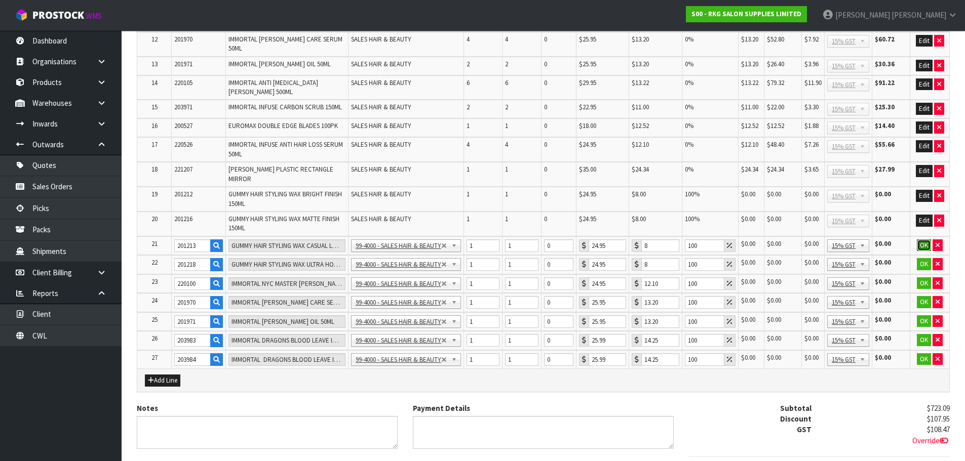
click at [923, 239] on button "OK" at bounding box center [923, 245] width 14 height 12
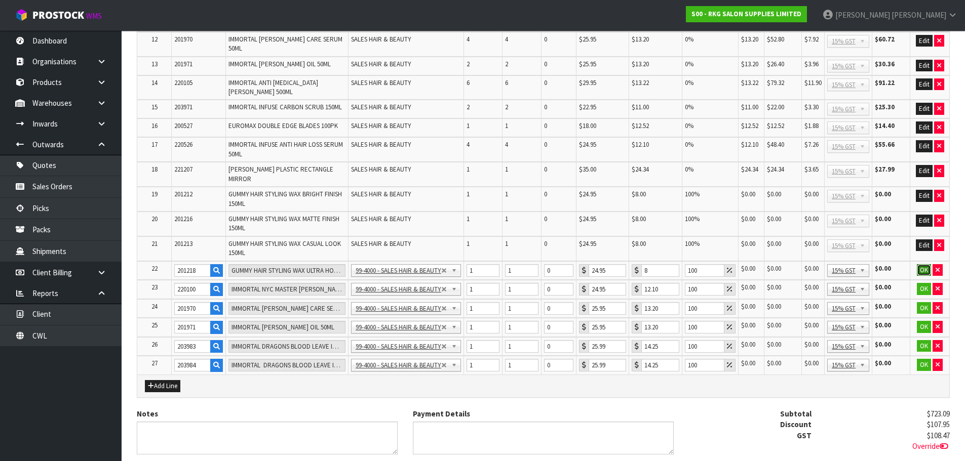
click at [921, 264] on button "OK" at bounding box center [923, 270] width 14 height 12
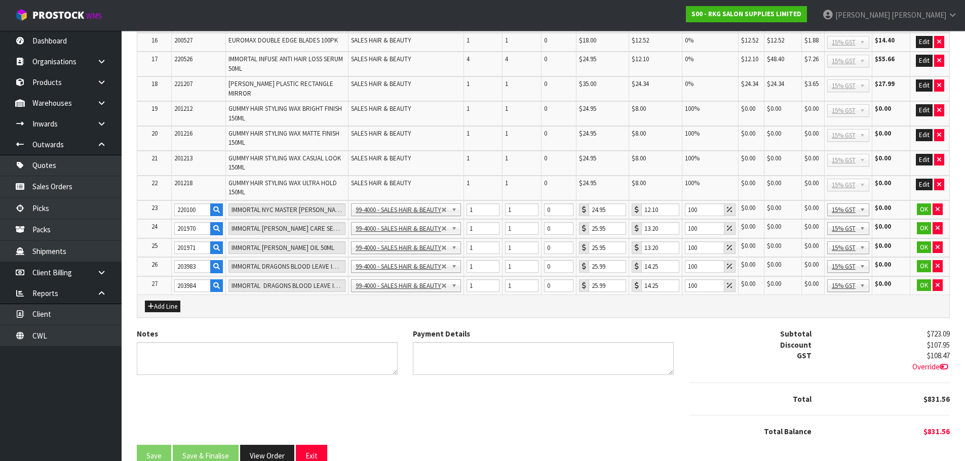
scroll to position [556, 0]
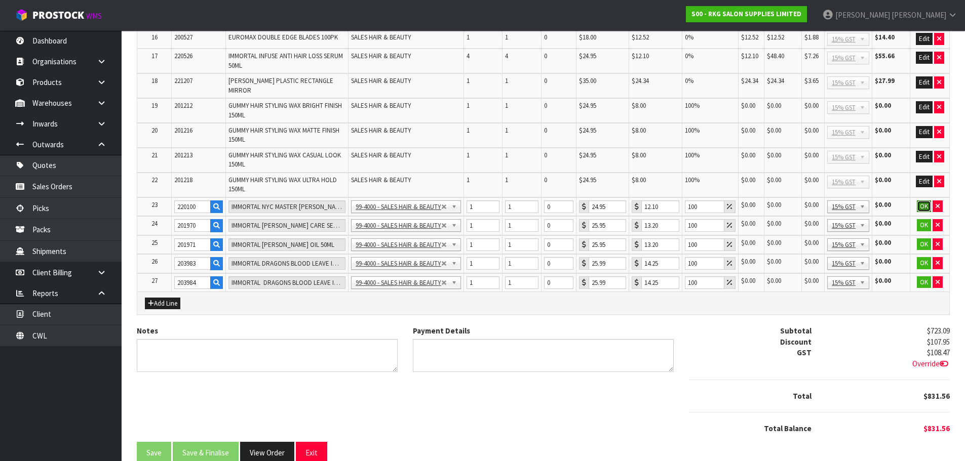
click at [919, 200] on button "OK" at bounding box center [923, 206] width 14 height 12
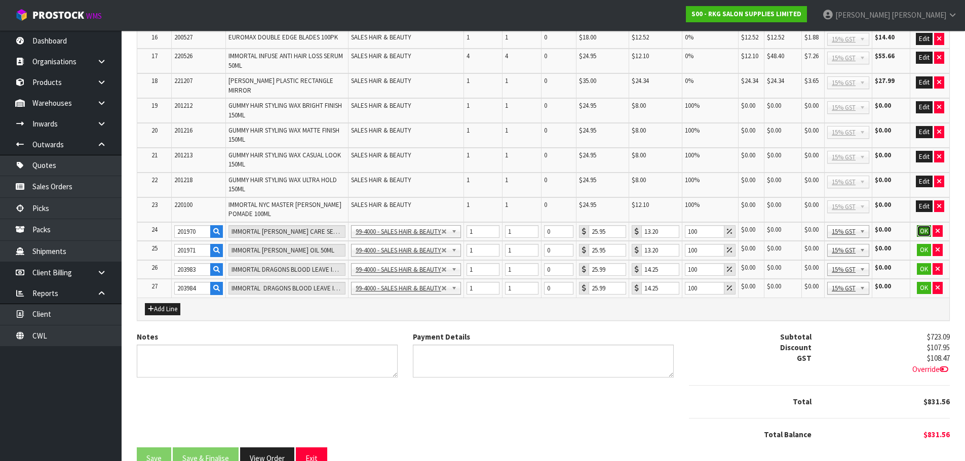
click at [925, 225] on button "OK" at bounding box center [923, 231] width 14 height 12
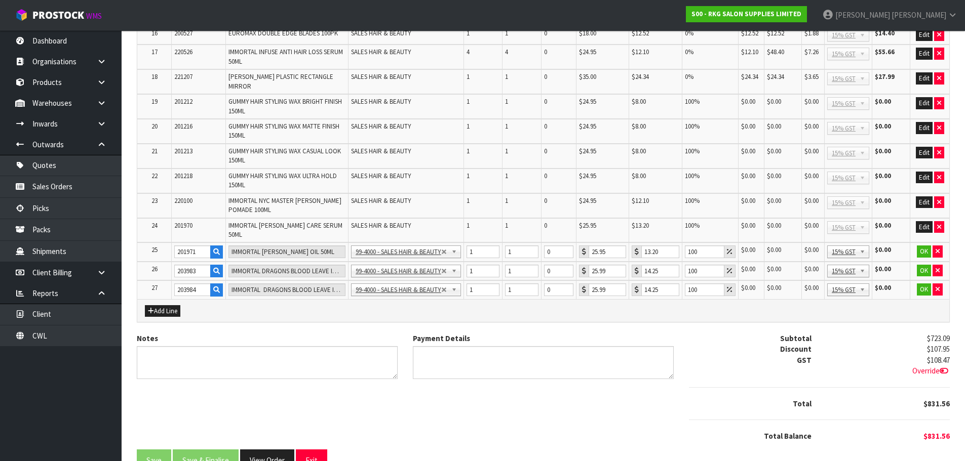
scroll to position [561, 0]
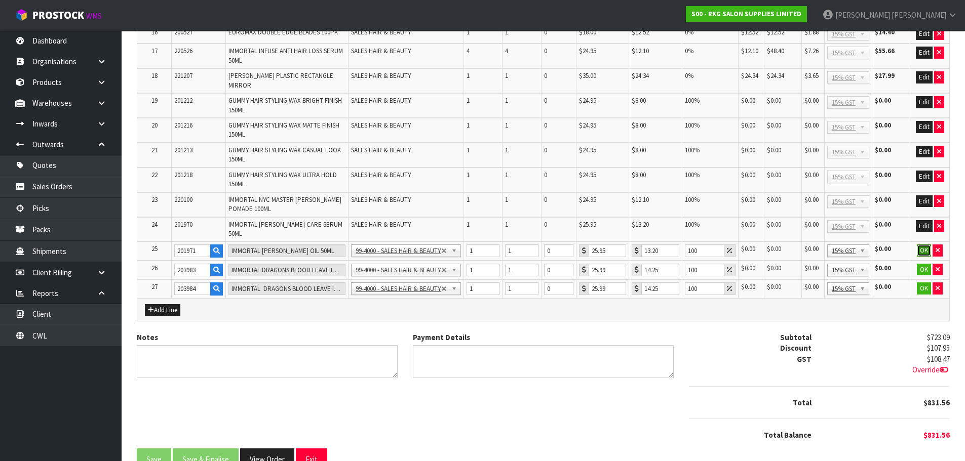
click at [921, 245] on button "OK" at bounding box center [923, 251] width 14 height 12
click at [923, 263] on button "OK" at bounding box center [923, 269] width 14 height 12
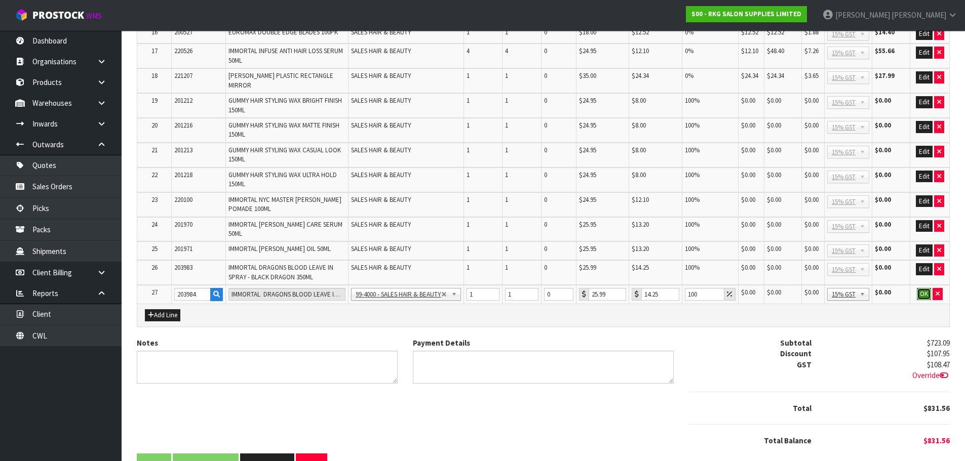
click at [924, 288] on button "OK" at bounding box center [923, 294] width 14 height 12
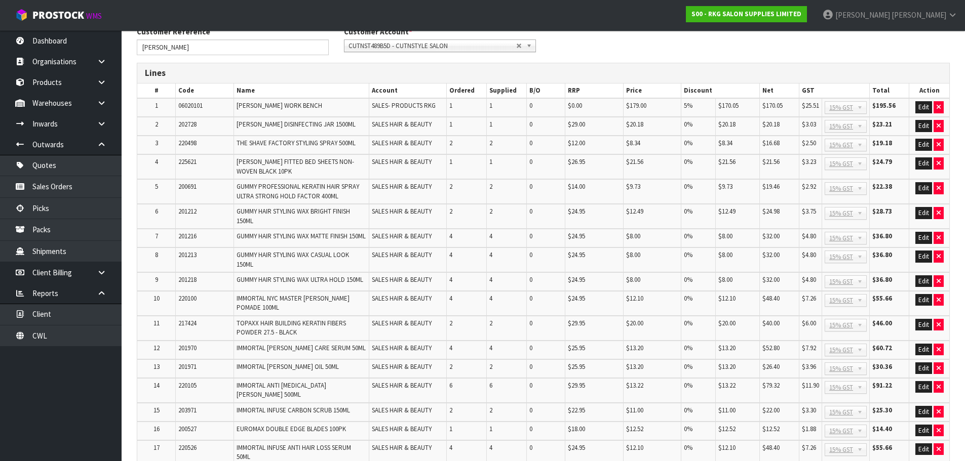
scroll to position [122, 0]
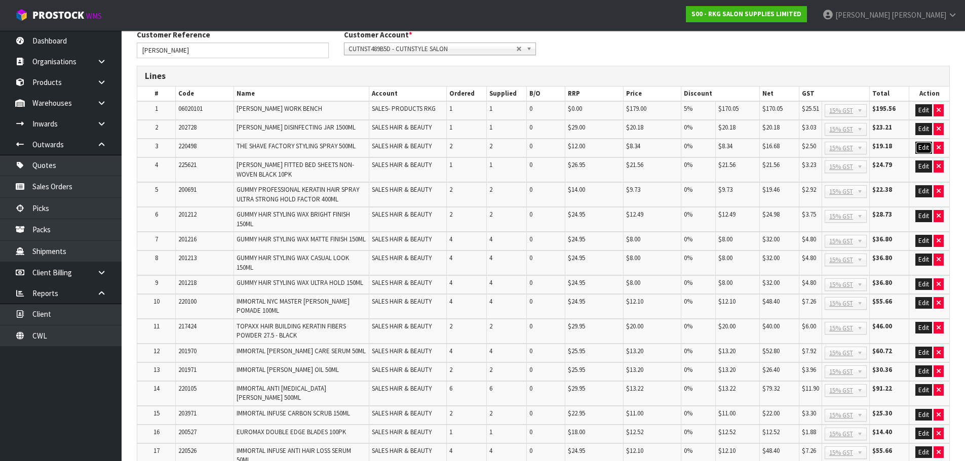
click at [924, 148] on button "Edit" at bounding box center [923, 148] width 17 height 12
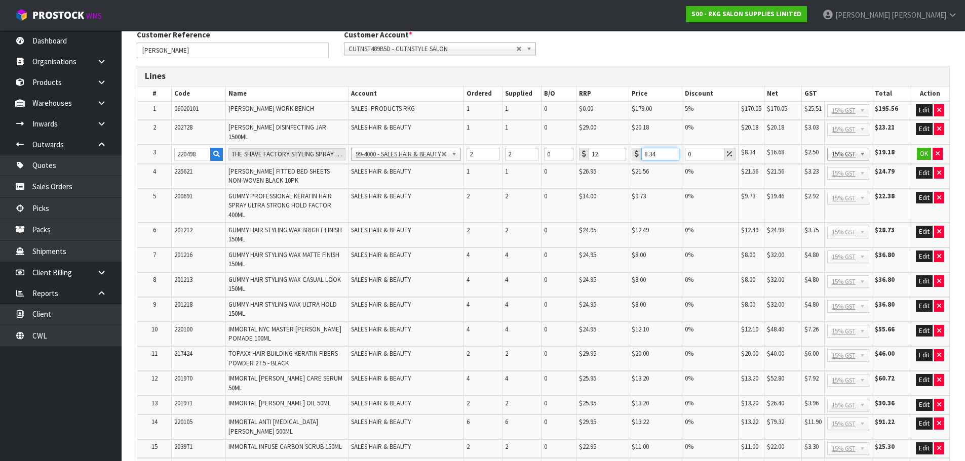
drag, startPoint x: 654, startPoint y: 148, endPoint x: 644, endPoint y: 148, distance: 10.1
click at [644, 148] on input "8.34" at bounding box center [660, 154] width 38 height 13
type input "8.35"
click at [922, 148] on button "OK" at bounding box center [923, 154] width 14 height 12
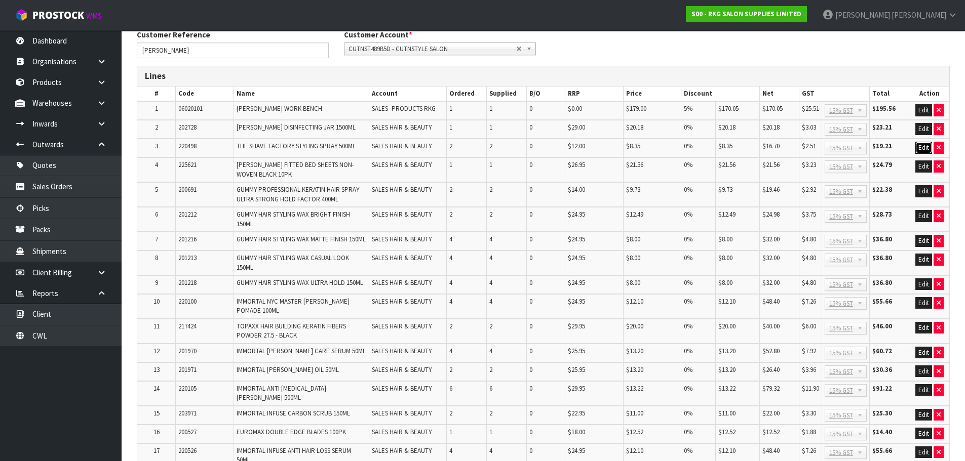
click at [921, 147] on button "Edit" at bounding box center [923, 148] width 17 height 12
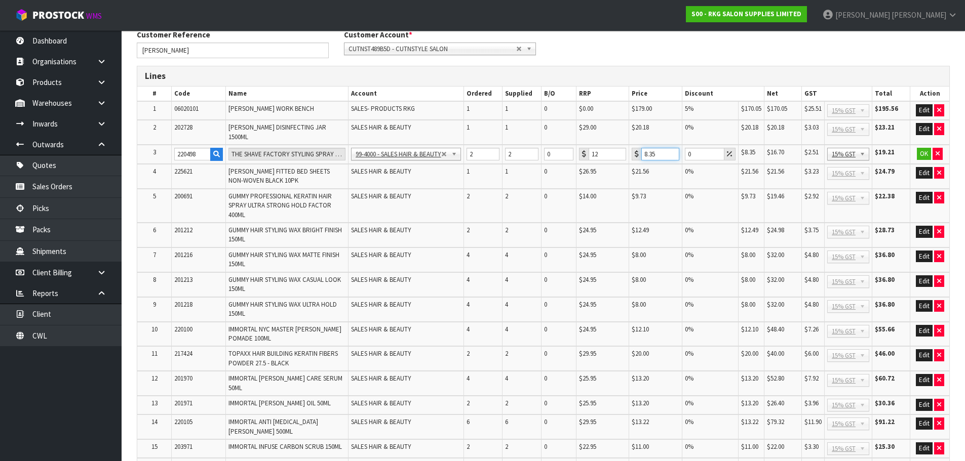
drag, startPoint x: 659, startPoint y: 148, endPoint x: 640, endPoint y: 148, distance: 18.7
click at [641, 148] on input "8.35" at bounding box center [660, 154] width 38 height 13
type input "8.34"
click at [922, 150] on button "OK" at bounding box center [923, 154] width 14 height 12
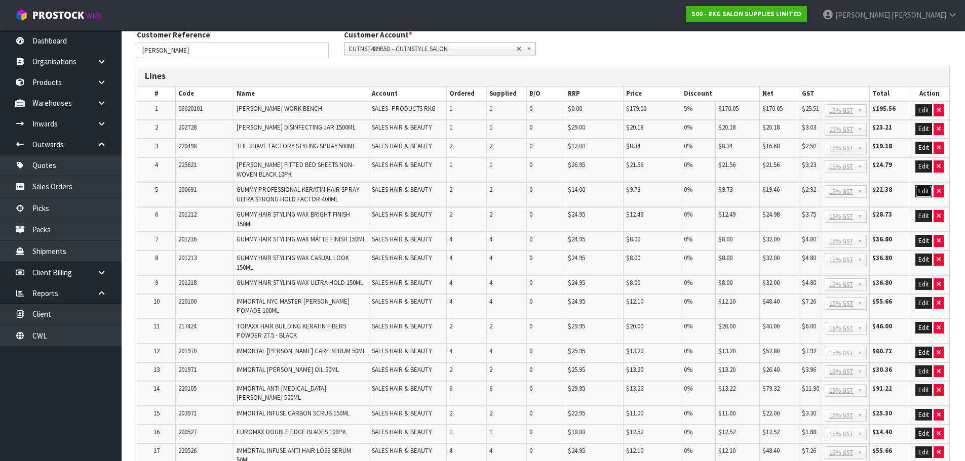
click at [920, 189] on button "Edit" at bounding box center [923, 191] width 17 height 12
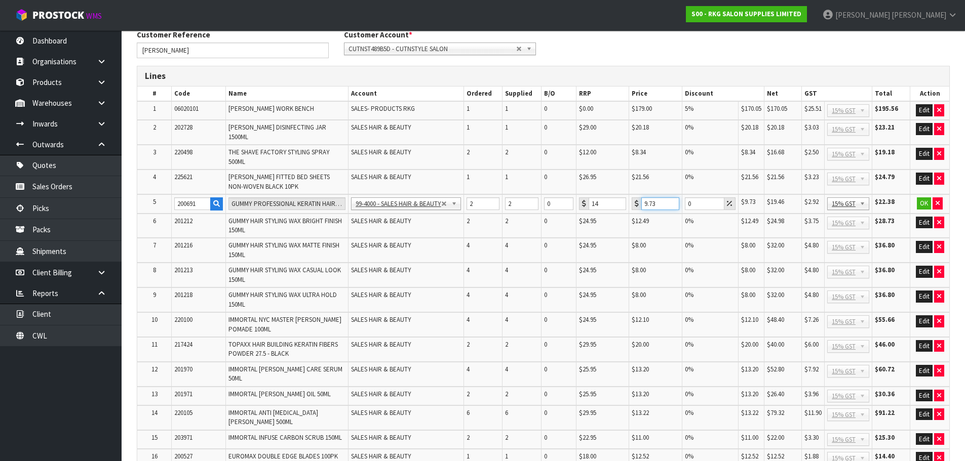
drag, startPoint x: 658, startPoint y: 199, endPoint x: 637, endPoint y: 199, distance: 21.3
click at [637, 199] on div "9.73" at bounding box center [655, 203] width 48 height 13
type input "9.74"
click at [926, 197] on button "OK" at bounding box center [923, 203] width 14 height 12
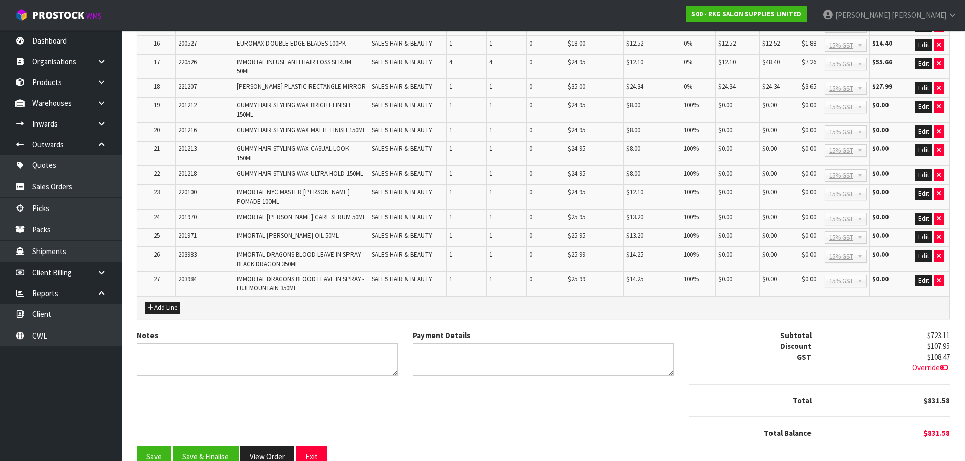
scroll to position [527, 0]
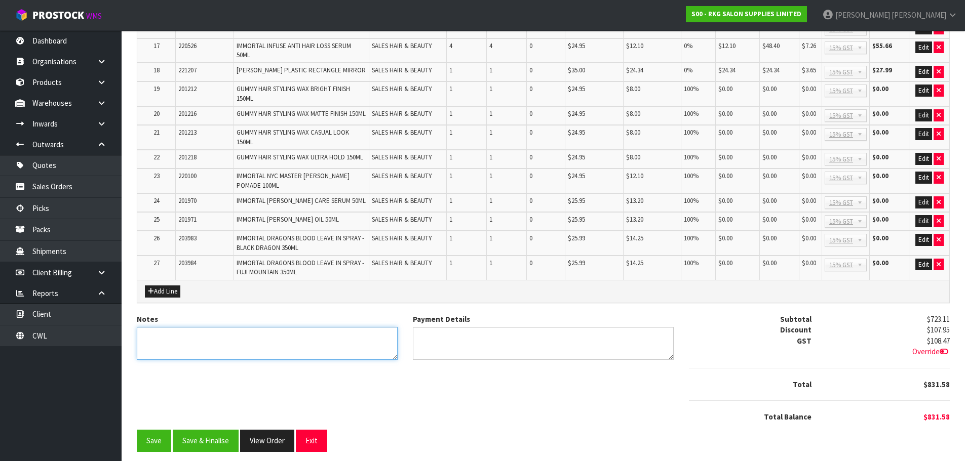
click at [226, 333] on textarea "Notes" at bounding box center [267, 343] width 261 height 33
type textarea "THANK YOU FOR YOUR ORDER. COLLECTED"
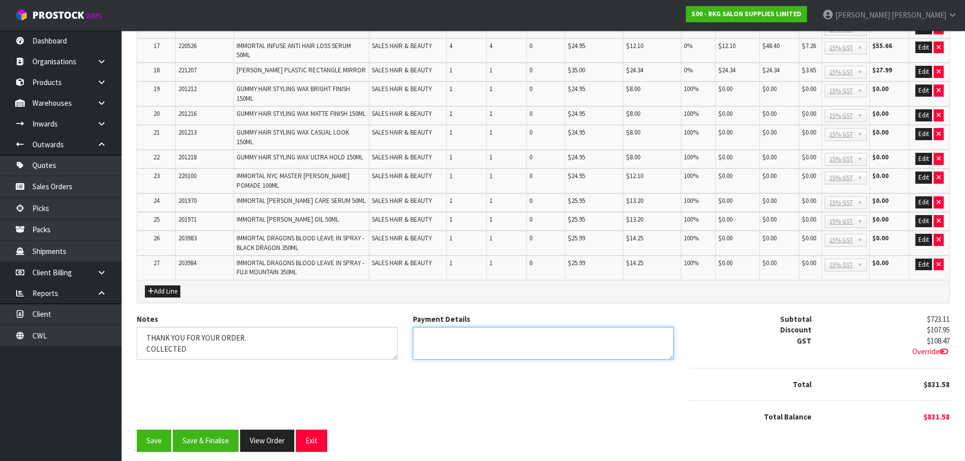
click at [427, 337] on textarea "Payment Details" at bounding box center [543, 343] width 261 height 33
type textarea "EFTPOS [DATE]"
click at [203, 433] on button "Save & Finalise" at bounding box center [206, 441] width 66 height 22
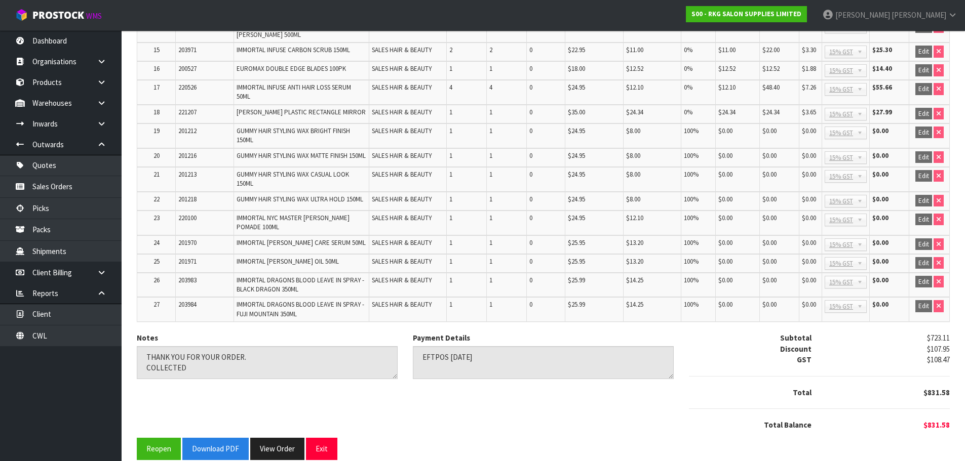
scroll to position [530, 0]
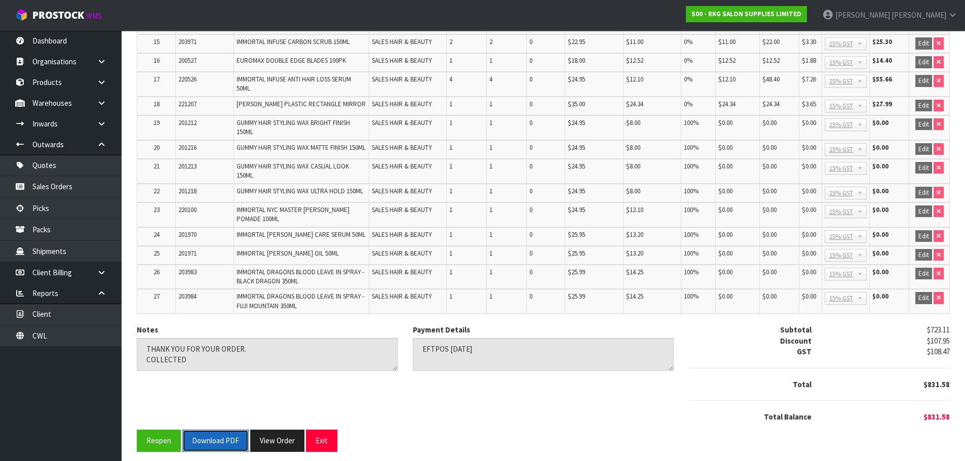
click at [223, 436] on button "Download PDF" at bounding box center [215, 441] width 66 height 22
click at [323, 430] on button "Exit" at bounding box center [321, 441] width 31 height 22
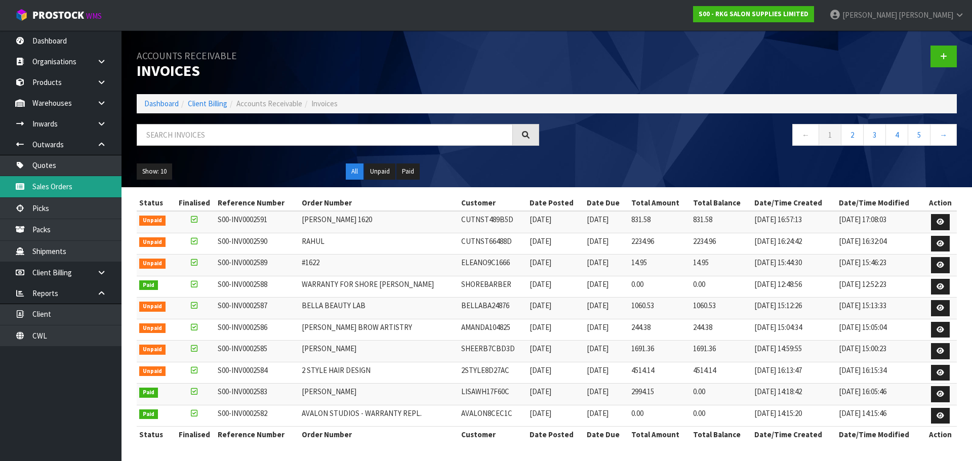
click at [39, 185] on link "Sales Orders" at bounding box center [61, 186] width 122 height 21
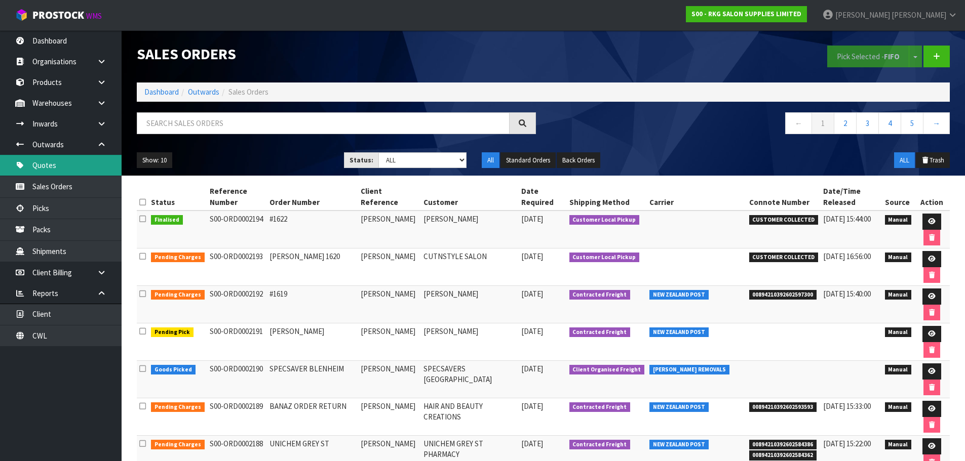
click at [46, 165] on link "Quotes" at bounding box center [61, 165] width 122 height 21
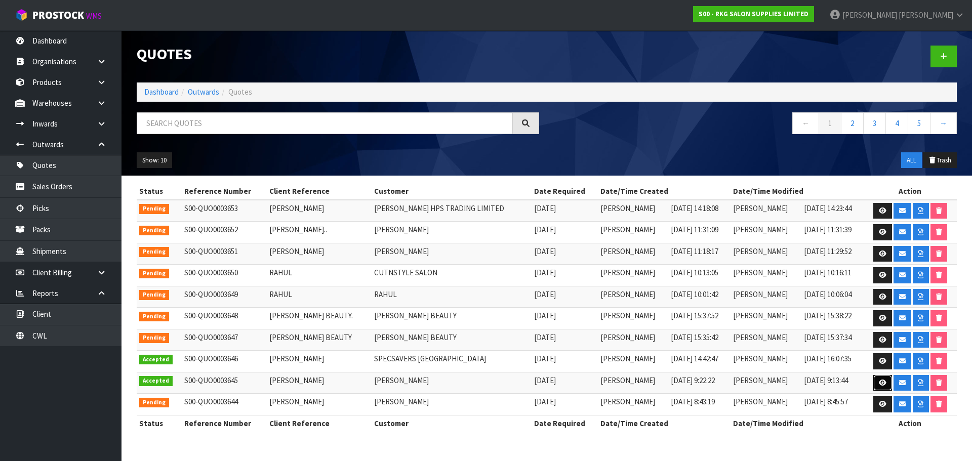
drag, startPoint x: 881, startPoint y: 387, endPoint x: 760, endPoint y: 368, distance: 122.9
click at [882, 387] on link at bounding box center [882, 383] width 19 height 16
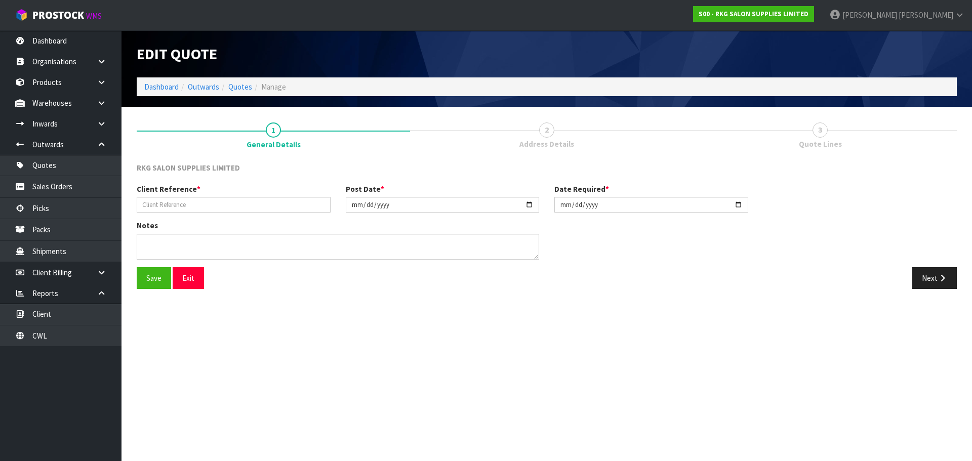
type input "[PERSON_NAME]"
type input "2025-09-19"
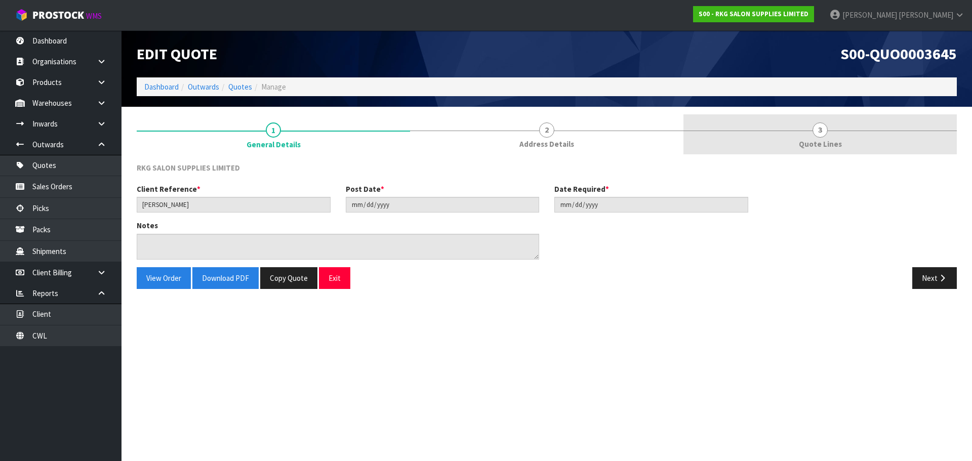
click at [821, 132] on span "3" at bounding box center [820, 130] width 15 height 15
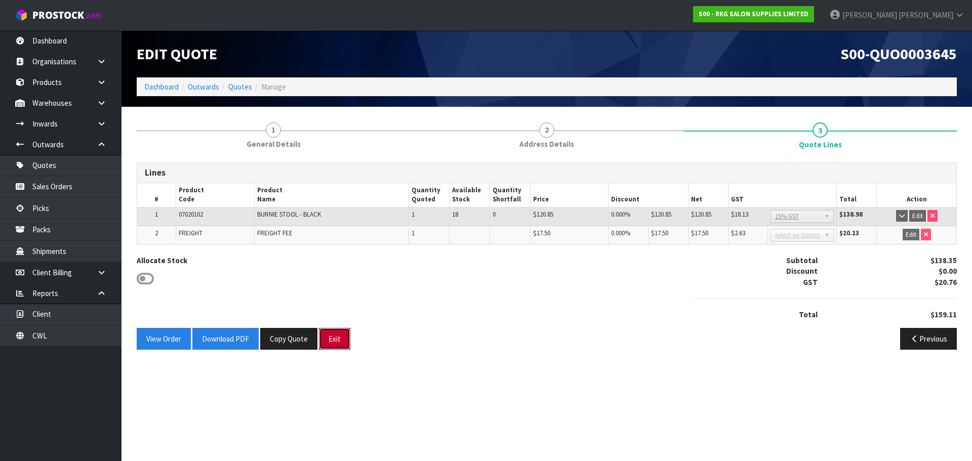
click at [333, 340] on button "Exit" at bounding box center [334, 339] width 31 height 22
